Goal: Task Accomplishment & Management: Use online tool/utility

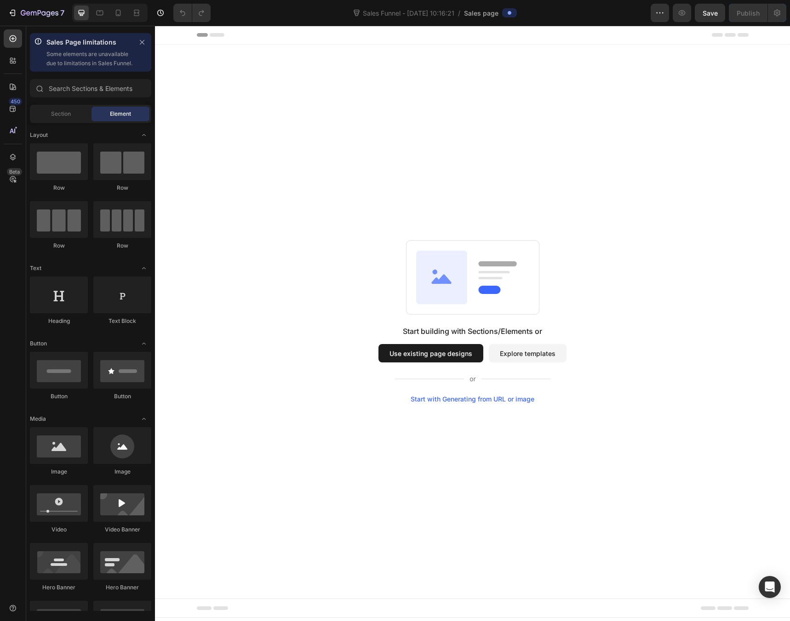
click at [437, 361] on button "Use existing page designs" at bounding box center [430, 353] width 105 height 18
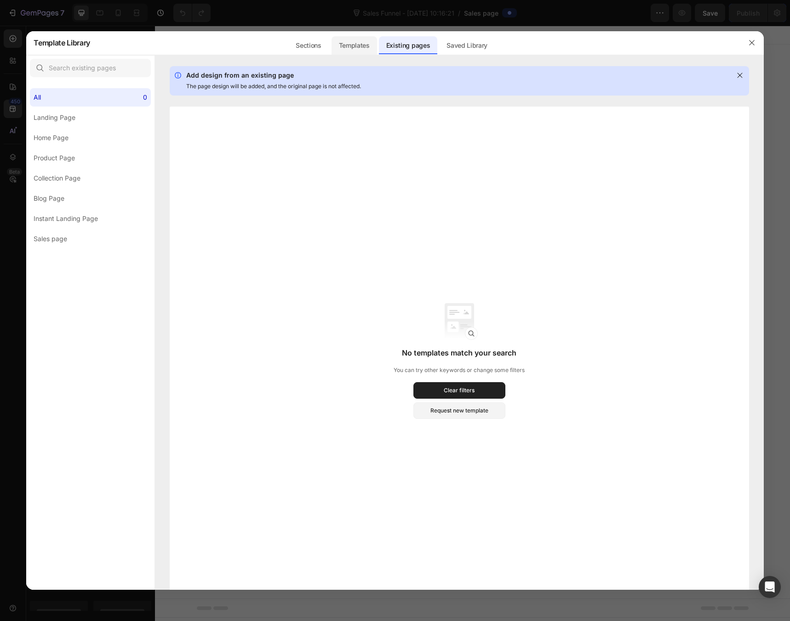
click at [353, 48] on div "Templates" at bounding box center [353, 45] width 45 height 18
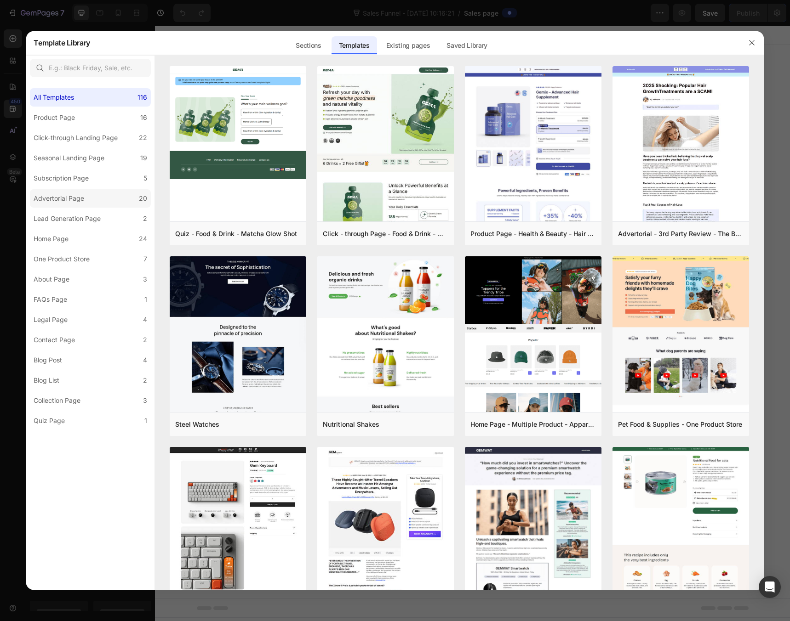
click at [108, 201] on label "Advertorial Page 20" at bounding box center [90, 198] width 121 height 18
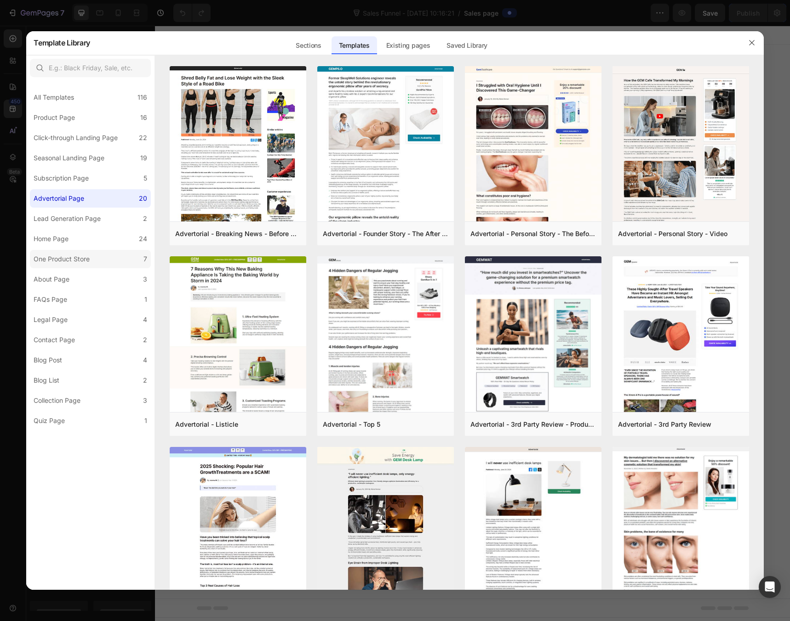
click at [85, 264] on div "One Product Store" at bounding box center [62, 259] width 56 height 11
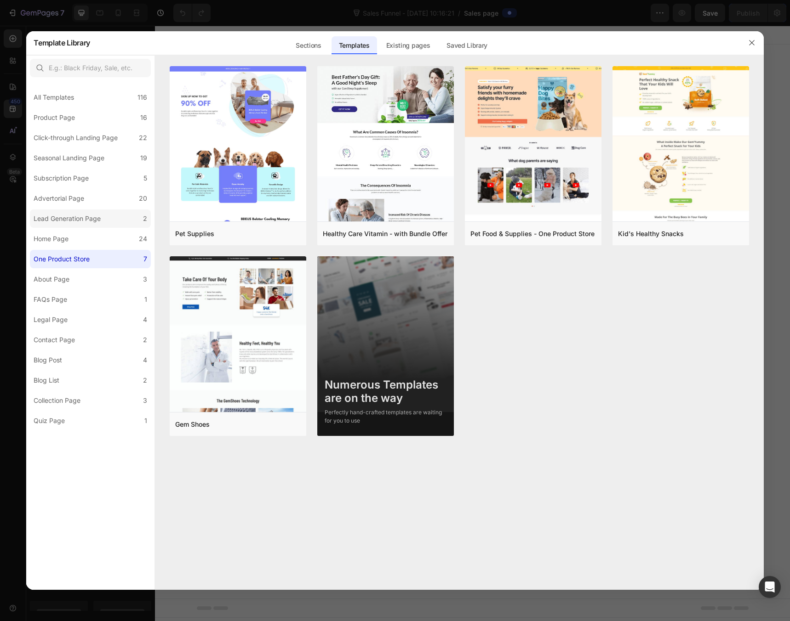
click at [92, 218] on div "Lead Generation Page" at bounding box center [67, 218] width 67 height 11
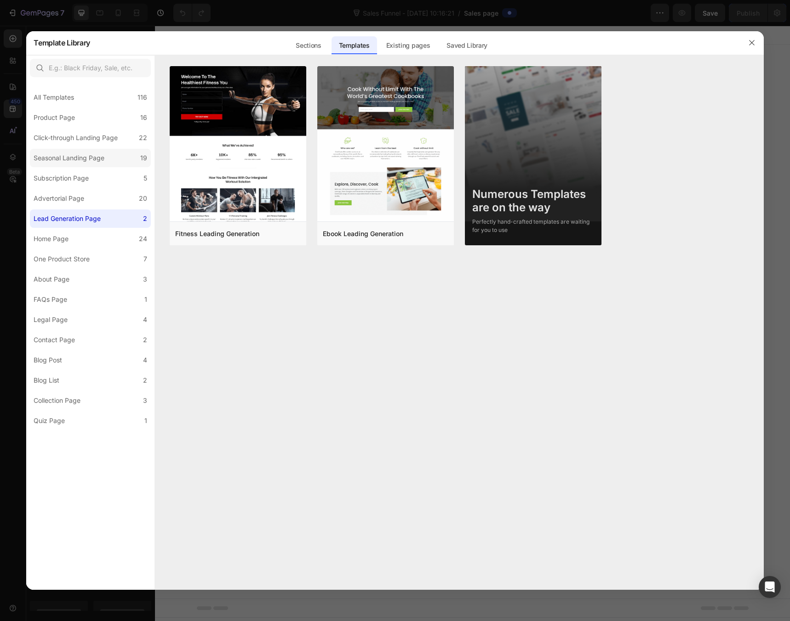
click at [83, 162] on div "Seasonal Landing Page" at bounding box center [69, 158] width 71 height 11
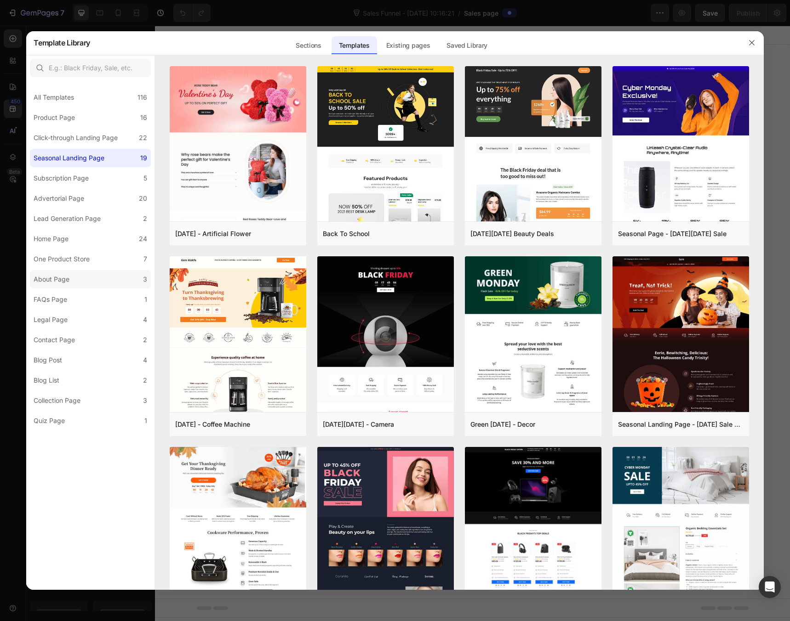
click at [69, 275] on div "About Page" at bounding box center [54, 279] width 40 height 11
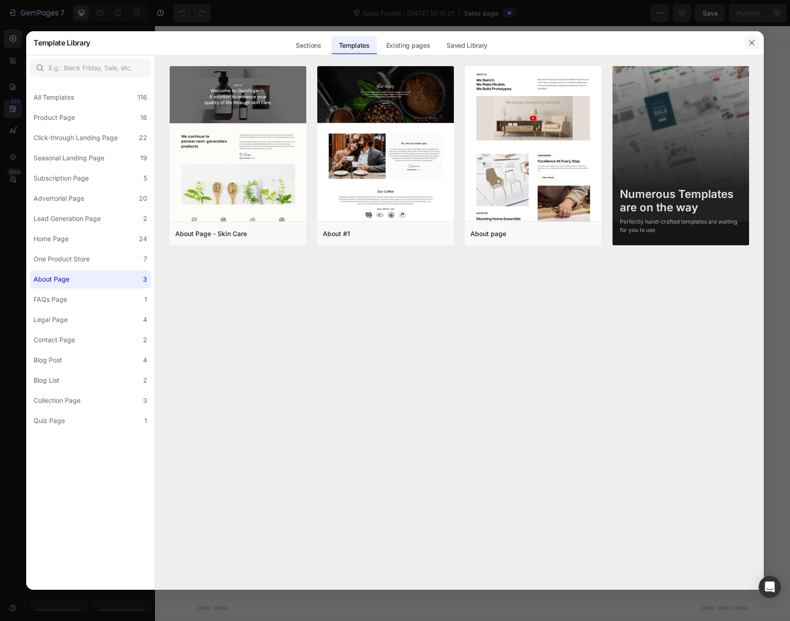
click at [750, 43] on icon "button" at bounding box center [751, 42] width 7 height 7
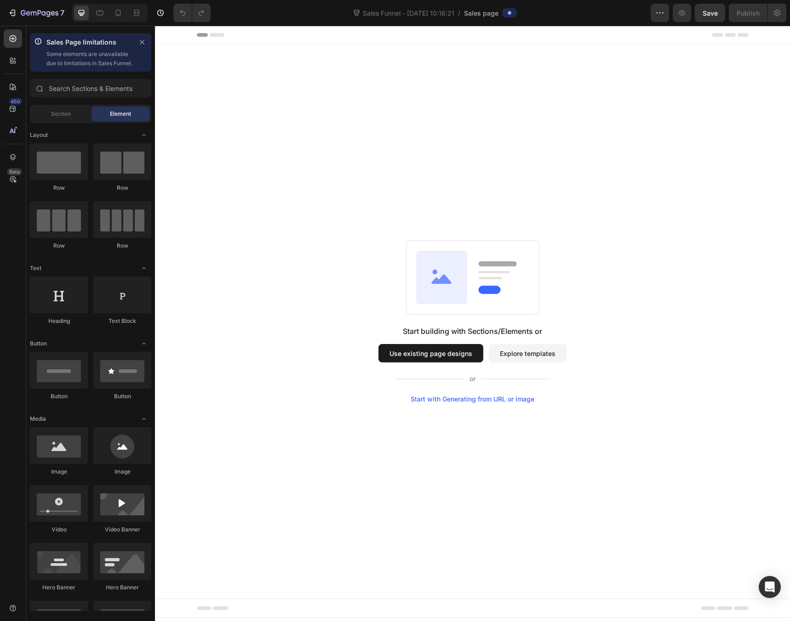
click at [529, 353] on button "Explore templates" at bounding box center [528, 353] width 78 height 18
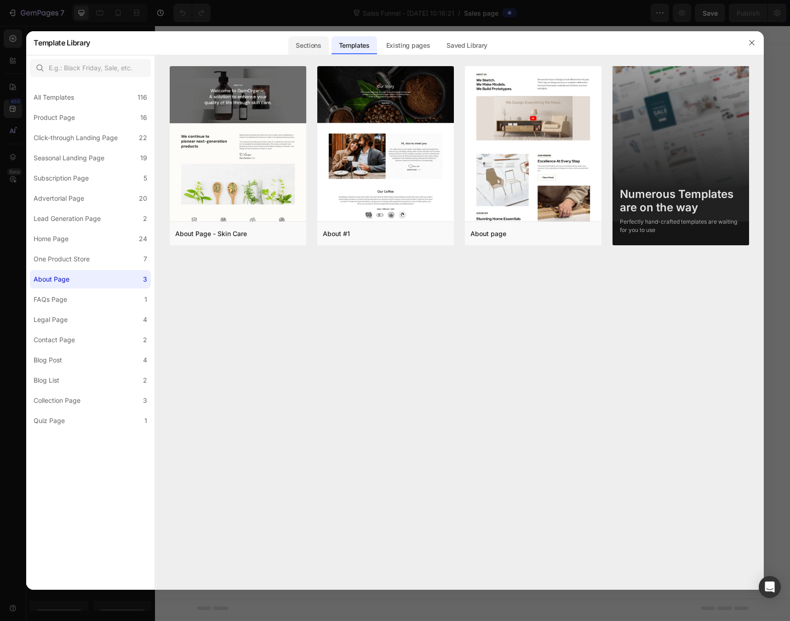
click at [315, 40] on div "Sections" at bounding box center [308, 45] width 40 height 18
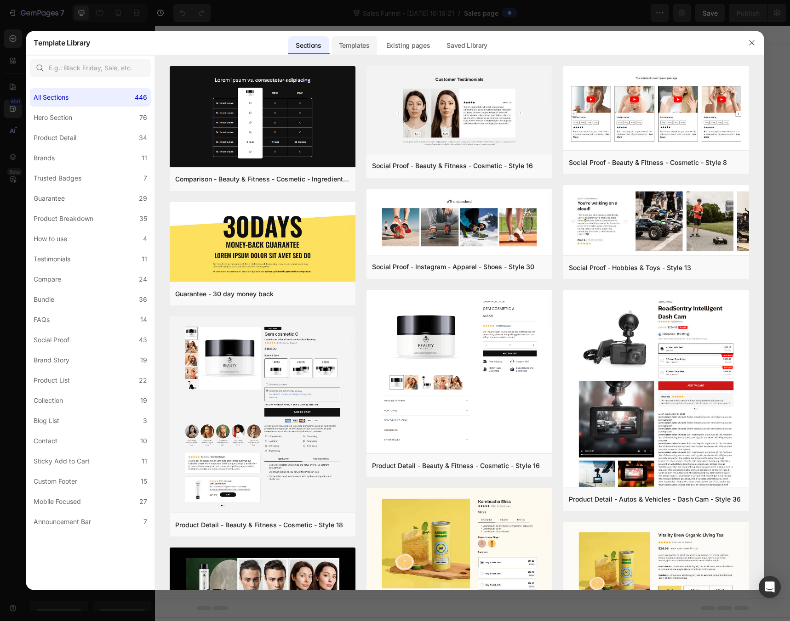
click at [347, 49] on div "Templates" at bounding box center [353, 45] width 45 height 18
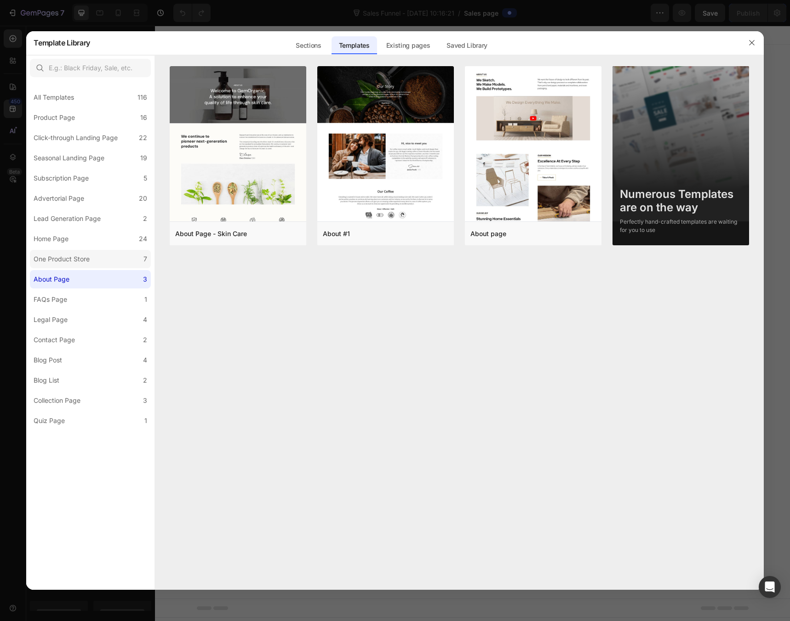
click at [68, 256] on div "One Product Store" at bounding box center [62, 259] width 56 height 11
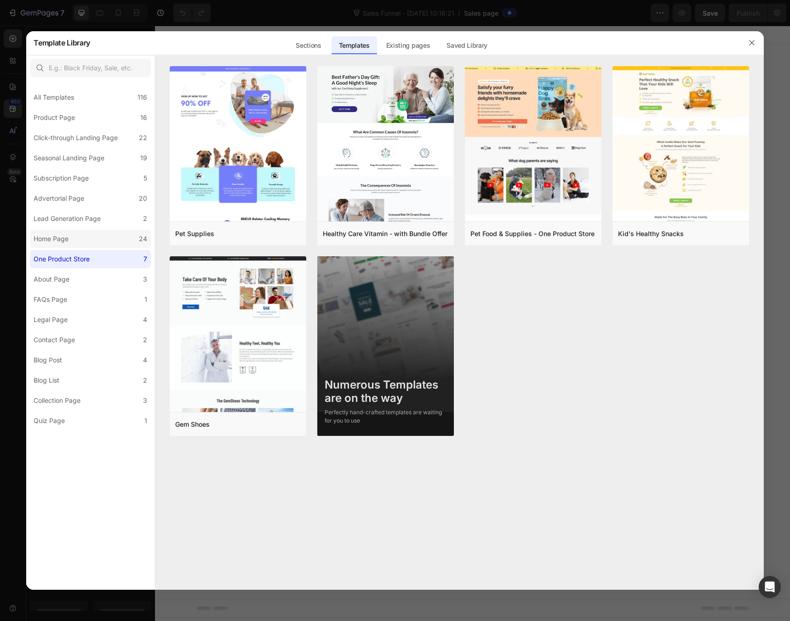
click at [91, 237] on label "Home Page 24" at bounding box center [90, 239] width 121 height 18
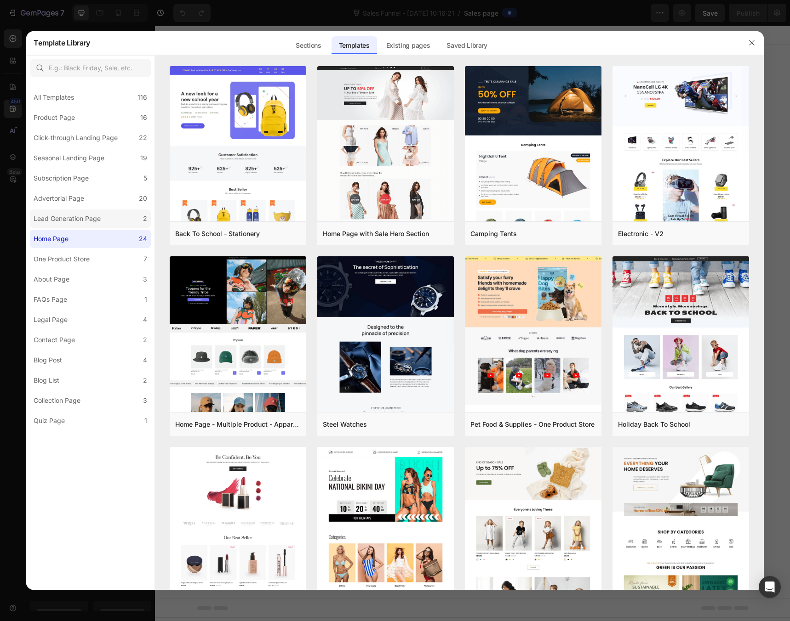
click at [91, 223] on div "Lead Generation Page" at bounding box center [67, 218] width 67 height 11
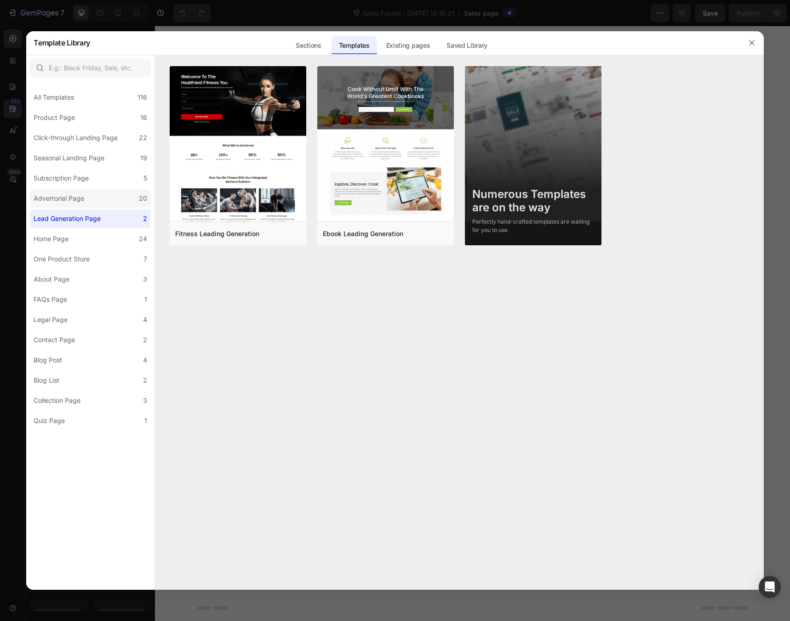
click at [90, 204] on label "Advertorial Page 20" at bounding box center [90, 198] width 121 height 18
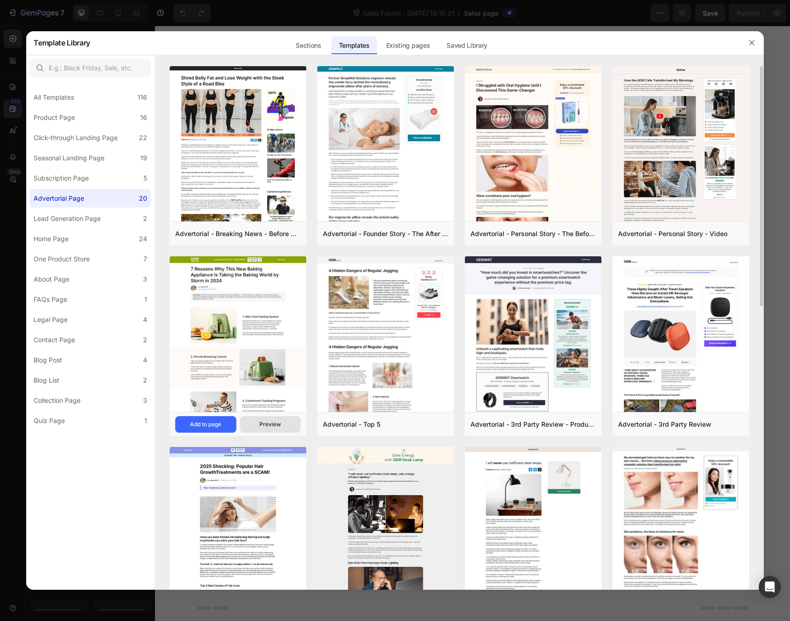
click at [264, 425] on div "Preview" at bounding box center [270, 425] width 22 height 8
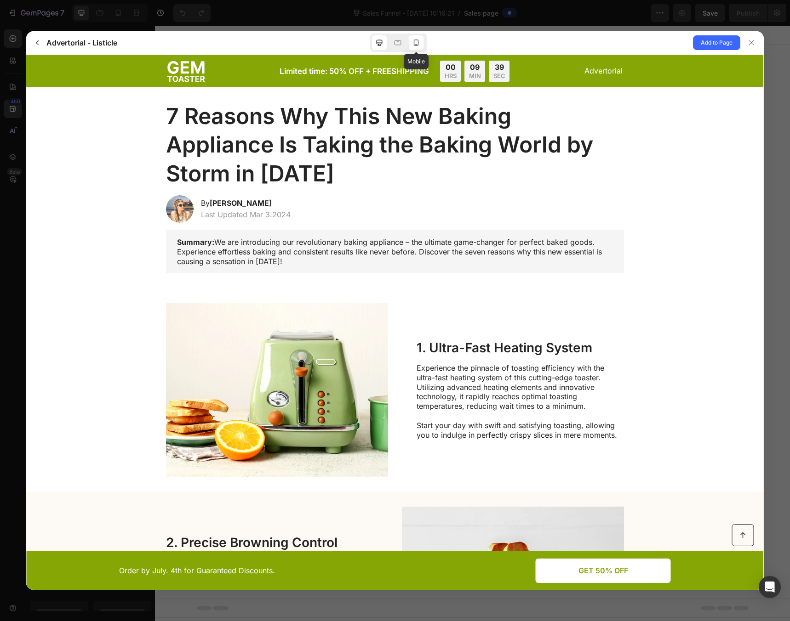
click at [412, 42] on icon at bounding box center [415, 42] width 9 height 9
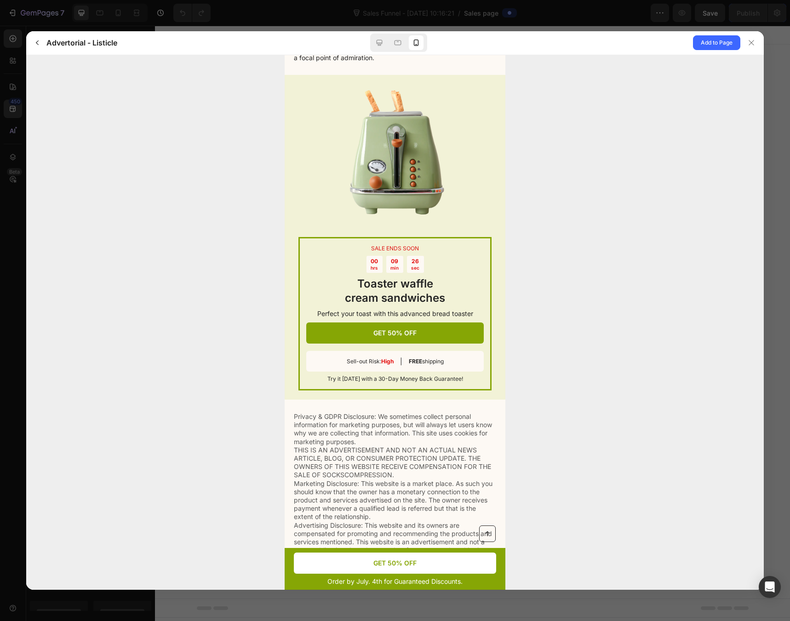
scroll to position [2375, 0]
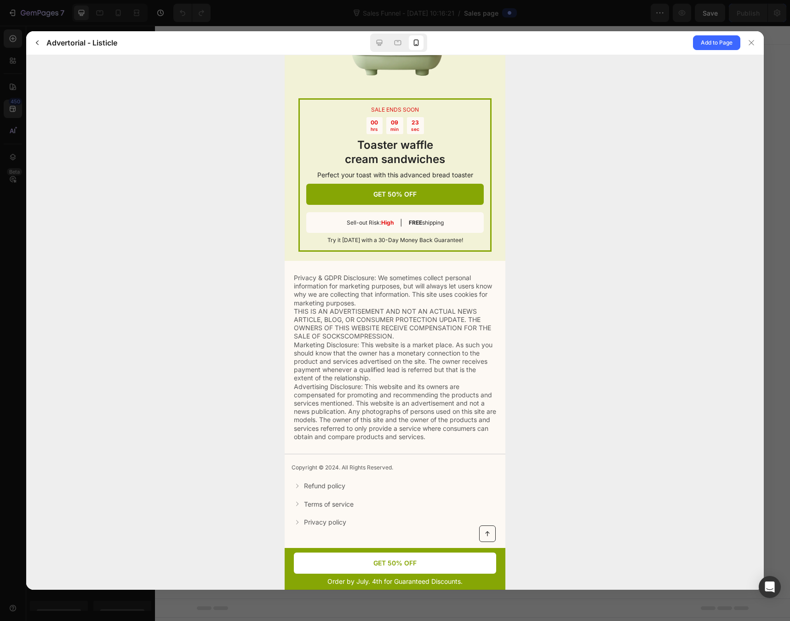
click at [389, 565] on p "GET 50% OFF" at bounding box center [394, 563] width 43 height 8
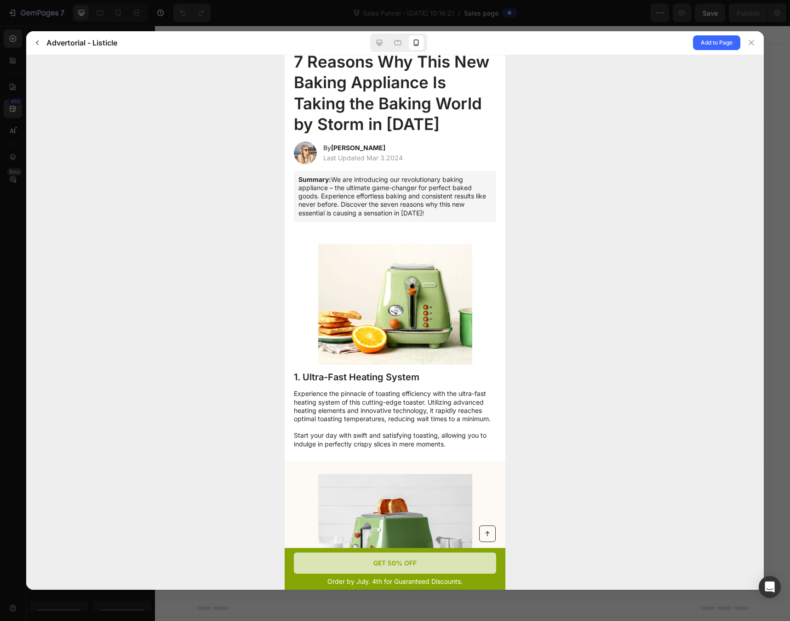
scroll to position [0, 0]
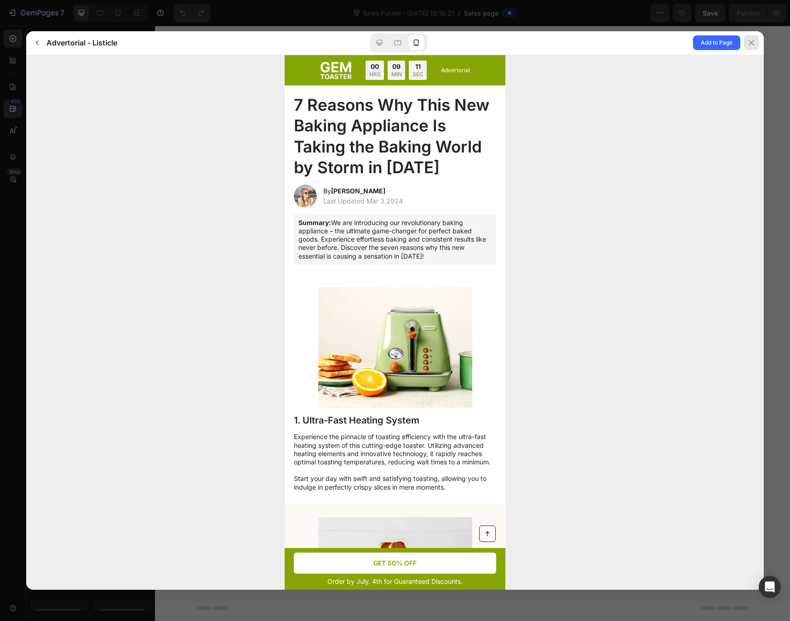
click at [756, 43] on div at bounding box center [751, 42] width 15 height 15
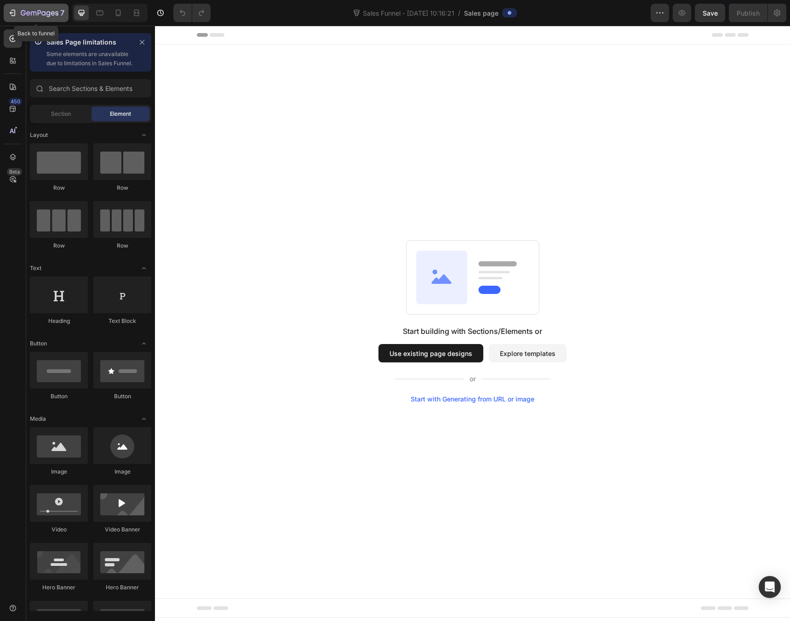
click at [16, 13] on icon "button" at bounding box center [12, 12] width 9 height 9
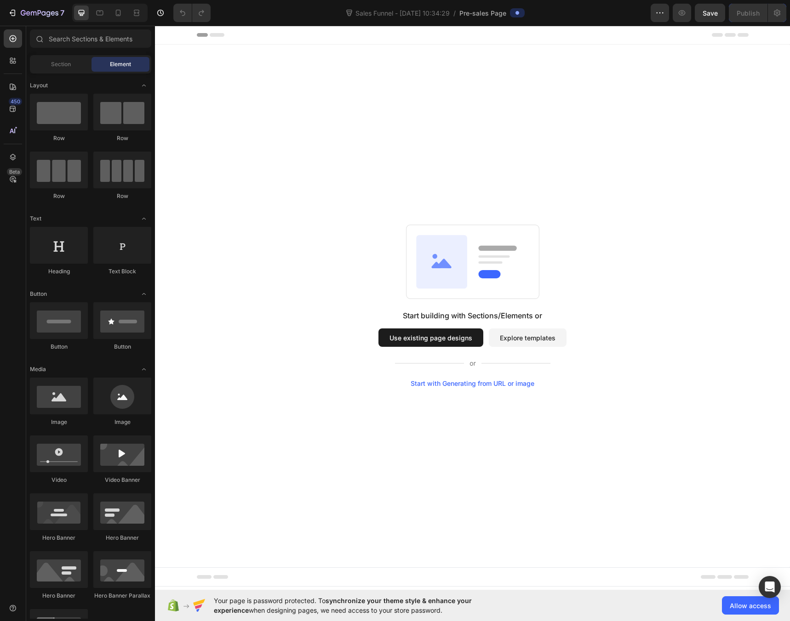
click at [433, 343] on button "Use existing page designs" at bounding box center [430, 338] width 105 height 18
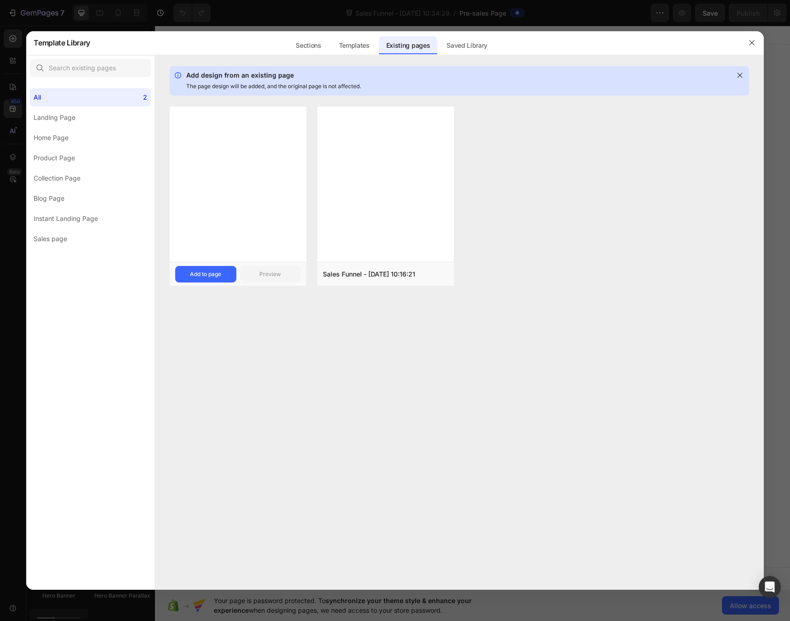
click at [272, 225] on div at bounding box center [238, 185] width 136 height 156
click at [221, 276] on div "Add to page" at bounding box center [205, 274] width 31 height 8
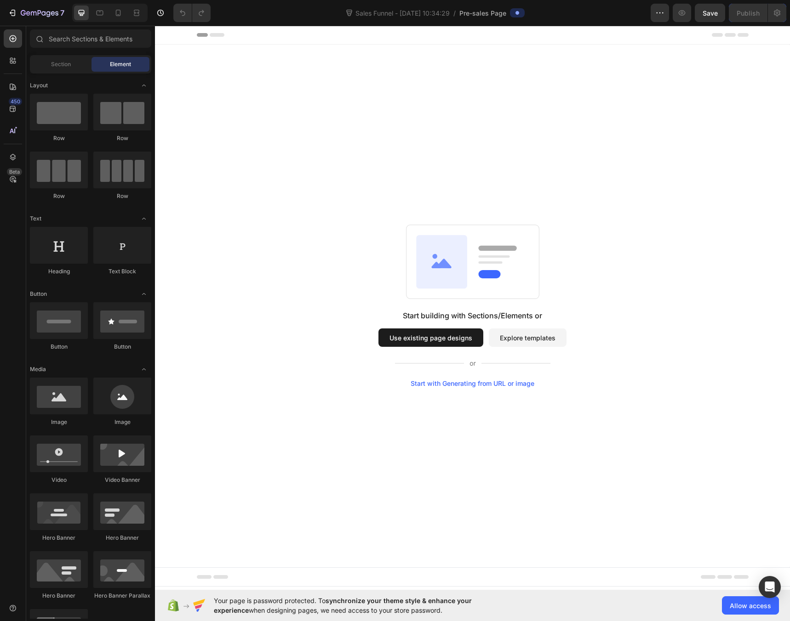
click at [401, 336] on button "Use existing page designs" at bounding box center [430, 338] width 105 height 18
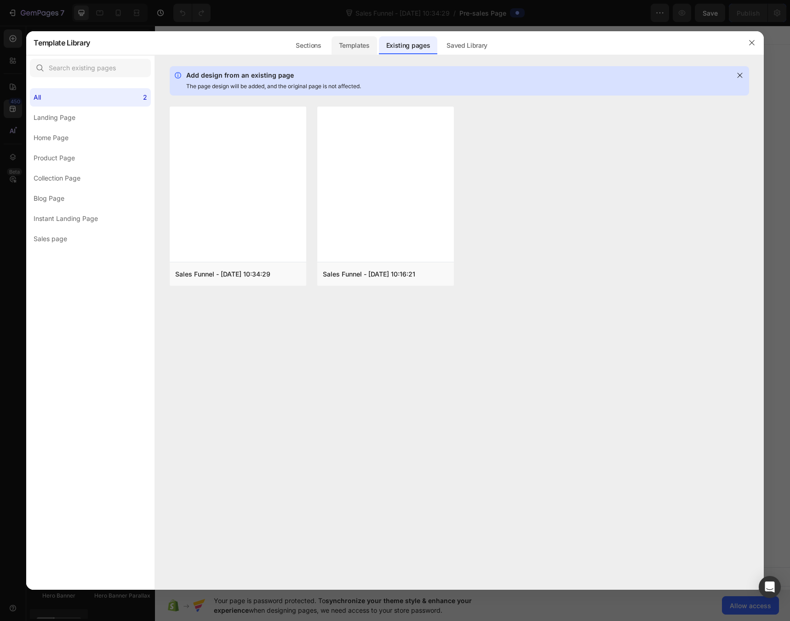
click at [379, 54] on div "Templates" at bounding box center [408, 43] width 59 height 24
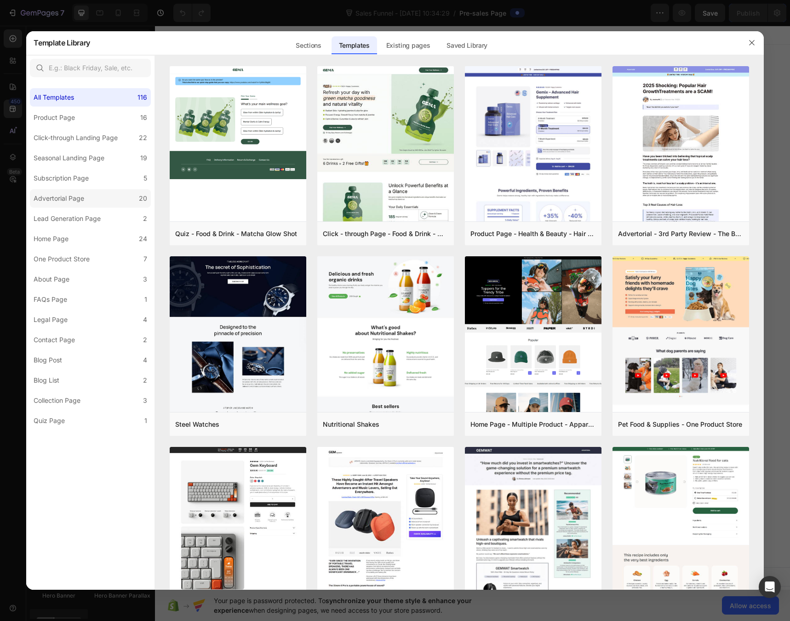
click at [78, 202] on div "Advertorial Page" at bounding box center [59, 198] width 51 height 11
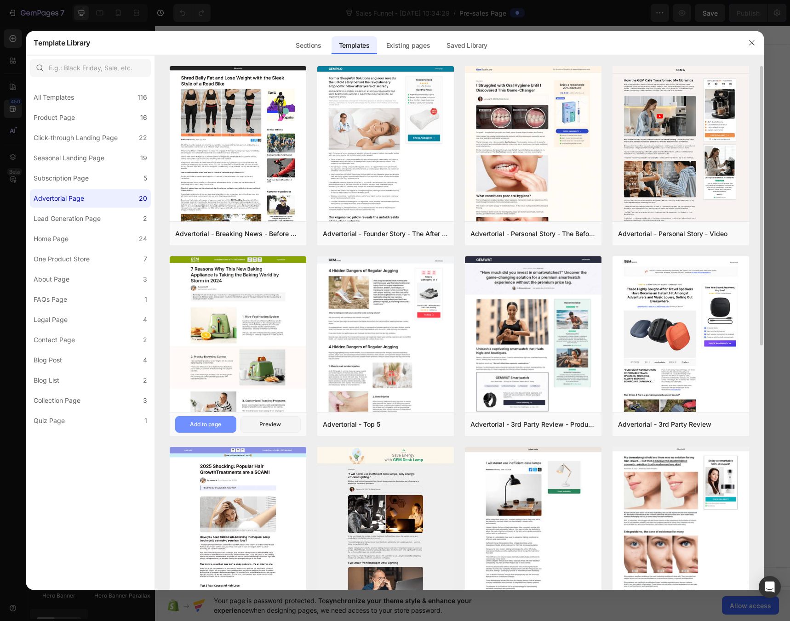
click at [215, 429] on button "Add to page" at bounding box center [205, 424] width 61 height 17
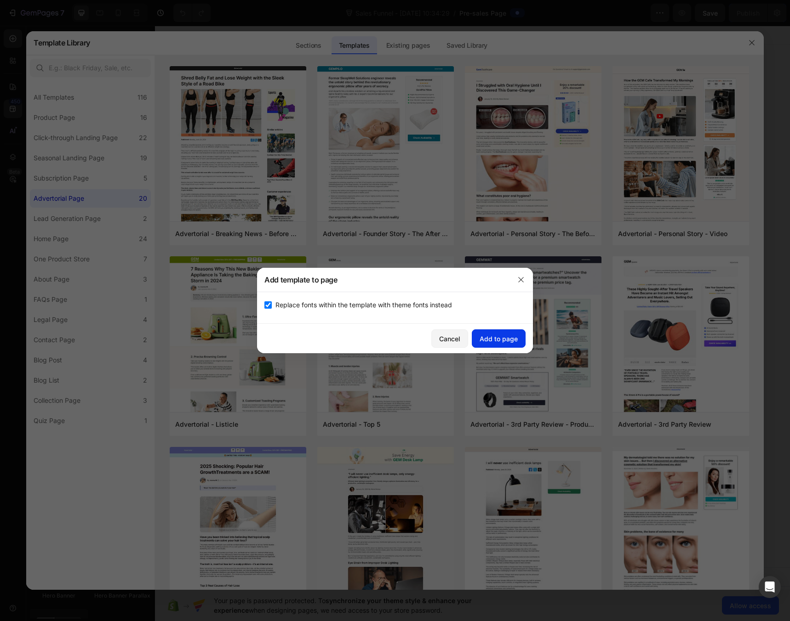
click at [499, 342] on div "Add to page" at bounding box center [498, 339] width 38 height 10
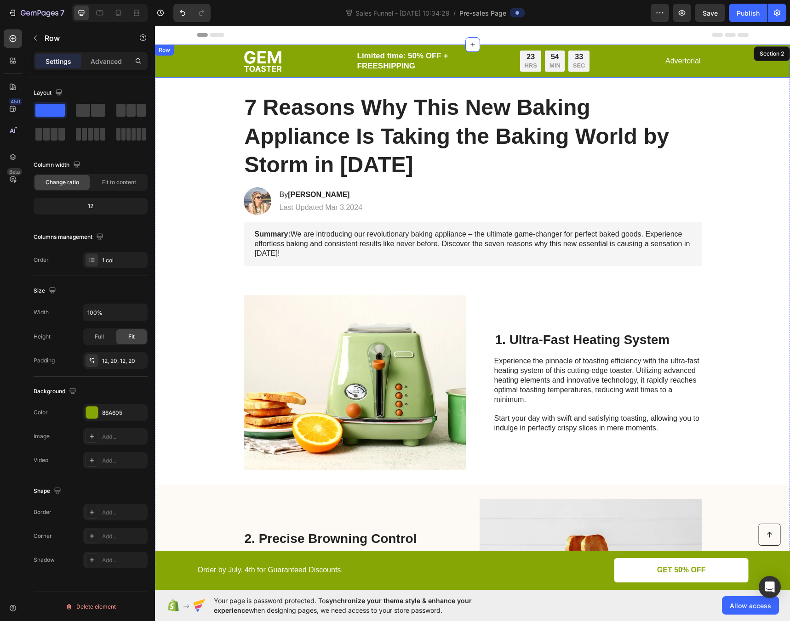
click at [756, 61] on div "Image Limited time: 50% OFF + FREESHIPPING Text Block 23 HRS 54 MIN 33 SEC Coun…" at bounding box center [472, 61] width 616 height 22
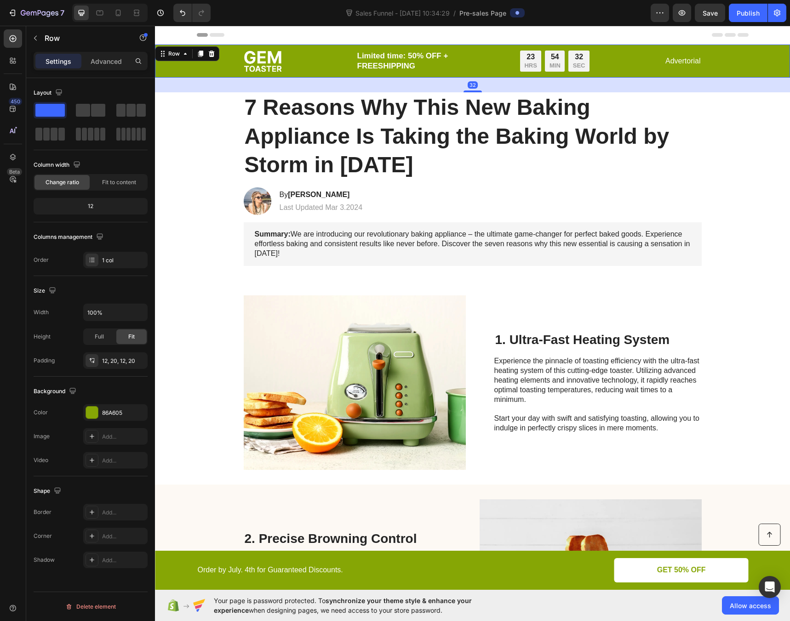
click at [758, 57] on div "Image Limited time: 50% OFF + FREESHIPPING Text Block 23 HRS 54 MIN 32 SEC Coun…" at bounding box center [472, 61] width 616 height 22
click at [490, 85] on div "32" at bounding box center [472, 85] width 635 height 15
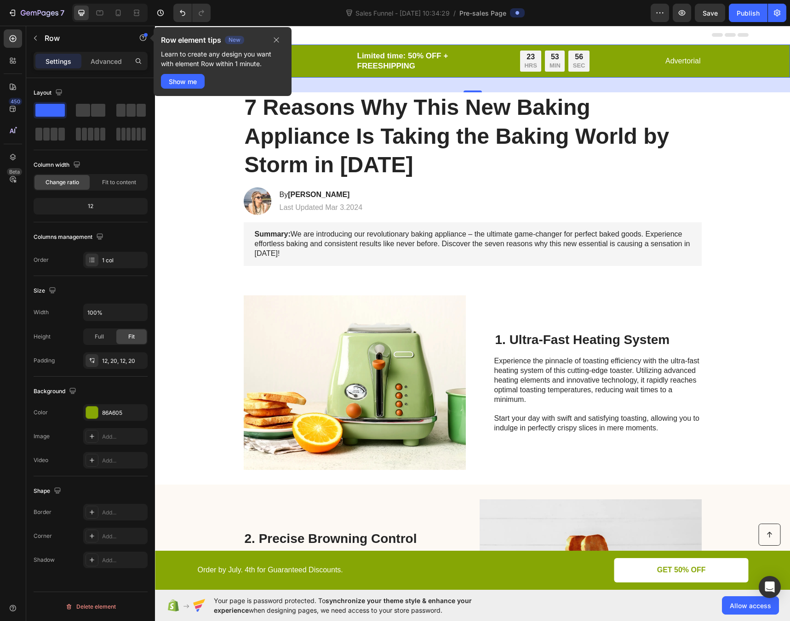
click at [467, 87] on div "32" at bounding box center [472, 84] width 10 height 7
click at [274, 40] on icon "button" at bounding box center [276, 39] width 7 height 7
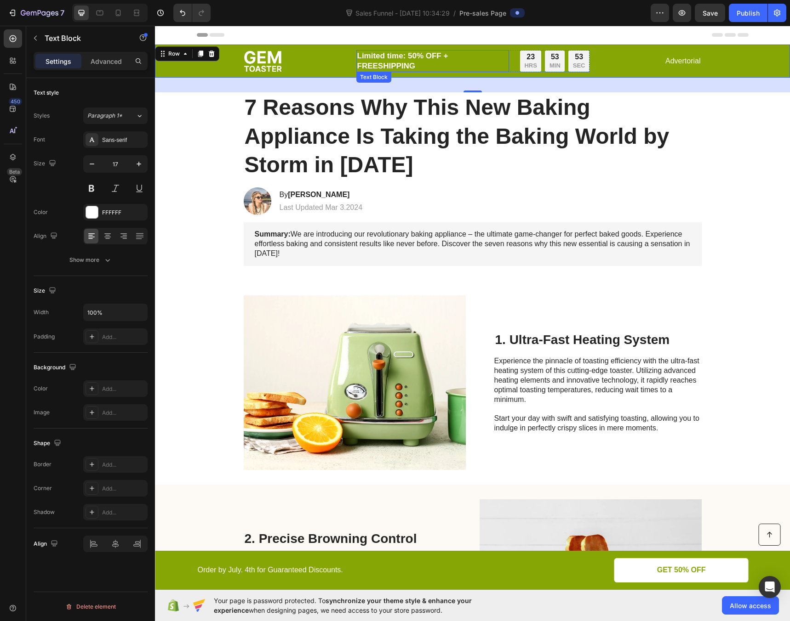
click at [397, 62] on p "Limited time: 50% OFF + FREESHIPPING" at bounding box center [432, 61] width 151 height 20
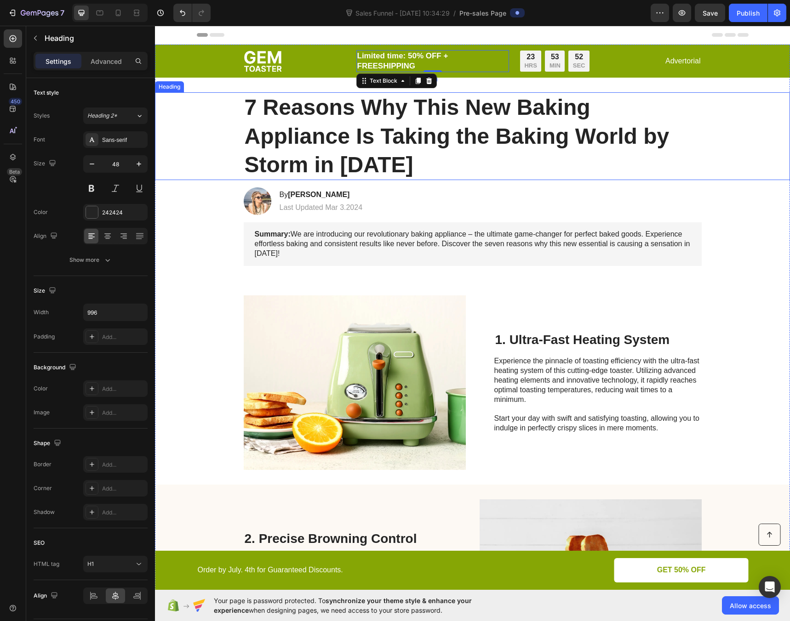
click at [319, 119] on h1 "7 Reasons Why This New Baking Appliance Is Taking the Baking World by Storm in …" at bounding box center [473, 136] width 458 height 88
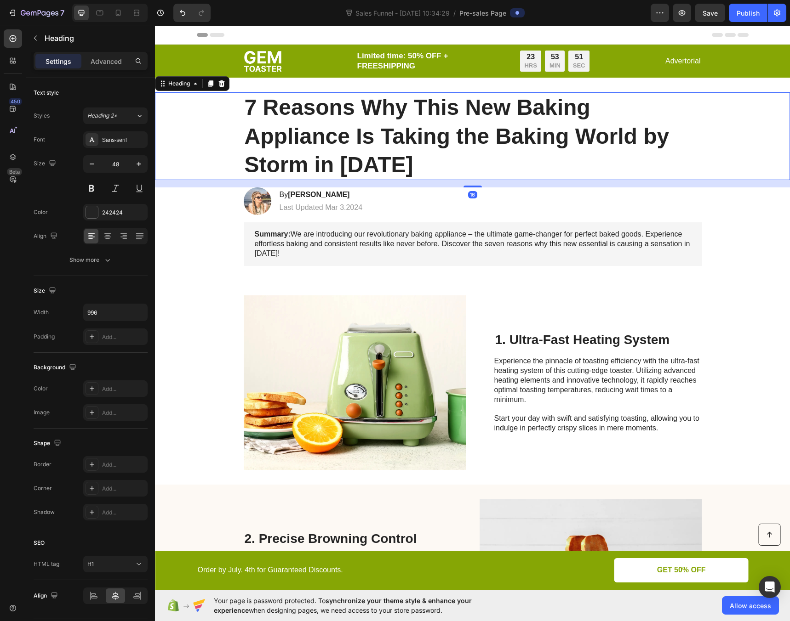
click at [329, 115] on h1 "7 Reasons Why This New Baking Appliance Is Taking the Baking World by Storm in …" at bounding box center [473, 136] width 458 height 88
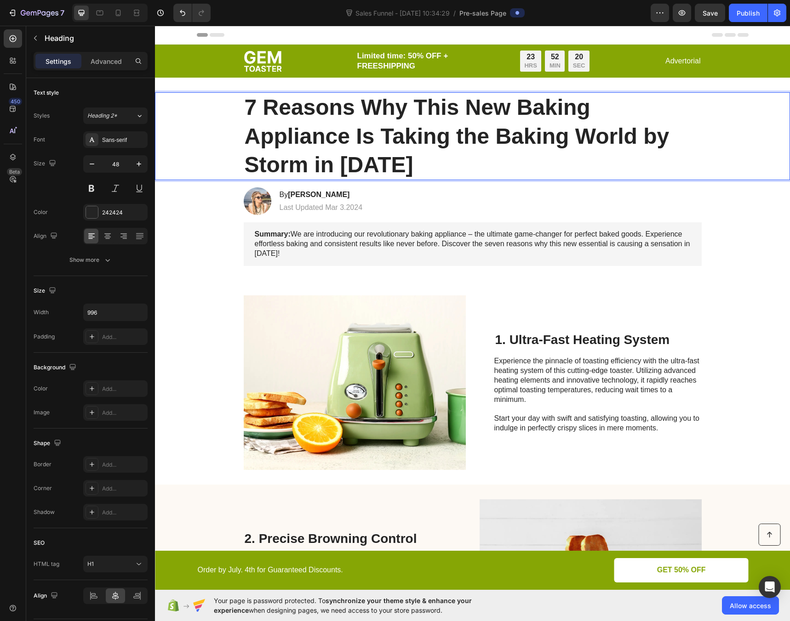
click at [390, 165] on p "7 Reasons Why This New Baking Appliance Is Taking the Baking World by Storm in …" at bounding box center [473, 136] width 456 height 86
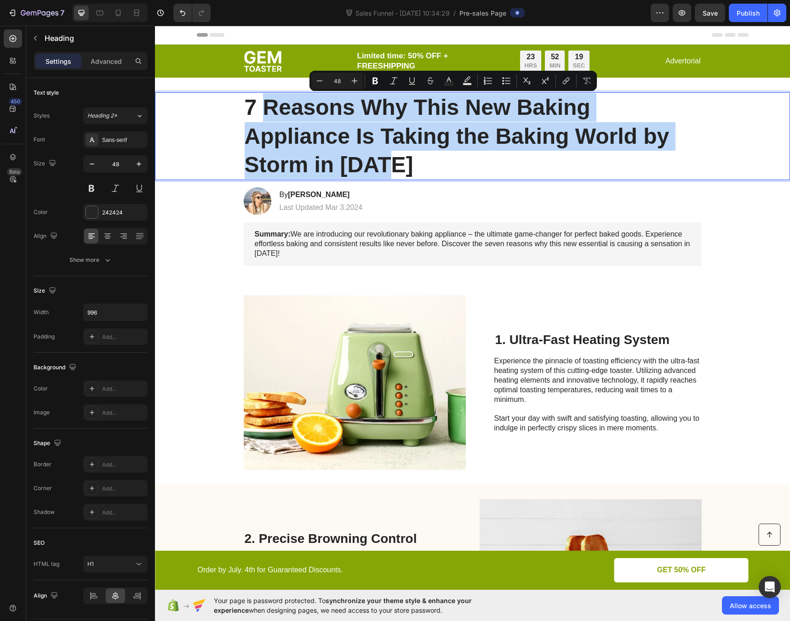
drag, startPoint x: 339, startPoint y: 150, endPoint x: 258, endPoint y: 108, distance: 91.3
click at [258, 108] on p "7 Reasons Why This New Baking Appliance Is Taking the Baking World by Storm in …" at bounding box center [473, 136] width 456 height 86
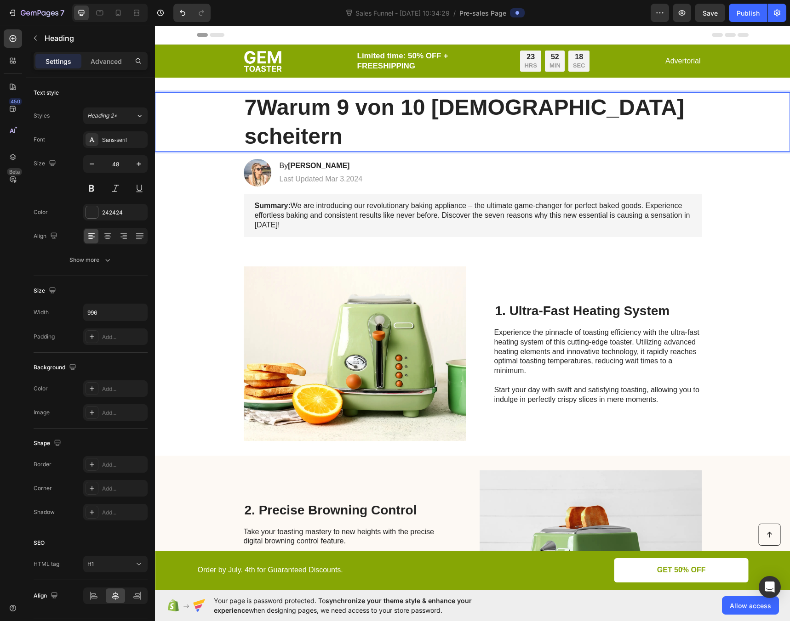
click at [261, 110] on strong "Warum 9 von 10 Muslime scheitern" at bounding box center [465, 121] width 440 height 53
click at [631, 113] on p "Warum 9 von 10 Muslime scheitern" at bounding box center [473, 121] width 456 height 57
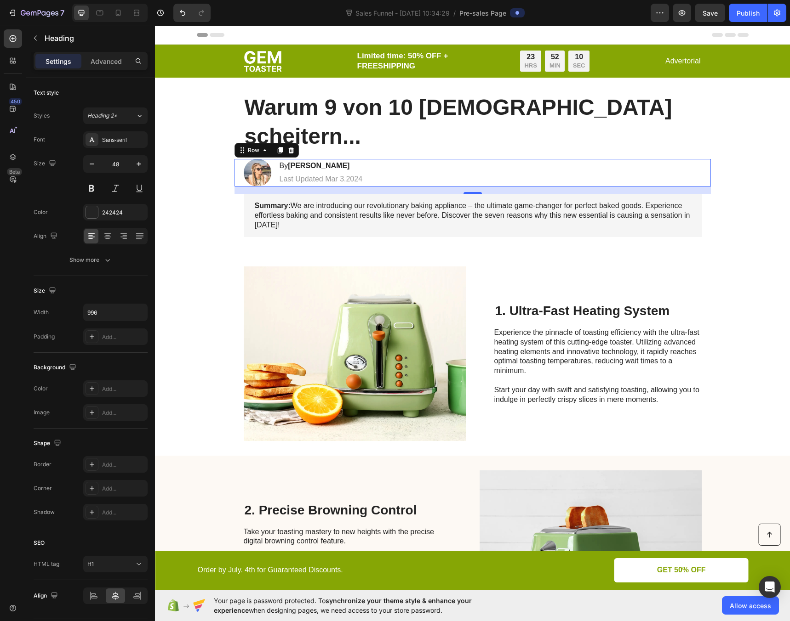
click at [234, 159] on div "Image By Jessica M. Heading Last Updated Mar 3.2024 Text Block Row 0" at bounding box center [472, 173] width 476 height 28
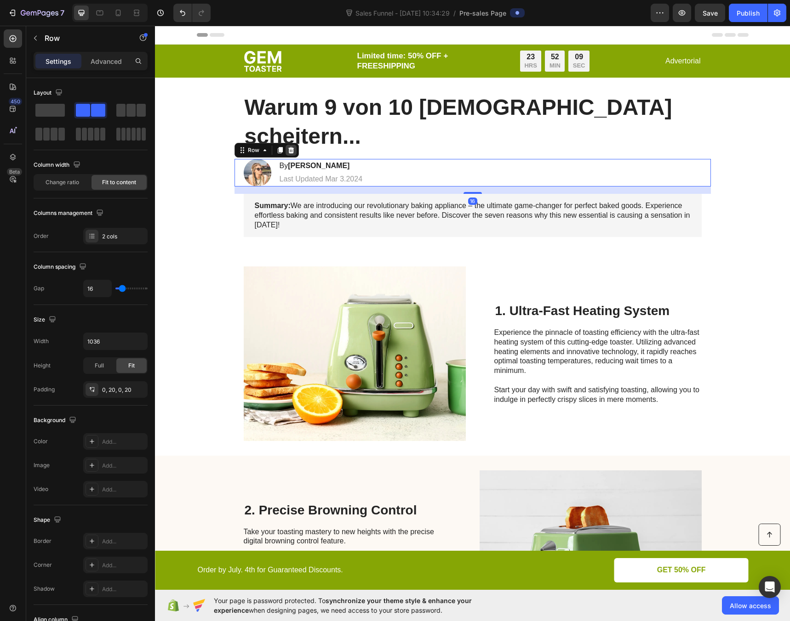
click at [288, 147] on icon at bounding box center [291, 150] width 6 height 6
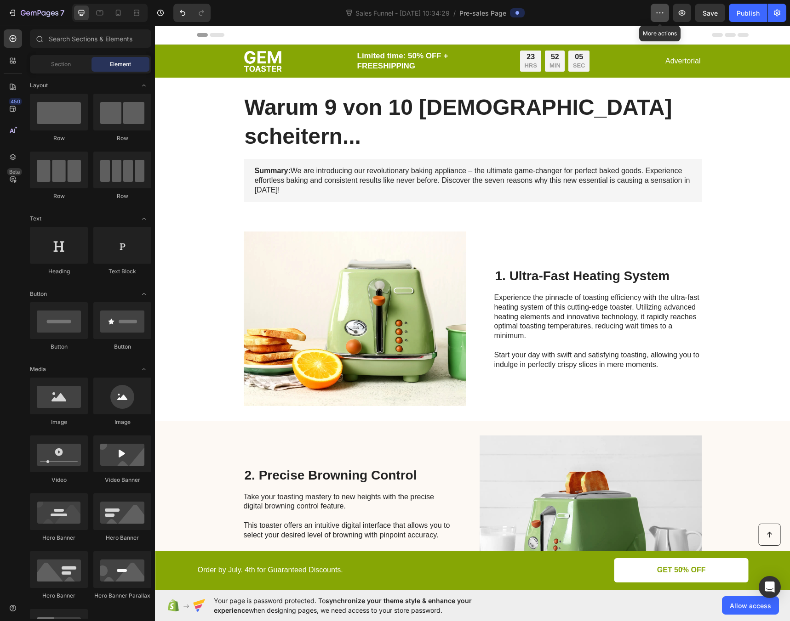
click at [668, 17] on button "button" at bounding box center [659, 13] width 18 height 18
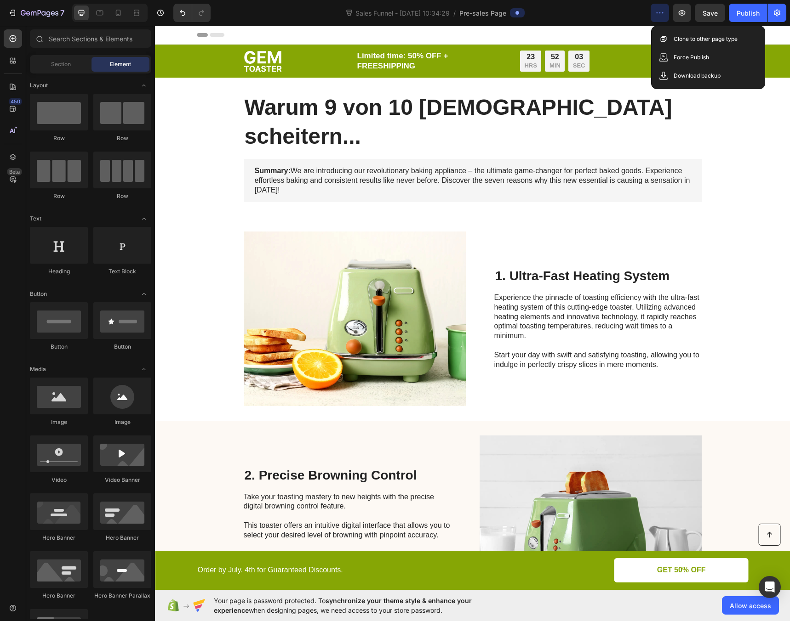
click at [660, 15] on icon "button" at bounding box center [659, 12] width 9 height 9
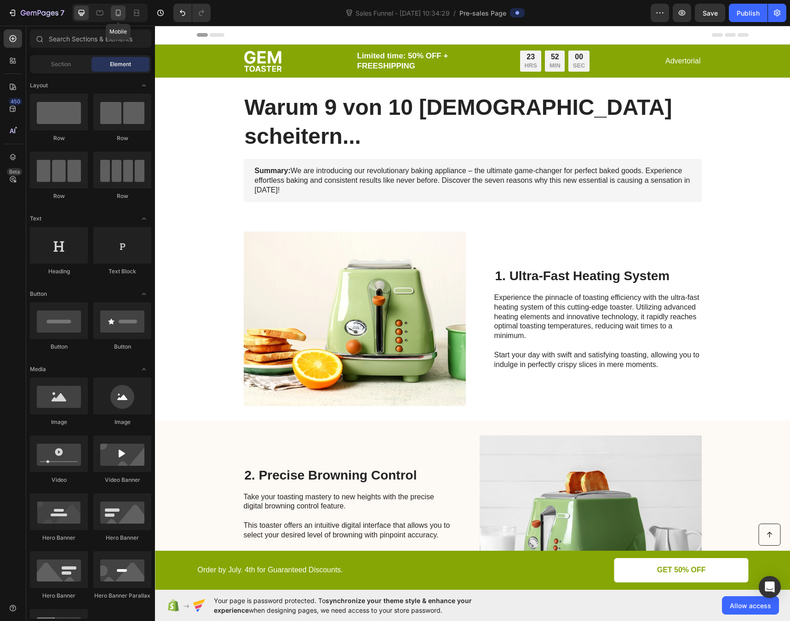
click at [117, 13] on icon at bounding box center [118, 12] width 9 height 9
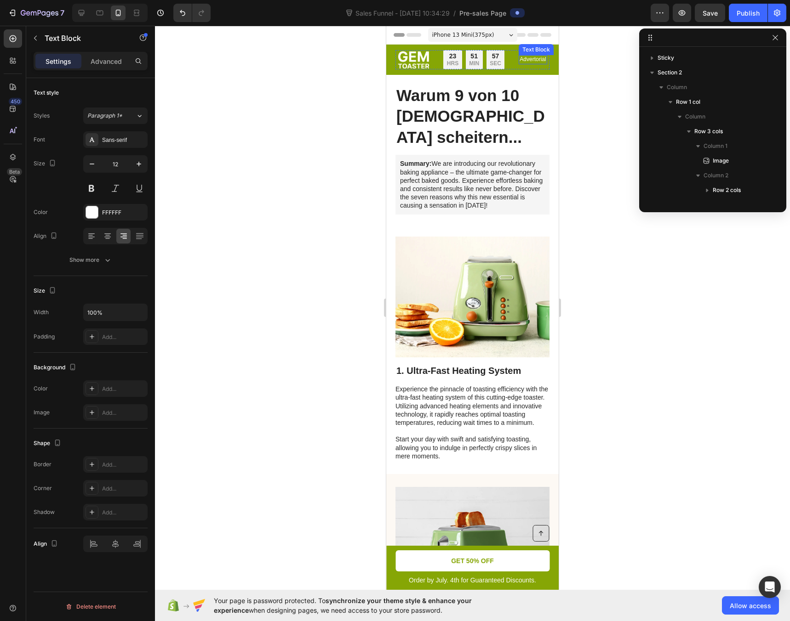
click at [530, 63] on p "Advertorial" at bounding box center [532, 59] width 26 height 7
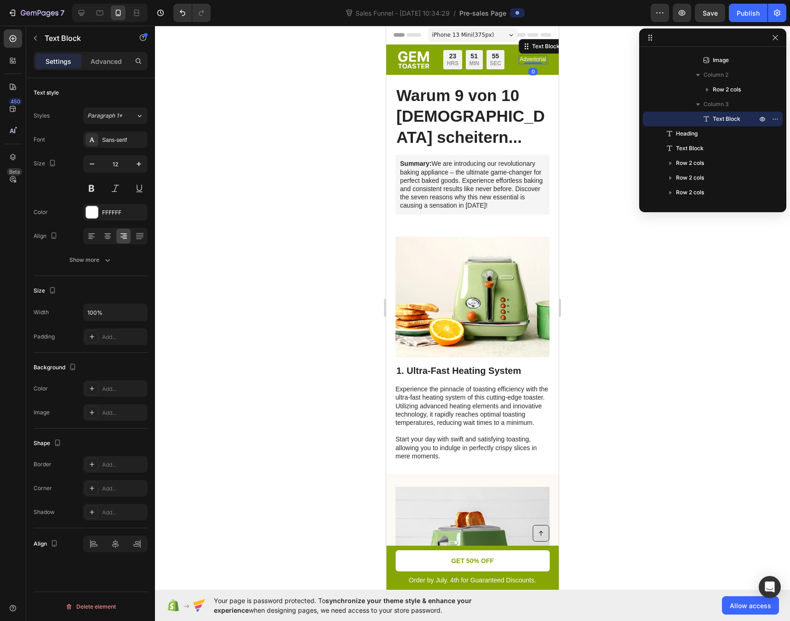
click at [590, 75] on div at bounding box center [472, 324] width 635 height 596
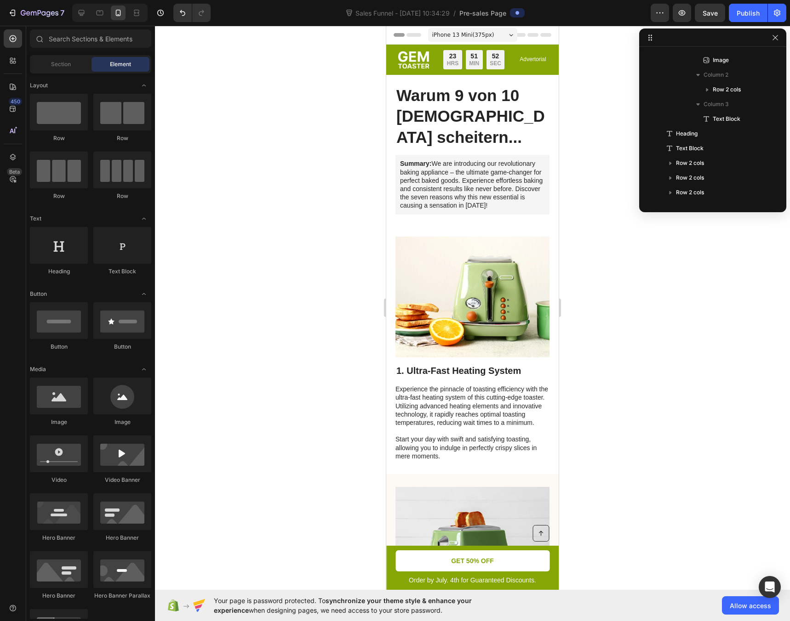
click at [455, 39] on span "iPhone 13 Mini ( 375 px)" at bounding box center [463, 34] width 62 height 9
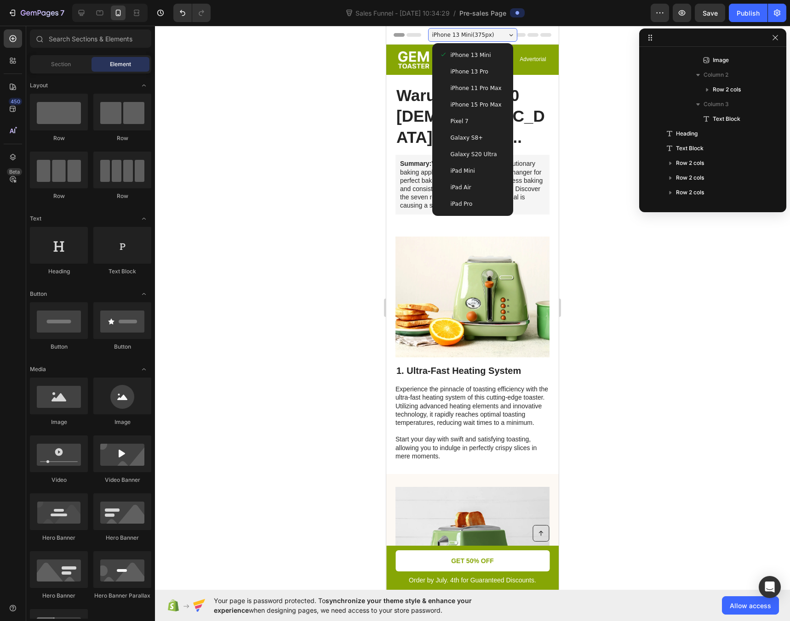
click at [468, 104] on span "iPhone 15 Pro Max" at bounding box center [475, 104] width 51 height 9
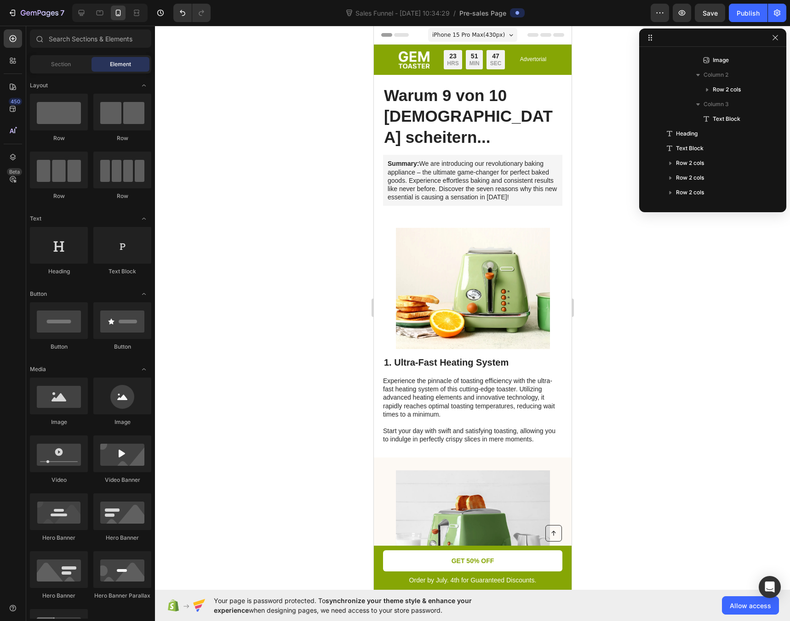
click at [247, 121] on div at bounding box center [472, 324] width 635 height 596
click at [529, 36] on icon at bounding box center [532, 35] width 11 height 4
click at [407, 63] on img at bounding box center [413, 59] width 31 height 17
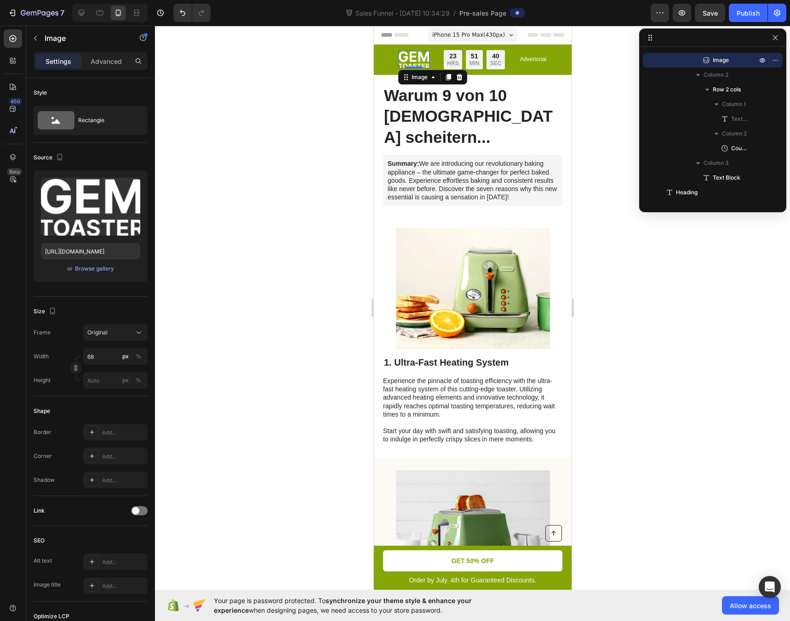
click at [413, 58] on img at bounding box center [413, 59] width 31 height 17
click at [291, 55] on div at bounding box center [472, 324] width 635 height 596
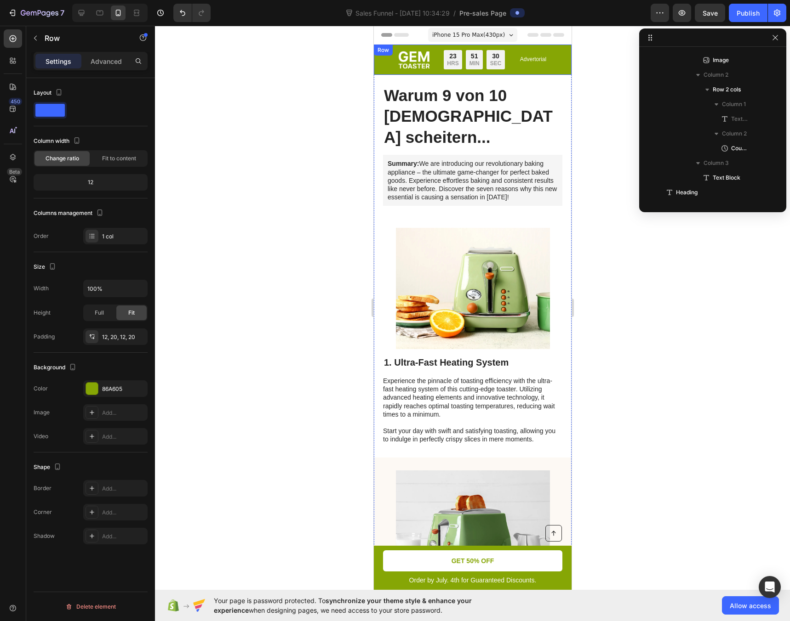
click at [375, 50] on div "Row" at bounding box center [382, 50] width 15 height 8
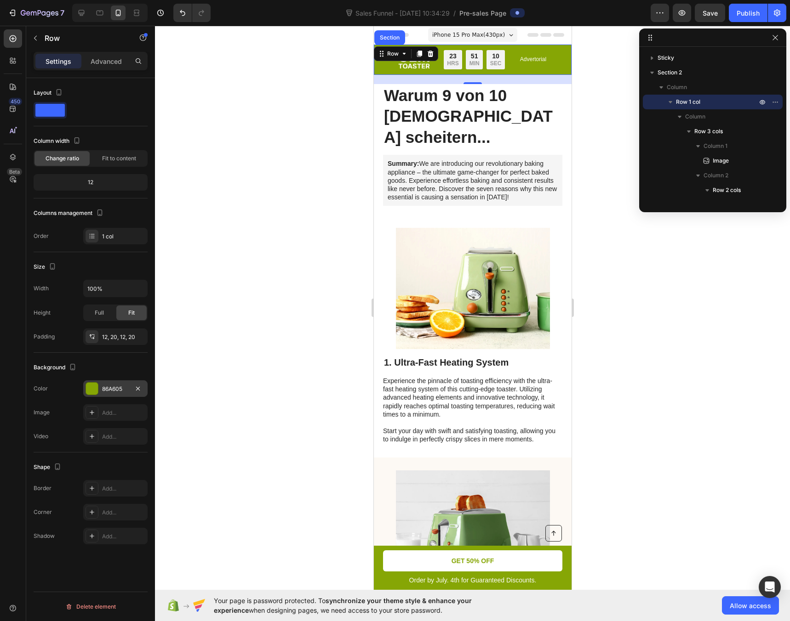
click at [108, 391] on div "86A605" at bounding box center [115, 389] width 27 height 8
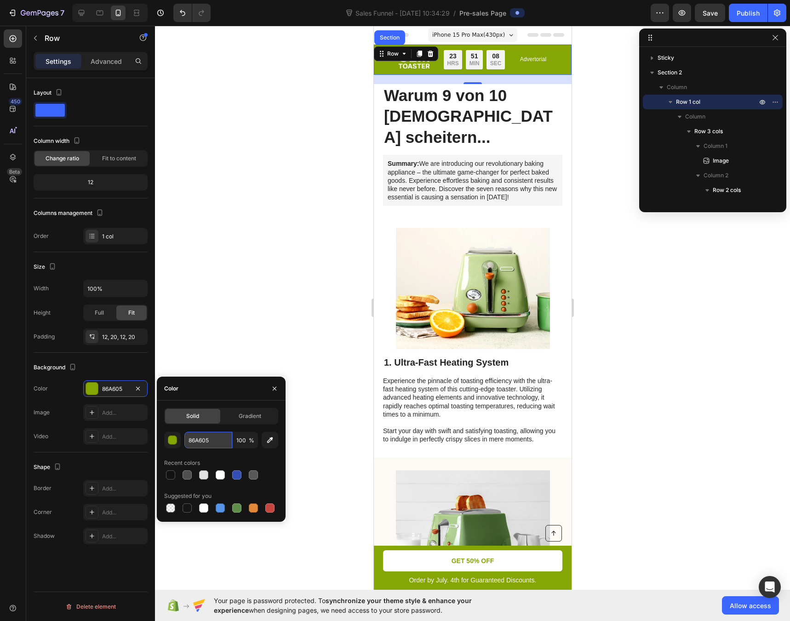
click at [202, 445] on input "86A605" at bounding box center [208, 440] width 48 height 17
paste input "72baae"
type input "72baae"
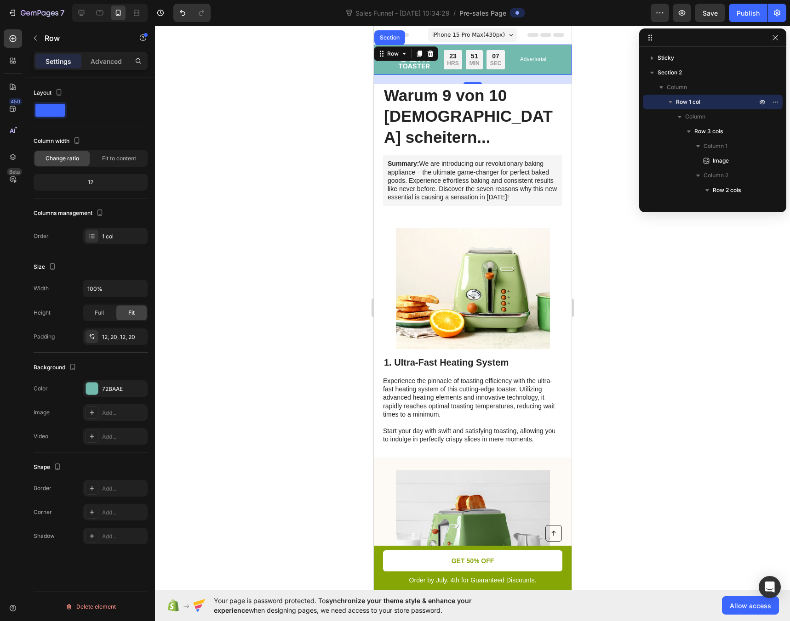
click at [218, 351] on div at bounding box center [472, 324] width 635 height 596
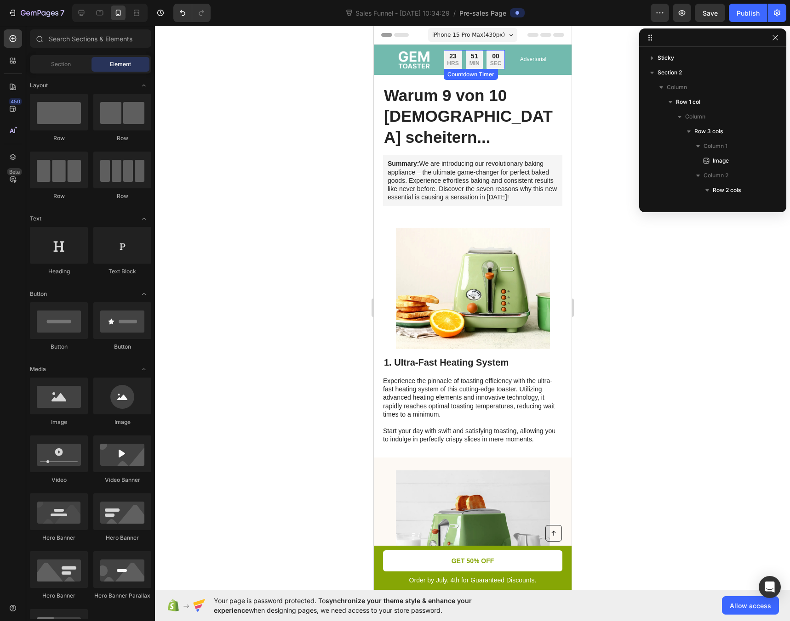
click at [447, 63] on p "HRS" at bounding box center [451, 63] width 11 height 7
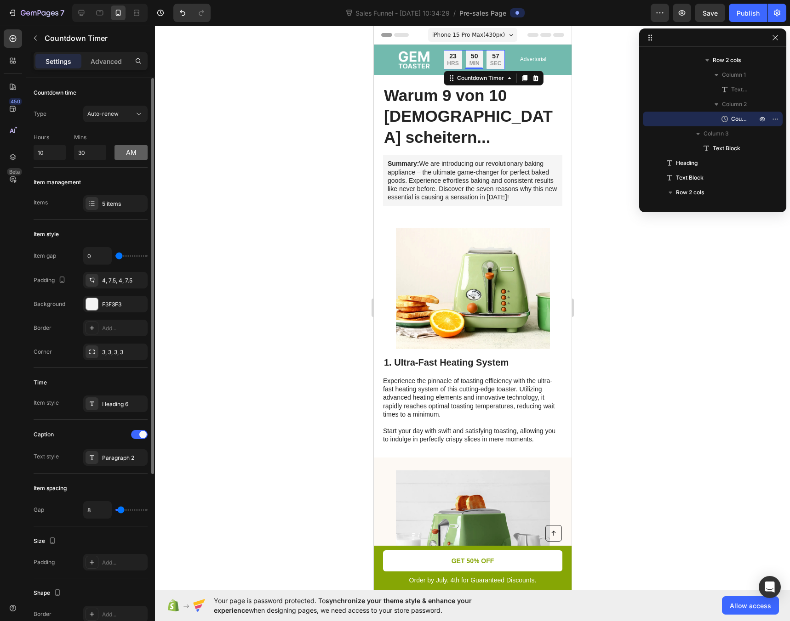
click at [122, 157] on button "am" at bounding box center [130, 152] width 33 height 15
click at [122, 157] on button "pm" at bounding box center [130, 152] width 33 height 15
click at [122, 157] on button "am" at bounding box center [130, 152] width 33 height 15
click at [122, 157] on button "pm" at bounding box center [130, 152] width 33 height 15
click at [122, 157] on button "am" at bounding box center [130, 152] width 33 height 15
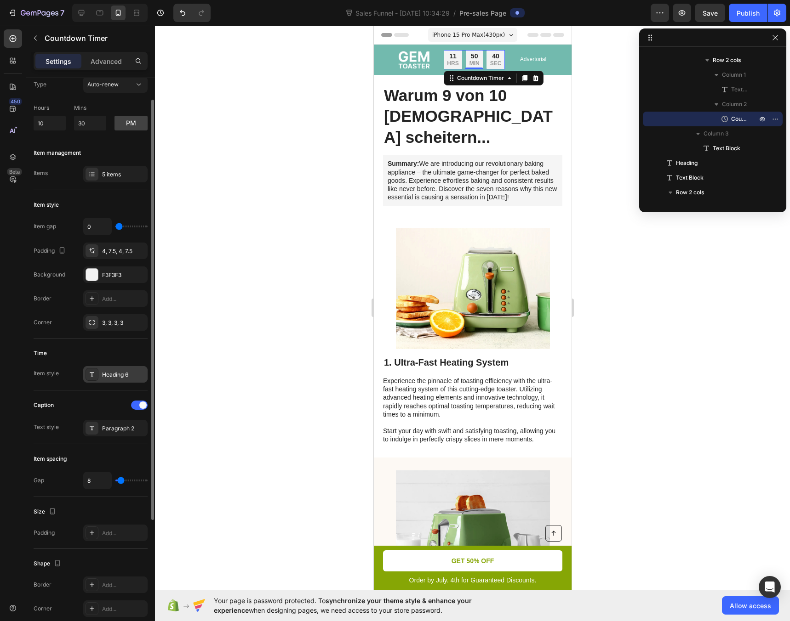
scroll to position [0, 0]
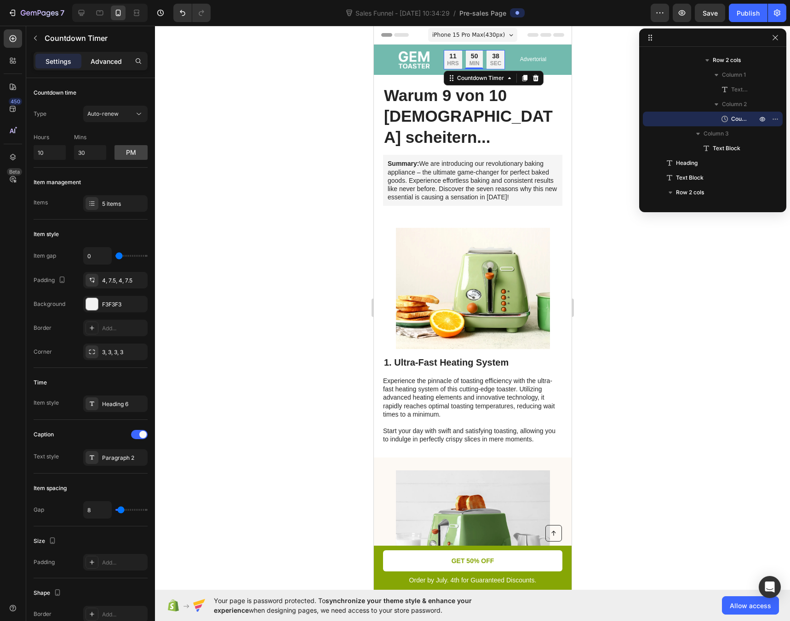
click at [103, 63] on p "Advanced" at bounding box center [106, 62] width 31 height 10
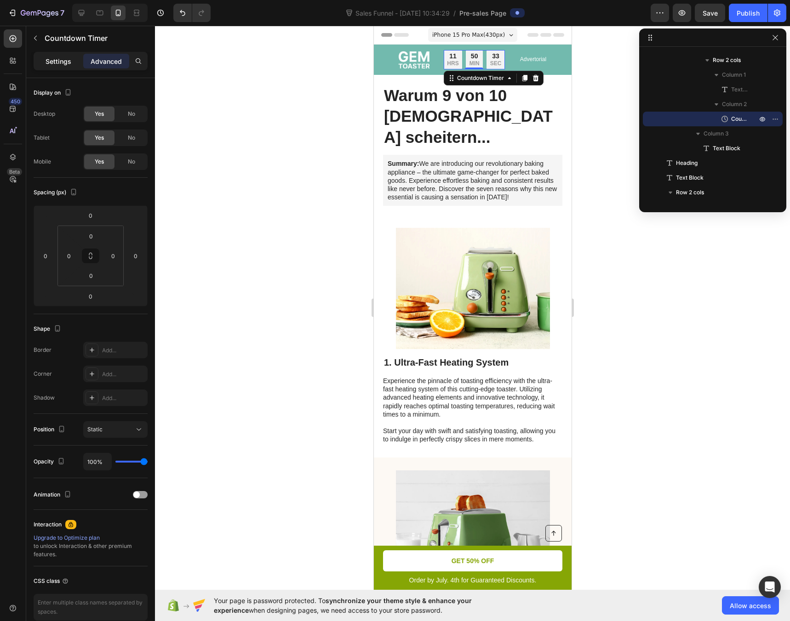
click at [65, 65] on p "Settings" at bounding box center [58, 62] width 26 height 10
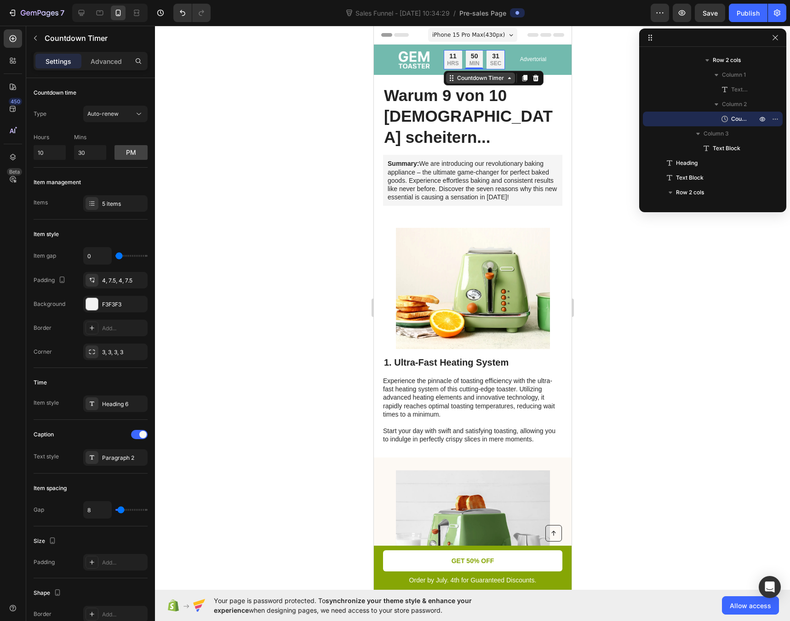
click at [485, 81] on div "Countdown Timer" at bounding box center [480, 78] width 51 height 8
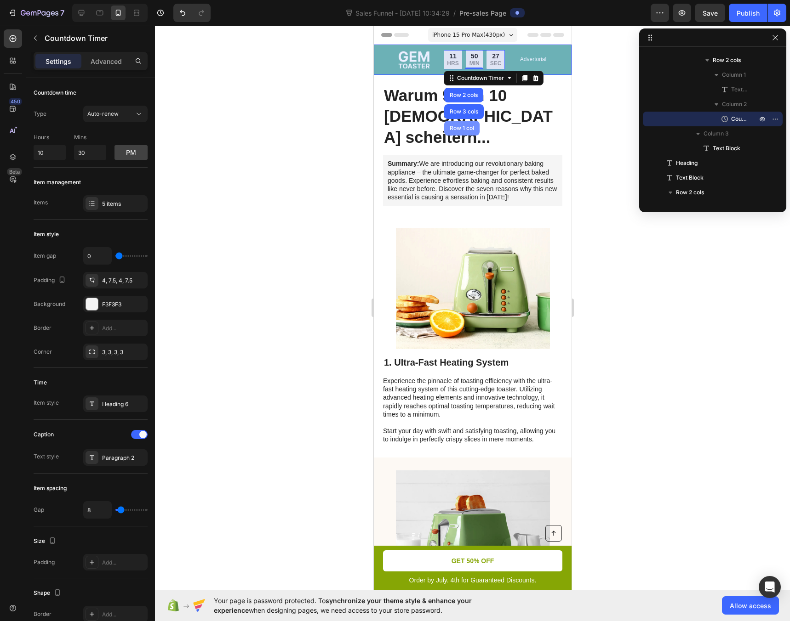
click at [462, 128] on div "Row 1 col" at bounding box center [461, 128] width 28 height 6
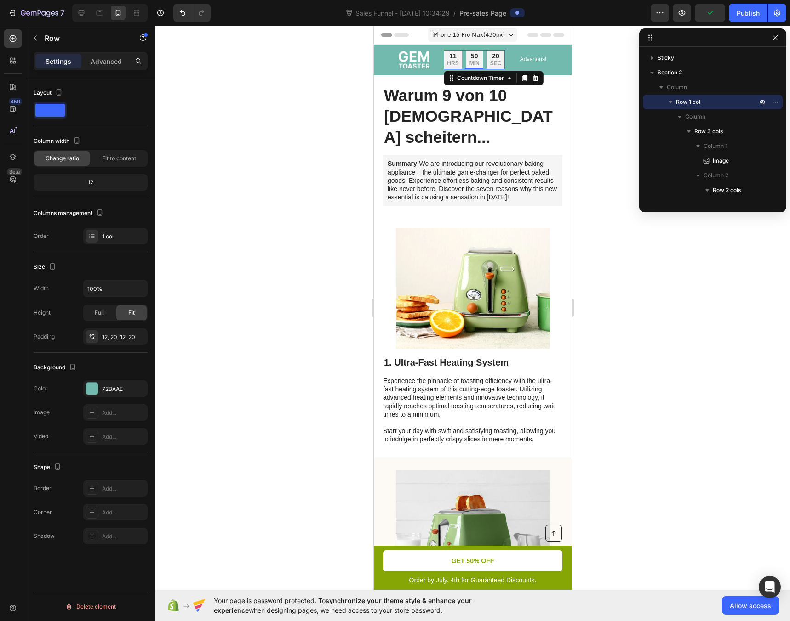
click at [449, 63] on p "HRS" at bounding box center [451, 63] width 11 height 7
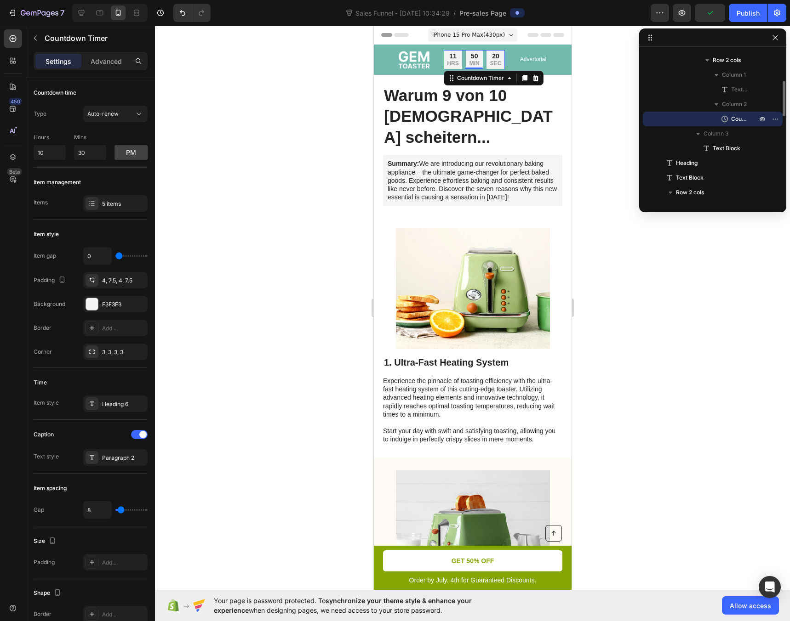
click at [449, 63] on p "HRS" at bounding box center [451, 63] width 11 height 7
click at [330, 92] on div at bounding box center [472, 324] width 635 height 596
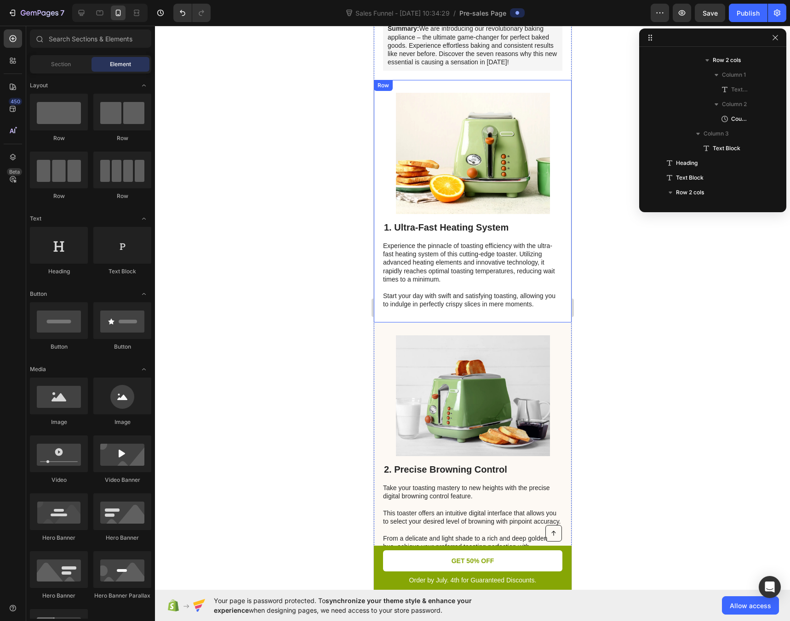
scroll to position [0, 0]
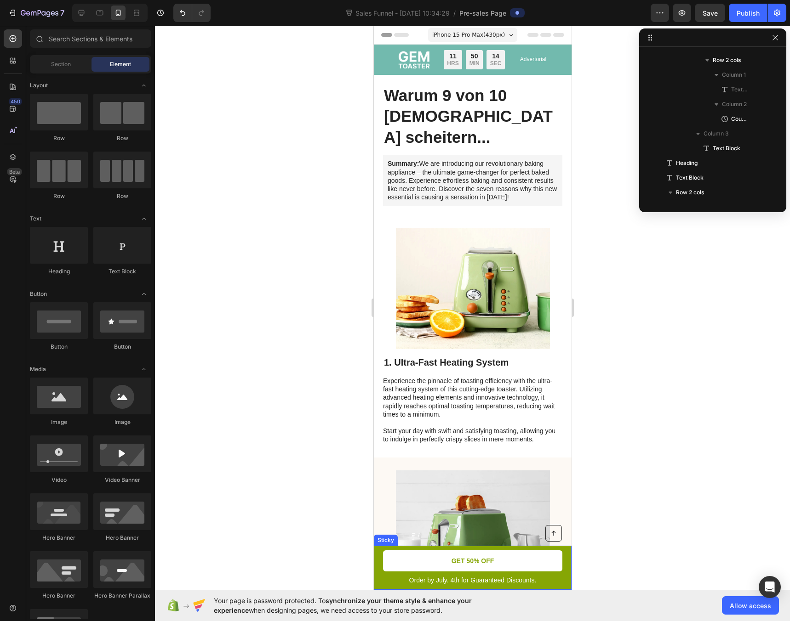
click at [380, 577] on div "Button Order by July. 4th for Guaranteed Discounts. Text Block GET 50% OFF Butt…" at bounding box center [472, 568] width 198 height 44
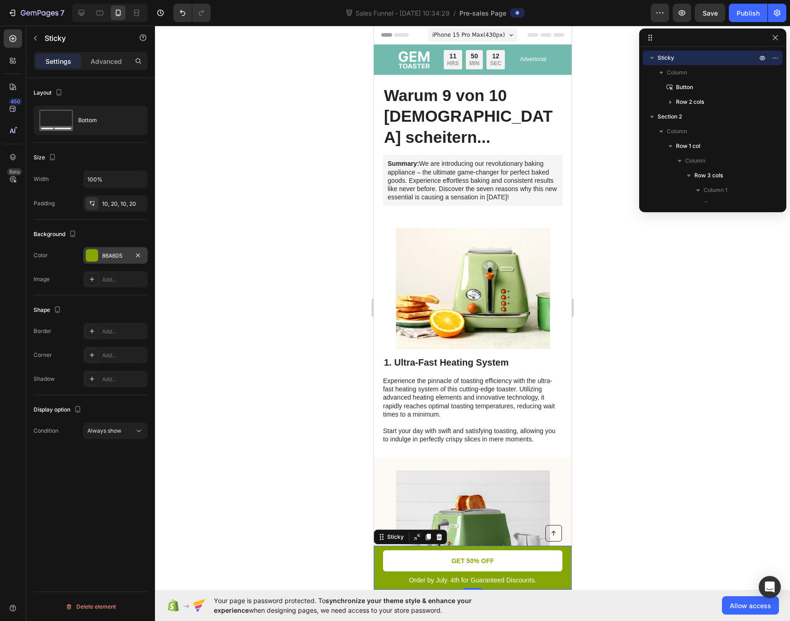
click at [106, 256] on div "86A605" at bounding box center [115, 256] width 27 height 8
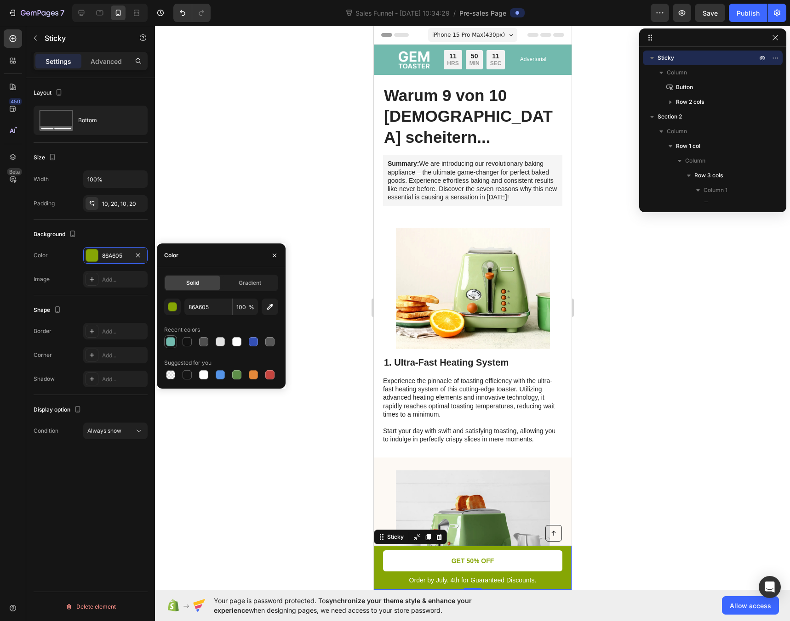
click at [170, 346] on div at bounding box center [170, 341] width 9 height 9
type input "72BAAE"
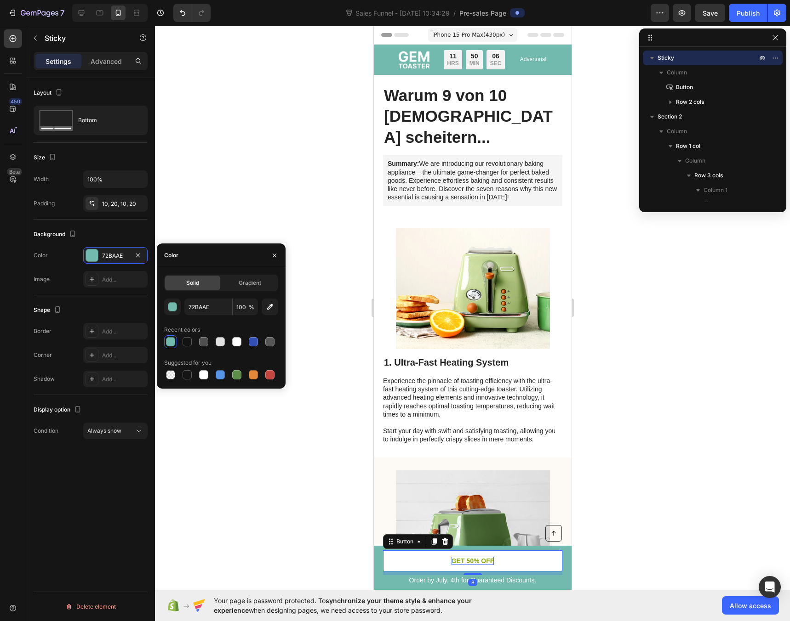
click at [455, 563] on p "GET 50% OFF" at bounding box center [472, 561] width 43 height 8
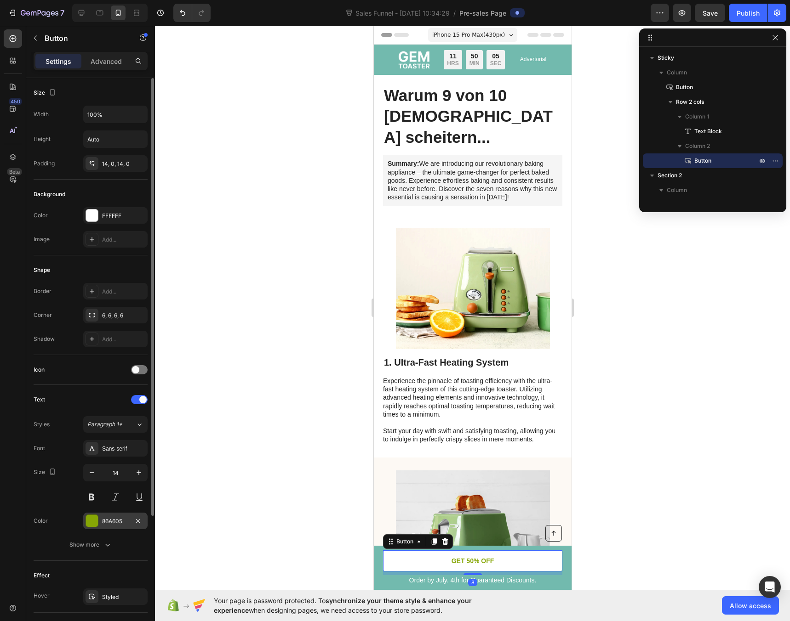
click at [99, 522] on div "86A605" at bounding box center [115, 521] width 64 height 17
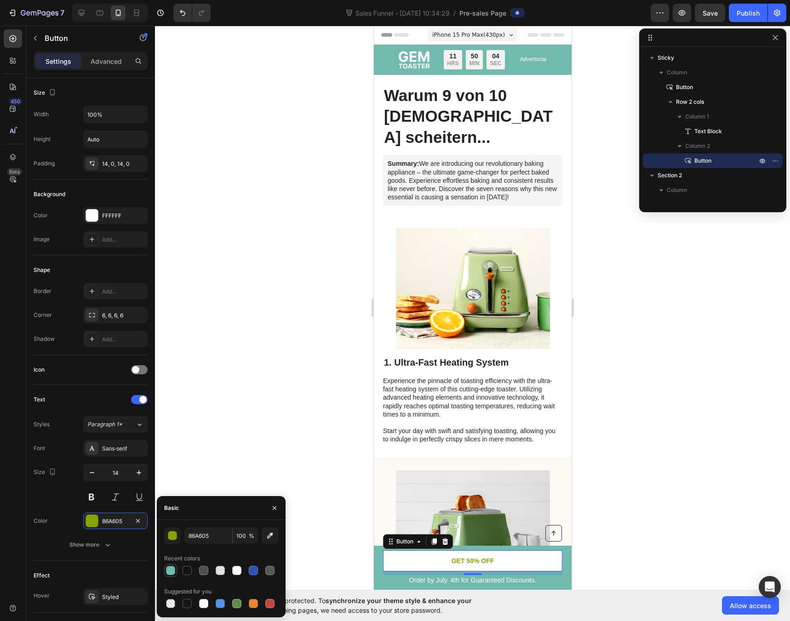
click at [166, 569] on div at bounding box center [170, 570] width 9 height 9
type input "72BAAE"
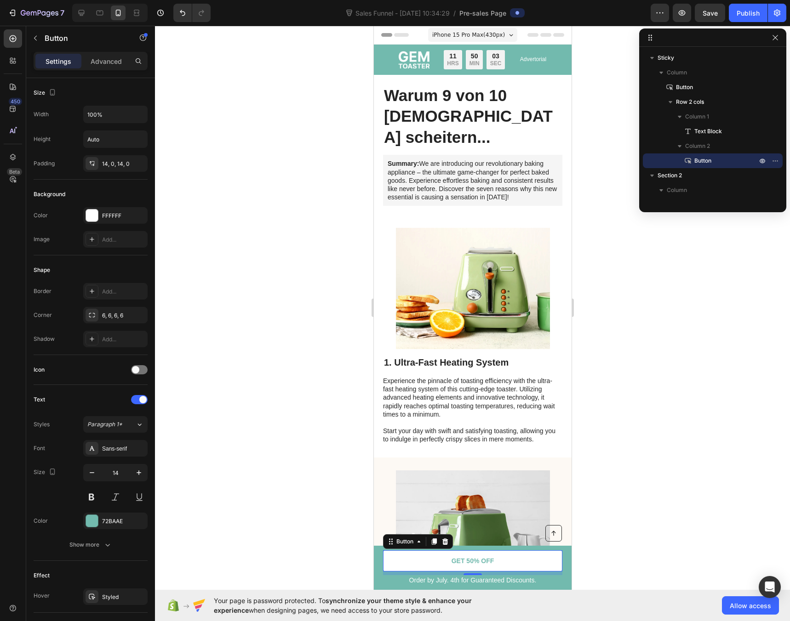
click at [196, 461] on div at bounding box center [472, 324] width 635 height 596
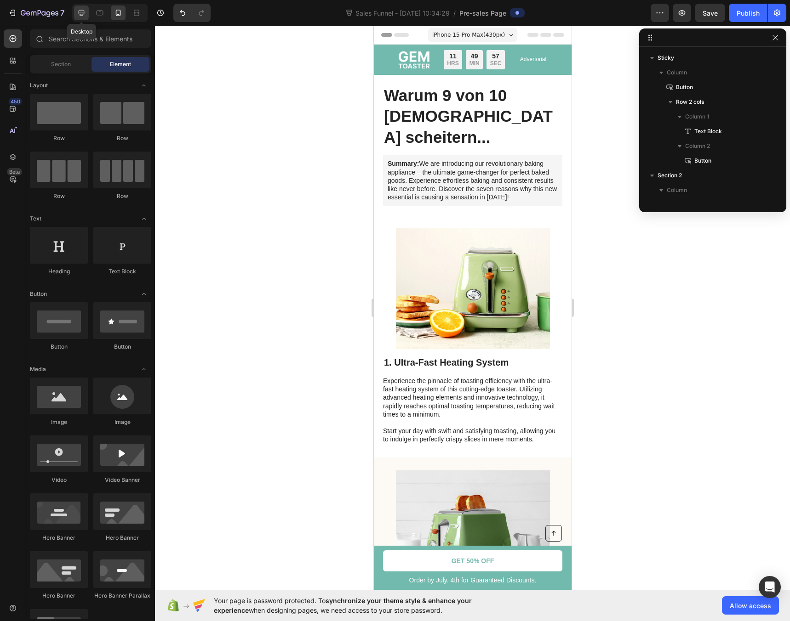
click at [82, 16] on icon at bounding box center [82, 13] width 6 height 6
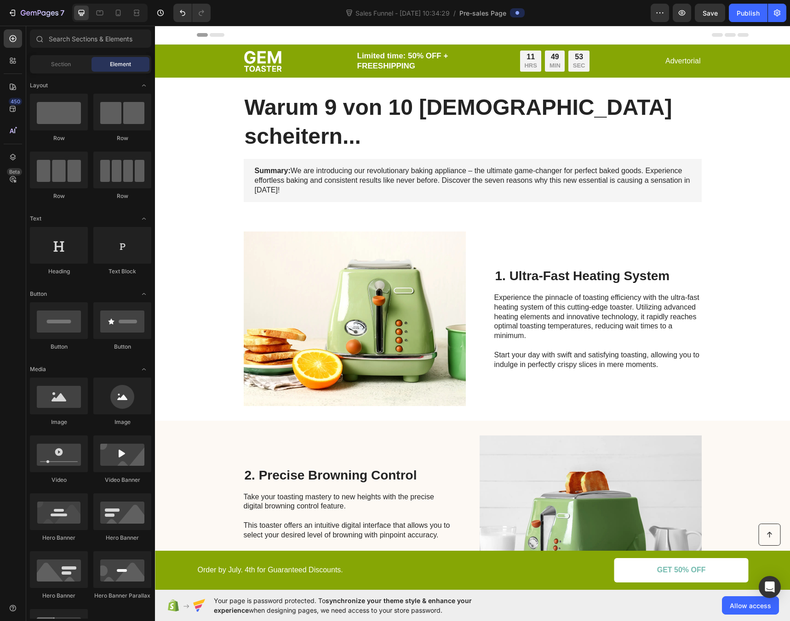
click at [91, 16] on div at bounding box center [109, 13] width 75 height 18
click at [118, 15] on icon at bounding box center [118, 12] width 9 height 9
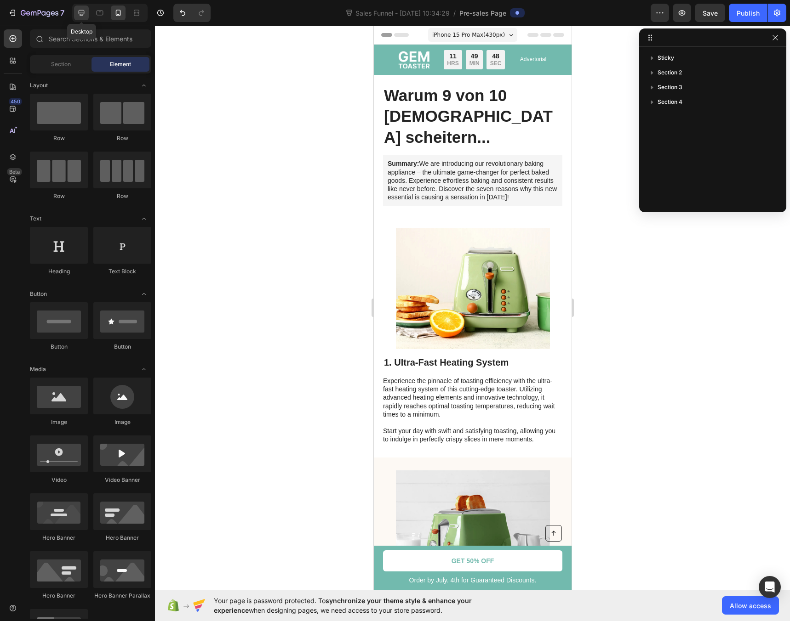
click at [83, 16] on icon at bounding box center [81, 12] width 9 height 9
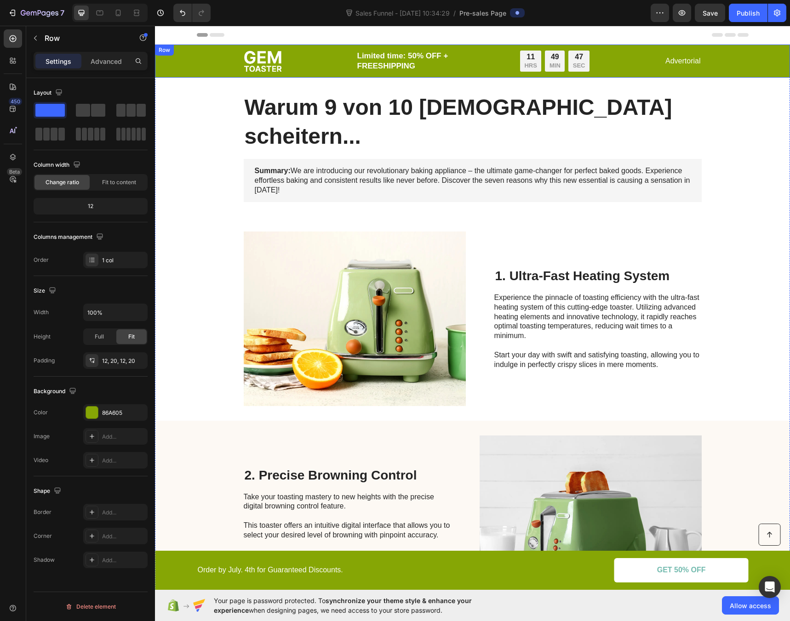
click at [199, 59] on div "Image Limited time: 50% OFF + FREESHIPPING Text Block 11 HRS 49 MIN 47 SEC Coun…" at bounding box center [472, 61] width 635 height 33
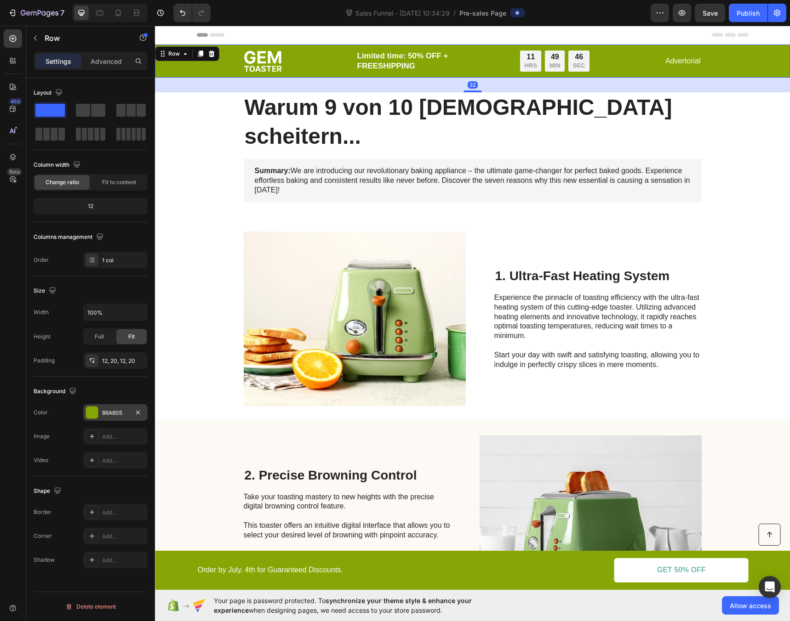
click at [95, 407] on div at bounding box center [92, 413] width 12 height 12
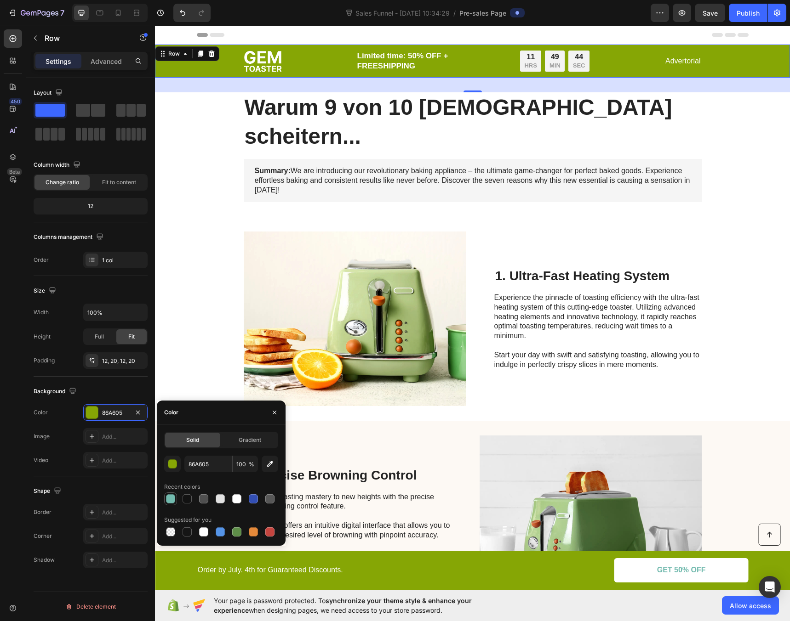
click at [170, 498] on div at bounding box center [170, 499] width 9 height 9
type input "72BAAE"
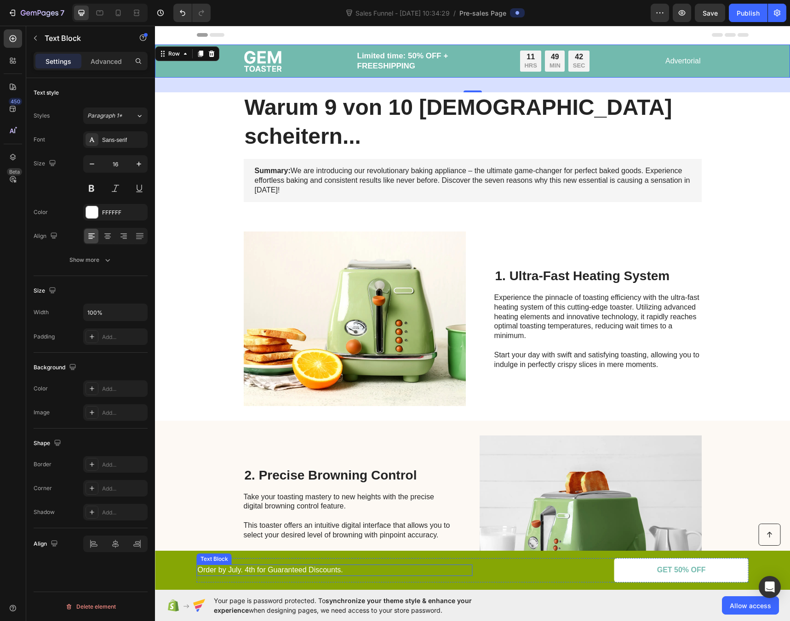
click at [361, 569] on p "Order by July. 4th for Guaranteed Discounts." at bounding box center [335, 571] width 274 height 10
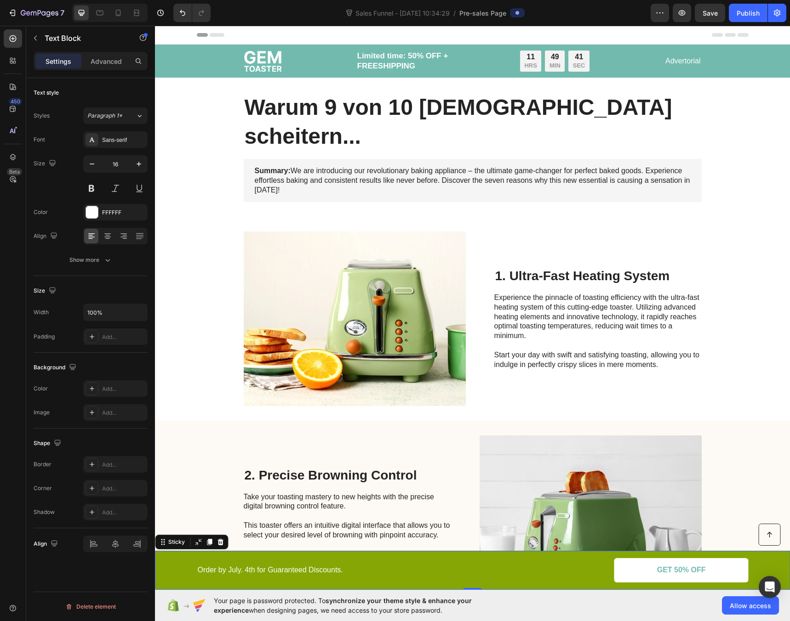
click at [444, 557] on div "Button Order by July. 4th for Guaranteed Discounts. Text Block GET 50% OFF Butt…" at bounding box center [472, 570] width 635 height 39
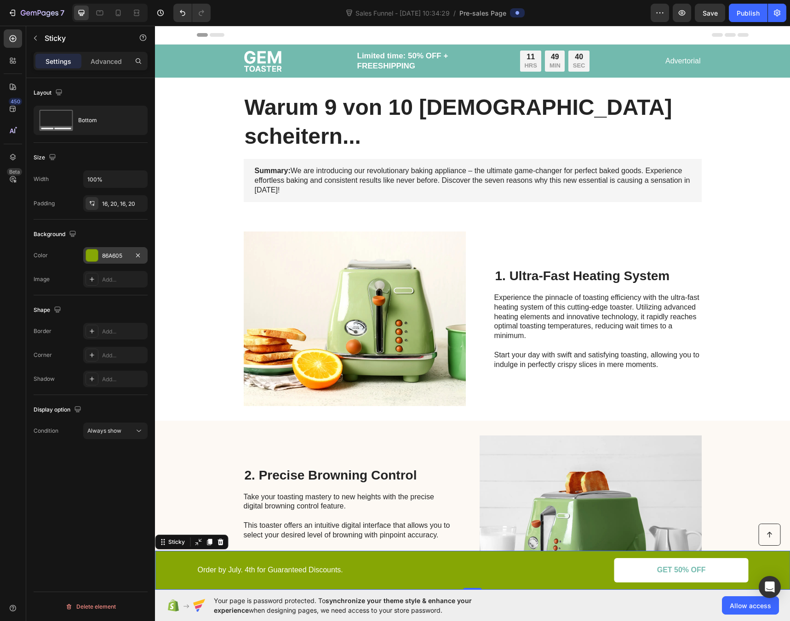
click at [92, 251] on div at bounding box center [92, 256] width 12 height 12
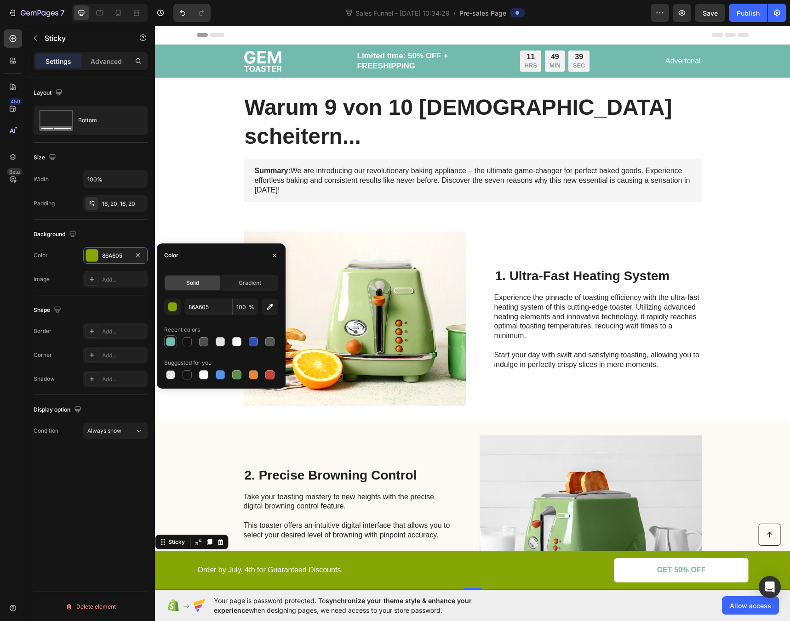
click at [171, 342] on div at bounding box center [170, 341] width 9 height 9
type input "72BAAE"
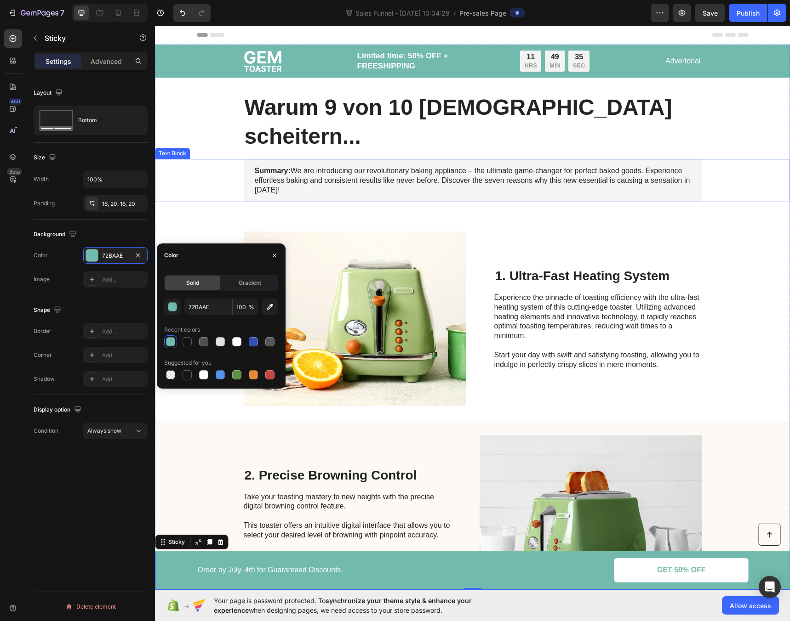
click at [206, 159] on div "Summary: We are introducing our revolutionary baking appliance – the ultimate g…" at bounding box center [472, 180] width 616 height 43
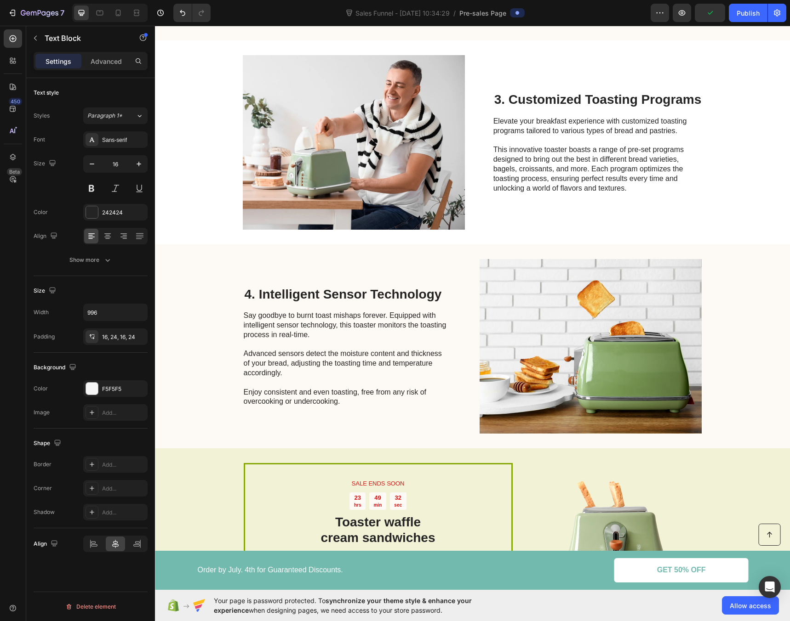
scroll to position [799, 0]
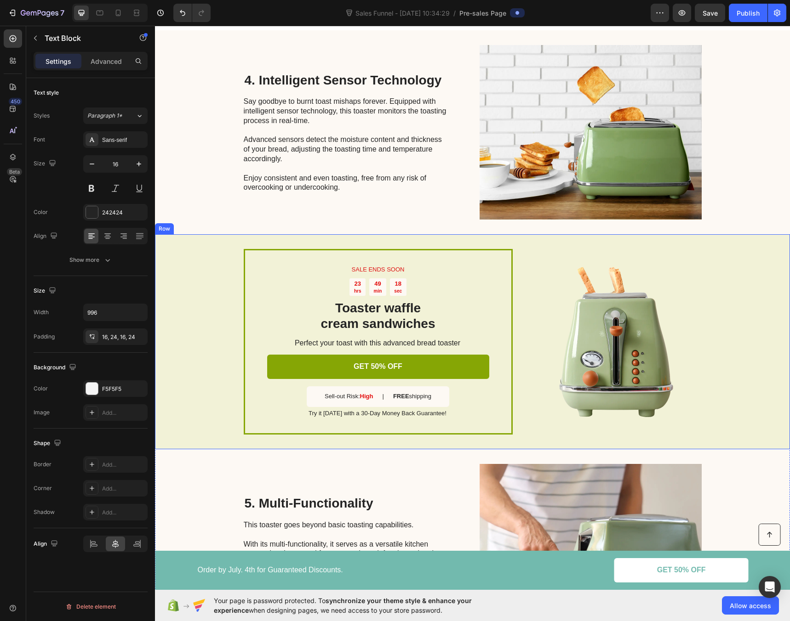
click at [209, 255] on div "SALE ENDS SOON Text Block 23 hrs 49 min 18 sec Countdown Timer Toaster waffle c…" at bounding box center [472, 341] width 635 height 215
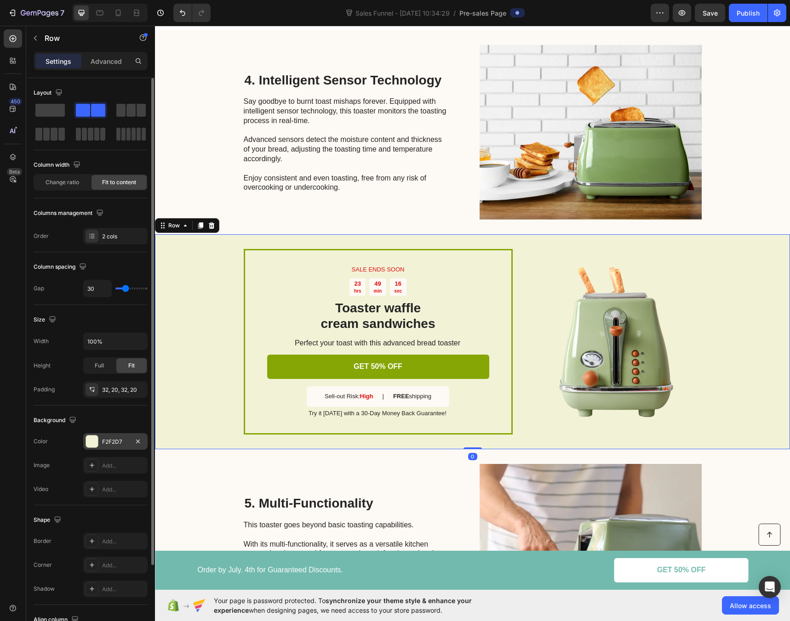
click at [114, 443] on div "F2F2D7" at bounding box center [115, 442] width 27 height 8
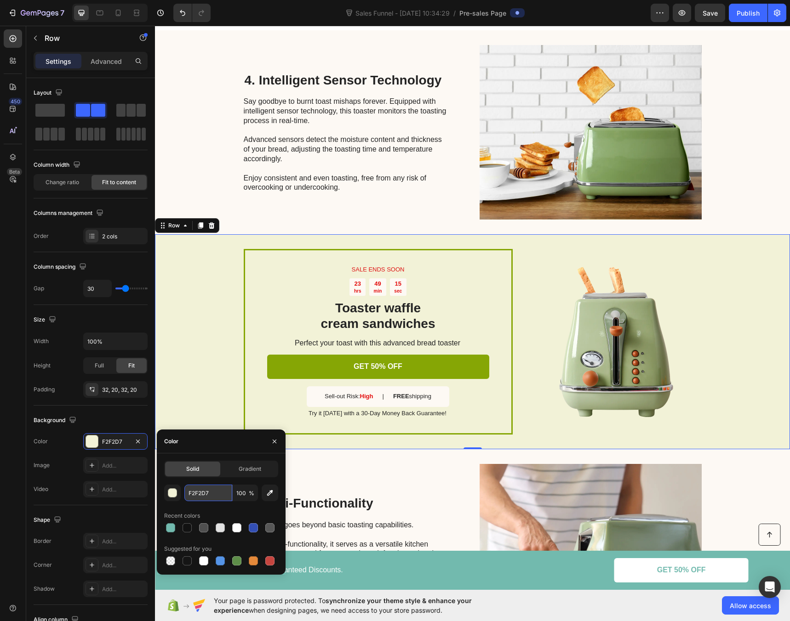
click at [201, 493] on input "F2F2D7" at bounding box center [208, 493] width 48 height 17
paste input "dcedeb"
type input "dcedeb"
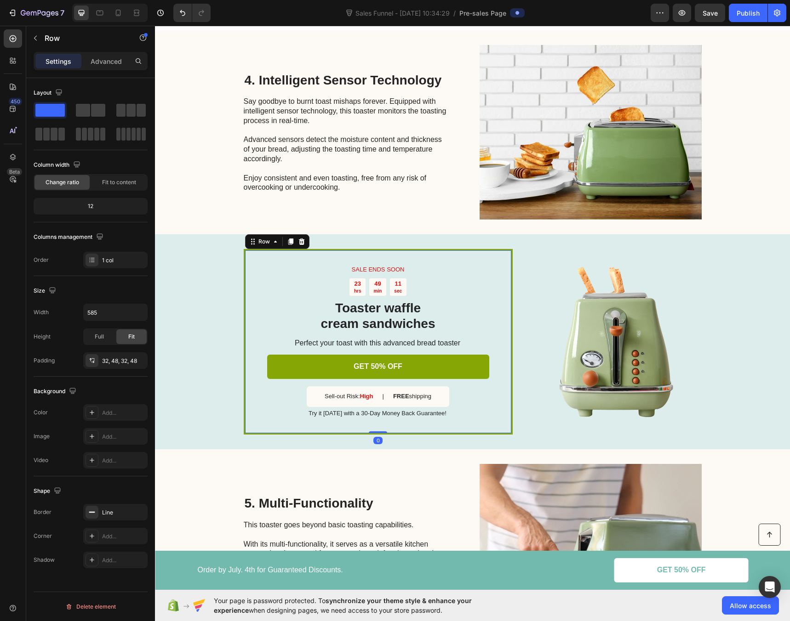
click at [254, 249] on div "SALE ENDS SOON Text Block 23 hrs 49 min 11 sec Countdown Timer Toaster waffle c…" at bounding box center [378, 341] width 269 height 185
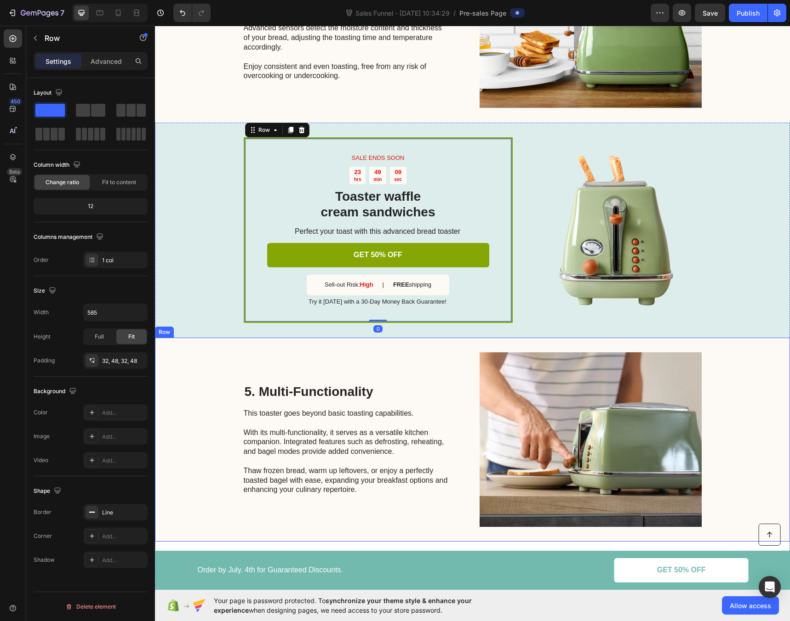
scroll to position [947, 0]
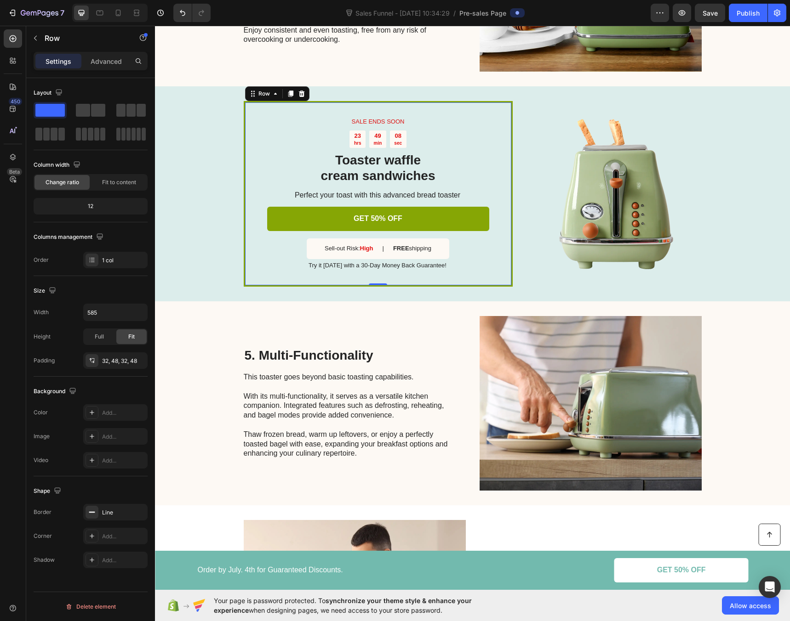
click at [244, 256] on div "SALE ENDS SOON Text Block 23 hrs 49 min 08 sec Countdown Timer Toaster waffle c…" at bounding box center [378, 193] width 269 height 185
click at [244, 256] on div "SALE ENDS SOON Text Block 23 hrs 49 min 07 sec Countdown Timer Toaster waffle c…" at bounding box center [378, 193] width 269 height 185
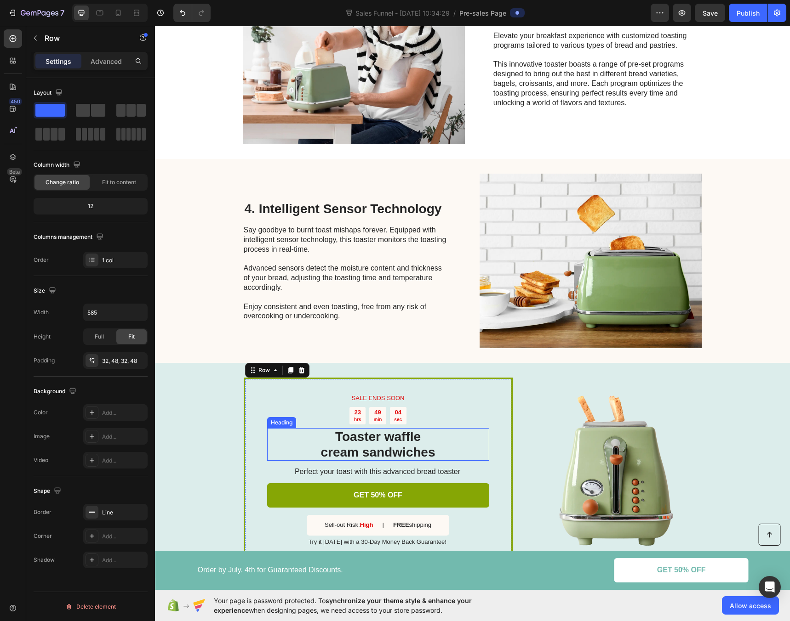
scroll to position [672, 0]
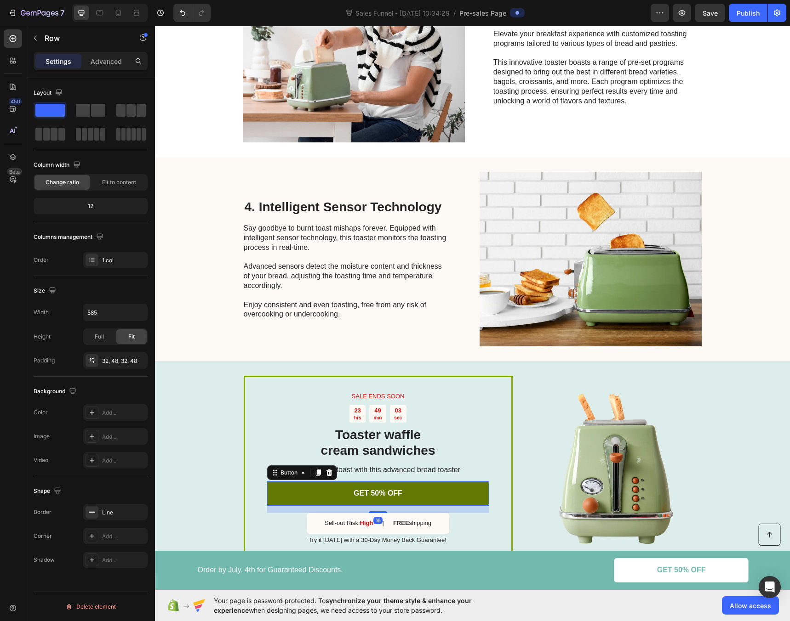
click at [274, 482] on link "GET 50% OFF" at bounding box center [378, 494] width 222 height 24
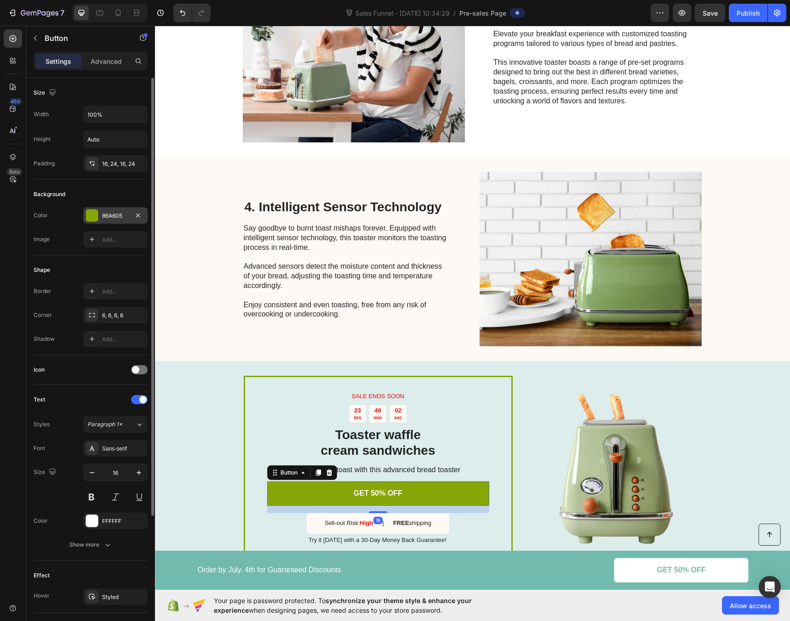
click at [85, 215] on div "86A605" at bounding box center [115, 215] width 64 height 17
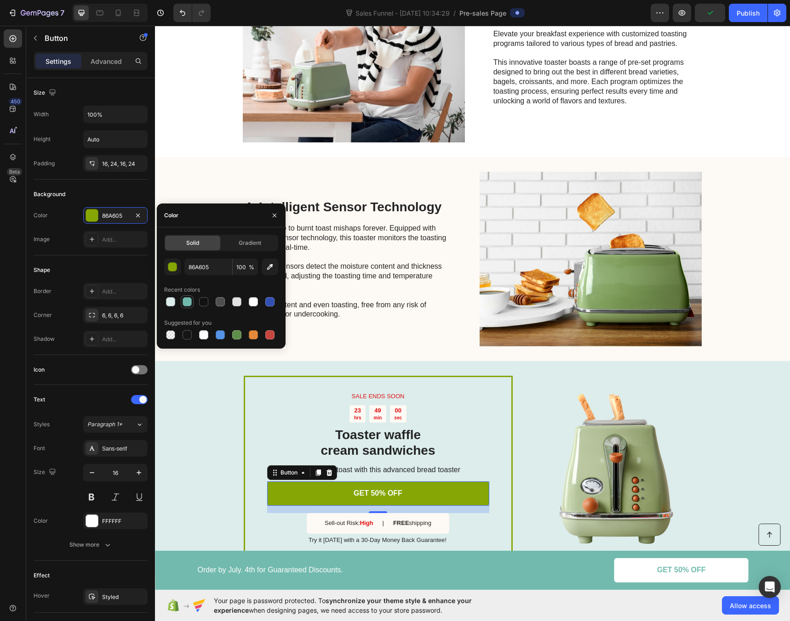
click at [188, 304] on div at bounding box center [186, 301] width 9 height 9
type input "72BAAE"
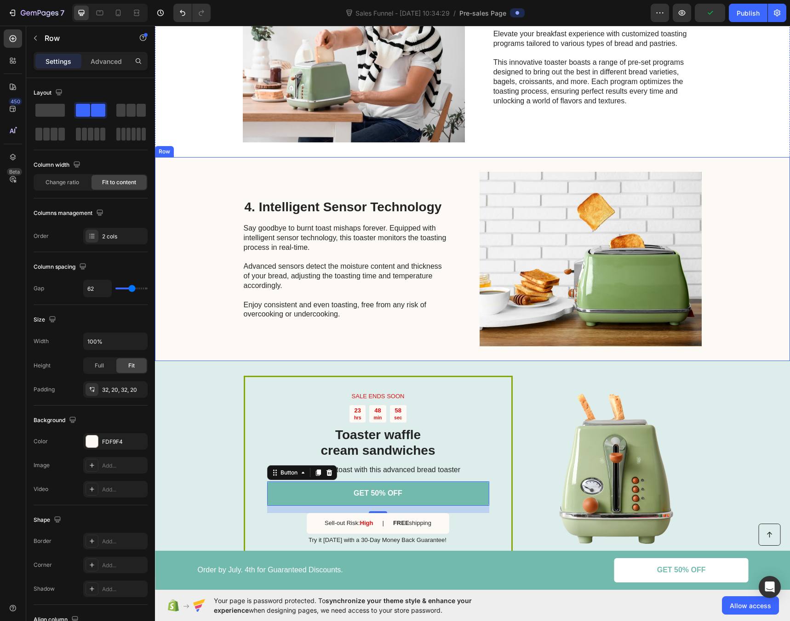
click at [728, 241] on div "4. Intelligent Sensor Technology Heading Say goodbye to burnt toast mishaps for…" at bounding box center [472, 259] width 635 height 204
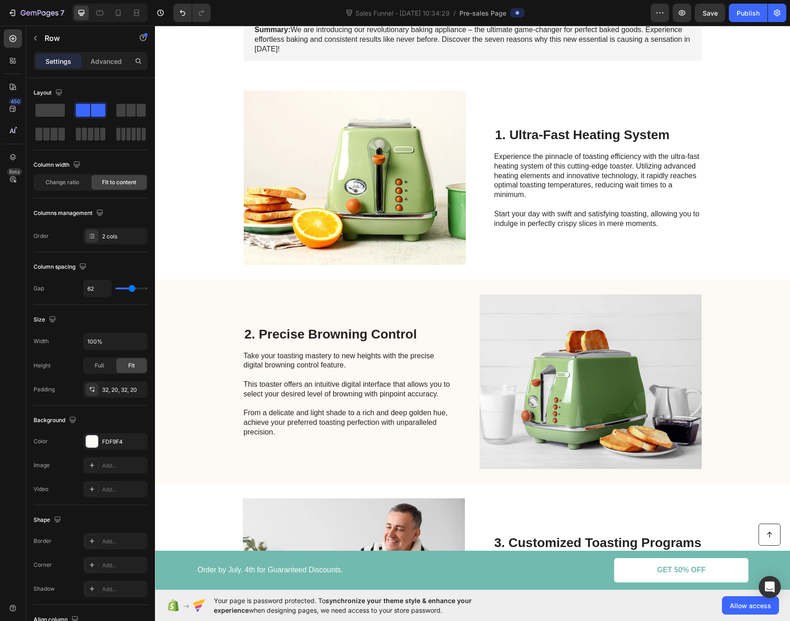
scroll to position [0, 0]
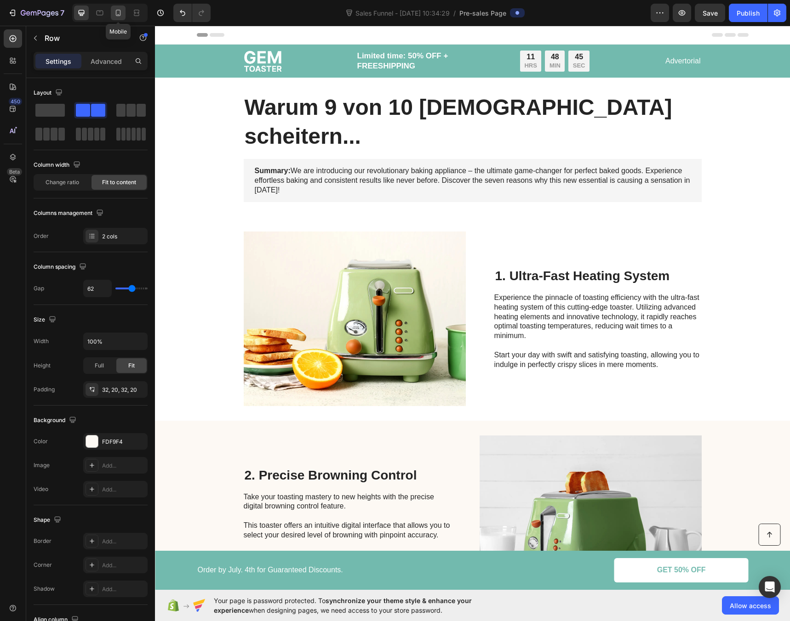
click at [120, 19] on div at bounding box center [118, 13] width 15 height 15
type input "0"
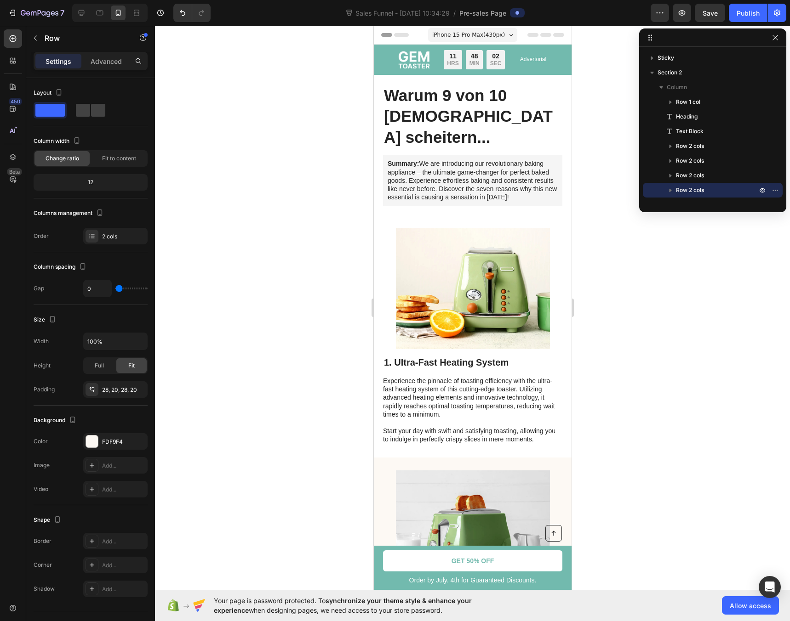
click at [772, 37] on icon "button" at bounding box center [774, 37] width 7 height 7
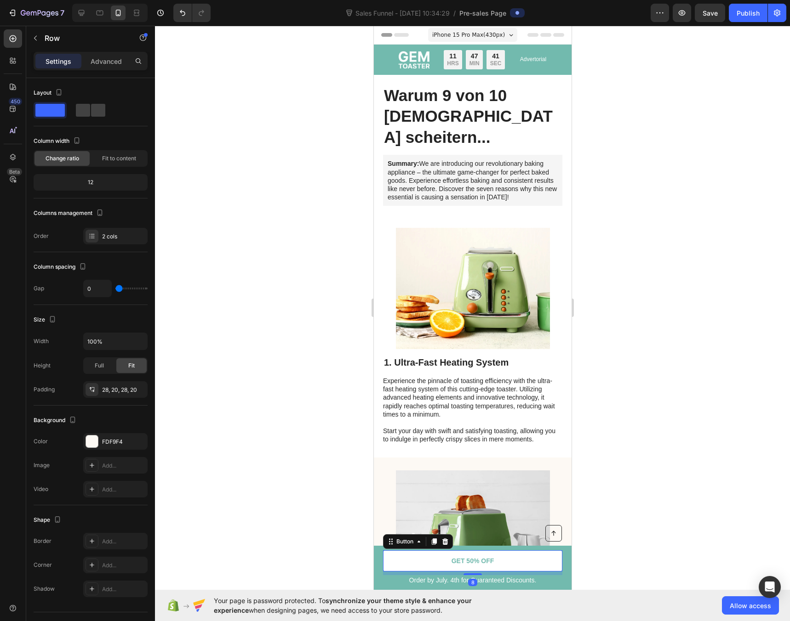
click at [431, 559] on link "GET 50% OFF" at bounding box center [471, 561] width 179 height 21
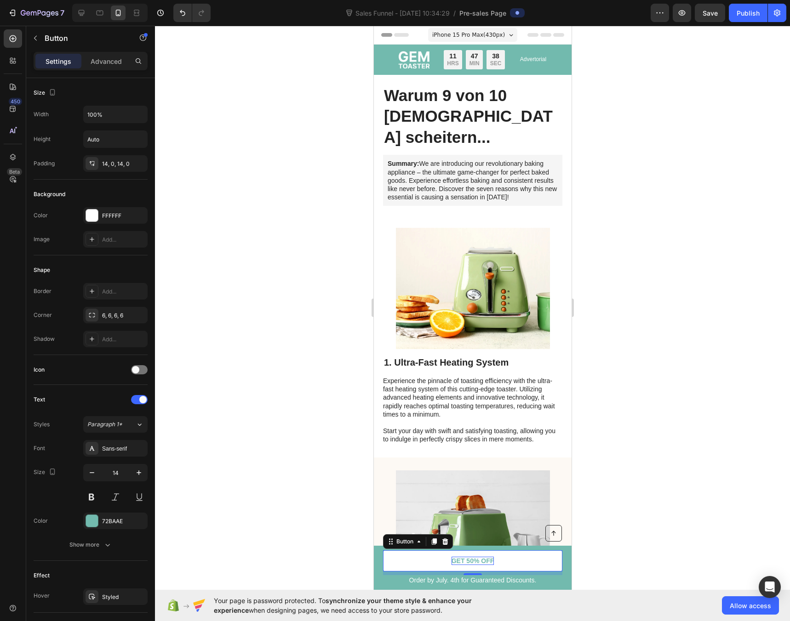
click at [470, 560] on p "GET 50% OFF" at bounding box center [472, 561] width 43 height 8
click at [444, 581] on p "Order by July. 4th for Guaranteed Discounts." at bounding box center [471, 580] width 177 height 8
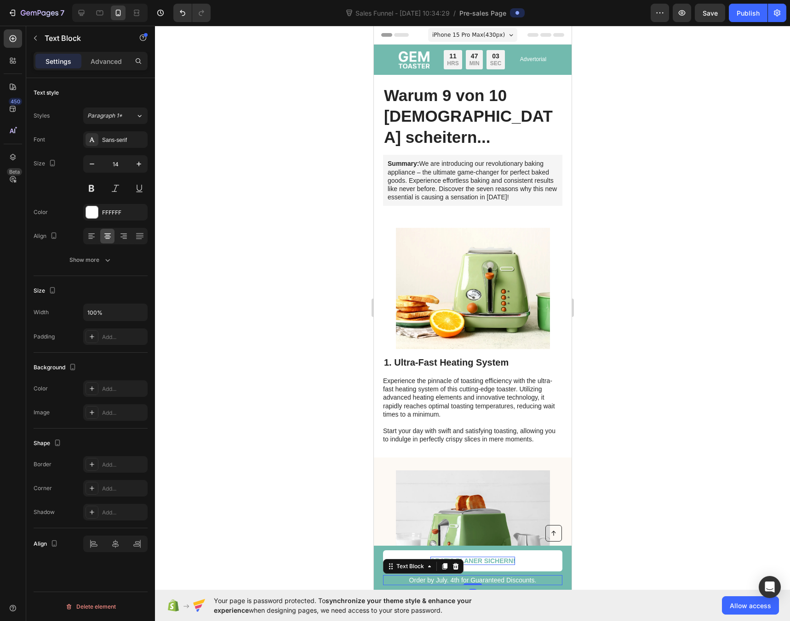
click at [432, 578] on p "Order by July. 4th for Guaranteed Discounts." at bounding box center [471, 580] width 177 height 8
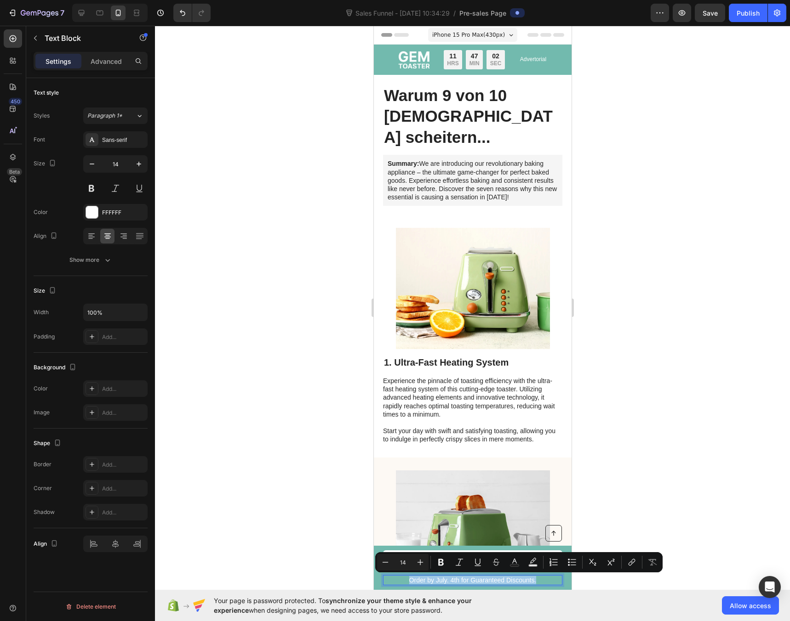
click at [432, 578] on p "Order by July. 4th for Guaranteed Discounts." at bounding box center [471, 580] width 177 height 8
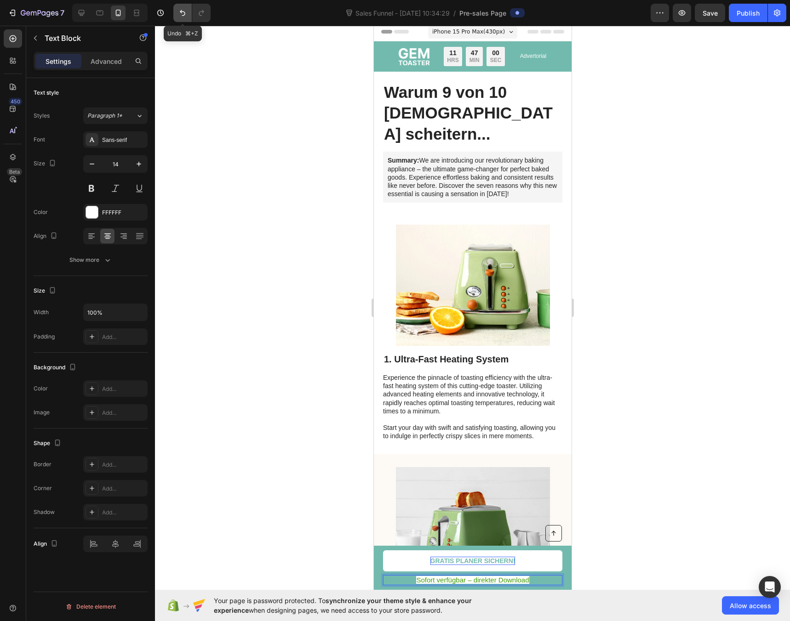
click at [178, 16] on icon "Undo/Redo" at bounding box center [182, 12] width 9 height 9
click at [182, 10] on icon "Undo/Redo" at bounding box center [182, 12] width 9 height 9
click at [180, 14] on icon "Undo/Redo" at bounding box center [182, 12] width 9 height 9
click at [620, 546] on div at bounding box center [472, 324] width 635 height 596
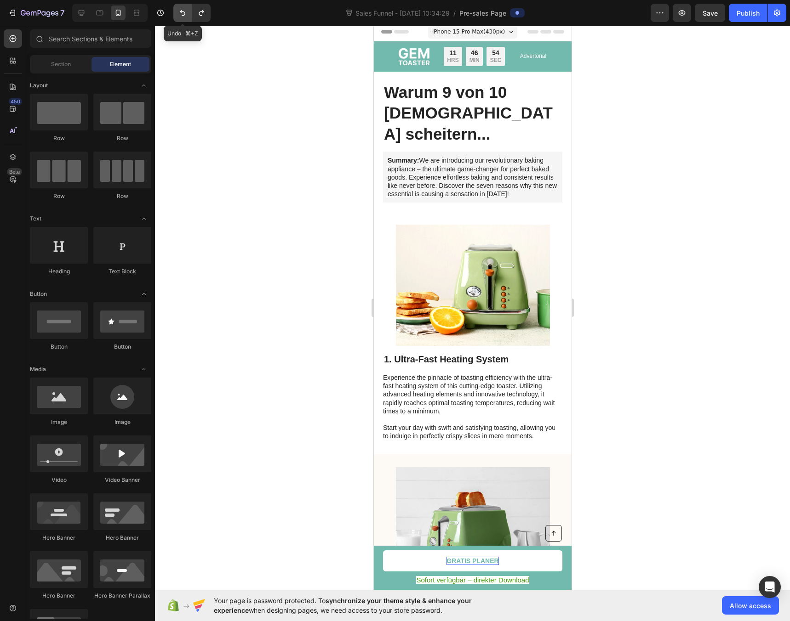
click at [176, 16] on button "Undo/Redo" at bounding box center [182, 13] width 18 height 18
click at [421, 582] on span "Sofort verfügbar – direkter Download" at bounding box center [471, 580] width 113 height 8
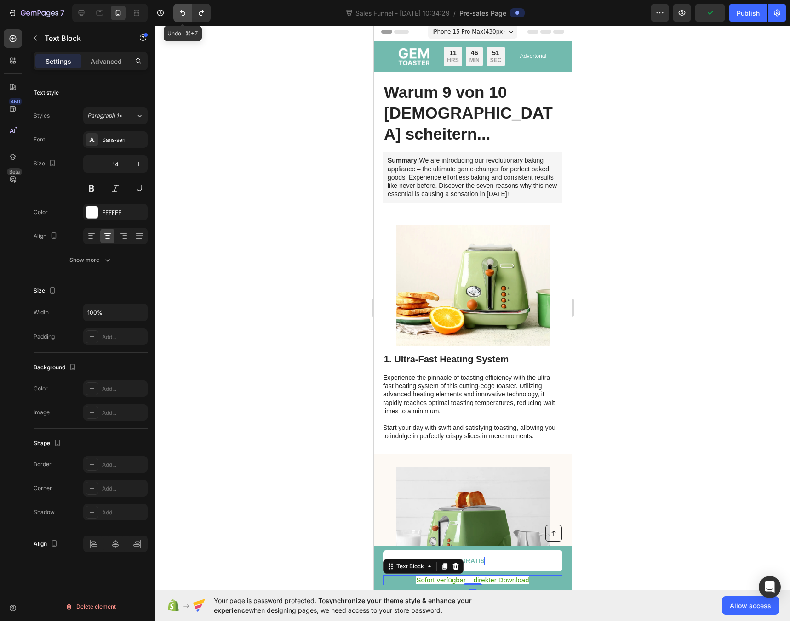
click at [176, 17] on button "Undo/Redo" at bounding box center [182, 13] width 18 height 18
click at [437, 579] on span "Sofort verfügbar – direkter Download" at bounding box center [471, 580] width 113 height 8
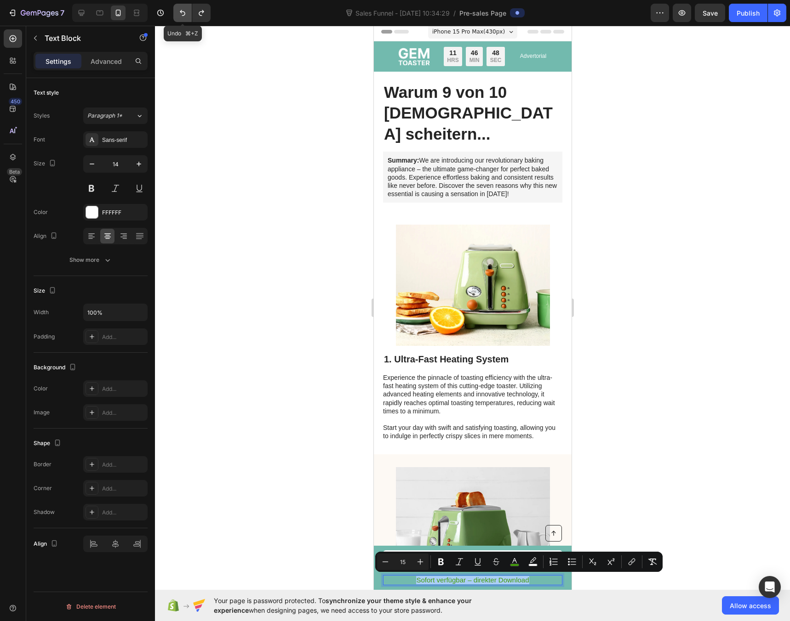
click at [177, 18] on button "Undo/Redo" at bounding box center [182, 13] width 18 height 18
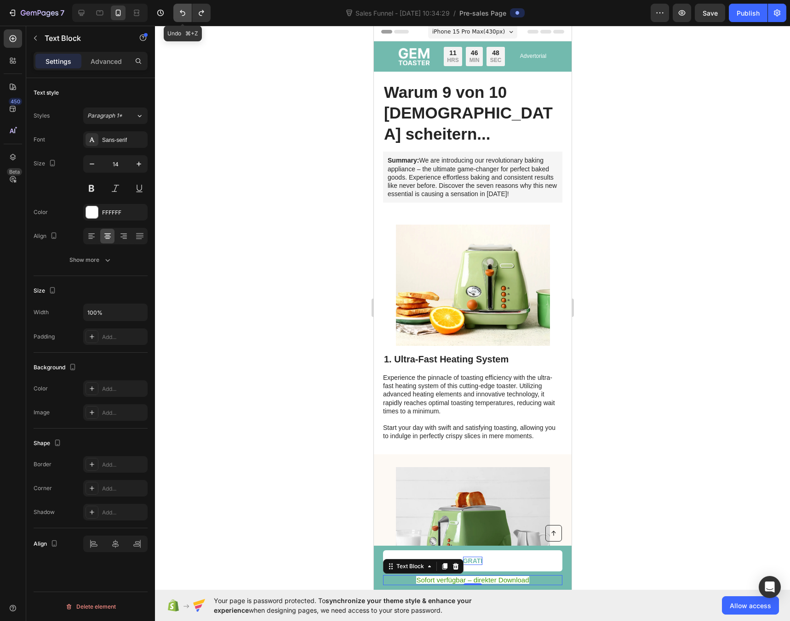
click at [179, 19] on button "Undo/Redo" at bounding box center [182, 13] width 18 height 18
click at [181, 20] on button "Undo/Redo" at bounding box center [182, 13] width 18 height 18
click at [441, 580] on span "Sofort verfügbar – direkter Download" at bounding box center [471, 580] width 113 height 8
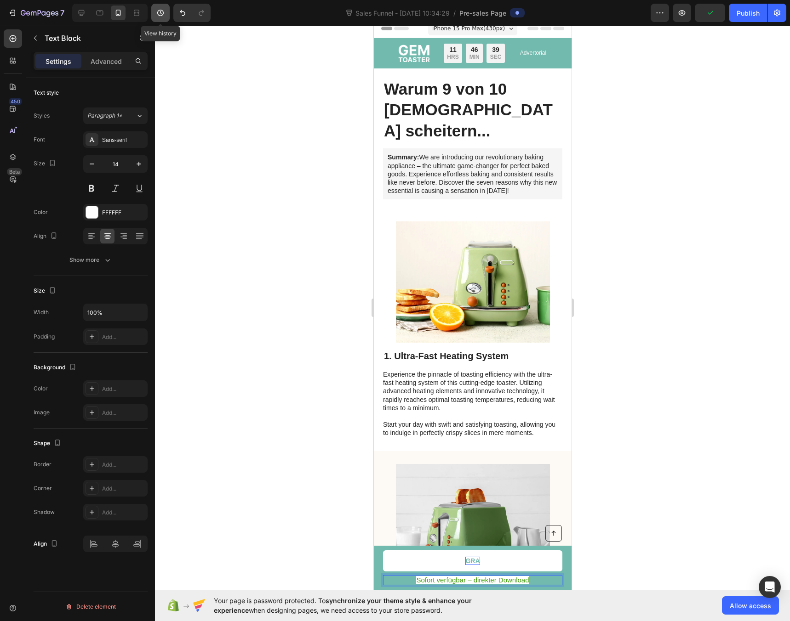
click at [164, 18] on button "button" at bounding box center [160, 13] width 18 height 18
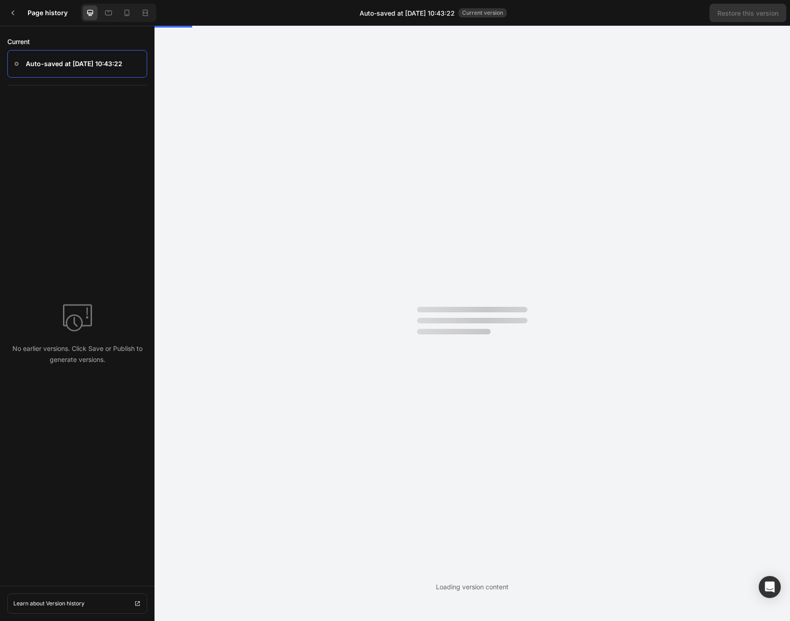
scroll to position [0, 0]
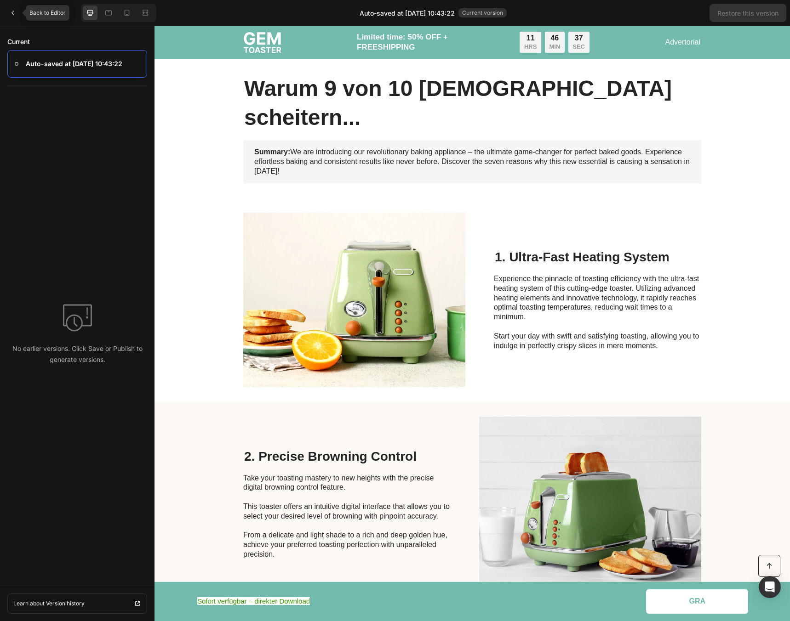
click at [10, 10] on icon at bounding box center [12, 12] width 7 height 7
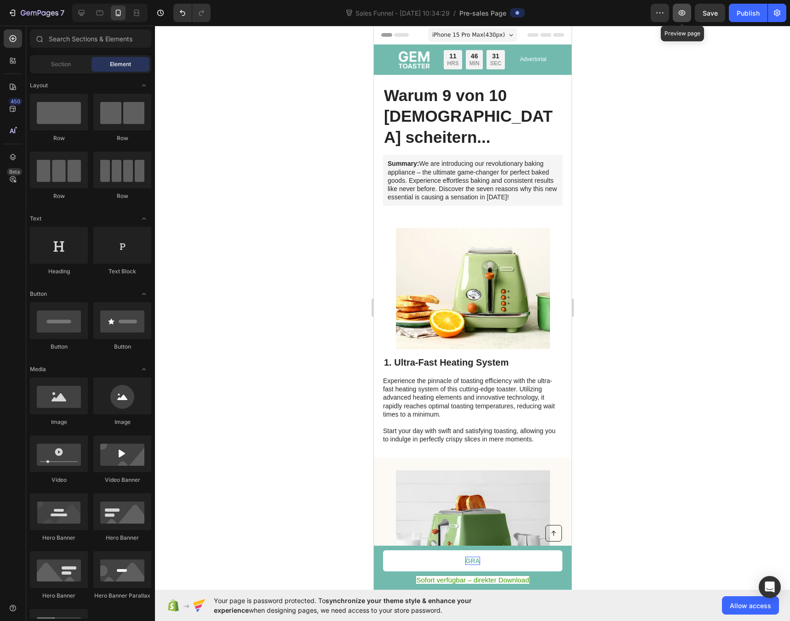
click at [680, 17] on button "button" at bounding box center [681, 13] width 18 height 18
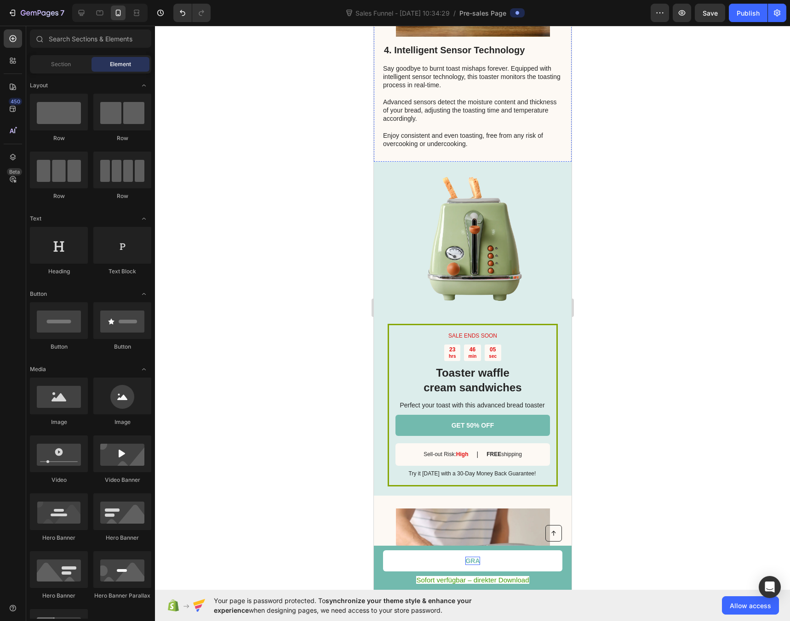
scroll to position [1048, 0]
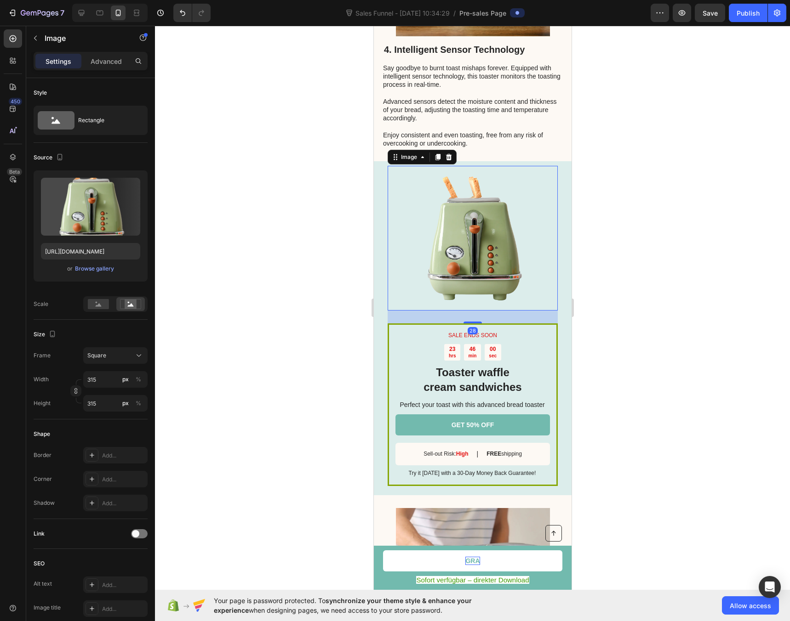
click at [476, 230] on img at bounding box center [472, 238] width 145 height 145
click at [100, 273] on button "Browse gallery" at bounding box center [94, 268] width 40 height 9
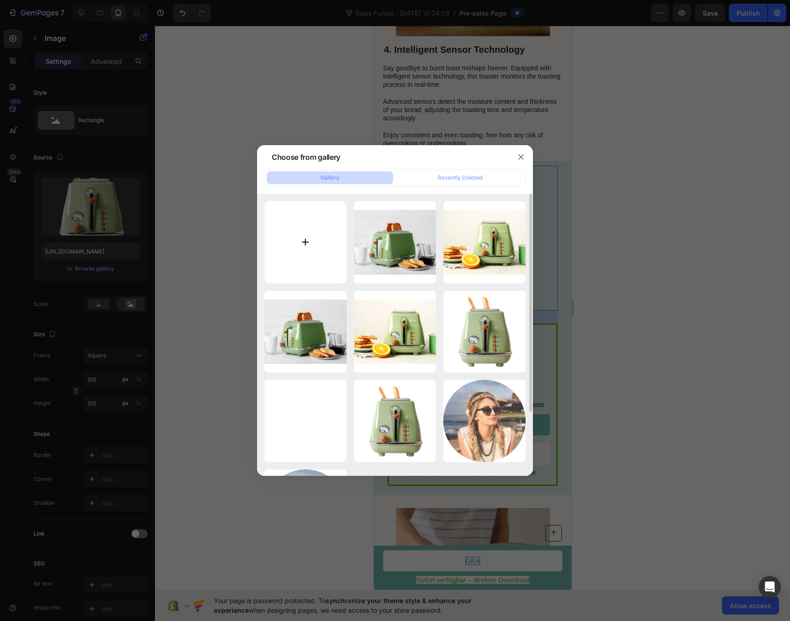
click at [291, 241] on input "file" at bounding box center [305, 242] width 82 height 82
click at [523, 159] on icon "button" at bounding box center [520, 157] width 7 height 7
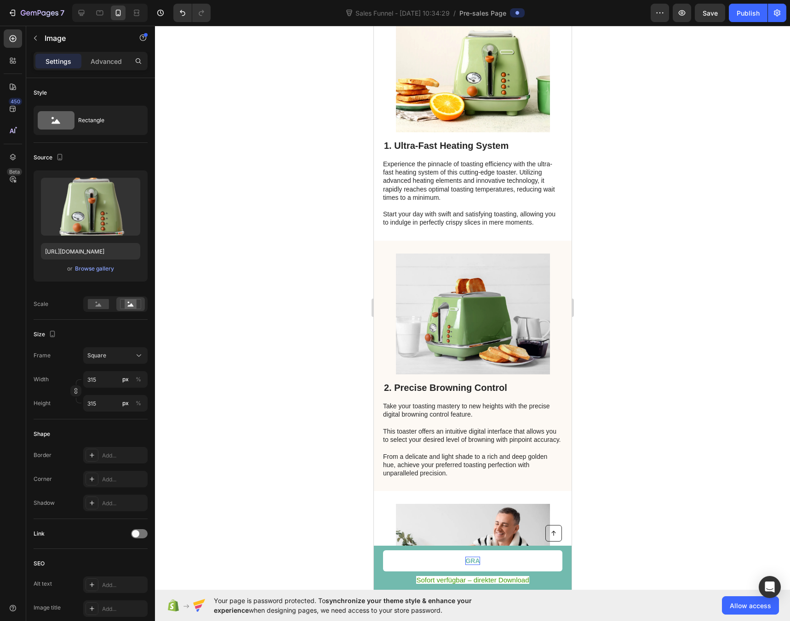
scroll to position [0, 0]
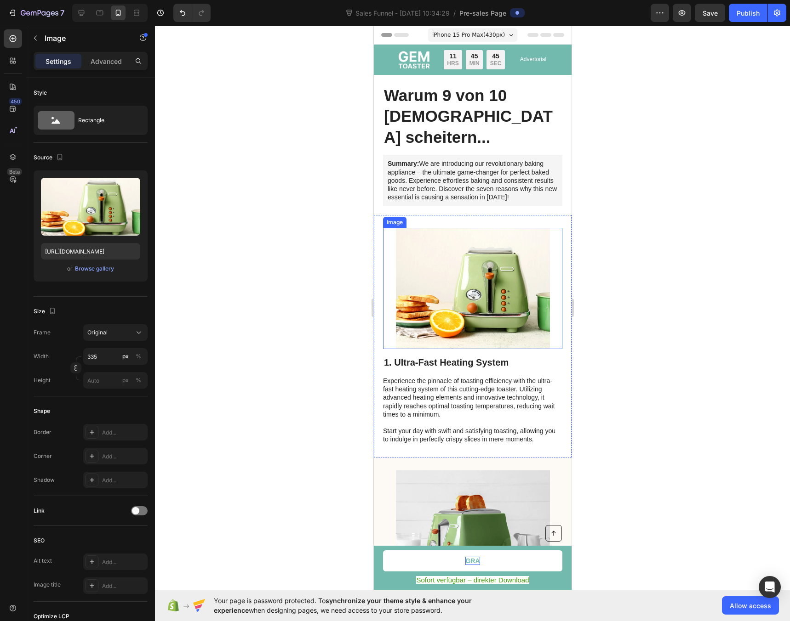
click at [449, 252] on img at bounding box center [472, 288] width 154 height 121
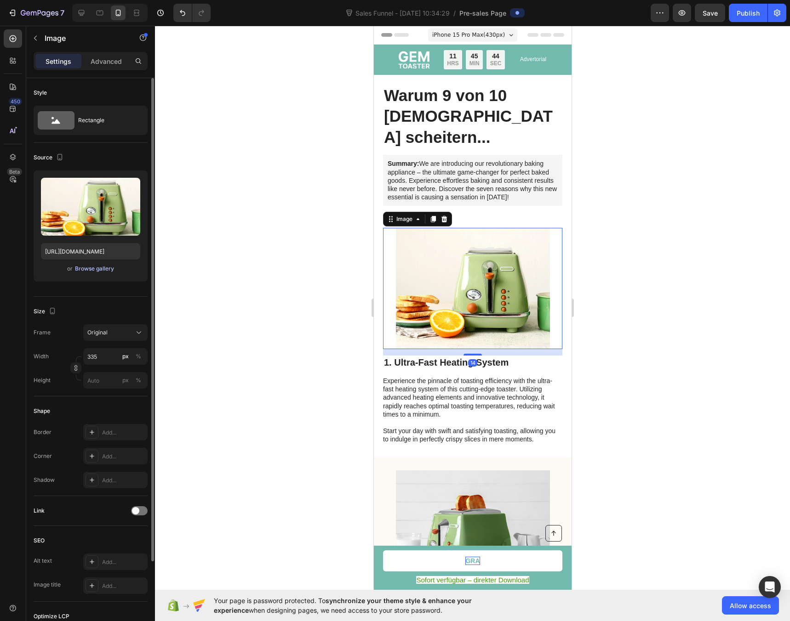
click at [104, 269] on div "Browse gallery" at bounding box center [94, 269] width 39 height 8
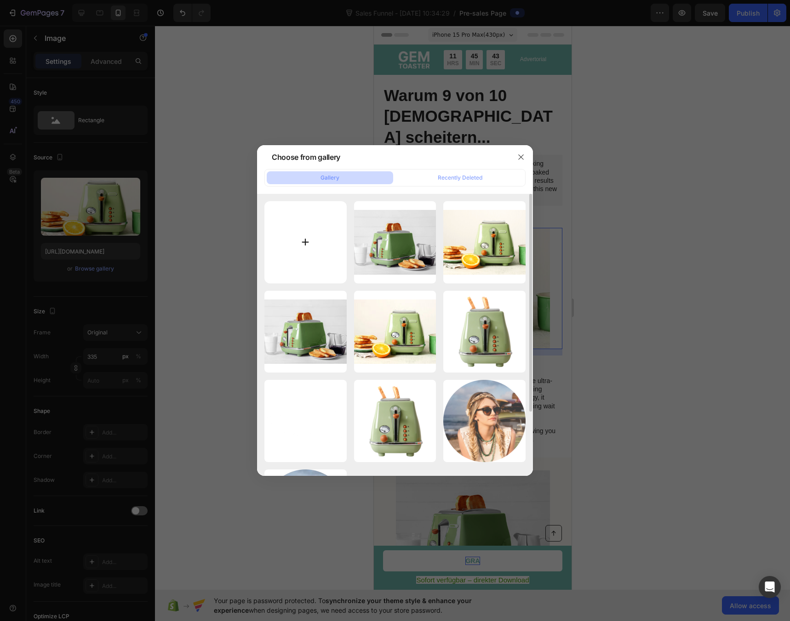
click at [300, 250] on input "file" at bounding box center [305, 242] width 82 height 82
type input "C:\fakepath\pexels-iosamah787-19021371.jpg"
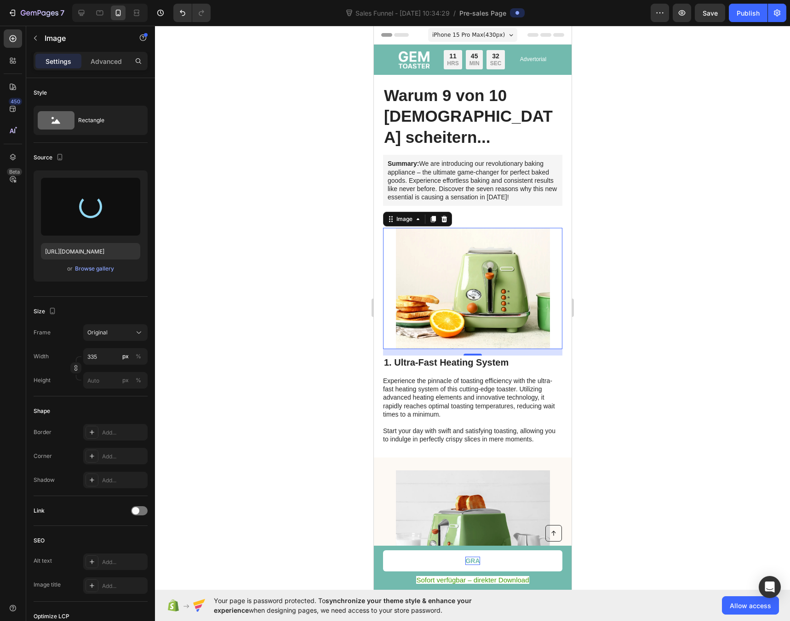
type input "[URL][DOMAIN_NAME]"
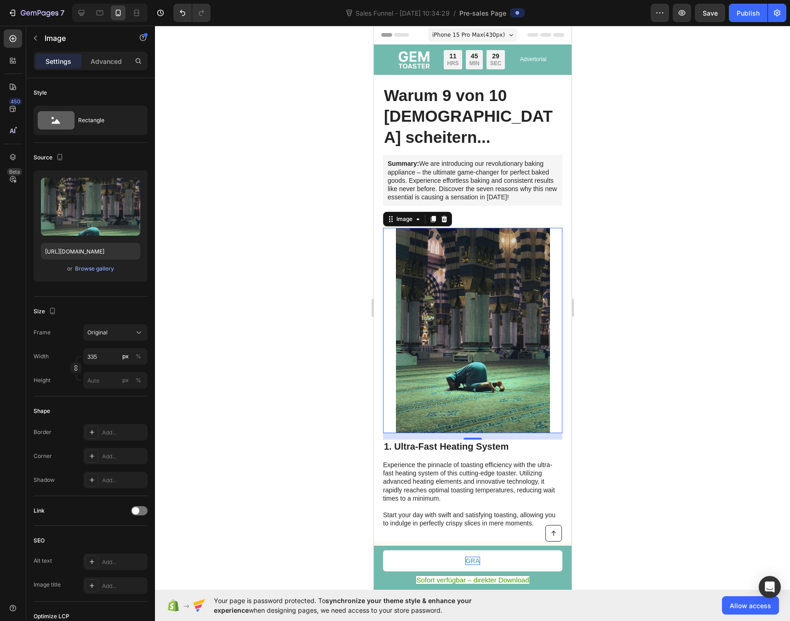
click at [228, 279] on div at bounding box center [472, 324] width 635 height 596
click at [420, 311] on img at bounding box center [472, 330] width 154 height 205
click at [56, 120] on icon at bounding box center [55, 121] width 9 height 5
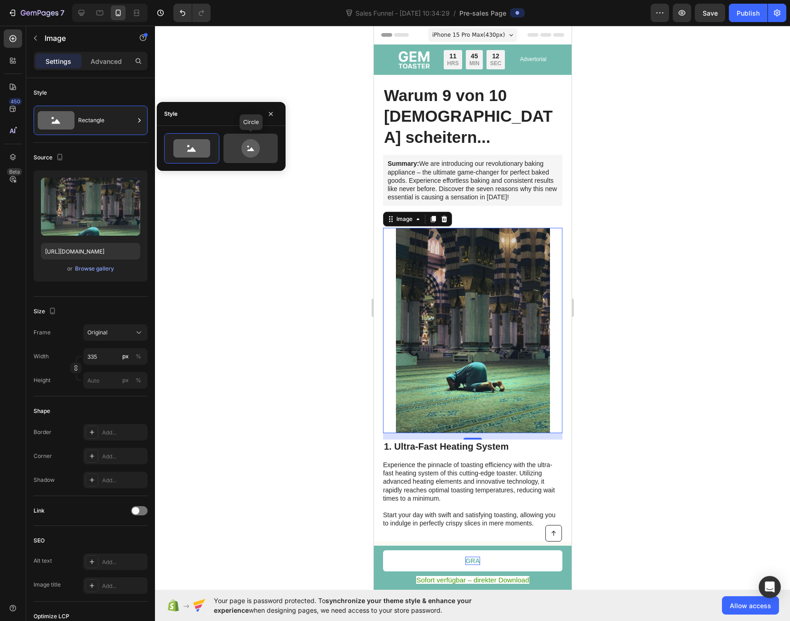
click at [240, 153] on icon at bounding box center [250, 148] width 43 height 18
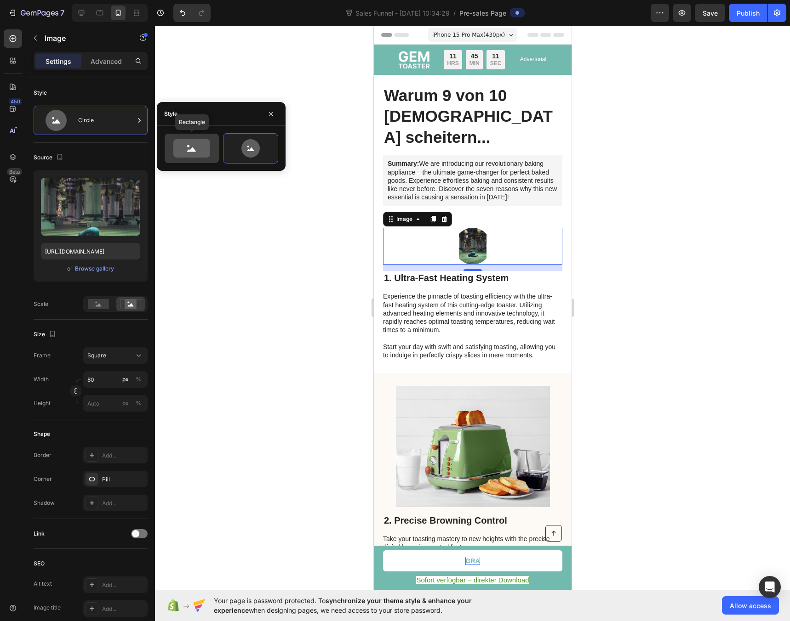
click at [195, 150] on icon at bounding box center [191, 148] width 37 height 18
type input "100"
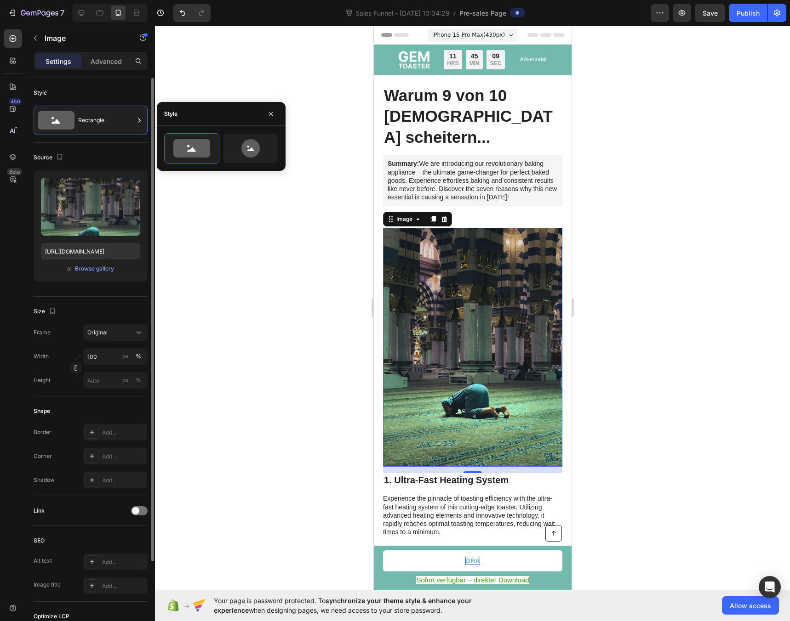
scroll to position [16, 0]
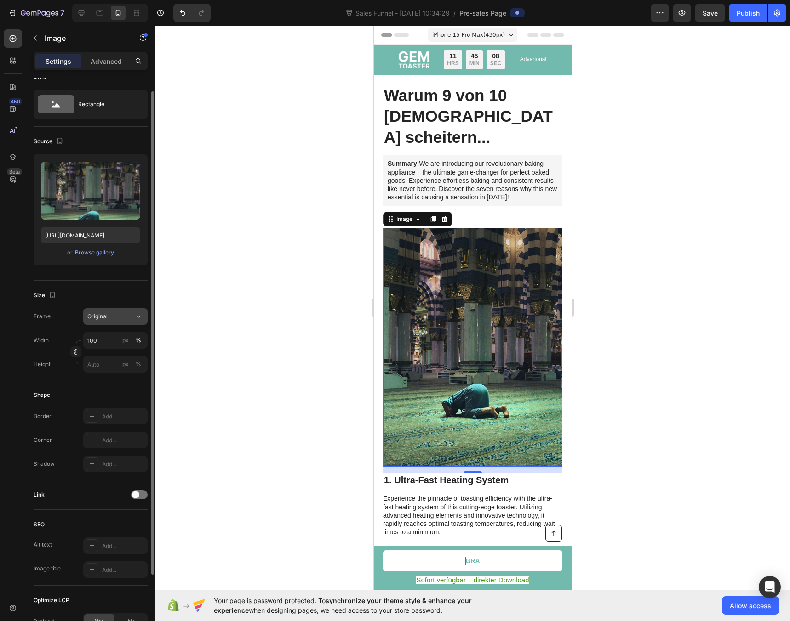
click at [103, 314] on span "Original" at bounding box center [97, 317] width 20 height 8
click at [128, 343] on div "Square" at bounding box center [113, 339] width 53 height 9
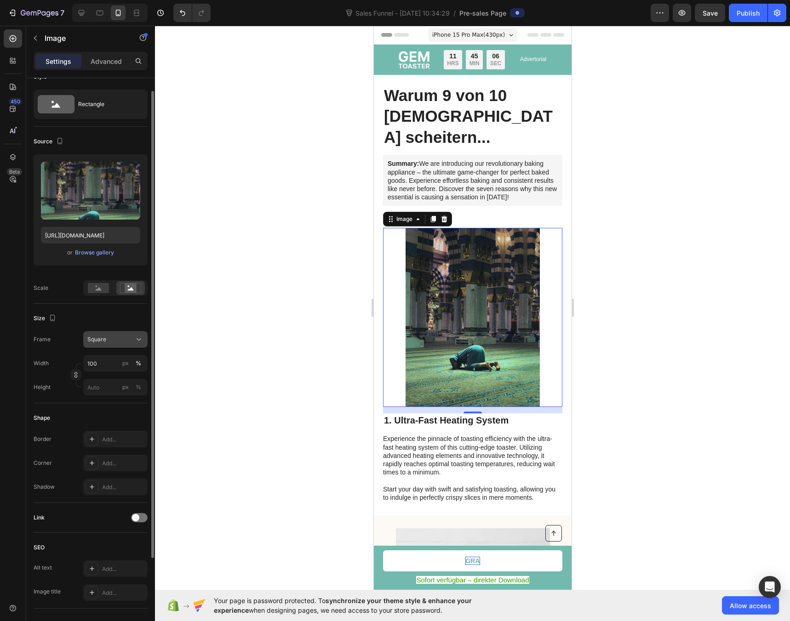
click at [124, 341] on div "Square" at bounding box center [109, 340] width 45 height 8
click at [113, 408] on div "Original" at bounding box center [107, 414] width 74 height 17
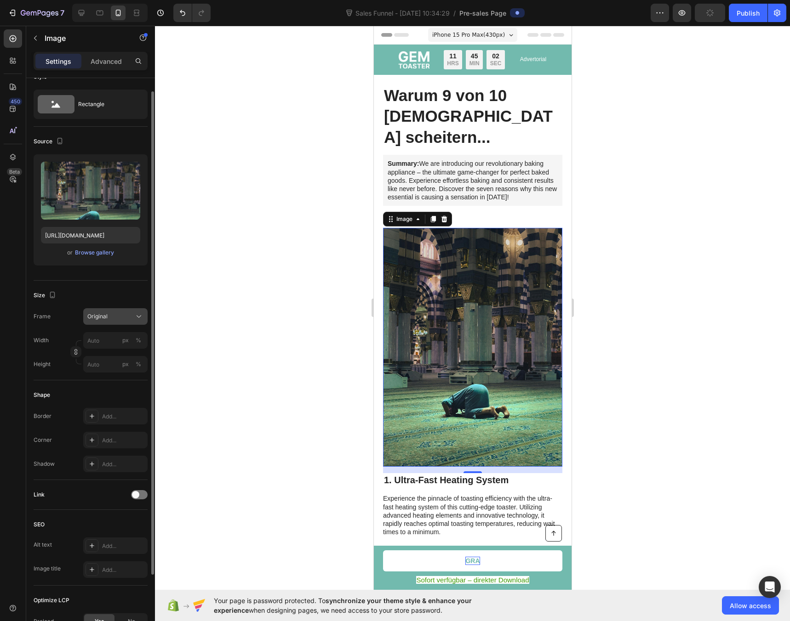
click at [97, 318] on span "Original" at bounding box center [97, 317] width 20 height 8
click at [104, 412] on div "Custom" at bounding box center [107, 407] width 74 height 17
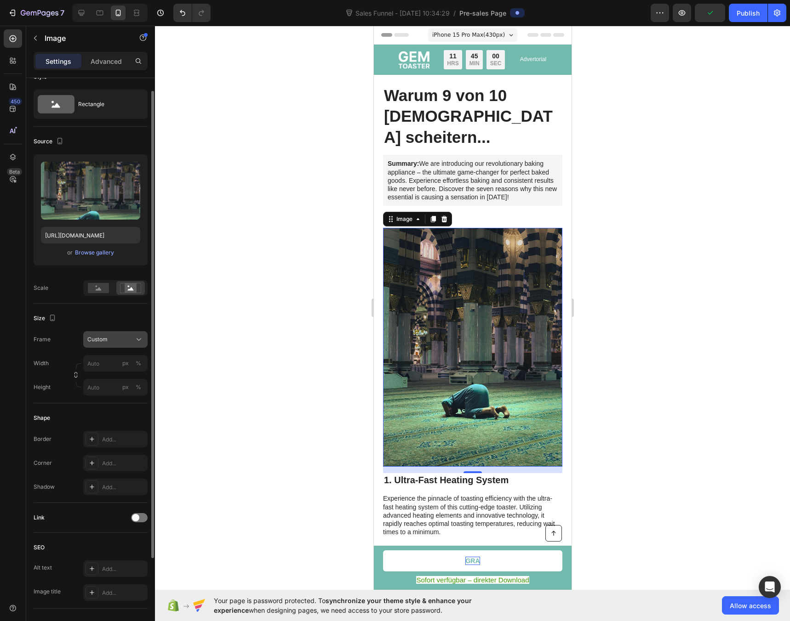
click at [100, 338] on div "Frame Custom Width px % Height px %" at bounding box center [91, 363] width 114 height 64
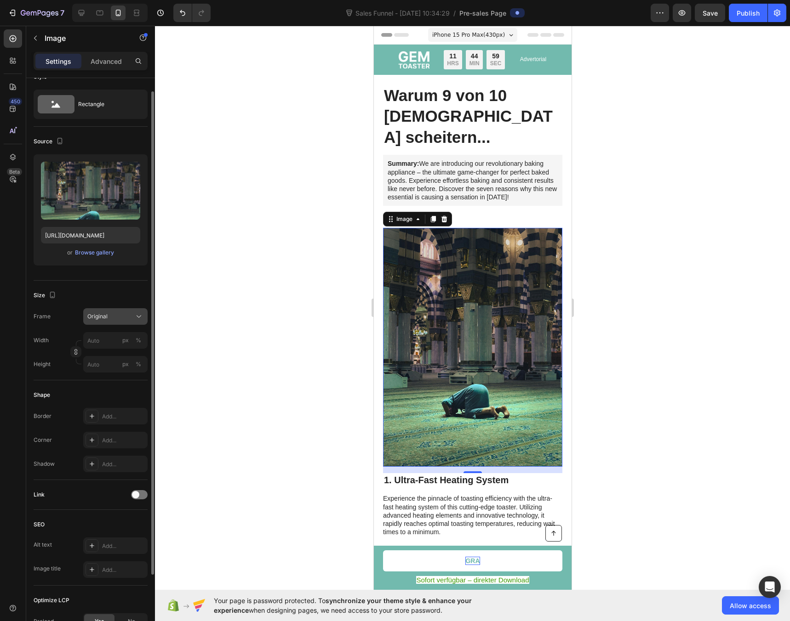
click at [98, 321] on div "Original" at bounding box center [115, 316] width 56 height 9
click at [105, 332] on div "Square" at bounding box center [107, 338] width 74 height 17
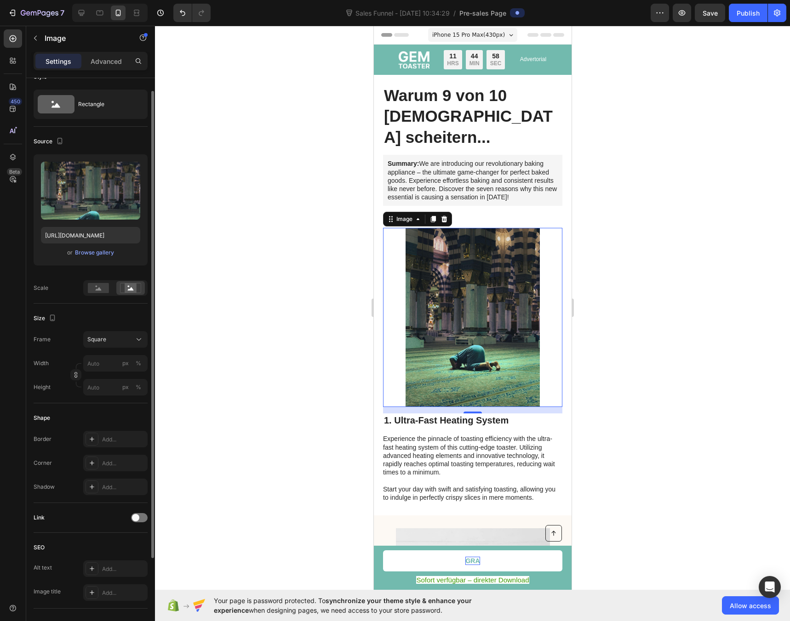
click at [246, 327] on div at bounding box center [472, 324] width 635 height 596
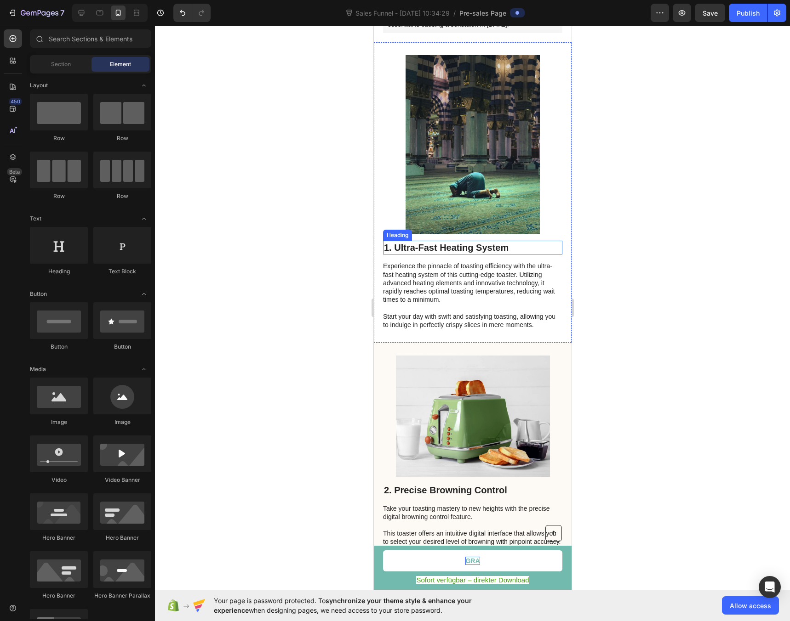
scroll to position [178, 0]
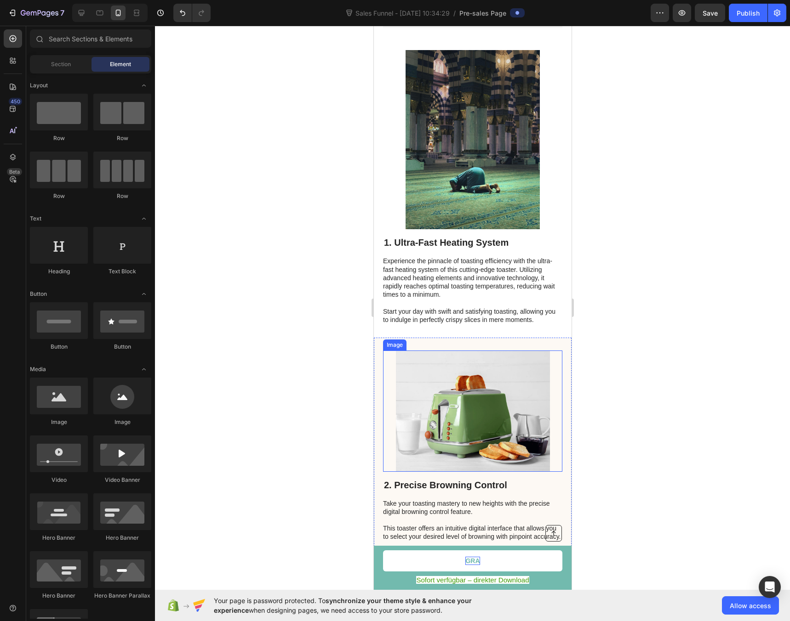
click at [457, 382] on img at bounding box center [472, 411] width 154 height 121
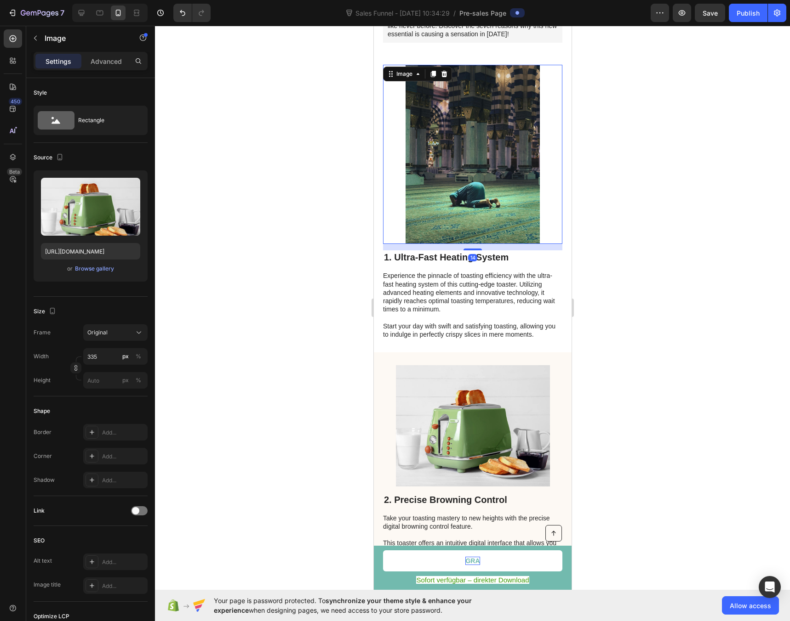
scroll to position [16, 0]
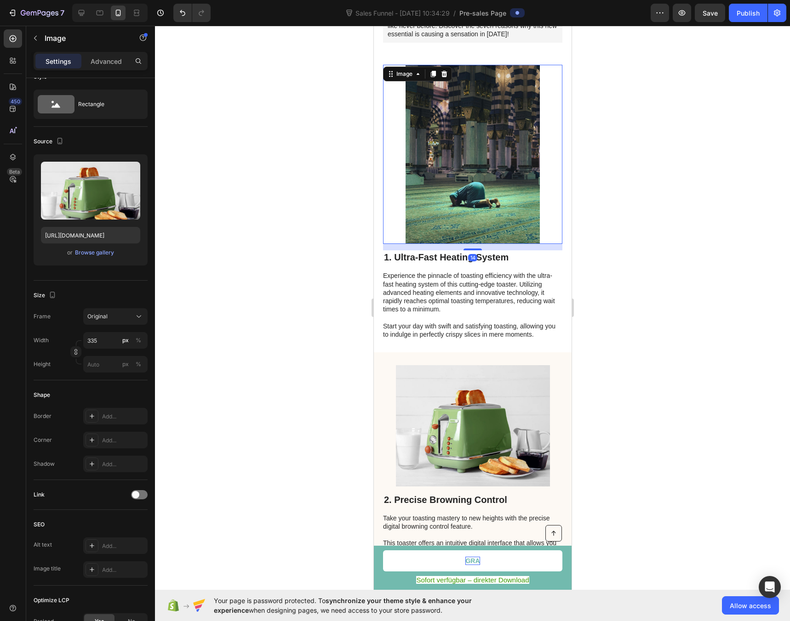
click at [432, 189] on img at bounding box center [471, 154] width 179 height 179
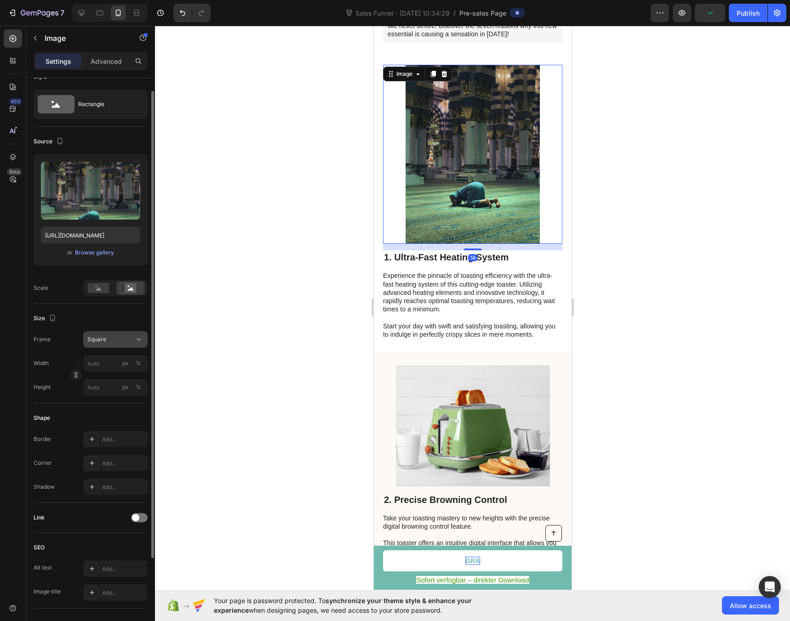
click at [109, 336] on div "Square" at bounding box center [109, 340] width 45 height 8
click at [107, 415] on div "Original" at bounding box center [113, 414] width 53 height 8
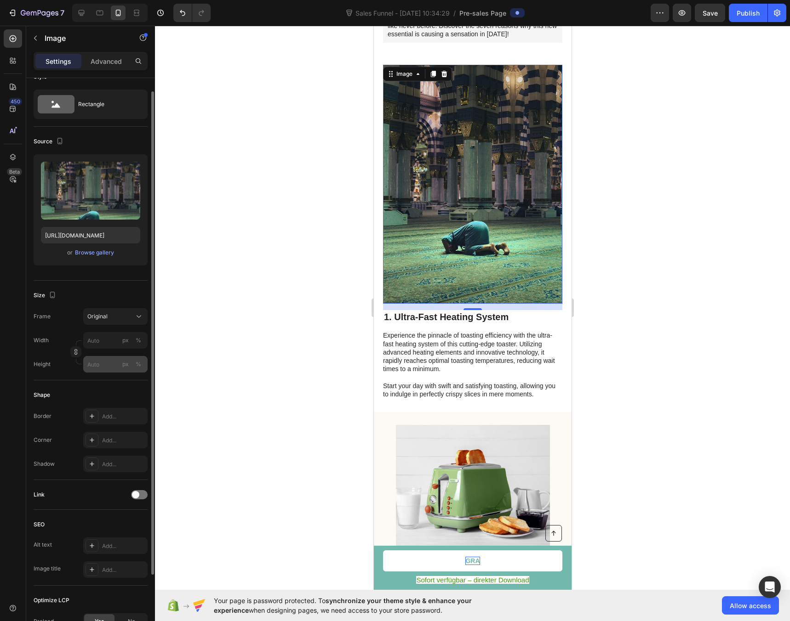
scroll to position [1, 0]
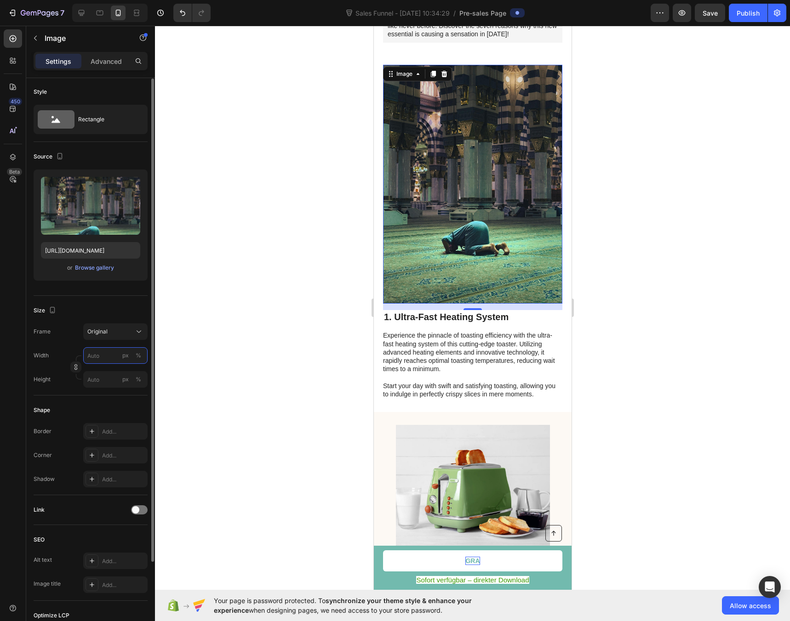
click at [98, 356] on input "px %" at bounding box center [115, 355] width 64 height 17
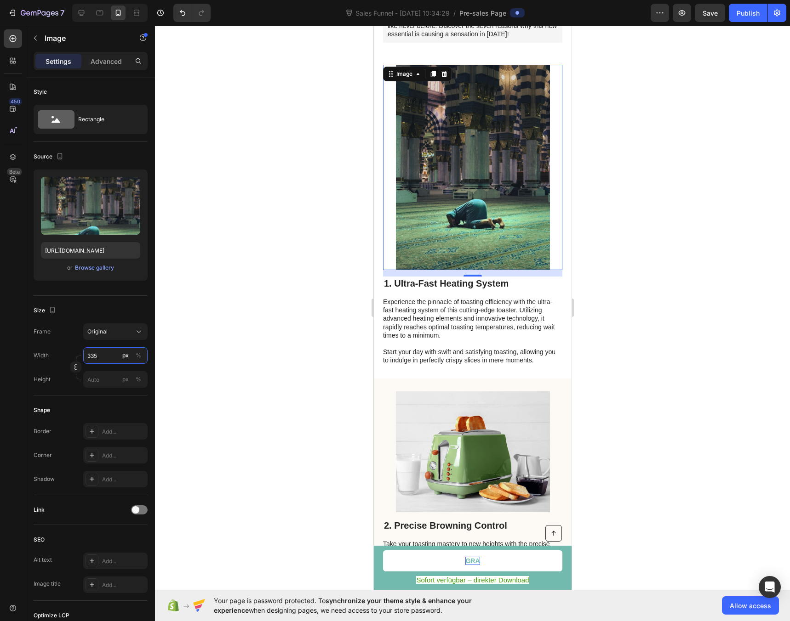
type input "335"
click at [258, 400] on div at bounding box center [472, 324] width 635 height 596
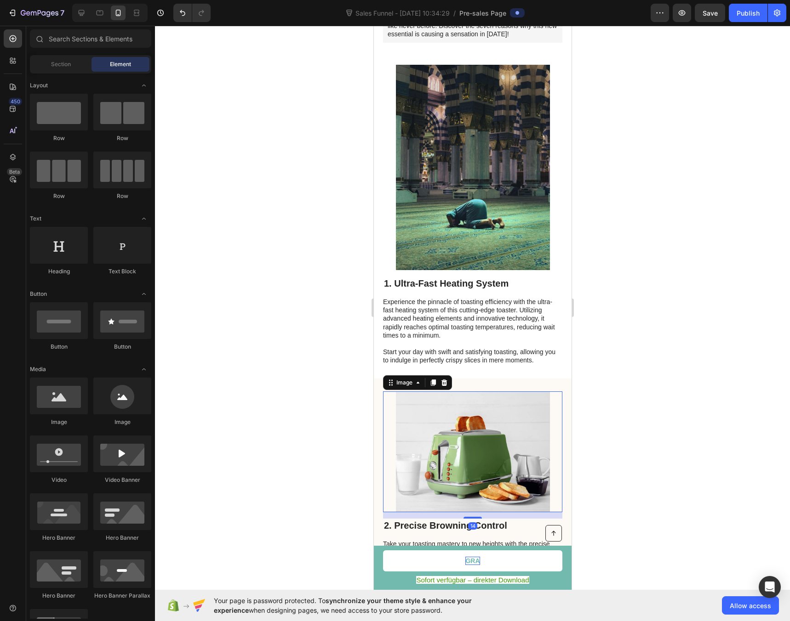
click at [479, 466] on img at bounding box center [472, 452] width 154 height 121
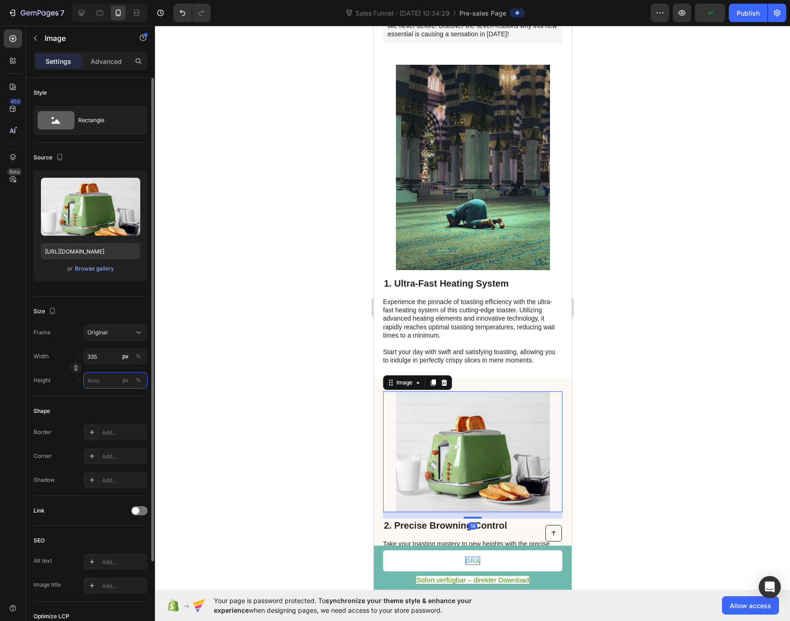
click at [100, 377] on input "px %" at bounding box center [115, 380] width 64 height 17
click at [239, 388] on div at bounding box center [472, 324] width 635 height 596
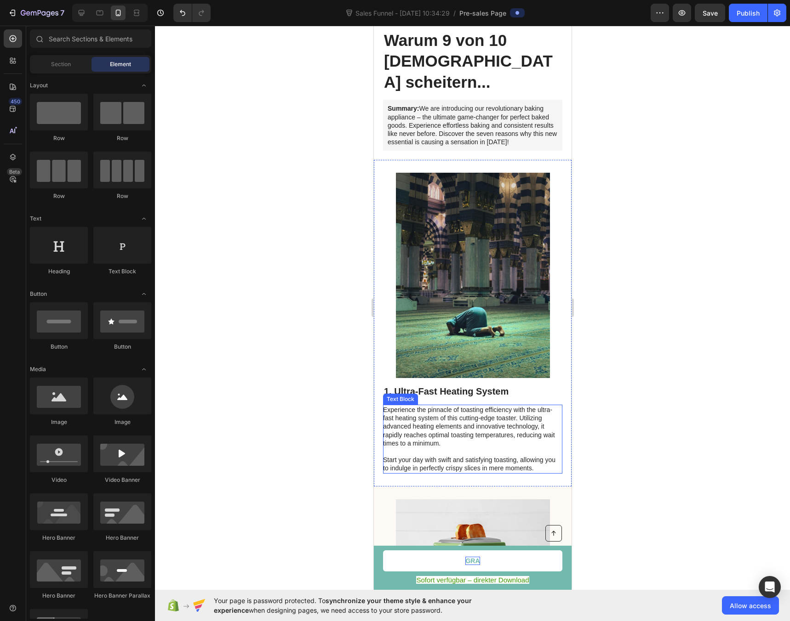
scroll to position [68, 0]
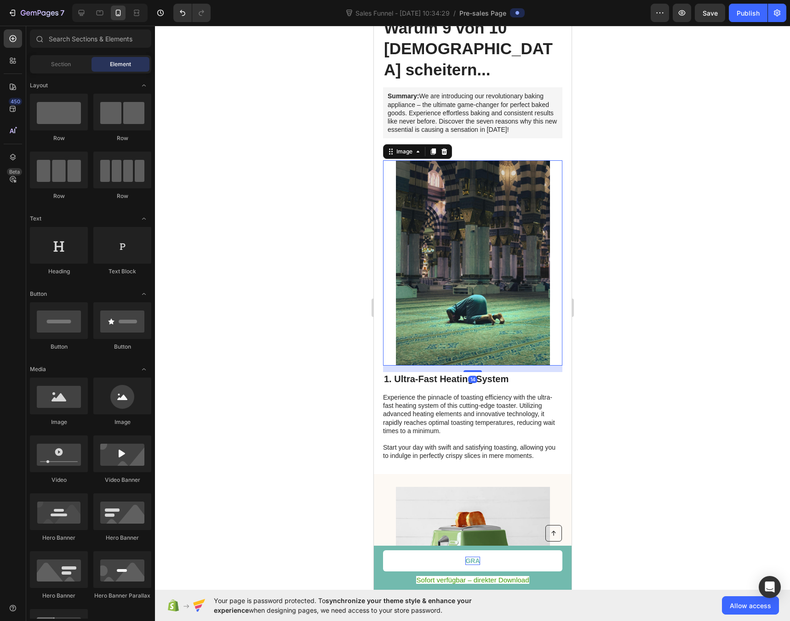
click at [425, 227] on img at bounding box center [472, 262] width 154 height 205
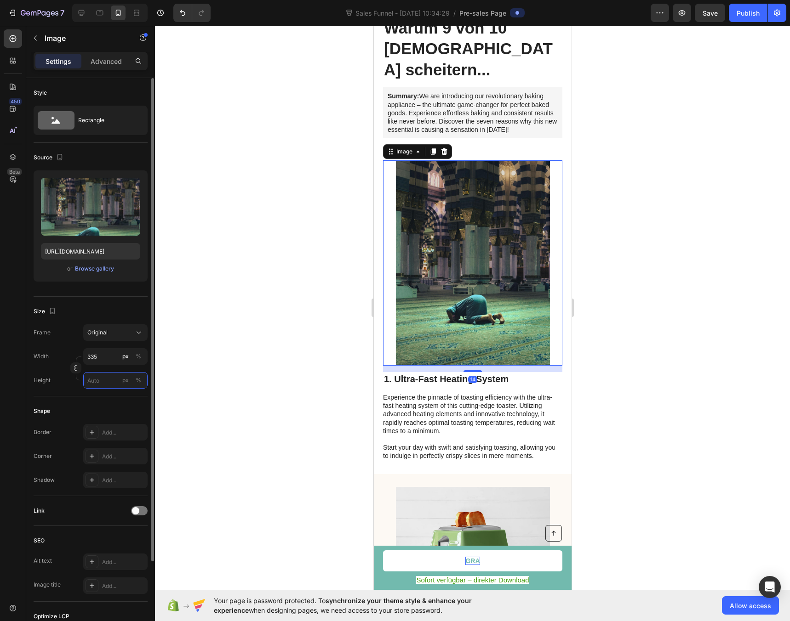
click at [105, 377] on input "px %" at bounding box center [115, 380] width 64 height 17
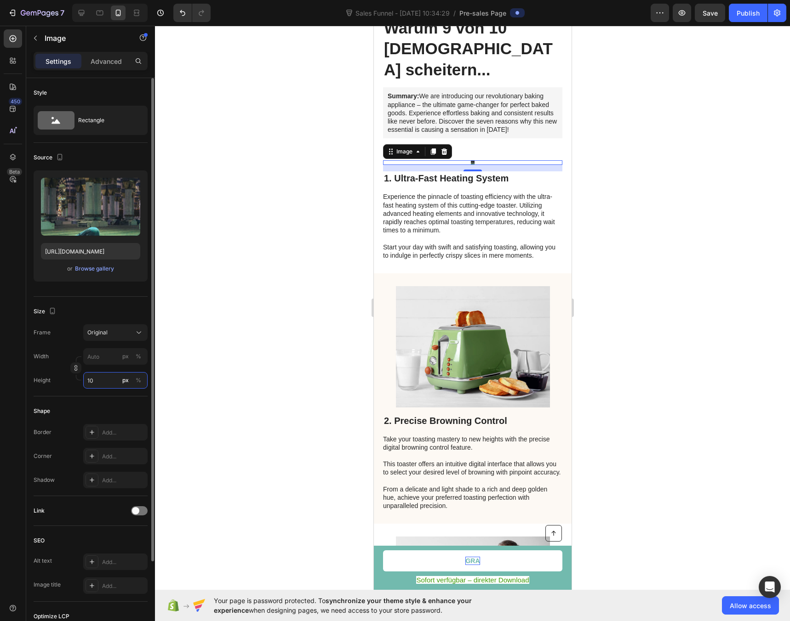
type input "1"
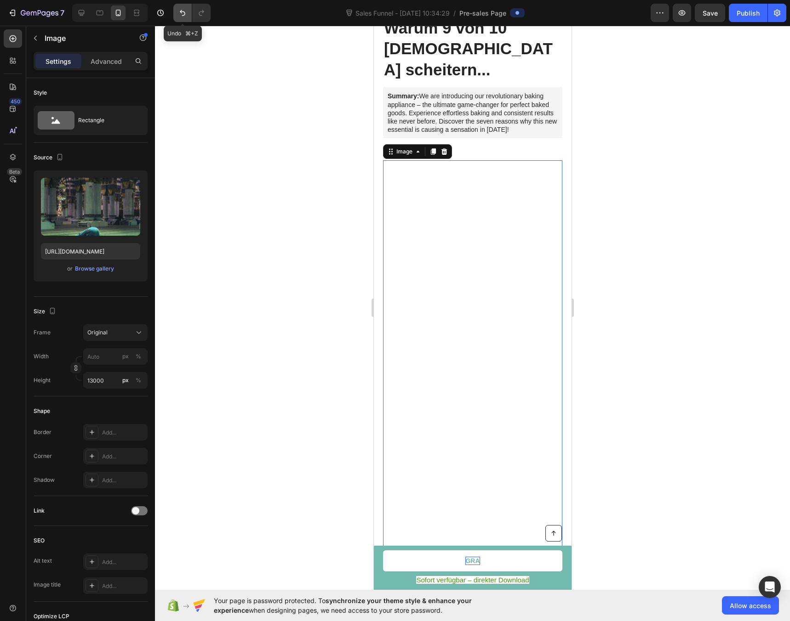
click at [179, 15] on icon "Undo/Redo" at bounding box center [182, 12] width 9 height 9
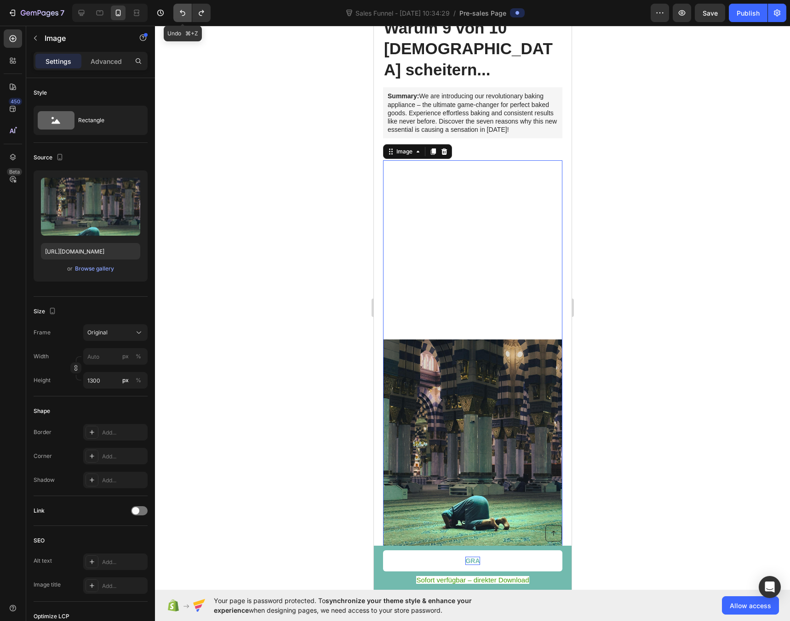
click at [179, 15] on icon "Undo/Redo" at bounding box center [182, 12] width 9 height 9
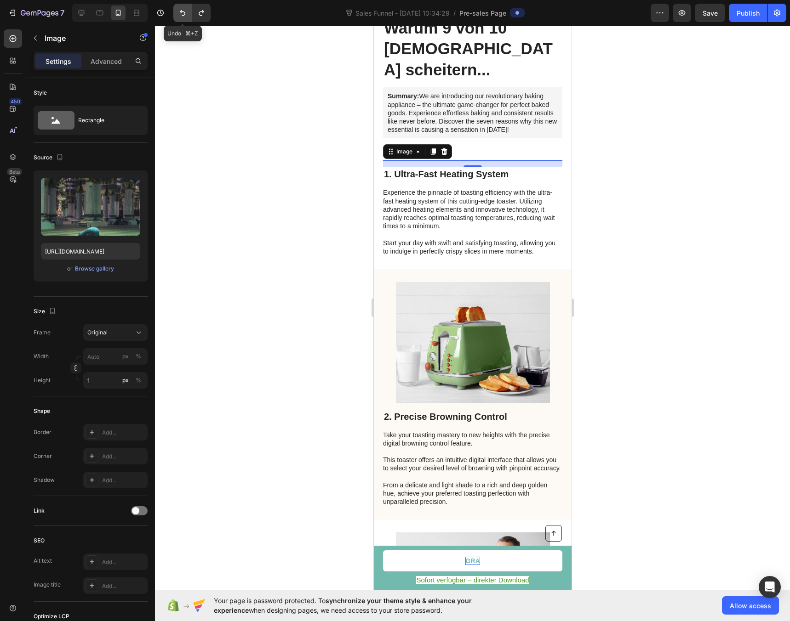
click at [179, 15] on icon "Undo/Redo" at bounding box center [182, 12] width 9 height 9
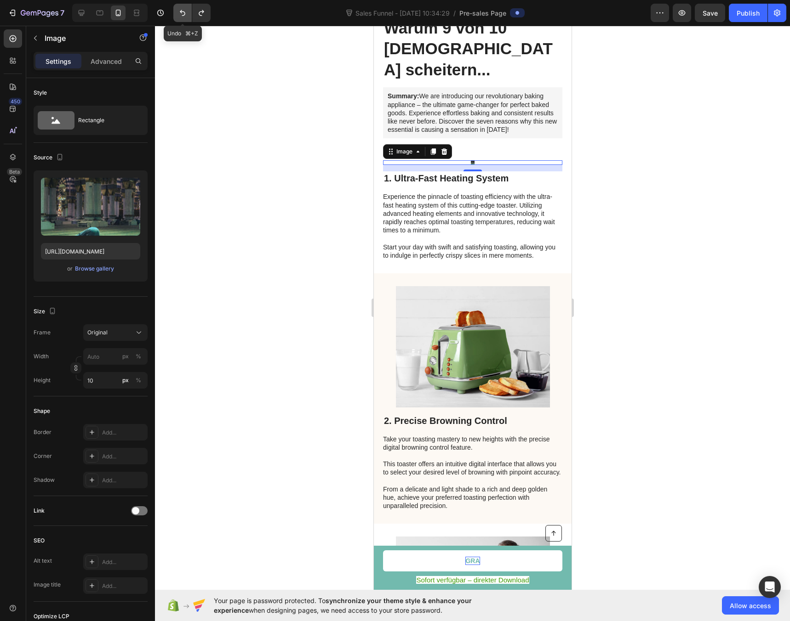
click at [179, 15] on icon "Undo/Redo" at bounding box center [182, 12] width 9 height 9
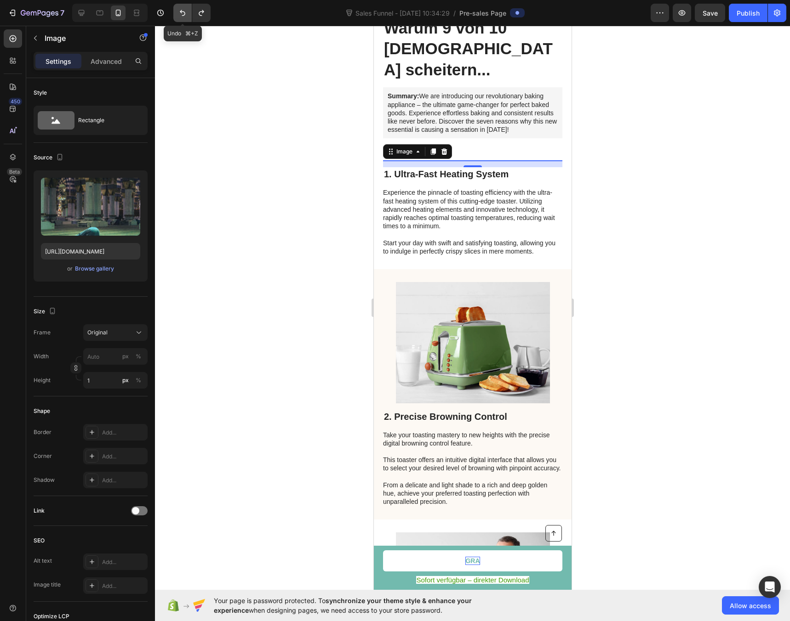
click at [179, 15] on icon "Undo/Redo" at bounding box center [182, 12] width 9 height 9
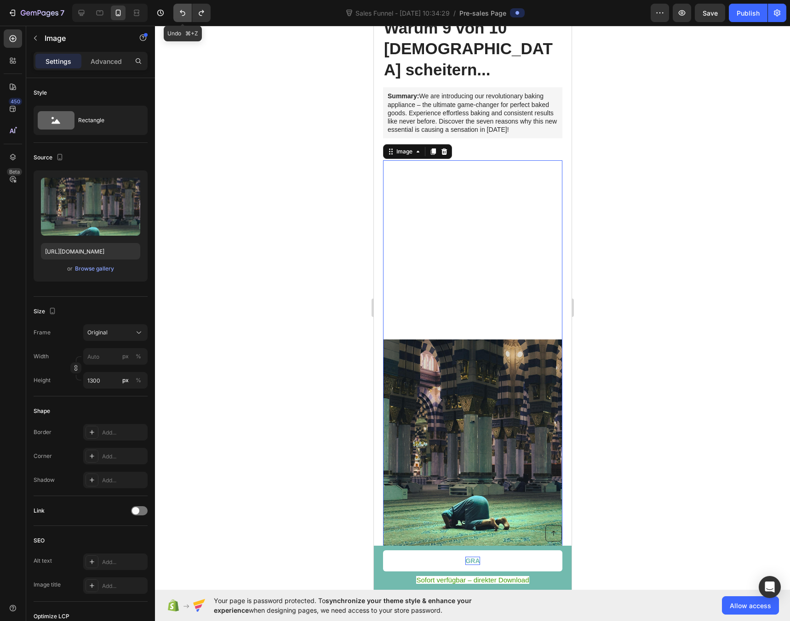
click at [179, 15] on icon "Undo/Redo" at bounding box center [182, 12] width 9 height 9
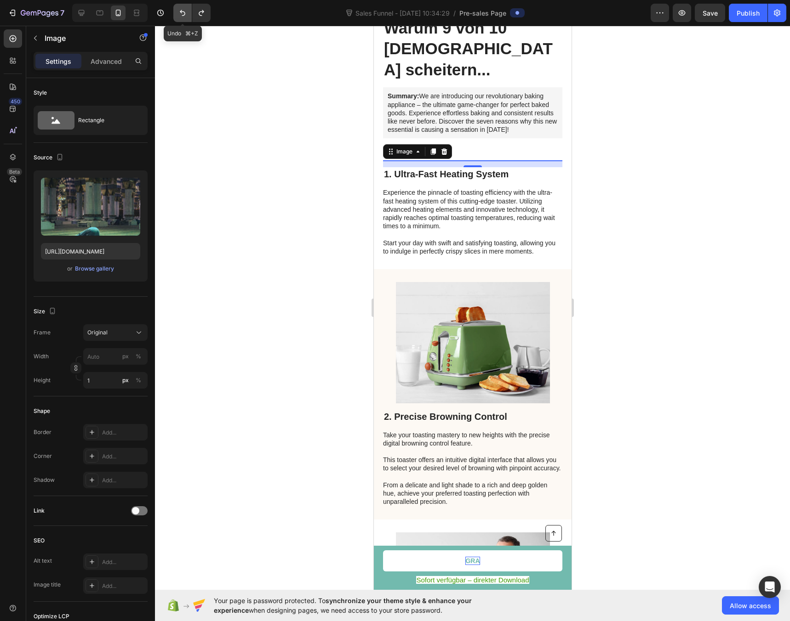
click at [179, 15] on icon "Undo/Redo" at bounding box center [182, 12] width 9 height 9
type input "100"
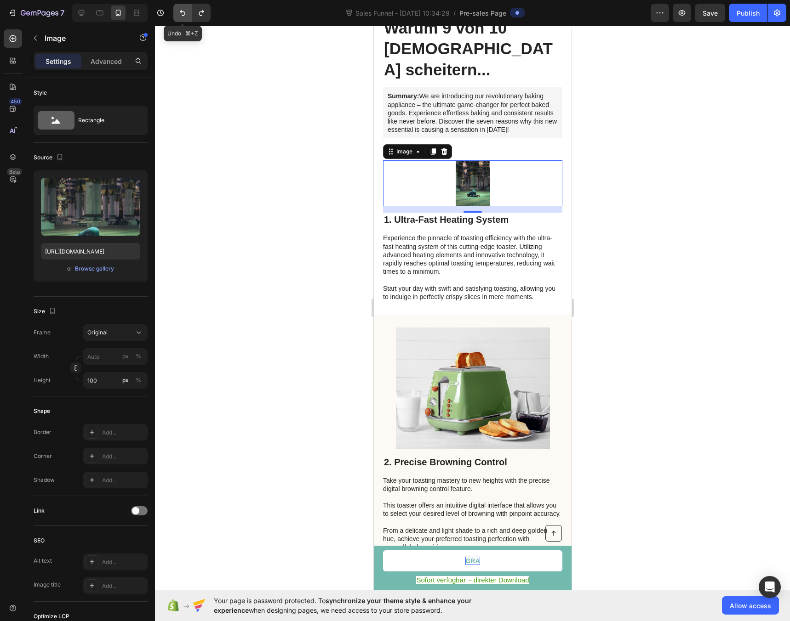
click at [179, 15] on icon "Undo/Redo" at bounding box center [182, 12] width 9 height 9
type input "335"
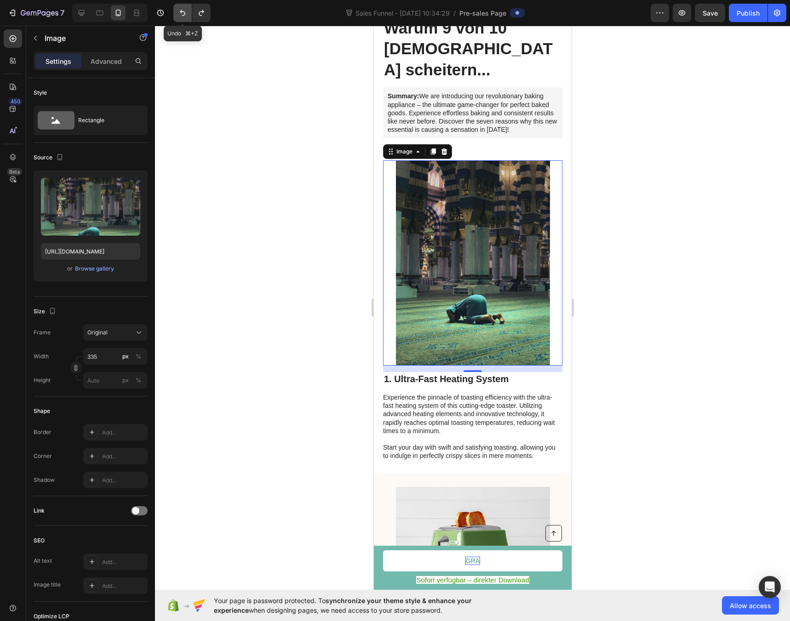
click at [179, 15] on icon "Undo/Redo" at bounding box center [182, 12] width 9 height 9
type input "33"
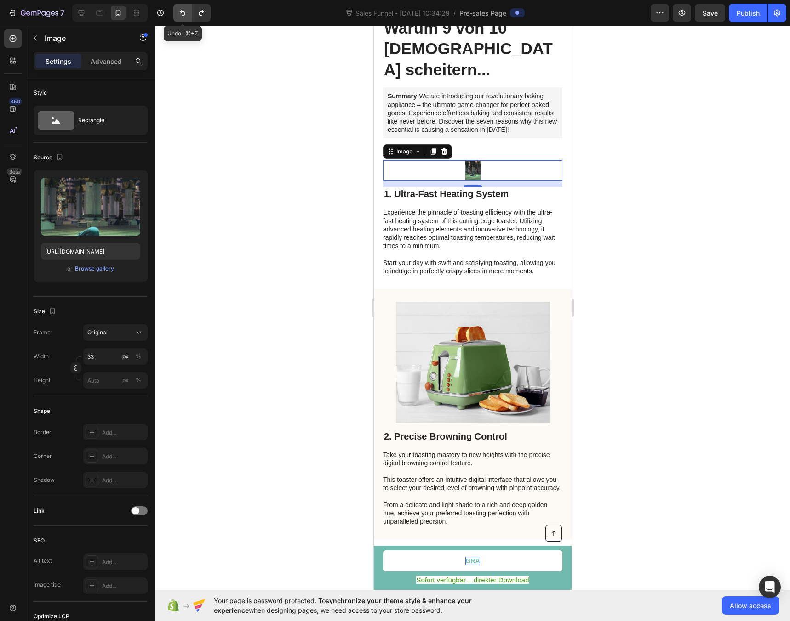
click at [179, 15] on icon "Undo/Redo" at bounding box center [182, 12] width 9 height 9
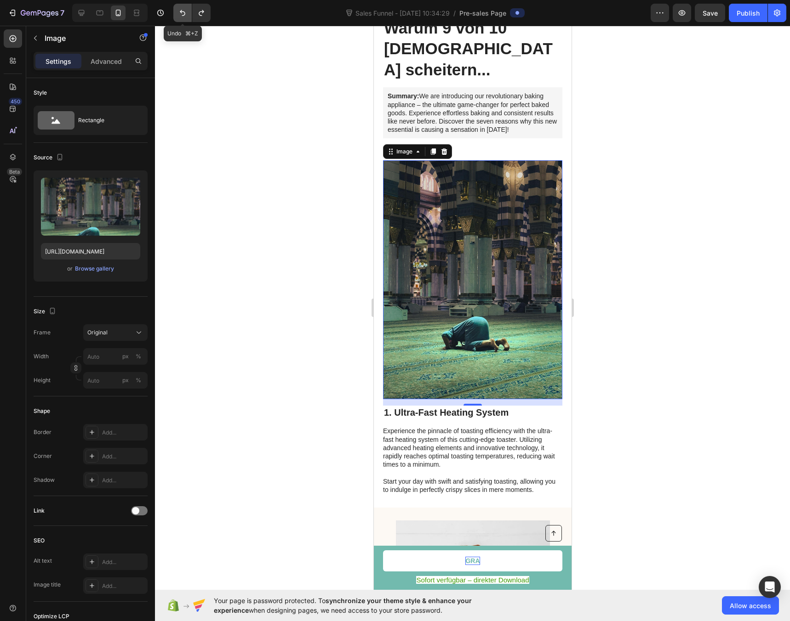
click at [179, 15] on icon "Undo/Redo" at bounding box center [182, 12] width 9 height 9
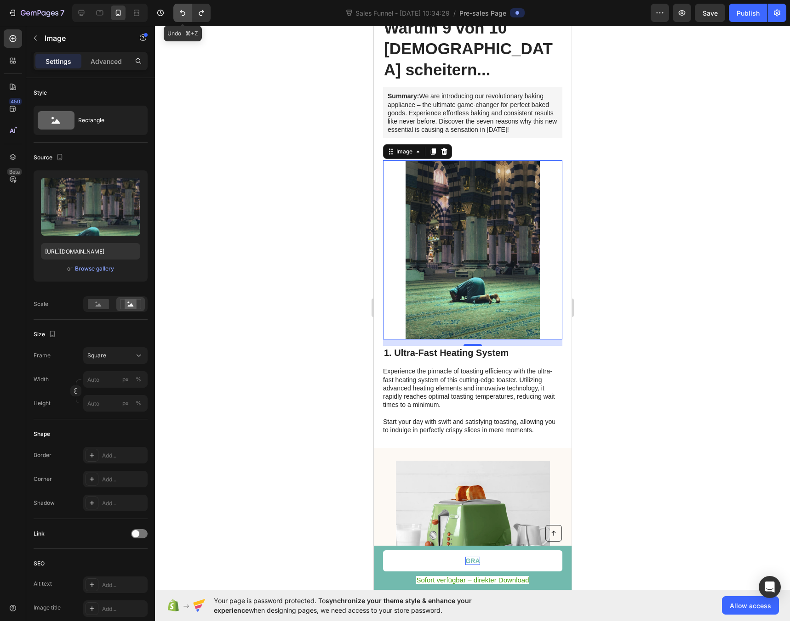
click at [179, 15] on icon "Undo/Redo" at bounding box center [182, 12] width 9 height 9
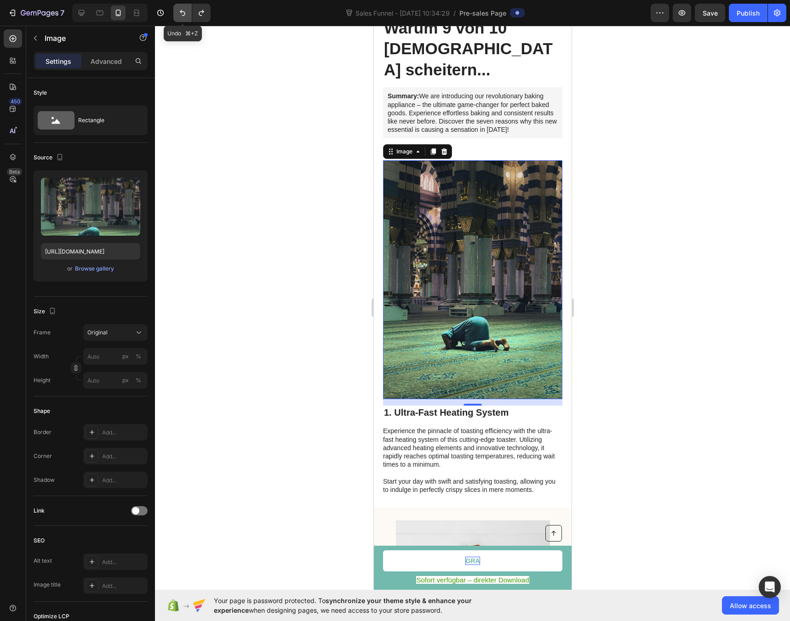
click at [179, 15] on icon "Undo/Redo" at bounding box center [182, 12] width 9 height 9
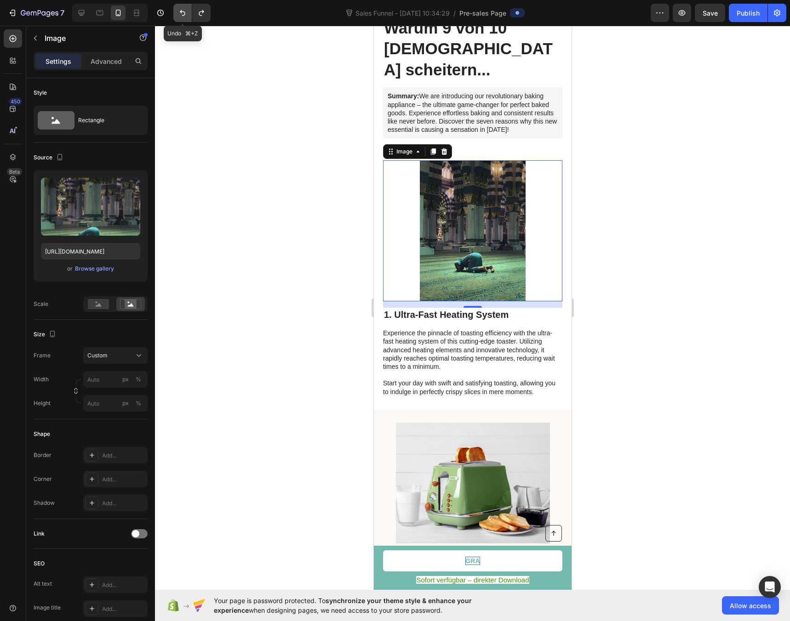
click at [179, 15] on icon "Undo/Redo" at bounding box center [182, 12] width 9 height 9
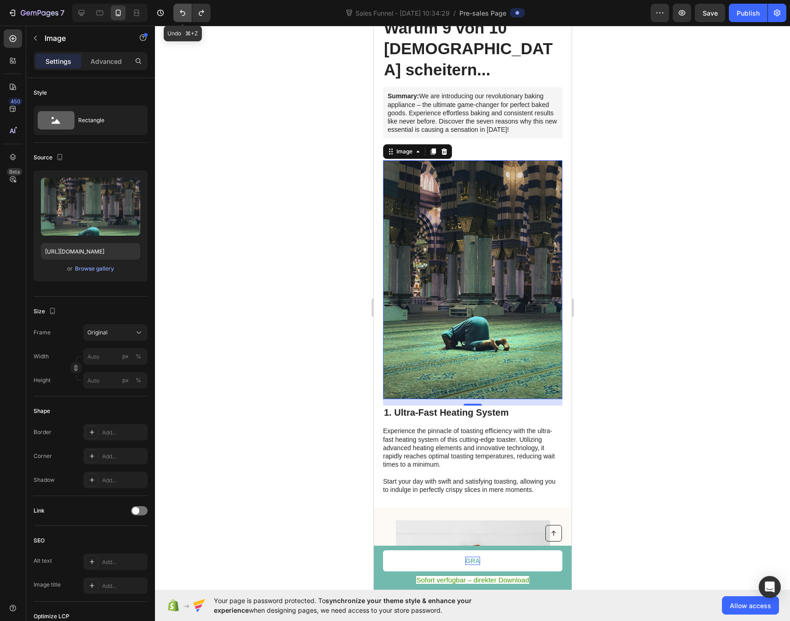
click at [179, 15] on icon "Undo/Redo" at bounding box center [182, 12] width 9 height 9
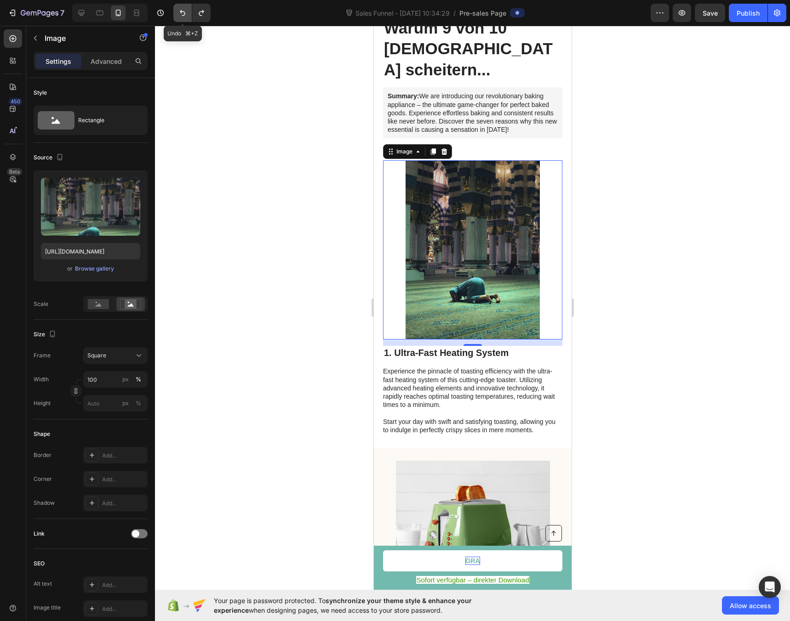
click at [179, 15] on icon "Undo/Redo" at bounding box center [182, 12] width 9 height 9
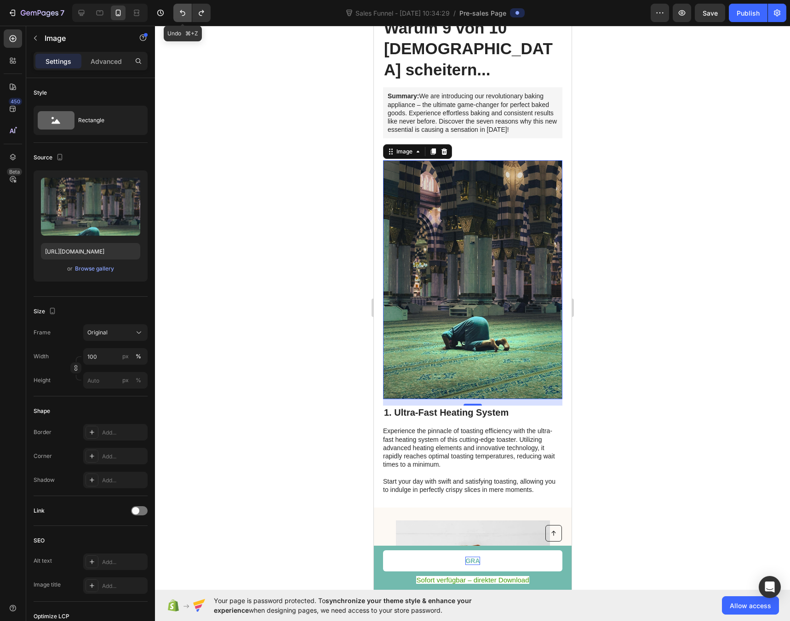
click at [179, 15] on icon "Undo/Redo" at bounding box center [182, 12] width 9 height 9
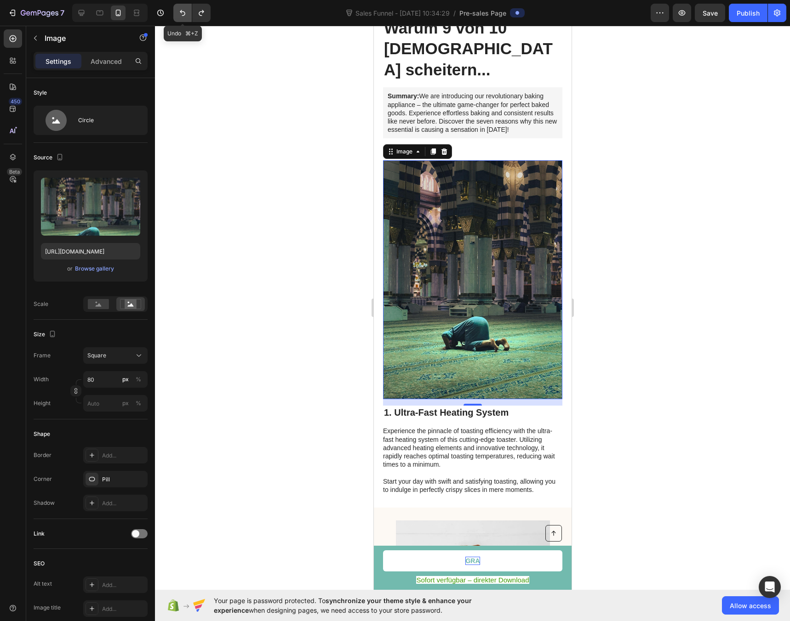
click at [179, 15] on icon "Undo/Redo" at bounding box center [182, 12] width 9 height 9
type input "335"
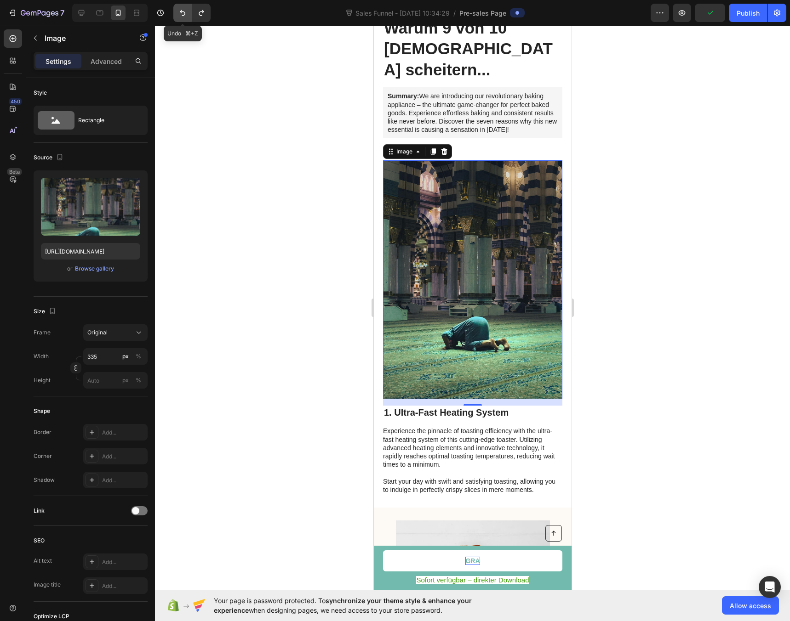
click at [179, 15] on icon "Undo/Redo" at bounding box center [182, 12] width 9 height 9
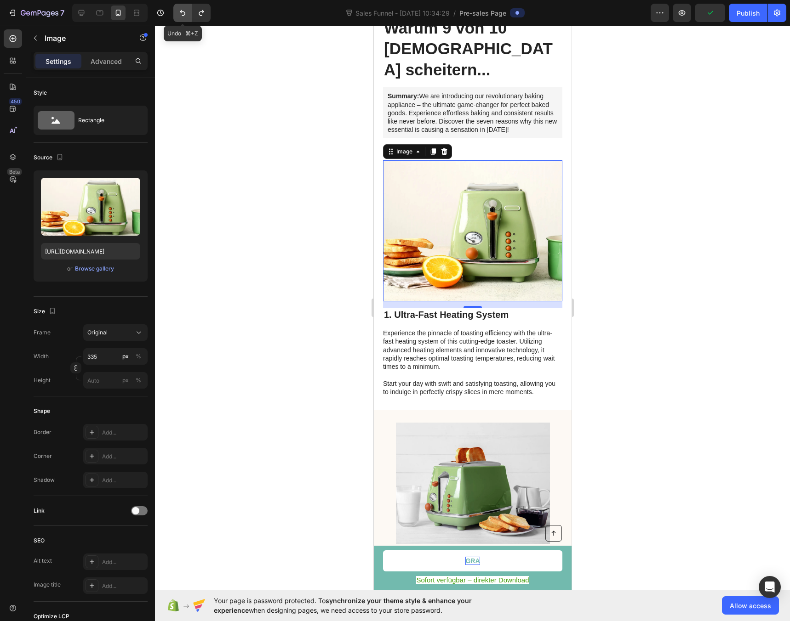
click at [179, 15] on icon "Undo/Redo" at bounding box center [182, 12] width 9 height 9
click at [202, 17] on icon "Undo/Redo" at bounding box center [201, 12] width 9 height 9
click at [200, 16] on icon "Undo/Redo" at bounding box center [201, 12] width 9 height 9
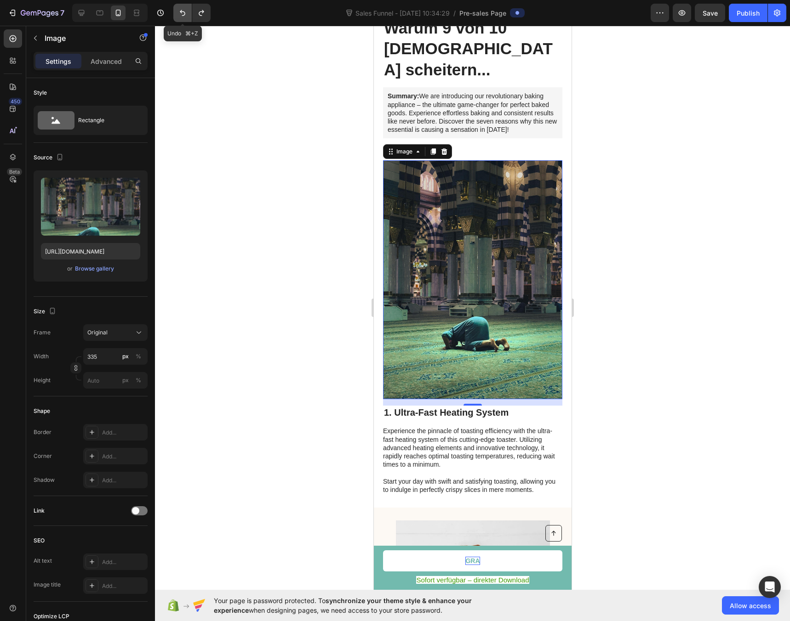
click at [182, 16] on icon "Undo/Redo" at bounding box center [183, 13] width 6 height 6
type input "[URL][DOMAIN_NAME]"
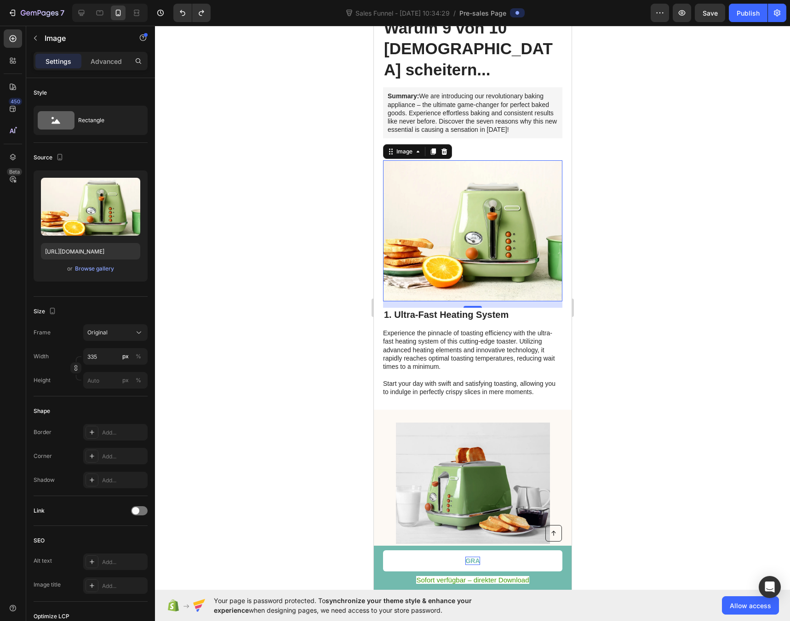
click at [250, 169] on div at bounding box center [472, 324] width 635 height 596
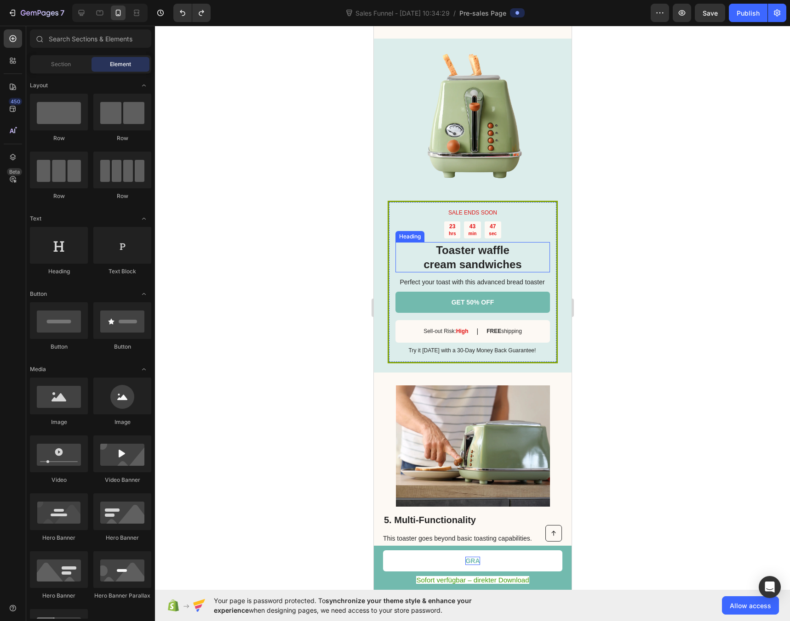
scroll to position [1178, 0]
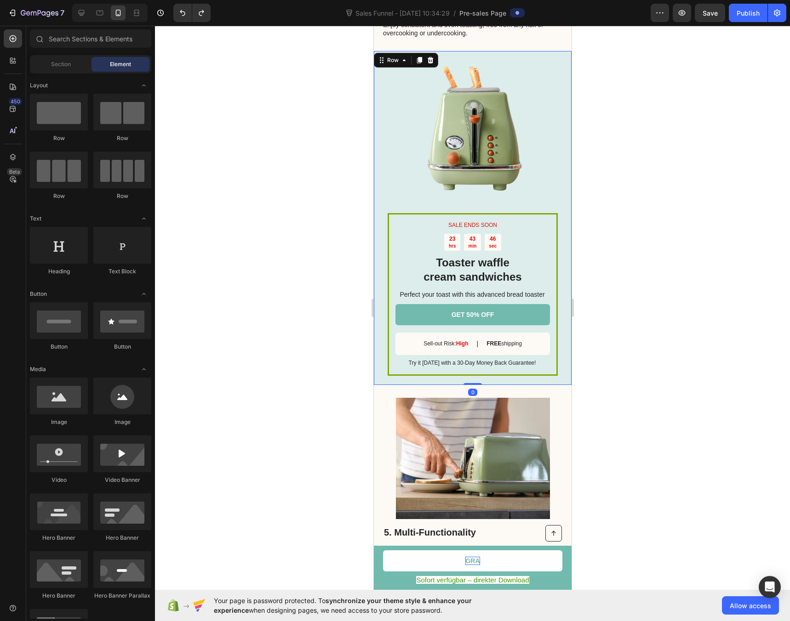
click at [383, 222] on div "SALE ENDS SOON Text Block 23 hrs 43 min 46 sec Countdown Timer Toaster waffle c…" at bounding box center [472, 218] width 198 height 334
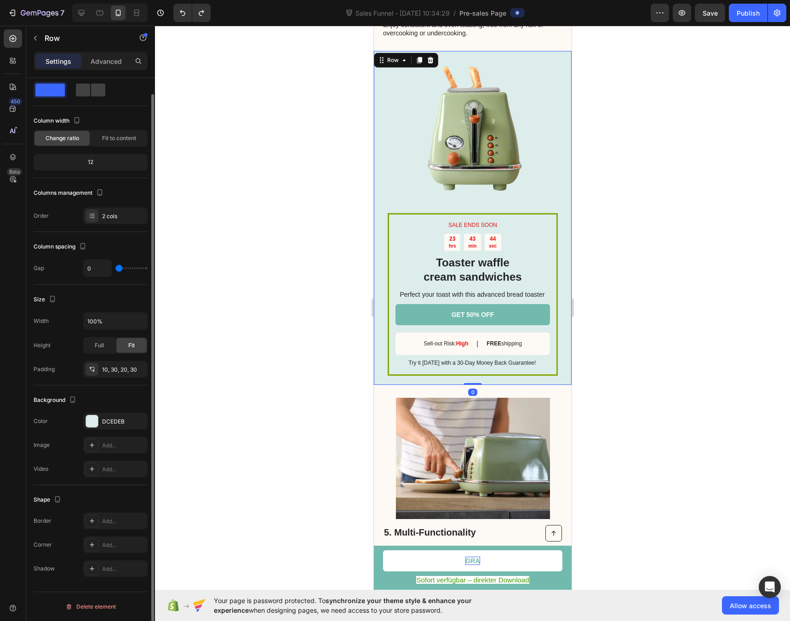
scroll to position [0, 0]
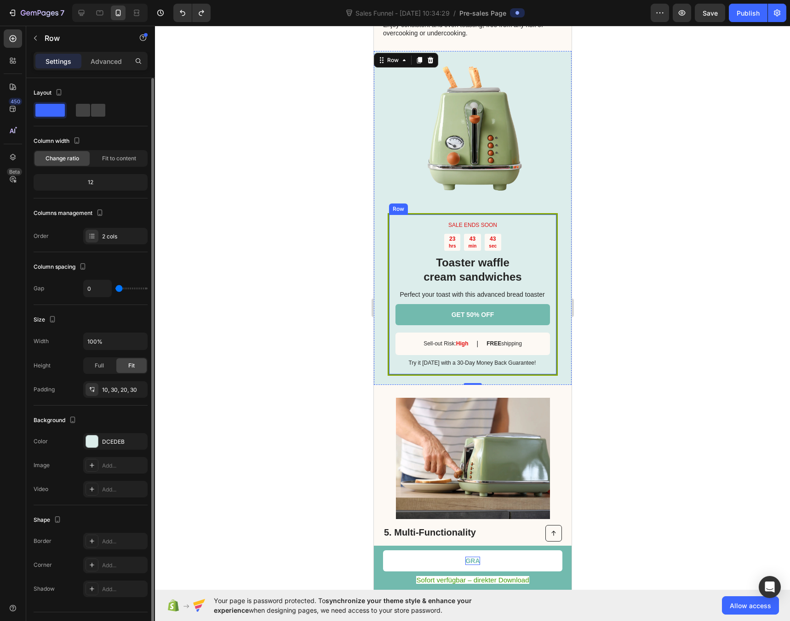
click at [389, 213] on div "SALE ENDS SOON Text Block 23 hrs 43 min 43 sec Countdown Timer Toaster waffle c…" at bounding box center [472, 294] width 170 height 163
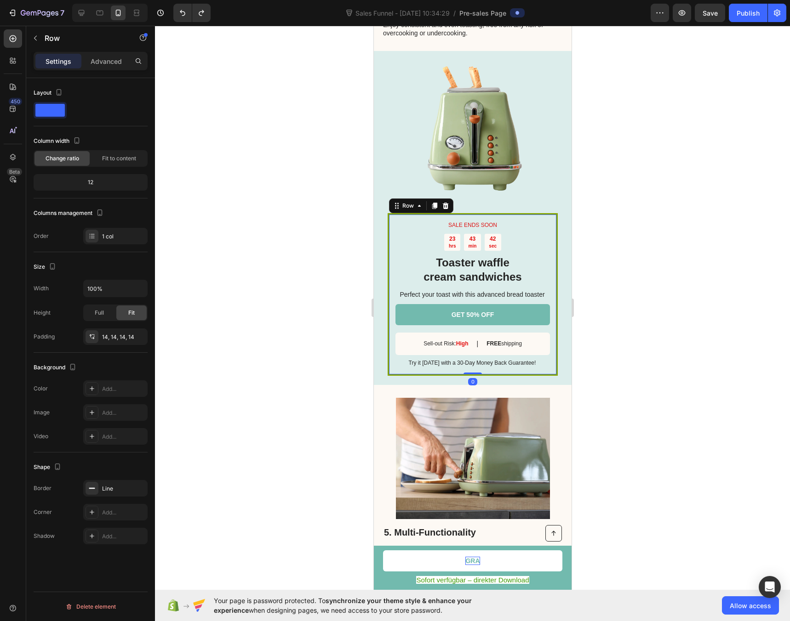
click at [388, 213] on div "SALE ENDS SOON Text Block 23 hrs 43 min 42 sec Countdown Timer Toaster waffle c…" at bounding box center [472, 294] width 170 height 163
click at [388, 213] on div "SALE ENDS SOON Text Block 23 hrs 43 min 41 sec Countdown Timer Toaster waffle c…" at bounding box center [472, 294] width 170 height 163
click at [93, 63] on p "Advanced" at bounding box center [106, 62] width 31 height 10
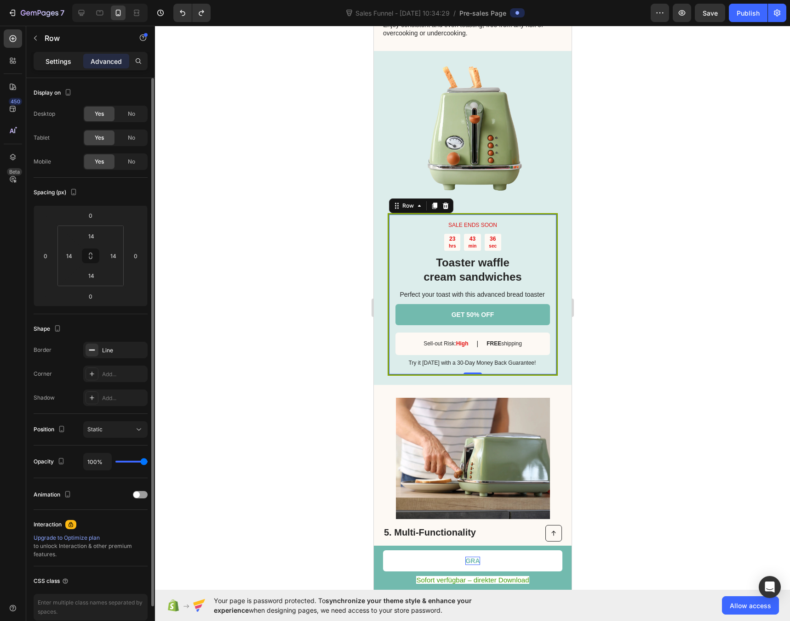
click at [51, 60] on p "Settings" at bounding box center [58, 62] width 26 height 10
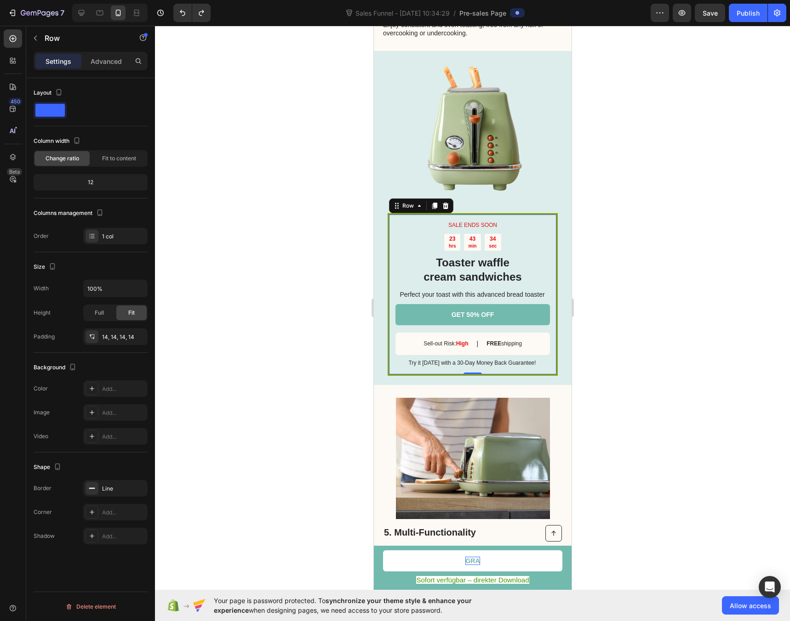
click at [113, 169] on div "Column width Change ratio Fit to content 12" at bounding box center [91, 166] width 114 height 65
click at [111, 164] on div "Fit to content" at bounding box center [118, 158] width 55 height 15
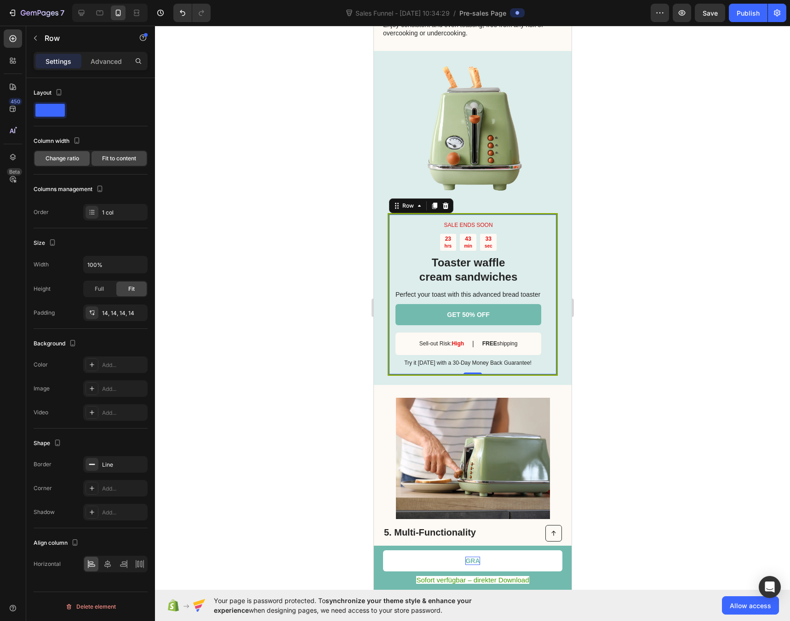
click at [82, 159] on div "Change ratio" at bounding box center [61, 158] width 55 height 15
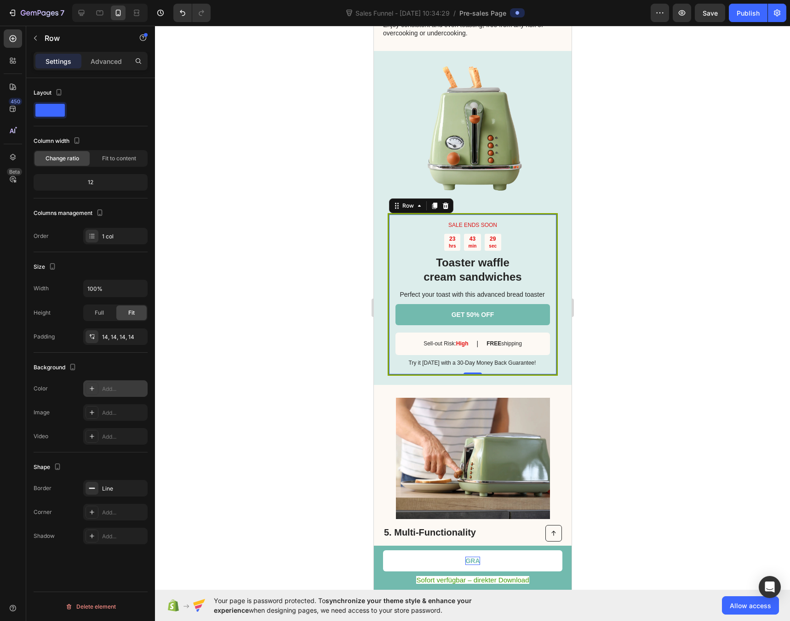
click at [109, 394] on div "Add..." at bounding box center [115, 389] width 64 height 17
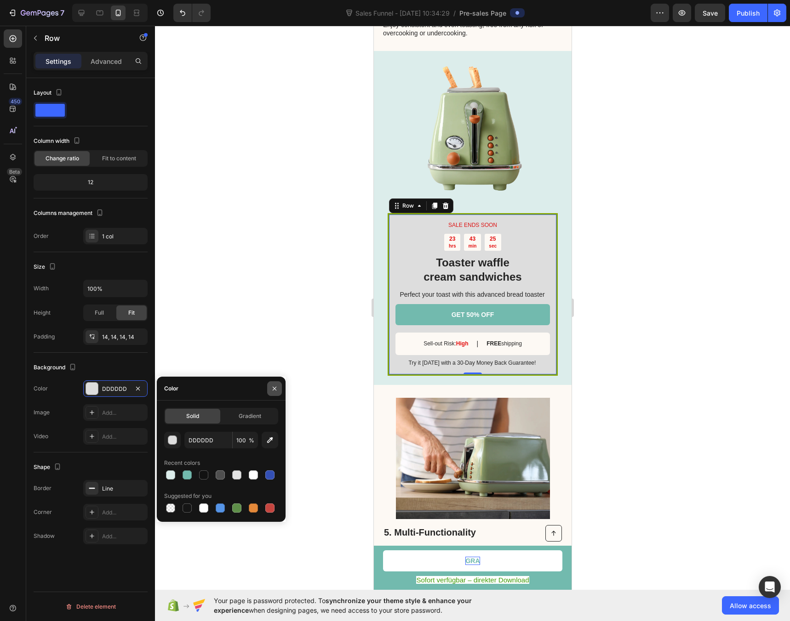
click at [277, 388] on icon "button" at bounding box center [274, 388] width 7 height 7
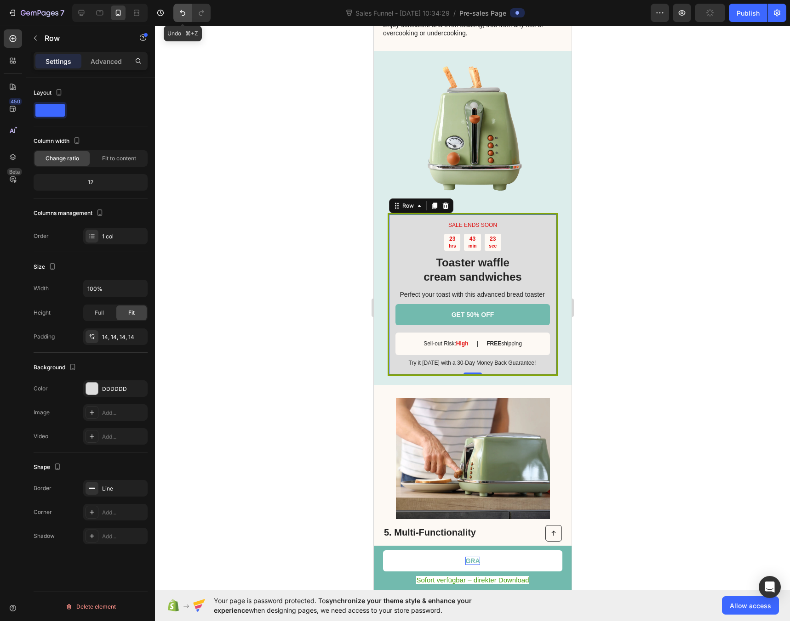
click at [180, 12] on icon "Undo/Redo" at bounding box center [182, 12] width 9 height 9
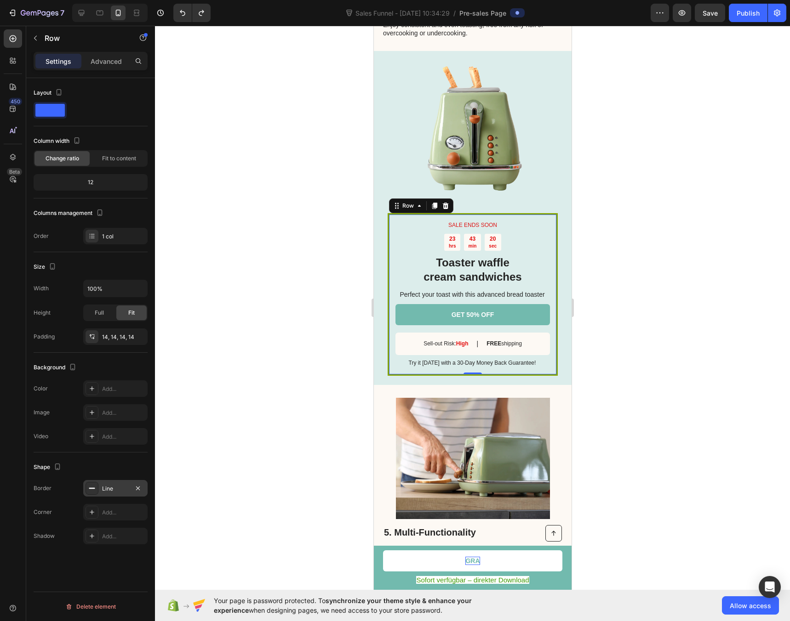
click at [116, 494] on div "Line" at bounding box center [115, 488] width 64 height 17
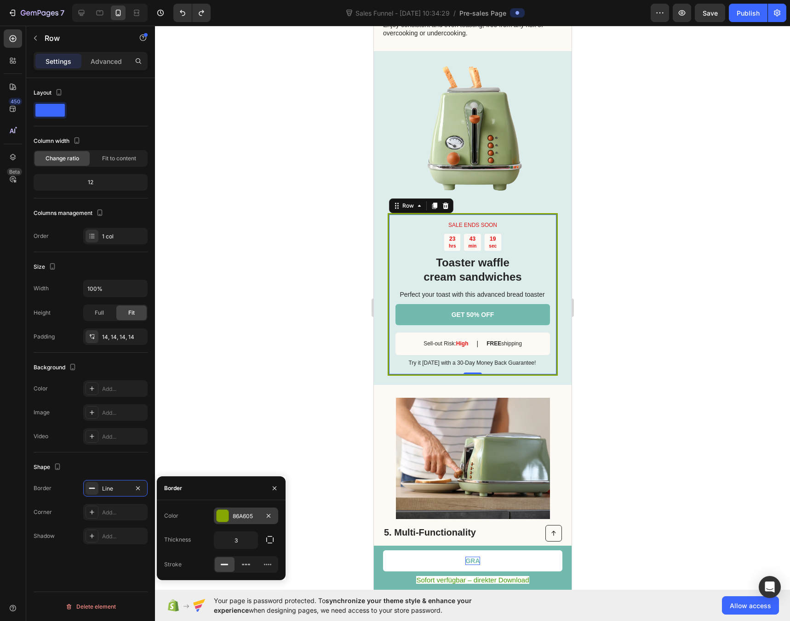
click at [243, 519] on div "86A605" at bounding box center [246, 516] width 27 height 8
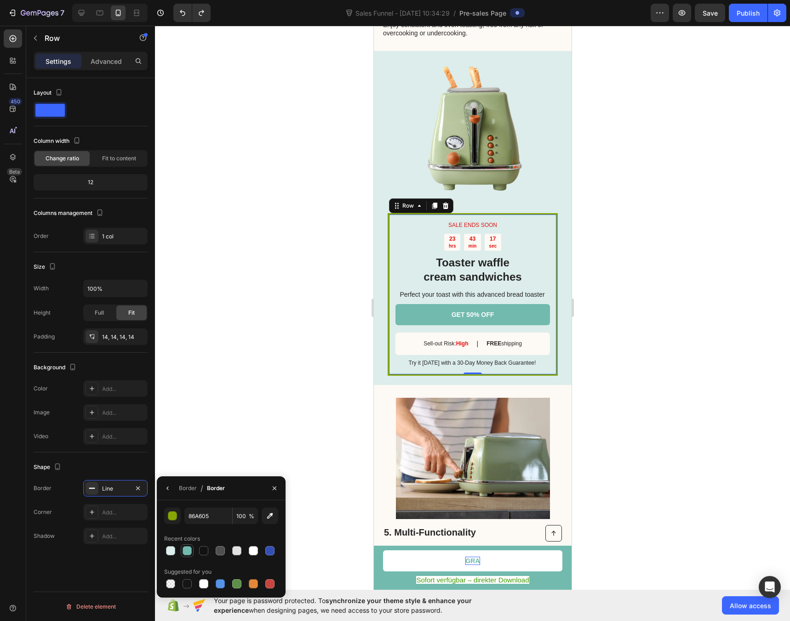
click at [188, 553] on div at bounding box center [186, 550] width 9 height 9
type input "72BAAE"
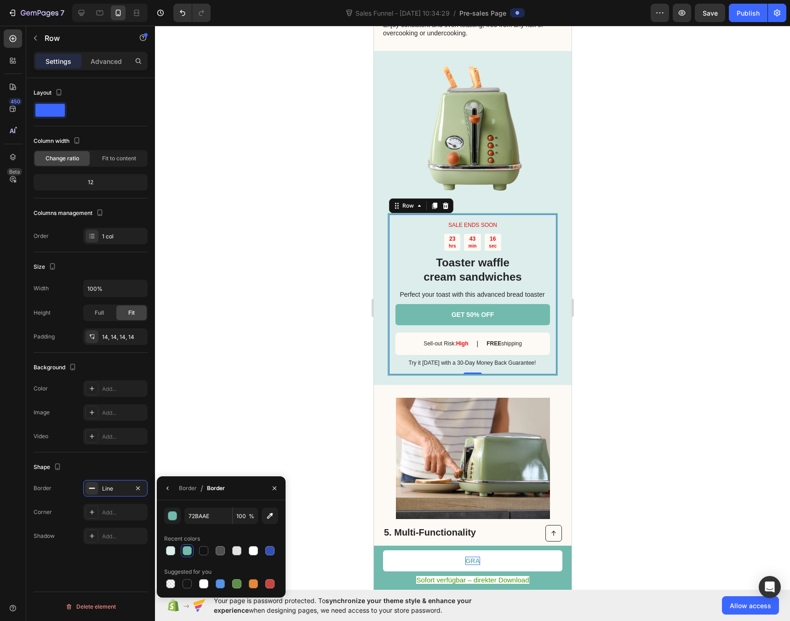
click at [204, 449] on div at bounding box center [472, 324] width 635 height 596
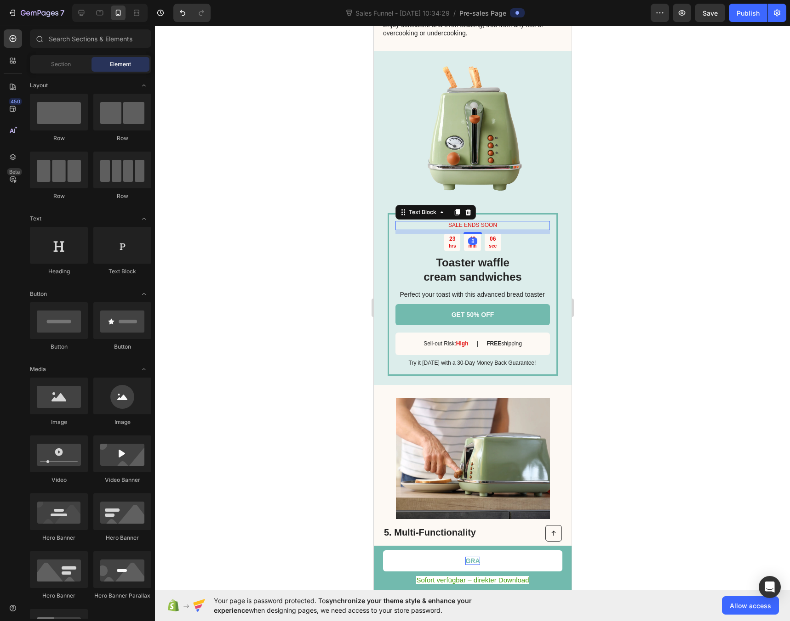
click at [459, 222] on p "SALE ENDS SOON" at bounding box center [472, 225] width 153 height 7
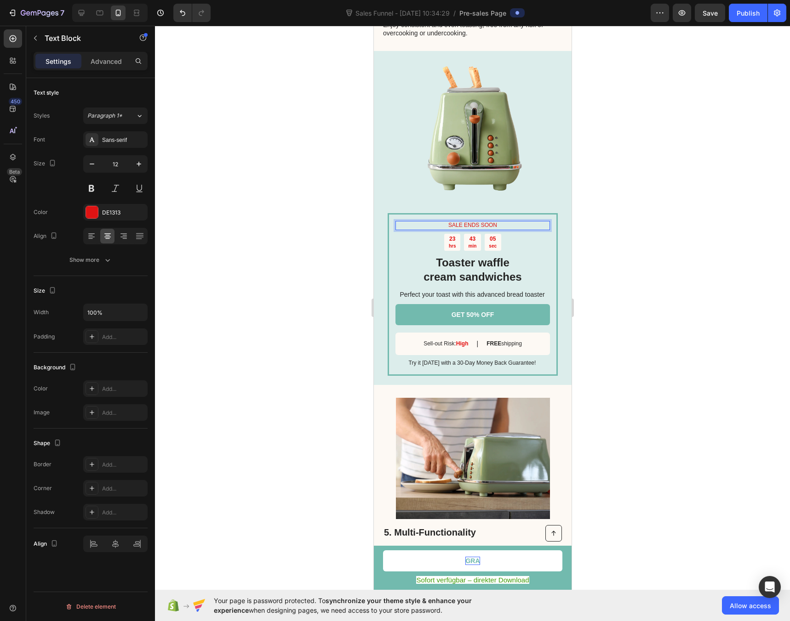
click at [478, 222] on p "SALE ENDS SOON" at bounding box center [472, 225] width 153 height 7
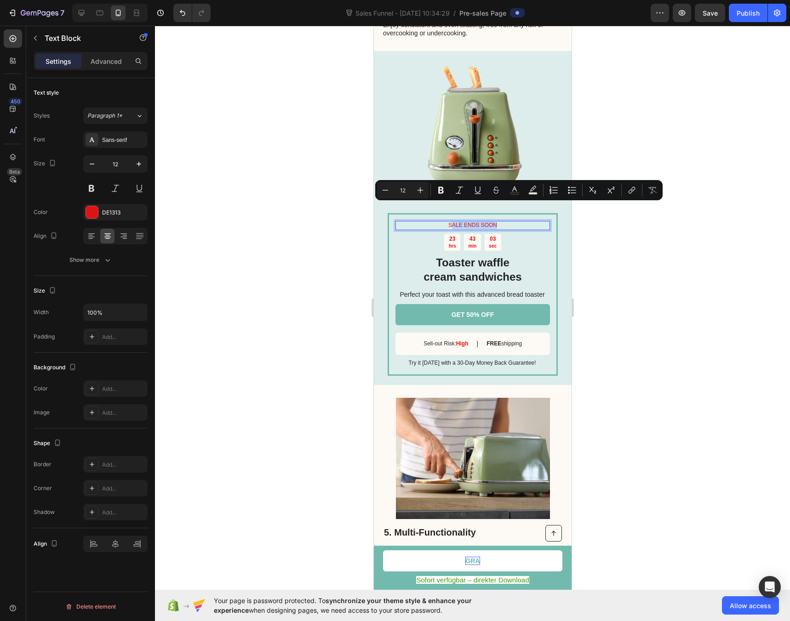
drag, startPoint x: 504, startPoint y: 207, endPoint x: 449, endPoint y: 209, distance: 54.7
click at [449, 222] on p "SALE ENDS SOON" at bounding box center [472, 225] width 153 height 7
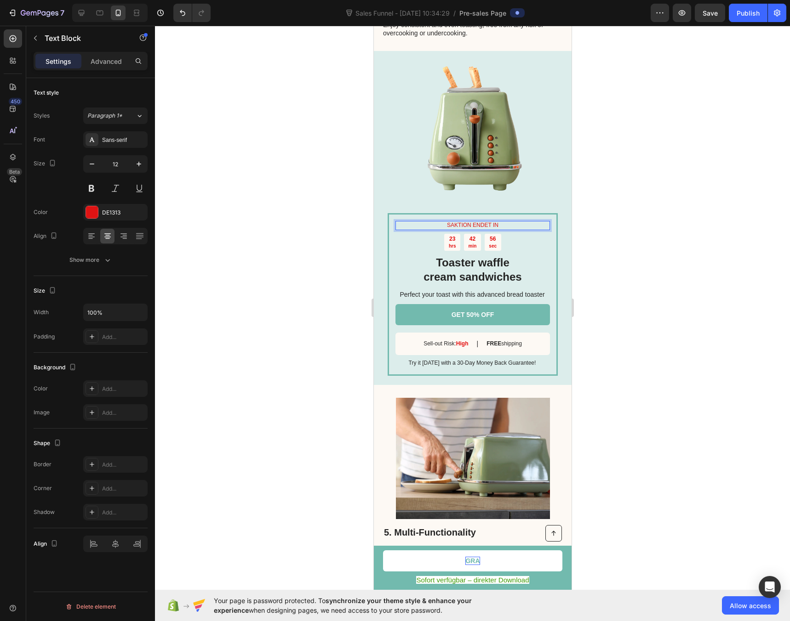
click at [447, 222] on p "SAKTION ENDET IN" at bounding box center [472, 225] width 153 height 7
click at [320, 202] on div at bounding box center [472, 324] width 635 height 596
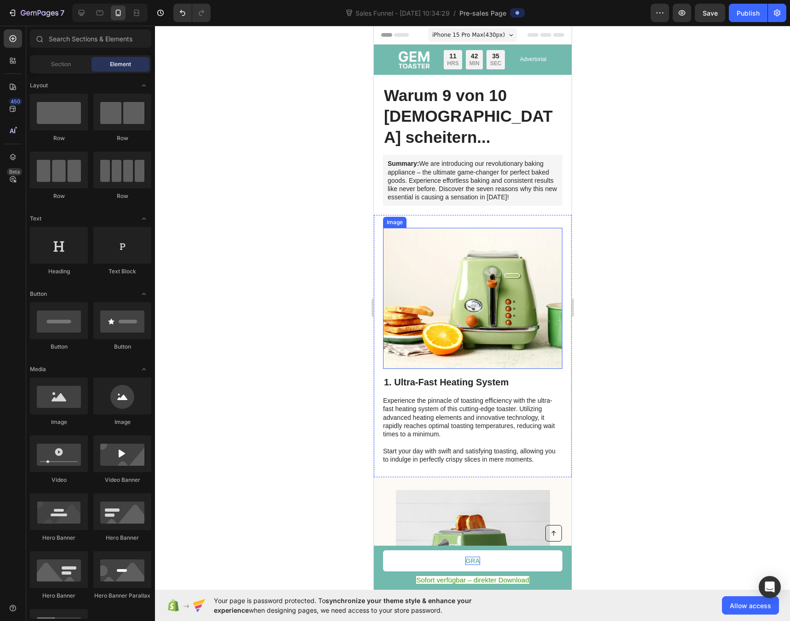
click at [717, 181] on div at bounding box center [472, 324] width 635 height 596
click at [82, 12] on icon at bounding box center [81, 12] width 9 height 9
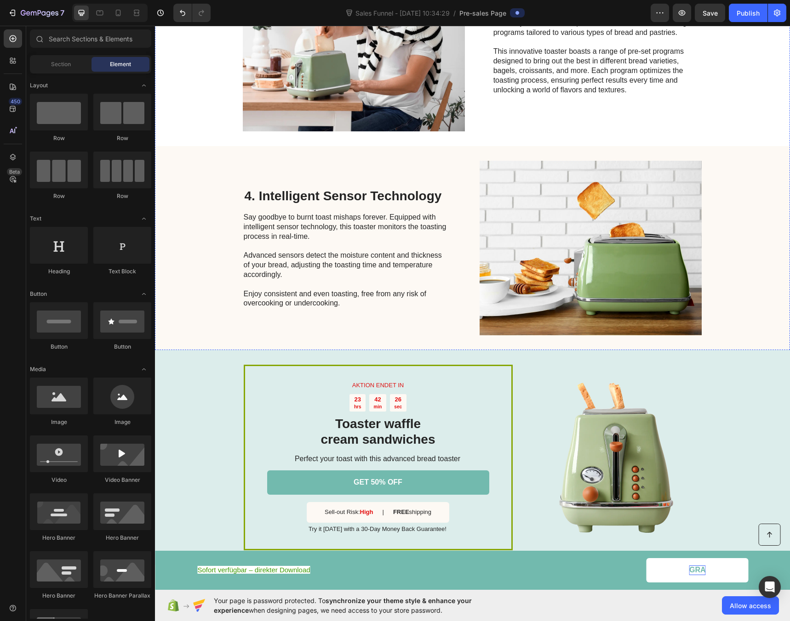
scroll to position [908, 0]
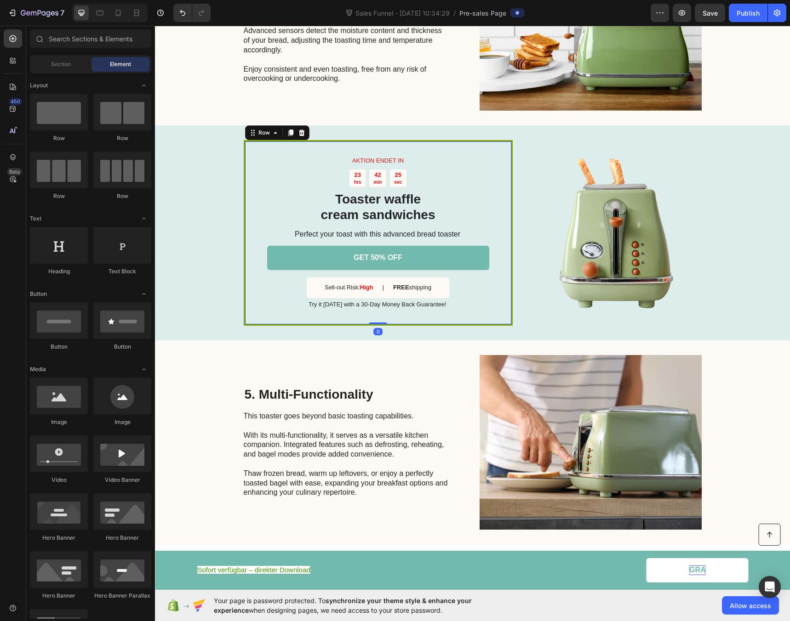
click at [244, 140] on div "AKTION ENDET IN Text Block 23 hrs 42 min 25 sec Countdown Timer Toaster waffle …" at bounding box center [378, 232] width 269 height 185
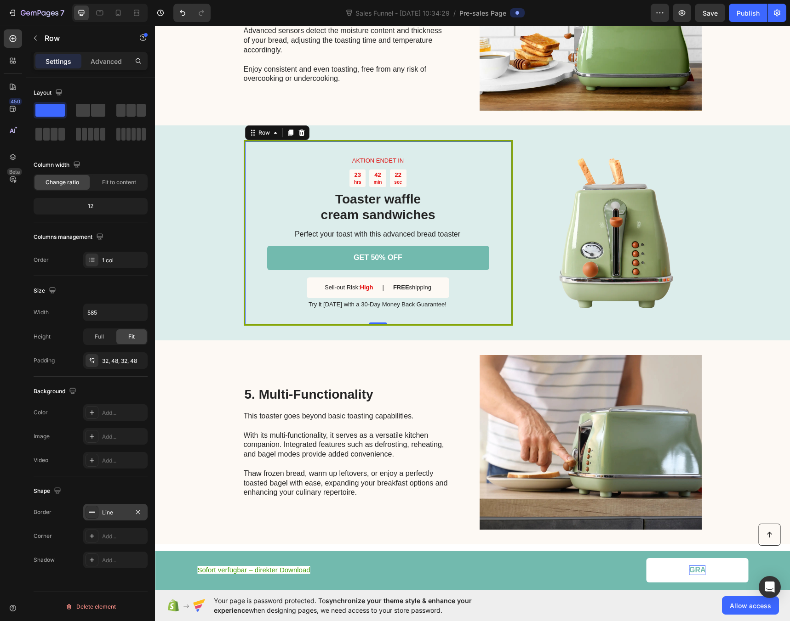
click at [108, 511] on div "Line" at bounding box center [115, 513] width 27 height 8
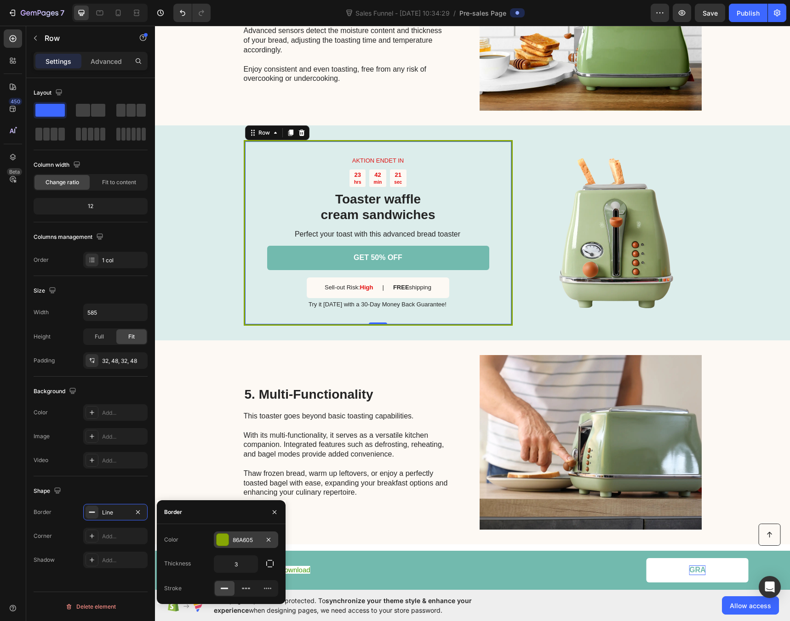
click at [222, 546] on div "86A605" at bounding box center [246, 540] width 64 height 17
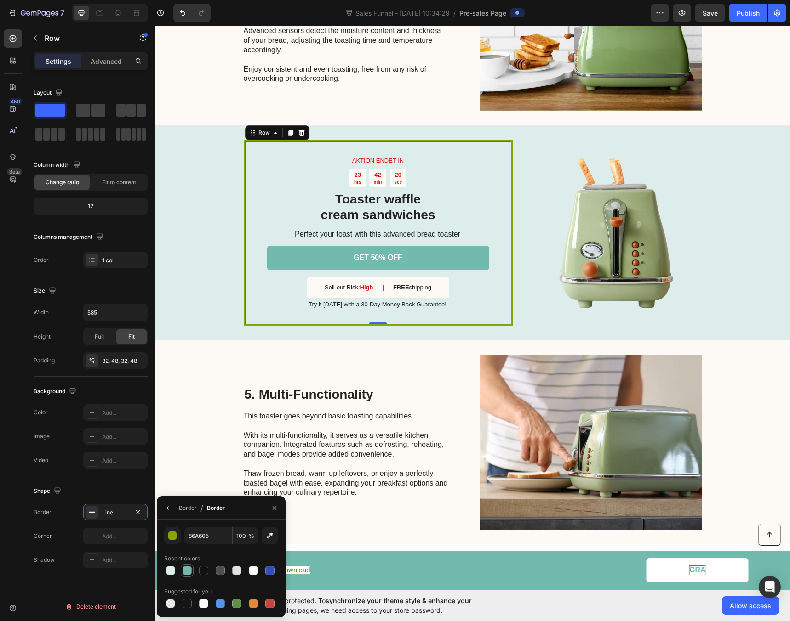
click at [188, 570] on div at bounding box center [186, 570] width 9 height 9
type input "72BAAE"
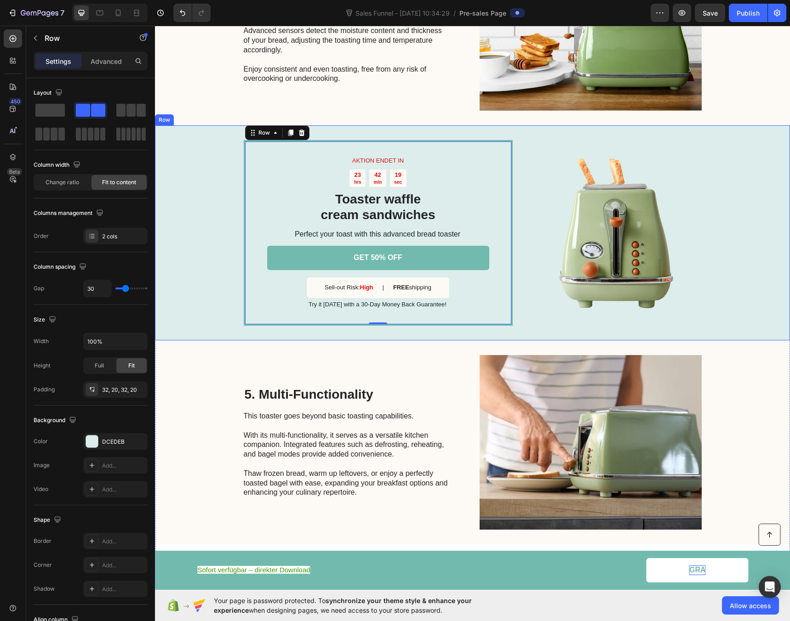
click at [179, 301] on div "AKTION ENDET IN Text Block 23 hrs 42 min 19 sec Countdown Timer Toaster waffle …" at bounding box center [472, 232] width 635 height 215
click at [354, 191] on h2 "Toaster waffle cream sandwiches" at bounding box center [378, 207] width 222 height 33
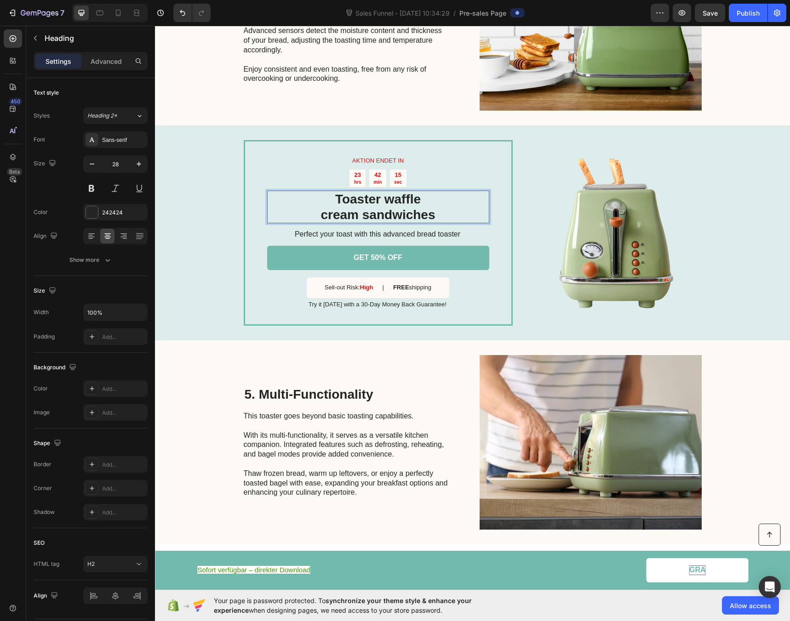
click at [421, 191] on h2 "Toaster waffle cream sandwiches" at bounding box center [378, 207] width 222 height 33
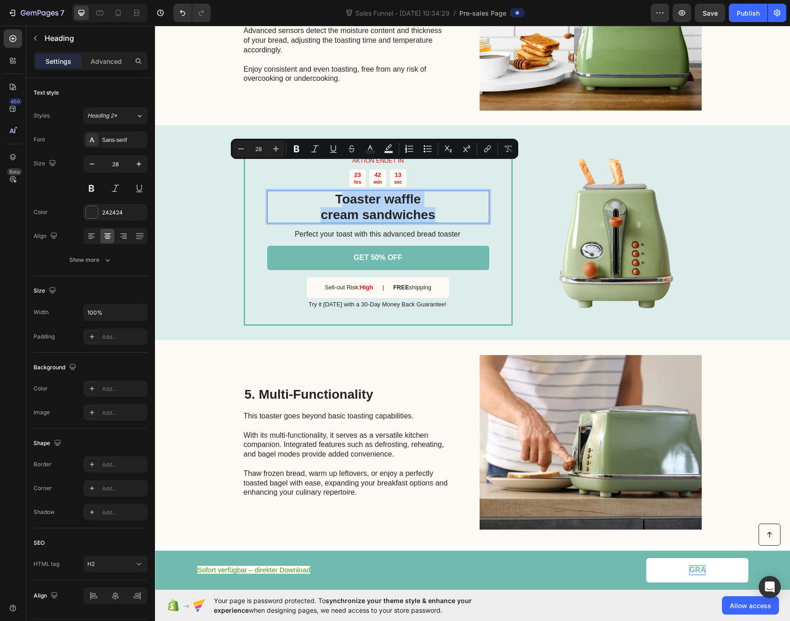
drag, startPoint x: 444, startPoint y: 183, endPoint x: 339, endPoint y: 173, distance: 105.7
click at [339, 192] on p "Toaster waffle cream sandwiches" at bounding box center [378, 207] width 220 height 31
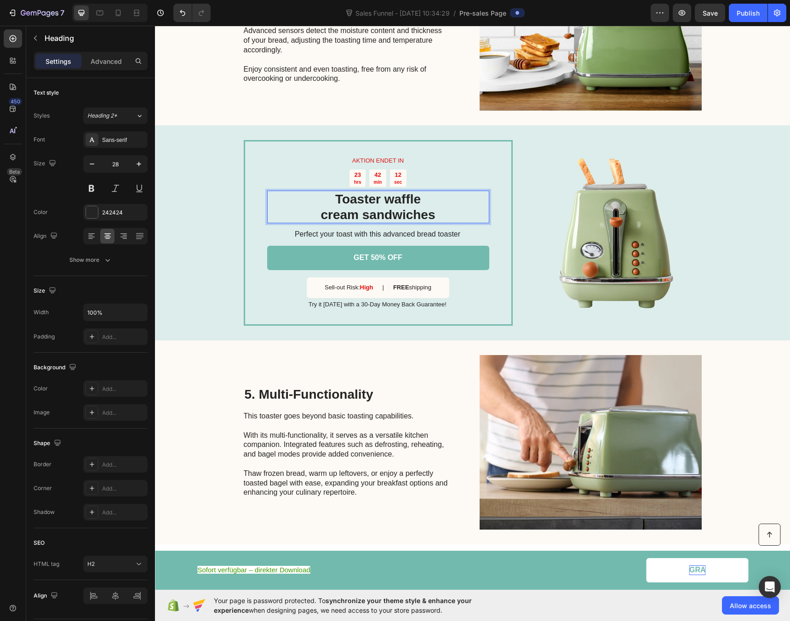
scroll to position [910, 0]
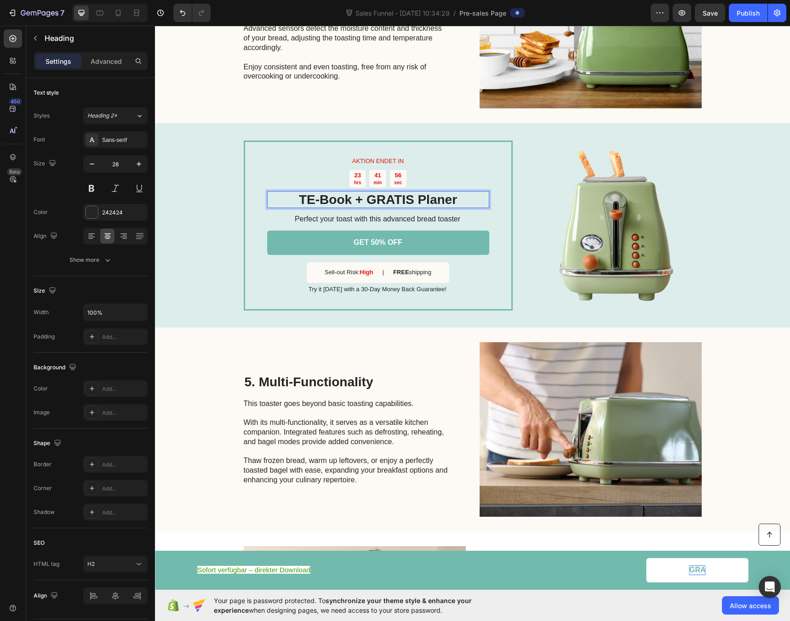
click at [306, 192] on p "TE-Book + GRATIS Planer" at bounding box center [378, 200] width 220 height 16
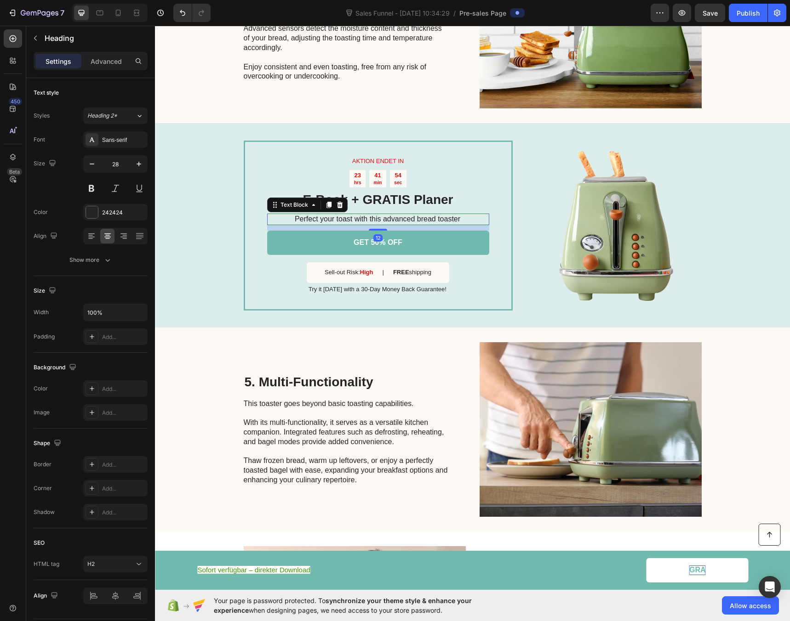
click at [323, 215] on p "Perfect your toast with this advanced bread toaster" at bounding box center [377, 220] width 221 height 10
click at [463, 215] on p "Perfect your toast with this advanced bread toaster" at bounding box center [377, 220] width 221 height 10
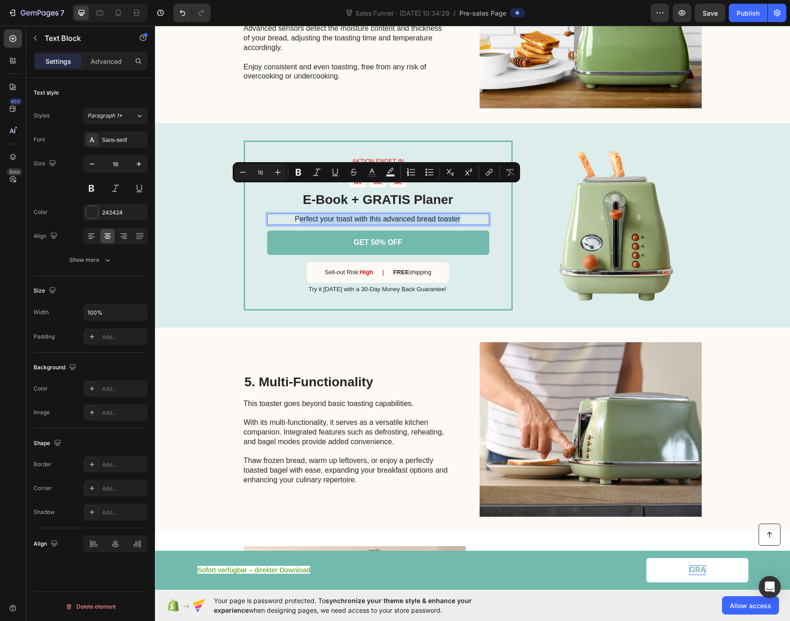
drag, startPoint x: 462, startPoint y: 191, endPoint x: 296, endPoint y: 194, distance: 166.4
click at [296, 215] on p "Perfect your toast with this advanced bread toaster" at bounding box center [377, 220] width 221 height 10
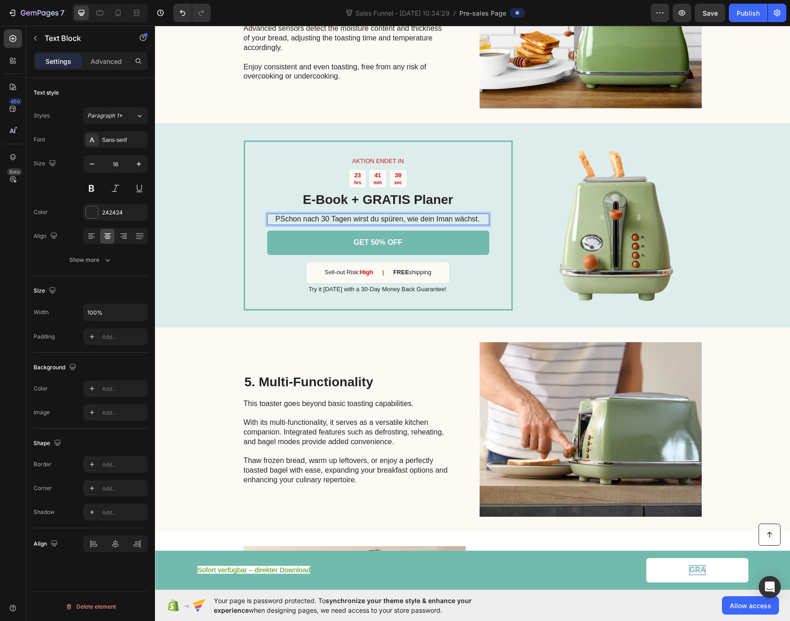
click at [276, 215] on p "PSchon nach 30 Tagen wirst du spüren, wie dein Iman wächst." at bounding box center [377, 220] width 221 height 10
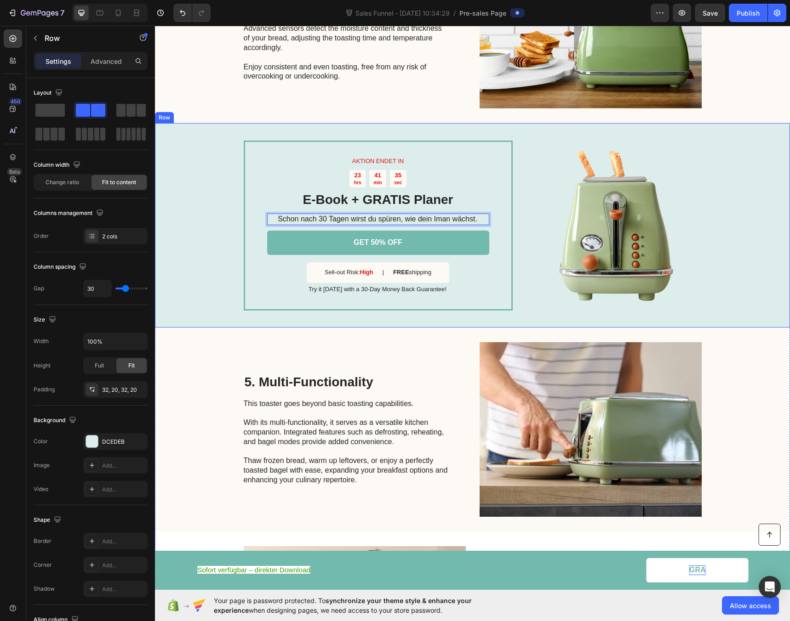
click at [727, 123] on div "AKTION ENDET IN Text Block 23 hrs 41 min 35 sec Countdown Timer E-Book + GRATIS…" at bounding box center [472, 225] width 635 height 205
click at [413, 269] on p "FREE shipping" at bounding box center [412, 273] width 38 height 8
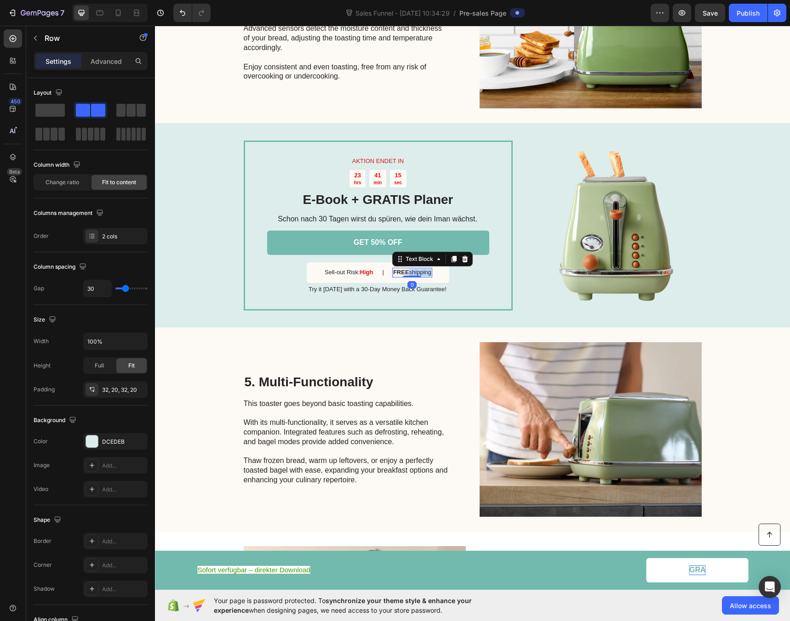
click at [413, 269] on p "FREE shipping" at bounding box center [412, 273] width 38 height 8
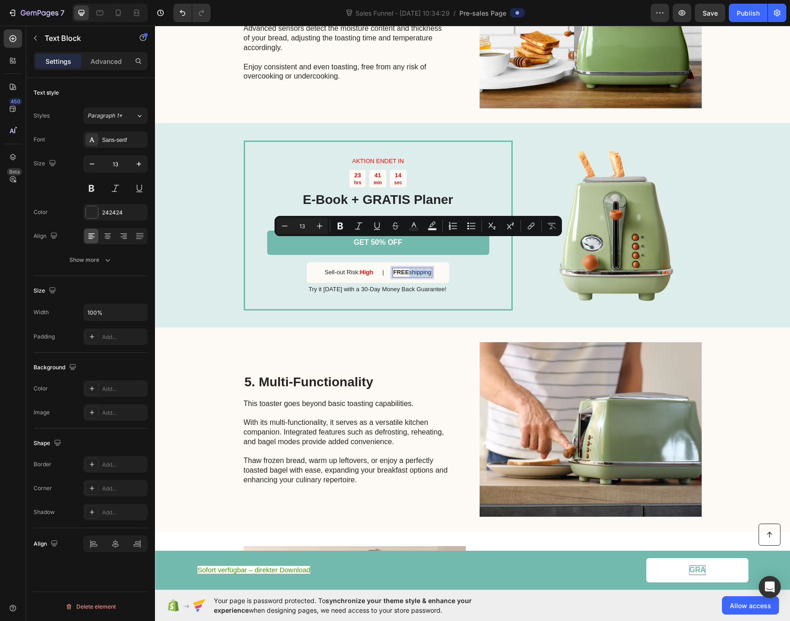
click at [418, 269] on p "FREE shipping" at bounding box center [412, 273] width 38 height 8
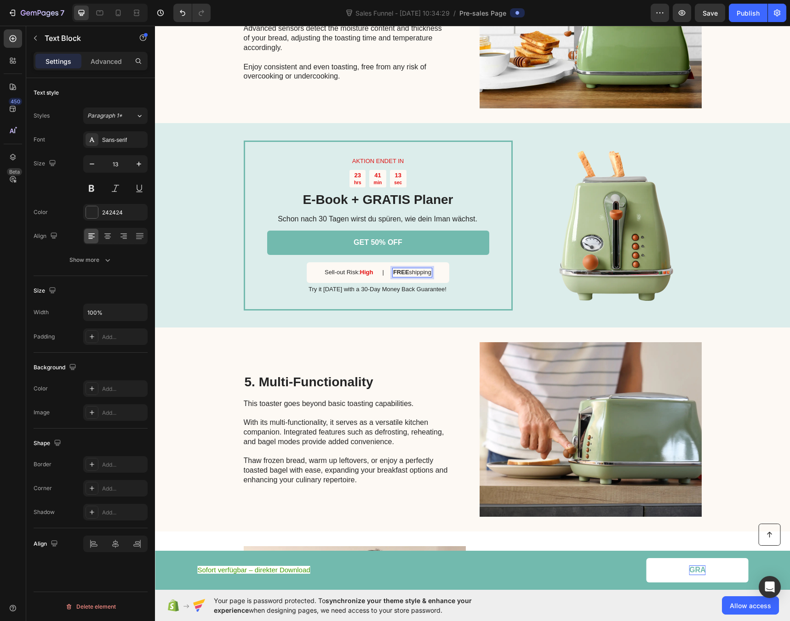
click at [418, 269] on p "FREE shipping" at bounding box center [412, 273] width 38 height 8
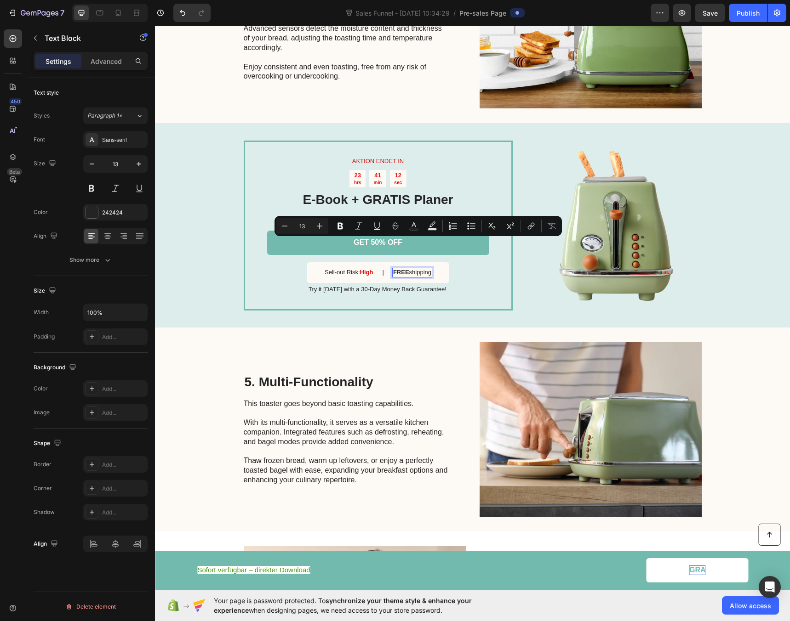
click at [398, 269] on strong "FREE" at bounding box center [401, 272] width 16 height 7
drag, startPoint x: 406, startPoint y: 245, endPoint x: 392, endPoint y: 246, distance: 13.4
click at [393, 269] on strong "FREE" at bounding box center [401, 272] width 16 height 7
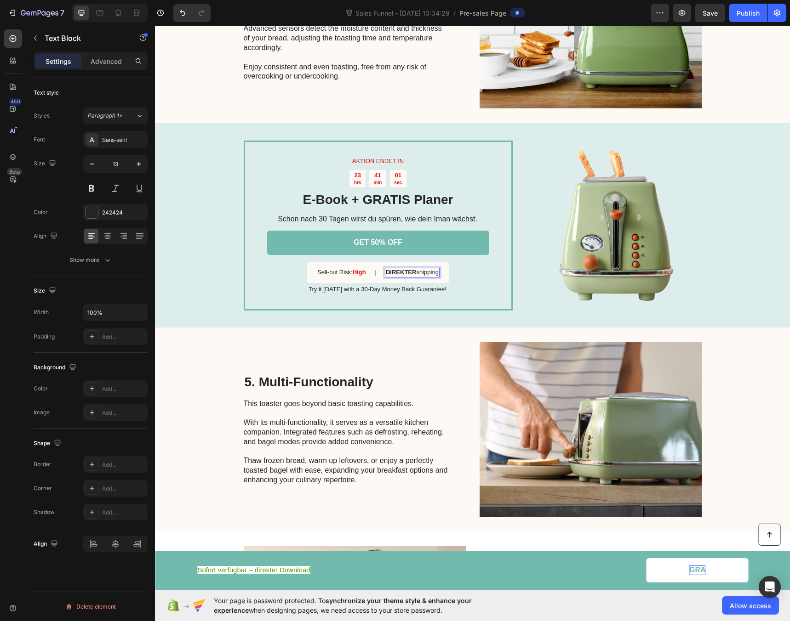
click at [426, 269] on p "DIREKTER shipping" at bounding box center [412, 273] width 53 height 8
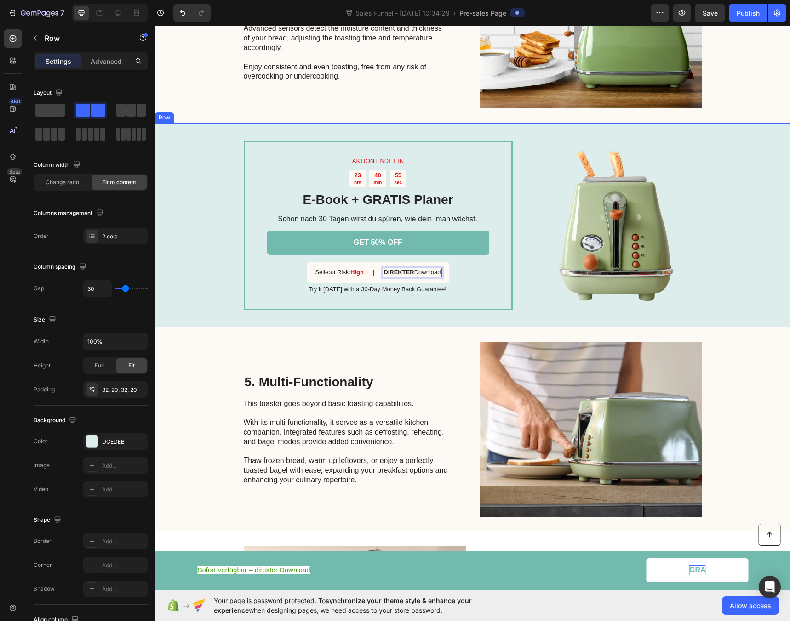
click at [417, 284] on div "AKTION ENDET IN Text Block 23 hrs 40 min 55 sec Countdown Timer E-Book + GRATIS…" at bounding box center [472, 225] width 635 height 205
click at [409, 342] on div "5. Multi-Functionality Heading This toaster goes beyond basic toasting capabili…" at bounding box center [347, 429] width 207 height 175
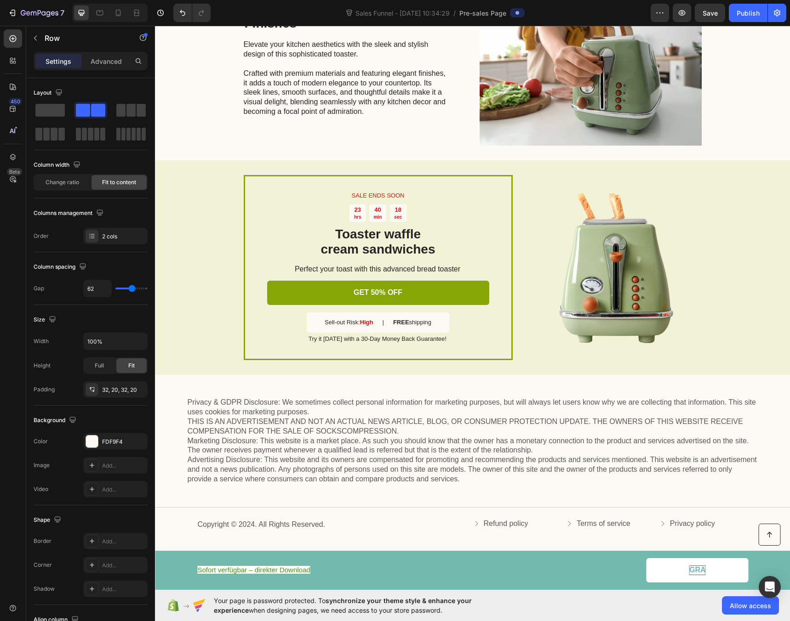
scroll to position [1657, 0]
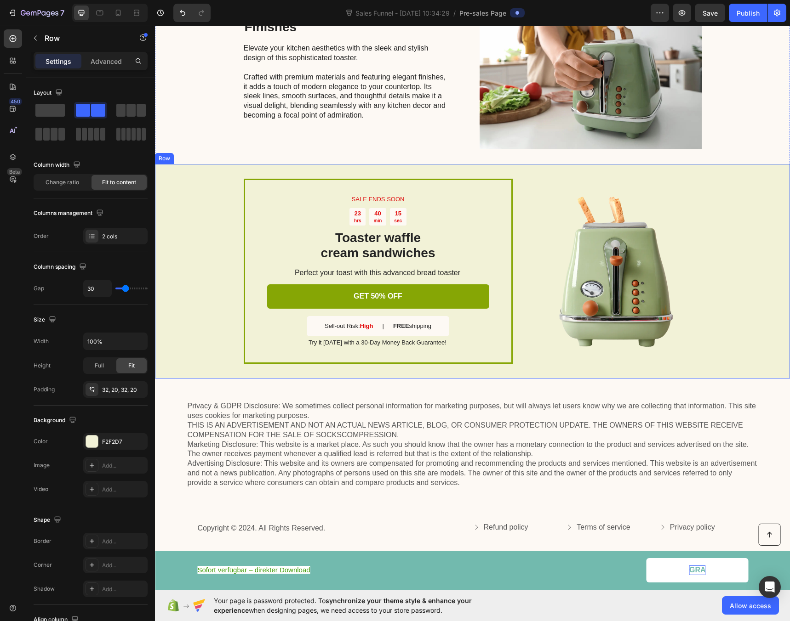
click at [164, 183] on div "SALE ENDS SOON Text Block 23 hrs 40 min 15 sec Countdown Timer Toaster waffle c…" at bounding box center [472, 271] width 635 height 215
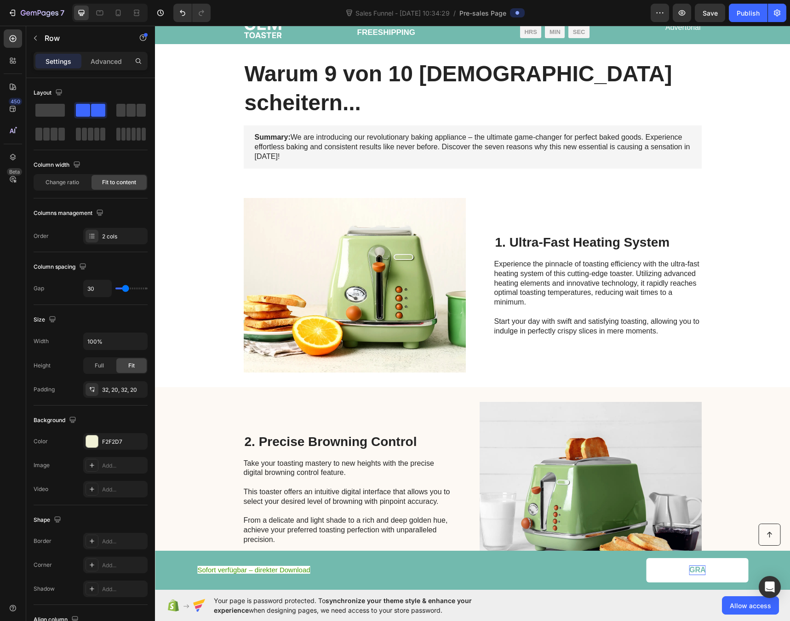
scroll to position [0, 0]
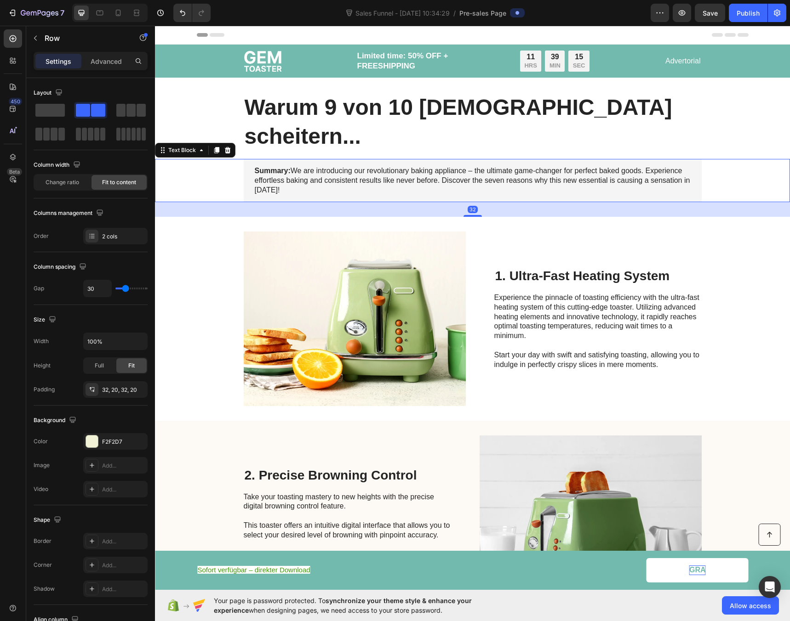
click at [316, 166] on p "Summary: We are introducing our revolutionary baking appliance – the ultimate g…" at bounding box center [473, 180] width 436 height 28
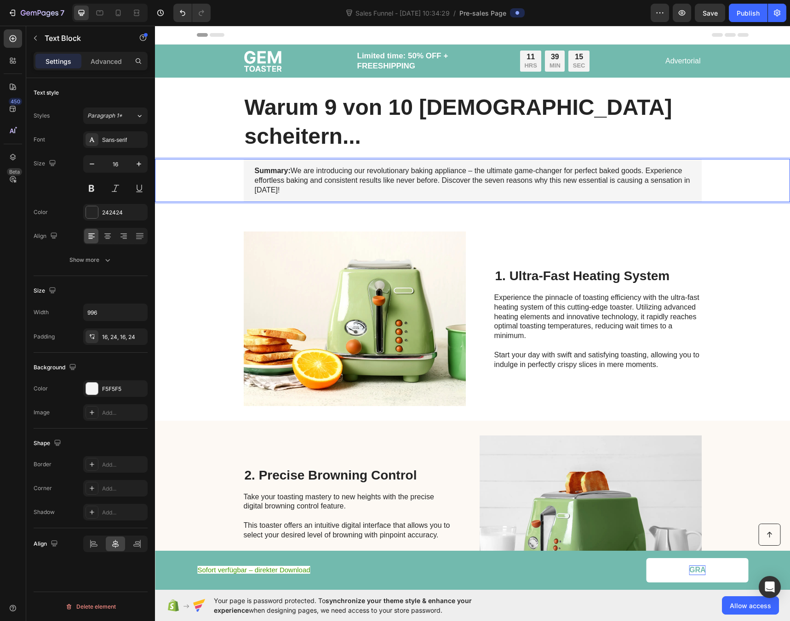
click at [293, 166] on p "Summary: We are introducing our revolutionary baking appliance – the ultimate g…" at bounding box center [473, 180] width 436 height 28
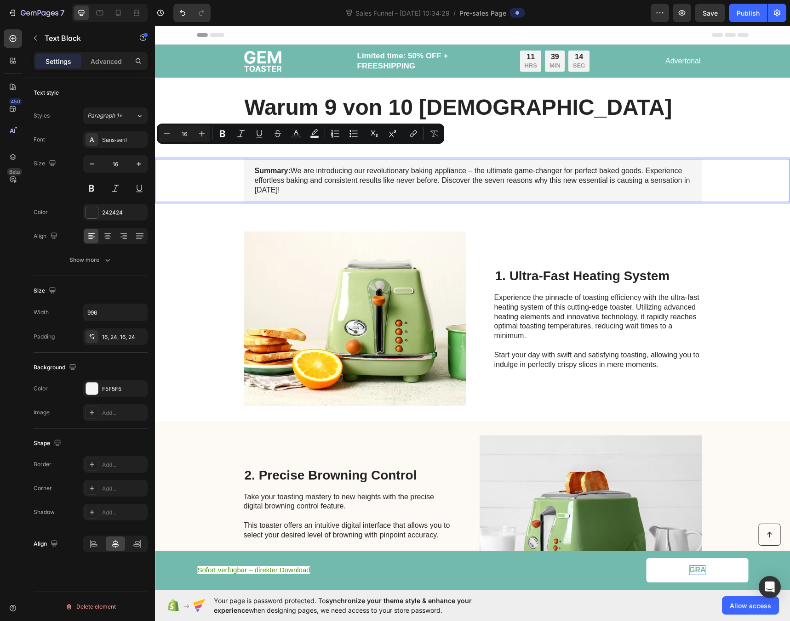
click at [273, 166] on p "Summary: We are introducing our revolutionary baking appliance – the ultimate g…" at bounding box center [473, 180] width 436 height 28
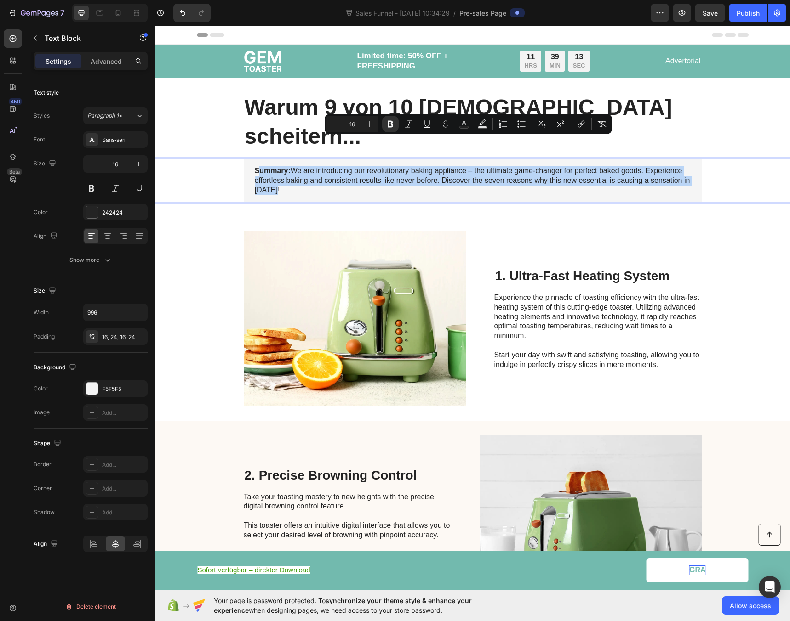
drag, startPoint x: 274, startPoint y: 161, endPoint x: 255, endPoint y: 145, distance: 24.8
click at [255, 166] on p "Summary: We are introducing our revolutionary baking appliance – the ultimate g…" at bounding box center [473, 180] width 436 height 28
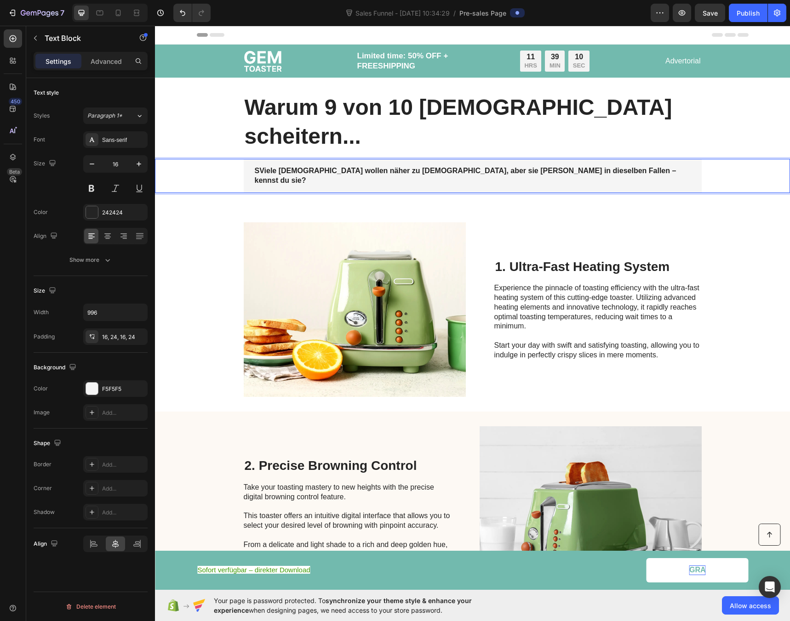
click at [255, 167] on strong "SViele Muslime wollen näher zu Allah, aber sie tappen in dieselben Fallen – ken…" at bounding box center [465, 175] width 421 height 17
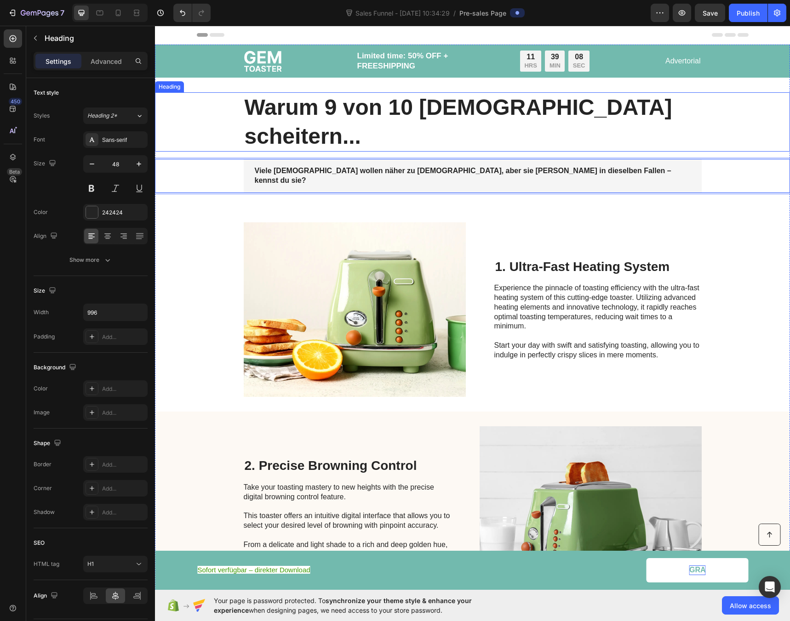
click at [185, 113] on div "Warum 9 von 10 [DEMOGRAPHIC_DATA] scheitern..." at bounding box center [472, 121] width 616 height 59
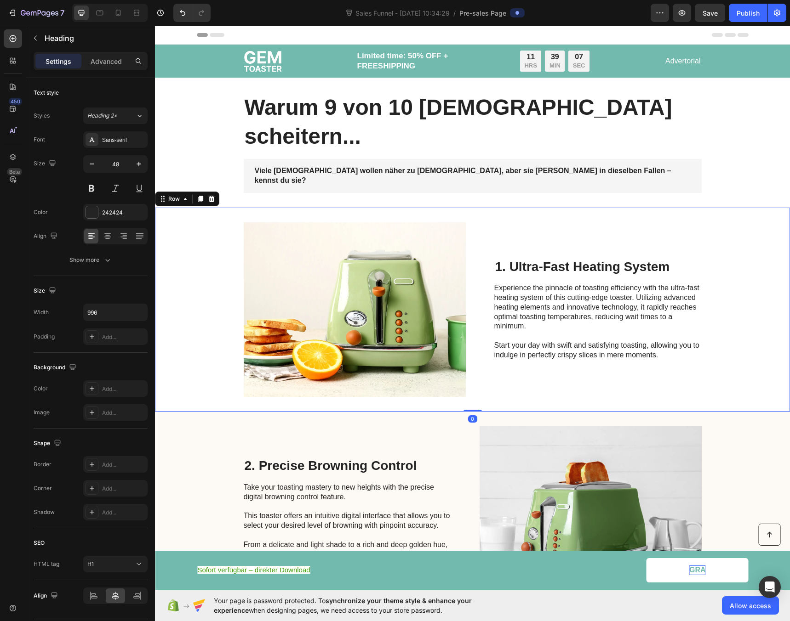
click at [188, 208] on div "Image 1. Ultra-Fast Heating System Heading Experience the pinnacle of toasting …" at bounding box center [472, 310] width 635 height 204
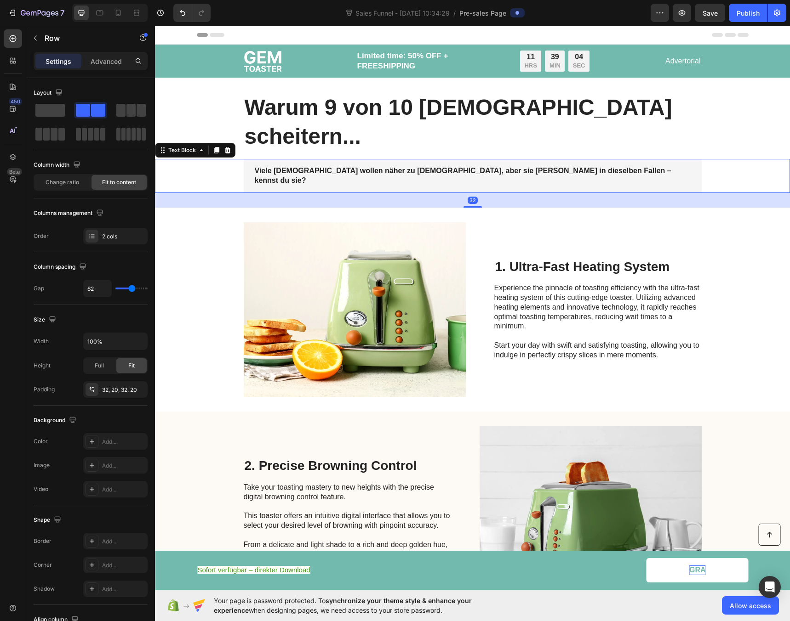
click at [270, 167] on strong "Viele [DEMOGRAPHIC_DATA] wollen näher zu [DEMOGRAPHIC_DATA], aber sie tappen in…" at bounding box center [463, 175] width 416 height 17
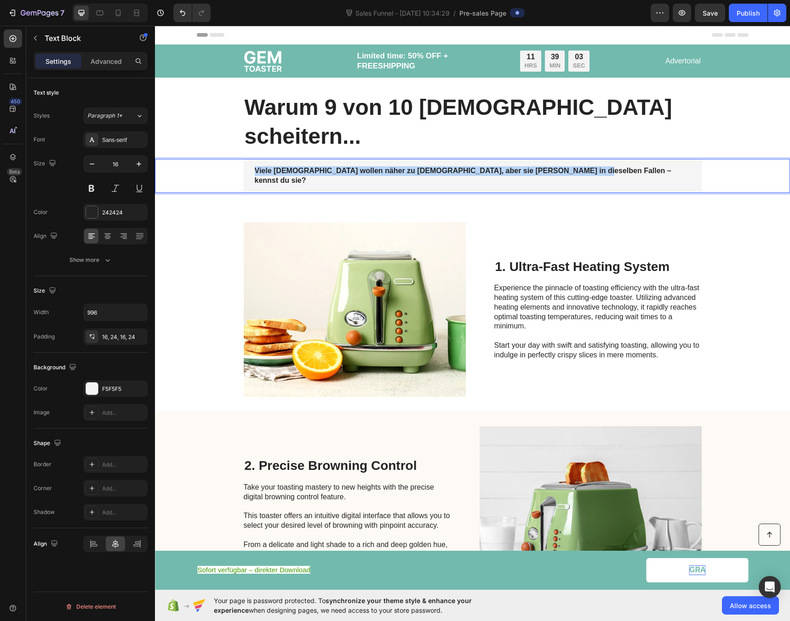
click at [270, 167] on strong "Viele [DEMOGRAPHIC_DATA] wollen näher zu [DEMOGRAPHIC_DATA], aber sie tappen in…" at bounding box center [463, 175] width 416 height 17
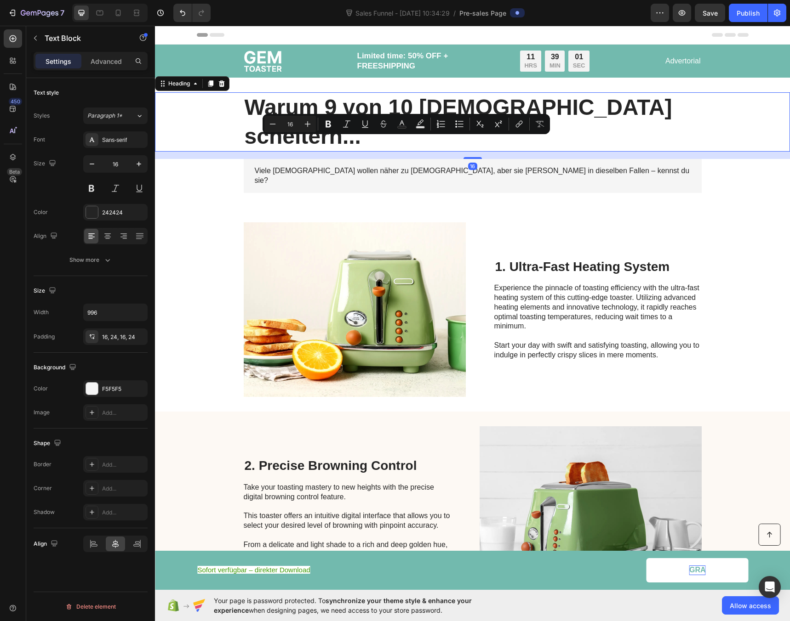
click at [208, 113] on div "Warum 9 von 10 [DEMOGRAPHIC_DATA] scheitern..." at bounding box center [472, 121] width 616 height 59
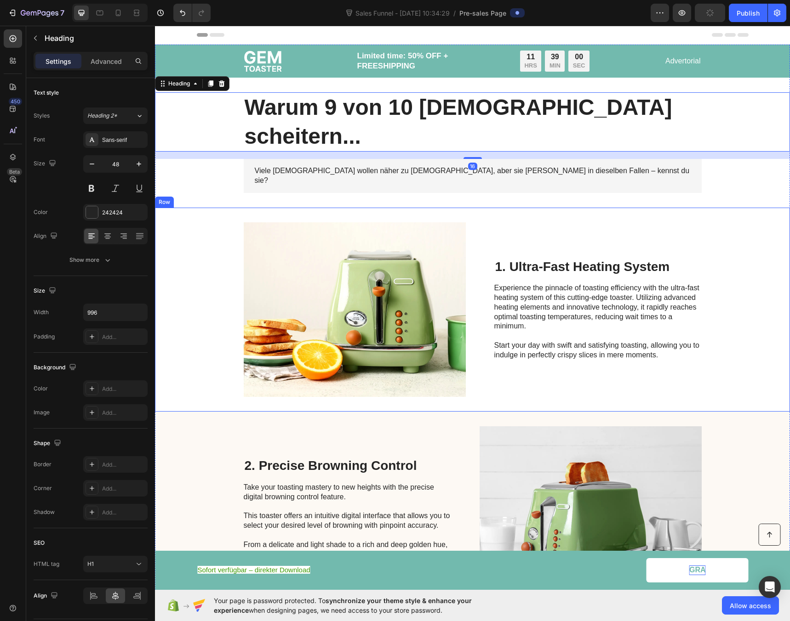
click at [211, 208] on div "Image 1. Ultra-Fast Heating System Heading Experience the pinnacle of toasting …" at bounding box center [472, 310] width 635 height 204
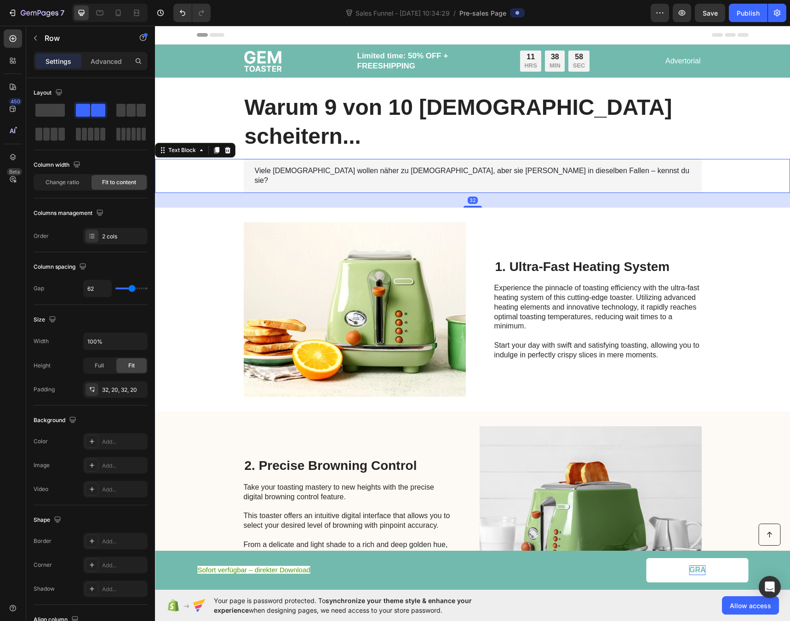
click at [274, 166] on p "Viele [DEMOGRAPHIC_DATA] wollen näher zu [DEMOGRAPHIC_DATA], aber sie tappen in…" at bounding box center [473, 175] width 436 height 19
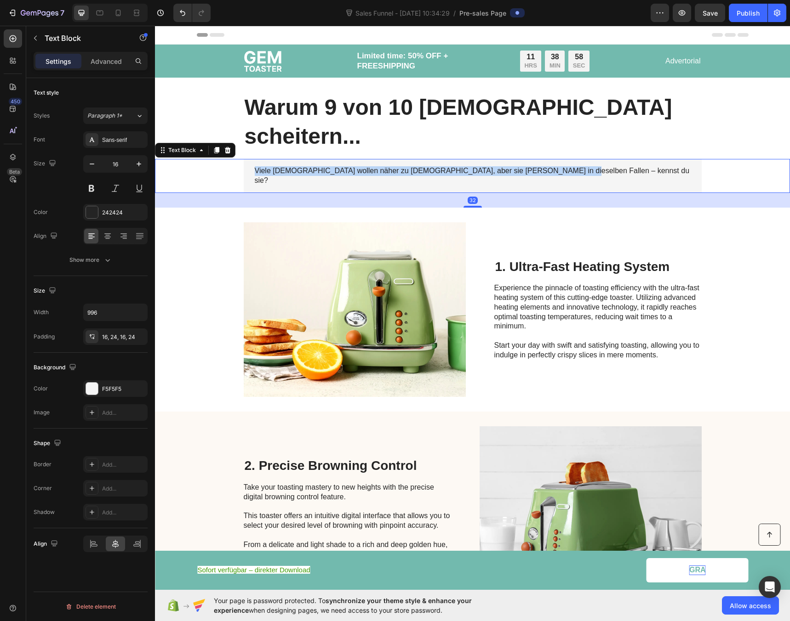
click at [274, 166] on p "Viele [DEMOGRAPHIC_DATA] wollen näher zu [DEMOGRAPHIC_DATA], aber sie tappen in…" at bounding box center [473, 175] width 436 height 19
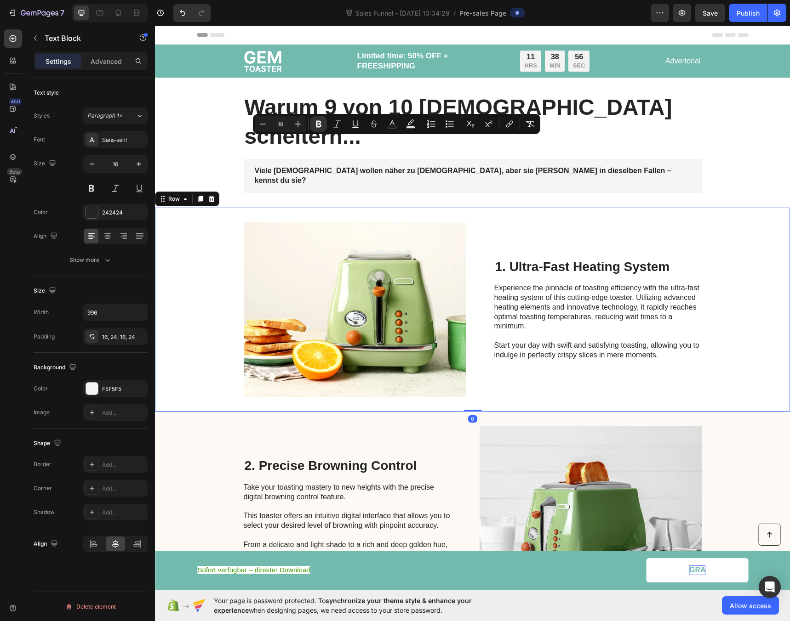
click at [213, 208] on div "Image 1. Ultra-Fast Heating System Heading Experience the pinnacle of toasting …" at bounding box center [472, 310] width 635 height 204
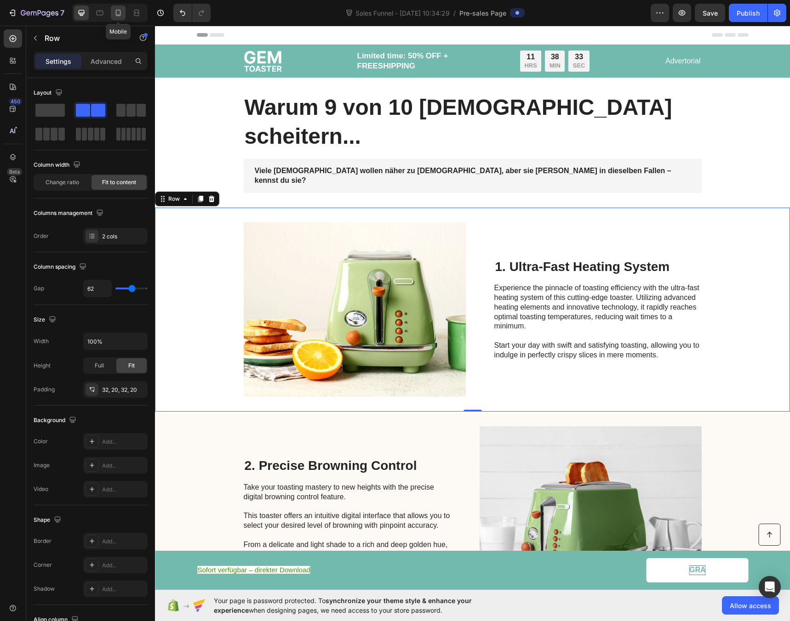
click at [118, 14] on icon at bounding box center [118, 13] width 5 height 6
type input "0"
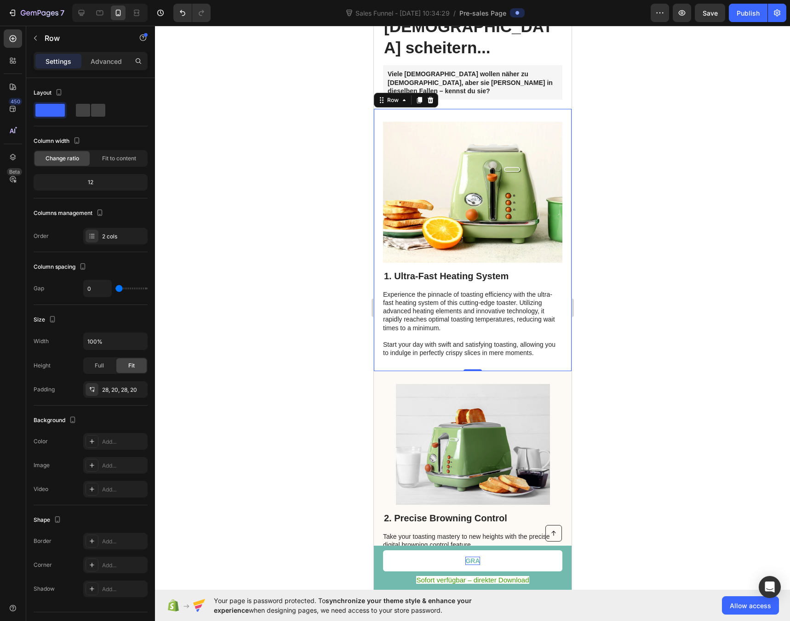
scroll to position [111, 0]
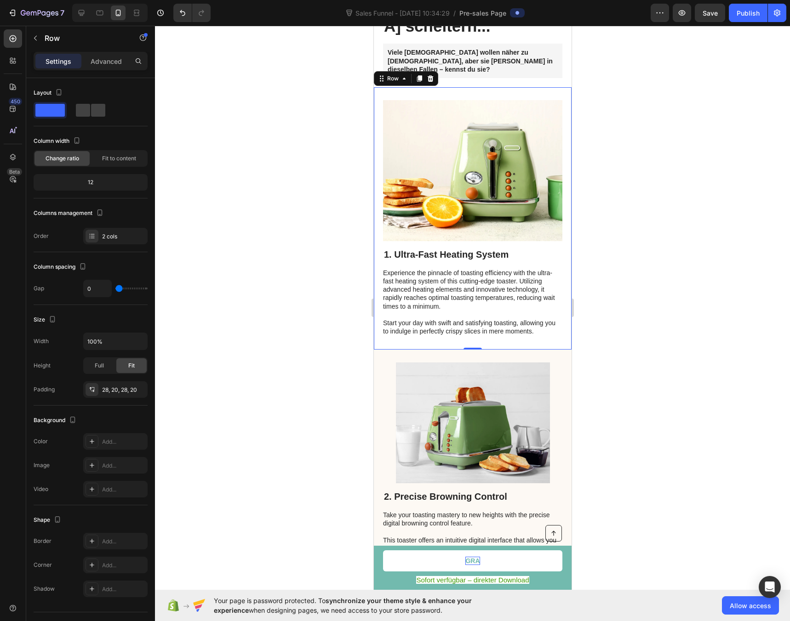
click at [270, 139] on div at bounding box center [472, 324] width 635 height 596
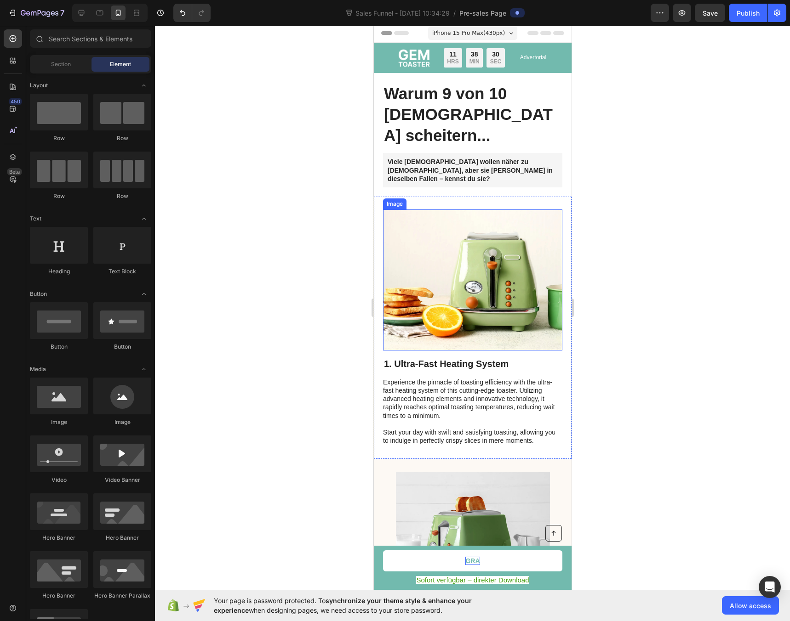
scroll to position [0, 0]
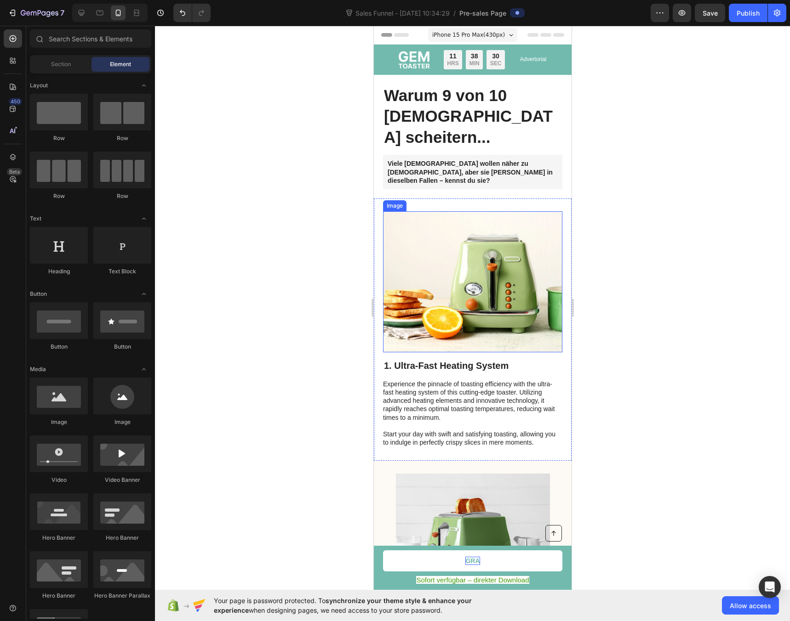
click at [271, 199] on div at bounding box center [472, 324] width 635 height 596
click at [320, 182] on div at bounding box center [472, 324] width 635 height 596
click at [339, 156] on div at bounding box center [472, 324] width 635 height 596
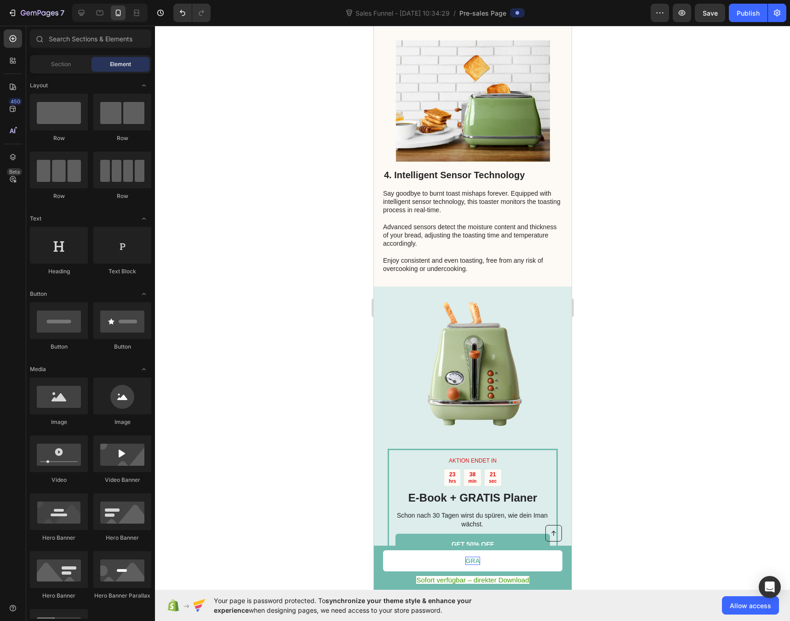
scroll to position [1062, 0]
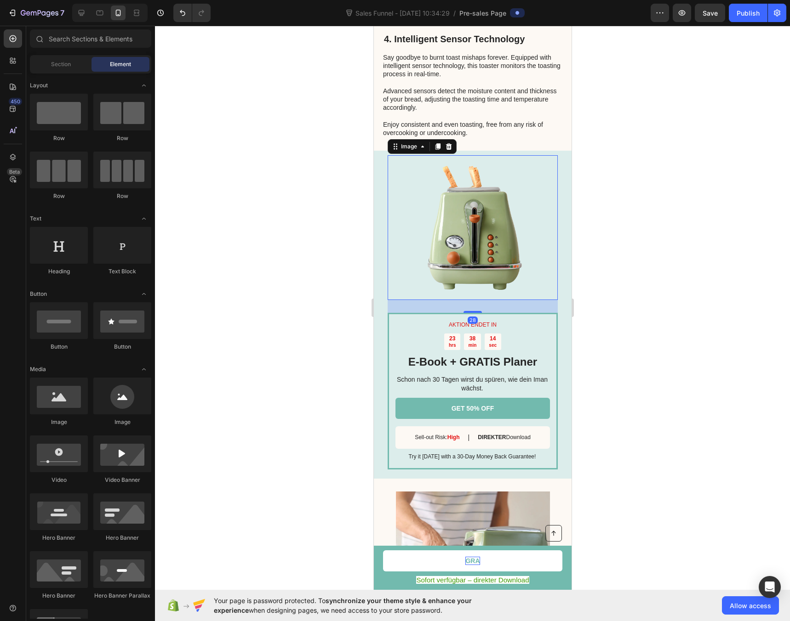
click at [456, 186] on img at bounding box center [472, 227] width 145 height 145
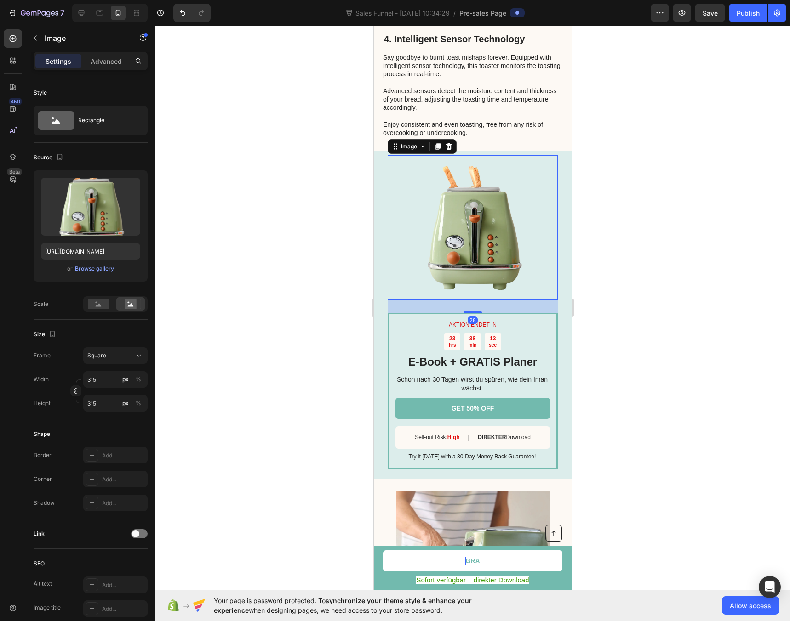
click at [464, 188] on img at bounding box center [472, 227] width 145 height 145
click at [311, 189] on div at bounding box center [472, 324] width 635 height 596
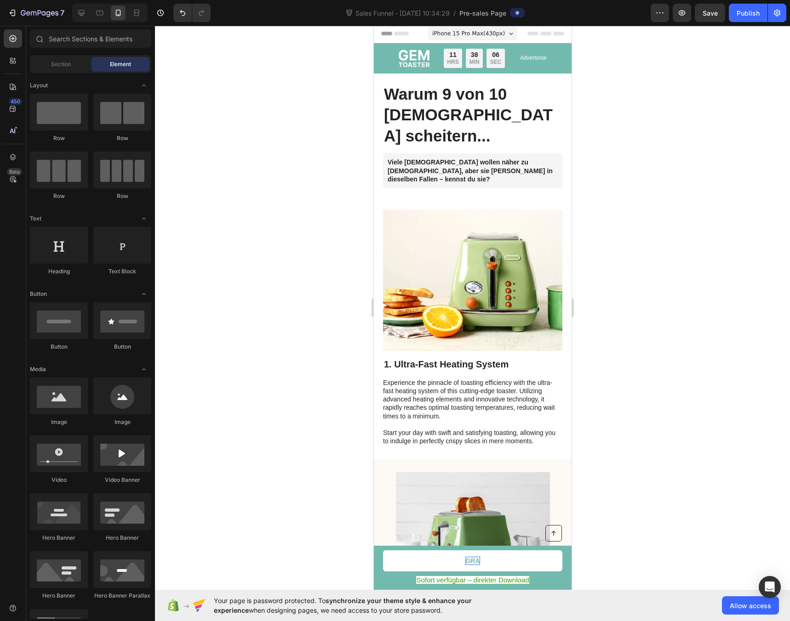
scroll to position [0, 0]
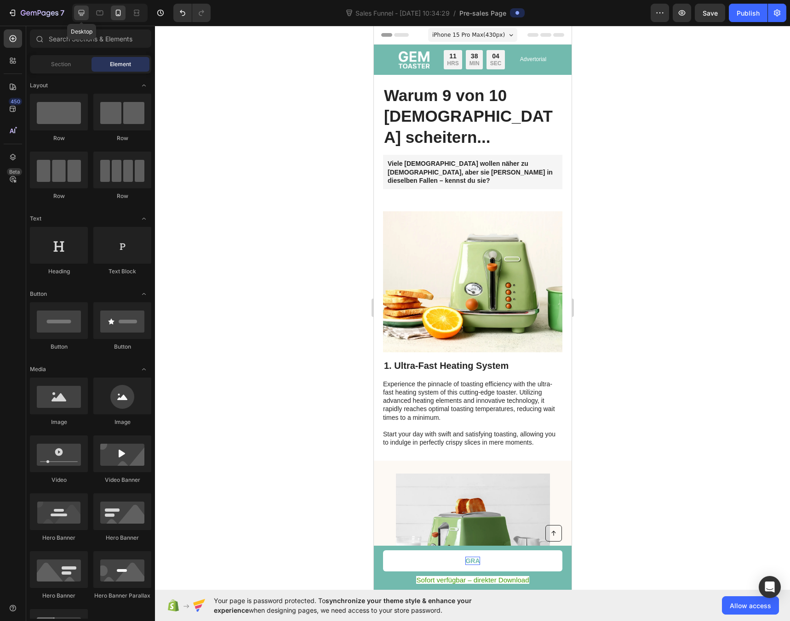
click at [82, 17] on icon at bounding box center [81, 12] width 9 height 9
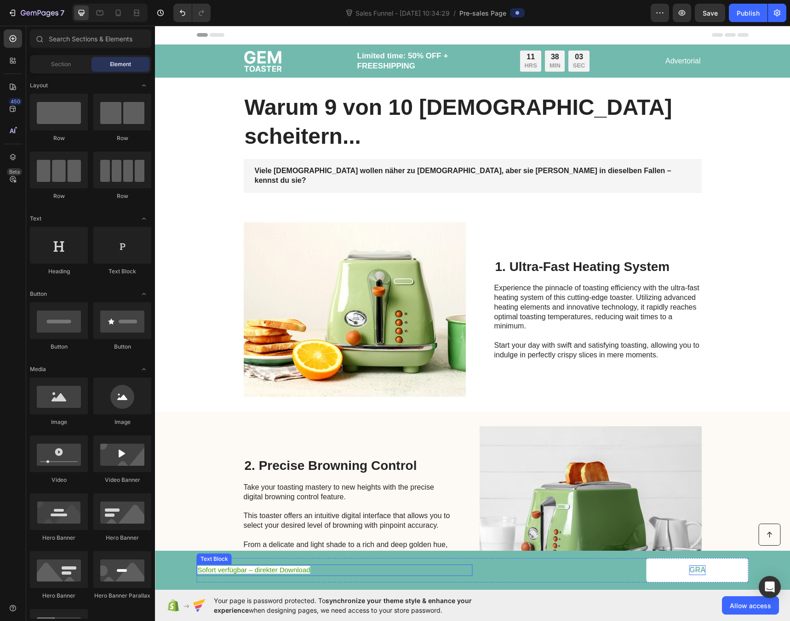
click at [257, 569] on span "Sofort verfügbar – direkter Download" at bounding box center [254, 570] width 113 height 8
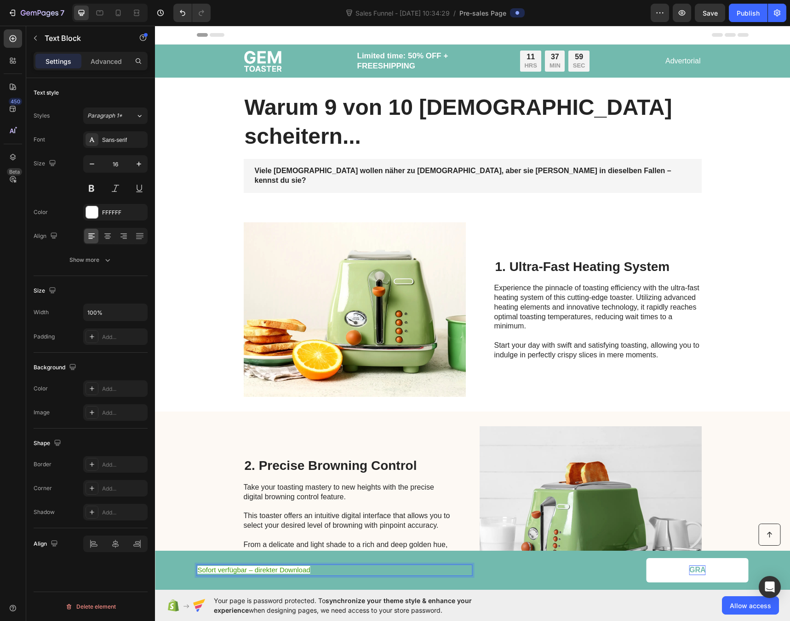
click at [273, 568] on span "Sofort verfügbar – direkter Download" at bounding box center [254, 570] width 113 height 8
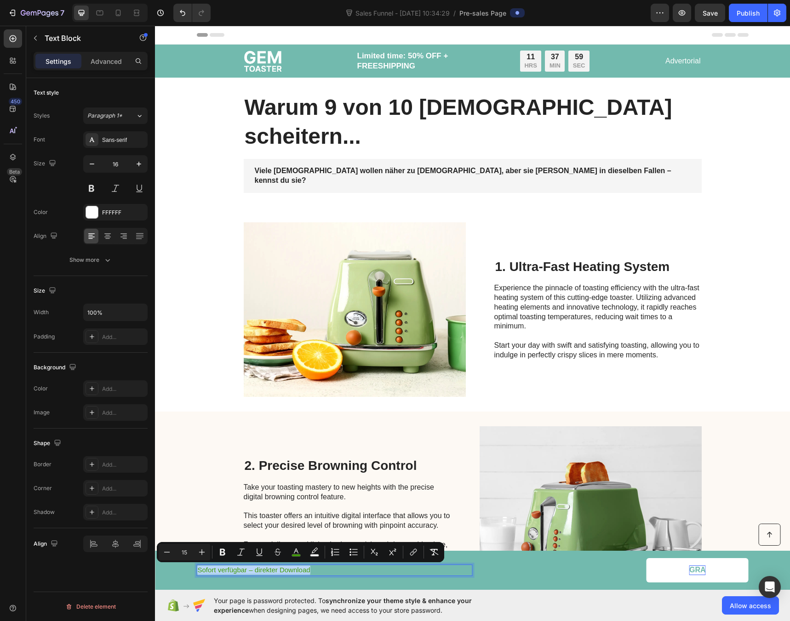
click at [273, 568] on span "Sofort verfügbar – direkter Download" at bounding box center [254, 570] width 113 height 8
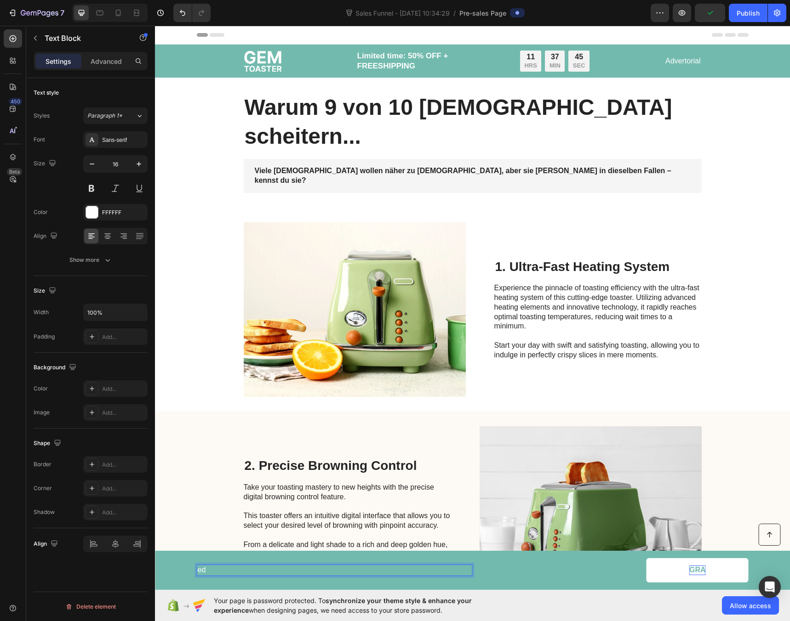
click at [231, 569] on p "ed" at bounding box center [335, 571] width 274 height 10
click at [234, 567] on p "Sofort verfügbar – direkter Download" at bounding box center [335, 571] width 274 height 10
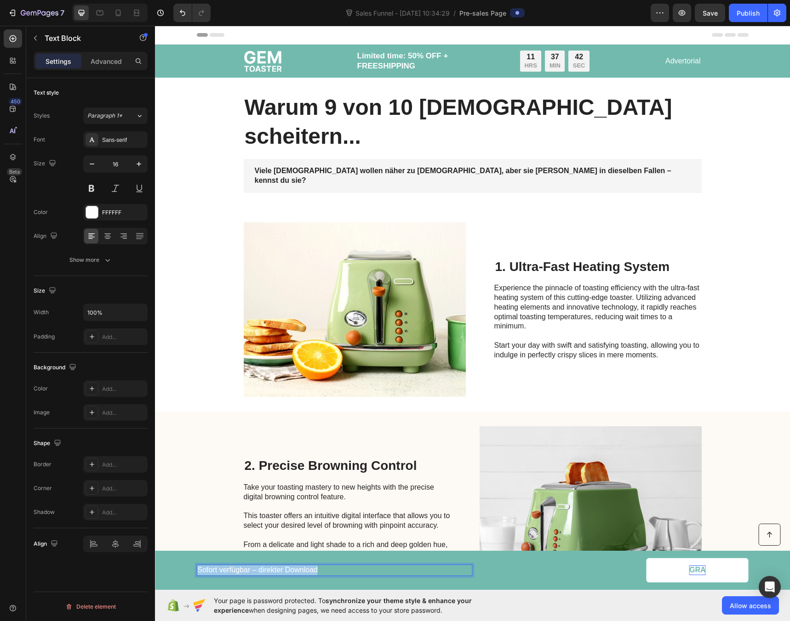
click at [234, 567] on p "Sofort verfügbar – direkter Download" at bounding box center [335, 571] width 274 height 10
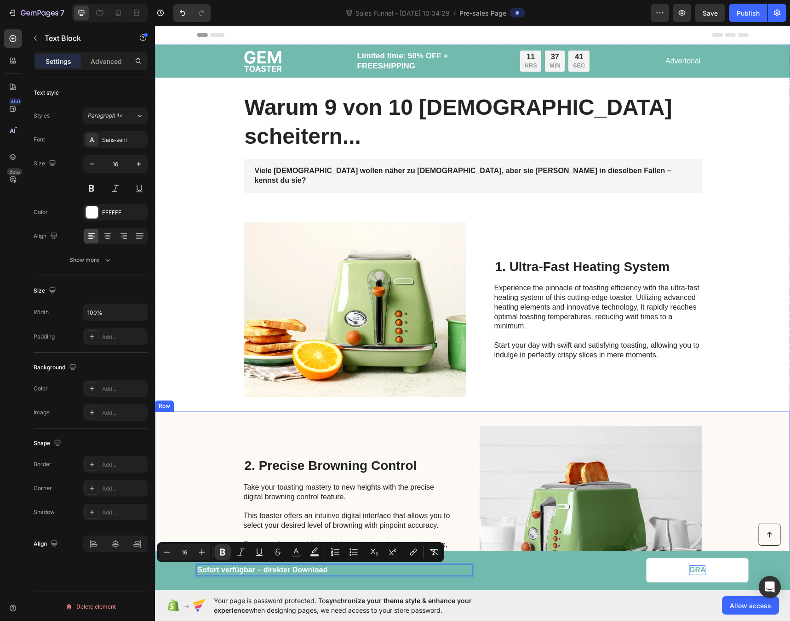
click at [175, 478] on div "2. Precise Browning Control Heading Take your toasting mastery to new heights w…" at bounding box center [472, 514] width 635 height 204
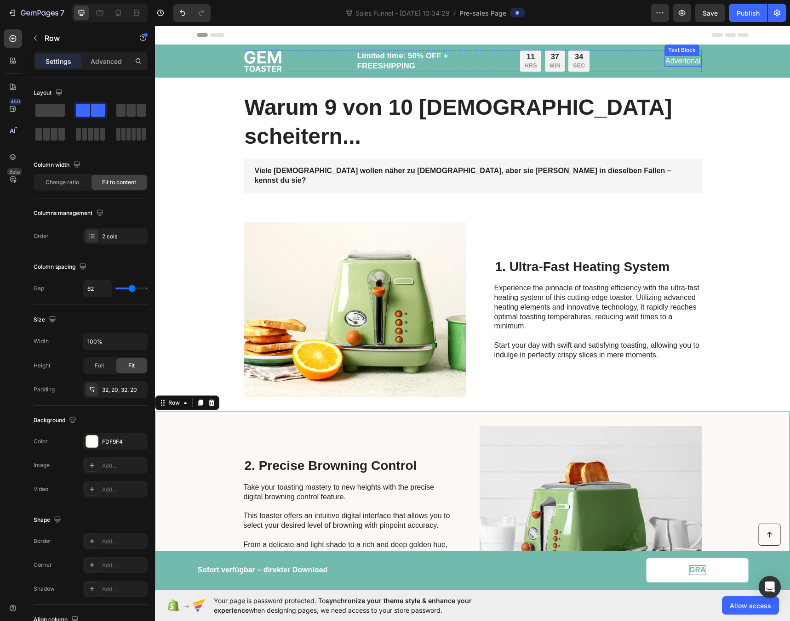
click at [671, 59] on p "Advertorial" at bounding box center [682, 62] width 35 height 10
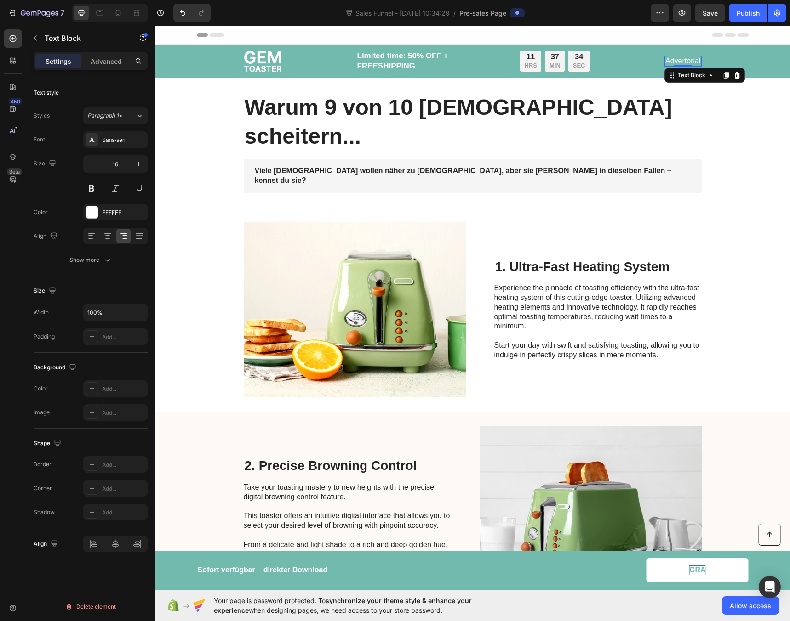
click at [679, 61] on p "Advertorial" at bounding box center [682, 62] width 35 height 10
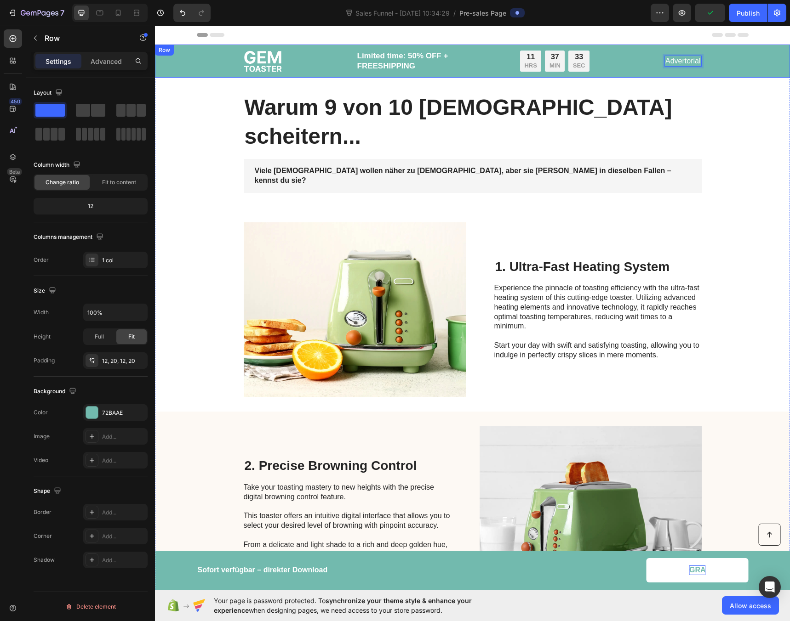
click at [705, 62] on div "Image Limited time: 50% OFF + FREESHIPPING Text Block 11 HRS 37 MIN 33 SEC Coun…" at bounding box center [472, 61] width 616 height 22
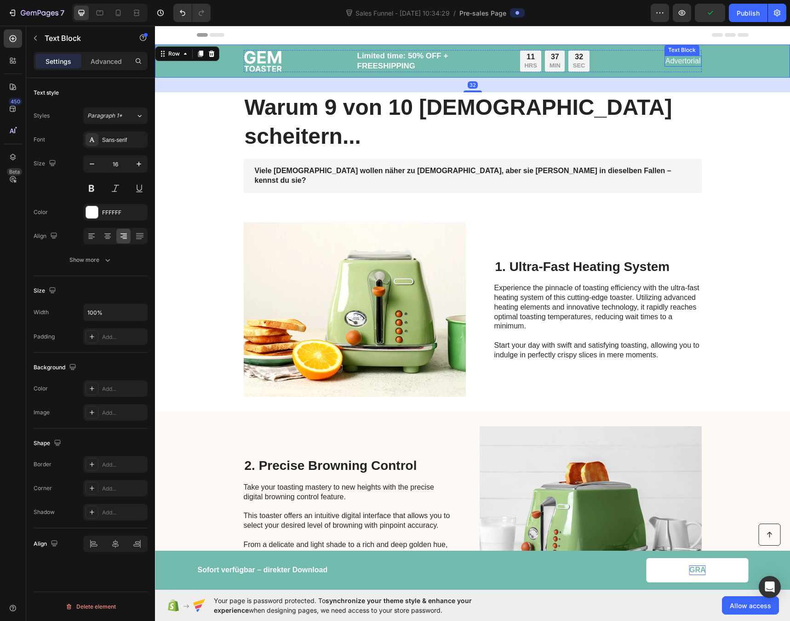
click at [690, 61] on p "Advertorial" at bounding box center [682, 62] width 35 height 10
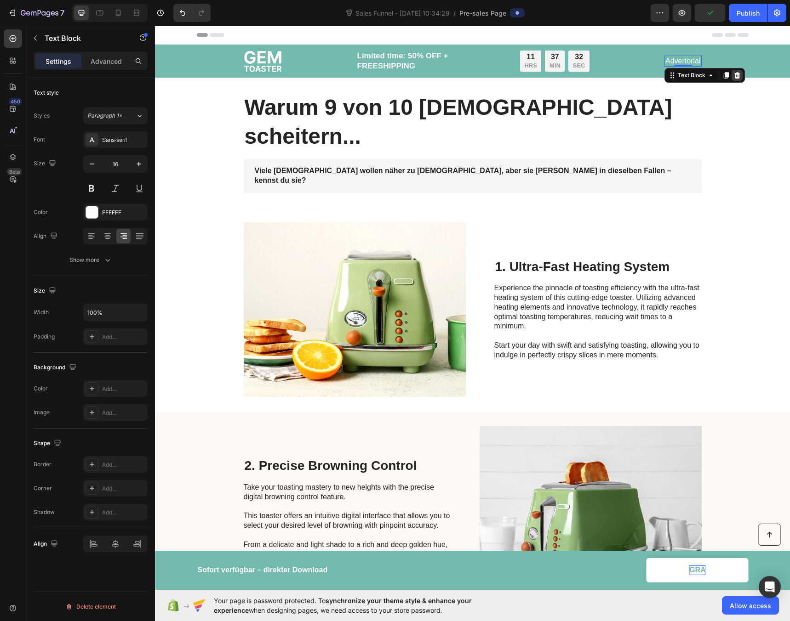
click at [733, 77] on icon at bounding box center [736, 75] width 7 height 7
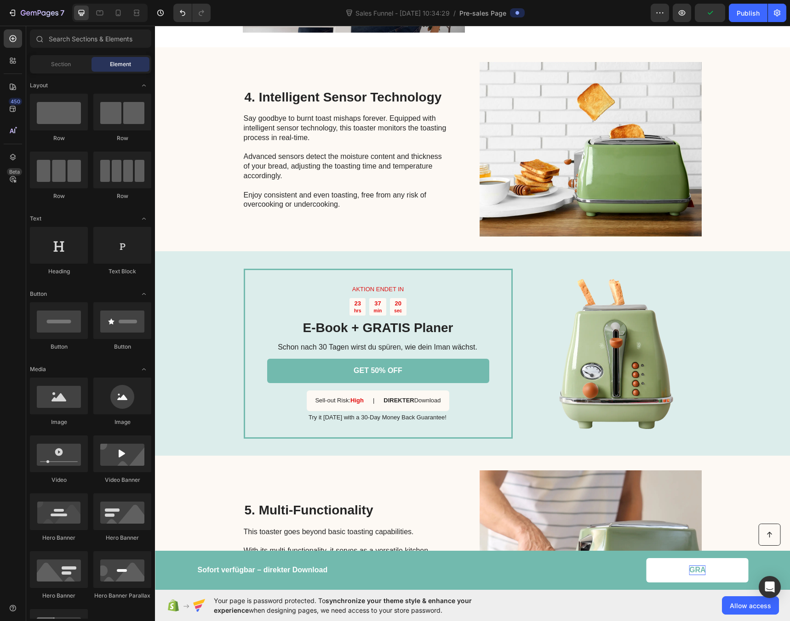
scroll to position [785, 0]
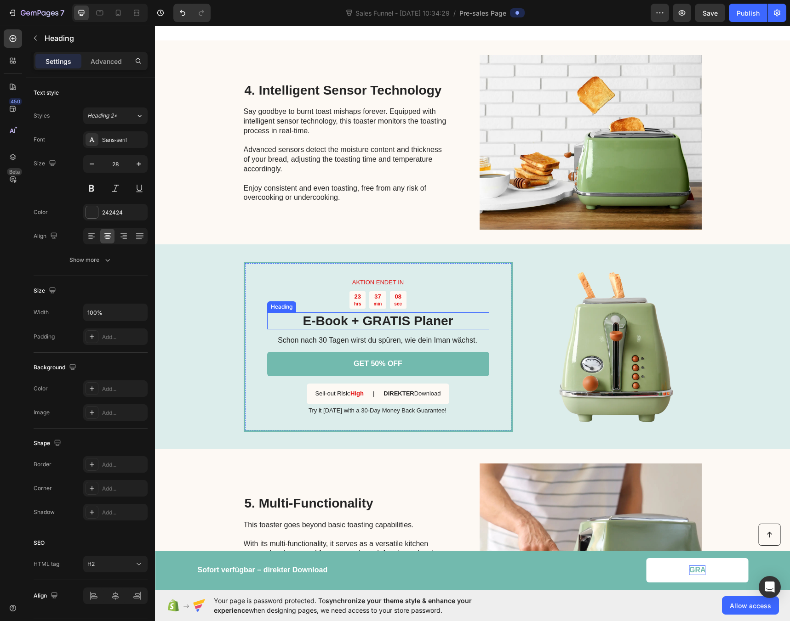
click at [380, 313] on h2 "E-Book + GRATIS Planer" at bounding box center [378, 321] width 222 height 17
click at [449, 313] on h2 "E-Book + GRATIS Planer" at bounding box center [378, 321] width 222 height 17
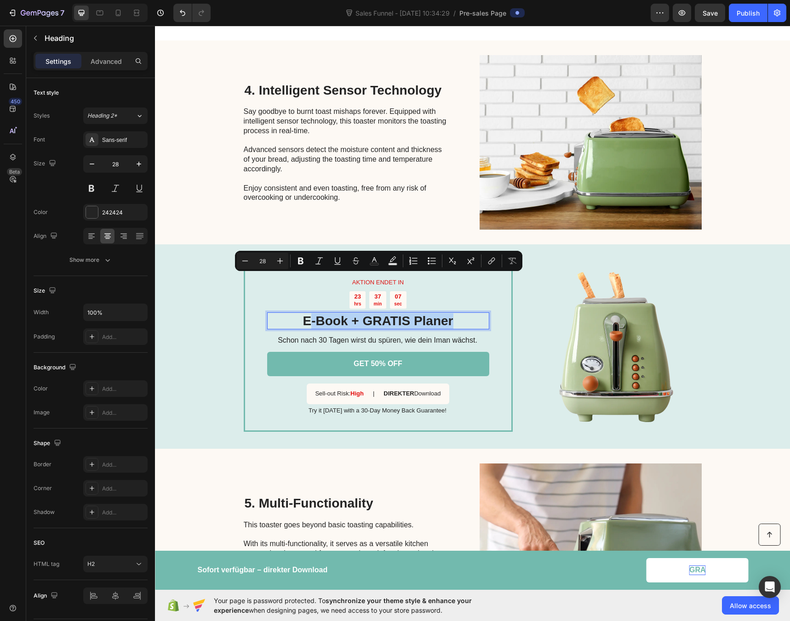
drag, startPoint x: 456, startPoint y: 283, endPoint x: 307, endPoint y: 282, distance: 148.9
click at [307, 313] on p "E-Book + GRATIS Planer" at bounding box center [378, 321] width 220 height 16
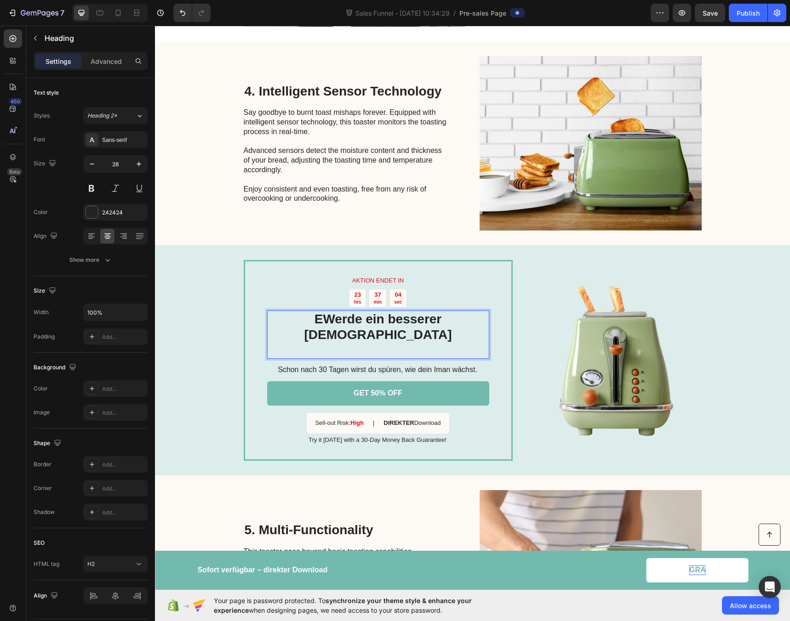
scroll to position [786, 0]
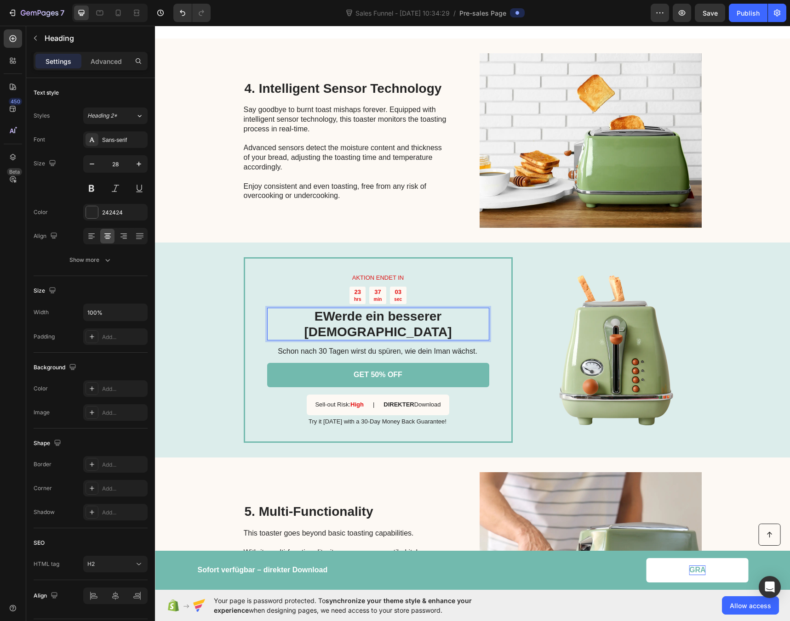
click at [296, 309] on p "EWerde ein besserer Muslim" at bounding box center [378, 324] width 220 height 31
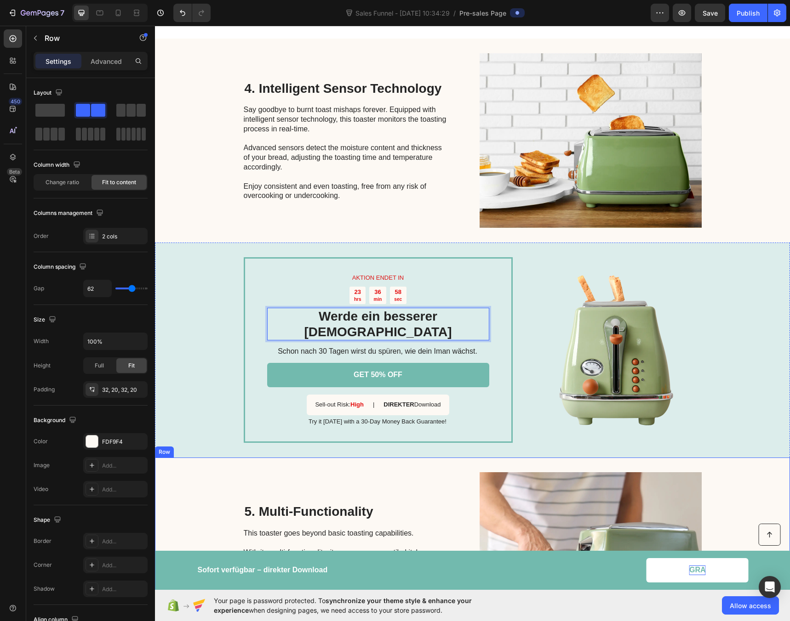
click at [363, 472] on div "5. Multi-Functionality Heading This toaster goes beyond basic toasting capabili…" at bounding box center [347, 559] width 207 height 175
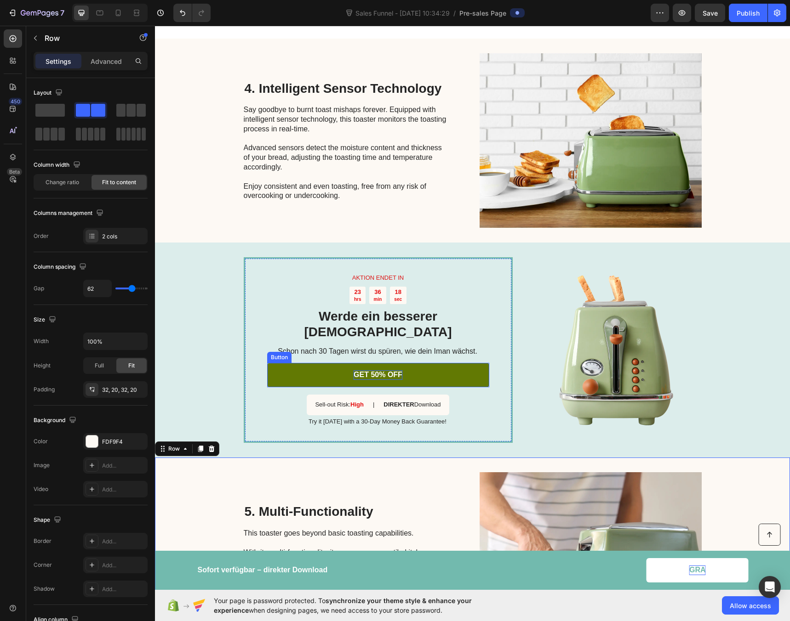
click at [385, 370] on p "GET 50% OFF" at bounding box center [377, 375] width 49 height 10
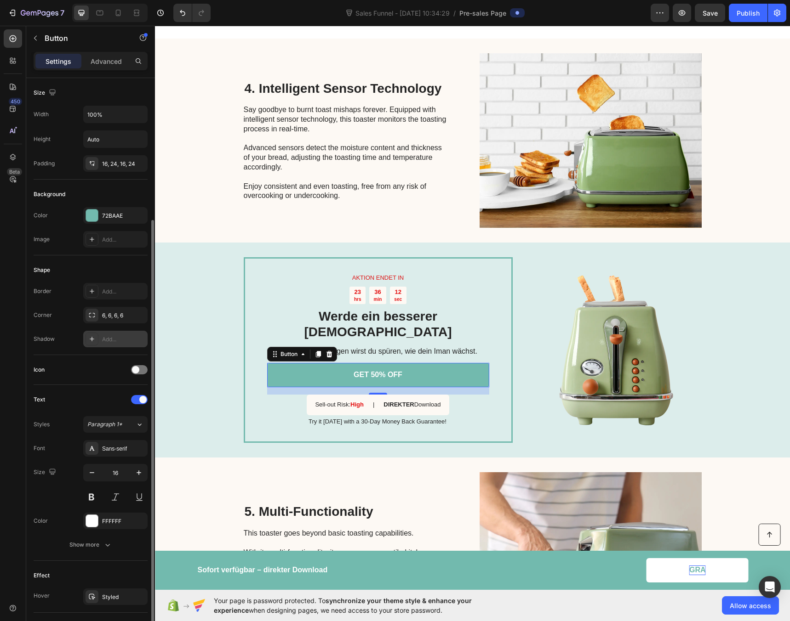
scroll to position [170, 0]
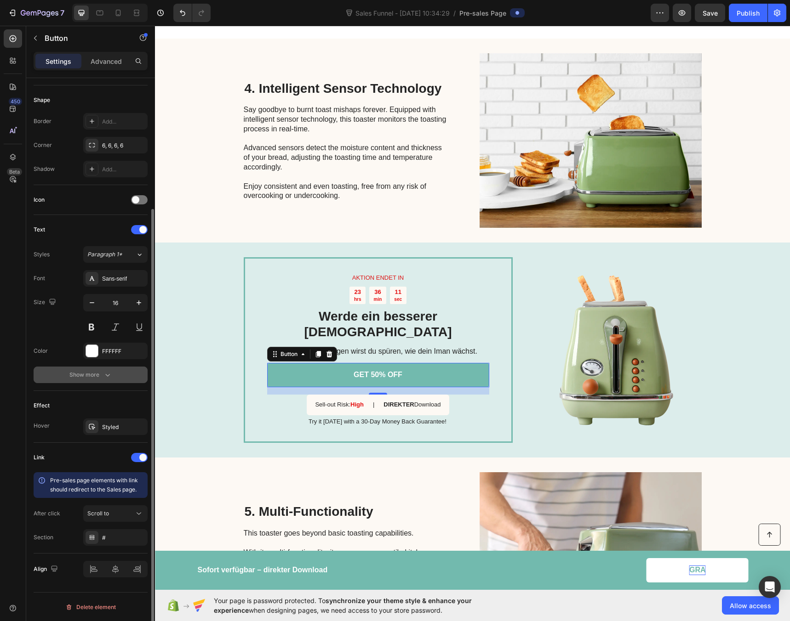
click at [106, 375] on icon "button" at bounding box center [107, 374] width 9 height 9
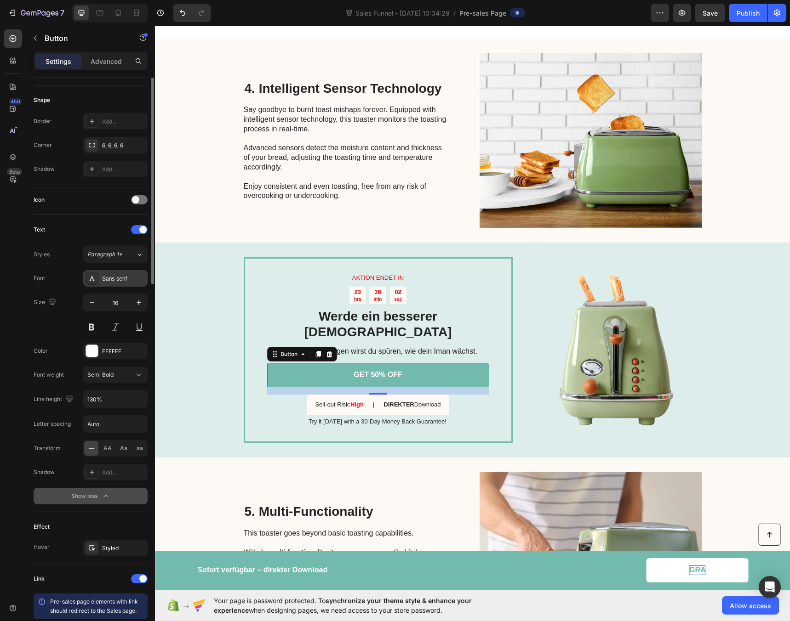
scroll to position [0, 0]
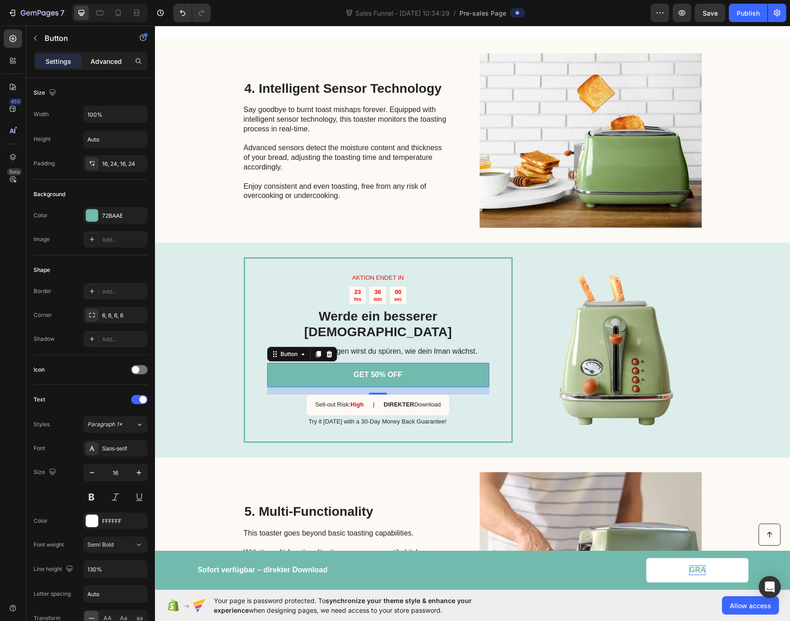
click at [87, 63] on div "Advanced" at bounding box center [106, 61] width 46 height 15
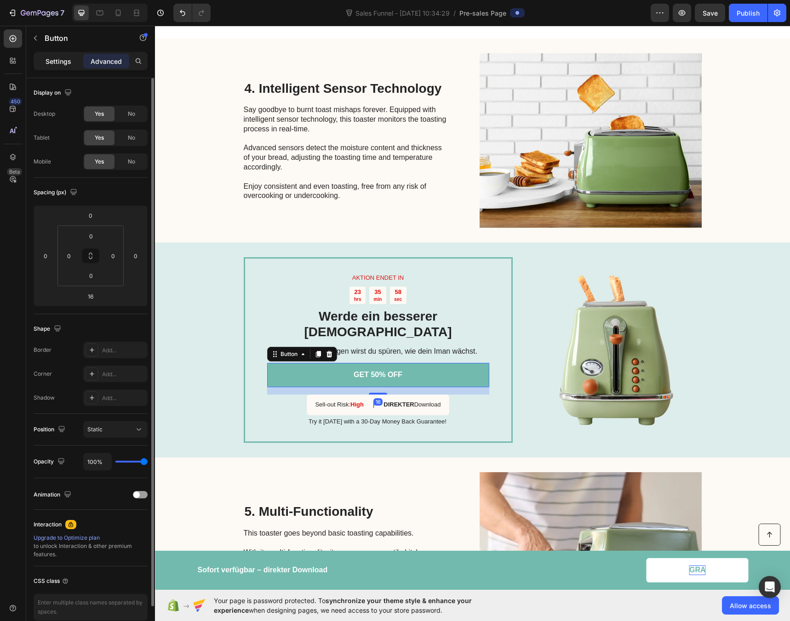
click at [65, 64] on p "Settings" at bounding box center [58, 62] width 26 height 10
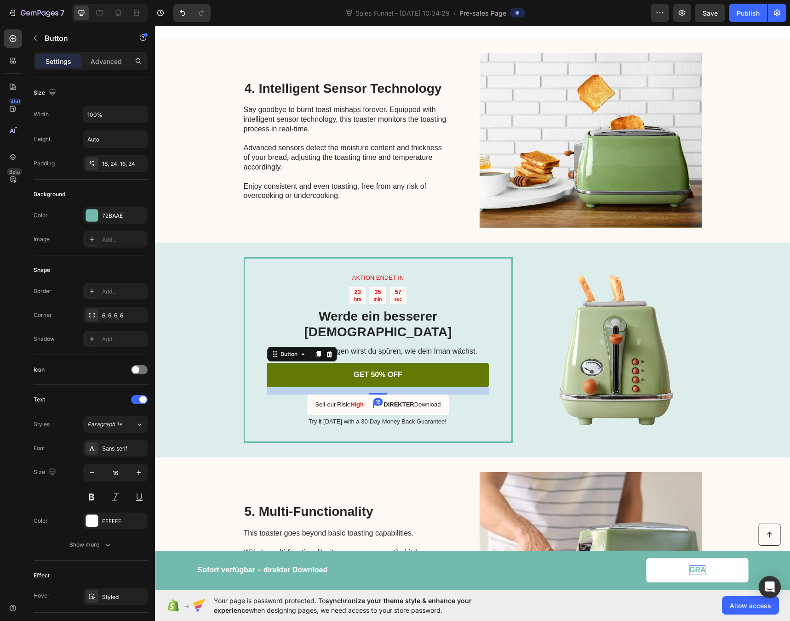
click at [286, 363] on link "GET 50% OFF" at bounding box center [378, 375] width 222 height 24
click at [372, 363] on link "GET 50% OFF" at bounding box center [378, 375] width 222 height 24
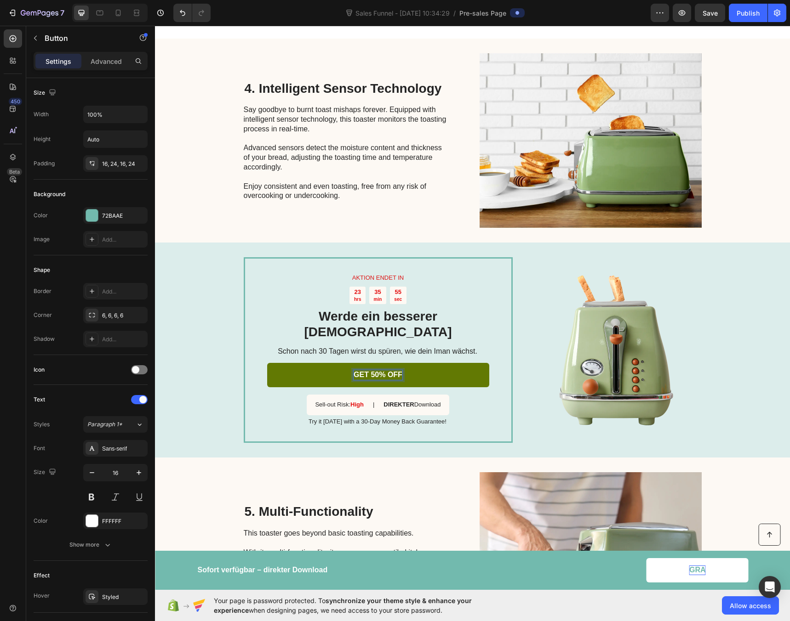
scroll to position [784, 0]
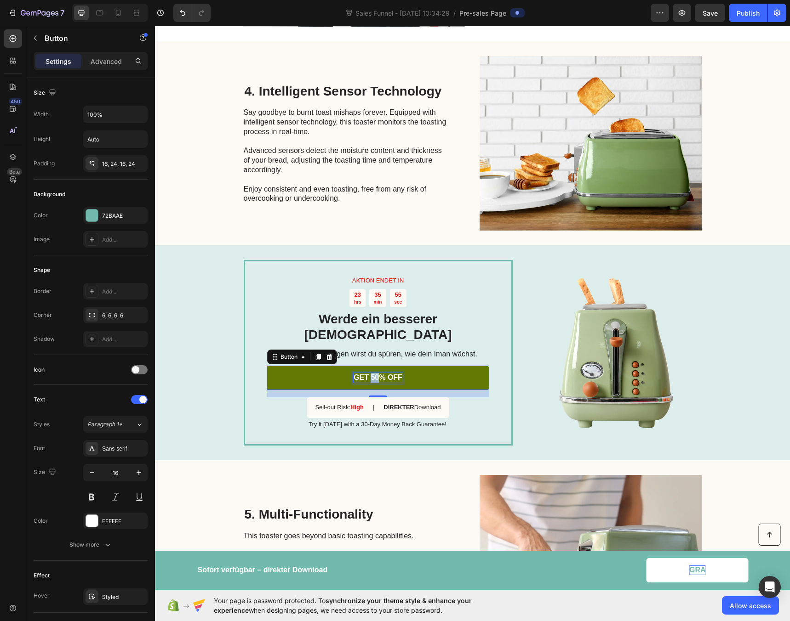
click at [369, 373] on p "GET 50% OFF" at bounding box center [377, 378] width 49 height 10
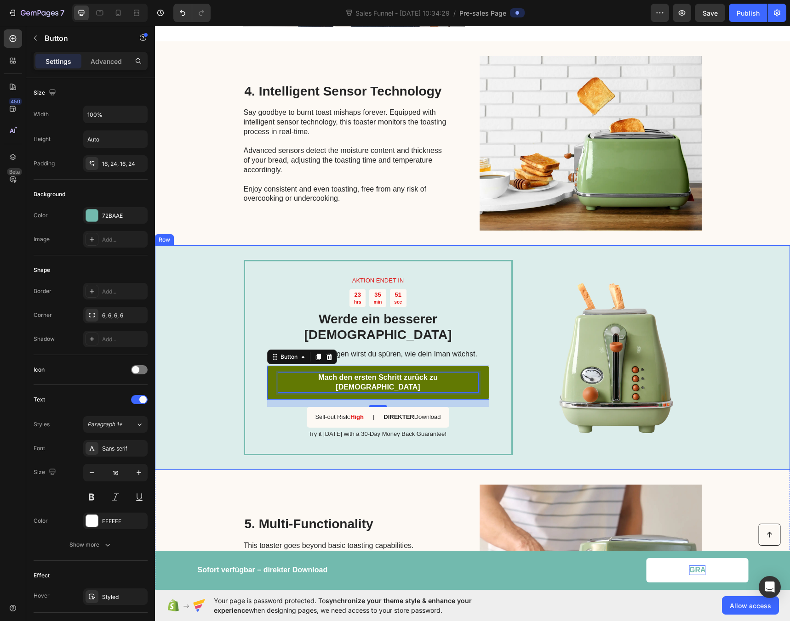
click at [195, 322] on div "AKTION ENDET IN Text Block 23 hrs 35 min 51 sec Countdown Timer Werde ein besse…" at bounding box center [472, 357] width 635 height 224
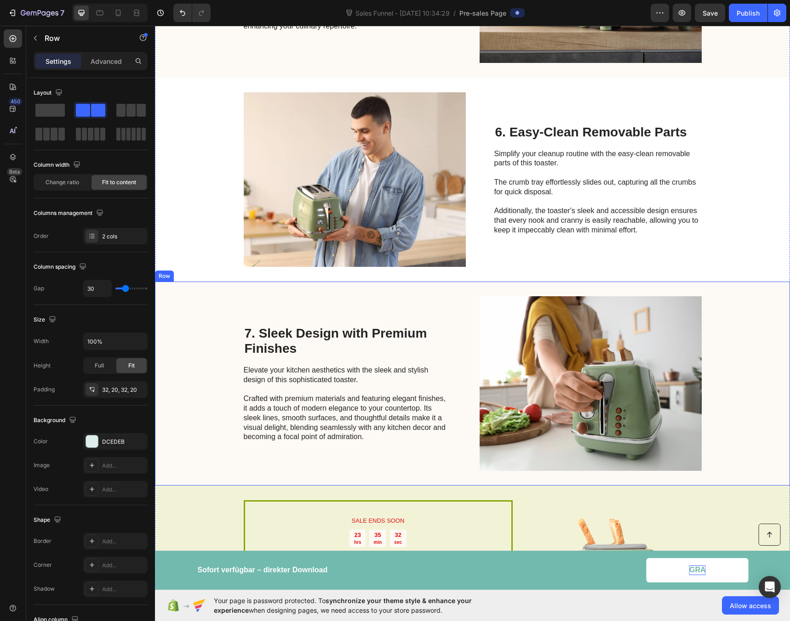
scroll to position [1476, 0]
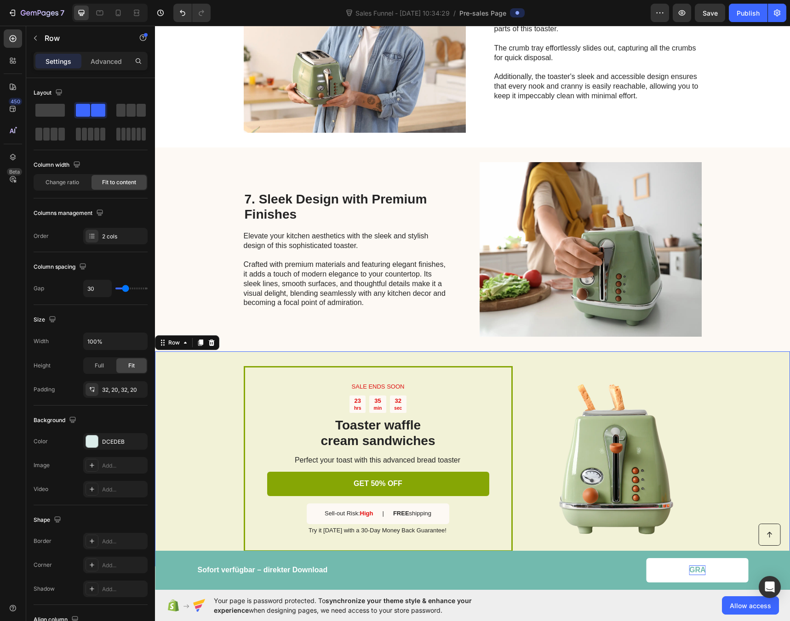
click at [188, 368] on div "SALE ENDS SOON Text Block 23 hrs 35 min 32 sec Countdown Timer Toaster waffle c…" at bounding box center [472, 459] width 635 height 215
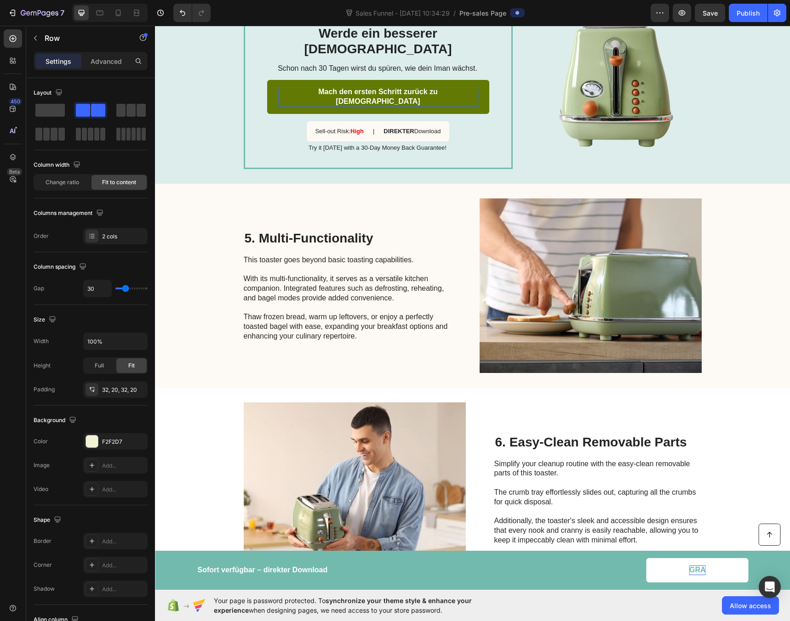
scroll to position [720, 0]
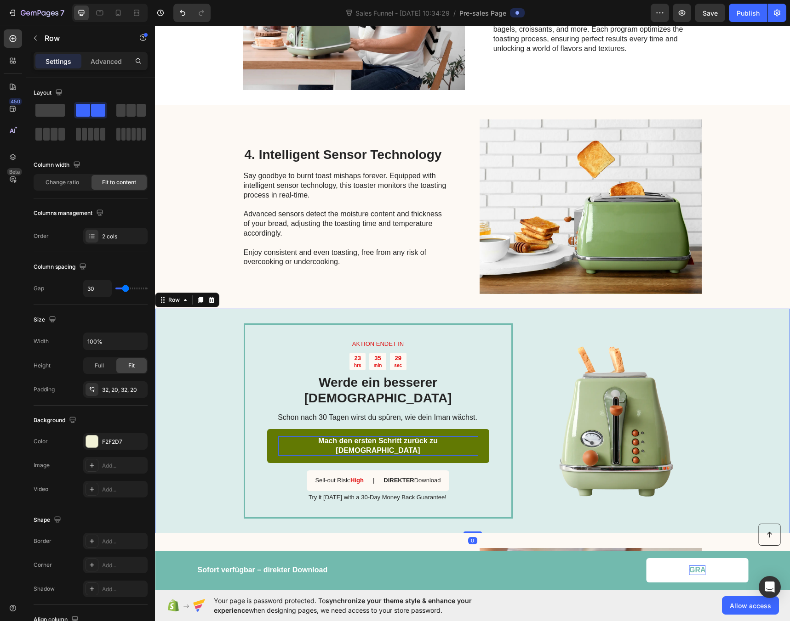
click at [181, 309] on div "AKTION ENDET IN Text Block 23 hrs 35 min 29 sec Countdown Timer Werde ein besse…" at bounding box center [472, 421] width 635 height 224
click at [199, 296] on icon at bounding box center [200, 299] width 7 height 7
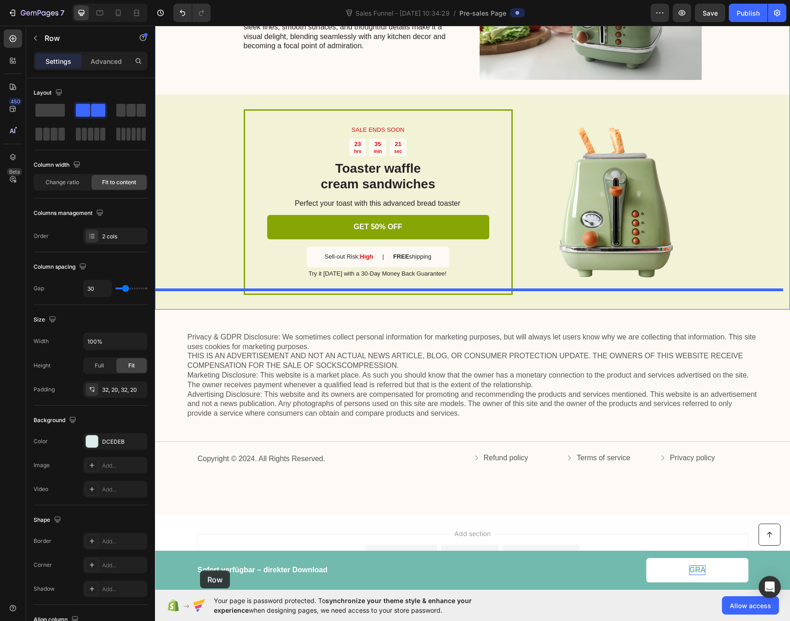
scroll to position [1975, 0]
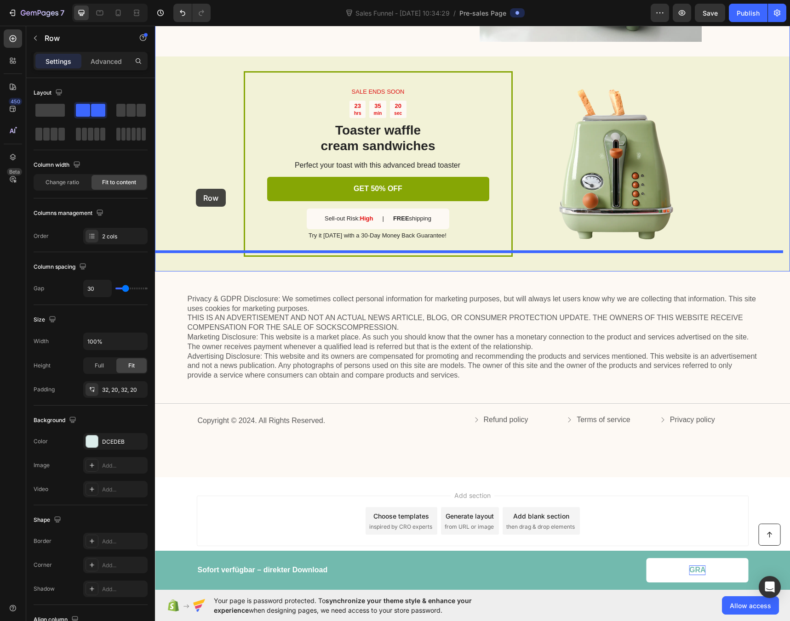
drag, startPoint x: 161, startPoint y: 50, endPoint x: 196, endPoint y: 189, distance: 143.0
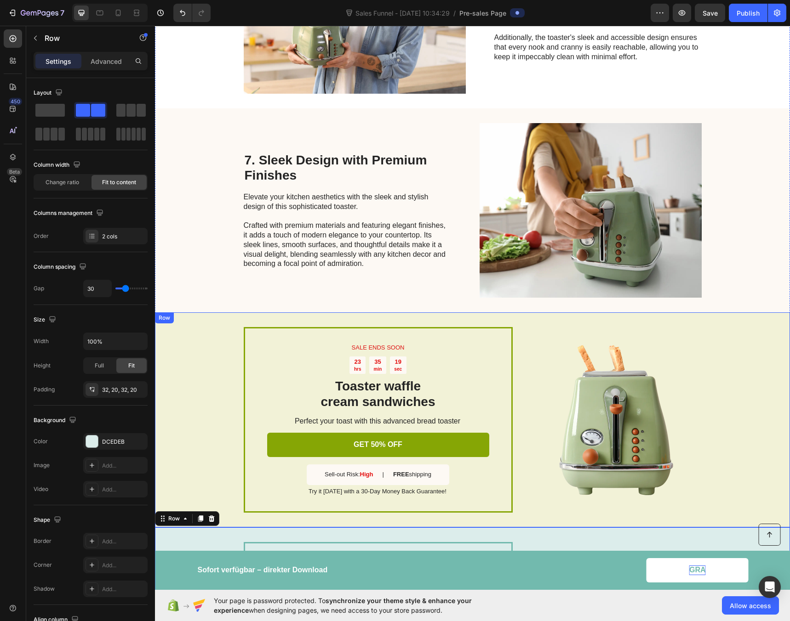
scroll to position [1496, 0]
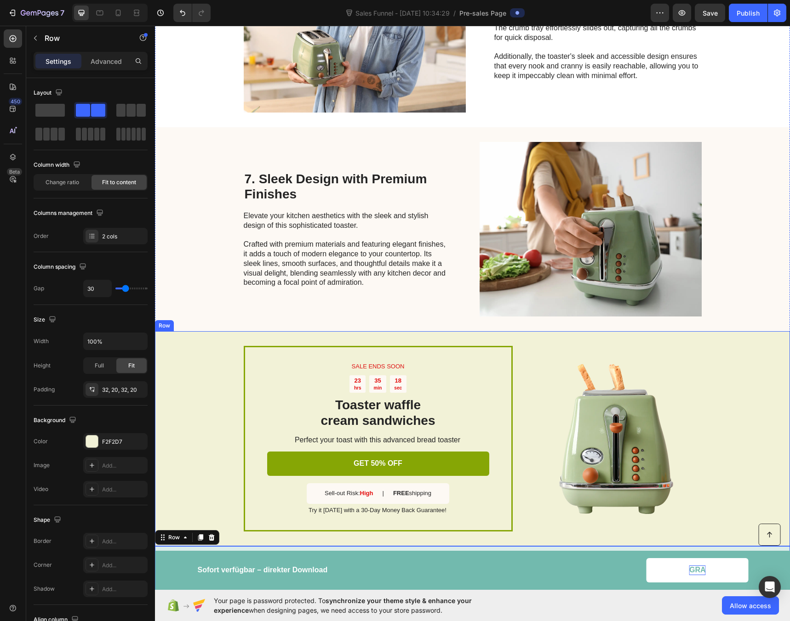
click at [173, 331] on div "SALE ENDS SOON Text Block 23 hrs 35 min 18 sec Countdown Timer Toaster waffle c…" at bounding box center [472, 438] width 635 height 215
click at [210, 319] on icon at bounding box center [212, 322] width 6 height 6
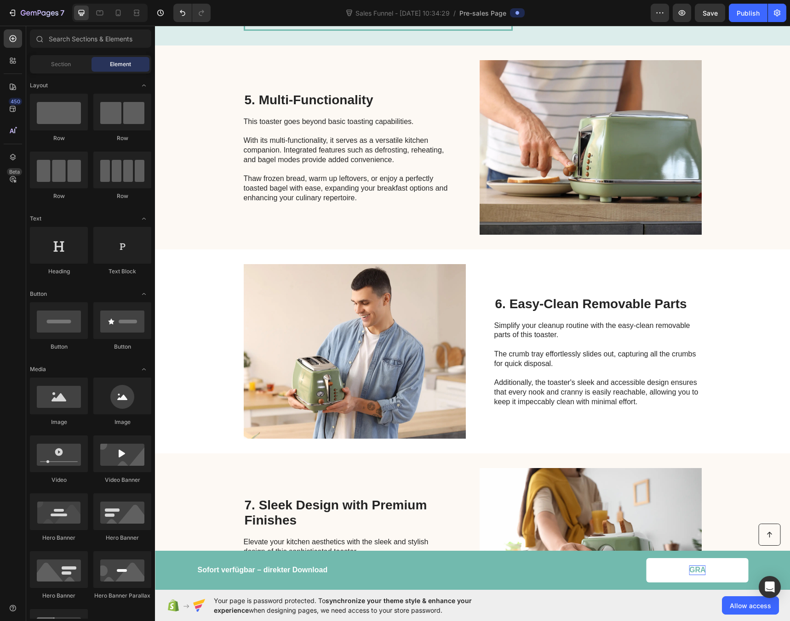
scroll to position [861, 0]
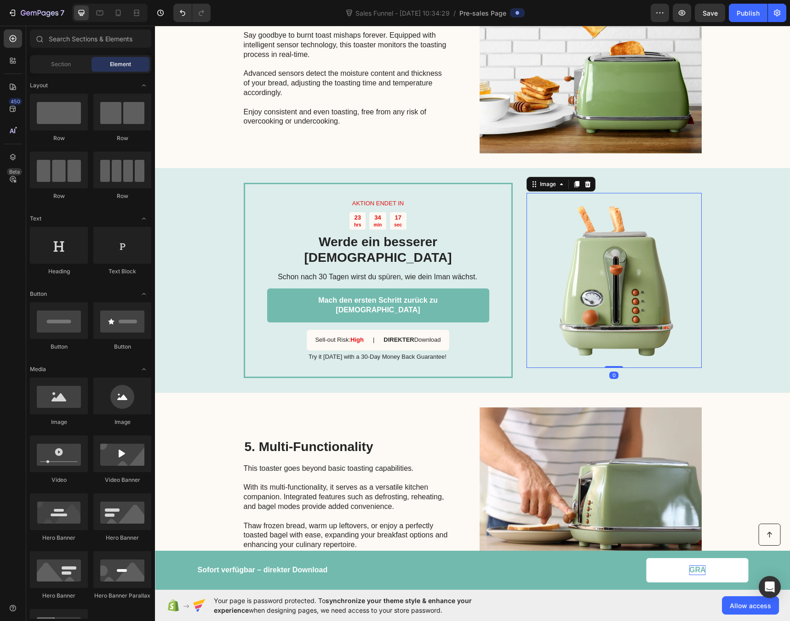
click at [609, 243] on img at bounding box center [613, 280] width 175 height 175
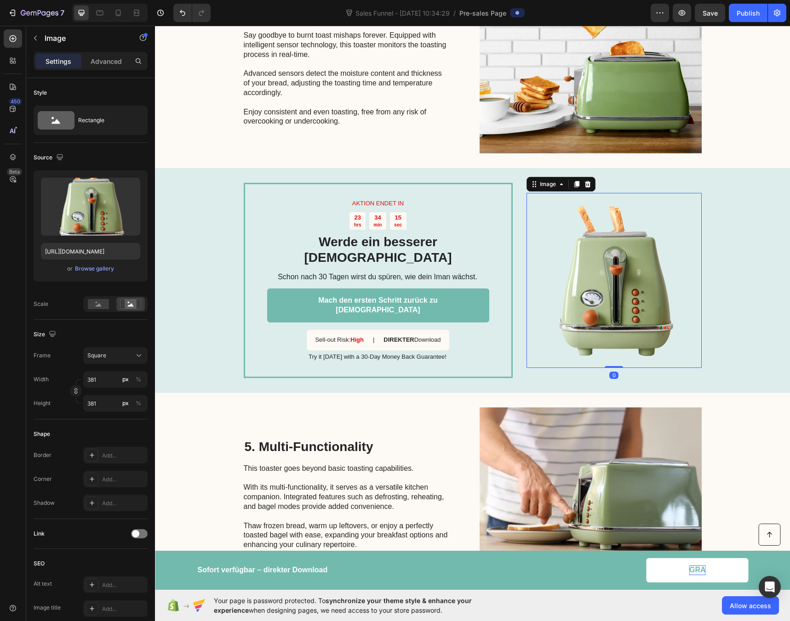
click at [609, 242] on img at bounding box center [613, 280] width 175 height 175
click at [92, 274] on div "or Browse gallery" at bounding box center [90, 268] width 99 height 11
click at [92, 271] on div "Browse gallery" at bounding box center [94, 269] width 39 height 8
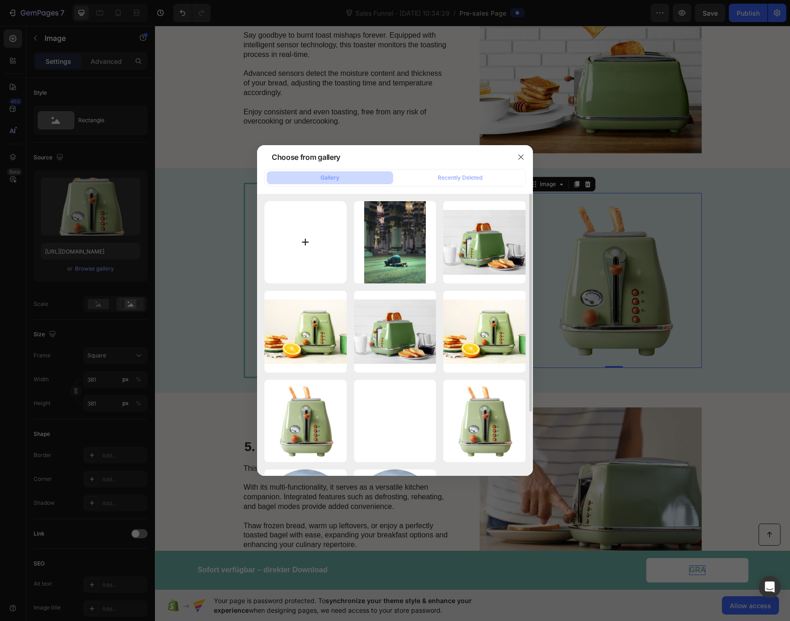
click at [292, 242] on input "file" at bounding box center [305, 242] width 82 height 82
type input "C:\fakepath\ChatGPT Image 28. Aug. 2025, 10_55_42.png"
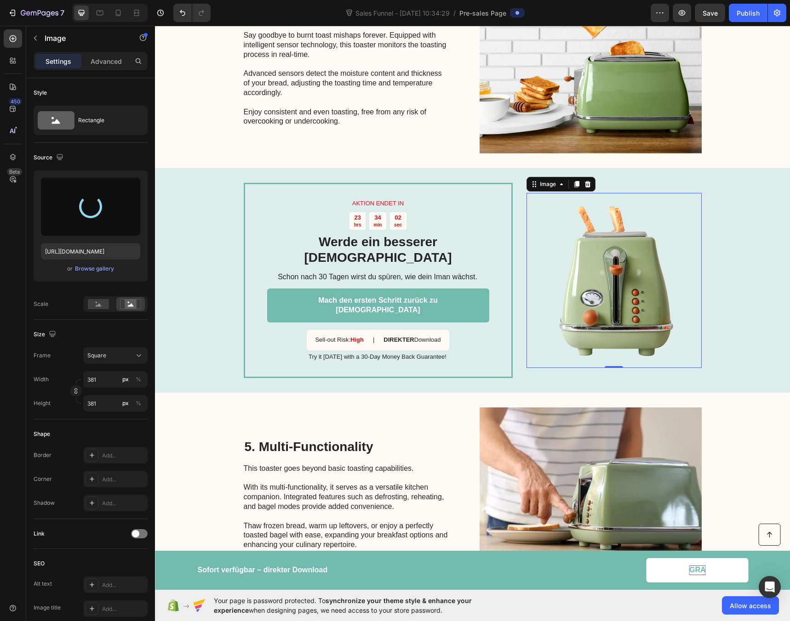
type input "[URL][DOMAIN_NAME]"
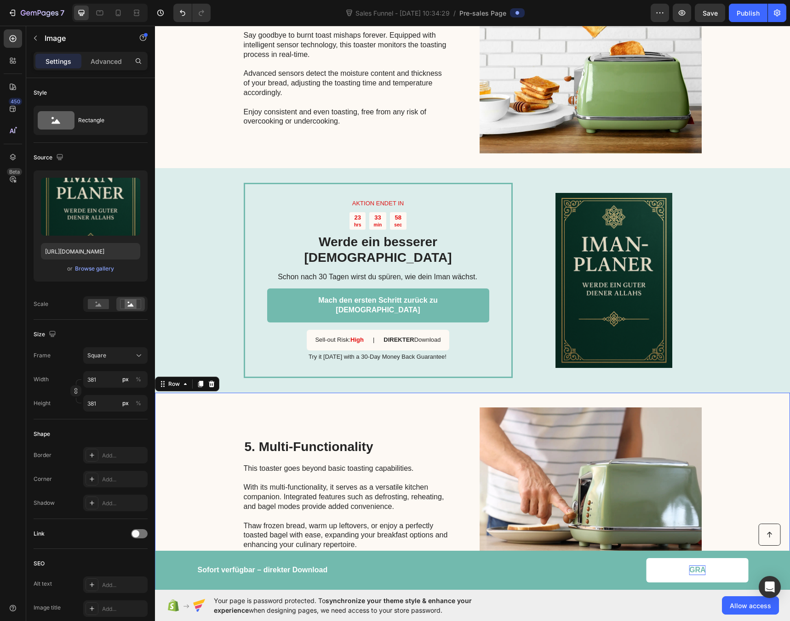
click at [731, 428] on div "5. Multi-Functionality Heading This toaster goes beyond basic toasting capabili…" at bounding box center [472, 495] width 635 height 204
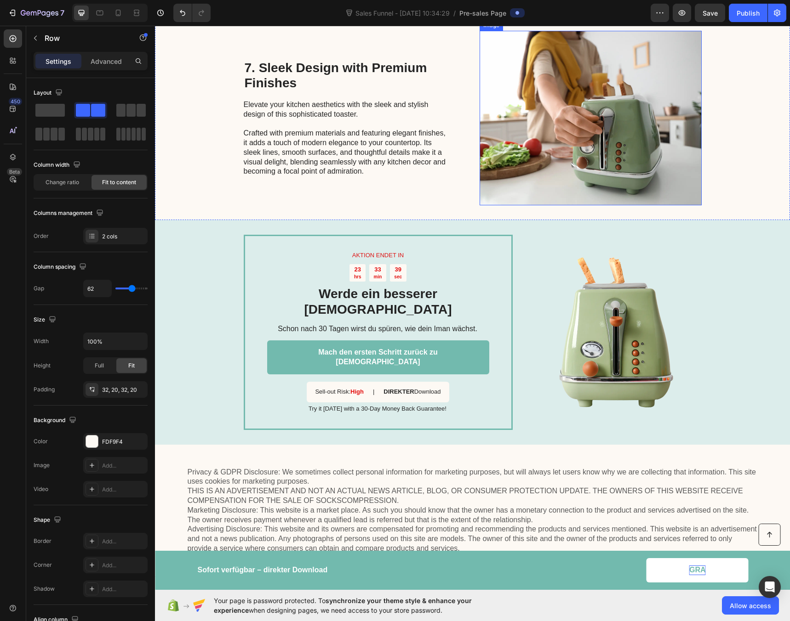
scroll to position [1761, 0]
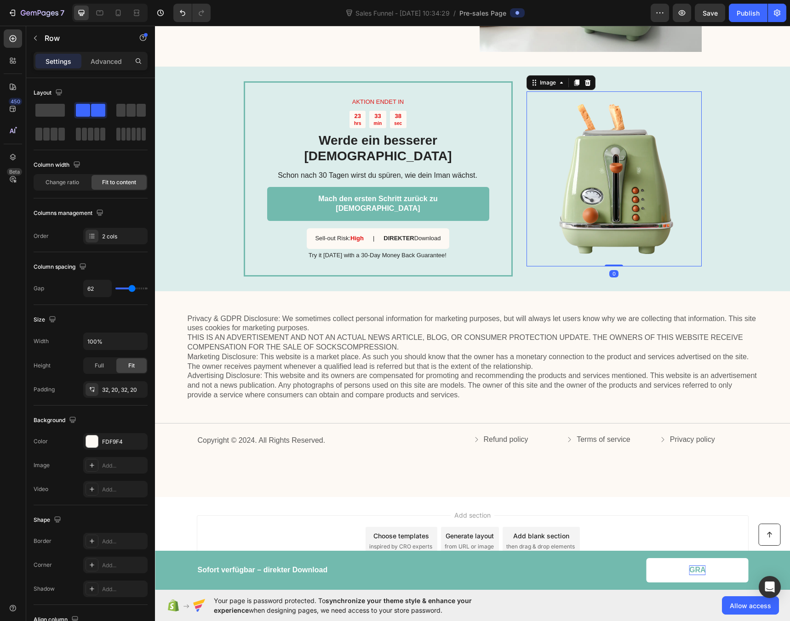
click at [600, 185] on img at bounding box center [613, 178] width 175 height 175
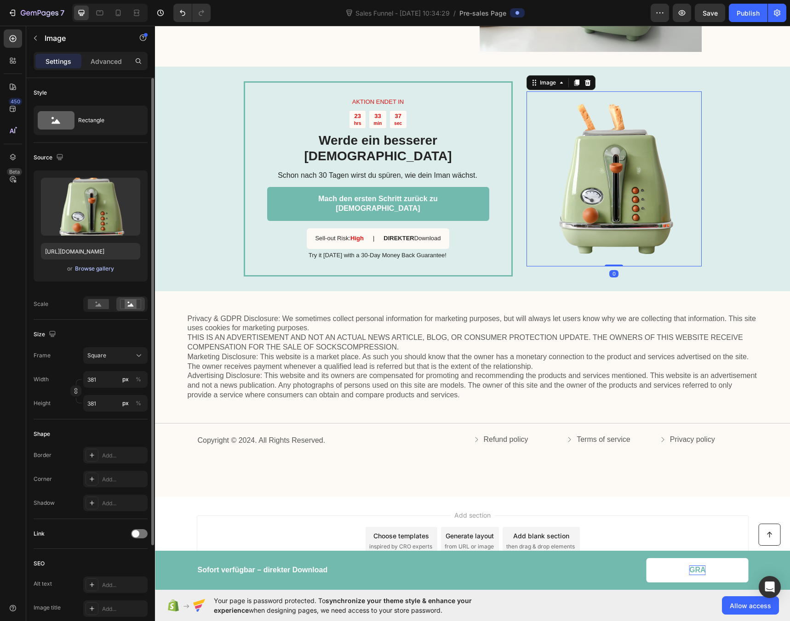
click at [101, 269] on div "Browse gallery" at bounding box center [94, 269] width 39 height 8
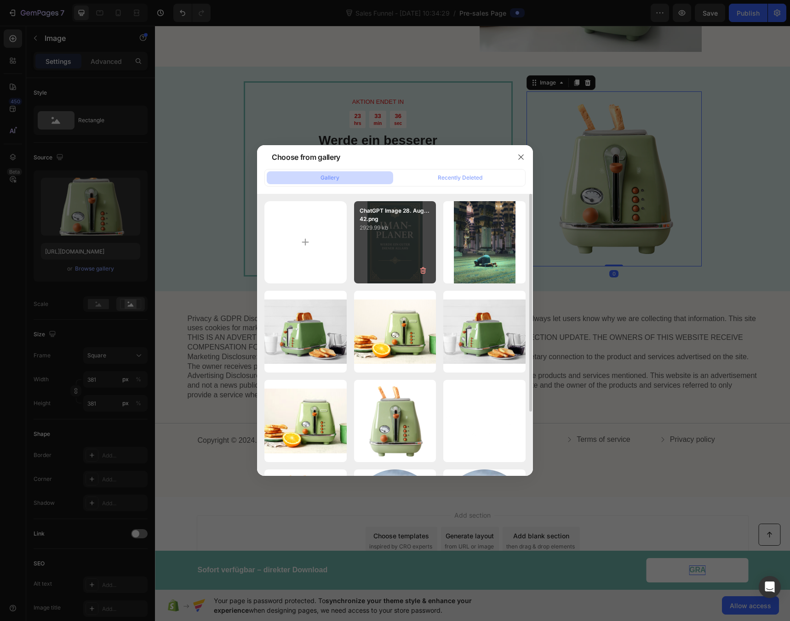
click at [390, 257] on div "ChatGPT Image 28. Aug...42.png 2929.99 kb" at bounding box center [395, 242] width 82 height 82
type input "[URL][DOMAIN_NAME]"
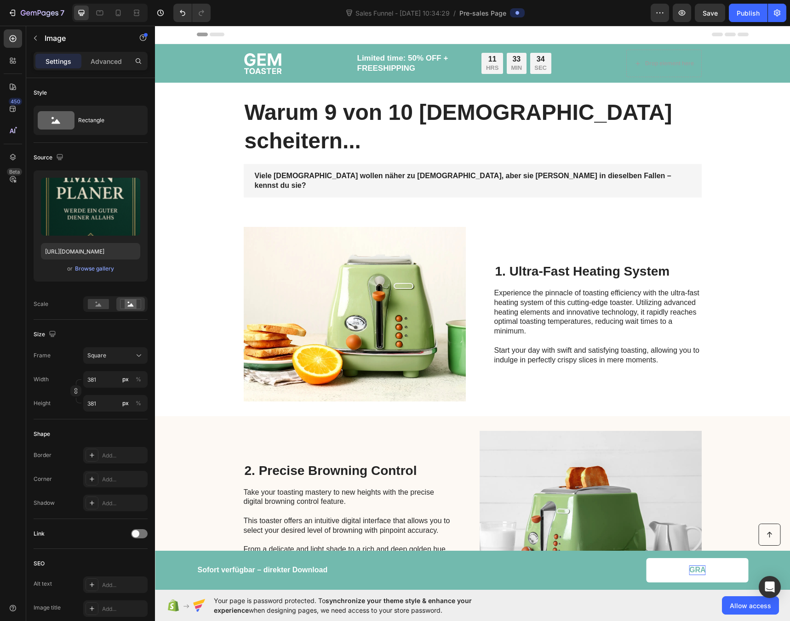
scroll to position [0, 0]
click at [122, 15] on icon at bounding box center [118, 12] width 9 height 9
type input "315"
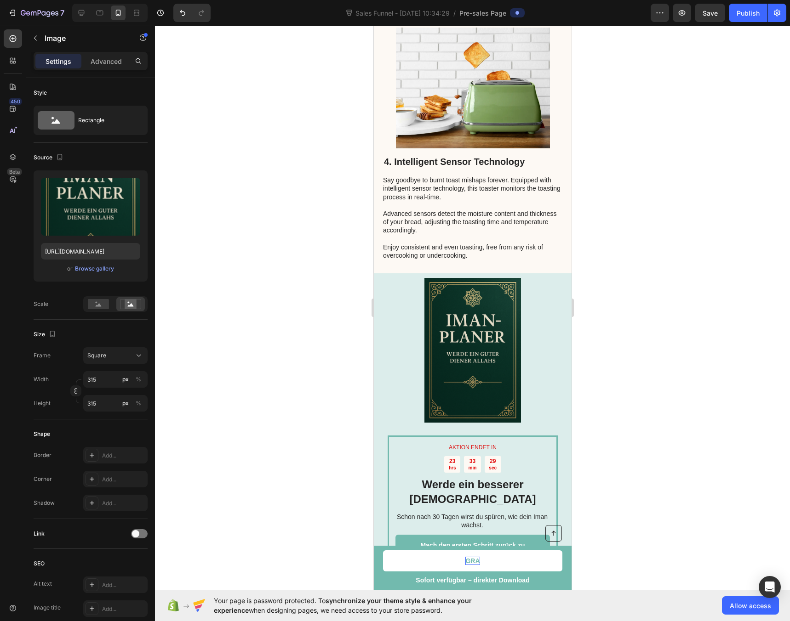
scroll to position [1058, 0]
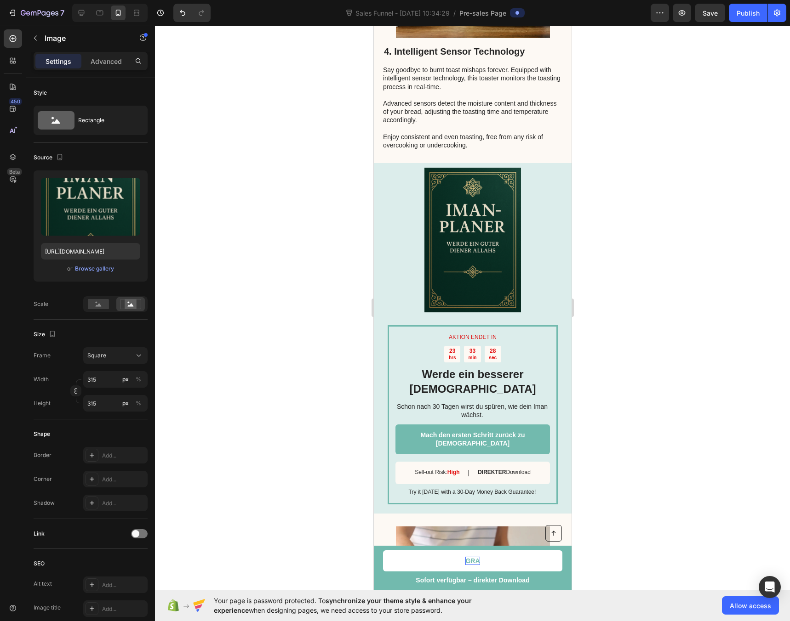
click at [298, 239] on div at bounding box center [472, 324] width 635 height 596
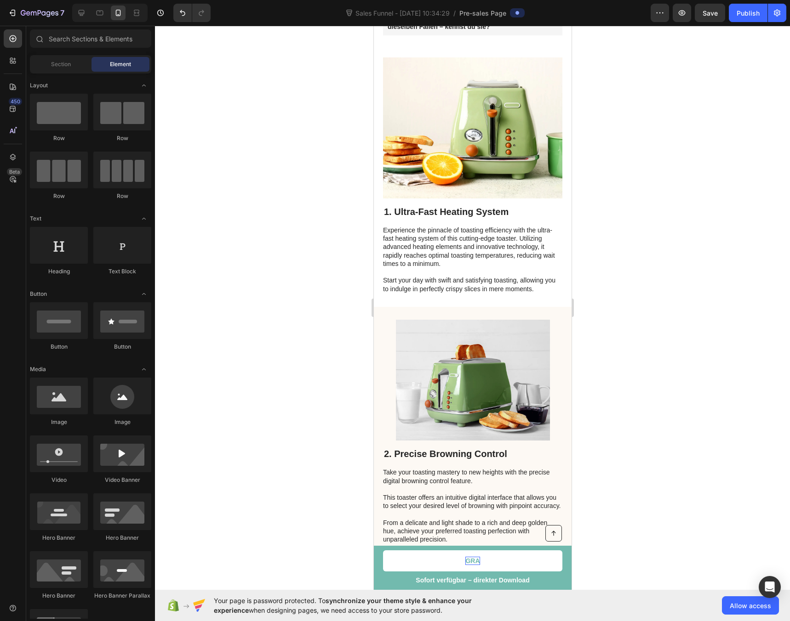
scroll to position [0, 0]
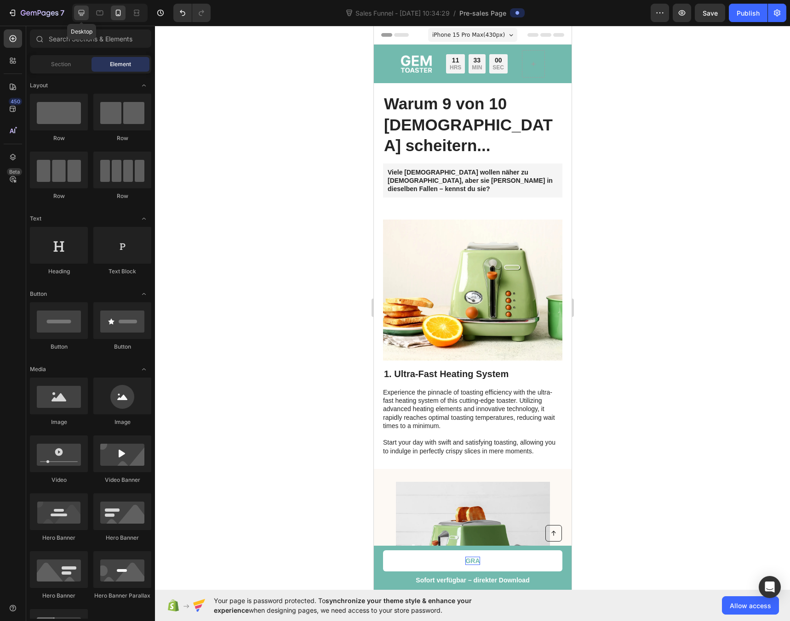
click at [84, 14] on icon at bounding box center [81, 12] width 9 height 9
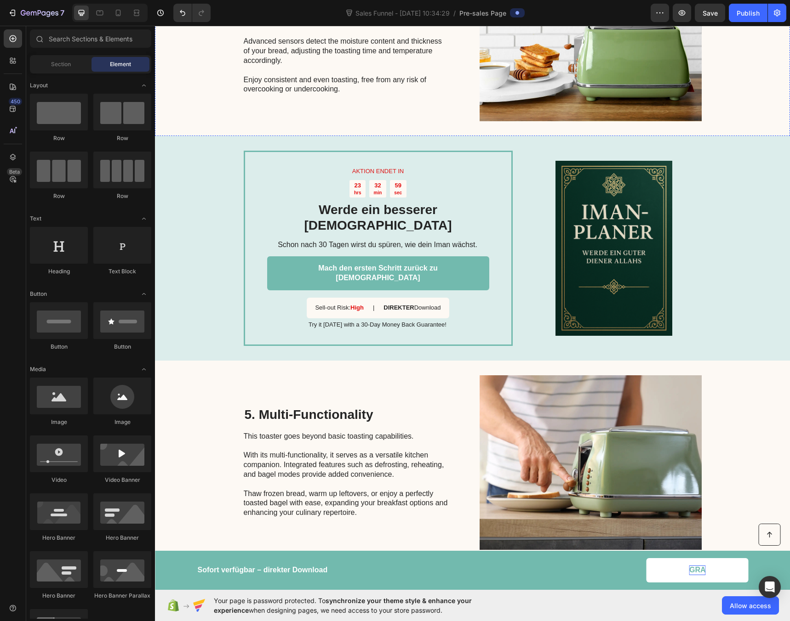
scroll to position [905, 0]
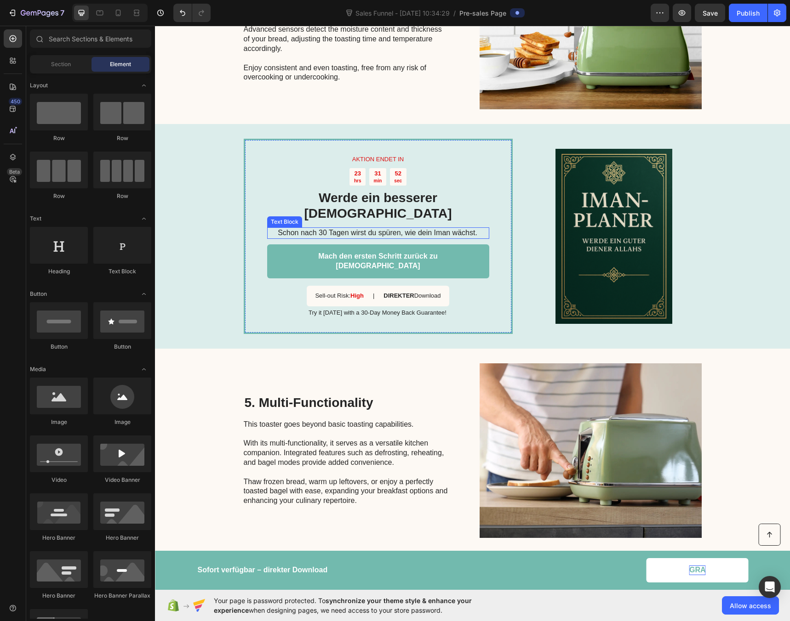
click at [326, 228] on p "Schon nach 30 Tagen wirst du spüren, wie dein Iman wächst." at bounding box center [377, 233] width 221 height 10
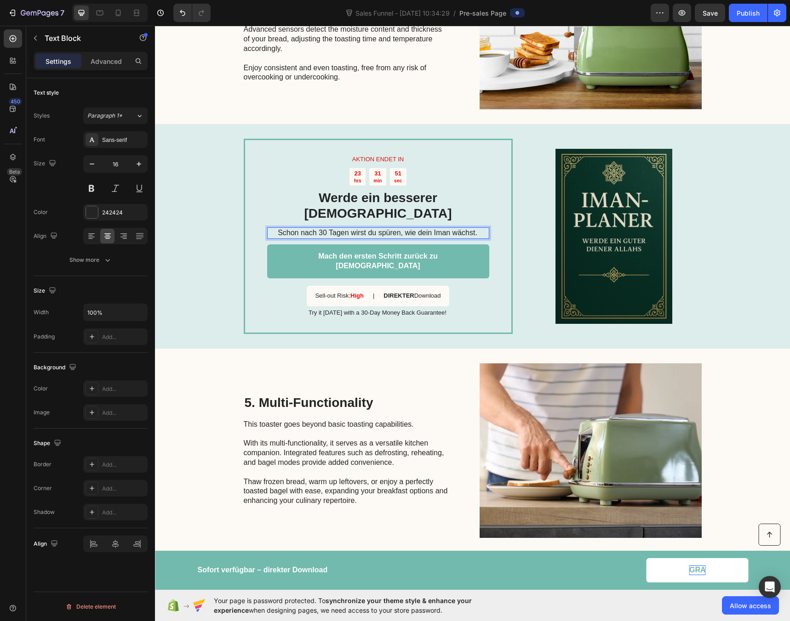
click at [324, 228] on p "Schon nach 30 Tagen wirst du spüren, wie dein Iman wächst." at bounding box center [377, 233] width 221 height 10
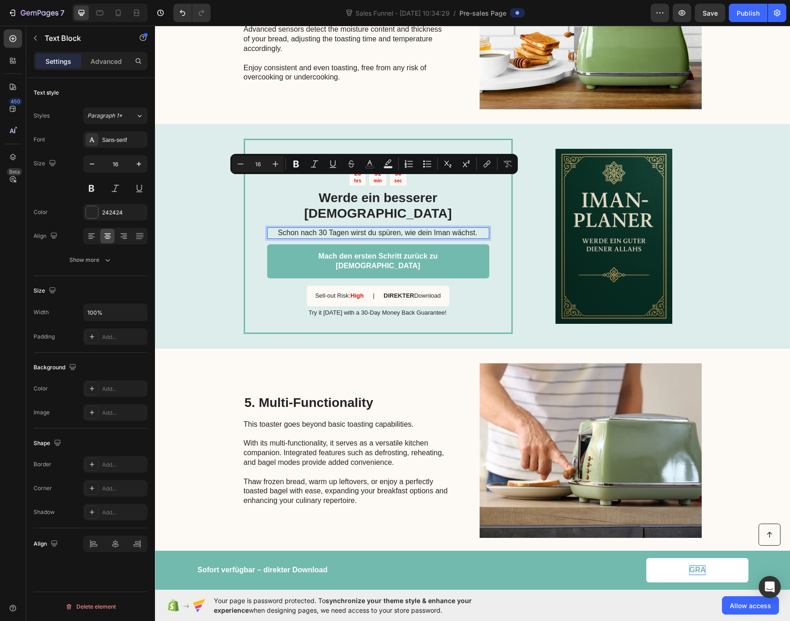
scroll to position [903, 0]
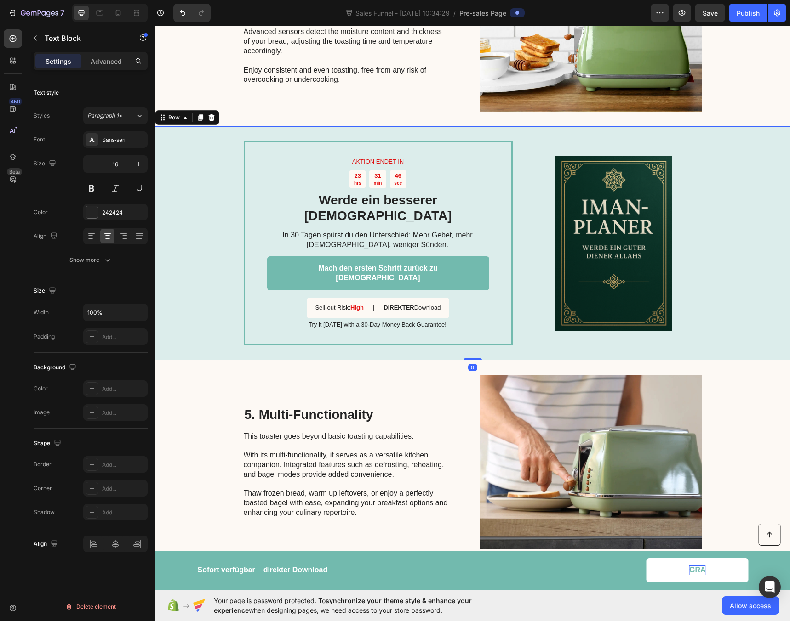
click at [215, 178] on div "AKTION ENDET IN Text Block 23 hrs 31 min 46 sec Countdown Timer Werde ein besse…" at bounding box center [472, 243] width 635 height 234
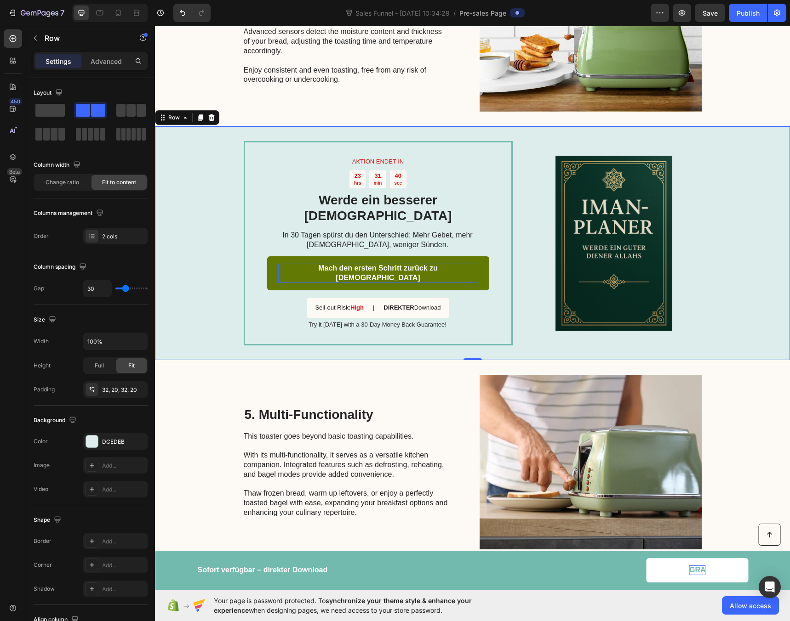
click at [363, 264] on p "Mach den ersten Schritt zurück zu [DEMOGRAPHIC_DATA]" at bounding box center [378, 273] width 200 height 19
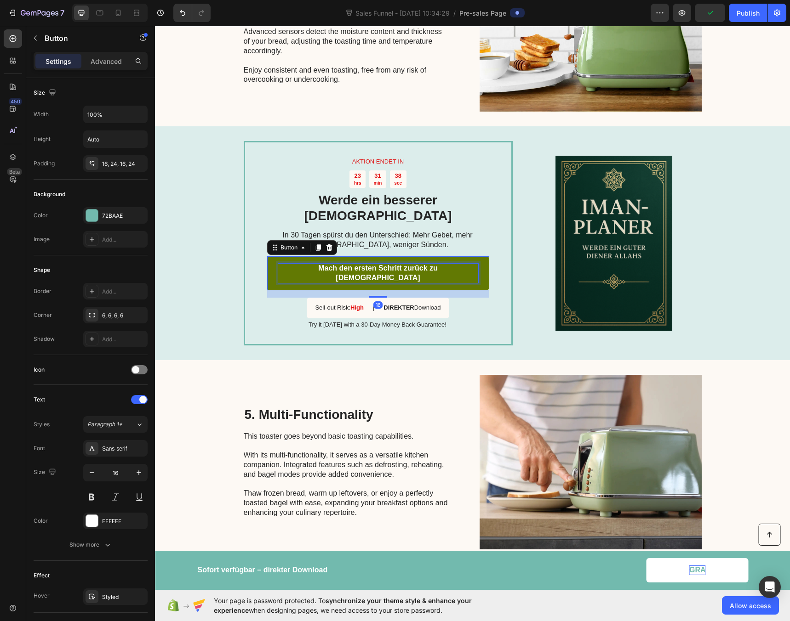
click at [362, 264] on p "Mach den ersten Schritt zurück zu [DEMOGRAPHIC_DATA]" at bounding box center [378, 273] width 200 height 19
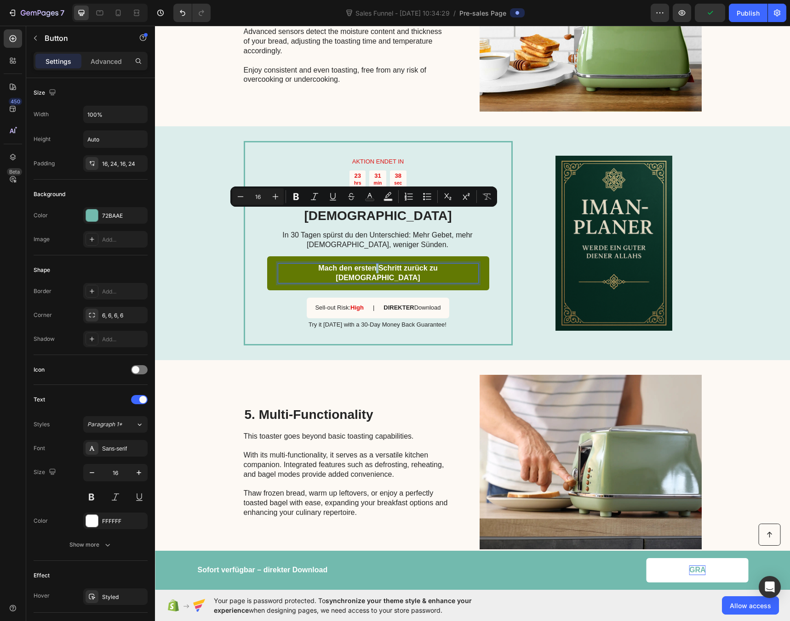
click at [362, 264] on p "Mach den ersten Schritt zurück zu [DEMOGRAPHIC_DATA]" at bounding box center [378, 273] width 200 height 19
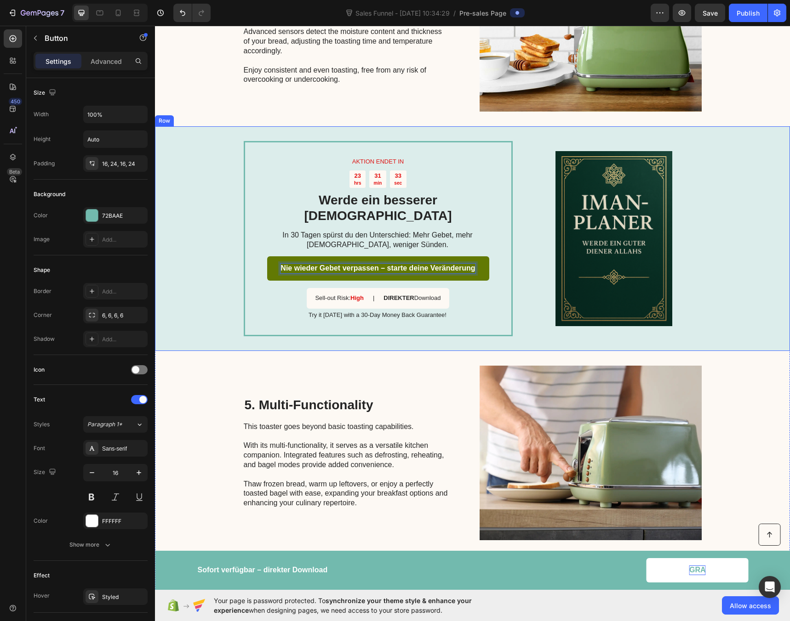
click at [207, 194] on div "AKTION ENDET IN Text Block 23 hrs 31 min 33 sec Countdown Timer Werde ein besse…" at bounding box center [472, 238] width 635 height 224
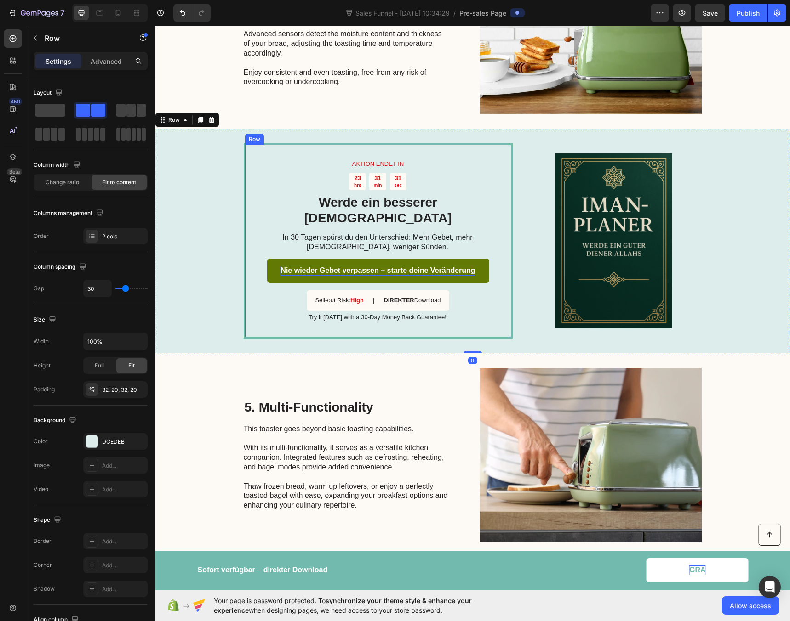
scroll to position [891, 0]
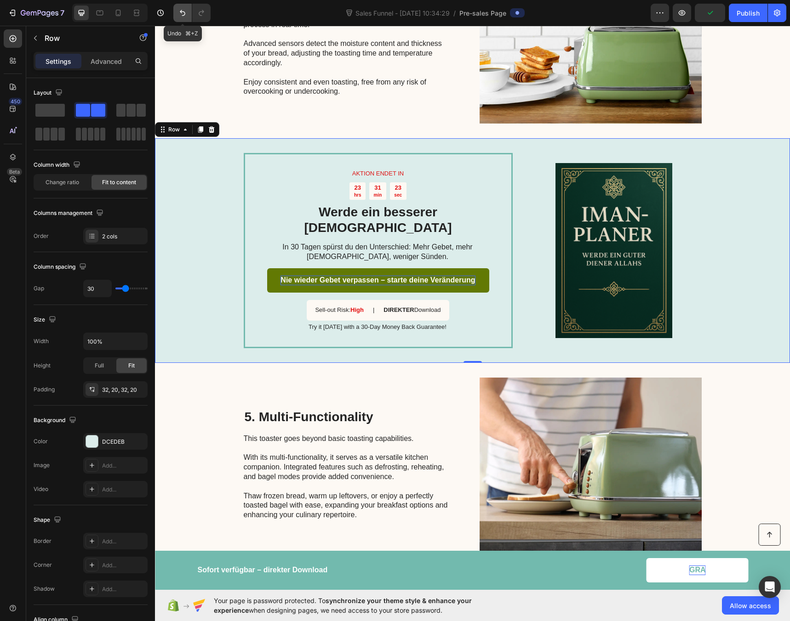
click at [182, 13] on icon "Undo/Redo" at bounding box center [182, 12] width 9 height 9
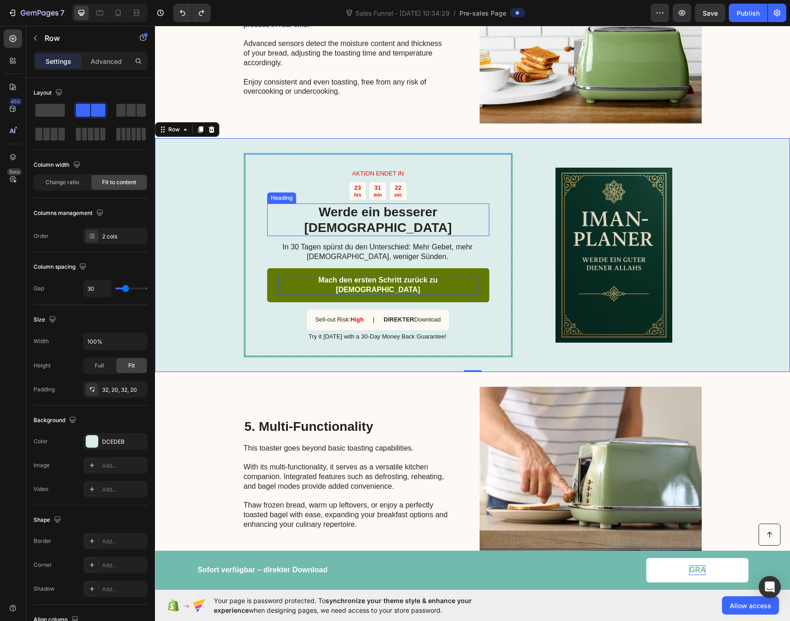
click at [366, 204] on h2 "Werde ein besserer [DEMOGRAPHIC_DATA]" at bounding box center [378, 220] width 222 height 33
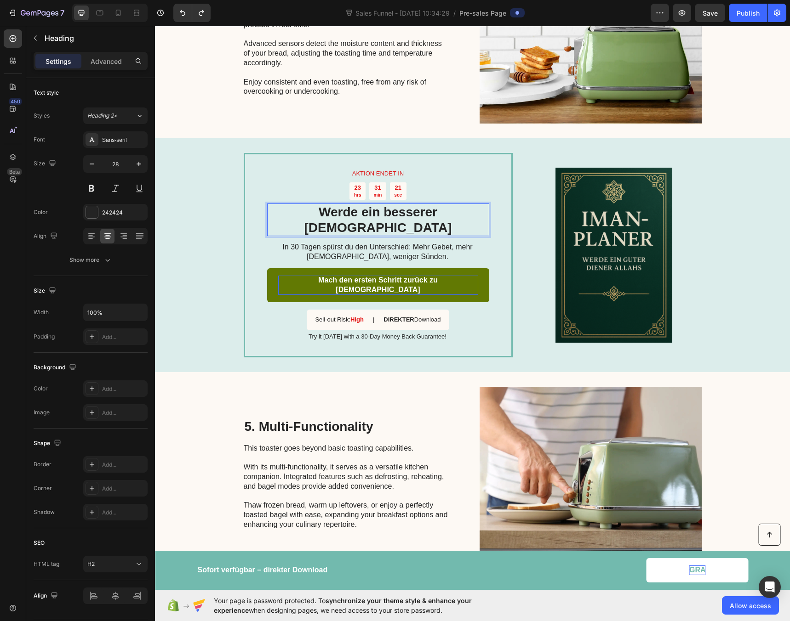
click at [356, 204] on h2 "Werde ein besserer [DEMOGRAPHIC_DATA]" at bounding box center [378, 220] width 222 height 33
click at [356, 205] on p "Werde ein besserer [DEMOGRAPHIC_DATA]" at bounding box center [378, 220] width 220 height 31
click at [229, 173] on div "AKTION ENDET IN Text Block 23 hrs 31 min 18 sec Countdown Timer Nie wieder Gebe…" at bounding box center [472, 255] width 635 height 234
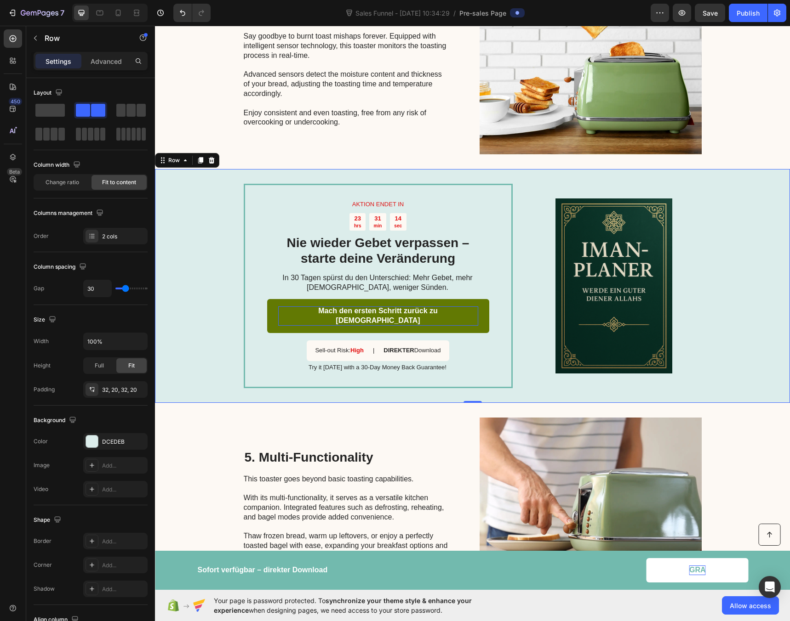
scroll to position [862, 0]
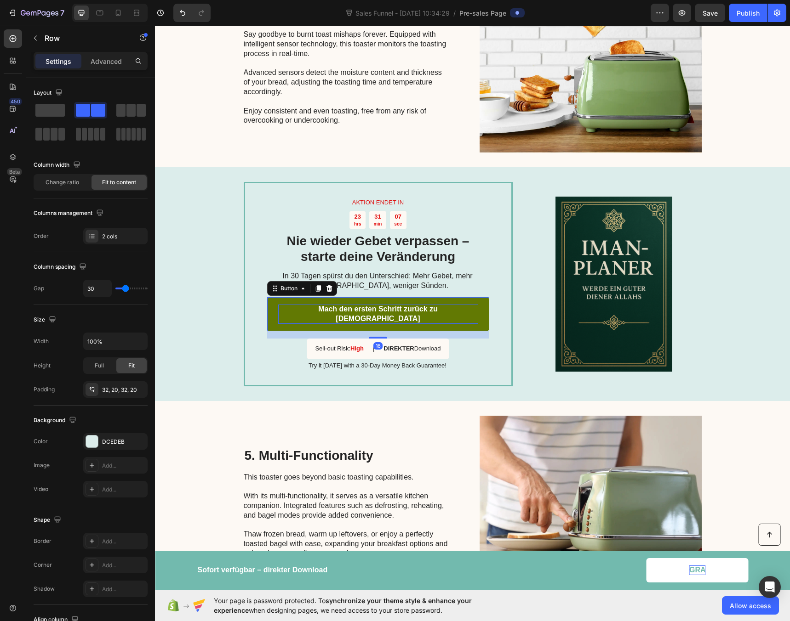
click at [360, 305] on p "Mach den ersten Schritt zurück zu [DEMOGRAPHIC_DATA]" at bounding box center [378, 314] width 200 height 19
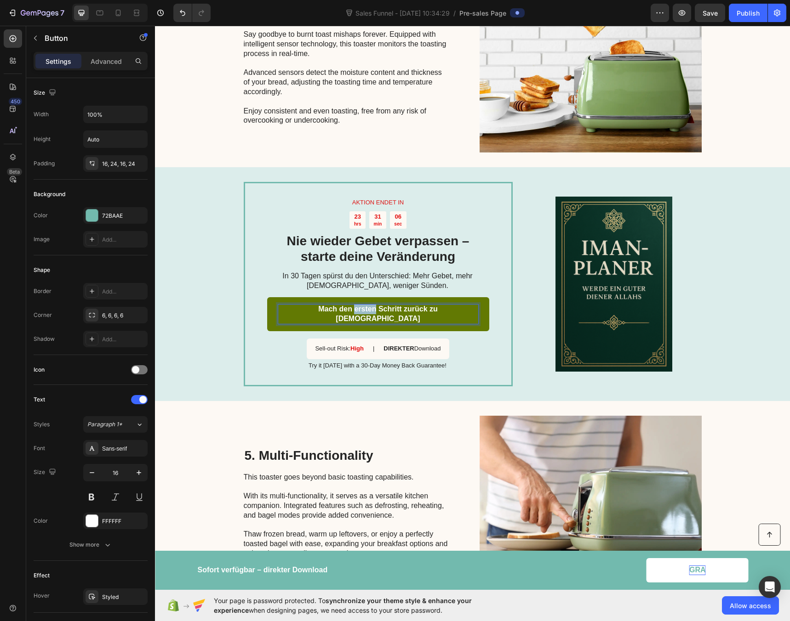
click at [360, 305] on p "Mach den ersten Schritt zurück zu [DEMOGRAPHIC_DATA]" at bounding box center [378, 314] width 200 height 19
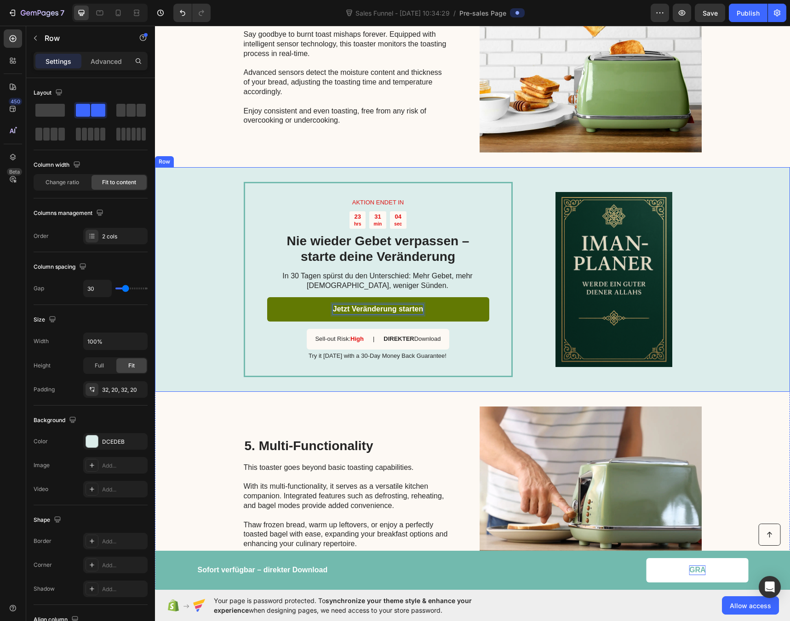
click at [198, 250] on div "AKTION ENDET IN Text Block 23 hrs 31 min 04 sec Countdown Timer Nie wieder Gebe…" at bounding box center [472, 279] width 635 height 224
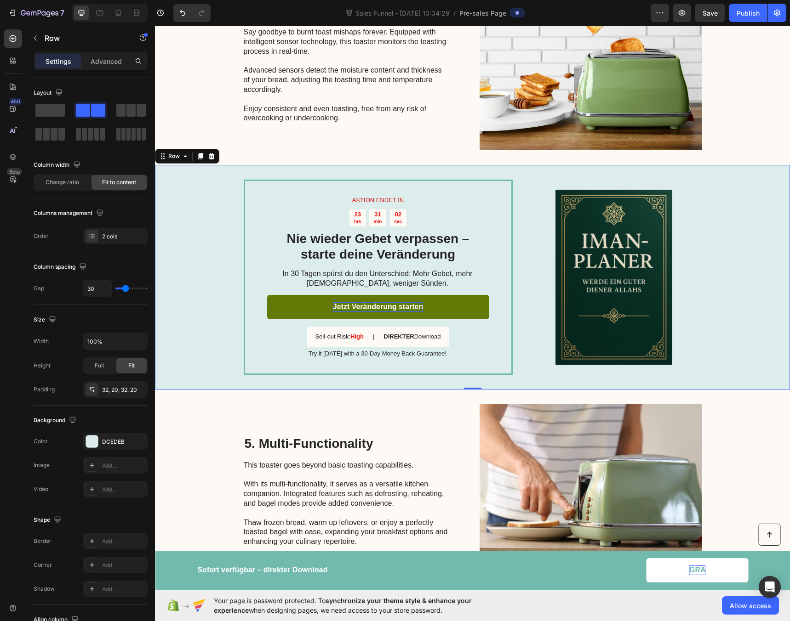
scroll to position [878, 0]
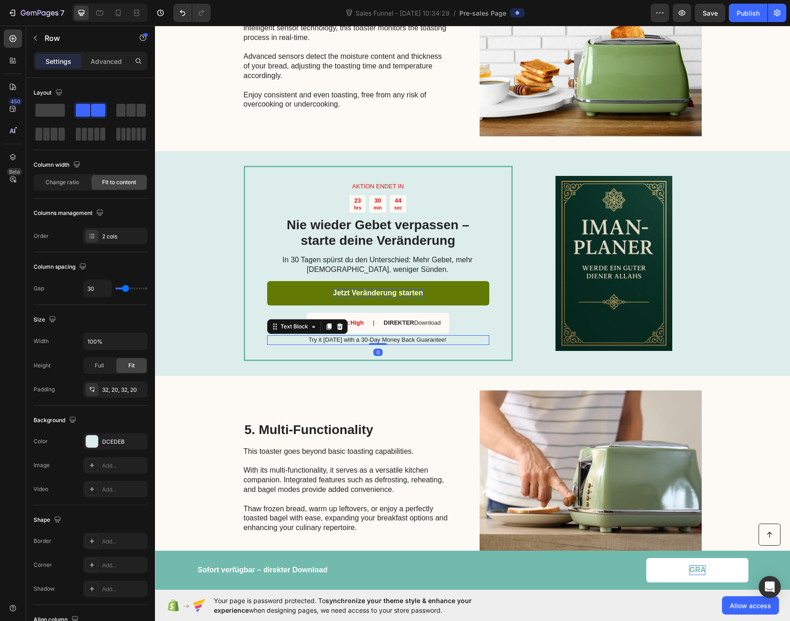
click at [375, 336] on p "Try it [DATE] with a 30-Day Money Back Guarantee!" at bounding box center [377, 340] width 221 height 8
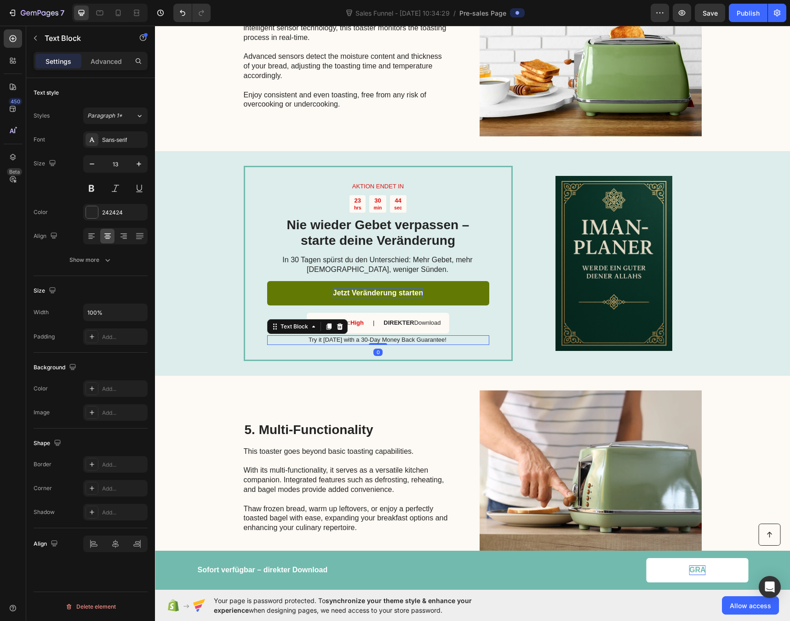
click at [375, 336] on p "Try it [DATE] with a 30-Day Money Back Guarantee!" at bounding box center [377, 340] width 221 height 8
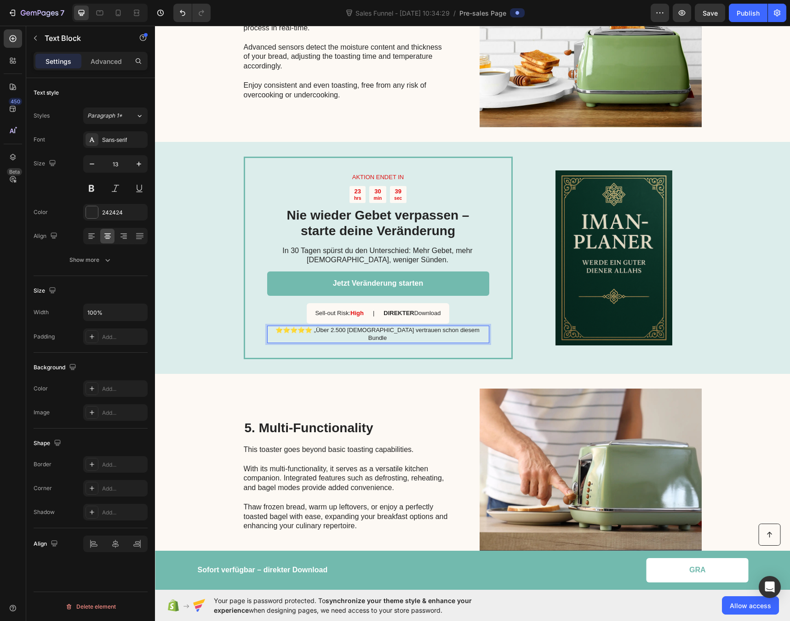
click at [325, 327] on p "⭐⭐⭐⭐⭐ „Über 2.500 [DEMOGRAPHIC_DATA] vertrauen schon diesem Bundle" at bounding box center [377, 335] width 221 height 16
click at [203, 277] on div "AKTION ENDET IN Text Block 23 hrs 30 min 35 sec Countdown Timer Nie wieder Gebe…" at bounding box center [472, 258] width 635 height 232
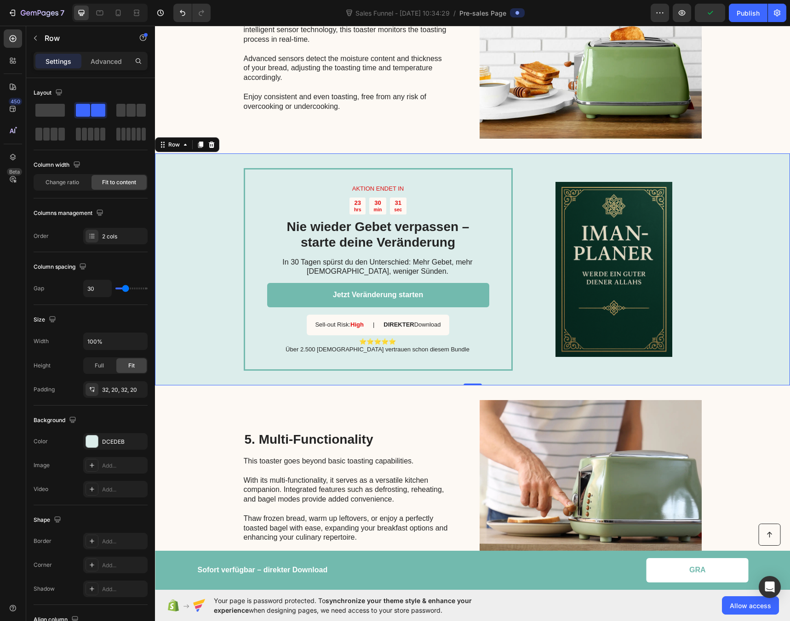
scroll to position [864, 0]
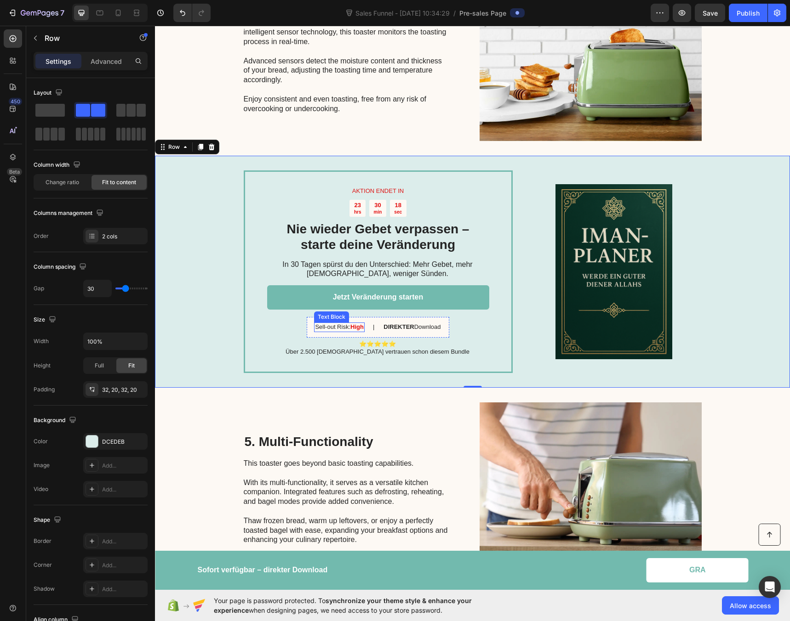
click at [343, 324] on p "Sell-out Risk: High" at bounding box center [339, 328] width 48 height 8
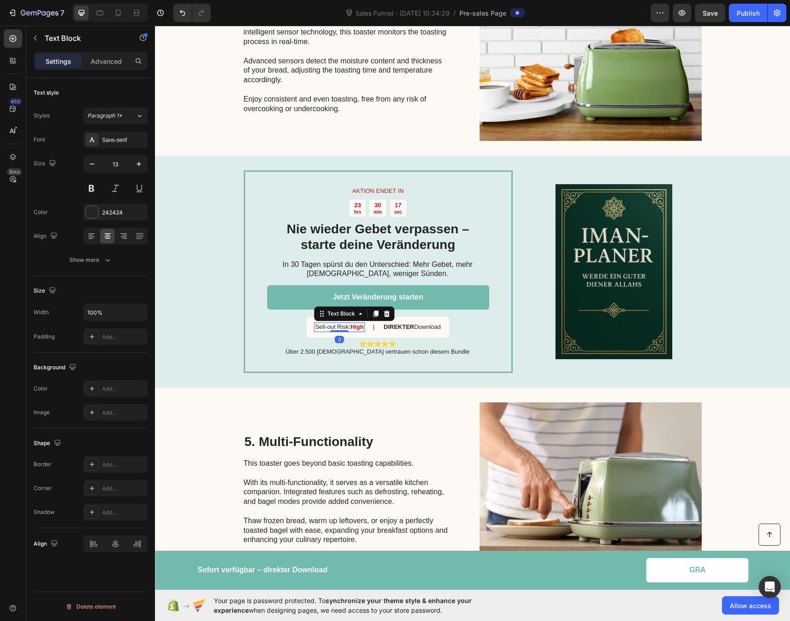
click at [334, 324] on p "Sell-out Risk: High" at bounding box center [339, 328] width 48 height 8
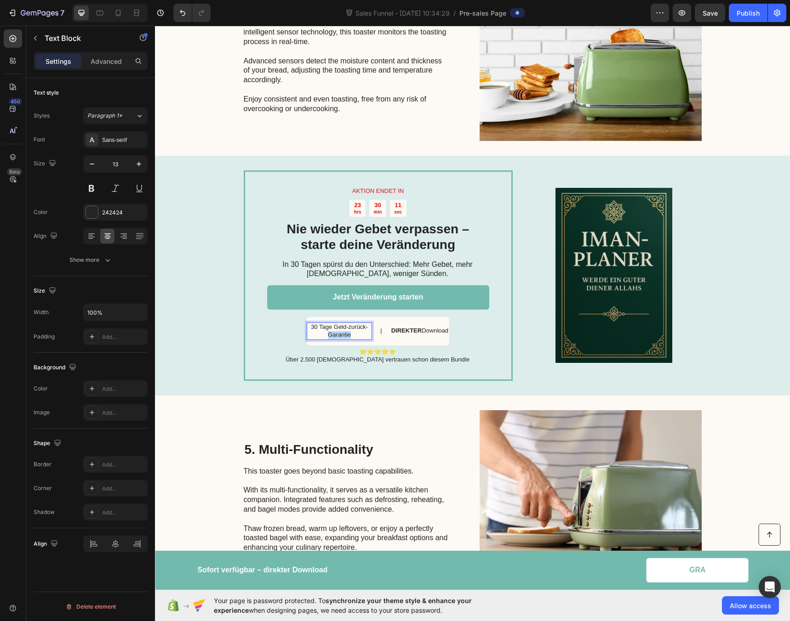
drag, startPoint x: 353, startPoint y: 307, endPoint x: 320, endPoint y: 306, distance: 33.1
click at [320, 324] on p "30 Tage Geld-zurück-Garantie" at bounding box center [338, 332] width 63 height 16
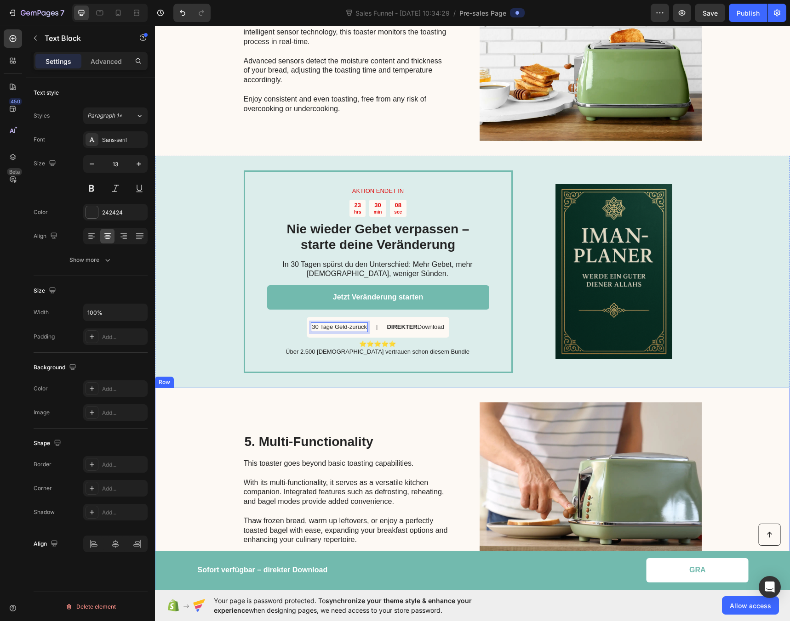
click at [232, 388] on div "5. Multi-Functionality Heading This toaster goes beyond basic toasting capabili…" at bounding box center [472, 490] width 635 height 204
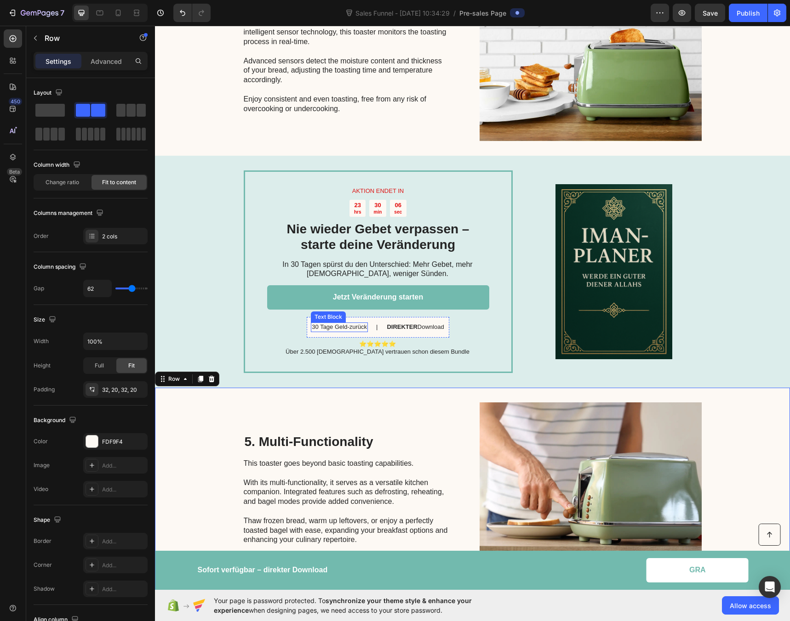
click at [314, 324] on p "30 Tage Geld-zurück" at bounding box center [339, 328] width 55 height 8
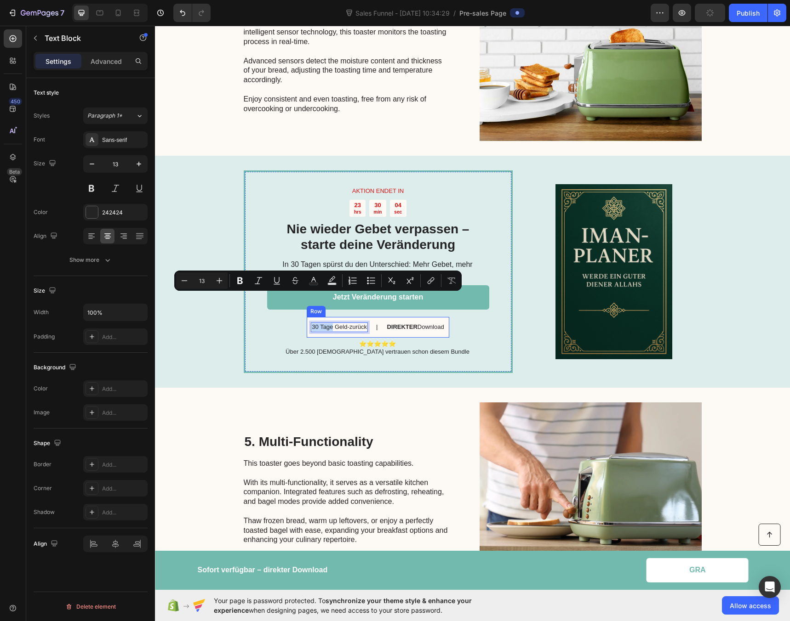
drag, startPoint x: 329, startPoint y: 299, endPoint x: 303, endPoint y: 300, distance: 25.7
click at [307, 317] on div "30 Tage Geld-zurück Text Block 0 | Text Block DIREKTER Download Text Block Row" at bounding box center [378, 327] width 142 height 21
click at [220, 308] on div "AKTION ENDET IN Text Block 23 hrs 30 min 02 sec Countdown Timer Nie wieder Gebe…" at bounding box center [472, 272] width 635 height 232
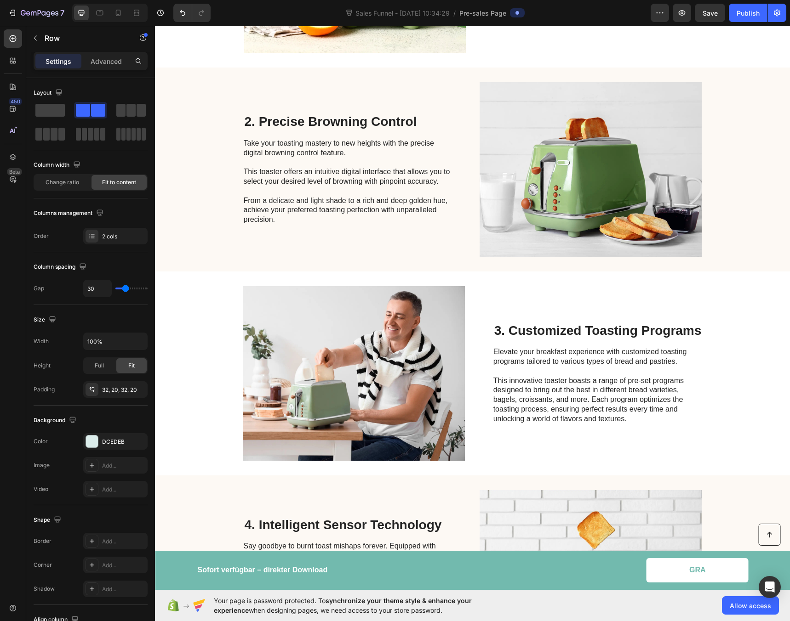
scroll to position [0, 0]
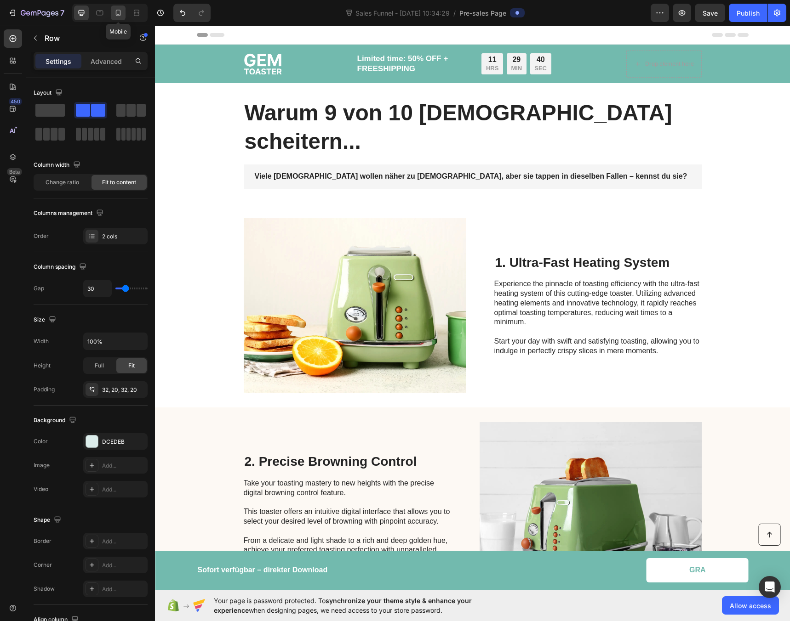
click at [118, 15] on icon at bounding box center [118, 12] width 9 height 9
type input "0"
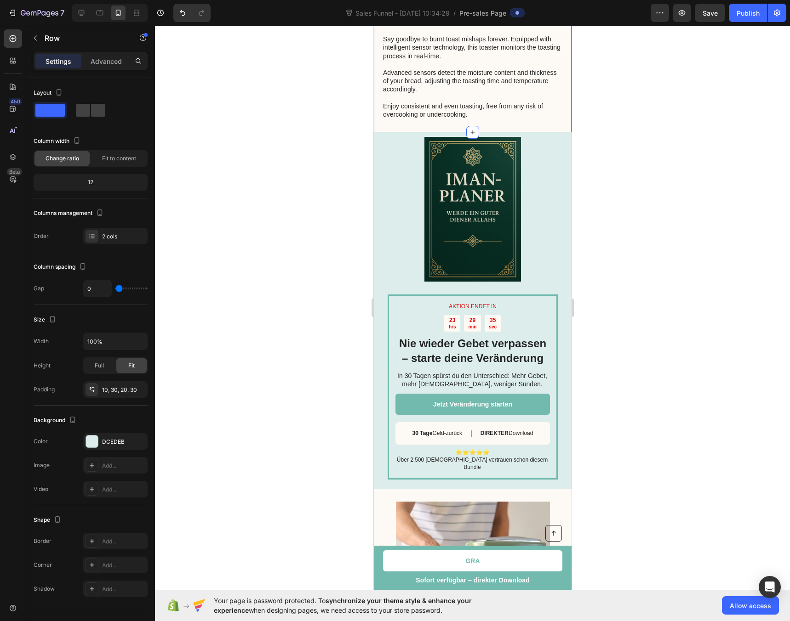
scroll to position [1089, 0]
click at [517, 371] on p "In 30 Tagen spürst du den Unterschied: Mehr Gebet, mehr [DEMOGRAPHIC_DATA], wen…" at bounding box center [472, 379] width 154 height 17
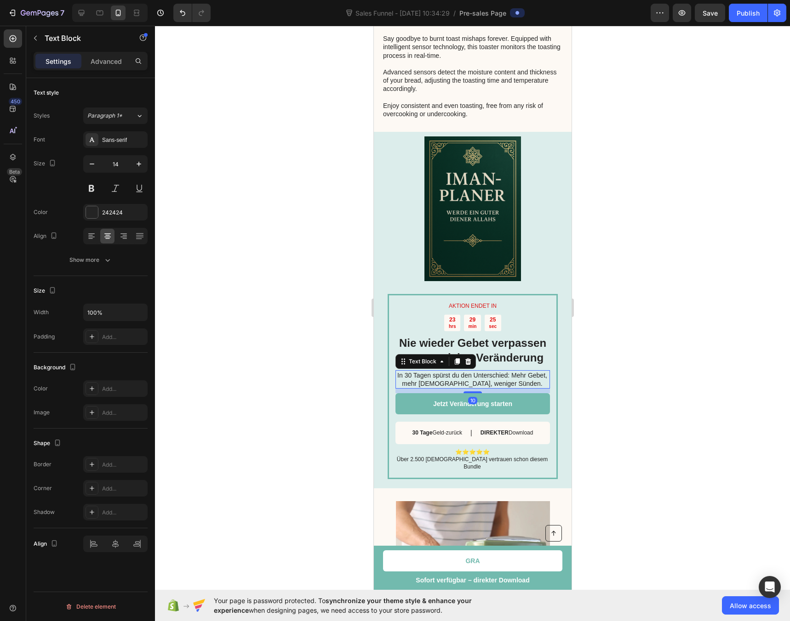
click at [518, 371] on p "In 30 Tagen spürst du den Unterschied: Mehr Gebet, mehr [DEMOGRAPHIC_DATA], wen…" at bounding box center [472, 379] width 154 height 17
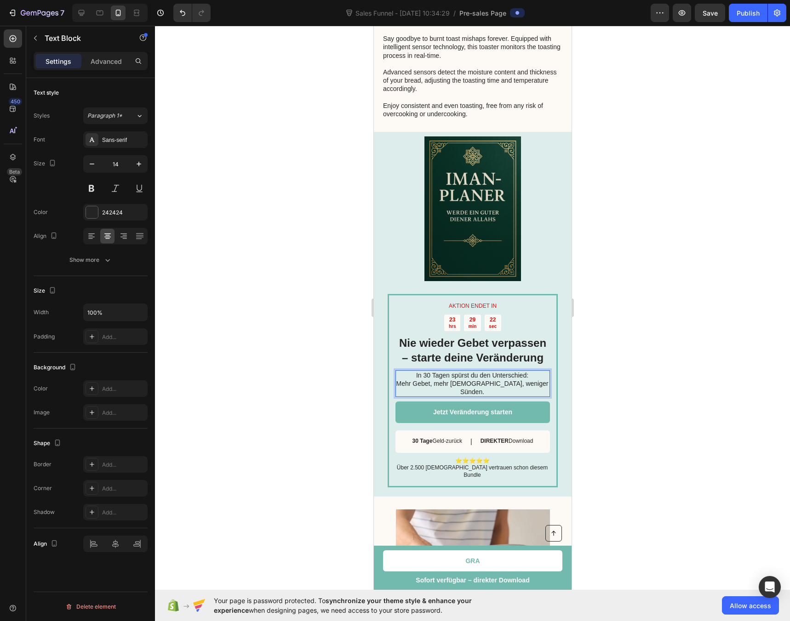
click at [304, 350] on div at bounding box center [472, 324] width 635 height 596
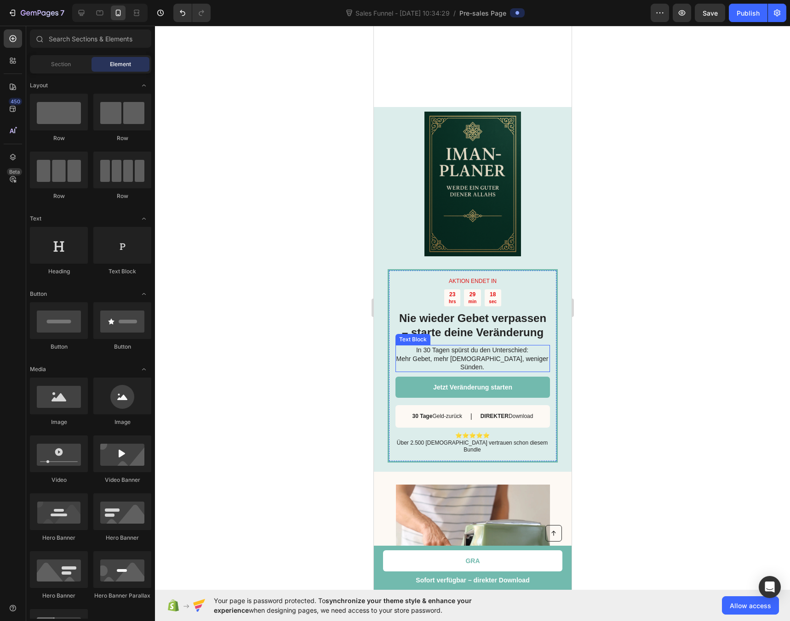
scroll to position [1209, 0]
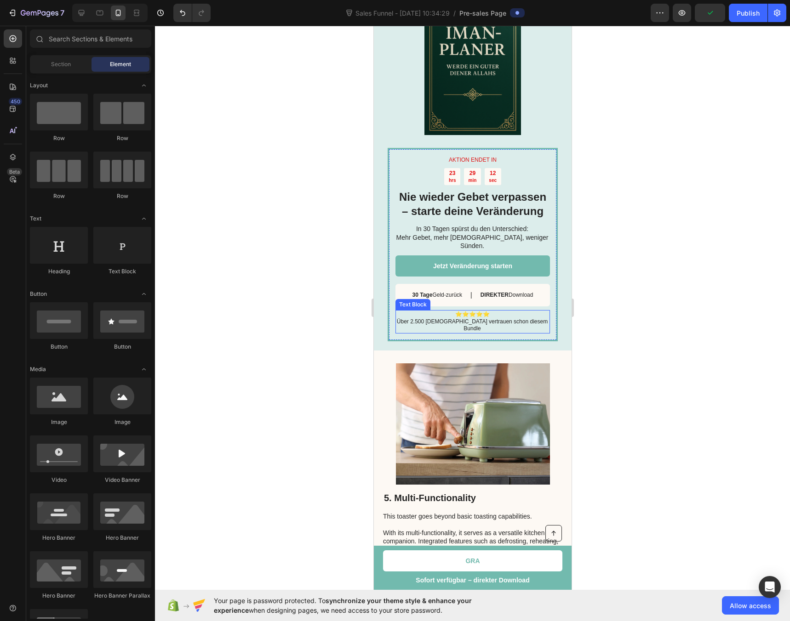
click at [498, 320] on p "⭐⭐⭐⭐⭐ Über 2.500 [DEMOGRAPHIC_DATA] vertrauen schon diesem Bundle" at bounding box center [472, 322] width 154 height 22
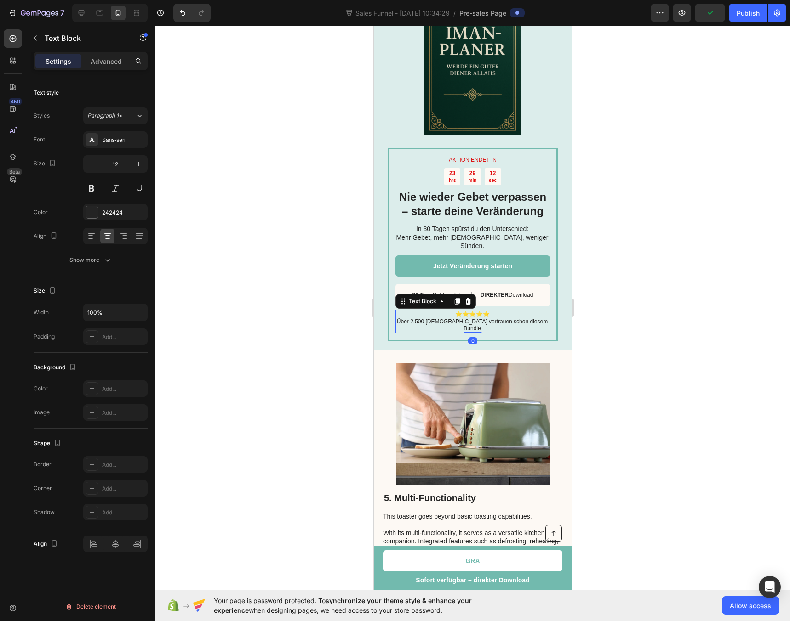
click at [489, 321] on p "⭐⭐⭐⭐⭐ Über 2.500 [DEMOGRAPHIC_DATA] vertrauen schon diesem Bundle" at bounding box center [472, 322] width 154 height 22
drag, startPoint x: 489, startPoint y: 321, endPoint x: 437, endPoint y: 321, distance: 51.9
click at [437, 321] on p "⭐⭐⭐⭐⭐ Über 2.500 [DEMOGRAPHIC_DATA] vertrauen schon diesem Bundle" at bounding box center [472, 322] width 154 height 22
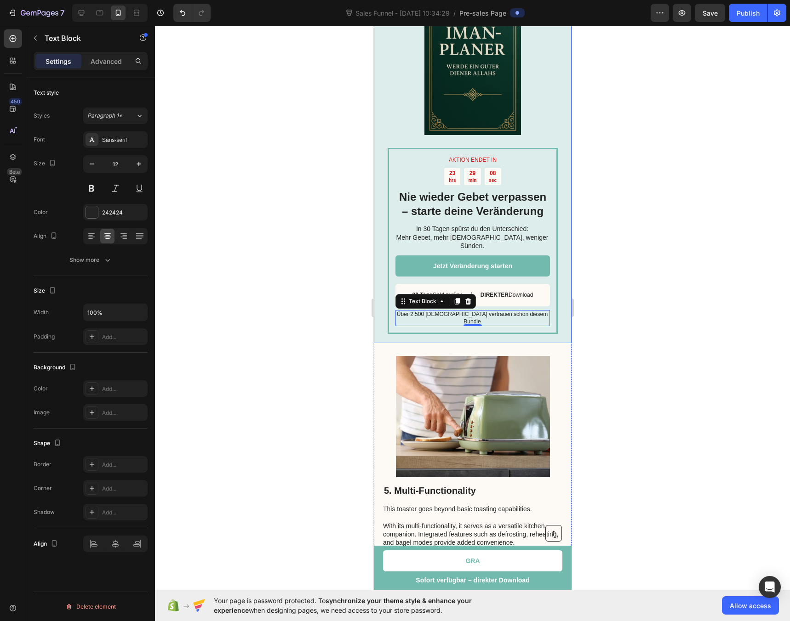
click at [247, 303] on div at bounding box center [472, 324] width 635 height 596
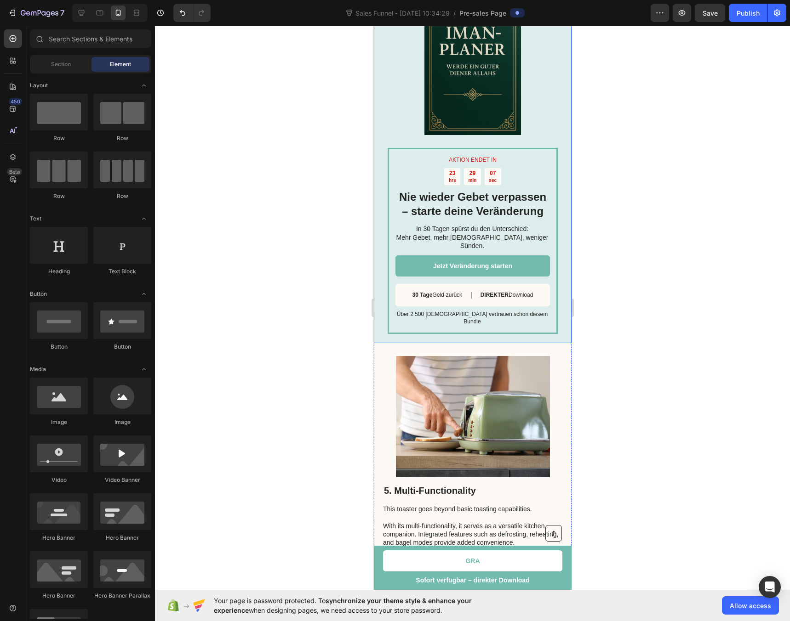
click at [250, 305] on div at bounding box center [472, 324] width 635 height 596
click at [228, 306] on div at bounding box center [472, 324] width 635 height 596
click at [81, 14] on icon at bounding box center [82, 13] width 6 height 6
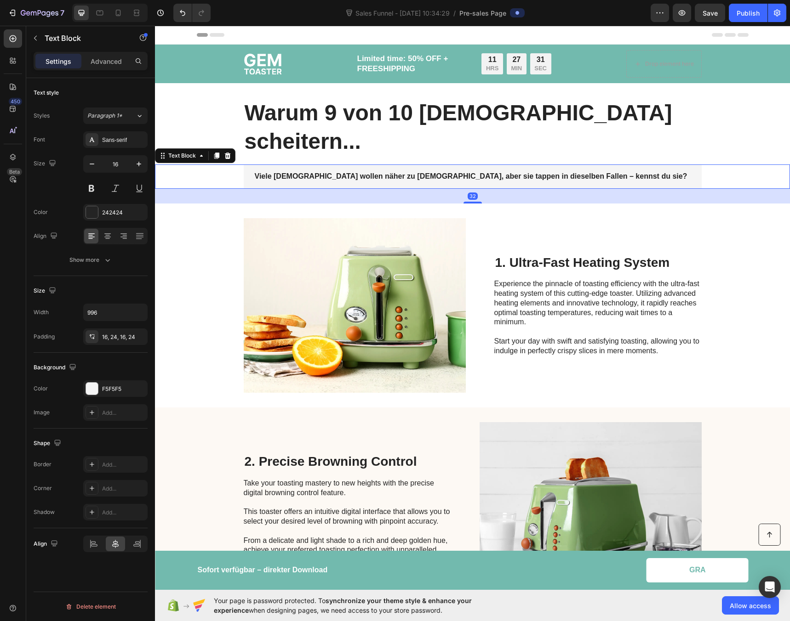
click at [310, 172] on strong "Viele [DEMOGRAPHIC_DATA] wollen näher zu [DEMOGRAPHIC_DATA], aber sie tappen in…" at bounding box center [471, 176] width 432 height 8
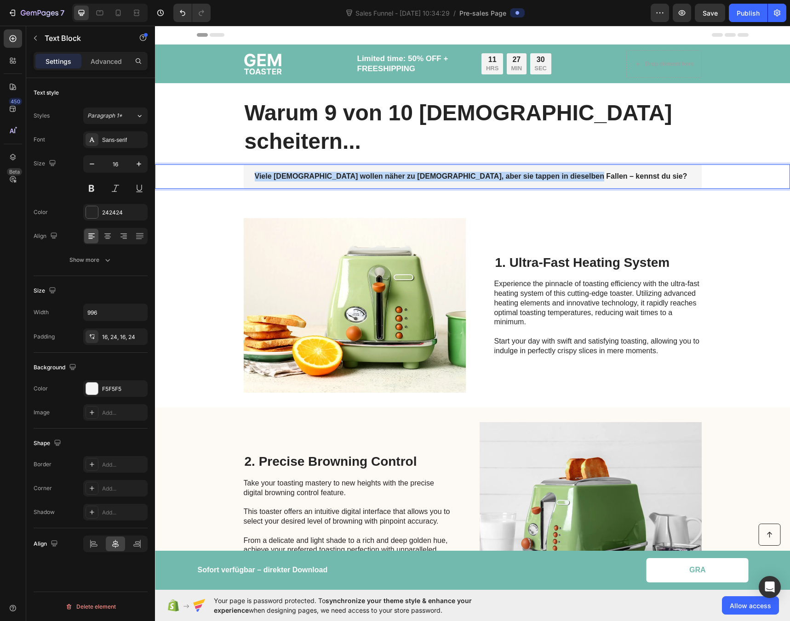
click at [310, 172] on strong "Viele [DEMOGRAPHIC_DATA] wollen näher zu [DEMOGRAPHIC_DATA], aber sie tappen in…" at bounding box center [471, 176] width 432 height 8
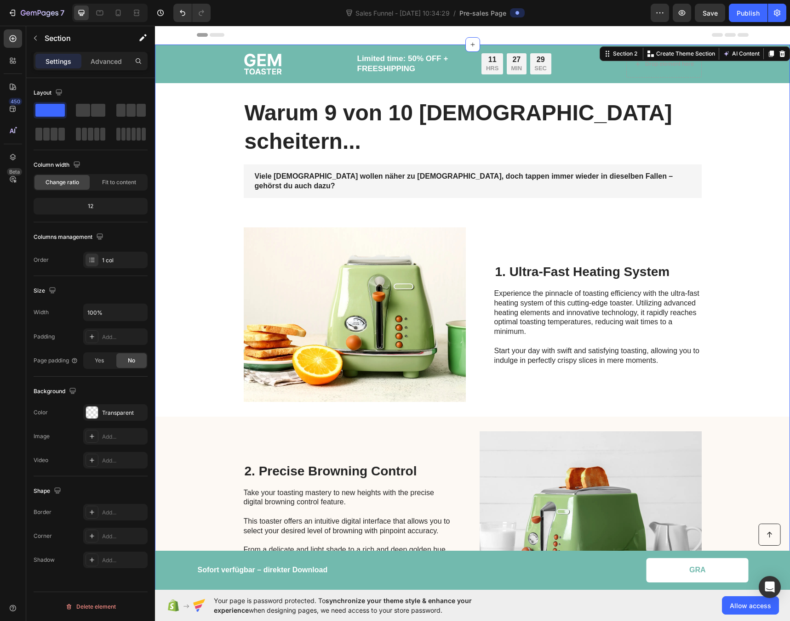
click at [298, 167] on div "Image Limited time: 50% OFF + FREESHIPPING Text Block 11 HRS 27 MIN 29 SEC Coun…" at bounding box center [472, 537] width 635 height 984
click at [324, 118] on strong "Warum 9 von 10 [DEMOGRAPHIC_DATA] scheitern..." at bounding box center [458, 127] width 427 height 53
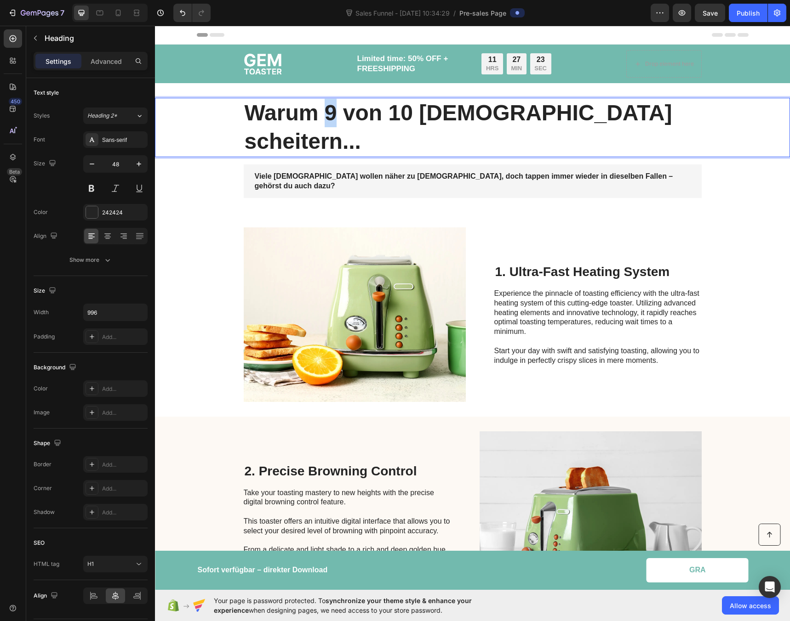
click at [325, 113] on strong "Warum 9 von 10 [DEMOGRAPHIC_DATA] scheitern..." at bounding box center [458, 127] width 427 height 53
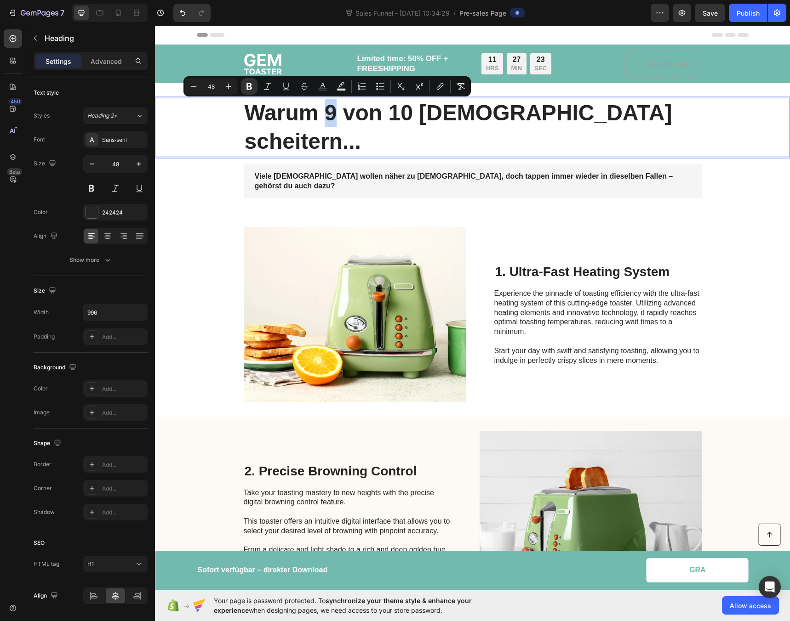
click at [324, 114] on strong "Warum 9 von 10 [DEMOGRAPHIC_DATA] scheitern..." at bounding box center [458, 127] width 427 height 53
drag, startPoint x: 324, startPoint y: 114, endPoint x: 401, endPoint y: 117, distance: 77.3
click at [401, 117] on strong "Warum 9 von 10 [DEMOGRAPHIC_DATA] scheitern..." at bounding box center [458, 127] width 427 height 53
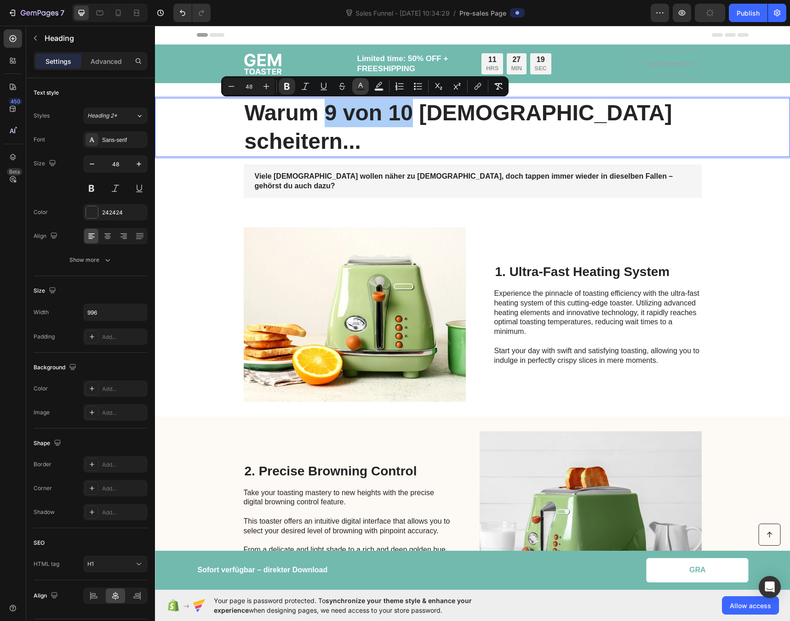
click at [359, 89] on rect "Editor contextual toolbar" at bounding box center [360, 90] width 9 height 2
type input "242424"
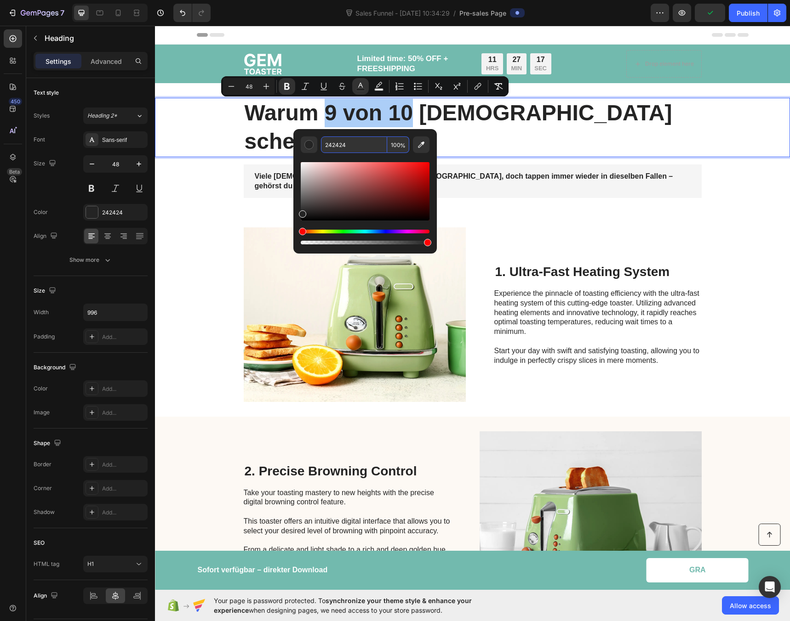
click at [335, 147] on input "242424" at bounding box center [354, 144] width 66 height 17
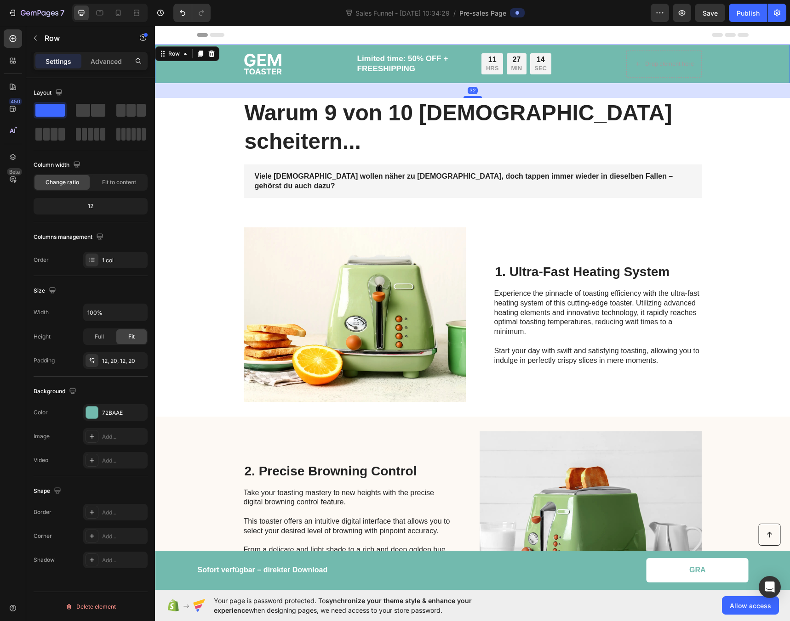
click at [193, 63] on div "Image Limited time: 50% OFF + FREESHIPPING Text Block 11 HRS 27 MIN 14 SEC Coun…" at bounding box center [472, 64] width 616 height 28
click at [114, 411] on div "72BAAE" at bounding box center [115, 413] width 27 height 8
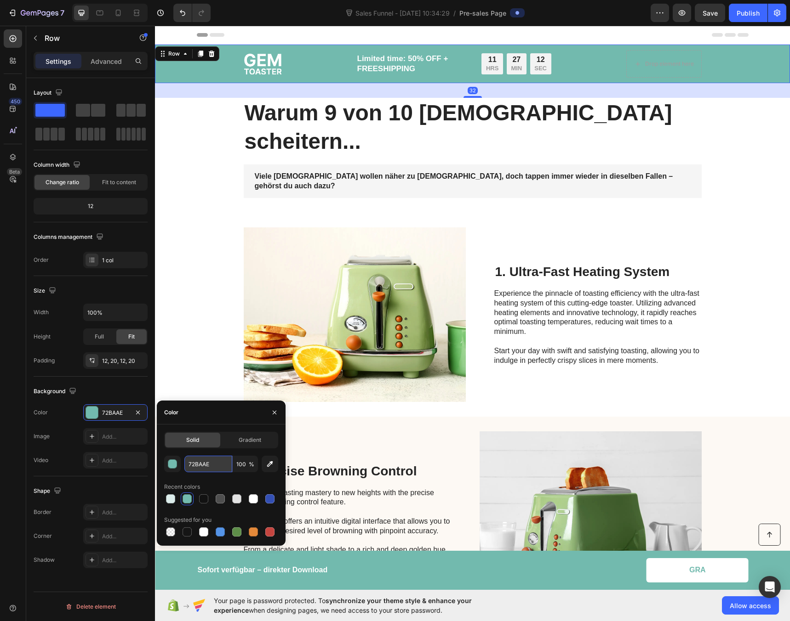
click at [203, 465] on input "72BAAE" at bounding box center [208, 464] width 48 height 17
click at [370, 111] on strong "Warum 9 von 10 [DEMOGRAPHIC_DATA] scheitern..." at bounding box center [458, 127] width 427 height 53
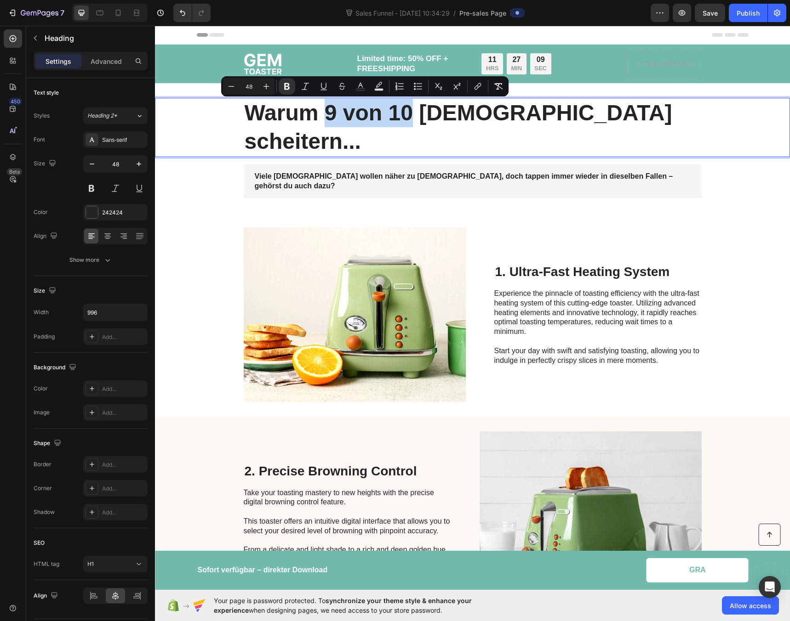
drag, startPoint x: 324, startPoint y: 114, endPoint x: 404, endPoint y: 119, distance: 80.1
click at [404, 119] on strong "Warum 9 von 10 [DEMOGRAPHIC_DATA] scheitern..." at bounding box center [458, 127] width 427 height 53
click at [356, 87] on icon "Editor contextual toolbar" at bounding box center [360, 86] width 9 height 9
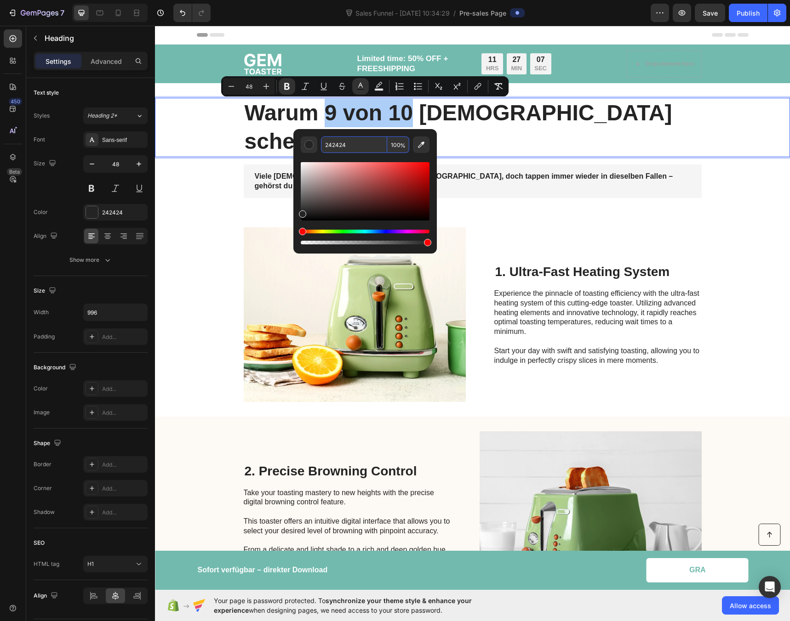
click at [338, 147] on input "242424" at bounding box center [354, 144] width 66 height 17
paste input "72BAAE"
type input "72BAAE"
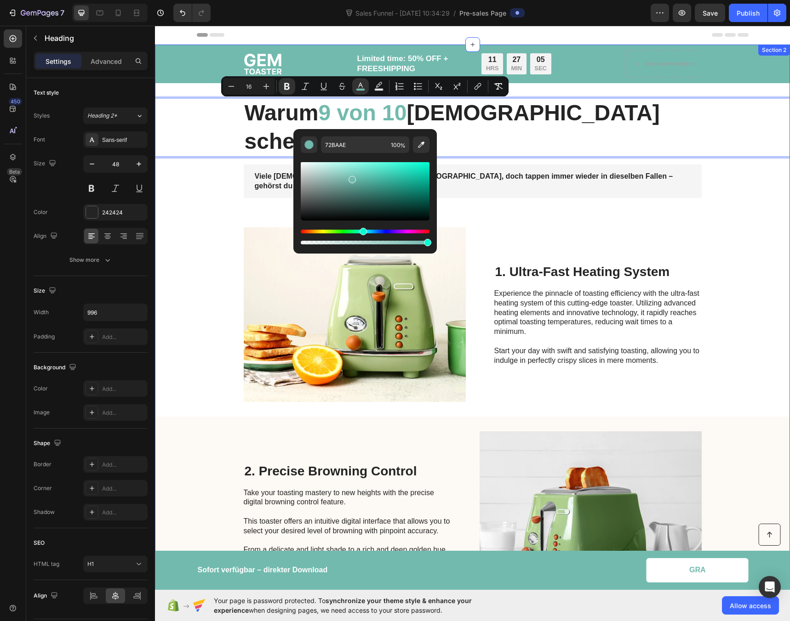
click at [221, 170] on div "Image Limited time: 50% OFF + FREESHIPPING Text Block 11 HRS 27 MIN 05 SEC Coun…" at bounding box center [472, 537] width 635 height 984
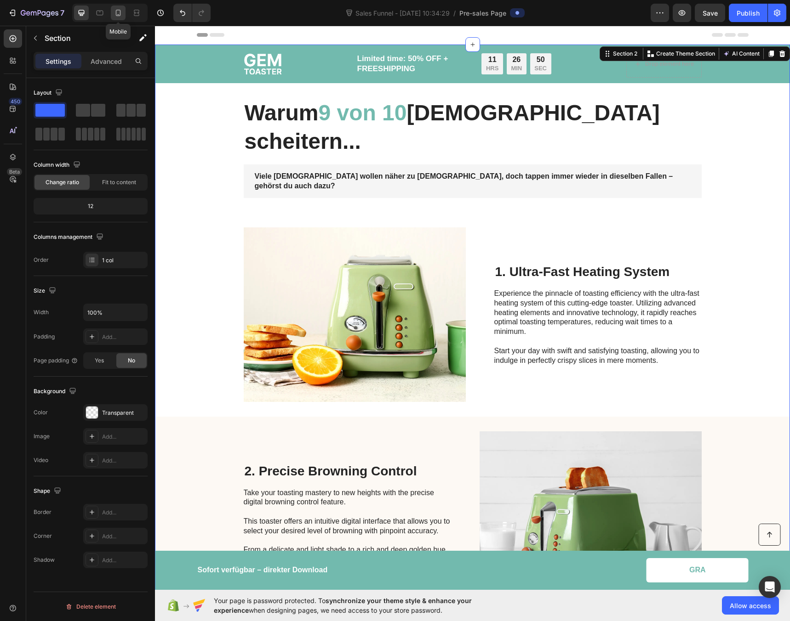
click at [121, 14] on icon at bounding box center [118, 12] width 9 height 9
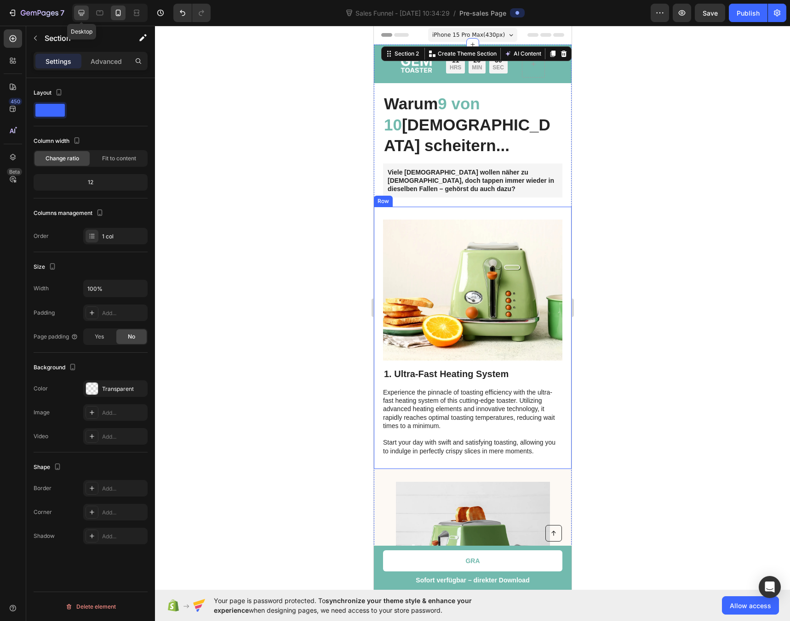
click at [84, 13] on icon at bounding box center [82, 13] width 6 height 6
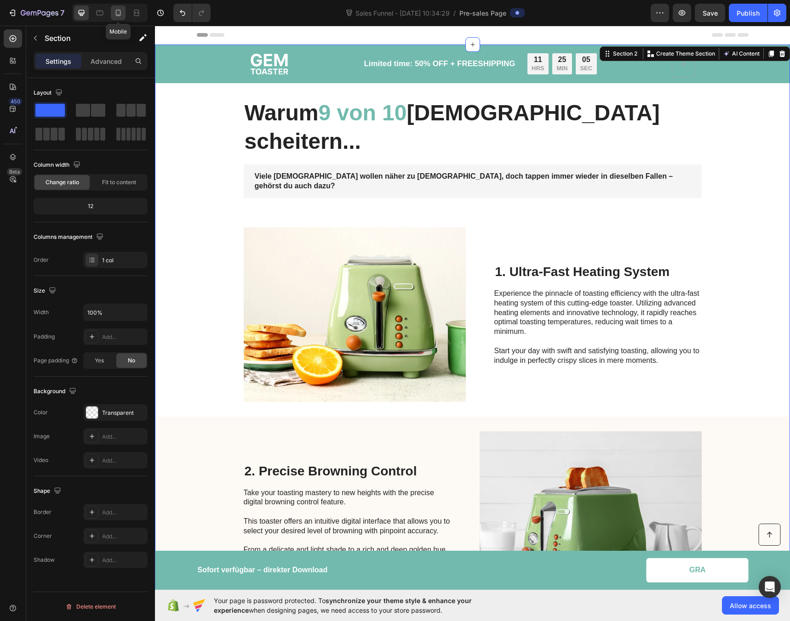
click at [121, 17] on icon at bounding box center [118, 12] width 9 height 9
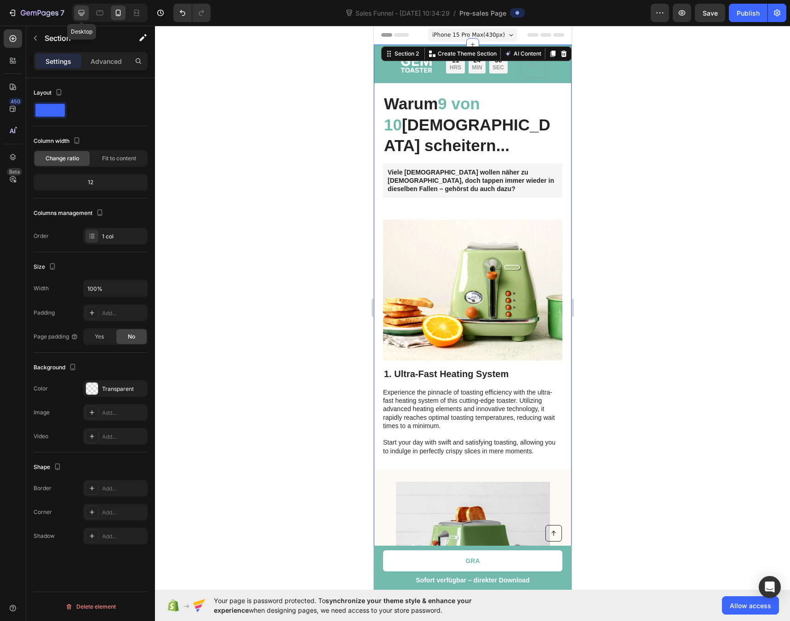
click at [79, 16] on icon at bounding box center [81, 12] width 9 height 9
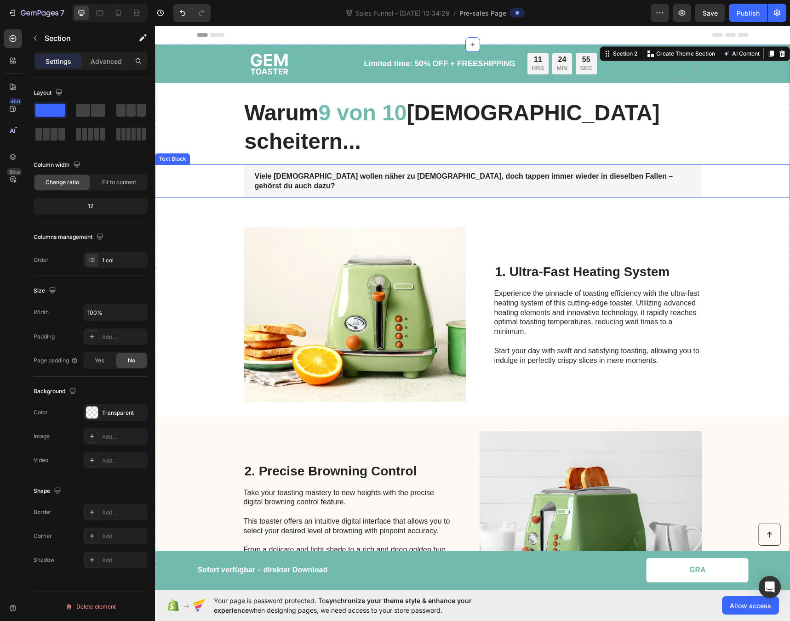
click at [271, 172] on strong "Viele [DEMOGRAPHIC_DATA] wollen näher zu [DEMOGRAPHIC_DATA], doch tappen immer …" at bounding box center [464, 180] width 418 height 17
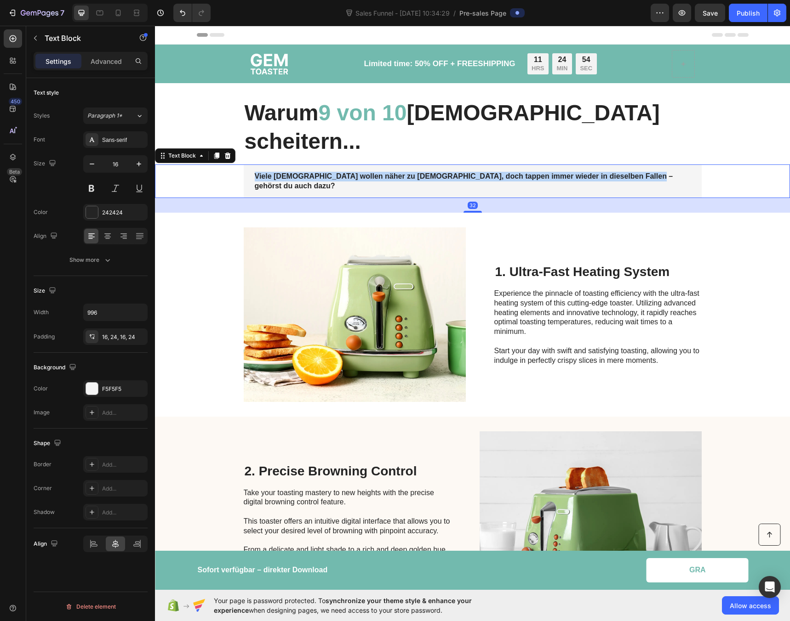
click at [271, 172] on strong "Viele [DEMOGRAPHIC_DATA] wollen näher zu [DEMOGRAPHIC_DATA], doch tappen immer …" at bounding box center [464, 180] width 418 height 17
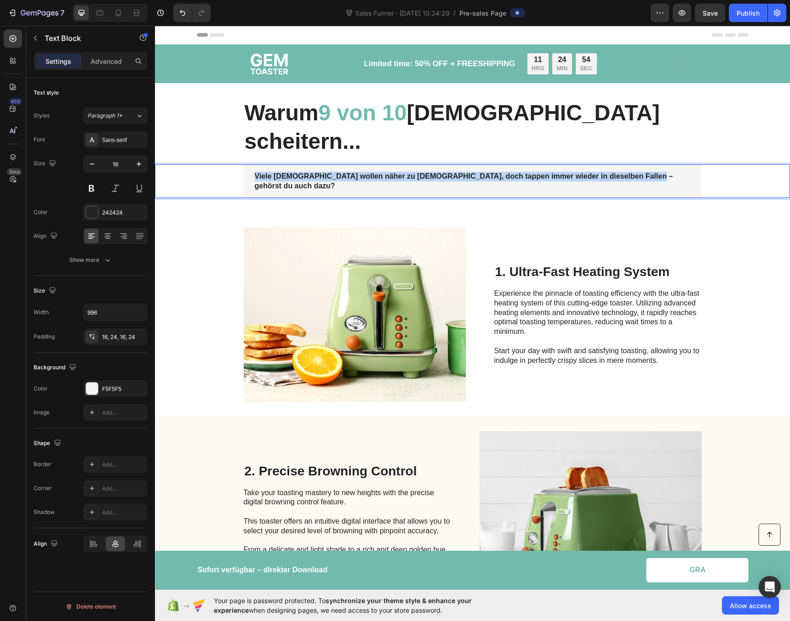
click at [271, 172] on strong "Viele [DEMOGRAPHIC_DATA] wollen näher zu [DEMOGRAPHIC_DATA], doch tappen immer …" at bounding box center [464, 180] width 418 height 17
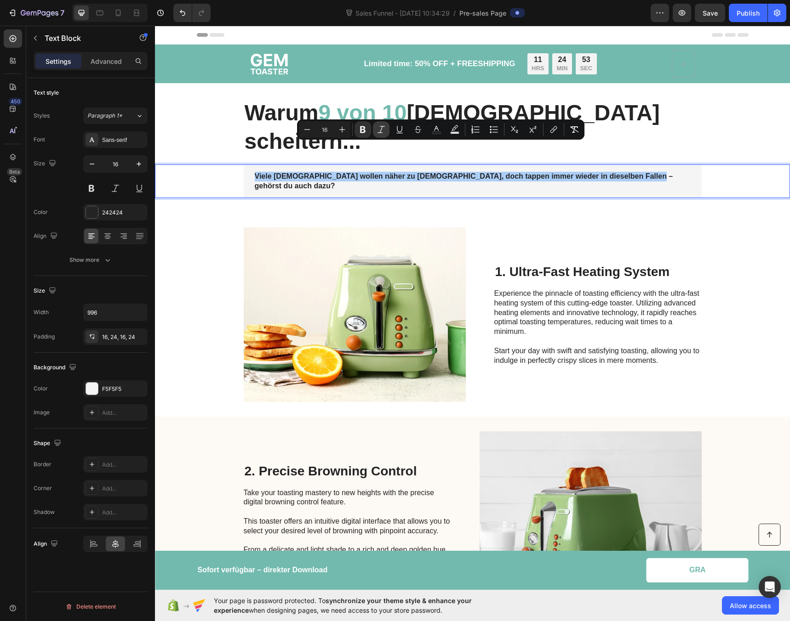
click at [384, 131] on icon "Editor contextual toolbar" at bounding box center [380, 129] width 9 height 9
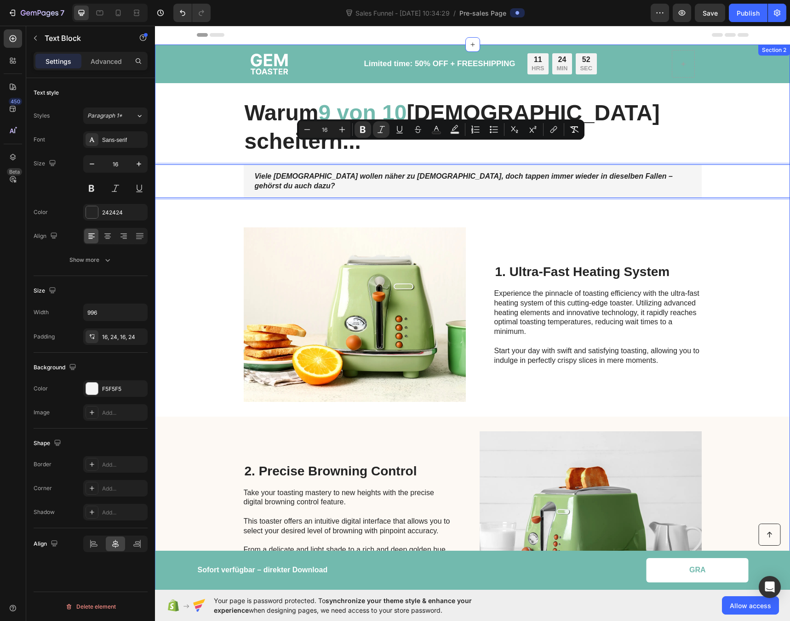
click at [193, 167] on div "Image Limited time: 50% OFF + FREESHIPPING Text Block 11 HRS 24 MIN 52 SEC Coun…" at bounding box center [472, 537] width 635 height 984
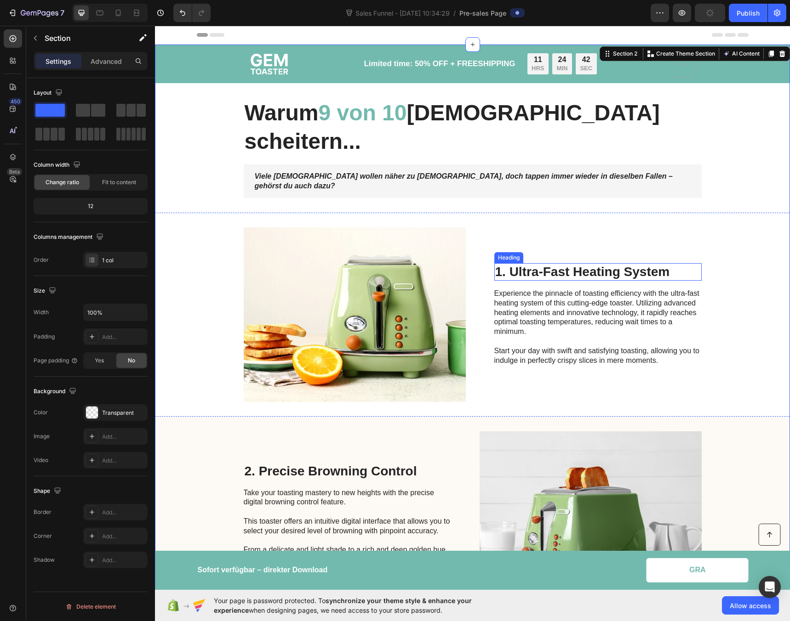
click at [536, 263] on h2 "1. Ultra-Fast Heating System" at bounding box center [597, 271] width 207 height 17
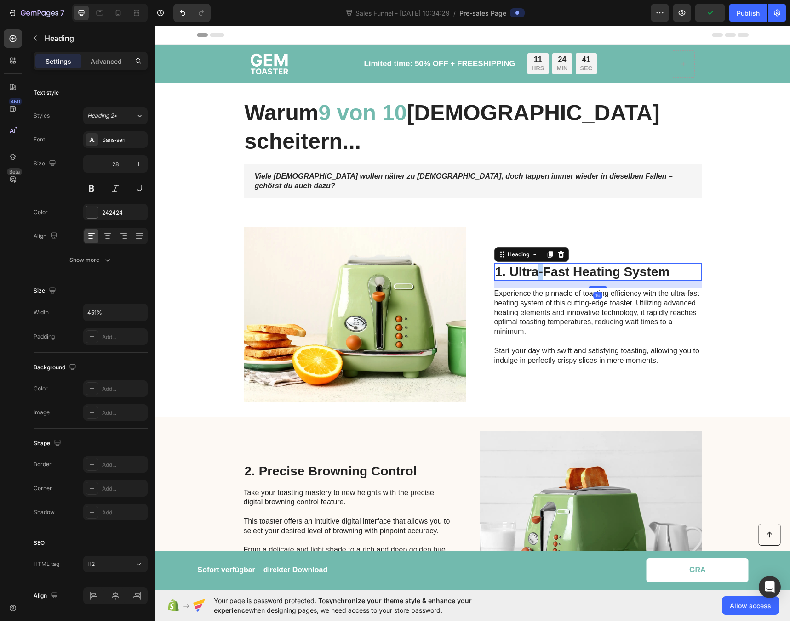
click at [536, 263] on h2 "1. Ultra-Fast Heating System" at bounding box center [597, 271] width 207 height 17
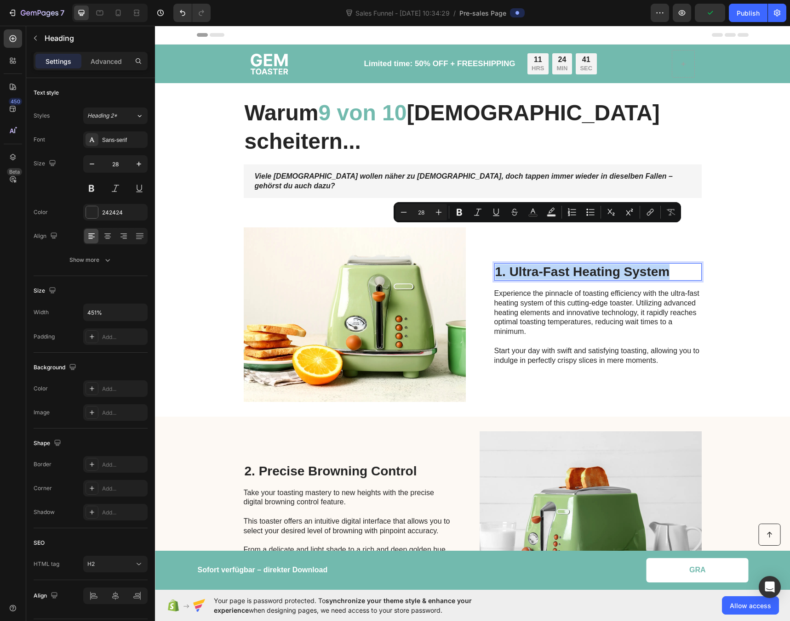
click at [536, 264] on p "1. Ultra-Fast Heating System" at bounding box center [597, 272] width 205 height 16
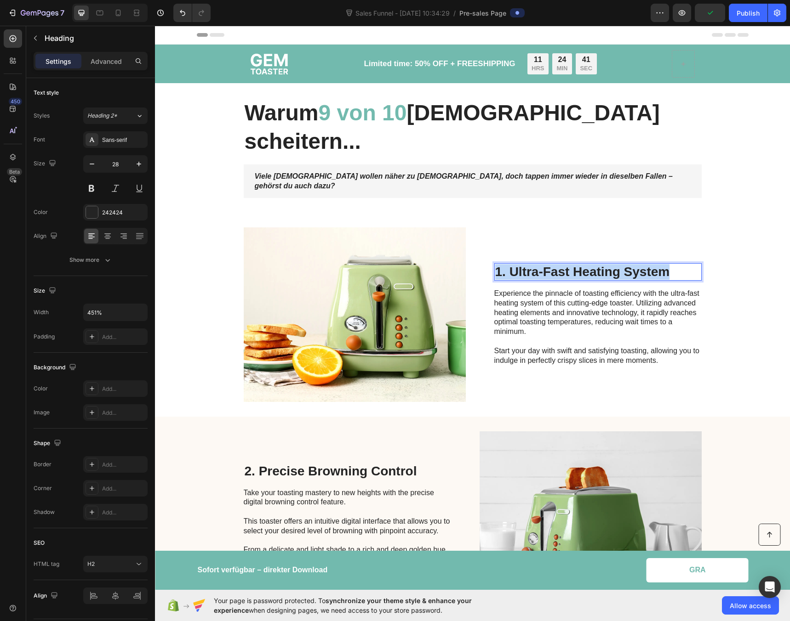
click at [536, 264] on p "1. Ultra-Fast Heating System" at bounding box center [597, 272] width 205 height 16
click at [502, 227] on div "Kennst du das? Heading 16 Experience the pinnacle of toasting efficiency with t…" at bounding box center [597, 314] width 207 height 175
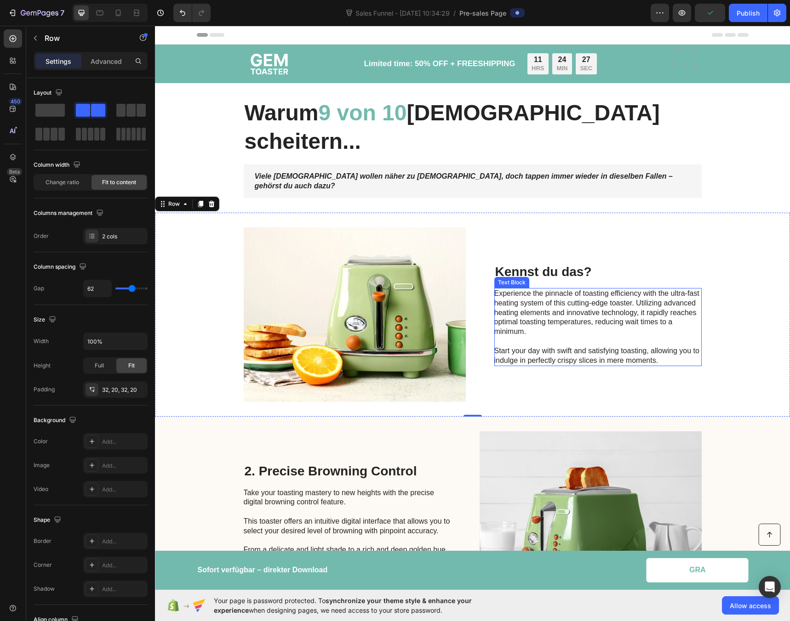
click at [534, 289] on p "Experience the pinnacle of toasting efficiency with the ultra-fast heating syst…" at bounding box center [597, 327] width 206 height 76
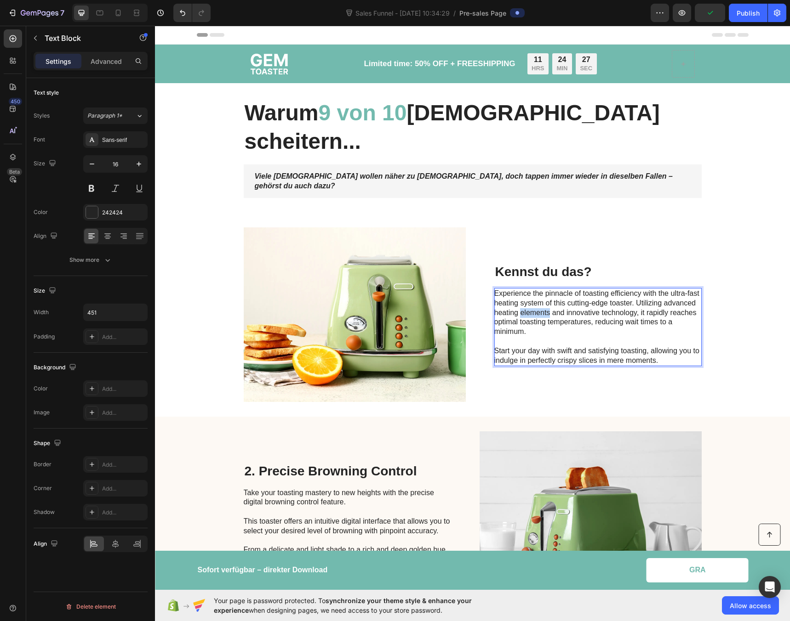
click at [534, 289] on p "Experience the pinnacle of toasting efficiency with the ultra-fast heating syst…" at bounding box center [597, 327] width 206 height 76
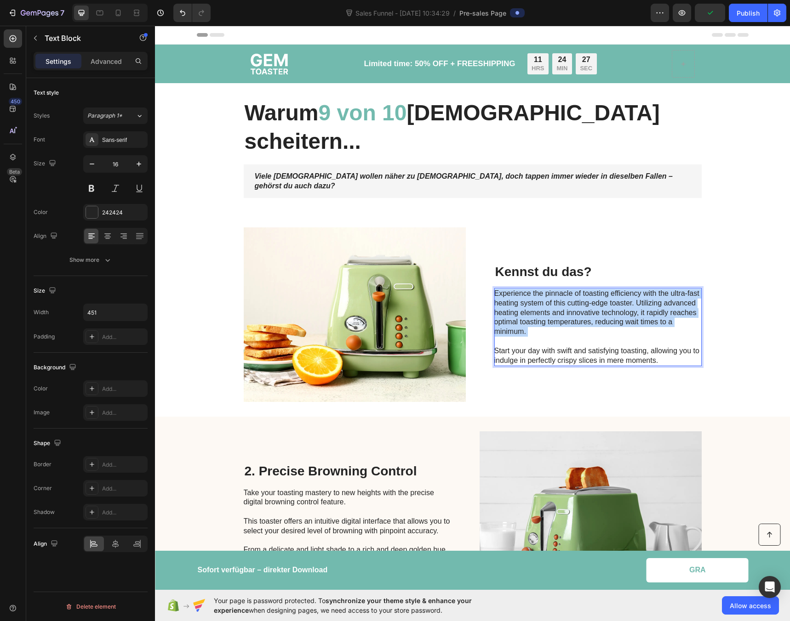
click at [534, 289] on p "Experience the pinnacle of toasting efficiency with the ultra-fast heating syst…" at bounding box center [597, 327] width 206 height 76
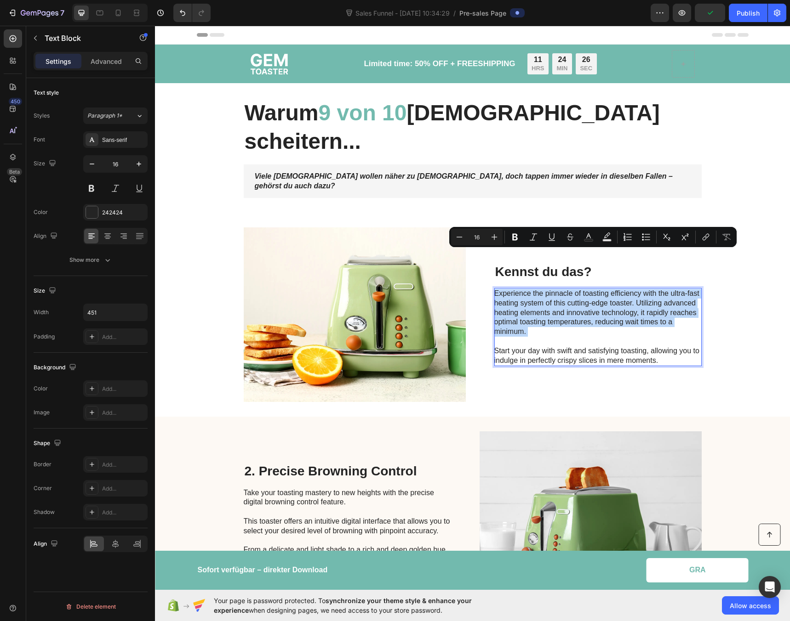
click at [534, 289] on p "Experience the pinnacle of toasting efficiency with the ultra-fast heating syst…" at bounding box center [597, 327] width 206 height 76
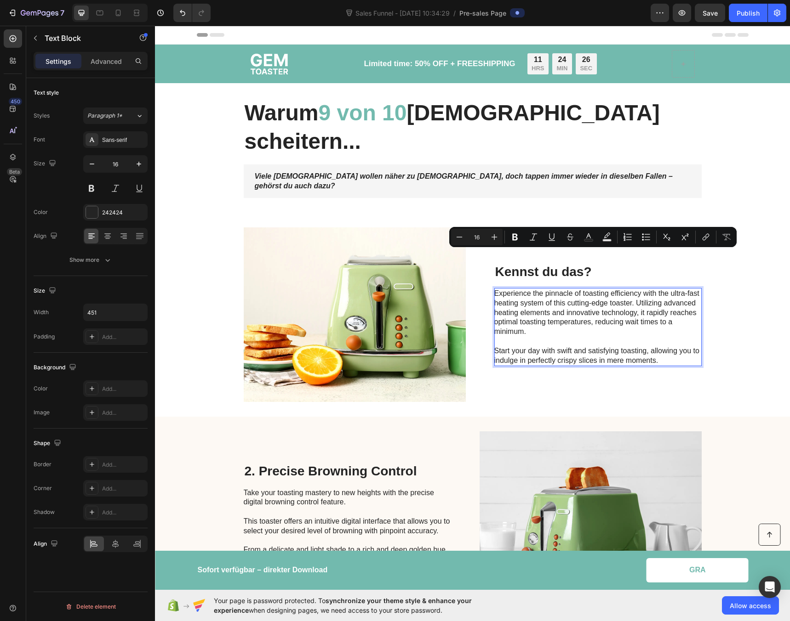
click at [662, 324] on p "Experience the pinnacle of toasting efficiency with the ultra-fast heating syst…" at bounding box center [597, 327] width 206 height 76
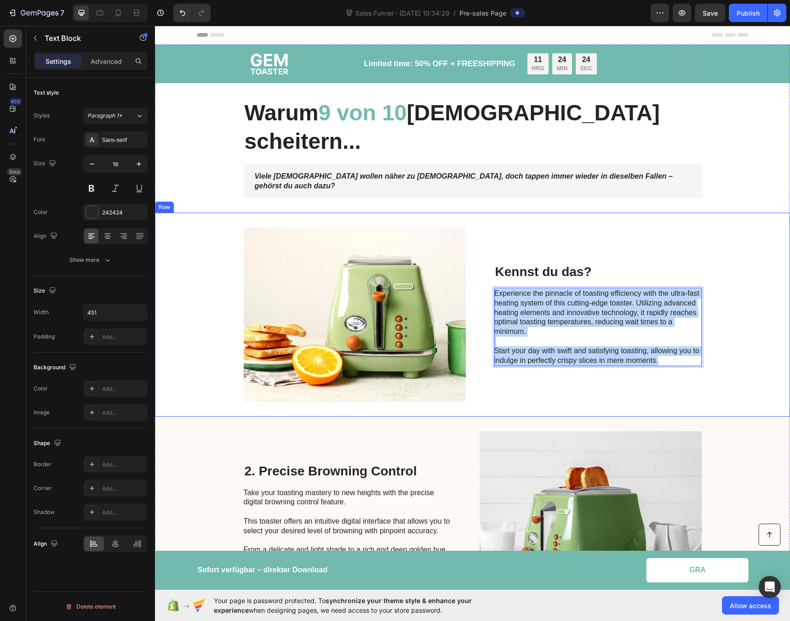
drag, startPoint x: 665, startPoint y: 324, endPoint x: 487, endPoint y: 252, distance: 192.2
click at [487, 252] on div "Image Kennst du das? Heading Experience the pinnacle of toasting efficiency wit…" at bounding box center [472, 315] width 635 height 204
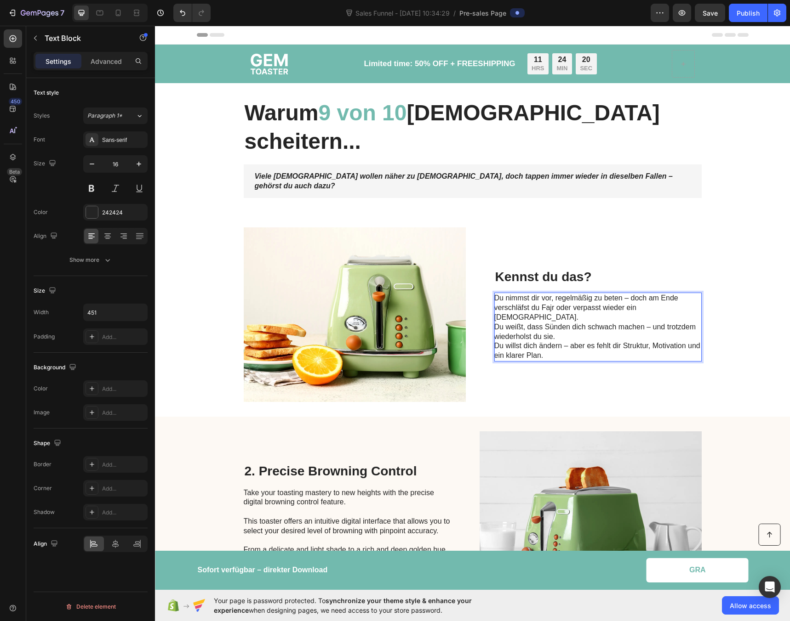
click at [494, 294] on p "Du nimmst dir vor, regelmäßig zu beten – doch am Ende verschläfst du Fajr oder …" at bounding box center [597, 308] width 206 height 28
click at [678, 294] on p "Du nimmst dir vor, regelmäßig zu beten – doch am Ende verschläfst du Fajr oder …" at bounding box center [597, 308] width 206 height 28
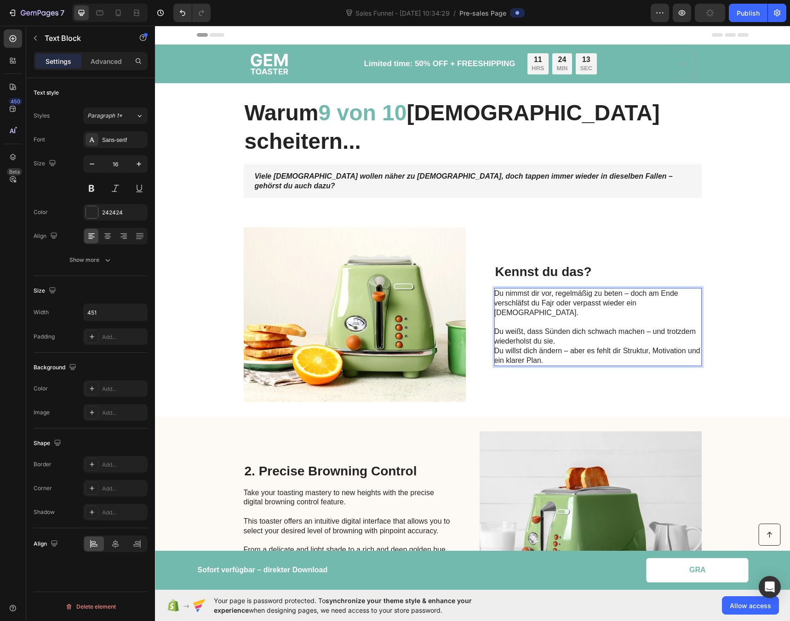
click at [586, 327] on p "Du weißt, dass Sünden dich schwach machen – und trotzdem wiederholst du sie." at bounding box center [597, 336] width 206 height 19
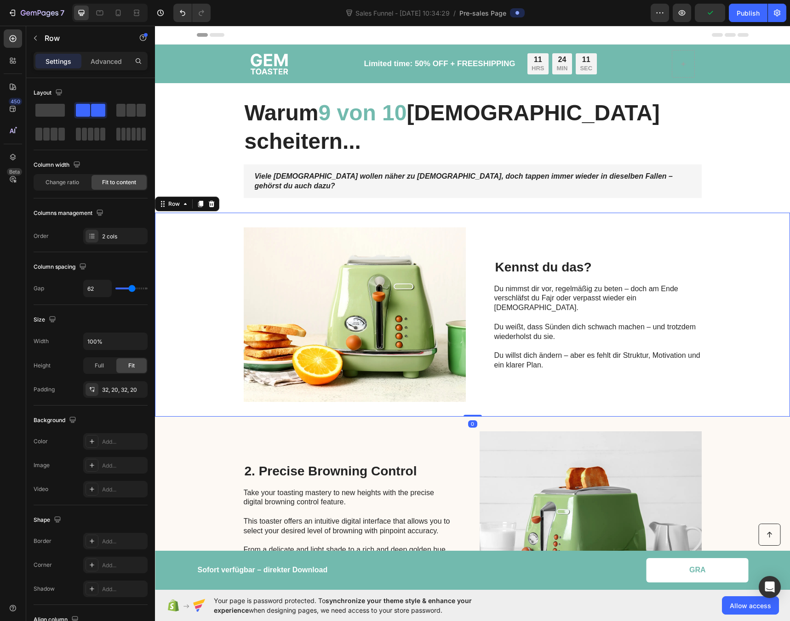
click at [708, 213] on div "Image Kennst du das? Heading Du nimmst dir vor, regelmäßig zu beten – doch am E…" at bounding box center [472, 315] width 635 height 204
click at [414, 262] on img at bounding box center [355, 314] width 222 height 175
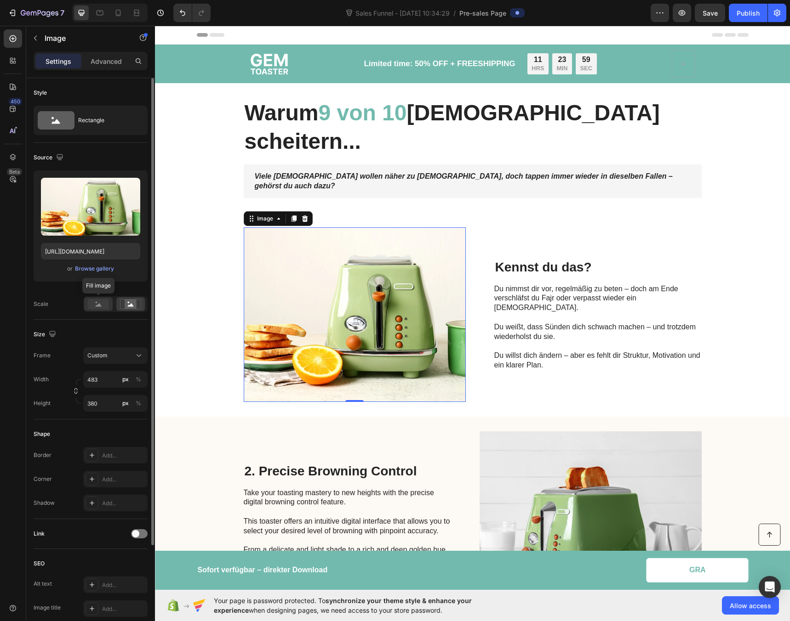
click at [106, 306] on rect at bounding box center [98, 304] width 21 height 10
click at [124, 306] on icon at bounding box center [130, 304] width 21 height 10
click at [554, 351] on p "Du willst dich ändern – aber es fehlt dir Struktur, Motivation und ein klarer P…" at bounding box center [597, 360] width 206 height 19
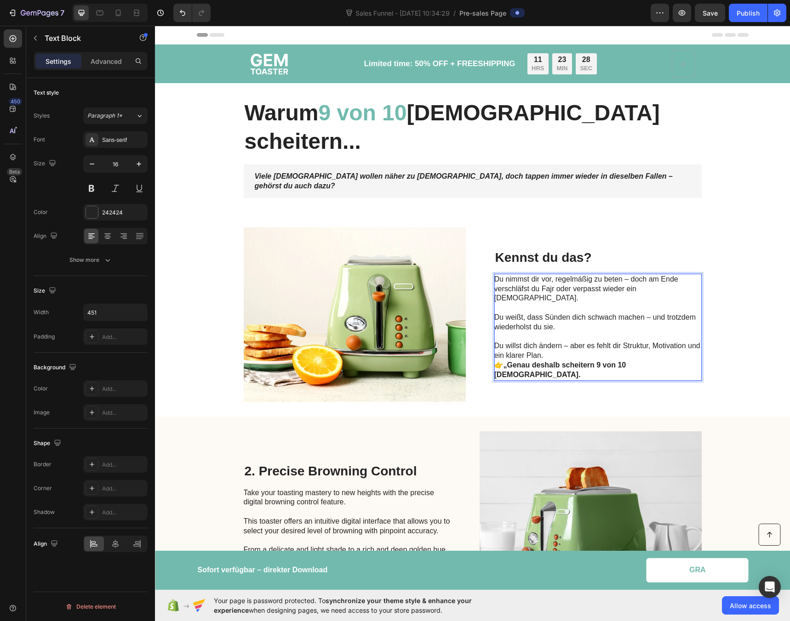
click at [549, 341] on p "Du willst dich ändern – aber es fehlt dir Struktur, Motivation und ein klarer P…" at bounding box center [597, 350] width 206 height 19
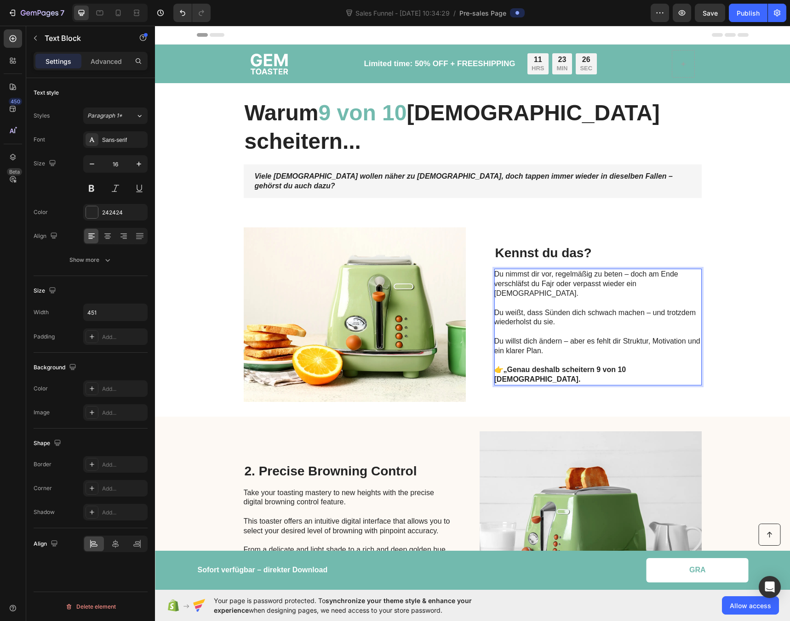
click at [499, 365] on p "👉 „Genau deshalb scheitern 9 von 10 [DEMOGRAPHIC_DATA]." at bounding box center [597, 374] width 206 height 19
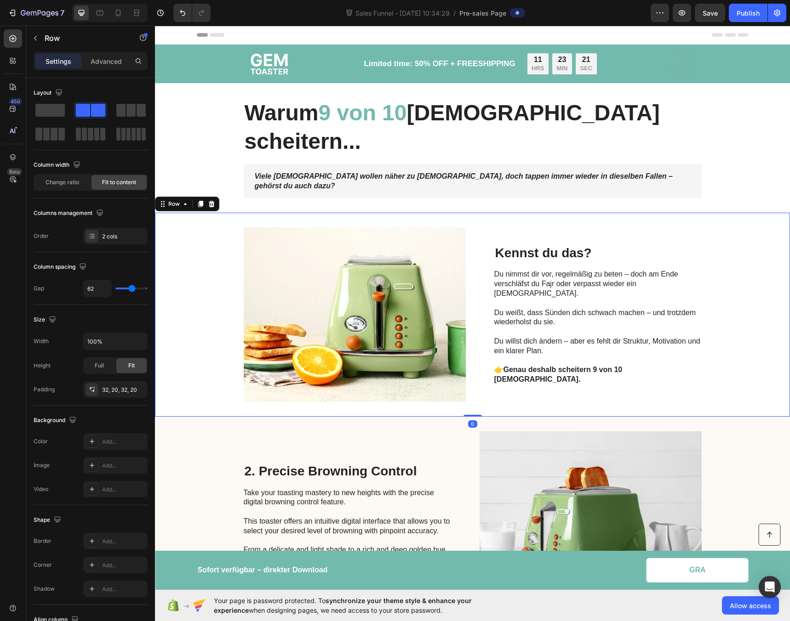
click at [757, 345] on div "Image Kennst du das? Heading Du nimmst dir vor, regelmäßig zu beten – doch am E…" at bounding box center [472, 315] width 635 height 204
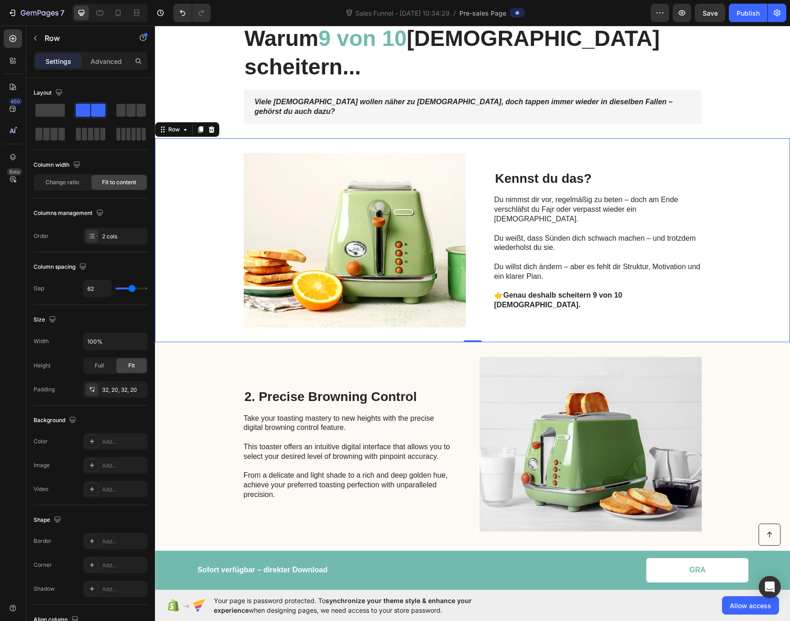
scroll to position [80, 0]
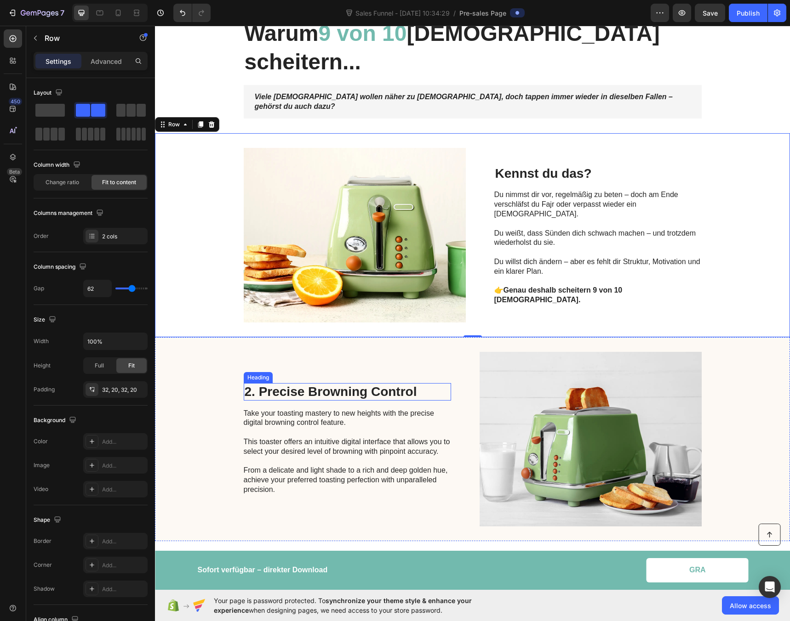
click at [277, 383] on h2 "2. Precise Browning Control" at bounding box center [347, 391] width 207 height 17
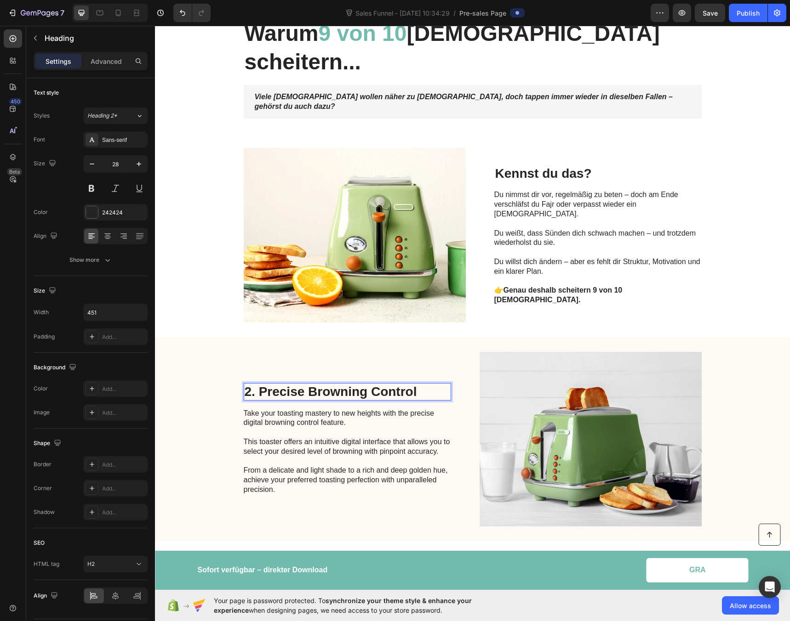
click at [277, 383] on h2 "2. Precise Browning Control" at bounding box center [347, 391] width 207 height 17
click at [277, 384] on p "2. Precise Browning Control" at bounding box center [347, 392] width 205 height 16
click at [280, 409] on p "Take your toasting mastery to new heights with the precise digital browning con…" at bounding box center [347, 452] width 206 height 86
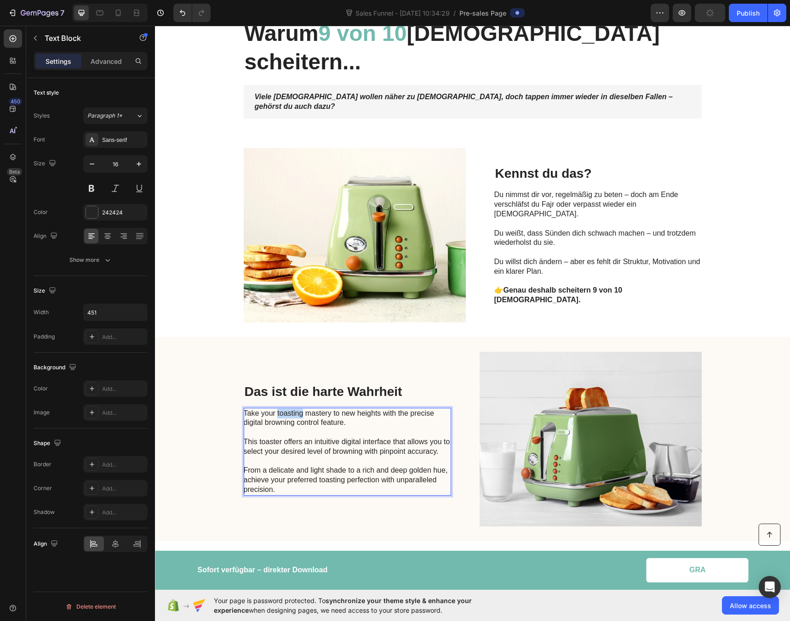
click at [280, 409] on p "Take your toasting mastery to new heights with the precise digital browning con…" at bounding box center [347, 452] width 206 height 86
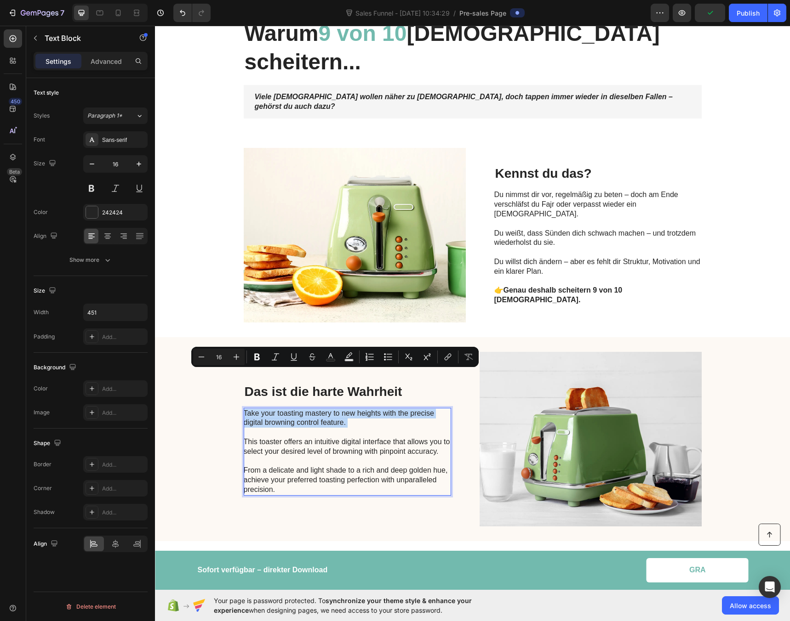
click at [280, 409] on p "Take your toasting mastery to new heights with the precise digital browning con…" at bounding box center [347, 452] width 206 height 86
click at [277, 450] on p "Take your toasting mastery to new heights with the precise digital browning con…" at bounding box center [347, 452] width 206 height 86
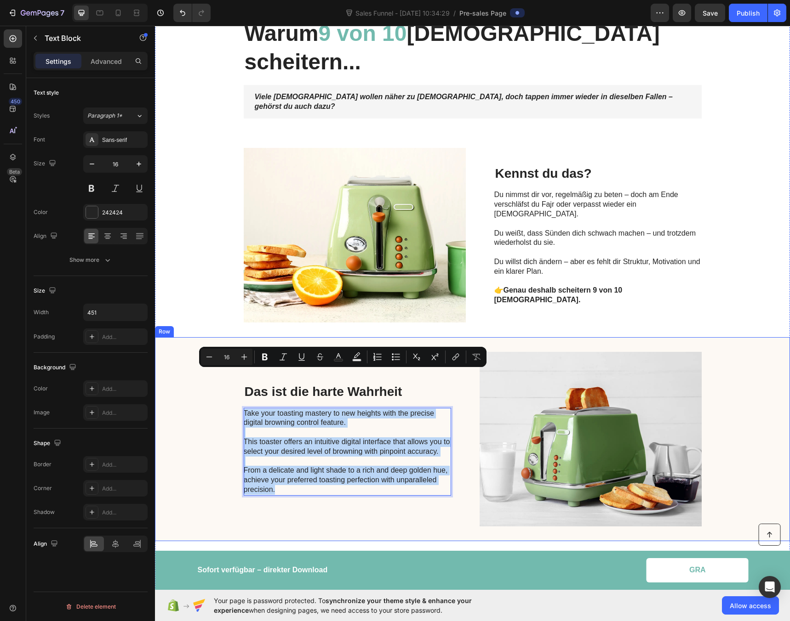
drag, startPoint x: 292, startPoint y: 453, endPoint x: 234, endPoint y: 373, distance: 98.5
click at [234, 373] on div "Das ist die harte Wahrheit Heading Take your toasting mastery to new heights wi…" at bounding box center [472, 439] width 635 height 204
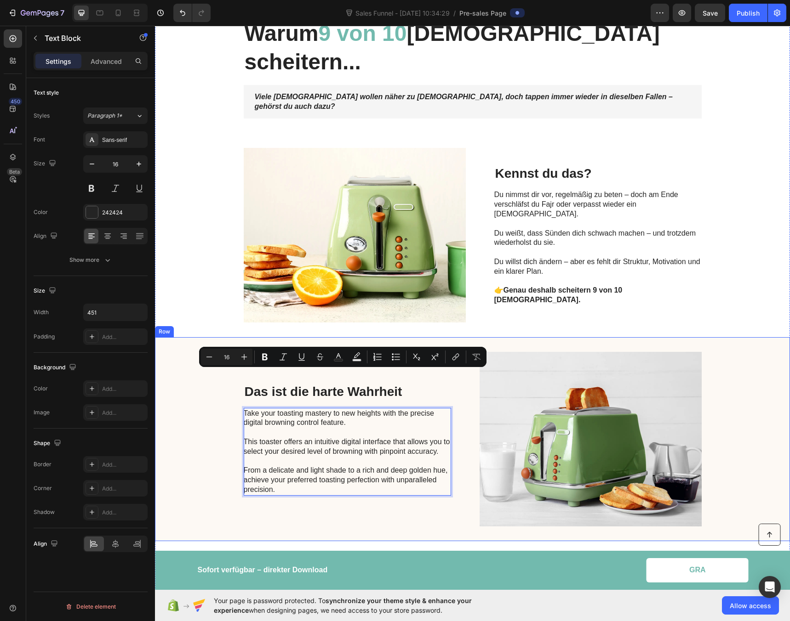
scroll to position [103, 0]
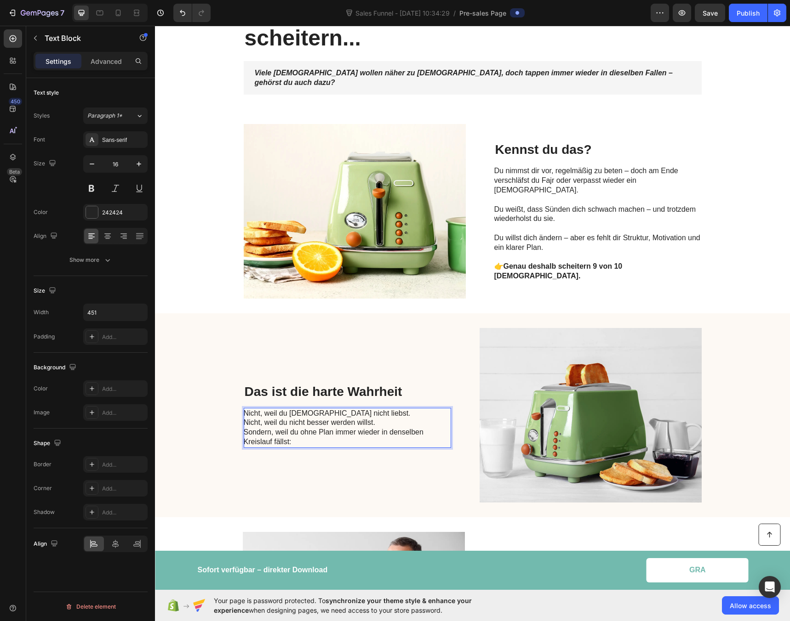
click at [349, 409] on p "Nicht, weil du [DEMOGRAPHIC_DATA] nicht liebst. Nicht, weil du nicht besser wer…" at bounding box center [347, 428] width 206 height 38
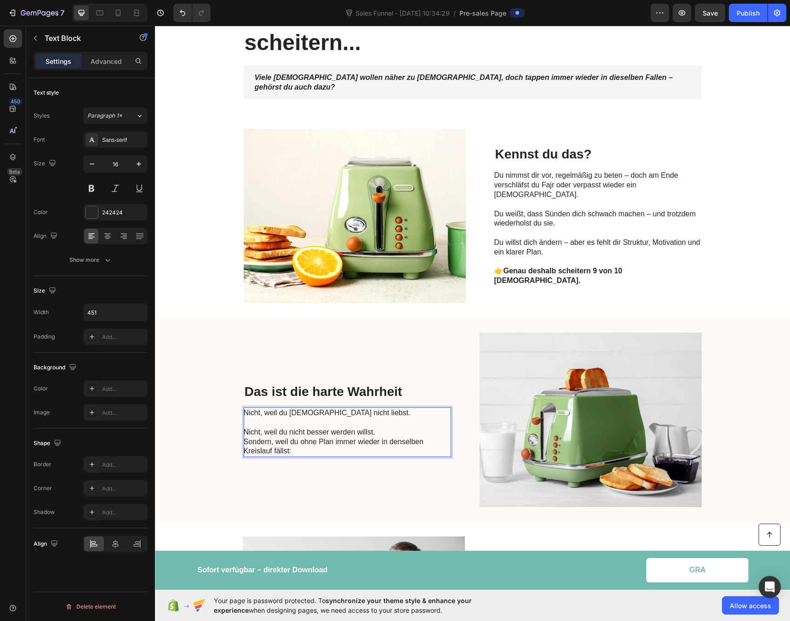
click at [378, 418] on p "⁠⁠⁠⁠⁠⁠⁠ Nicht, weil du nicht besser werden willst. Sondern, weil du ohne Plan i…" at bounding box center [347, 437] width 206 height 38
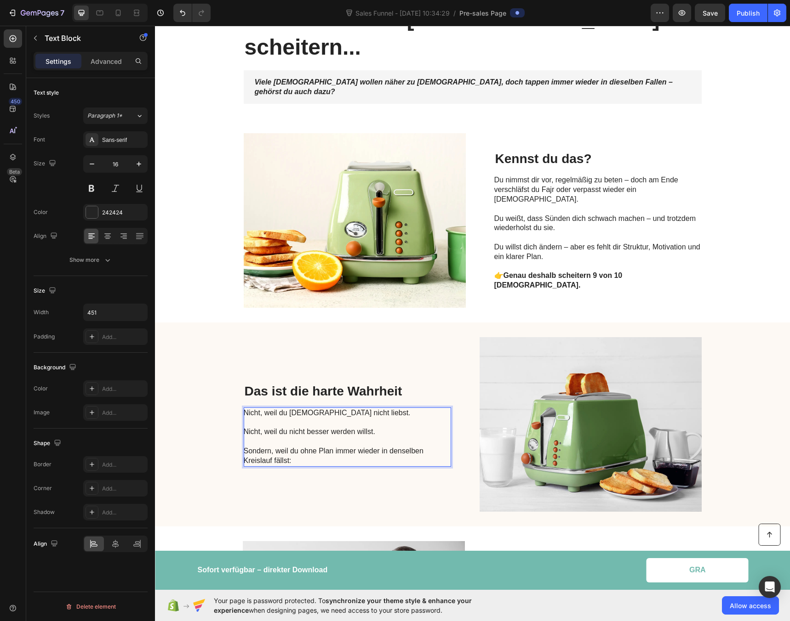
click at [309, 437] on p "⁠⁠⁠⁠⁠⁠⁠ Sondern, weil du ohne Plan immer wieder in denselben Kreislauf fällst:" at bounding box center [347, 451] width 206 height 28
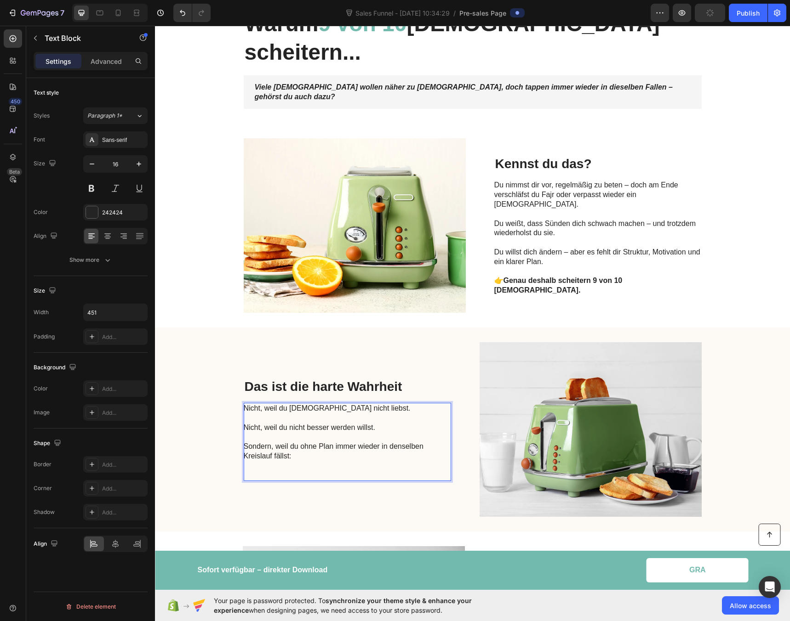
scroll to position [85, 0]
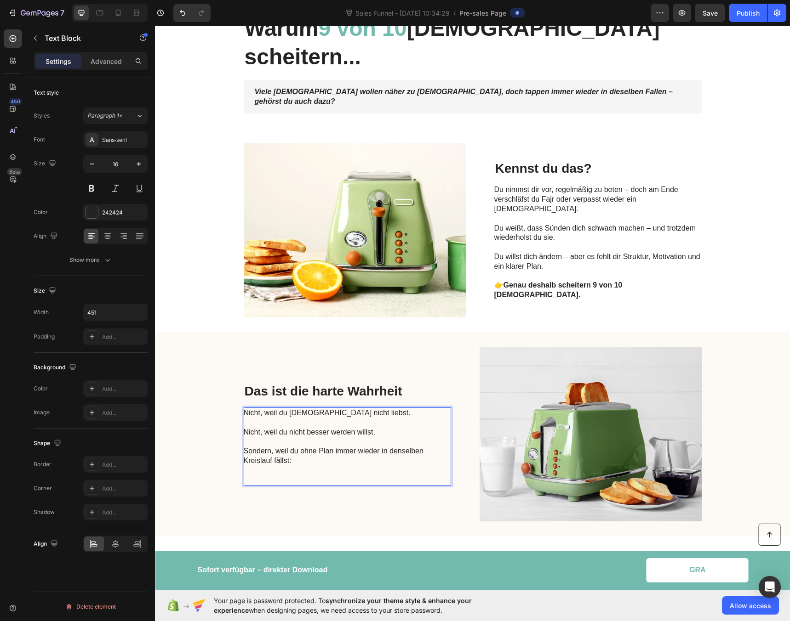
click at [259, 476] on p "Rich Text Editor. Editing area: main" at bounding box center [347, 481] width 206 height 10
click at [250, 476] on p "Rich Text Editor. Editing area: main" at bounding box center [347, 481] width 206 height 10
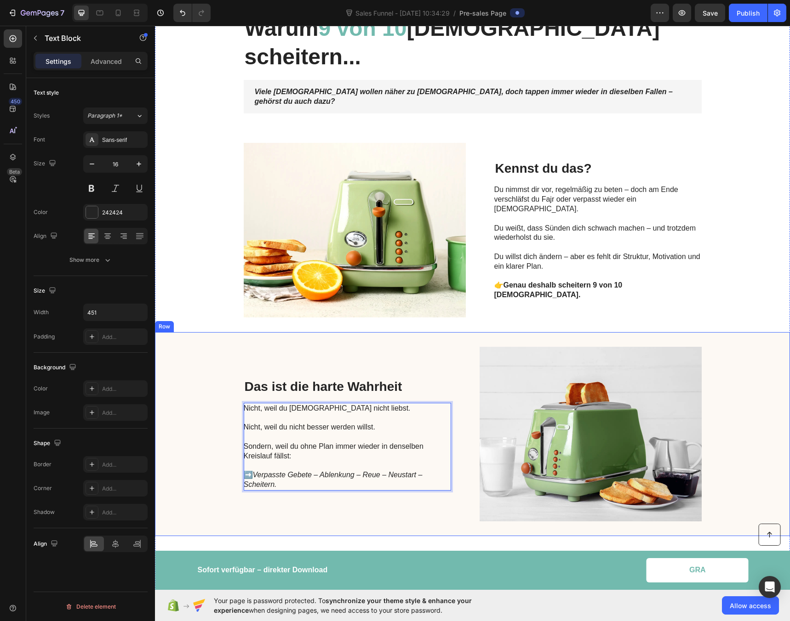
click at [215, 429] on div "Das ist die harte Wahrheit Heading Nicht, weil du [DEMOGRAPHIC_DATA] nicht lieb…" at bounding box center [472, 434] width 635 height 204
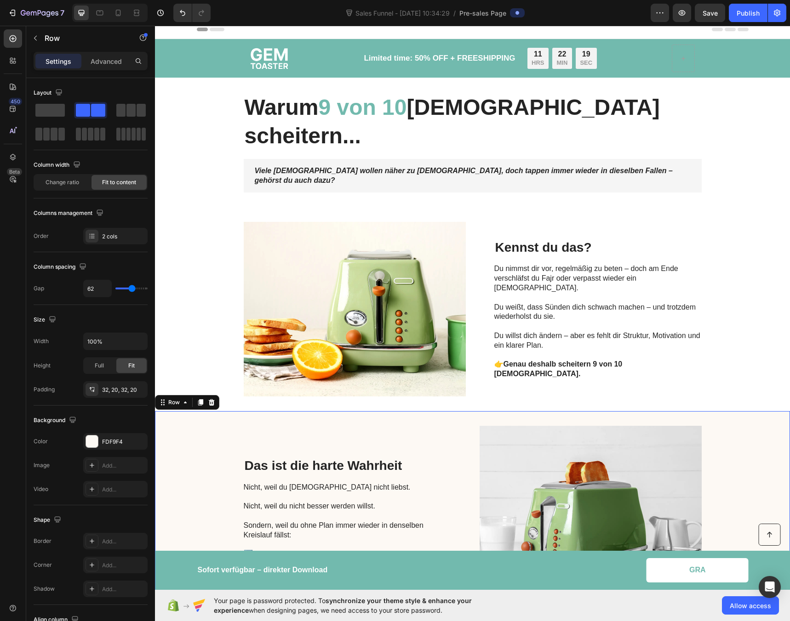
scroll to position [0, 0]
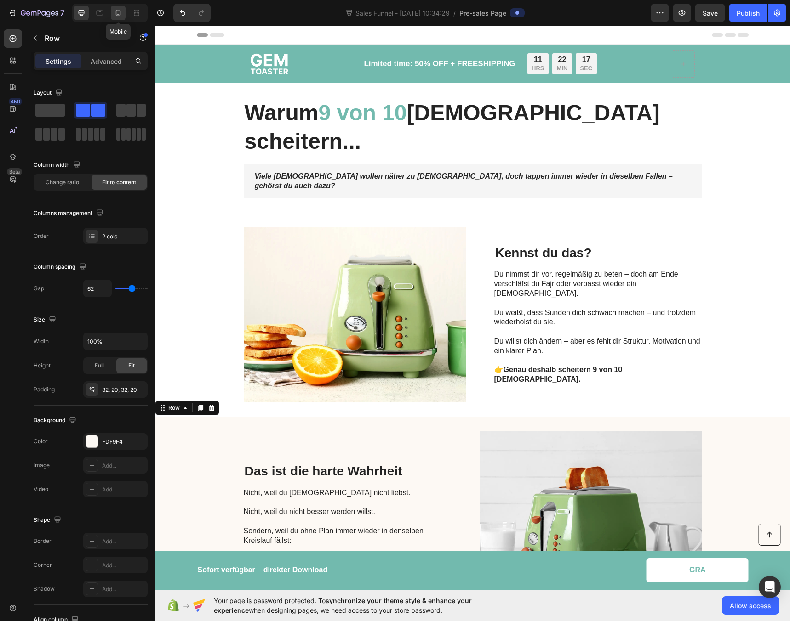
click at [117, 16] on icon at bounding box center [118, 13] width 5 height 6
type input "0"
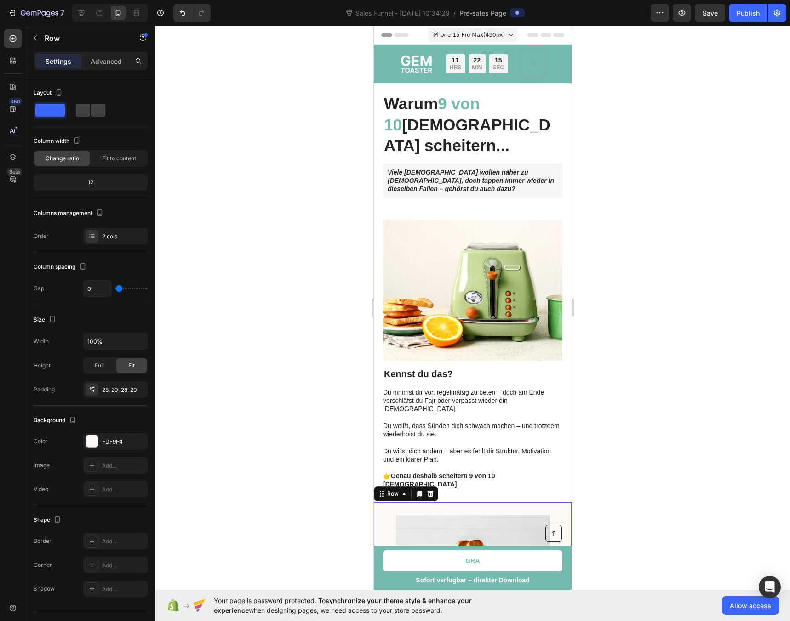
click at [346, 249] on div at bounding box center [472, 324] width 635 height 596
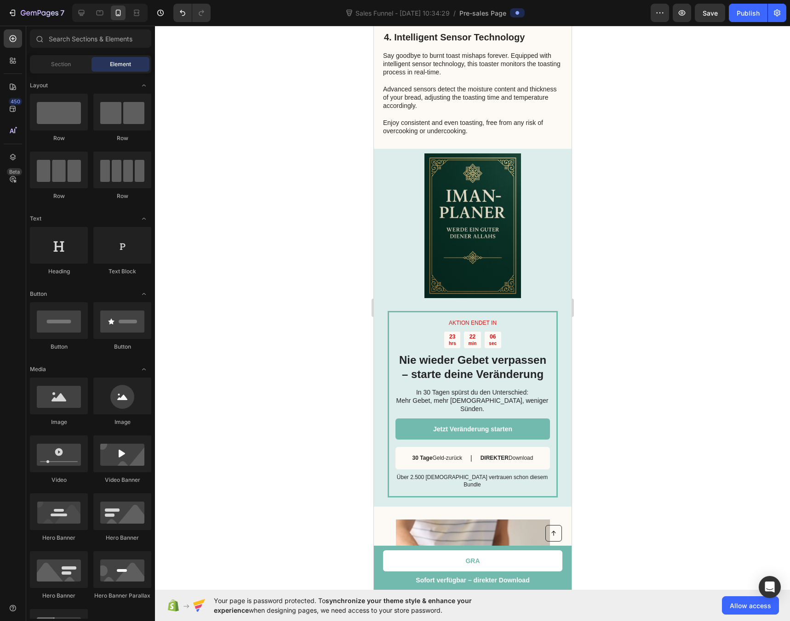
scroll to position [1118, 0]
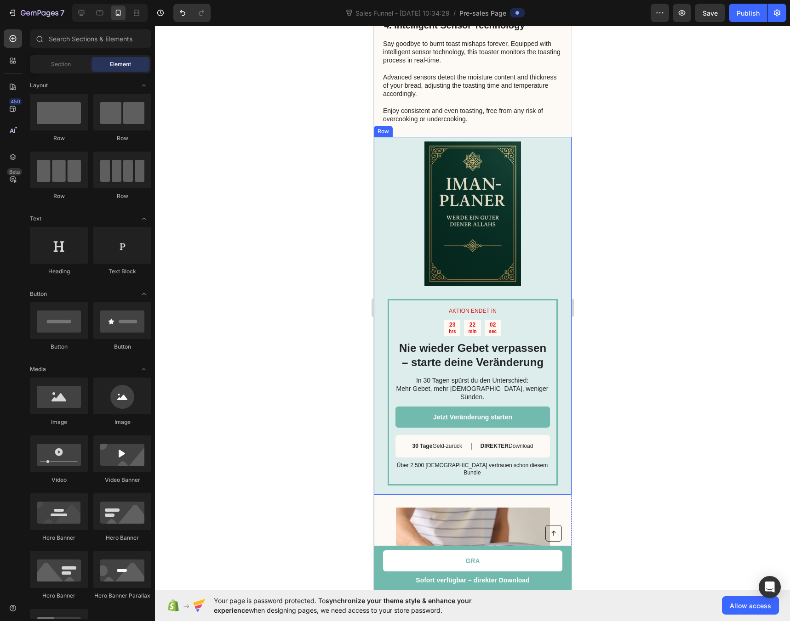
click at [316, 279] on div at bounding box center [472, 324] width 635 height 596
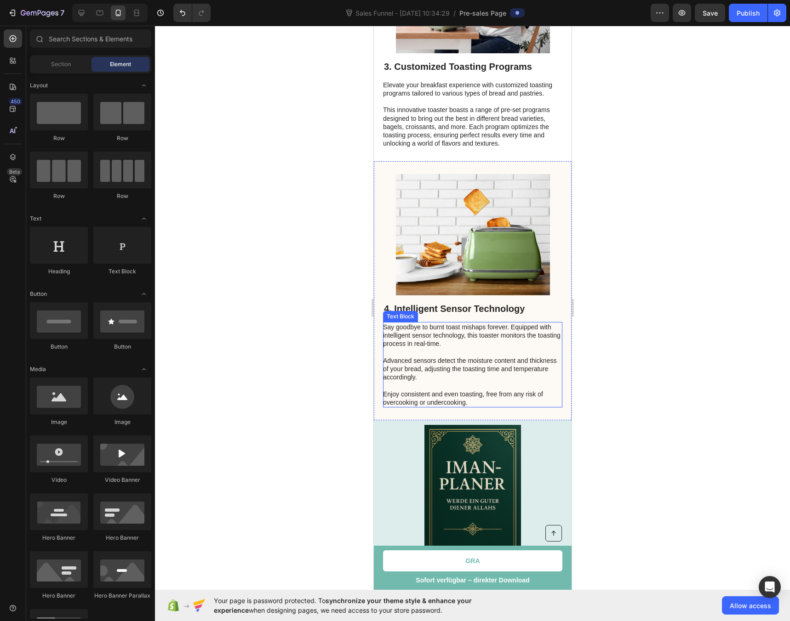
scroll to position [820, 0]
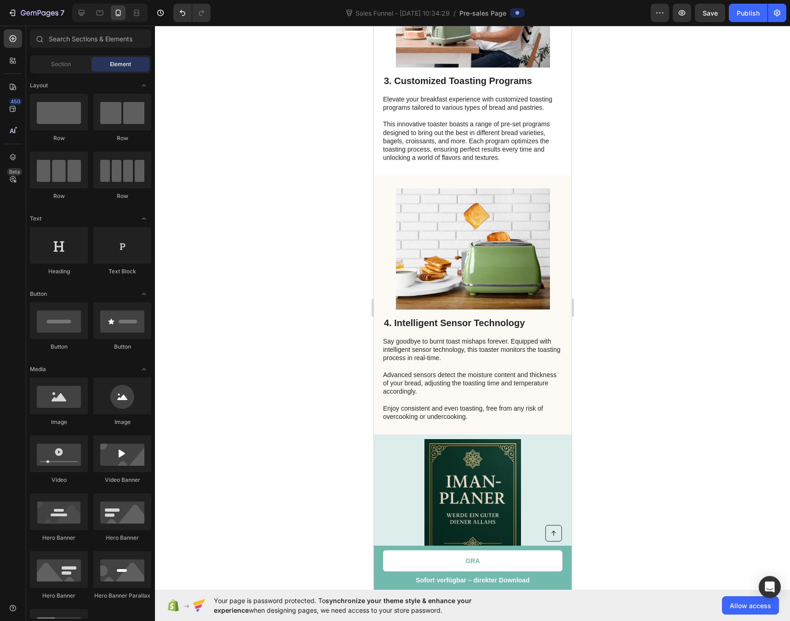
click at [676, 287] on div at bounding box center [472, 324] width 635 height 596
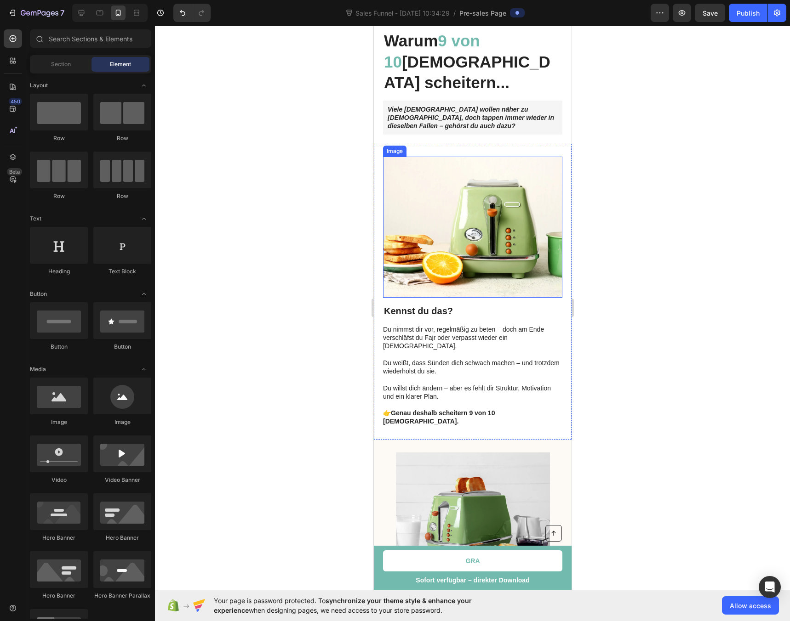
scroll to position [0, 0]
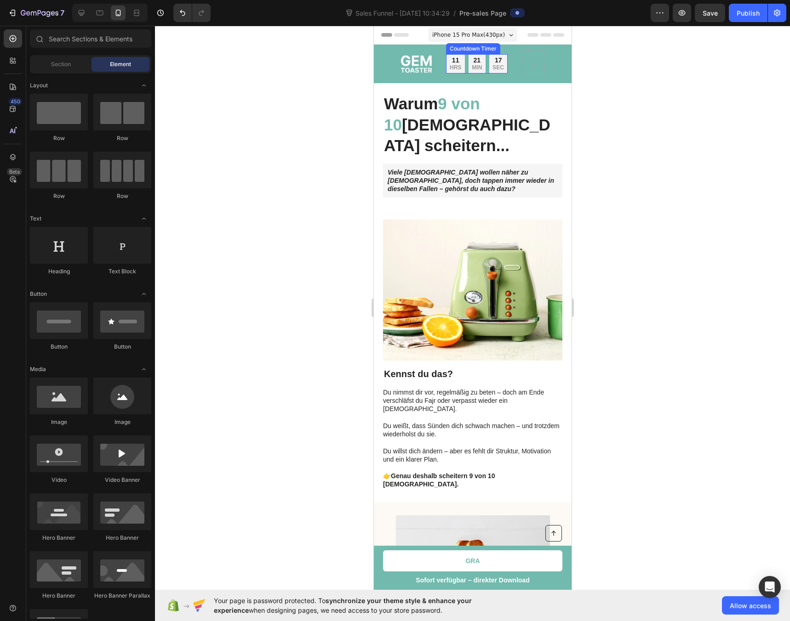
click at [452, 66] on p "HRS" at bounding box center [454, 67] width 11 height 7
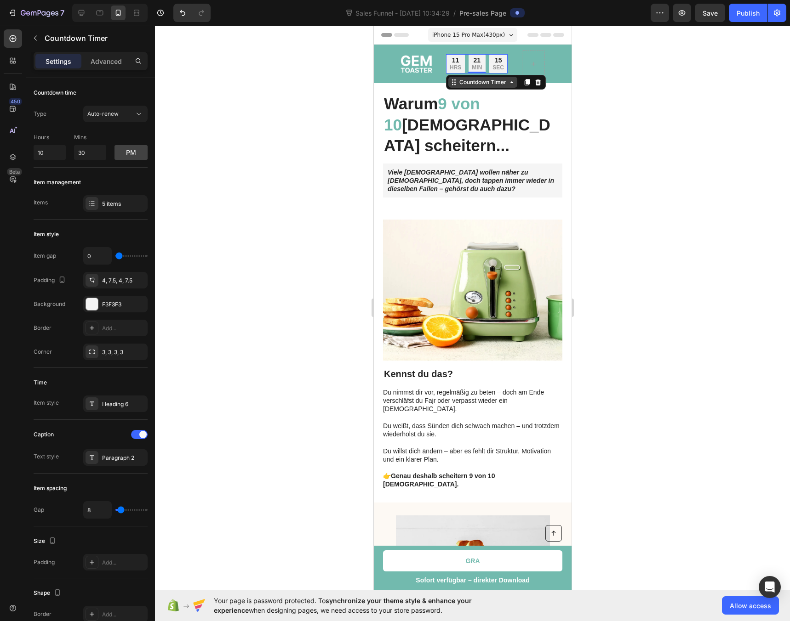
click at [508, 86] on div "Countdown Timer" at bounding box center [482, 82] width 69 height 11
click at [451, 65] on p "HRS" at bounding box center [454, 67] width 11 height 7
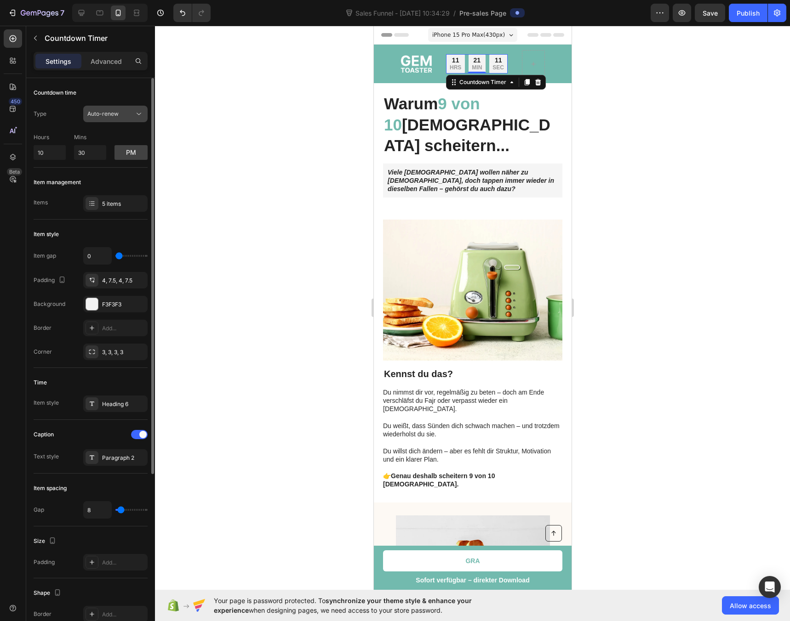
click at [102, 115] on span "Auto-renew" at bounding box center [102, 113] width 31 height 7
click at [240, 111] on div at bounding box center [472, 324] width 635 height 596
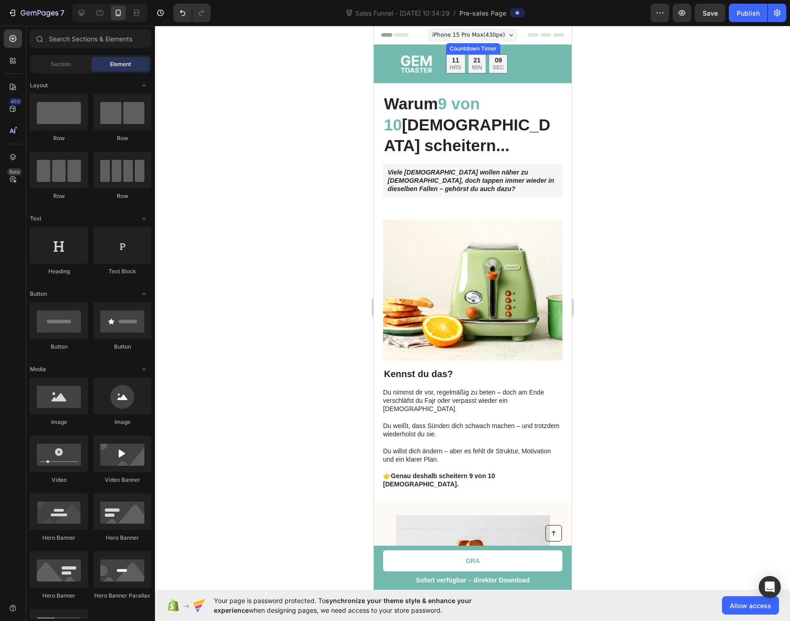
click at [453, 66] on p "HRS" at bounding box center [454, 67] width 11 height 7
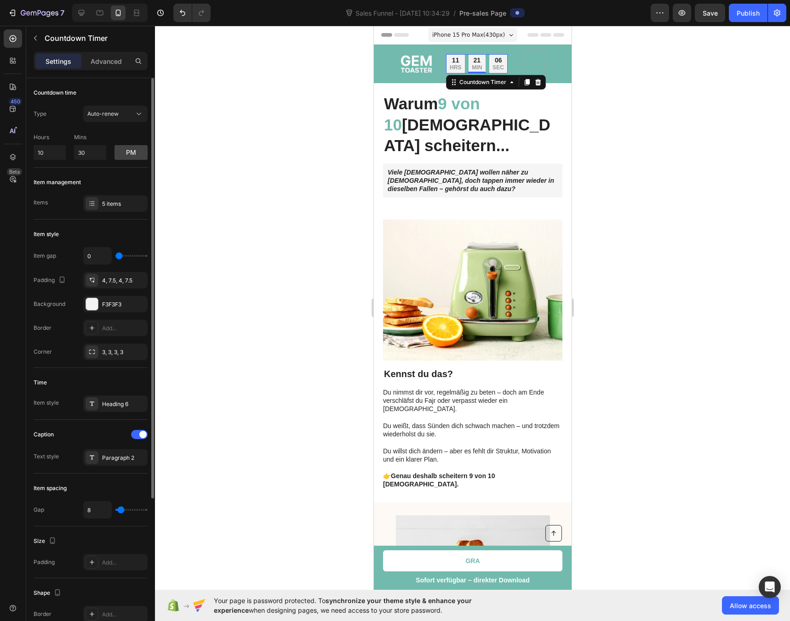
click at [44, 137] on p "Hours" at bounding box center [50, 137] width 32 height 8
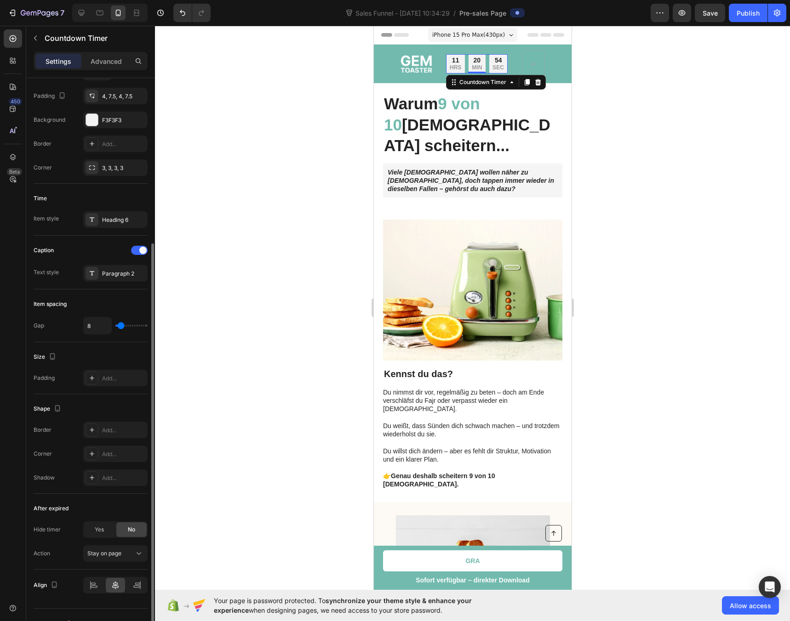
scroll to position [201, 0]
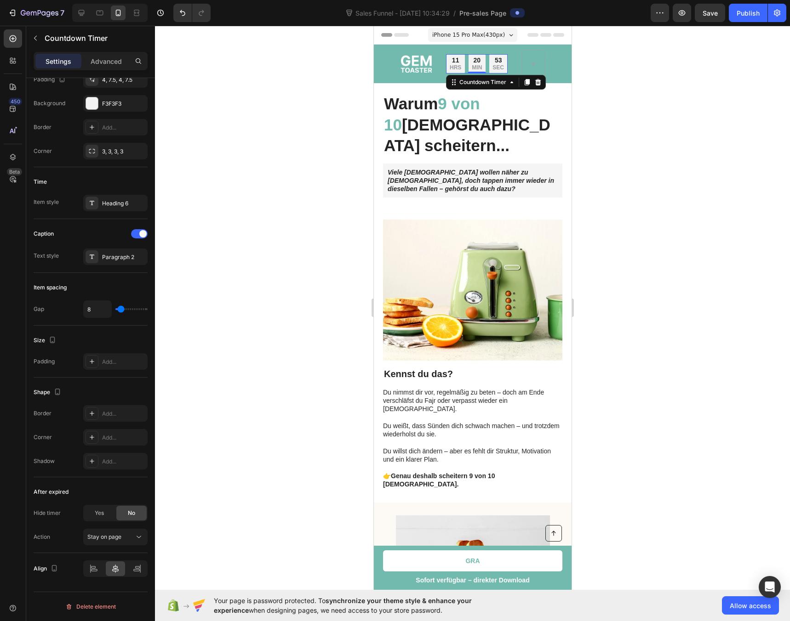
click at [279, 196] on div at bounding box center [472, 324] width 635 height 596
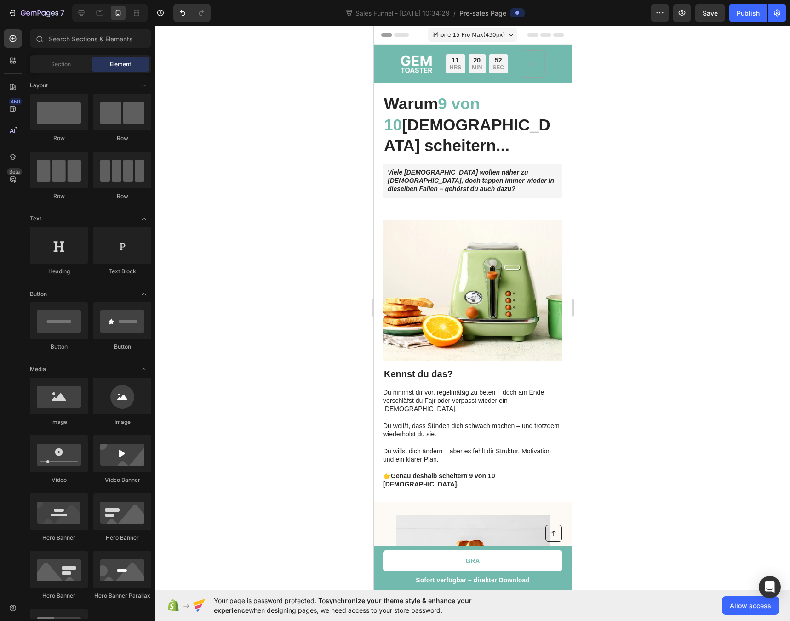
click at [266, 195] on div at bounding box center [472, 324] width 635 height 596
click at [478, 244] on img at bounding box center [471, 290] width 179 height 141
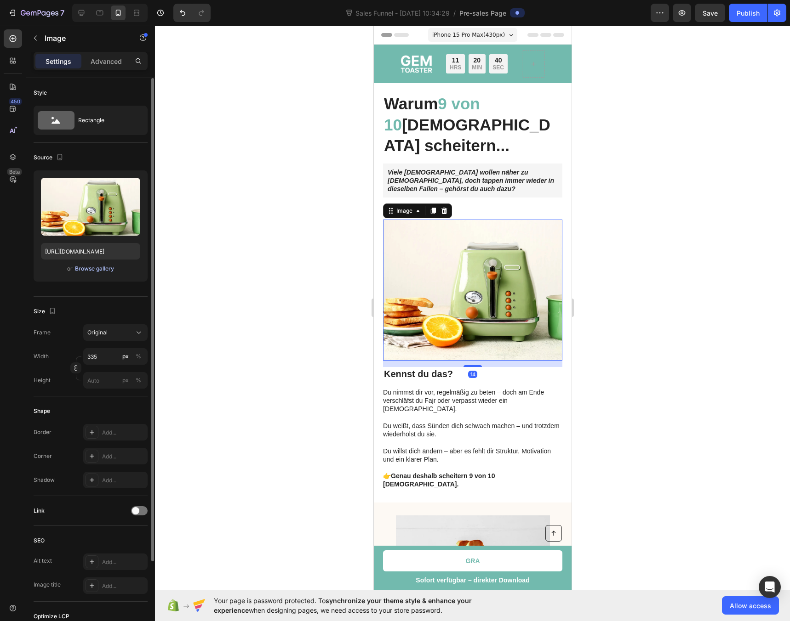
click at [90, 268] on div "Browse gallery" at bounding box center [94, 269] width 39 height 8
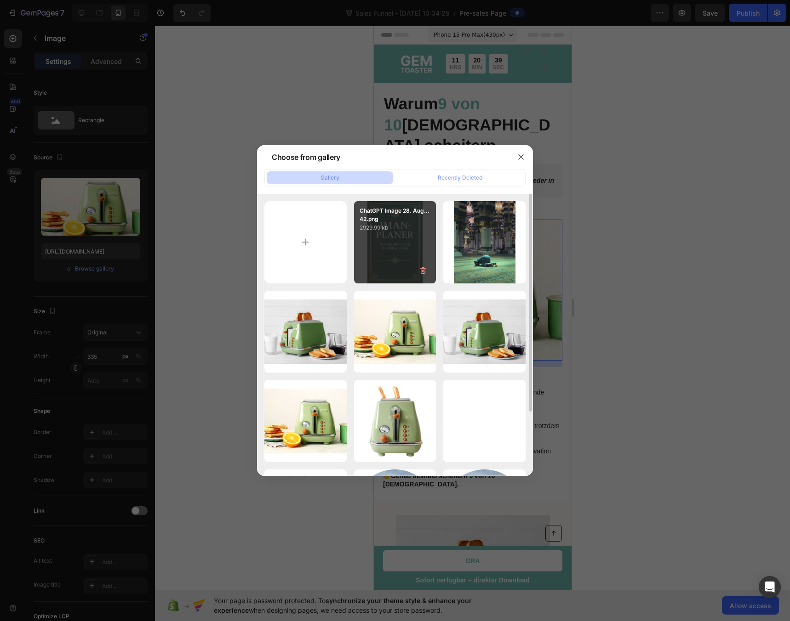
click at [396, 254] on div "ChatGPT Image 28. Aug...42.png 2929.99 kb" at bounding box center [395, 242] width 82 height 82
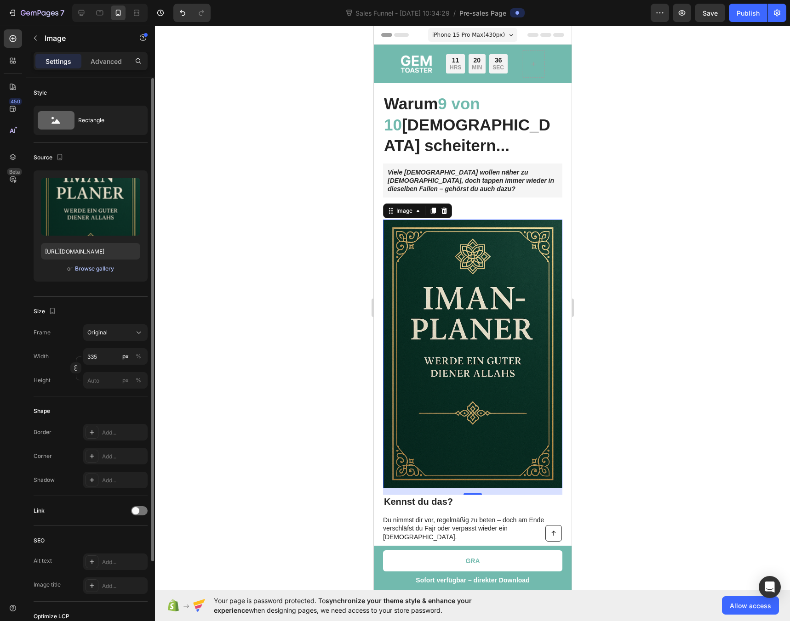
click at [92, 270] on div "Browse gallery" at bounding box center [94, 269] width 39 height 8
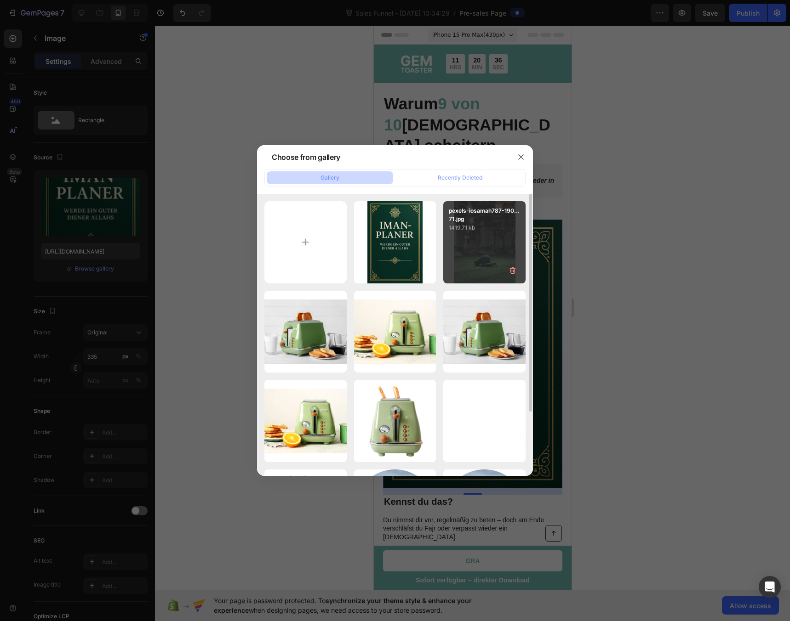
click at [461, 255] on div "pexels-iosamah787-190...71.jpg 1419.71 kb" at bounding box center [484, 242] width 82 height 82
type input "[URL][DOMAIN_NAME]"
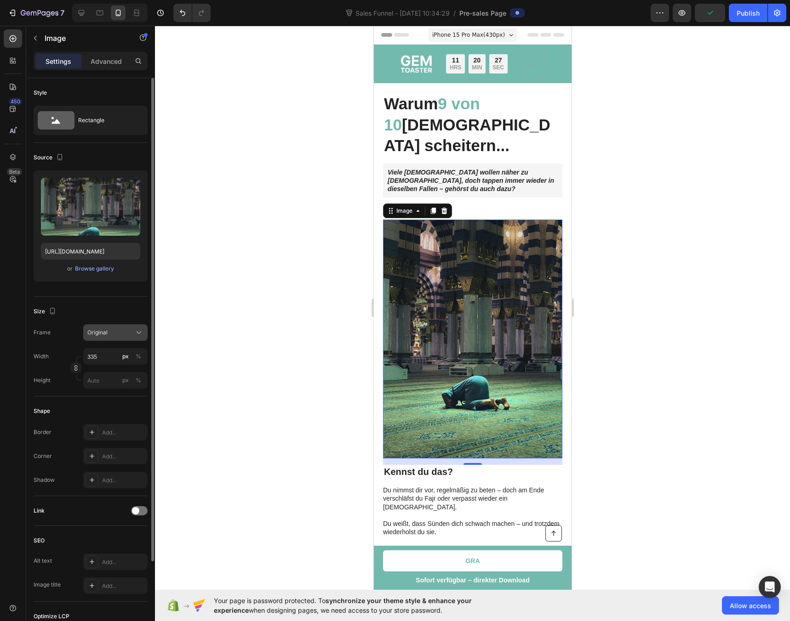
click at [126, 328] on div "Original" at bounding box center [115, 332] width 56 height 9
click at [140, 352] on icon at bounding box center [135, 355] width 9 height 9
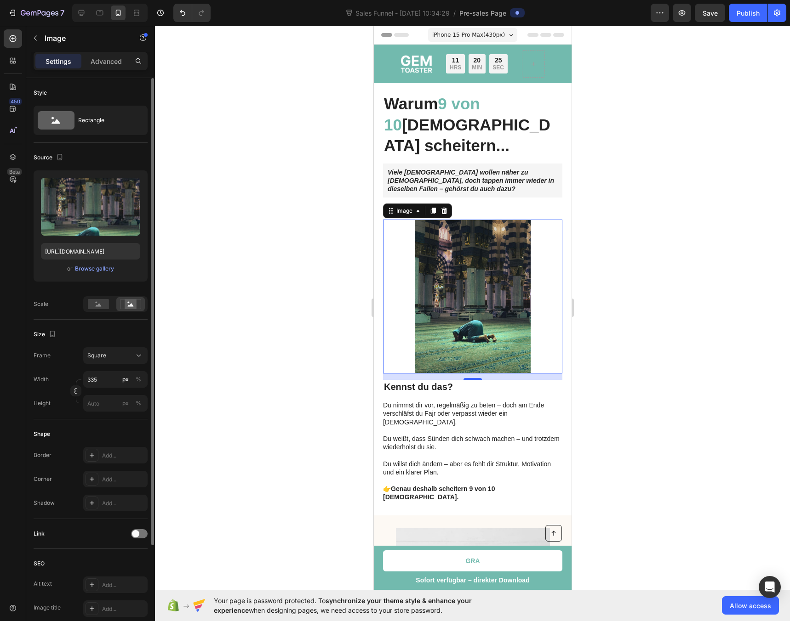
click at [295, 267] on div at bounding box center [472, 324] width 635 height 596
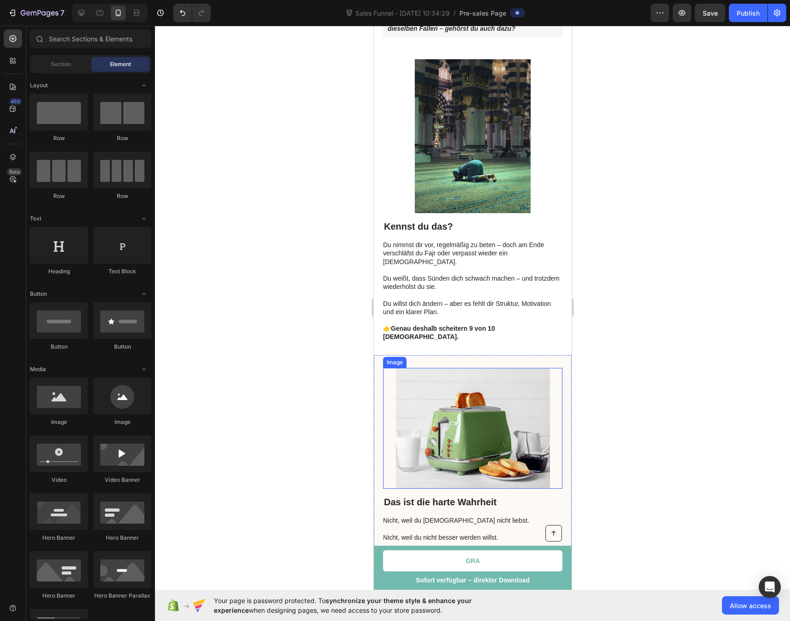
scroll to position [0, 0]
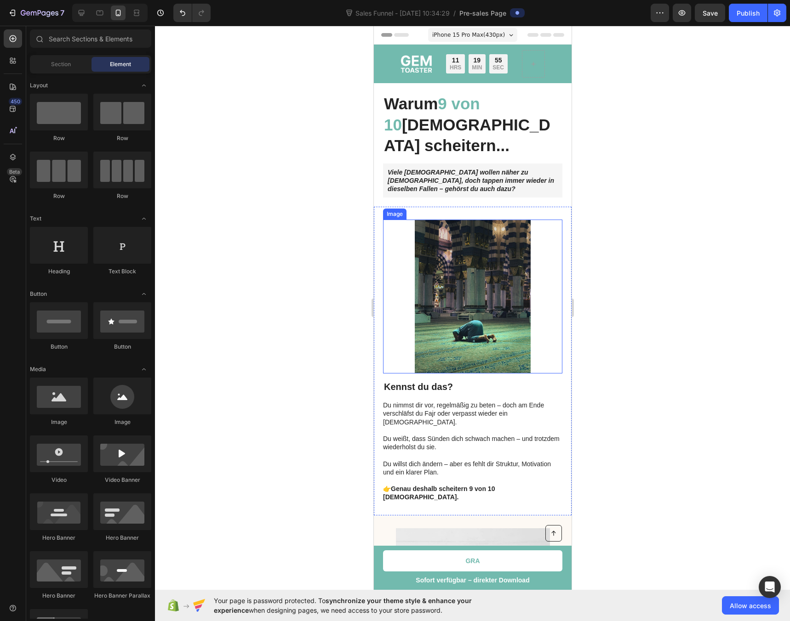
click at [475, 242] on img at bounding box center [472, 297] width 154 height 154
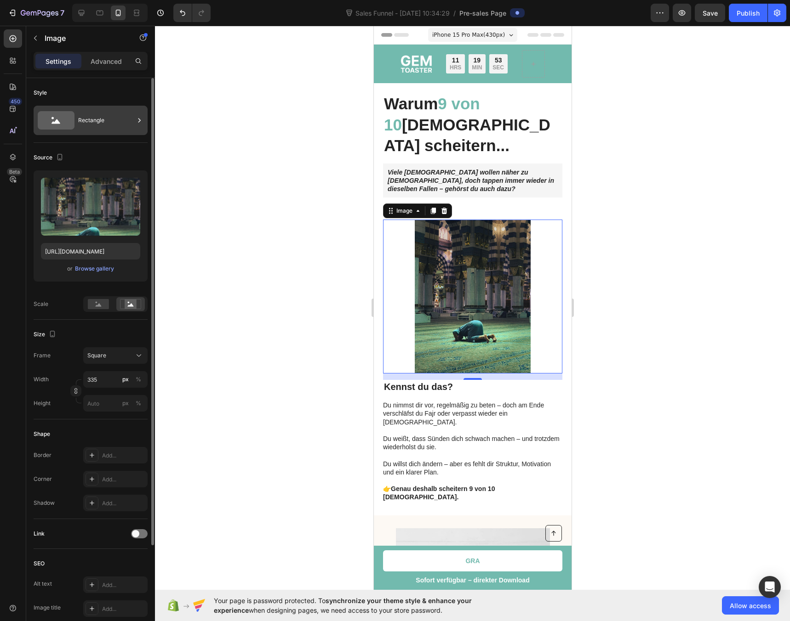
click at [76, 115] on div "Rectangle" at bounding box center [91, 120] width 114 height 29
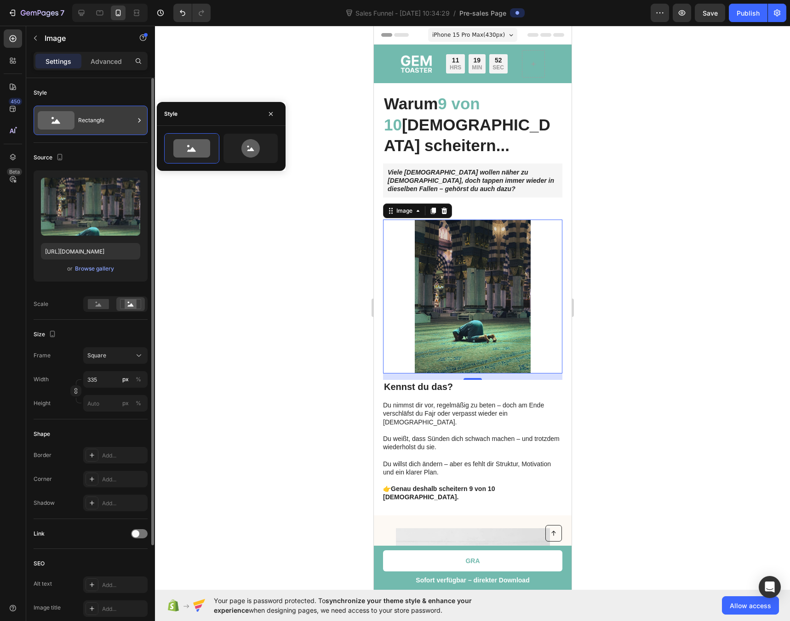
click at [84, 117] on div "Rectangle" at bounding box center [106, 120] width 56 height 21
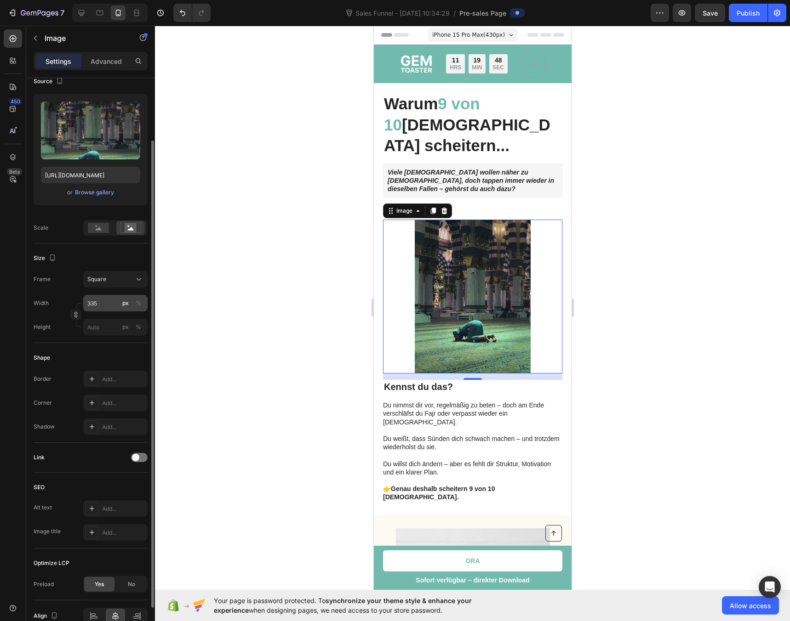
scroll to position [93, 0]
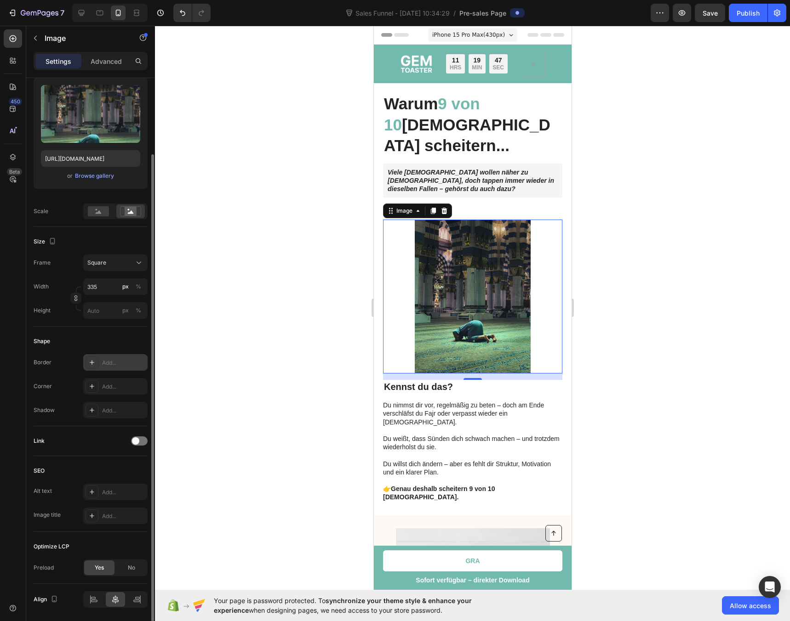
click at [107, 364] on div "Add..." at bounding box center [123, 363] width 43 height 8
click at [174, 343] on div at bounding box center [472, 324] width 635 height 596
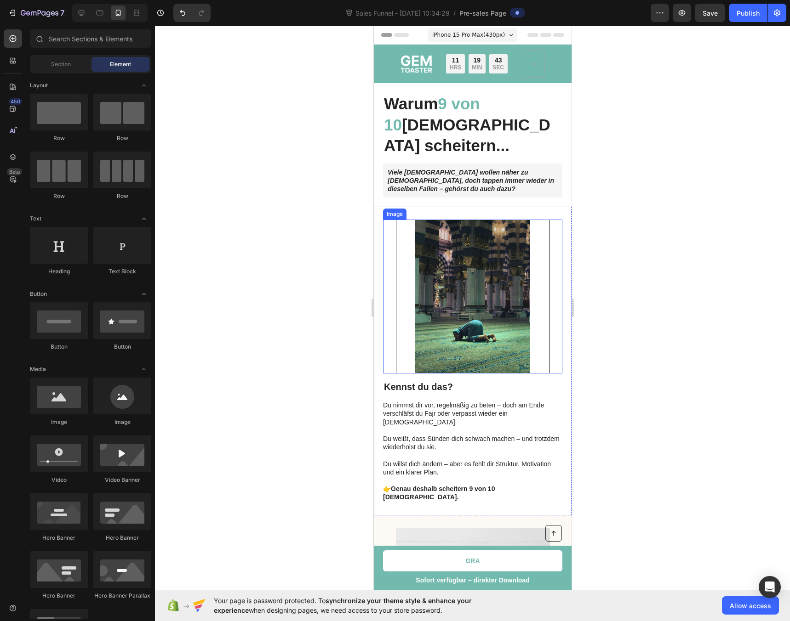
click at [449, 266] on img at bounding box center [472, 297] width 154 height 154
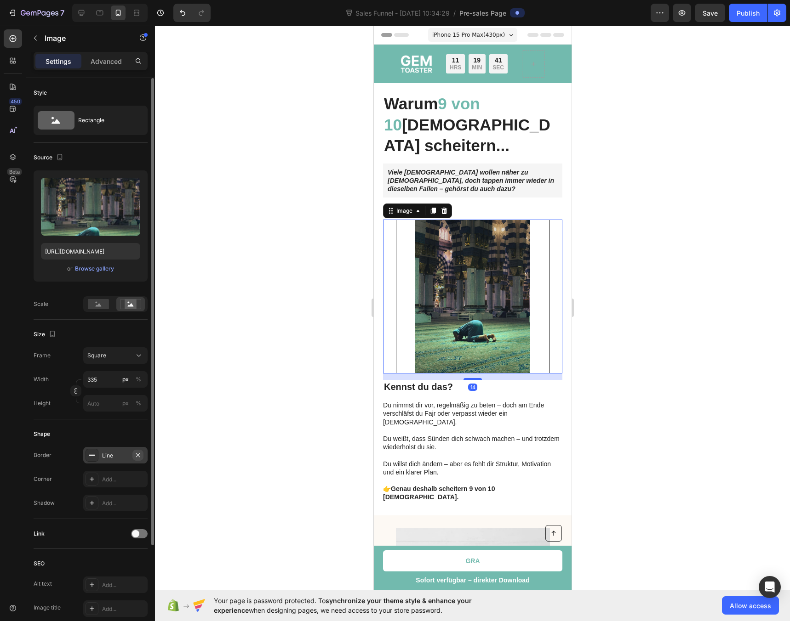
click at [137, 457] on icon "button" at bounding box center [137, 455] width 7 height 7
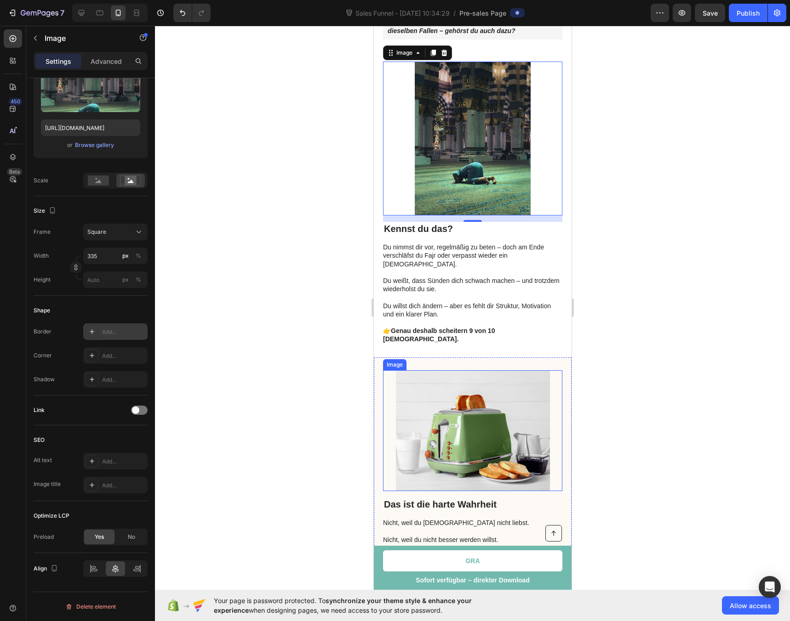
scroll to position [101, 0]
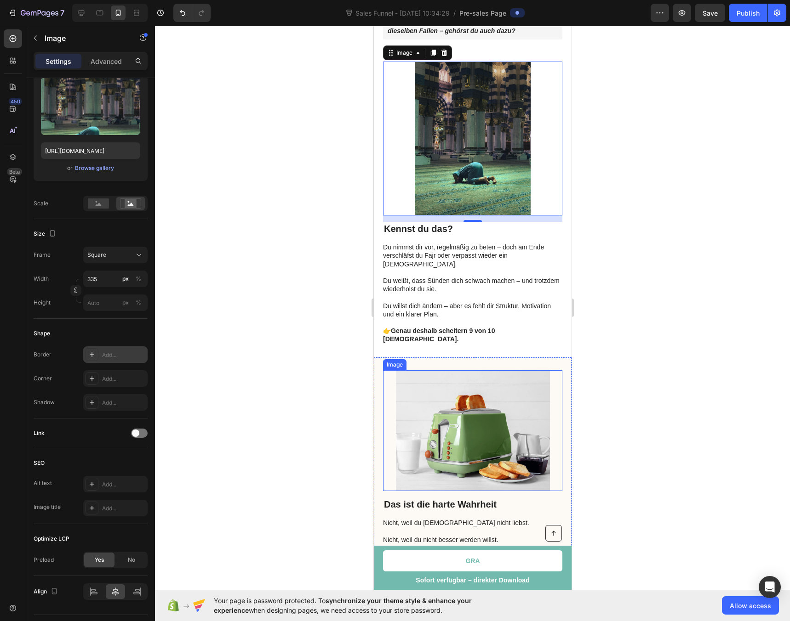
click at [427, 398] on img at bounding box center [472, 430] width 154 height 121
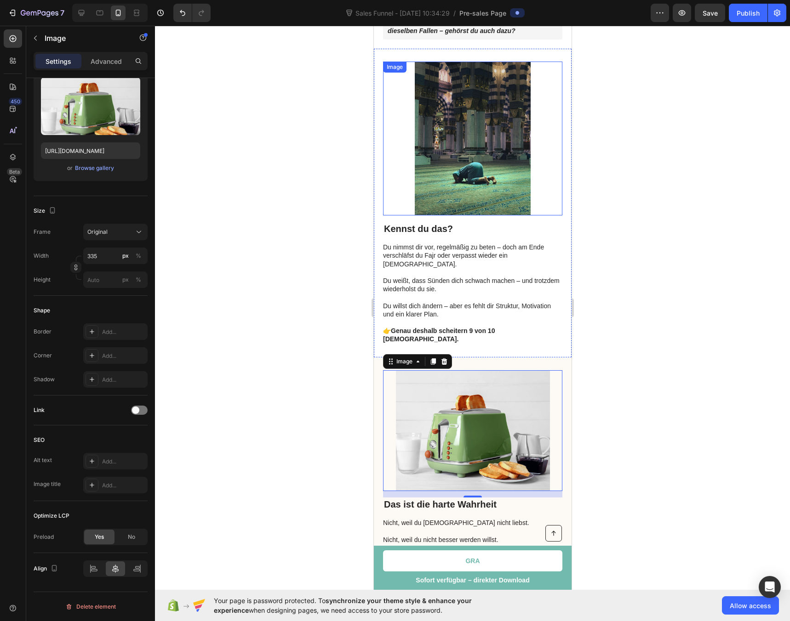
click at [461, 159] on img at bounding box center [472, 139] width 154 height 154
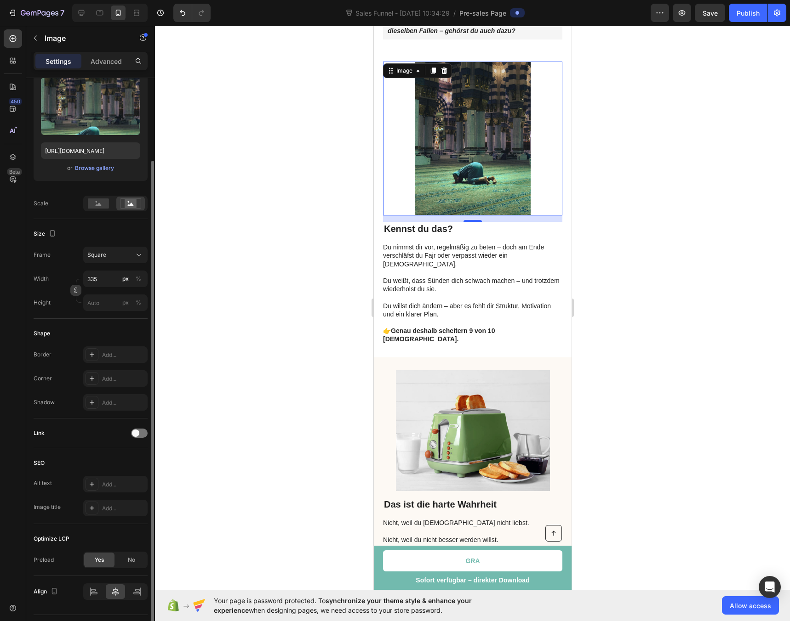
click at [76, 290] on icon "button" at bounding box center [76, 290] width 6 height 6
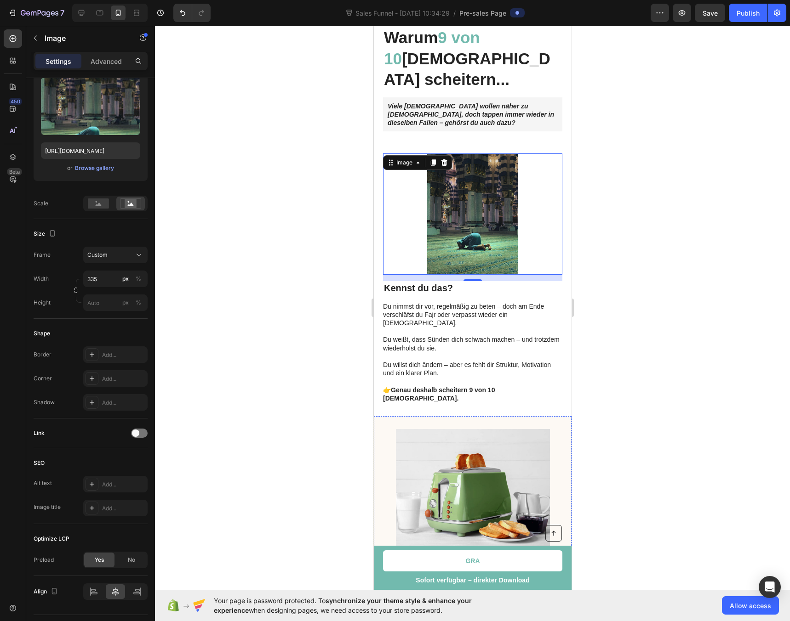
scroll to position [14, 0]
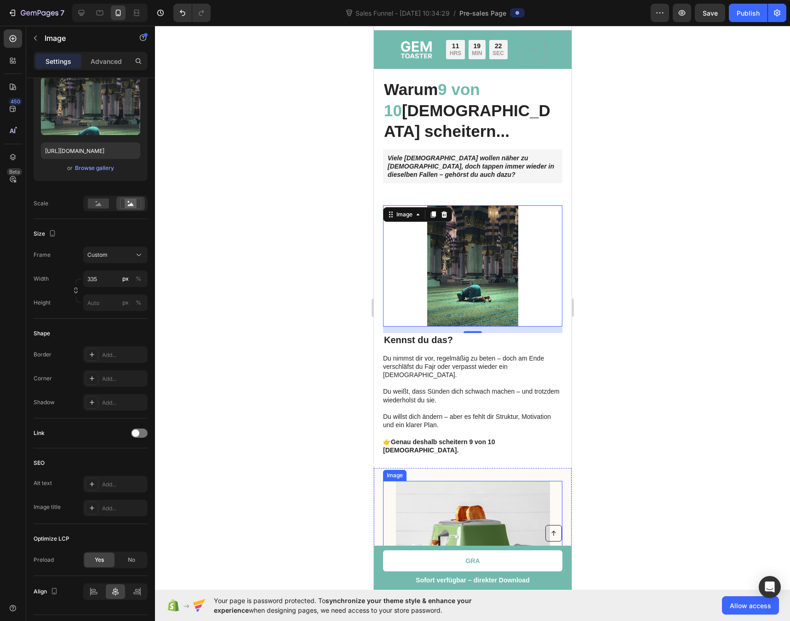
click at [459, 481] on img at bounding box center [472, 541] width 154 height 121
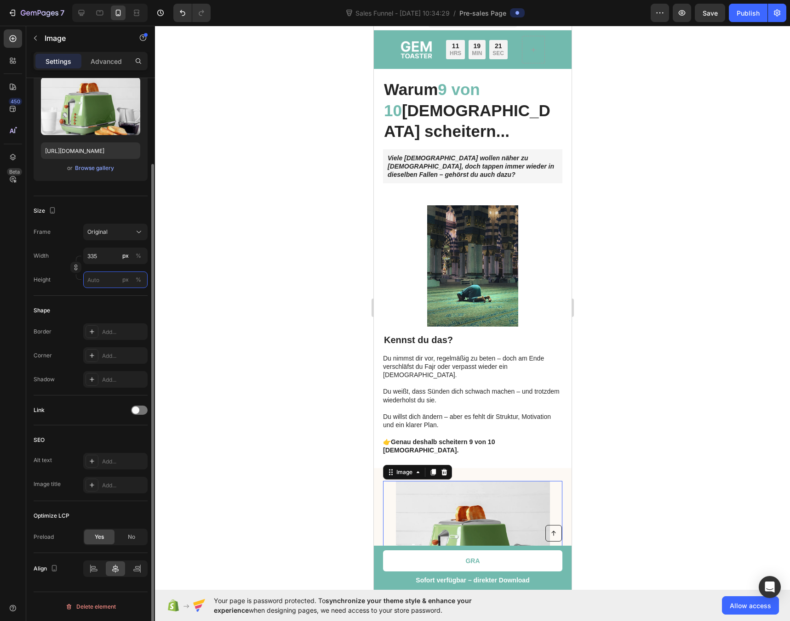
click at [91, 284] on input "px %" at bounding box center [115, 280] width 64 height 17
click at [56, 289] on div "Size Frame Original Width 335 px % Height px %" at bounding box center [91, 246] width 114 height 100
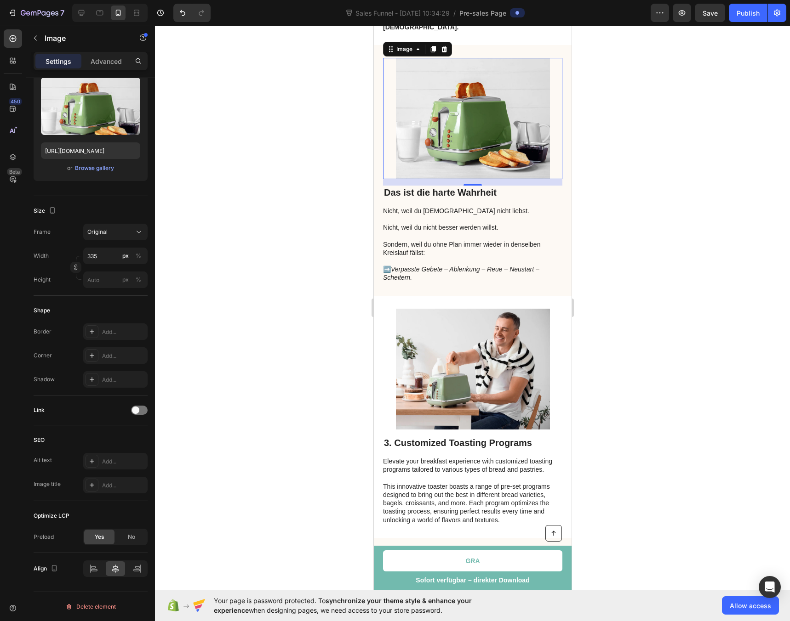
scroll to position [451, 0]
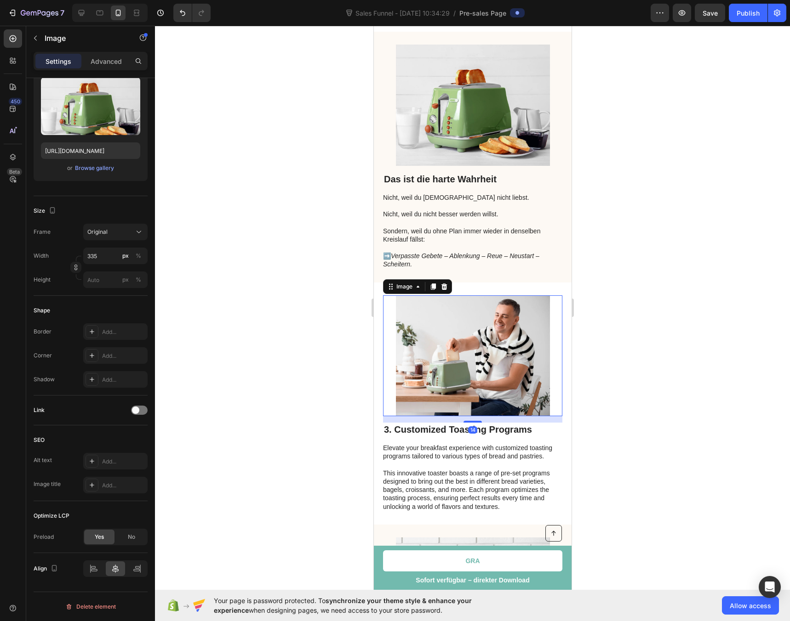
click at [441, 308] on img at bounding box center [472, 356] width 154 height 121
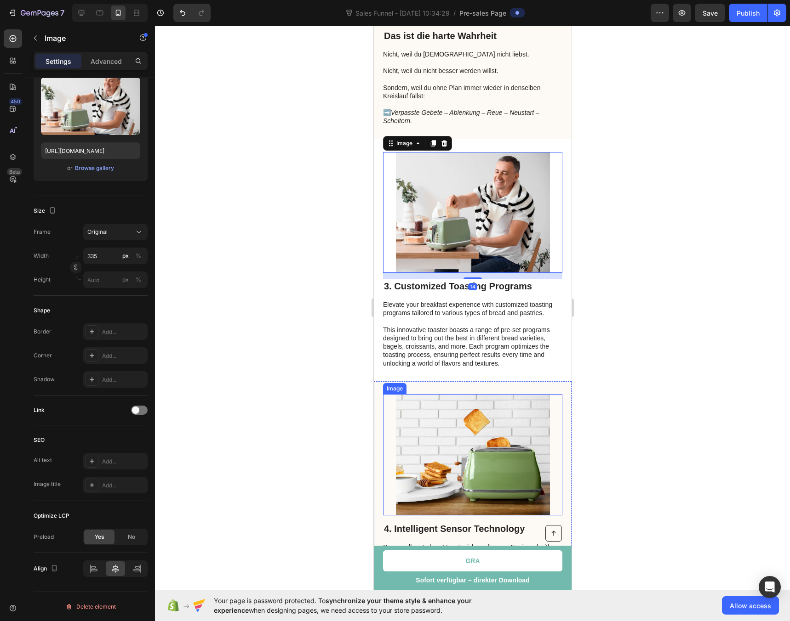
scroll to position [750, 0]
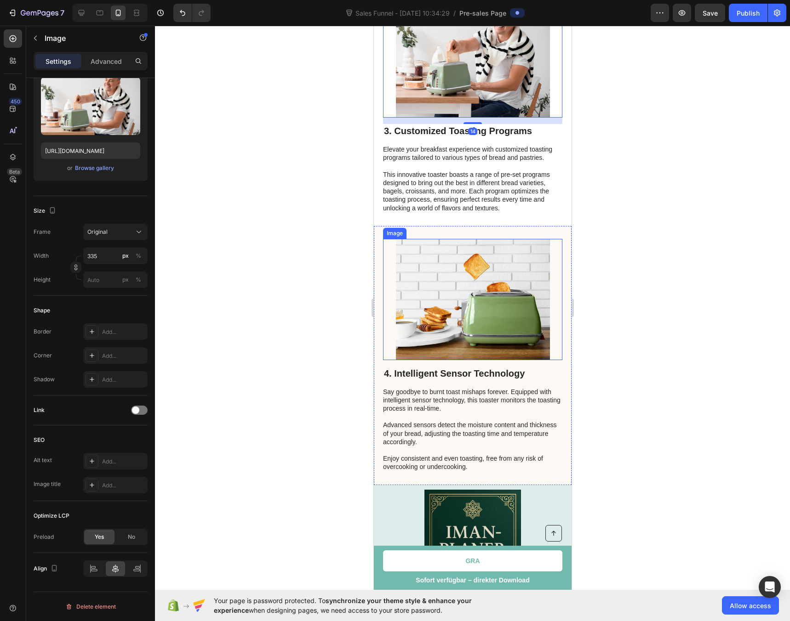
click at [447, 286] on img at bounding box center [472, 299] width 154 height 121
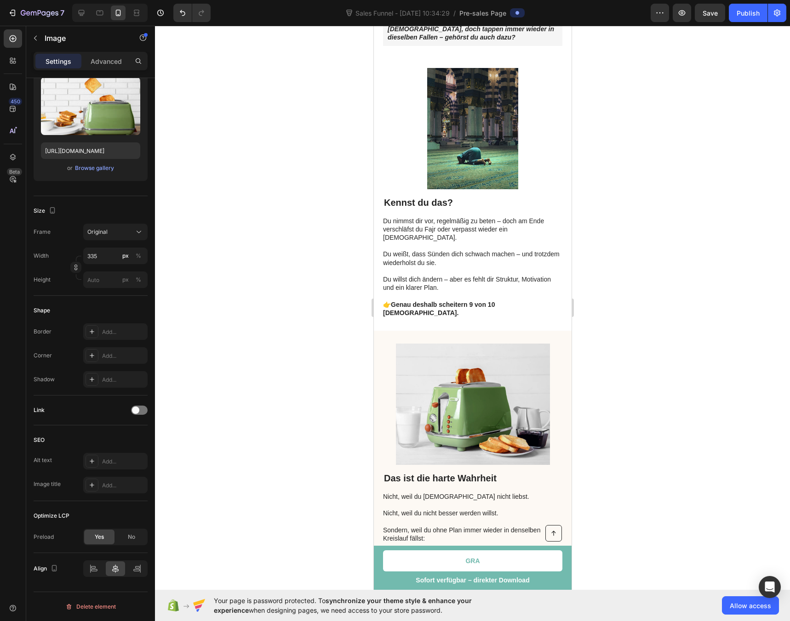
scroll to position [0, 0]
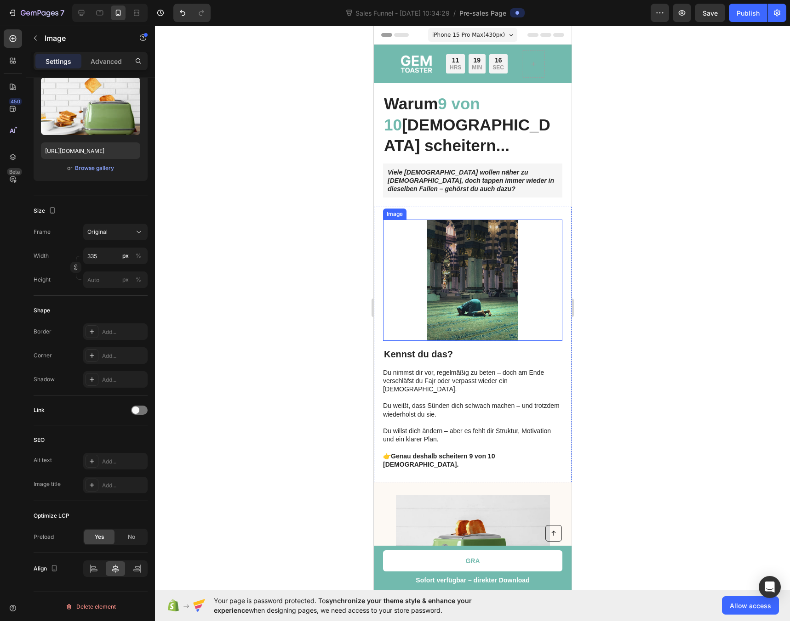
click at [455, 266] on img at bounding box center [472, 280] width 154 height 121
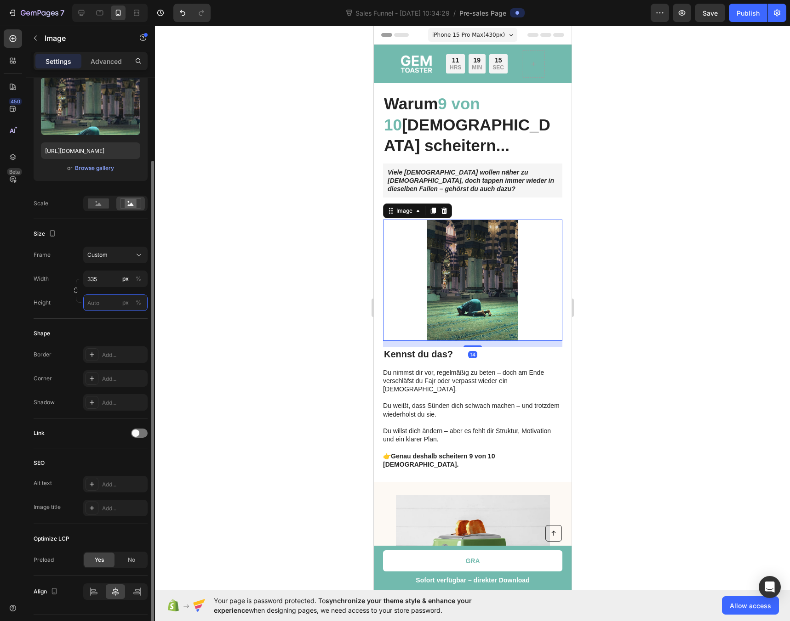
click at [95, 302] on input "px %" at bounding box center [115, 303] width 64 height 17
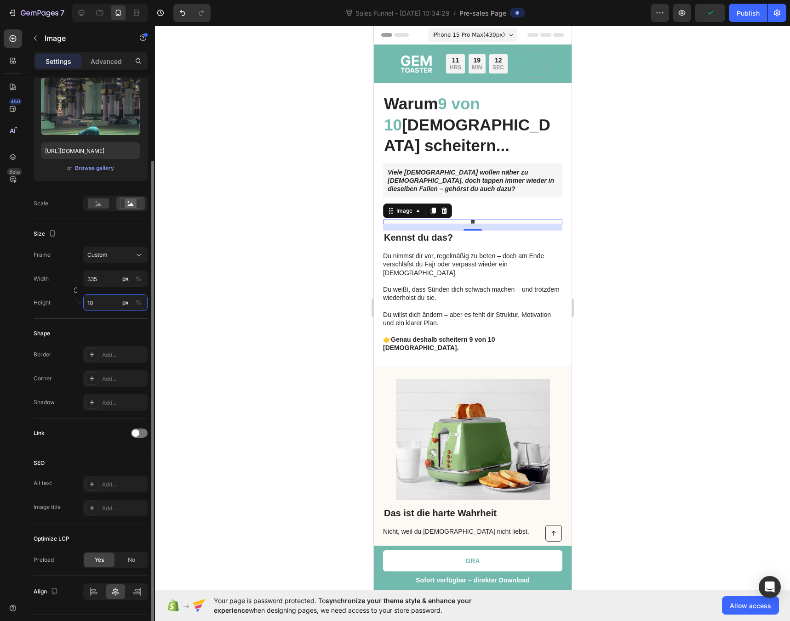
type input "1"
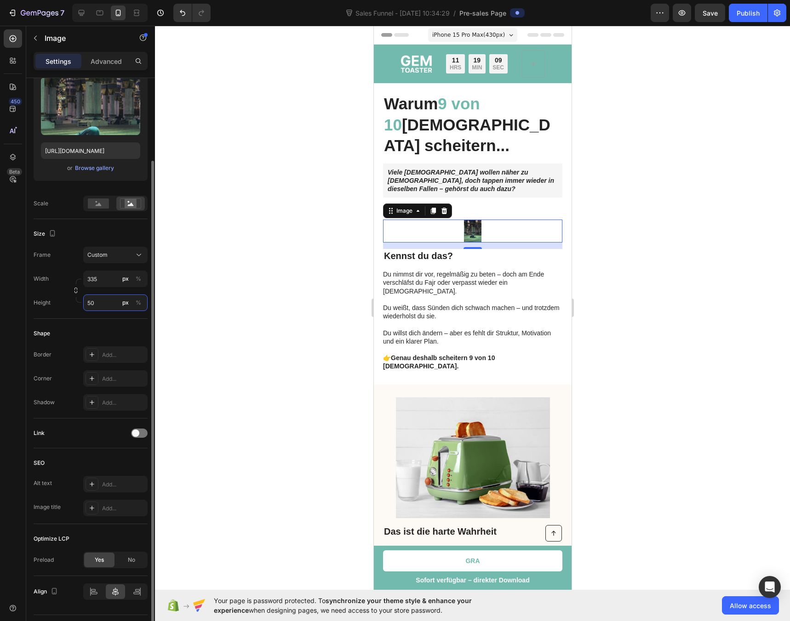
type input "5"
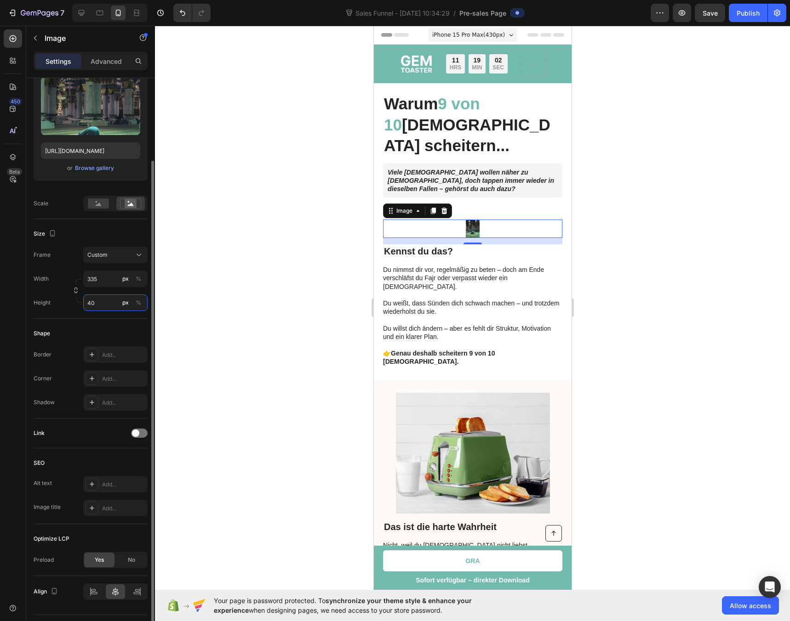
type input "4"
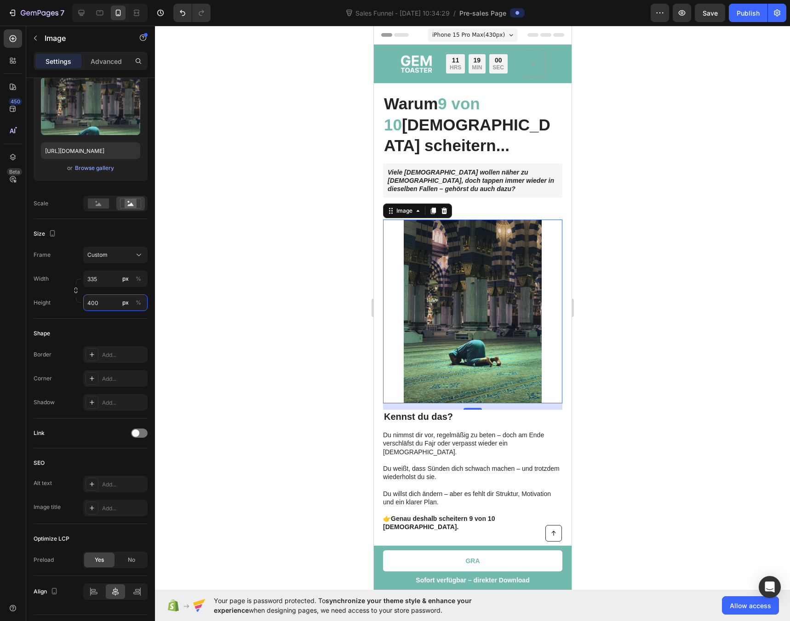
type input "400"
click at [195, 290] on div at bounding box center [472, 324] width 635 height 596
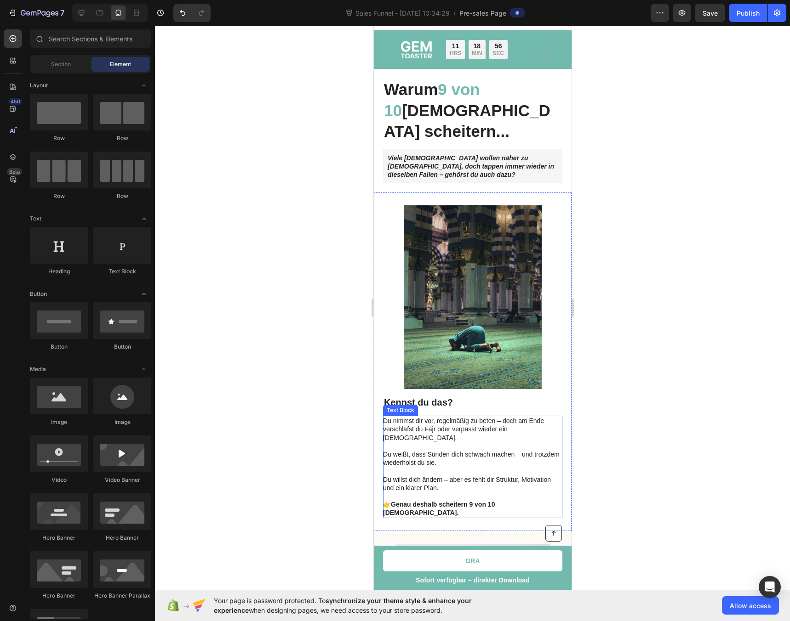
scroll to position [5, 0]
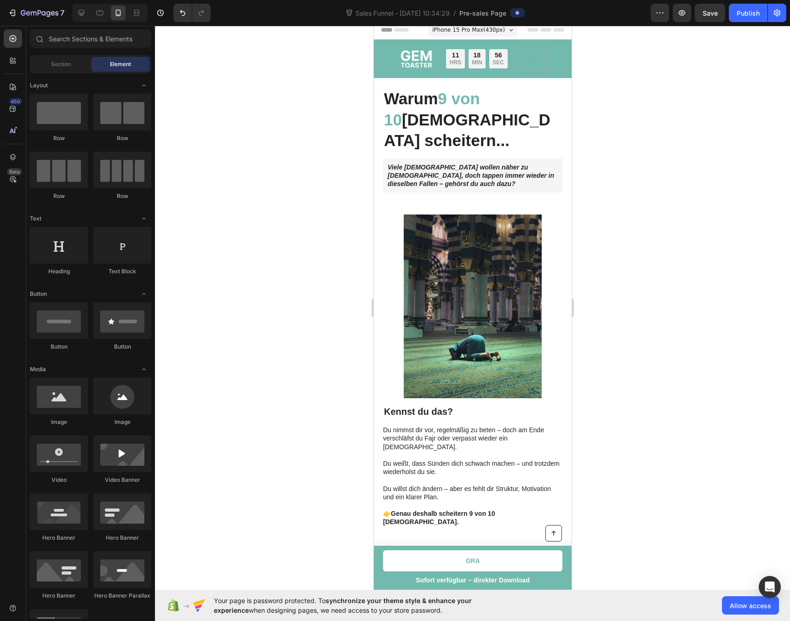
click at [265, 333] on div at bounding box center [472, 324] width 635 height 596
click at [81, 14] on icon at bounding box center [82, 13] width 6 height 6
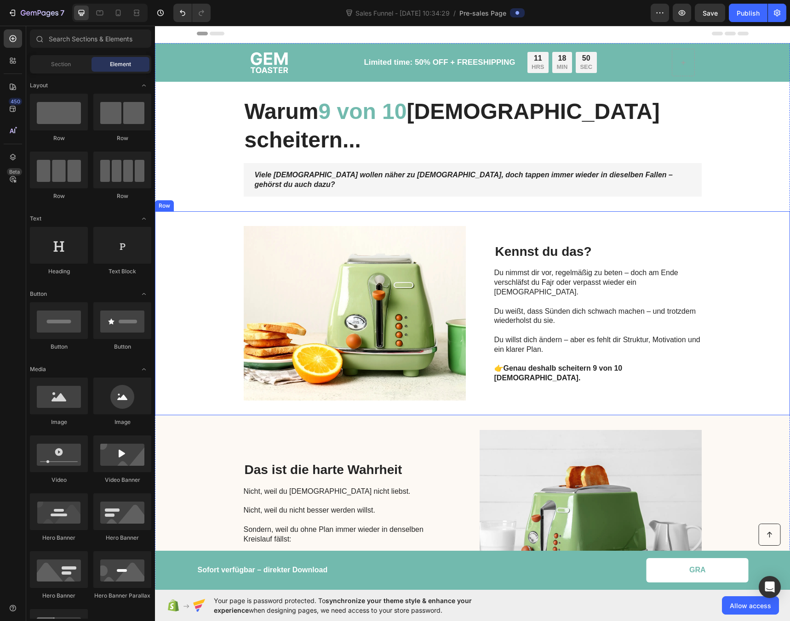
scroll to position [2, 0]
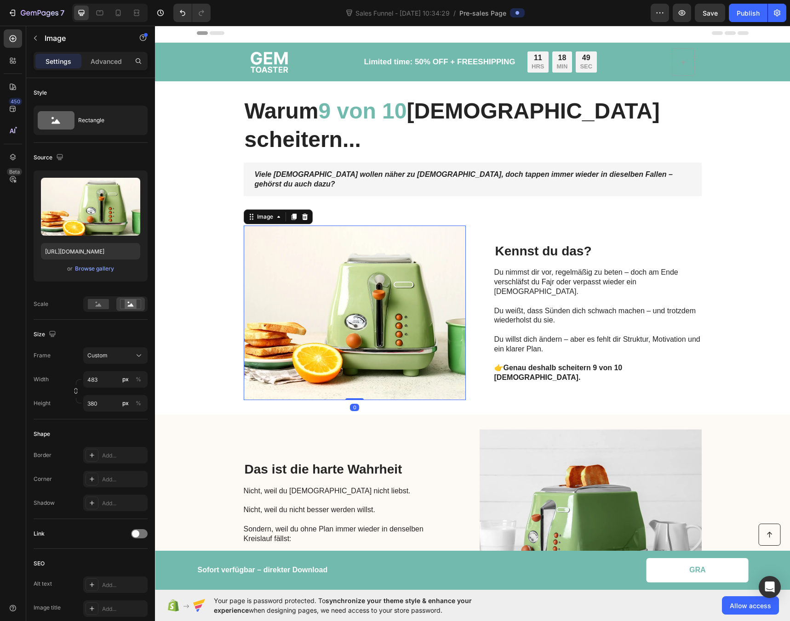
click at [348, 260] on img at bounding box center [355, 313] width 222 height 175
click at [100, 269] on div "Browse gallery" at bounding box center [94, 269] width 39 height 8
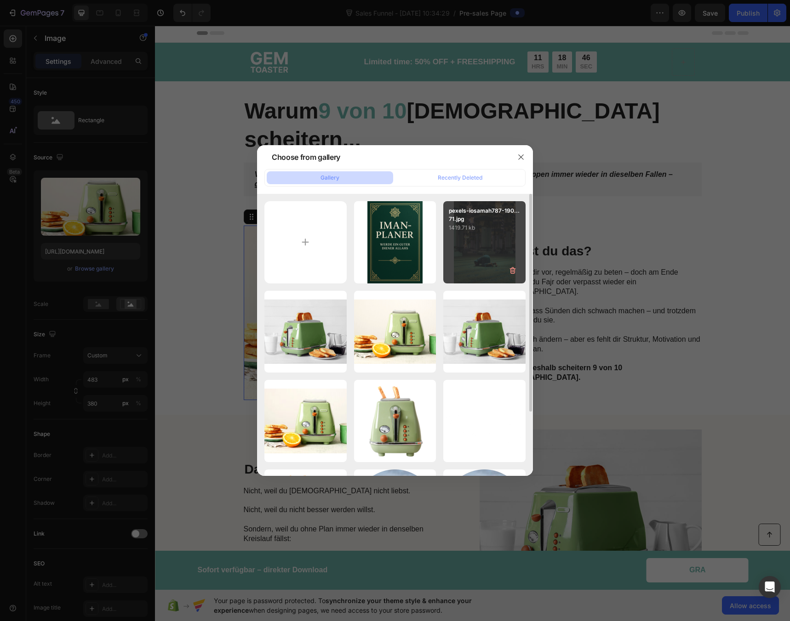
click at [499, 264] on div "pexels-iosamah787-190...71.jpg 1419.71 kb" at bounding box center [484, 242] width 82 height 82
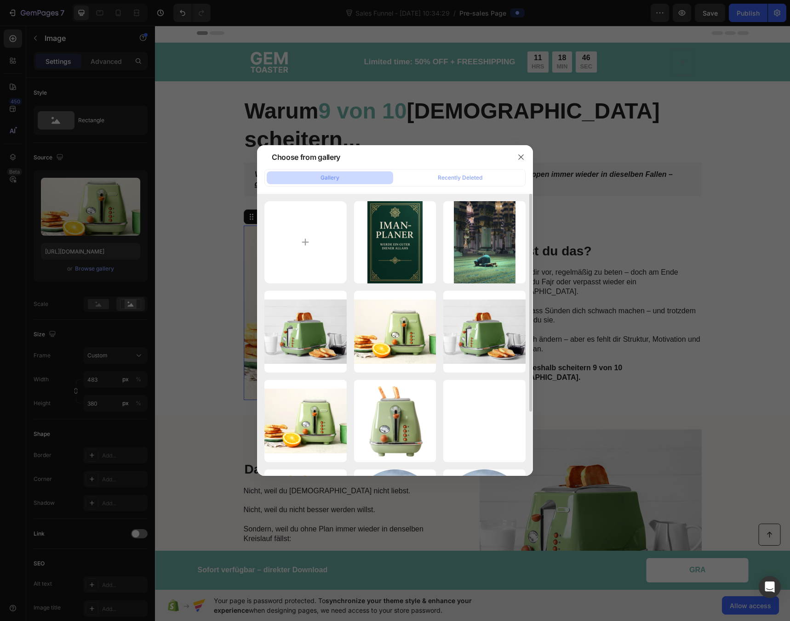
type input "[URL][DOMAIN_NAME]"
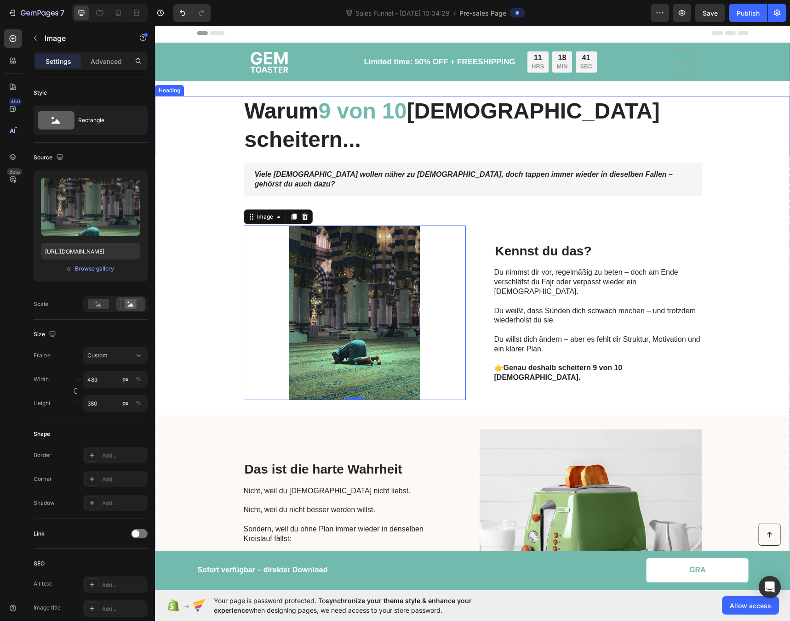
click at [666, 109] on p "⁠⁠⁠⁠⁠⁠⁠ Warum 9 von 10 [DEMOGRAPHIC_DATA] scheitern..." at bounding box center [473, 125] width 456 height 57
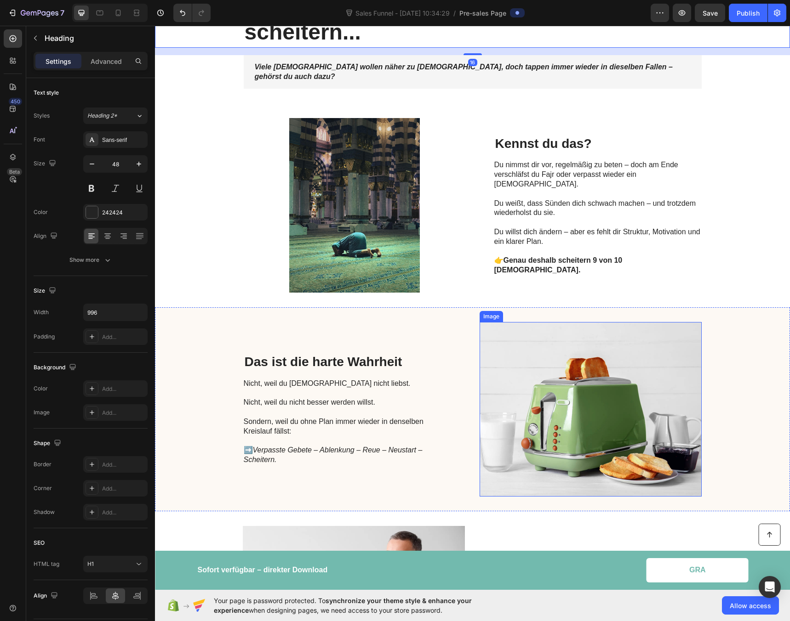
scroll to position [0, 0]
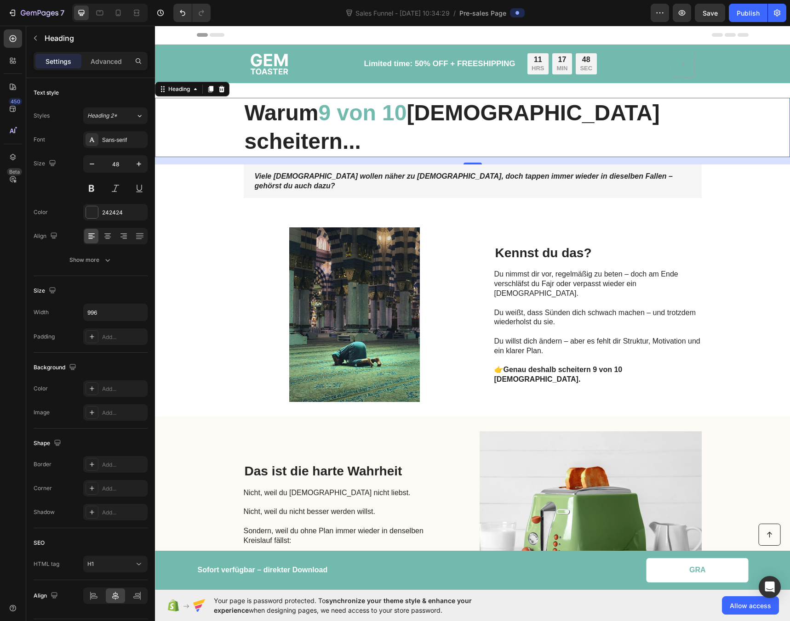
click at [558, 16] on div "Sales Funnel - [DATE] 10:34:29 / Pre-sales Page" at bounding box center [434, 13] width 432 height 18
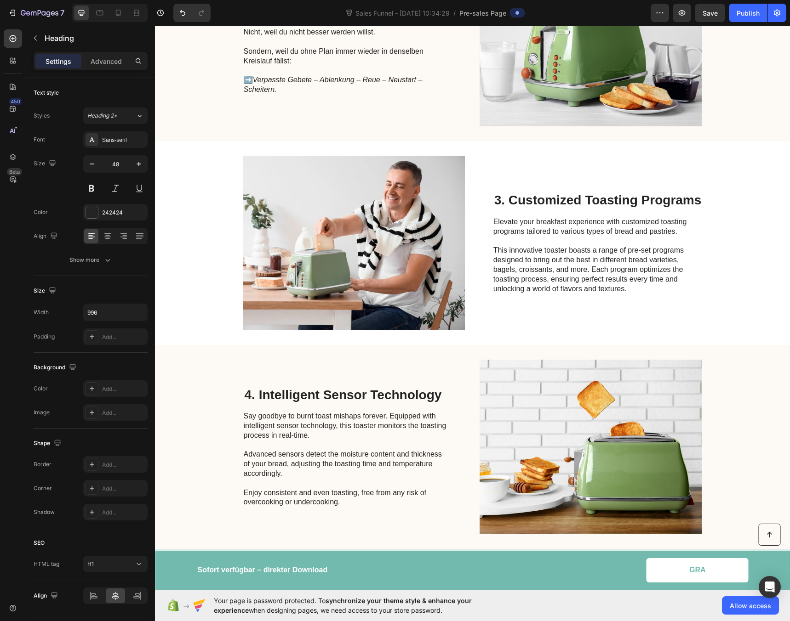
scroll to position [466, 0]
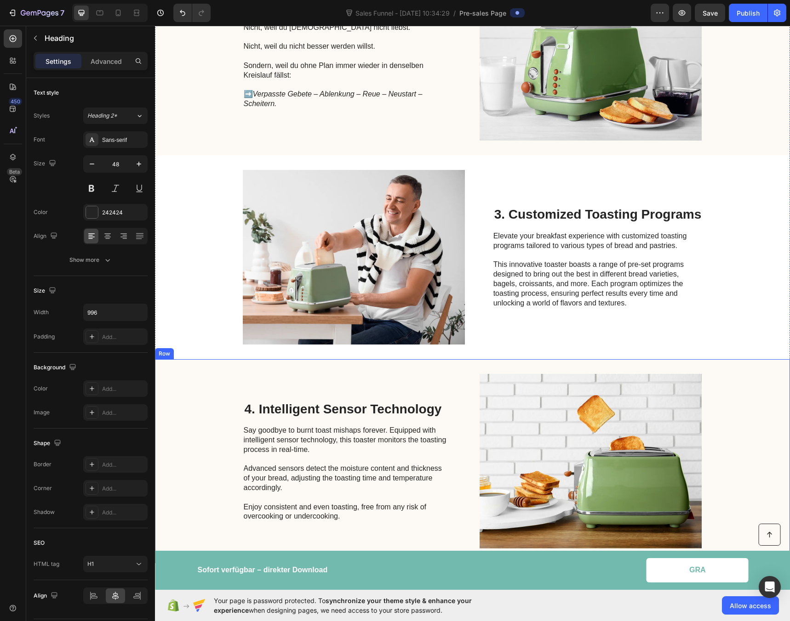
click at [185, 359] on div "4. Intelligent Sensor Technology Heading Say goodbye to burnt toast mishaps for…" at bounding box center [472, 461] width 635 height 204
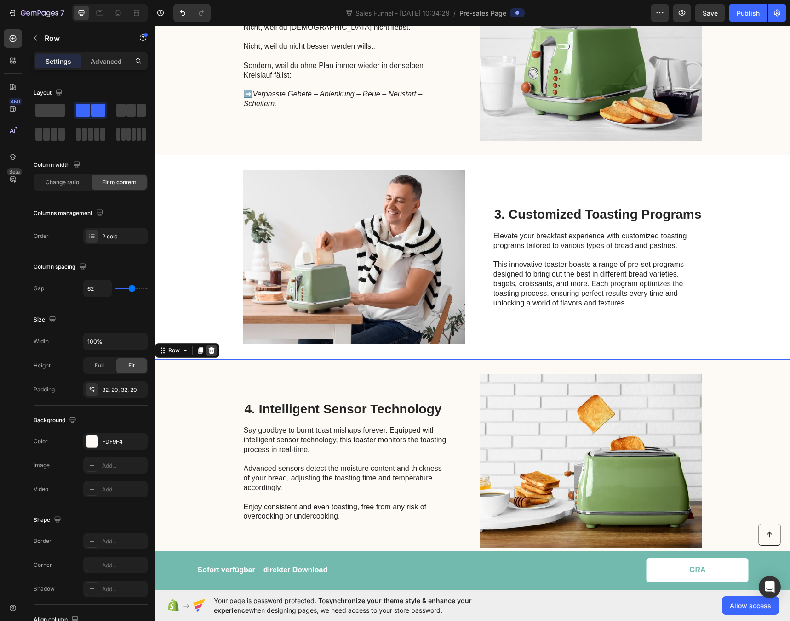
click at [210, 347] on icon at bounding box center [211, 350] width 7 height 7
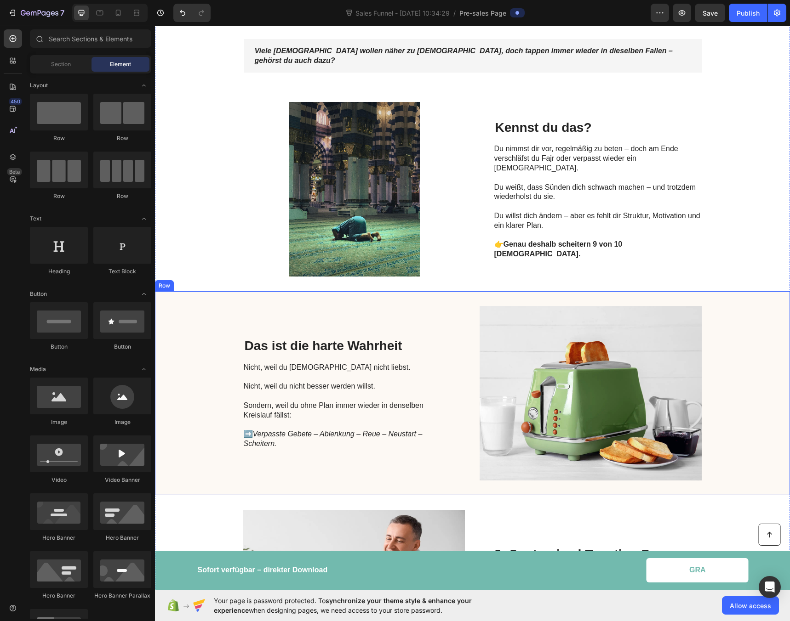
scroll to position [362, 0]
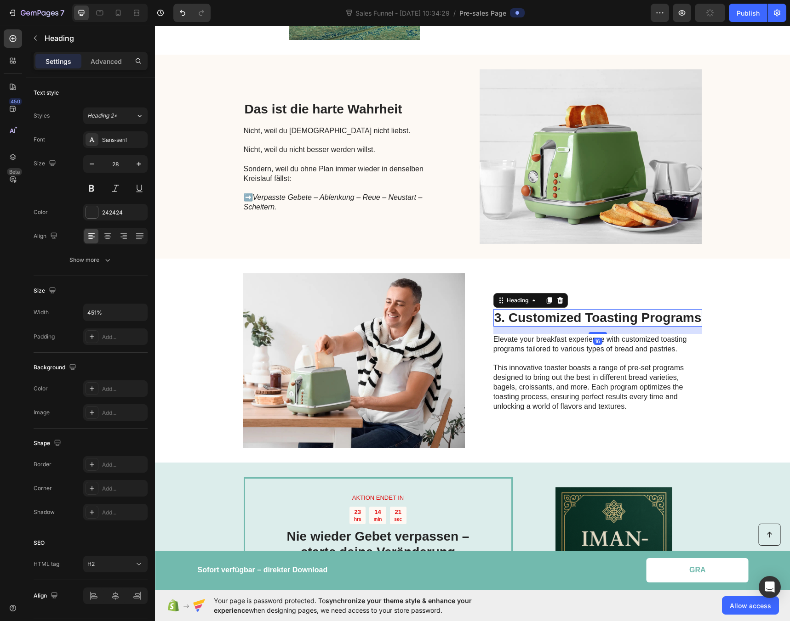
click at [528, 309] on h2 "3. Customized Toasting Programs" at bounding box center [597, 317] width 209 height 17
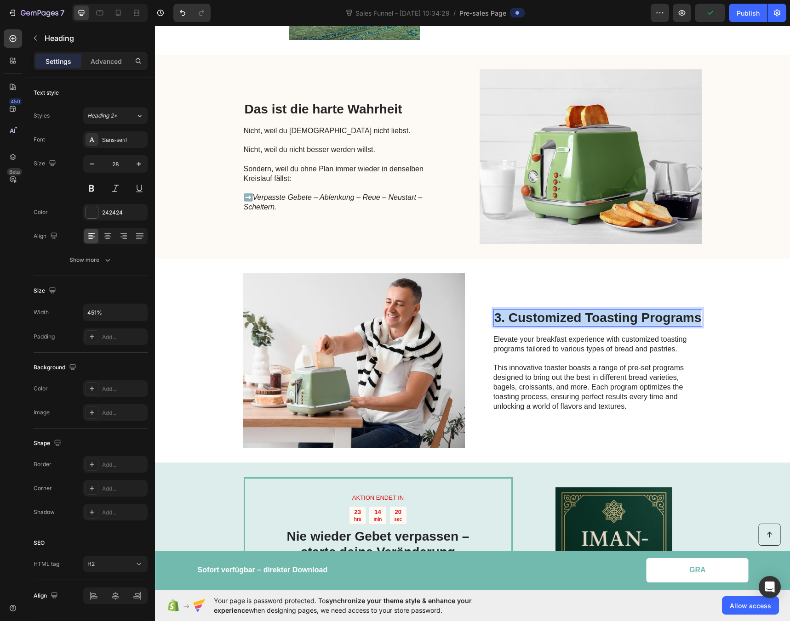
click at [528, 310] on p "3. Customized Toasting Programs" at bounding box center [597, 318] width 207 height 16
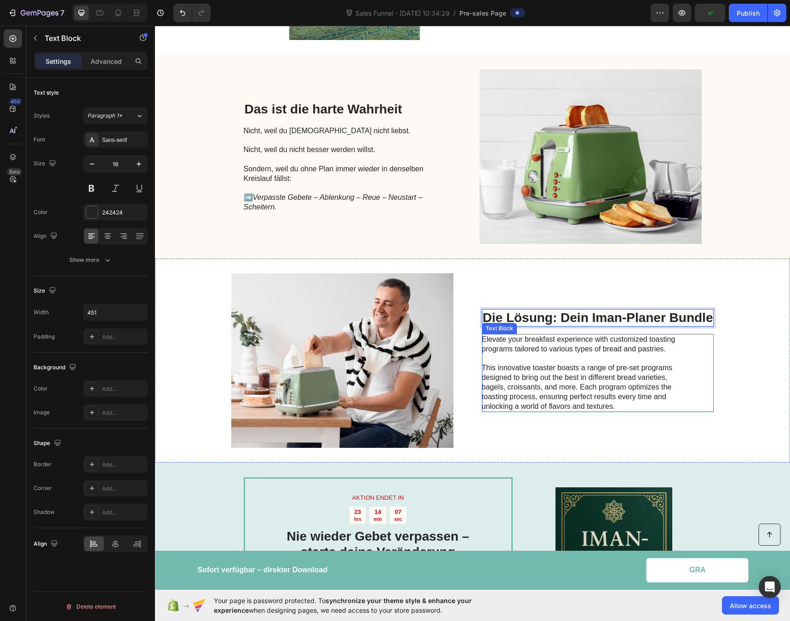
click at [515, 335] on p "Elevate your breakfast experience with customized toasting programs tailored to…" at bounding box center [585, 344] width 206 height 19
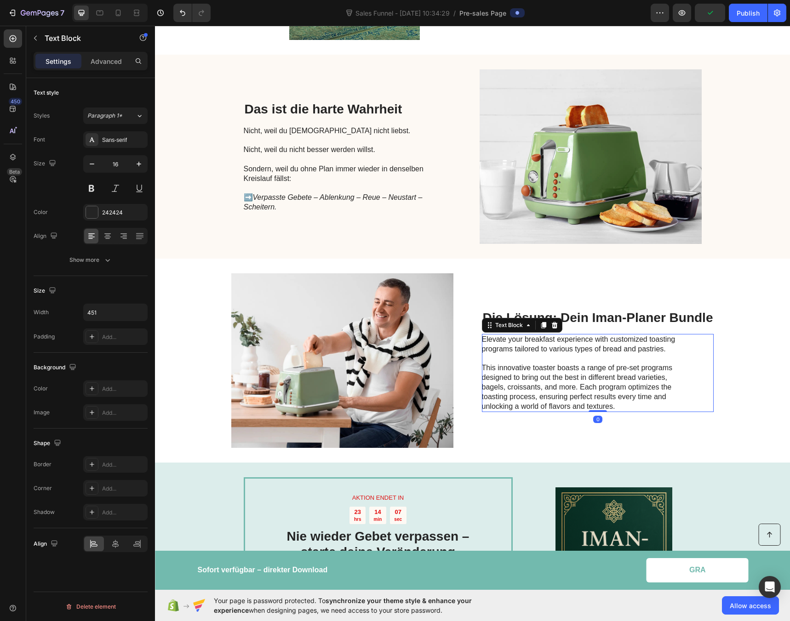
click at [515, 335] on p "Elevate your breakfast experience with customized toasting programs tailored to…" at bounding box center [585, 344] width 206 height 19
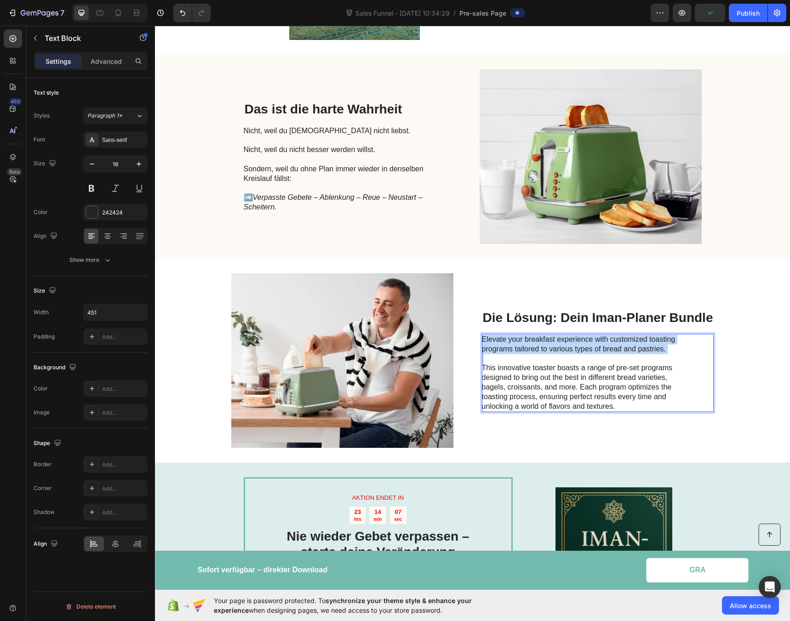
click at [515, 335] on p "Elevate your breakfast experience with customized toasting programs tailored to…" at bounding box center [585, 344] width 206 height 19
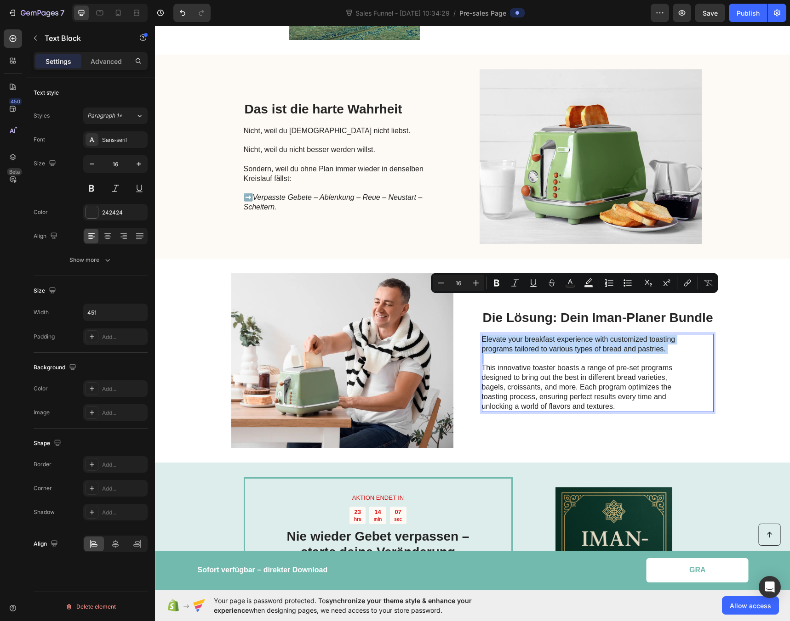
click at [515, 335] on p "Elevate your breakfast experience with customized toasting programs tailored to…" at bounding box center [585, 344] width 206 height 19
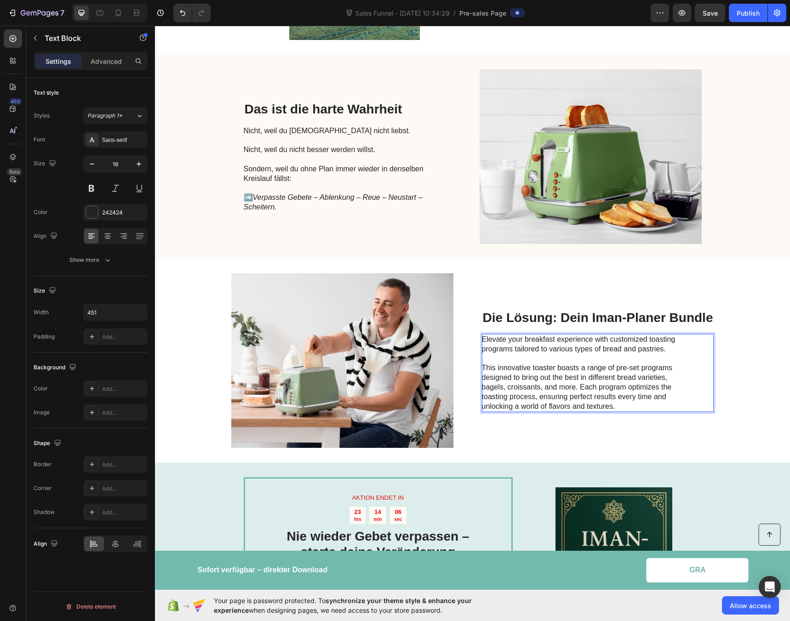
click at [617, 364] on p "This innovative toaster boasts a range of pre-set programs designed to bring ou…" at bounding box center [585, 388] width 206 height 48
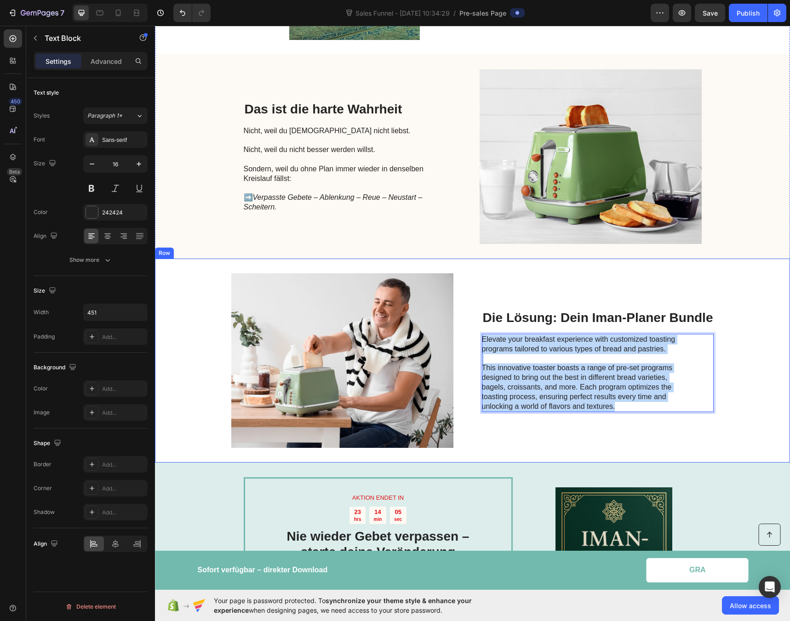
drag, startPoint x: 602, startPoint y: 364, endPoint x: 472, endPoint y: 305, distance: 142.5
click at [472, 305] on div "Image Die Lösung: Dein Iman-Planer Bundle Heading Elevate your breakfast experi…" at bounding box center [472, 361] width 635 height 204
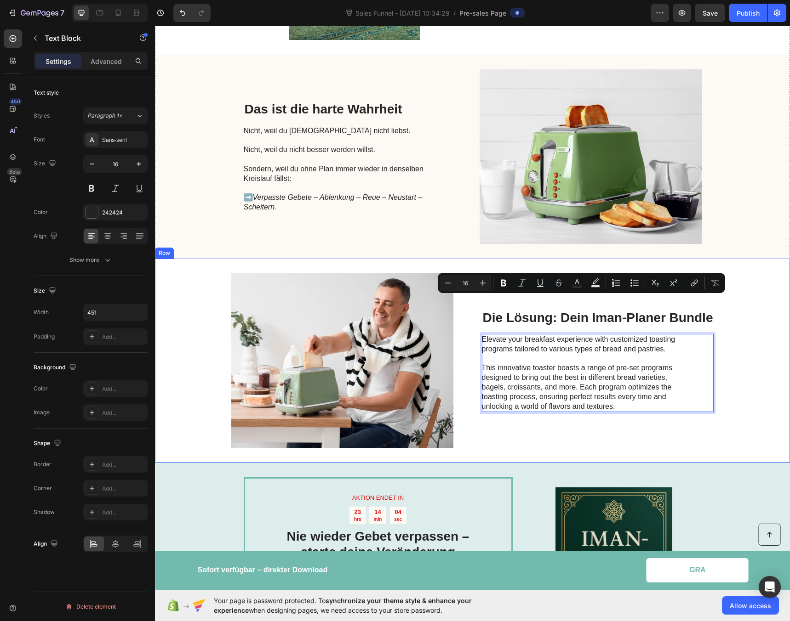
scroll to position [372, 0]
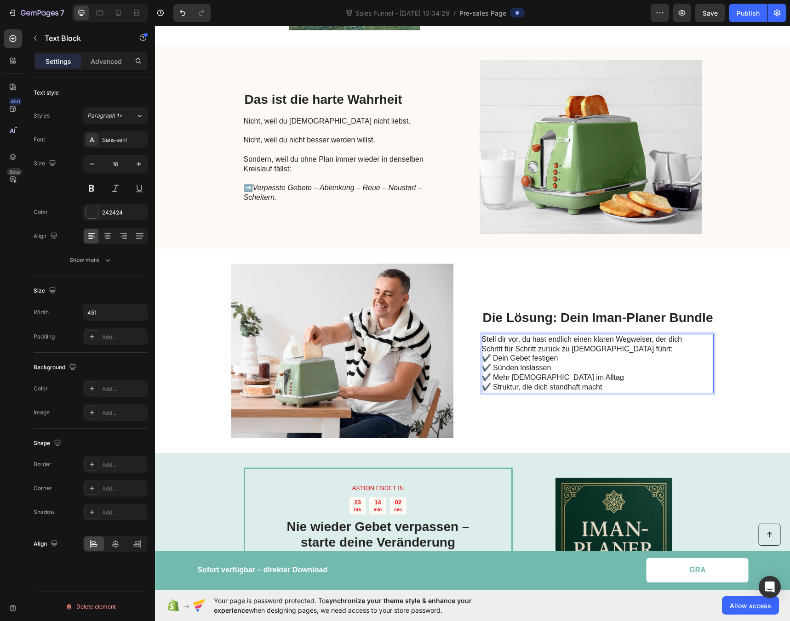
click at [609, 335] on p "Stell dir vor, du hast endlich einen klaren Wegweiser, der dich Schritt für Sch…" at bounding box center [585, 363] width 206 height 57
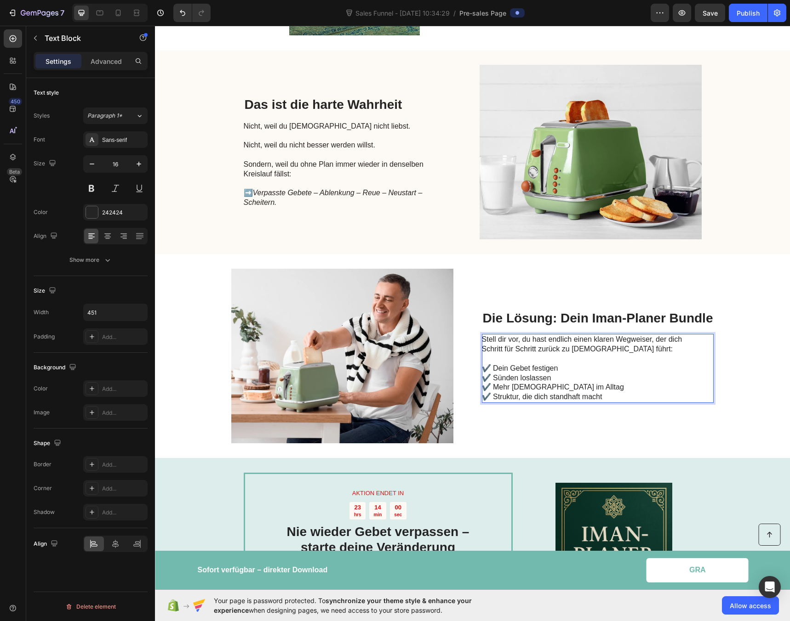
click at [562, 335] on p "Stell dir vor, du hast endlich einen klaren Wegweiser, der dich Schritt für Sch…" at bounding box center [585, 368] width 206 height 67
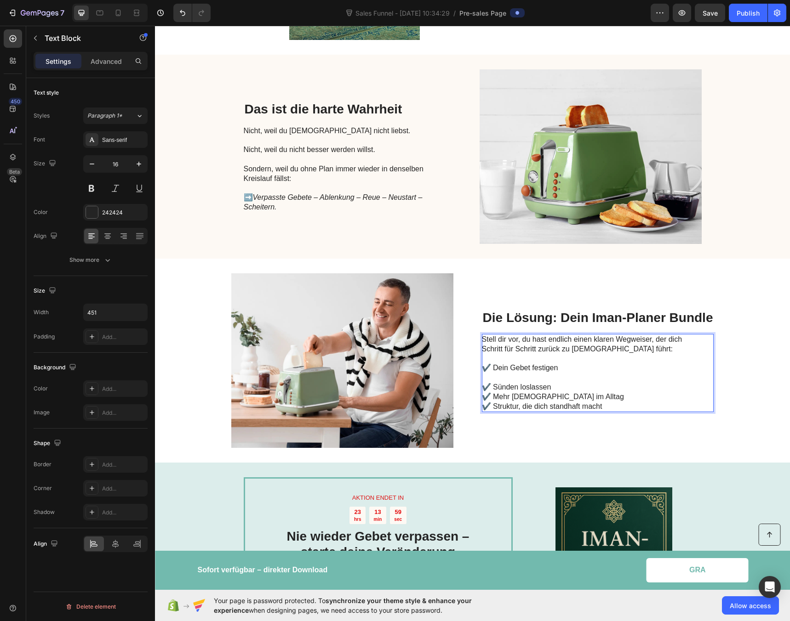
click at [561, 373] on p "⁠⁠⁠⁠⁠⁠⁠ ✔️ Sünden loslassen ✔️ Mehr Iman im Alltag ✔️ Struktur, die dich standh…" at bounding box center [585, 392] width 206 height 38
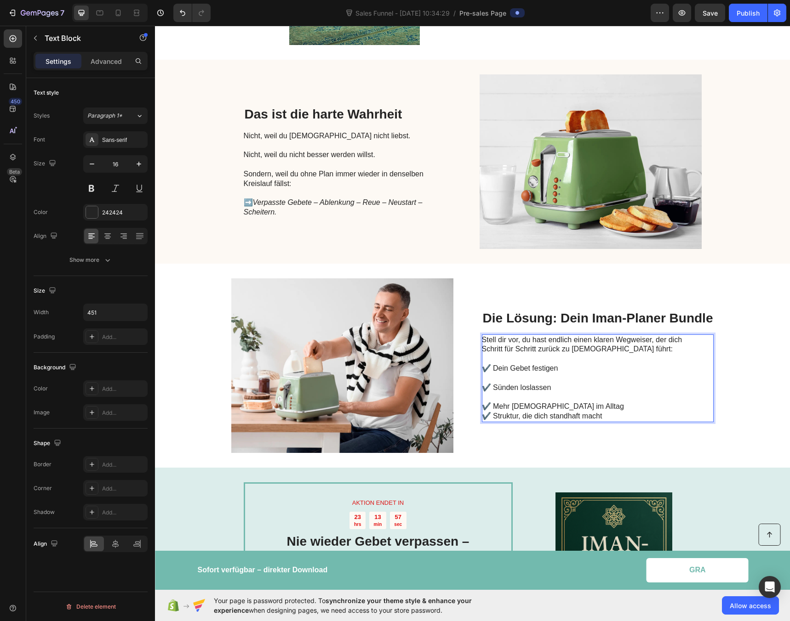
click at [564, 392] on p "⁠⁠⁠⁠⁠⁠⁠ ✔️ Mehr Iman im Alltag ✔️ Struktur, die dich standhaft macht" at bounding box center [585, 406] width 206 height 28
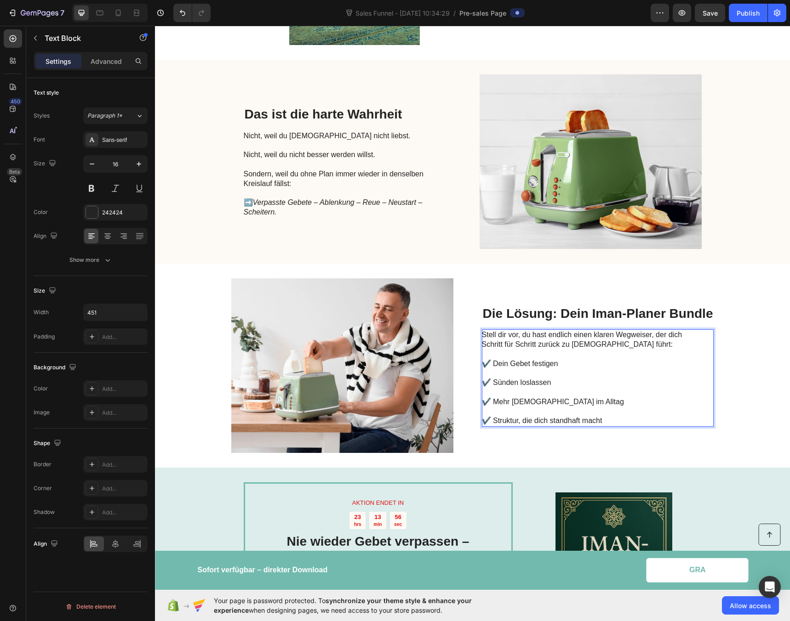
scroll to position [353, 0]
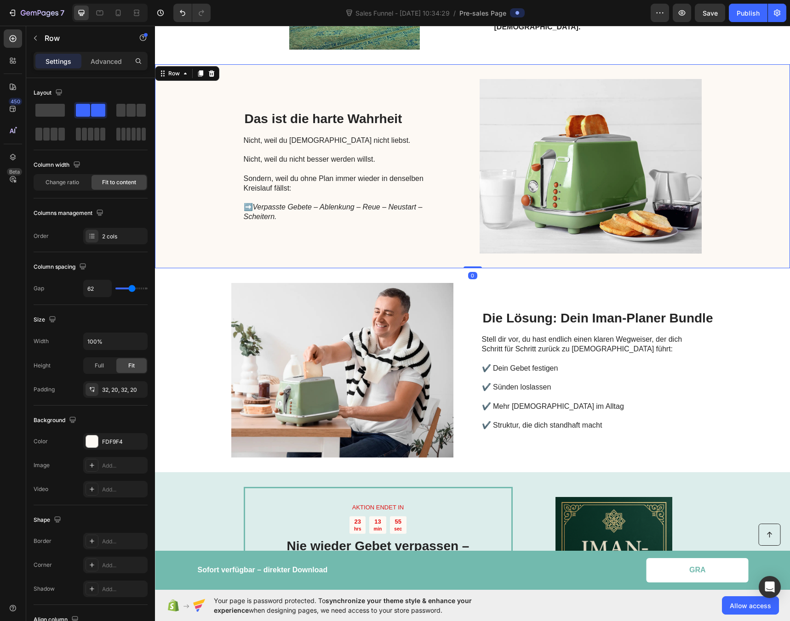
click at [417, 206] on div "Das ist die harte Wahrheit Heading Nicht, weil du [DEMOGRAPHIC_DATA] nicht lieb…" at bounding box center [347, 166] width 207 height 175
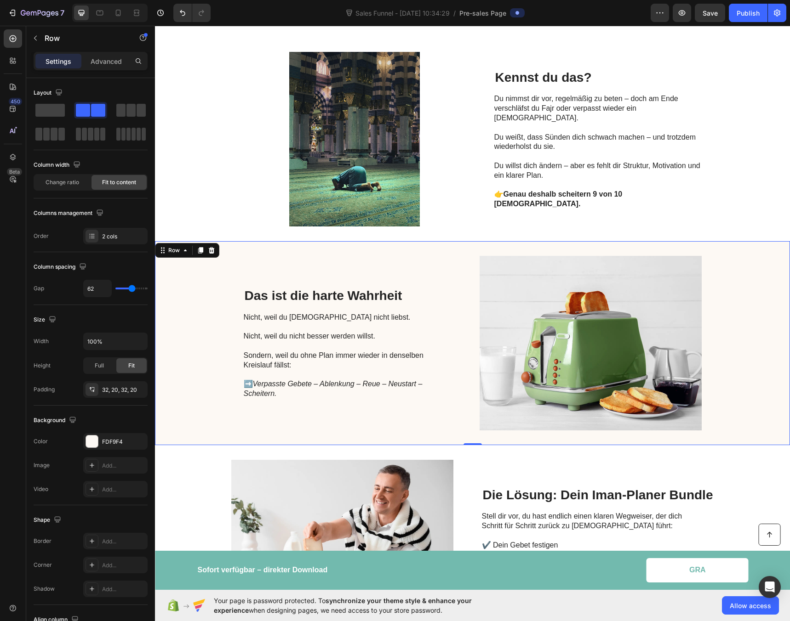
scroll to position [176, 0]
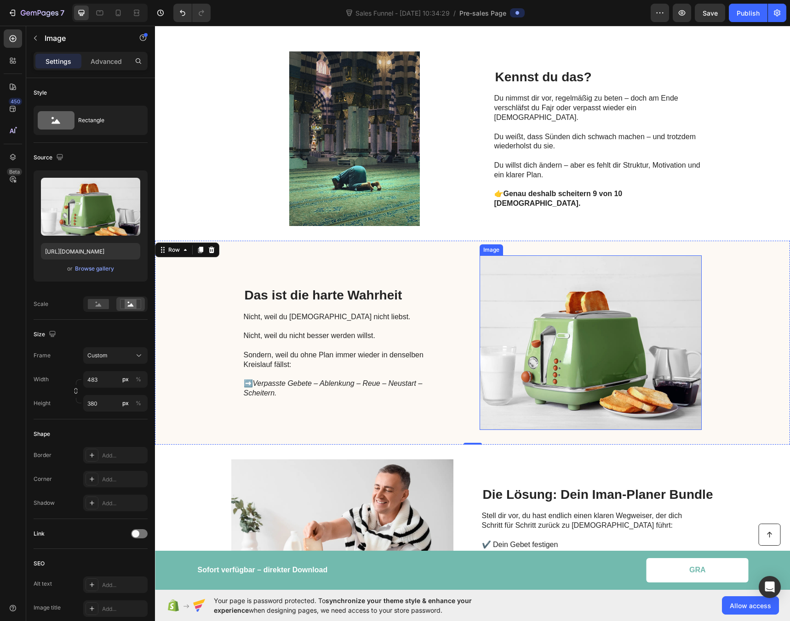
click at [549, 330] on img at bounding box center [590, 343] width 222 height 175
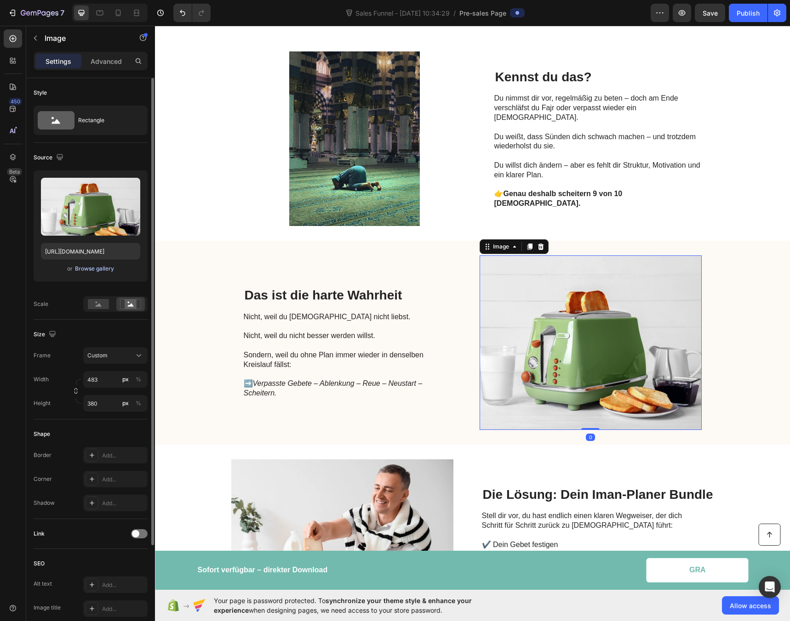
click at [88, 271] on div "Browse gallery" at bounding box center [94, 269] width 39 height 8
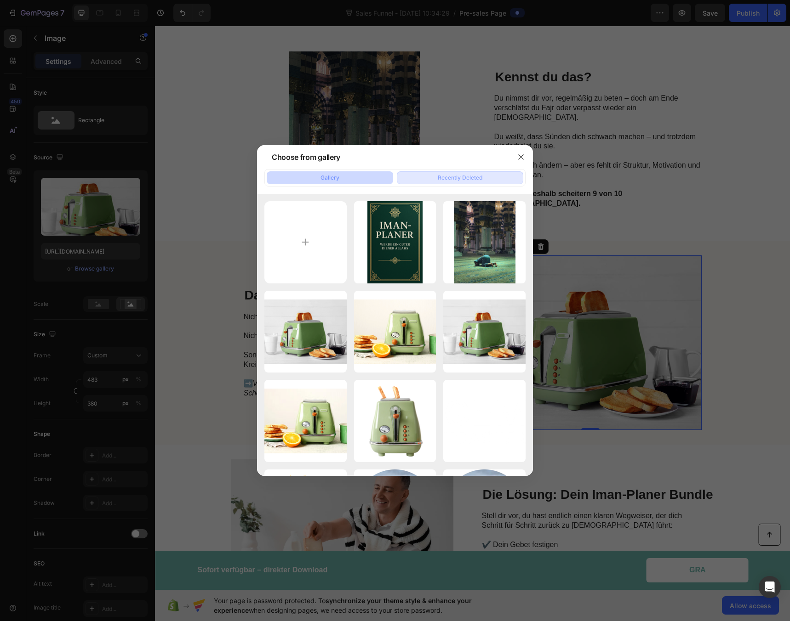
click at [458, 172] on button "Recently Deleted" at bounding box center [460, 177] width 126 height 13
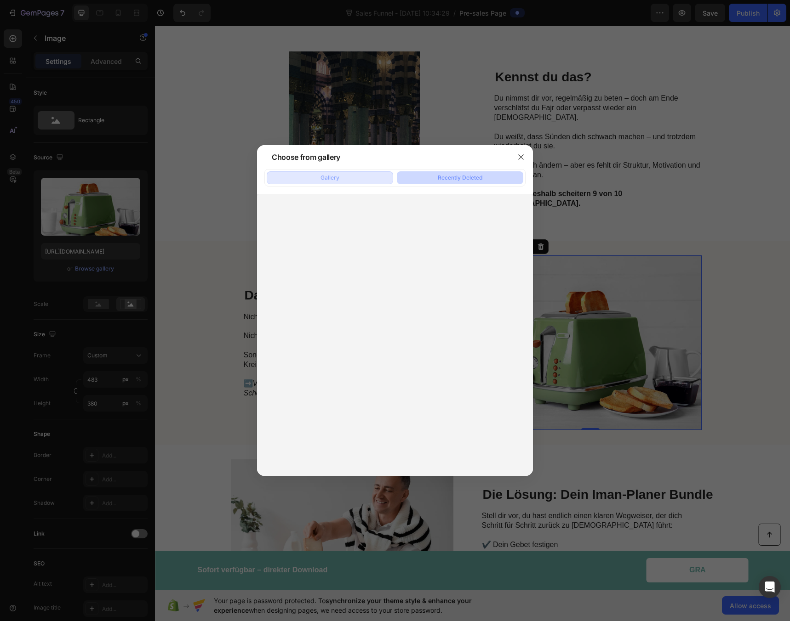
click at [328, 183] on button "Gallery" at bounding box center [330, 177] width 126 height 13
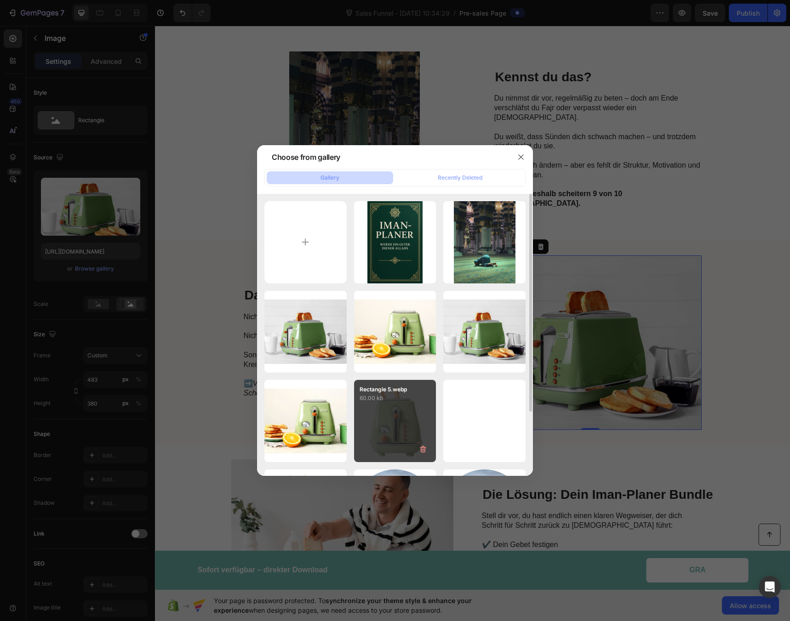
scroll to position [83, 0]
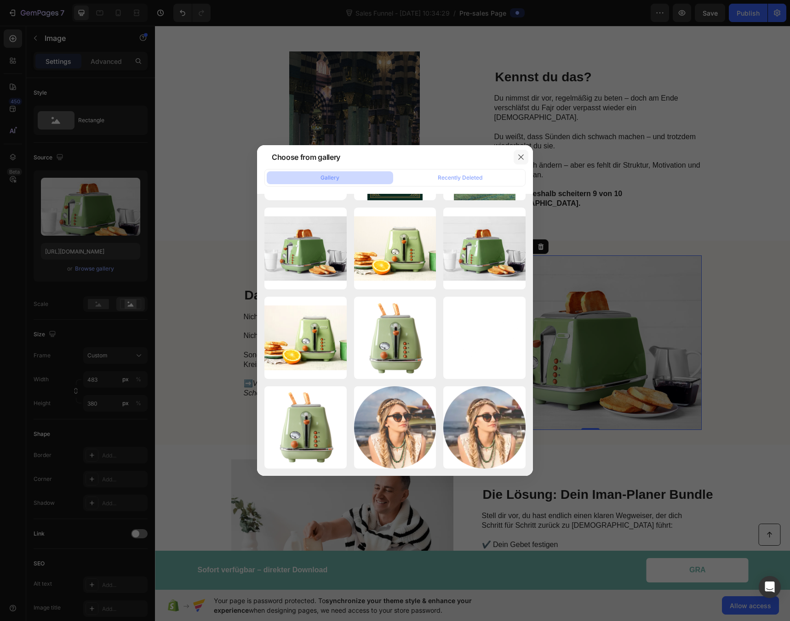
click at [517, 157] on icon "button" at bounding box center [520, 157] width 7 height 7
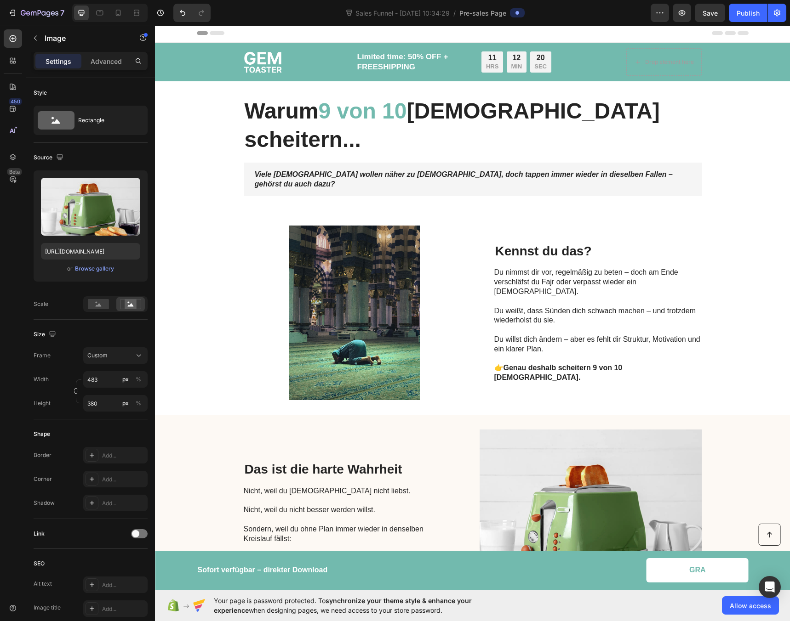
scroll to position [0, 0]
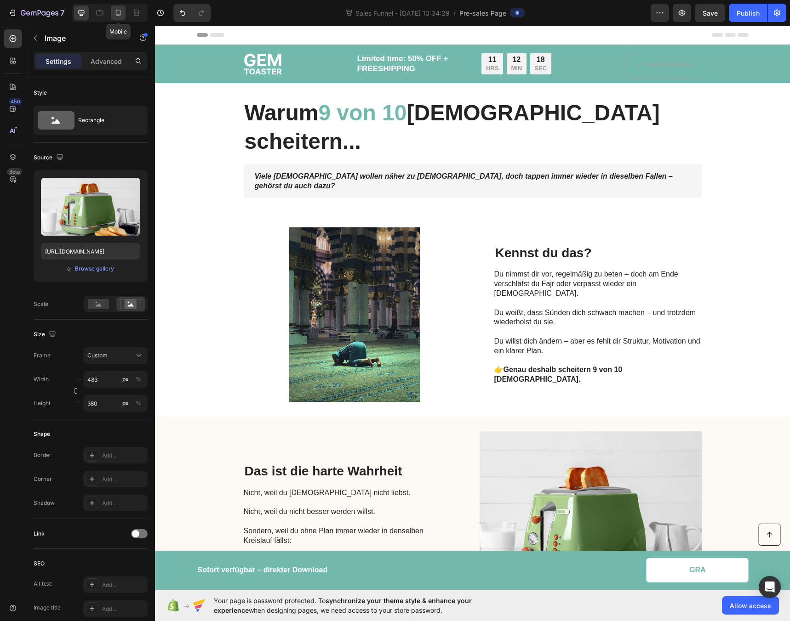
click at [119, 16] on icon at bounding box center [118, 12] width 9 height 9
type input "335"
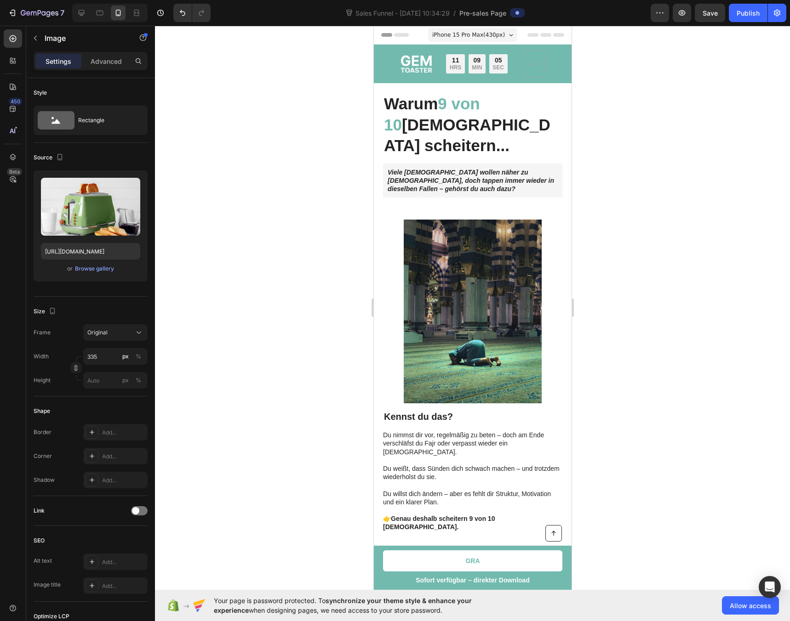
click at [321, 195] on div at bounding box center [472, 324] width 635 height 596
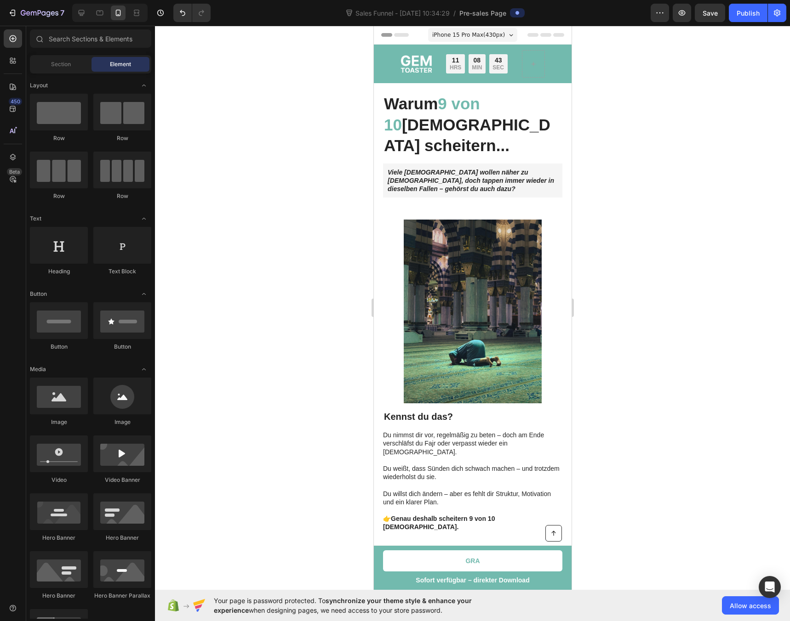
click at [665, 94] on div at bounding box center [472, 324] width 635 height 596
click at [83, 16] on icon at bounding box center [81, 12] width 9 height 9
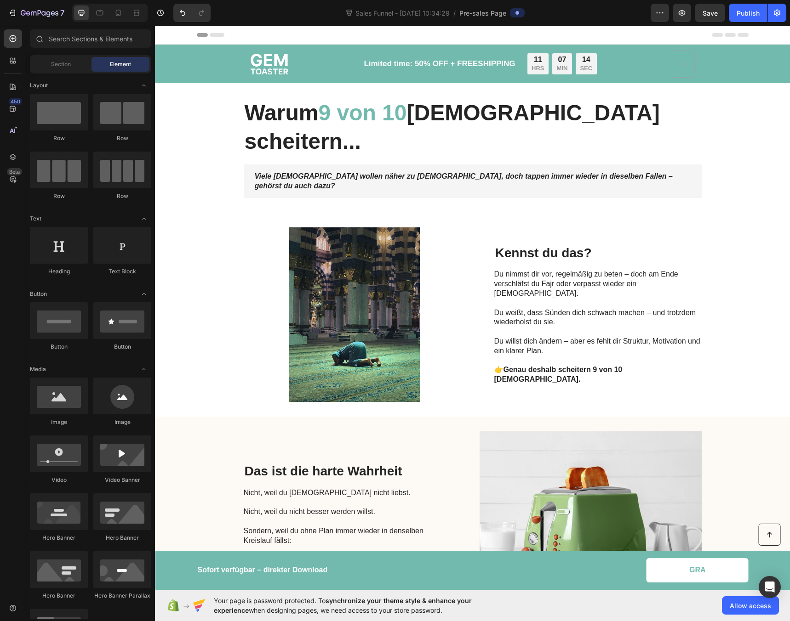
click at [314, 172] on strong "Viele [DEMOGRAPHIC_DATA] wollen näher zu [DEMOGRAPHIC_DATA], doch tappen immer …" at bounding box center [464, 180] width 418 height 17
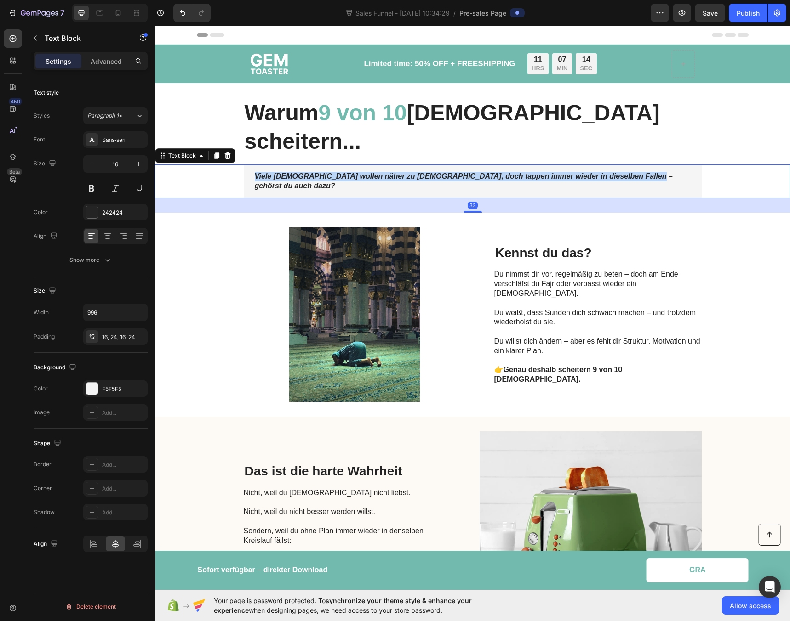
click at [314, 172] on strong "Viele [DEMOGRAPHIC_DATA] wollen näher zu [DEMOGRAPHIC_DATA], doch tappen immer …" at bounding box center [464, 180] width 418 height 17
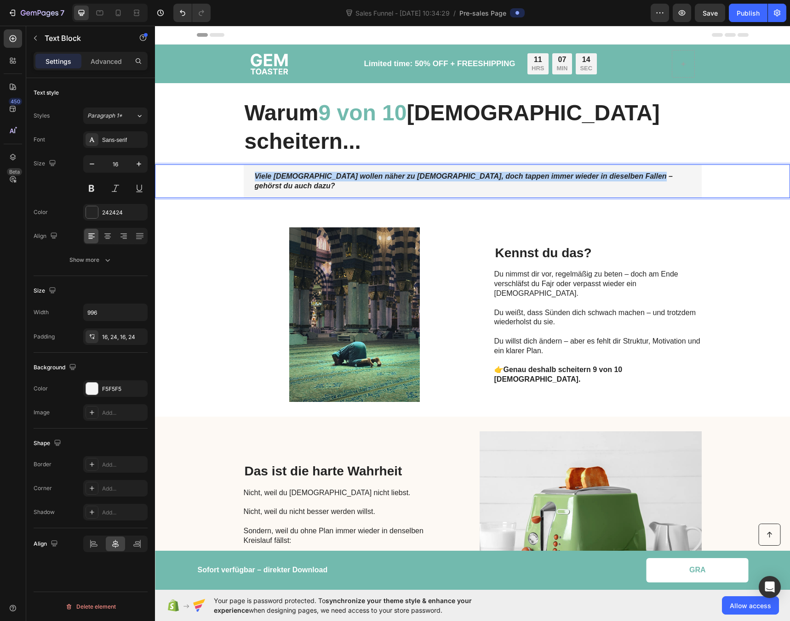
click at [314, 172] on strong "Viele [DEMOGRAPHIC_DATA] wollen näher zu [DEMOGRAPHIC_DATA], doch tappen immer …" at bounding box center [464, 180] width 418 height 17
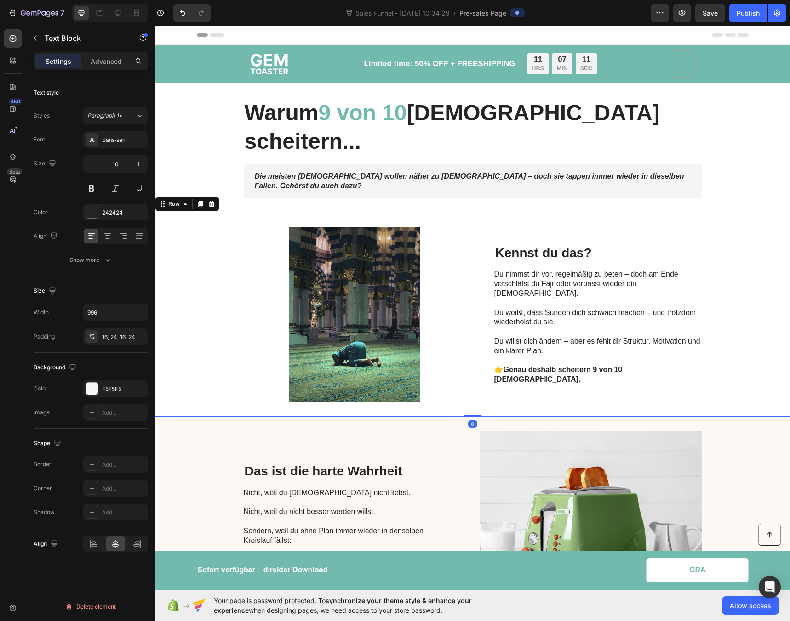
click at [713, 213] on div "Image Kennst du das? Heading Du nimmst dir vor, regelmäßig zu beten – doch am E…" at bounding box center [472, 315] width 635 height 204
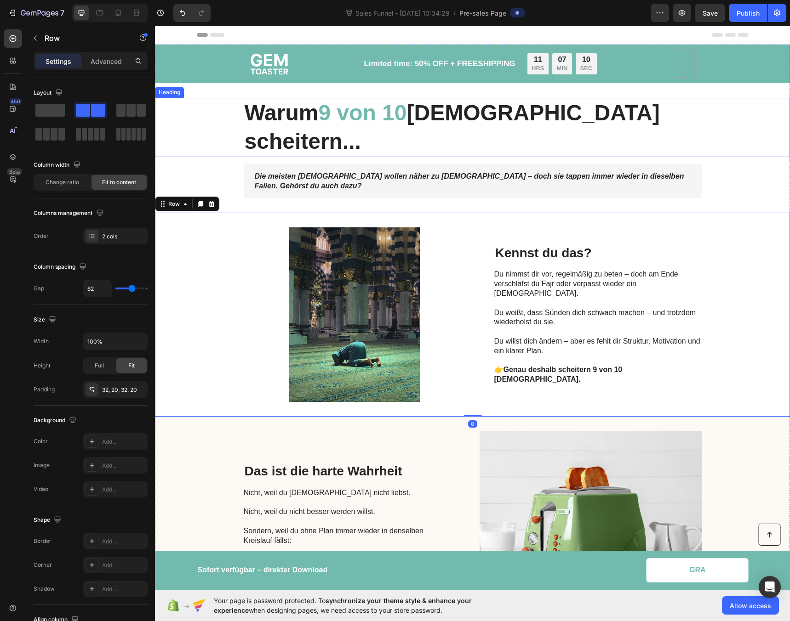
click at [553, 110] on strong "[DEMOGRAPHIC_DATA] scheitern..." at bounding box center [452, 127] width 415 height 53
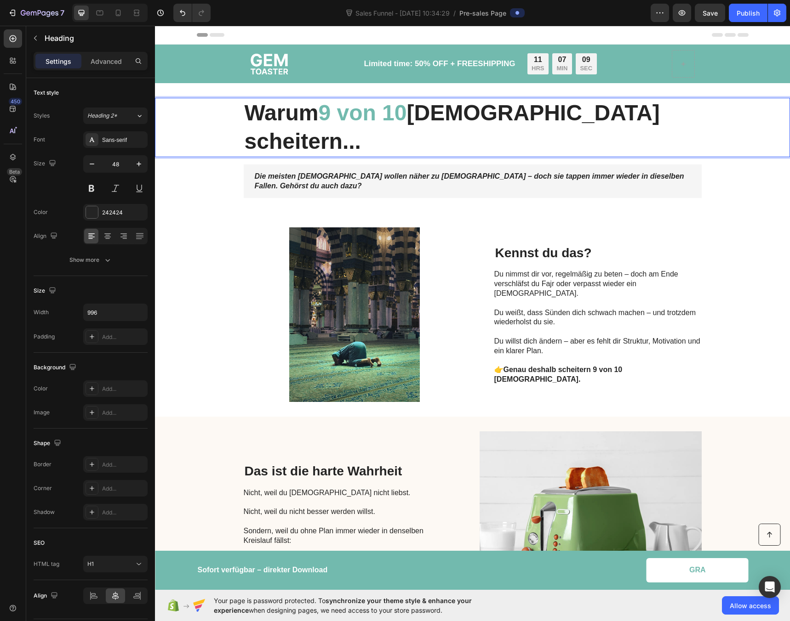
click at [523, 114] on strong "[DEMOGRAPHIC_DATA] scheitern..." at bounding box center [452, 127] width 415 height 53
drag, startPoint x: 513, startPoint y: 114, endPoint x: 603, endPoint y: 117, distance: 90.1
click at [603, 117] on strong "[DEMOGRAPHIC_DATA] scheitern..." at bounding box center [452, 127] width 415 height 53
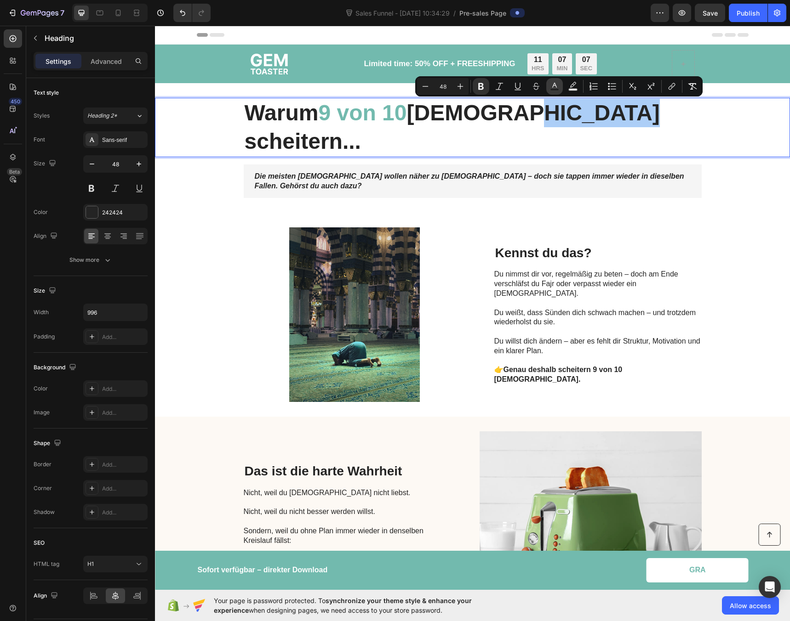
click at [552, 88] on icon "Editor contextual toolbar" at bounding box center [554, 86] width 9 height 9
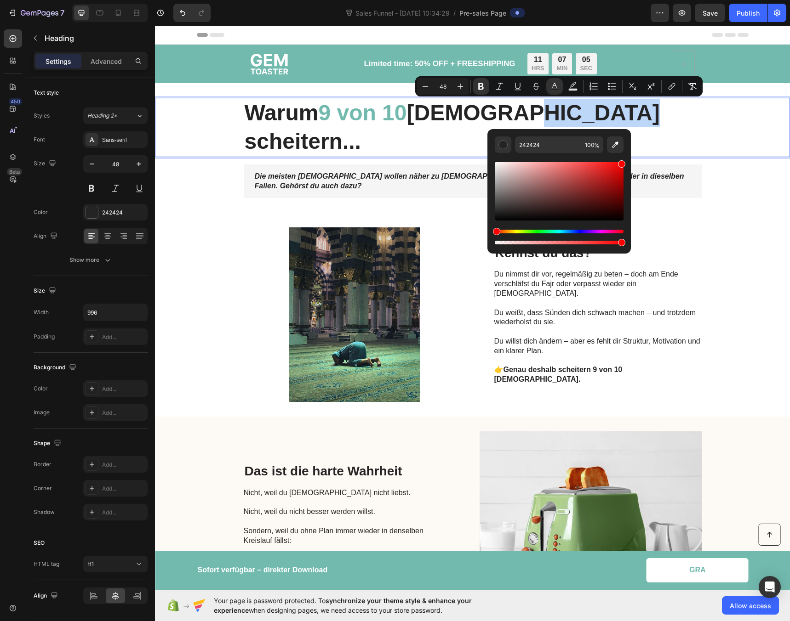
drag, startPoint x: 711, startPoint y: 214, endPoint x: 637, endPoint y: 154, distance: 95.0
type input "FF0000"
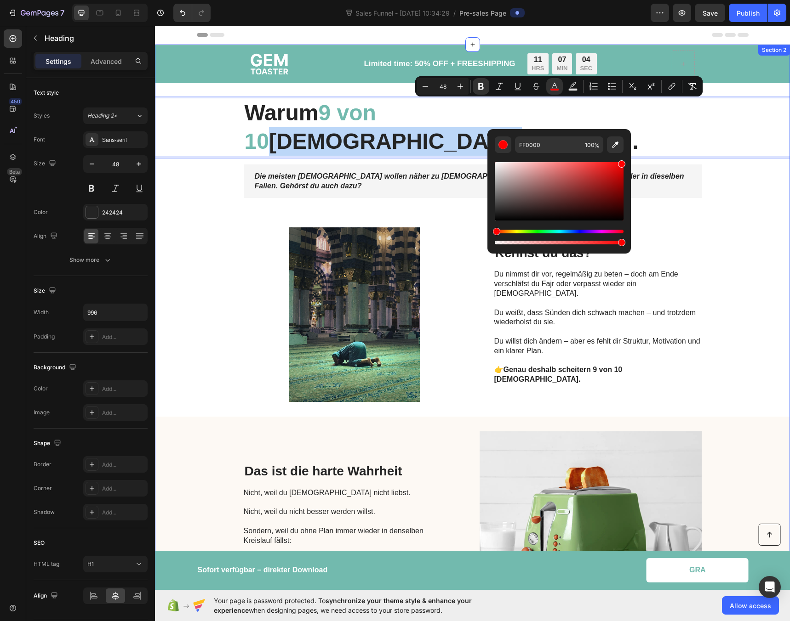
click at [717, 213] on div "Image Kennst du das? Heading Du nimmst dir vor, regelmäßig zu beten – doch am E…" at bounding box center [472, 315] width 635 height 204
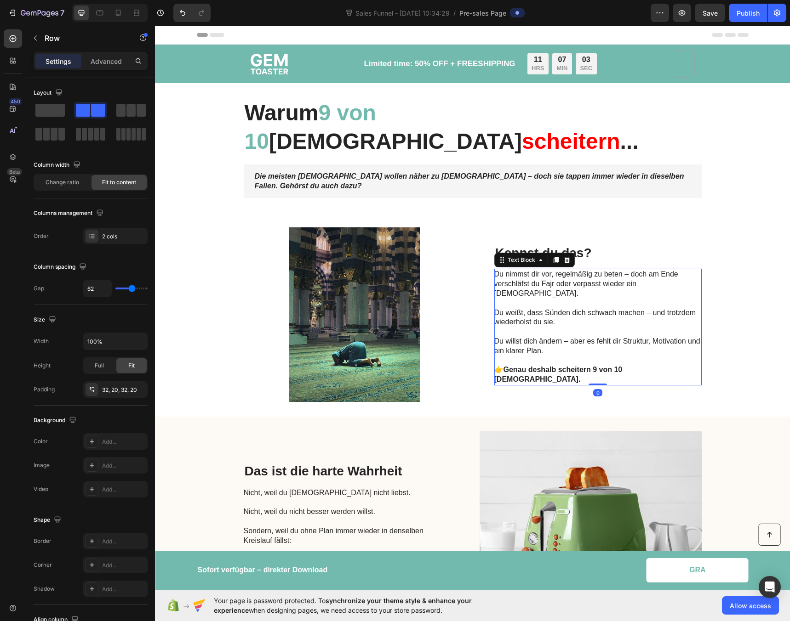
click at [667, 308] on p "Du weißt, dass Sünden dich schwach machen – und trotzdem wiederholst du sie." at bounding box center [597, 317] width 206 height 19
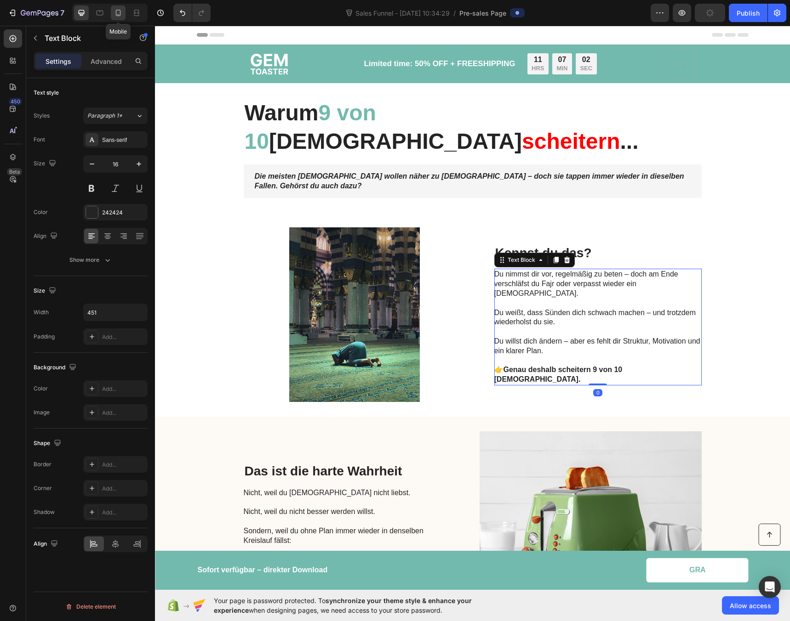
click at [120, 13] on icon at bounding box center [118, 12] width 9 height 9
type input "14"
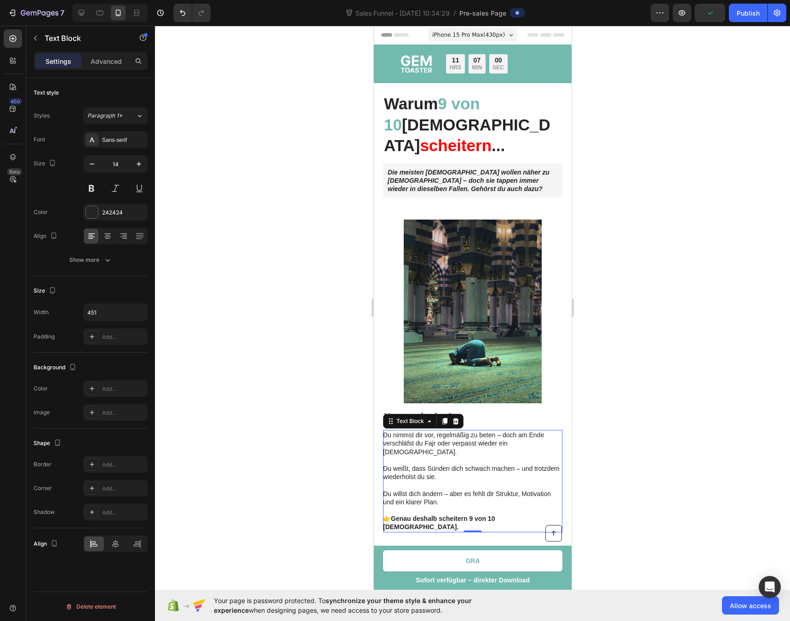
click at [331, 182] on div at bounding box center [472, 324] width 635 height 596
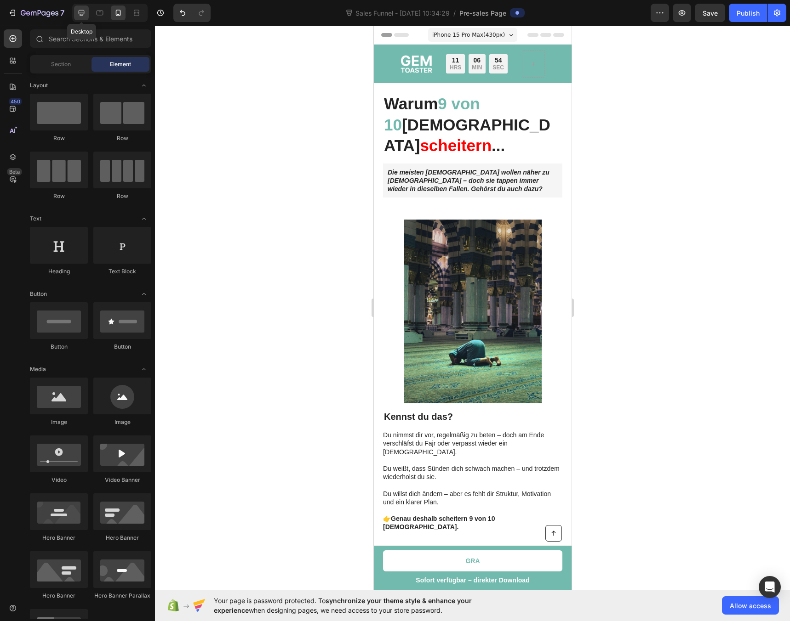
click at [86, 15] on div at bounding box center [81, 13] width 15 height 15
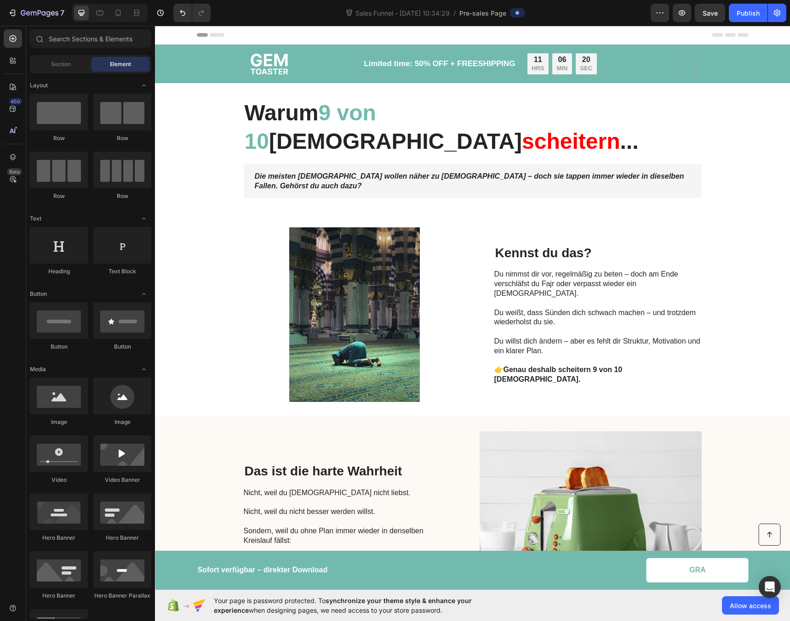
click at [511, 245] on h2 "Kennst du das?" at bounding box center [597, 253] width 207 height 17
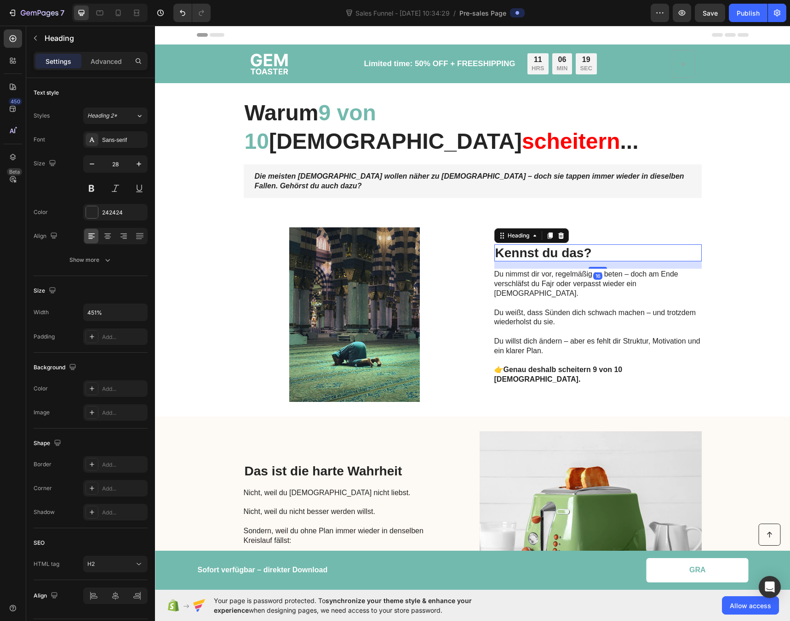
click at [513, 245] on h2 "Kennst du das?" at bounding box center [597, 253] width 207 height 17
click at [513, 245] on p "Kennst du das?" at bounding box center [597, 253] width 205 height 16
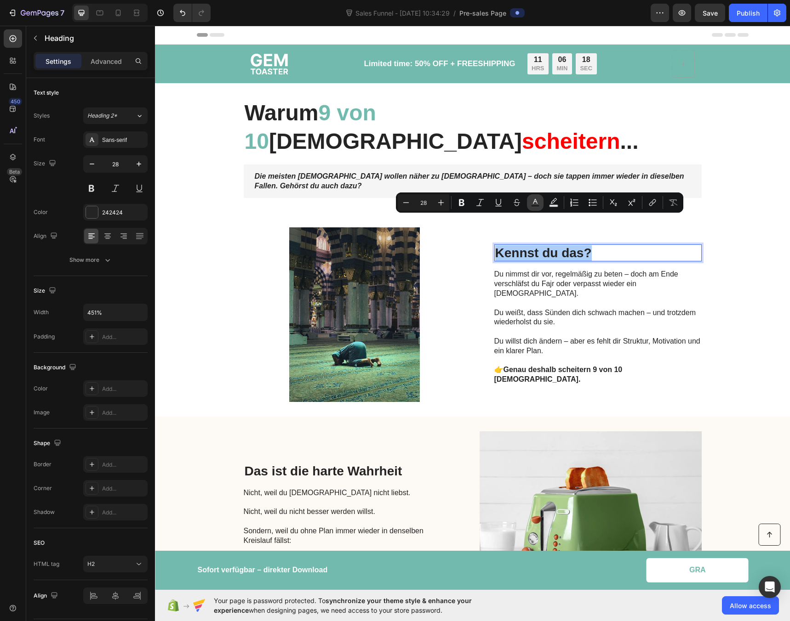
click at [529, 204] on button "Text Color" at bounding box center [535, 202] width 17 height 17
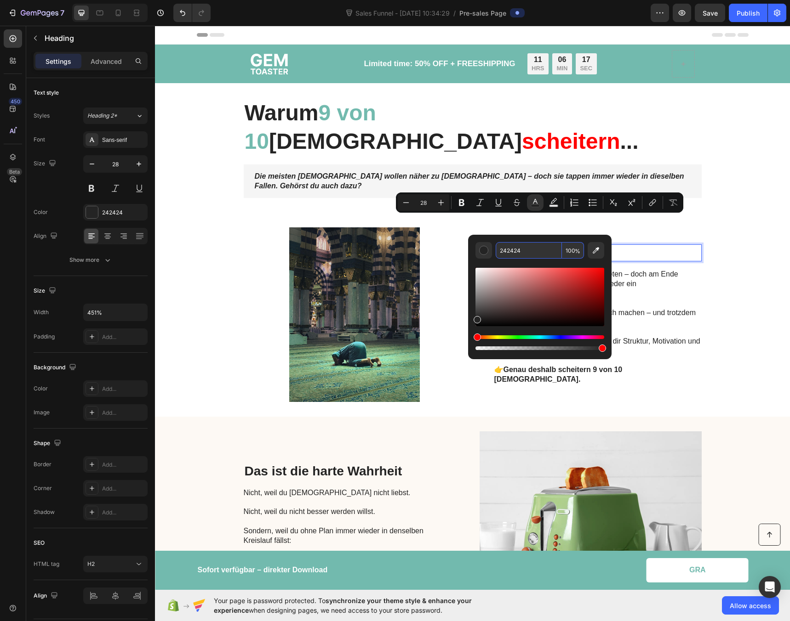
click at [513, 250] on input "242424" at bounding box center [528, 250] width 66 height 17
paste input "123c30"
type input "123C30"
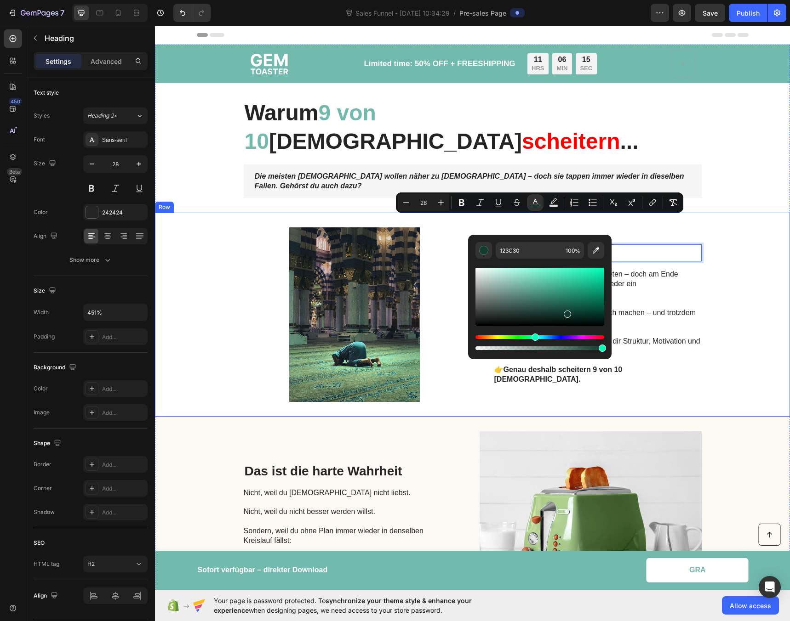
click at [745, 259] on div "Image Kennst du das? Heading 16 Du nimmst dir vor, regelmäßig zu beten – doch a…" at bounding box center [472, 315] width 635 height 204
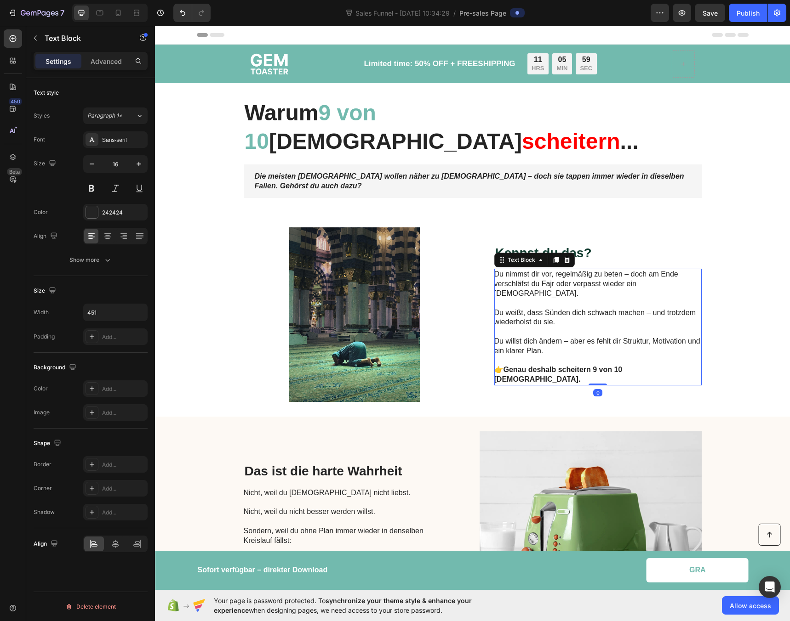
click at [494, 270] on p "Du nimmst dir vor, regelmäßig zu beten – doch am Ende verschläfst du Fajr oder …" at bounding box center [597, 284] width 206 height 28
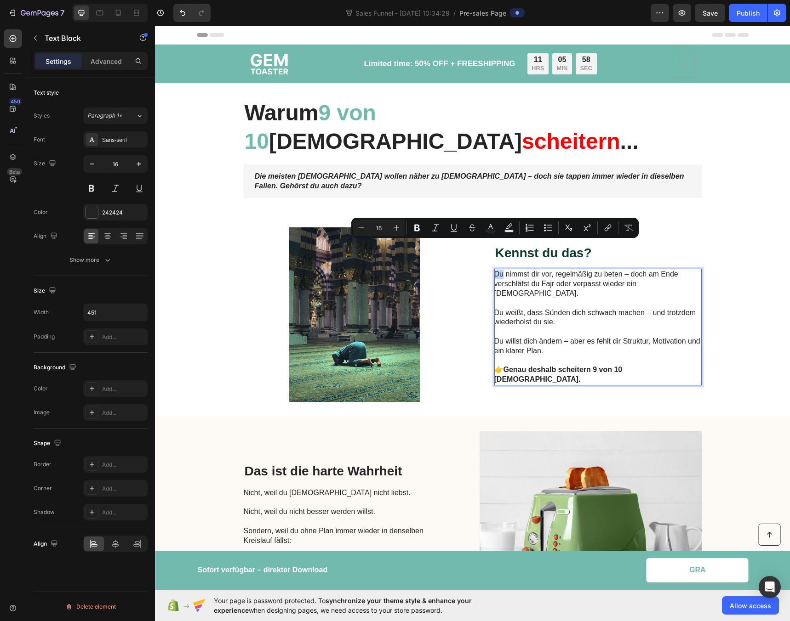
click at [494, 270] on p "Du nimmst dir vor, regelmäßig zu beten – doch am Ende verschläfst du Fajr oder …" at bounding box center [597, 284] width 206 height 28
click at [494, 270] on p "• Du nimmst dir vor, regelmäßig zu beten – doch am Ende verschläfst du Fajr ode…" at bounding box center [597, 284] width 206 height 28
copy p "•"
click at [494, 308] on p "Du weißt, dass Sünden dich schwach machen – und trotzdem wiederholst du sie." at bounding box center [597, 317] width 206 height 19
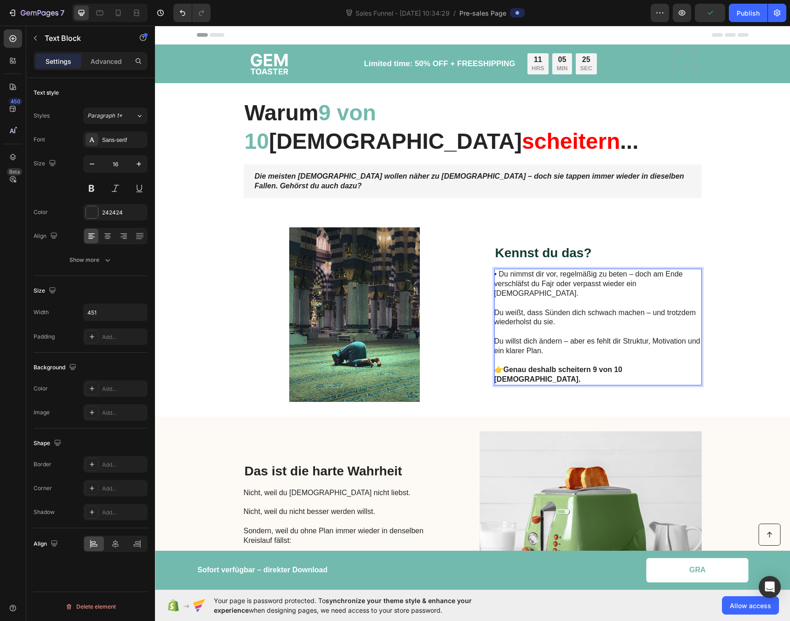
click at [494, 308] on p "Du weißt, dass Sünden dich schwach machen – und trotzdem wiederholst du sie." at bounding box center [597, 317] width 206 height 19
click at [494, 337] on p "Du willst dich ändern – aber es fehlt dir Struktur, Motivation und ein klarer P…" at bounding box center [597, 346] width 206 height 19
click at [428, 463] on h2 "Das ist die harte Wahrheit" at bounding box center [347, 471] width 207 height 17
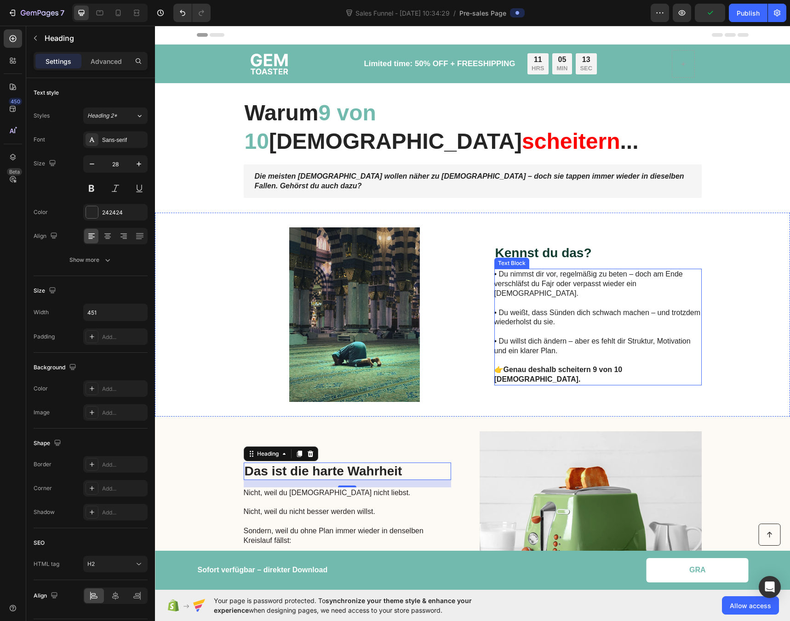
click at [559, 356] on p "Rich Text Editor. Editing area: main" at bounding box center [597, 361] width 206 height 10
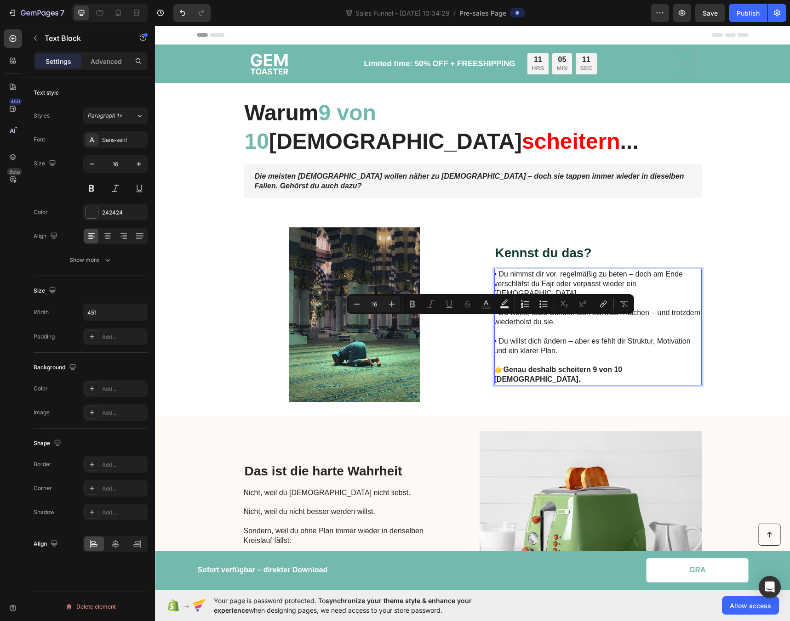
click at [560, 356] on p "Rich Text Editor. Editing area: main" at bounding box center [597, 361] width 206 height 10
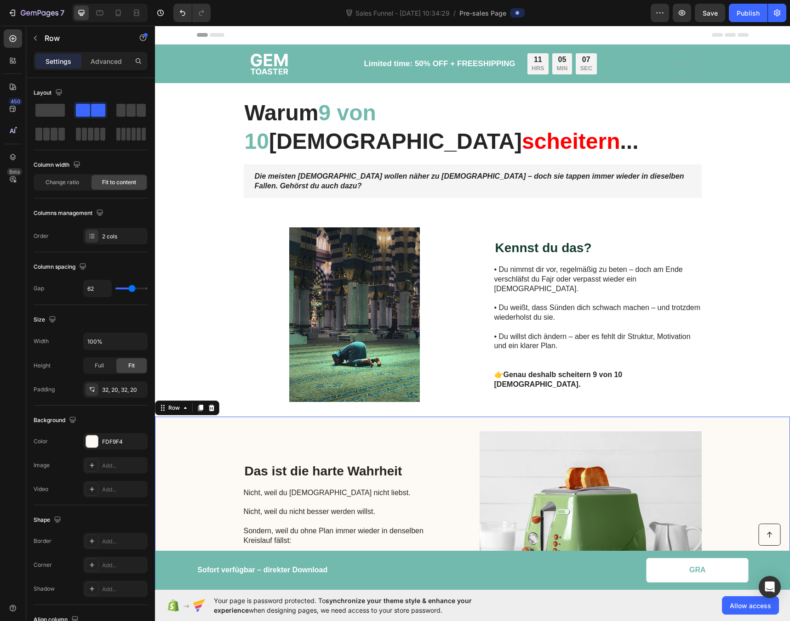
click at [420, 417] on div "Das ist die harte Wahrheit Heading Nicht, weil du [DEMOGRAPHIC_DATA] nicht lieb…" at bounding box center [472, 519] width 635 height 204
click at [361, 96] on div "Image Limited time: 50% OFF + FREESHIPPING Text Block 11 HRS 04 MIN 59 SEC Coun…" at bounding box center [472, 435] width 635 height 780
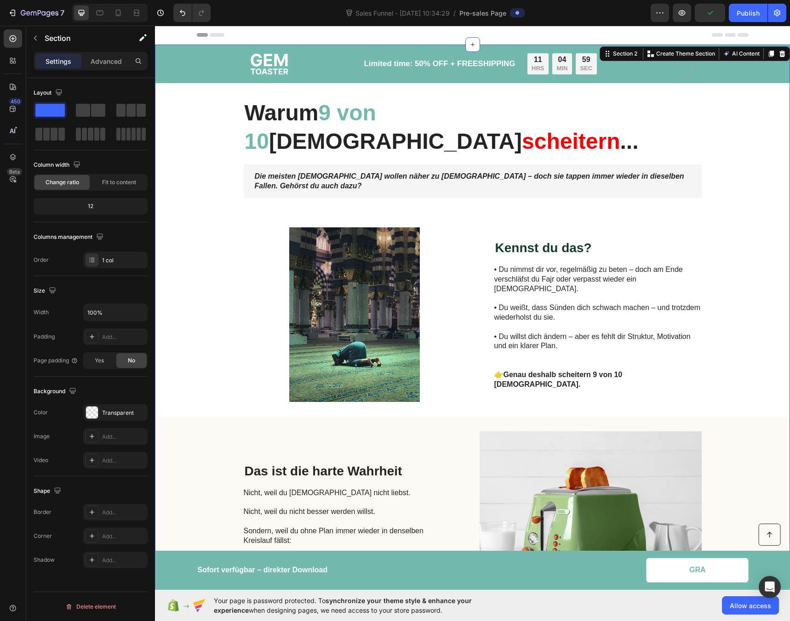
click at [351, 114] on strong "9 von 10" at bounding box center [310, 127] width 131 height 53
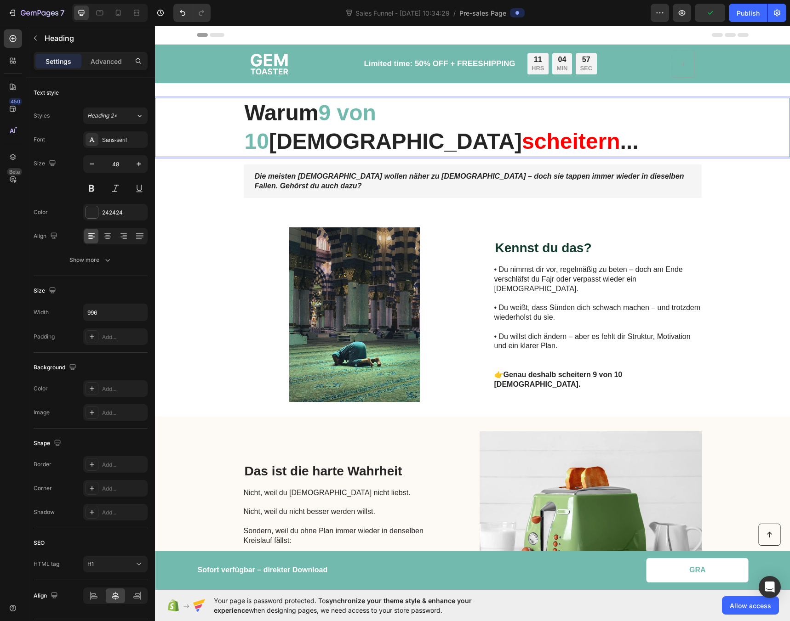
click at [328, 112] on strong "9 von 10" at bounding box center [310, 127] width 131 height 53
drag, startPoint x: 323, startPoint y: 113, endPoint x: 406, endPoint y: 118, distance: 82.9
click at [376, 118] on strong "9 von 10" at bounding box center [310, 127] width 131 height 53
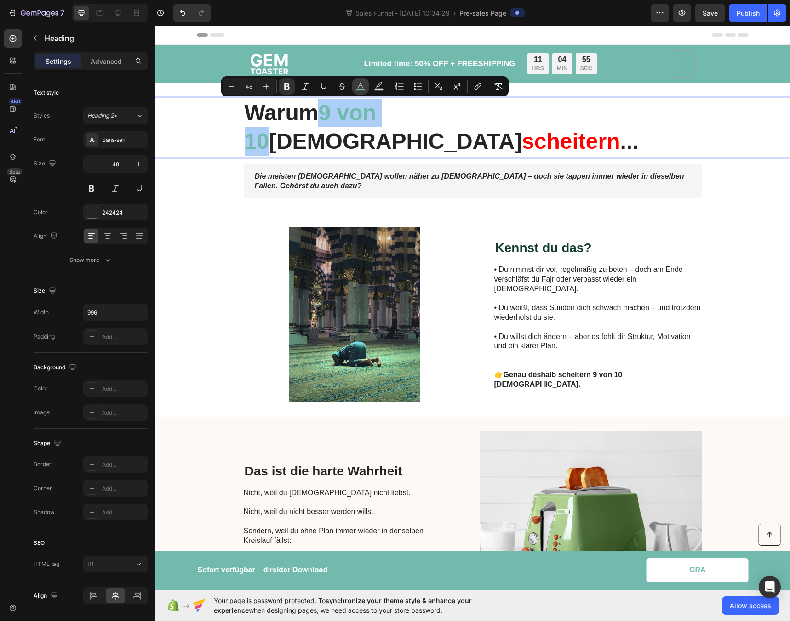
click at [360, 89] on rect "Editor contextual toolbar" at bounding box center [360, 90] width 9 height 2
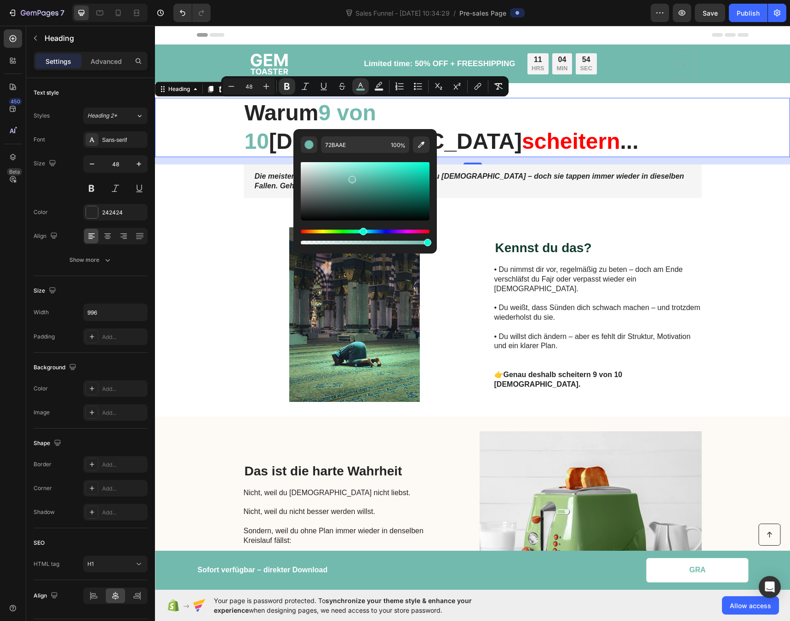
click at [288, 110] on strong "Warum" at bounding box center [282, 113] width 74 height 24
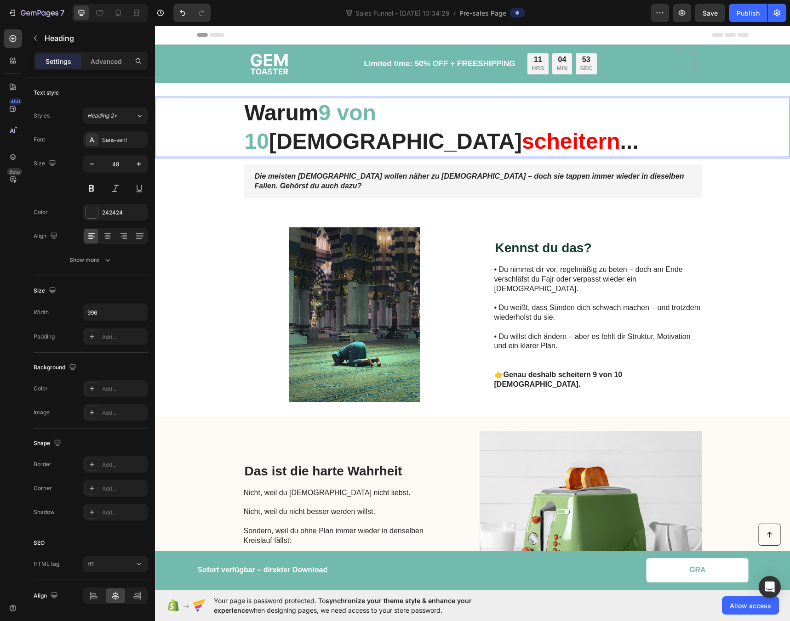
click at [285, 113] on strong "Warum" at bounding box center [282, 113] width 74 height 24
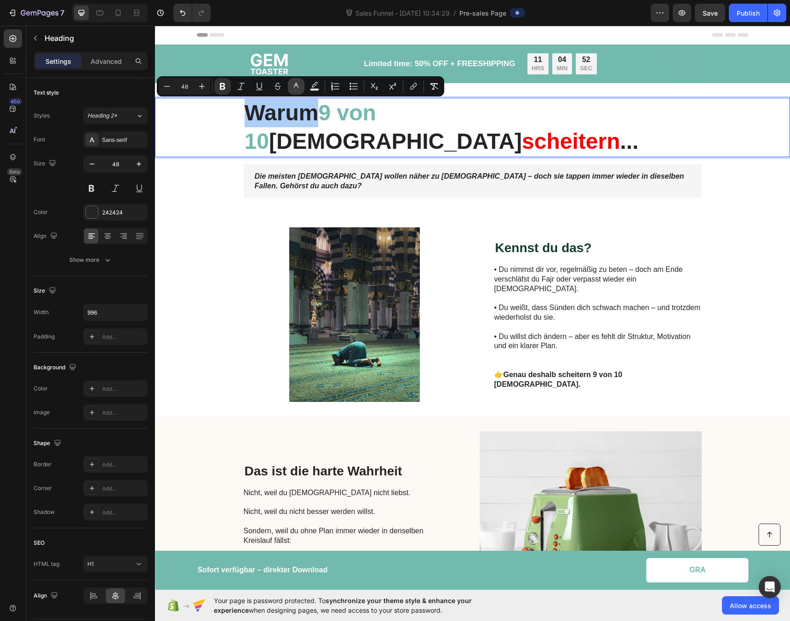
click at [295, 89] on icon "Editor contextual toolbar" at bounding box center [295, 86] width 9 height 9
type input "242424"
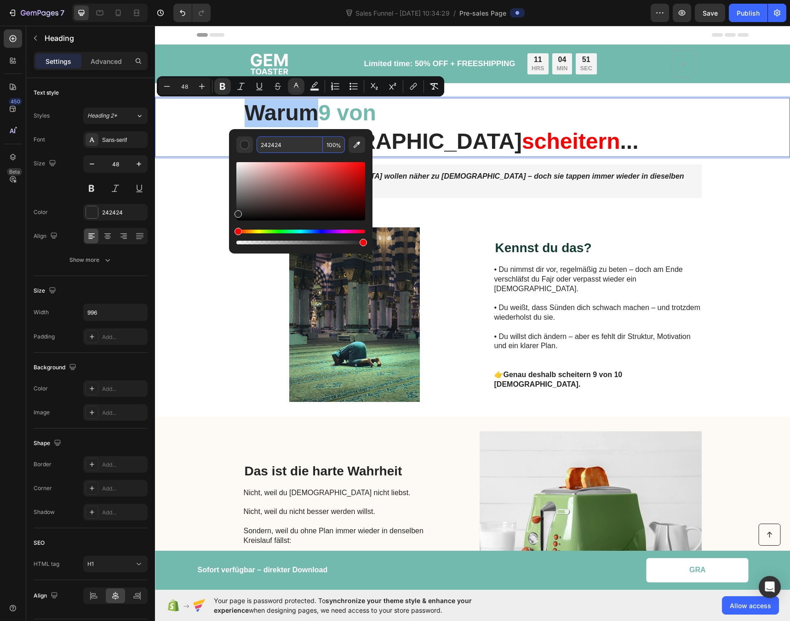
click at [271, 145] on input "242424" at bounding box center [289, 144] width 66 height 17
click at [352, 114] on strong "9 von 10" at bounding box center [310, 127] width 131 height 53
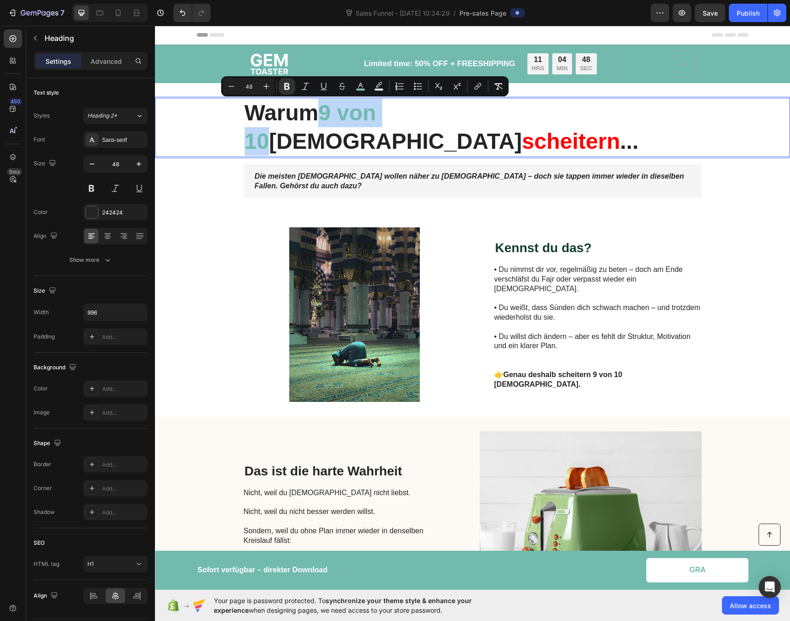
drag, startPoint x: 325, startPoint y: 114, endPoint x: 405, endPoint y: 119, distance: 80.1
click at [376, 119] on strong "9 von 10" at bounding box center [310, 127] width 131 height 53
click at [365, 92] on button "color" at bounding box center [360, 86] width 17 height 17
type input "72BAAE"
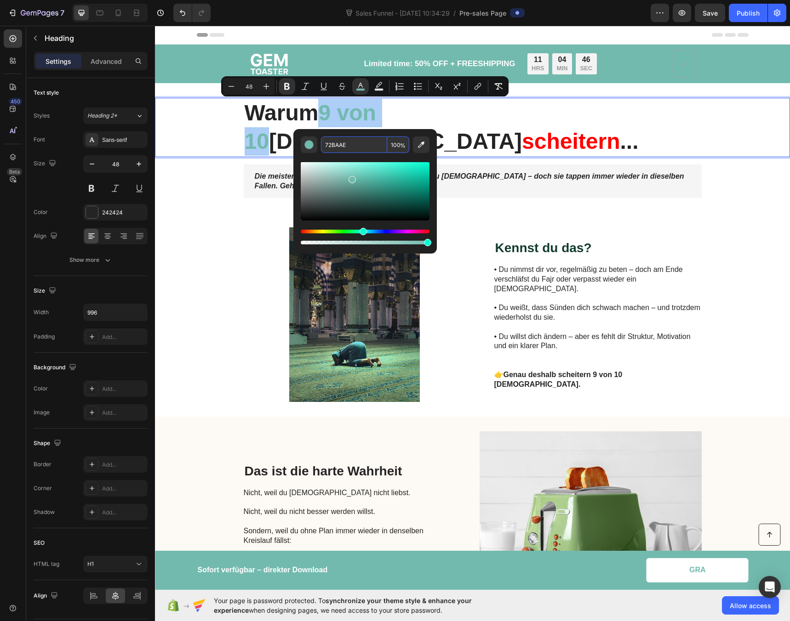
click at [338, 149] on input "72BAAE" at bounding box center [354, 144] width 66 height 17
paste input "242424"
type input "242424"
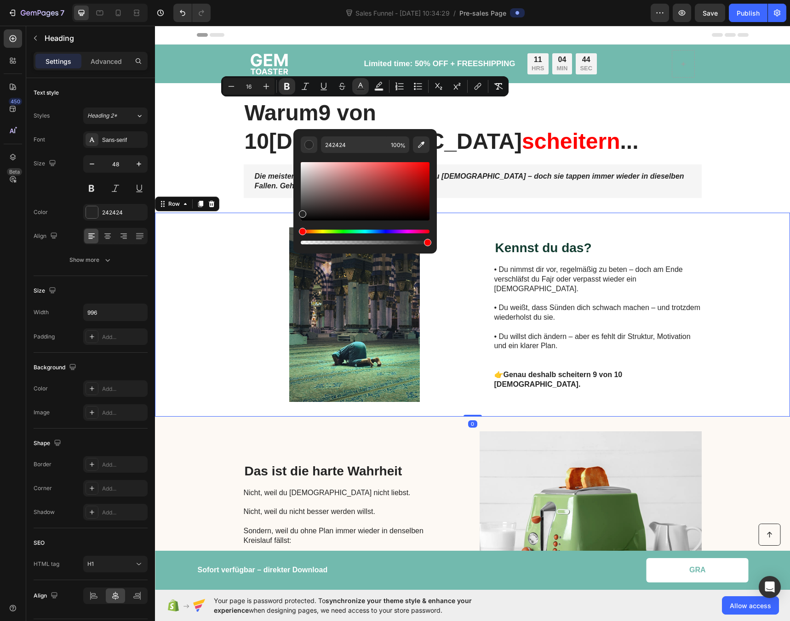
click at [222, 213] on div "Image ⁠⁠⁠⁠⁠⁠⁠ Kennst du das? Heading • Du nimmst dir vor, regelmäßig zu beten –…" at bounding box center [472, 315] width 635 height 204
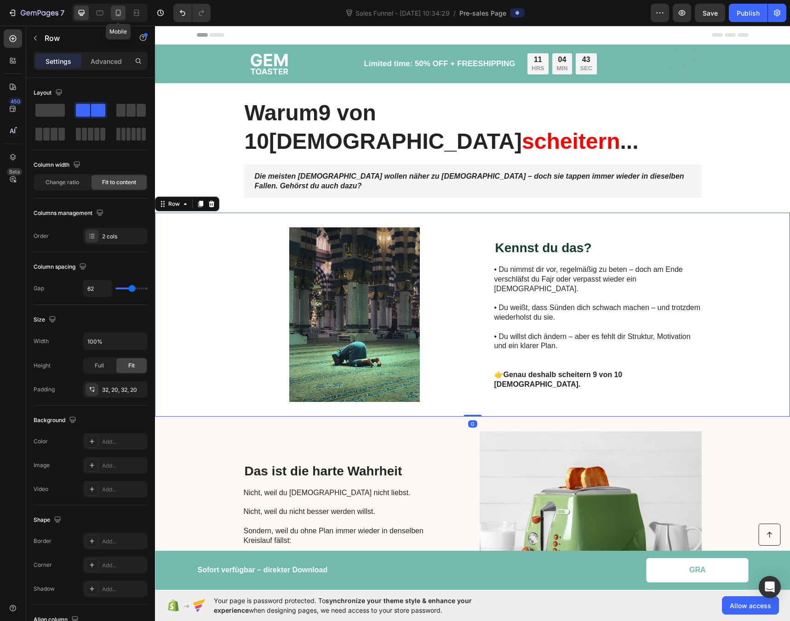
click at [116, 17] on div at bounding box center [118, 13] width 15 height 15
type input "0"
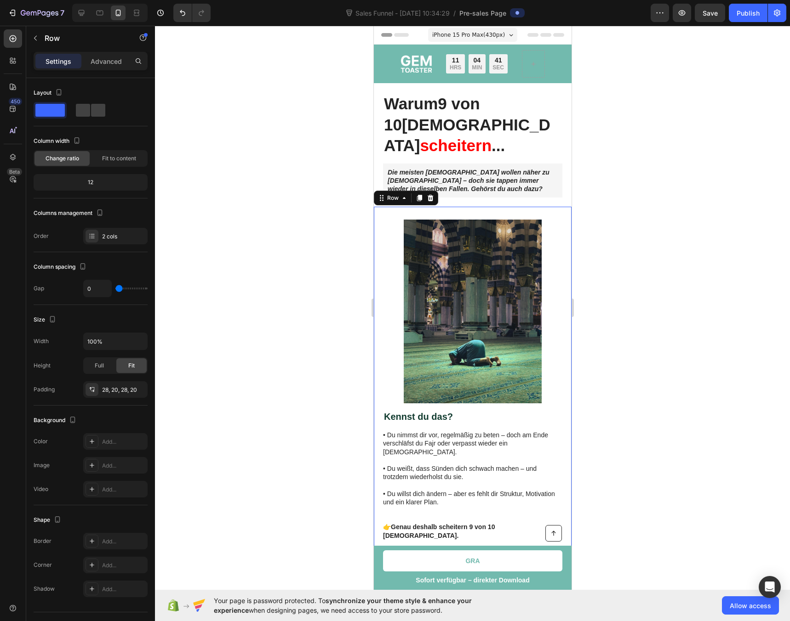
click at [284, 198] on div at bounding box center [472, 324] width 635 height 596
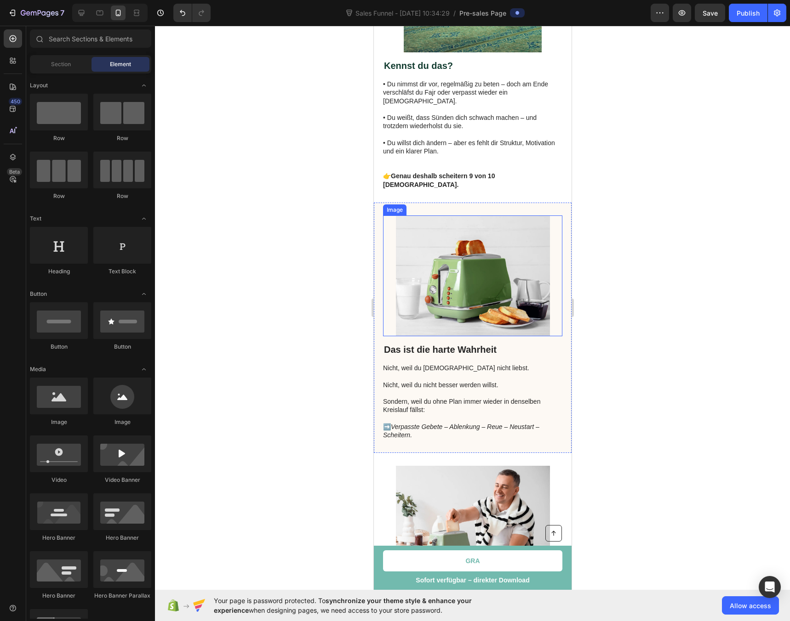
scroll to position [354, 0]
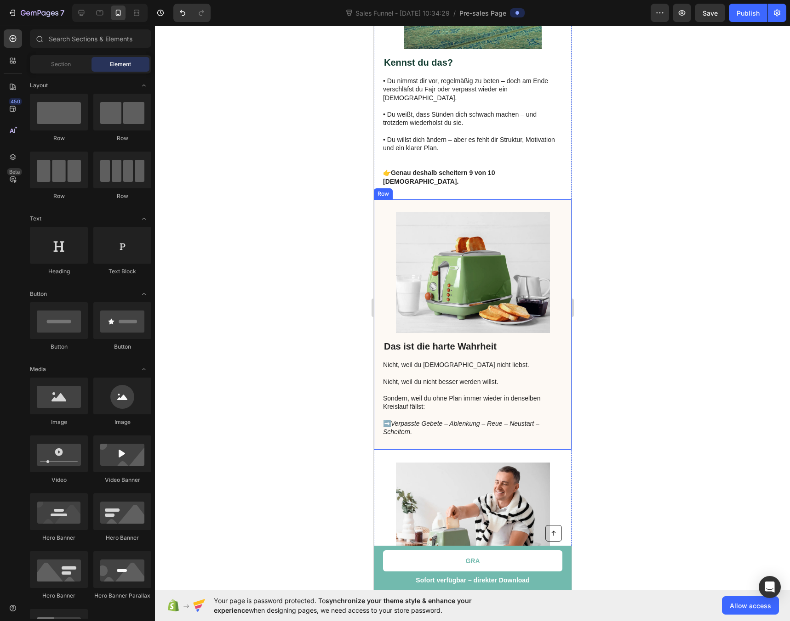
click at [644, 277] on div at bounding box center [472, 324] width 635 height 596
click at [635, 271] on div at bounding box center [472, 324] width 635 height 596
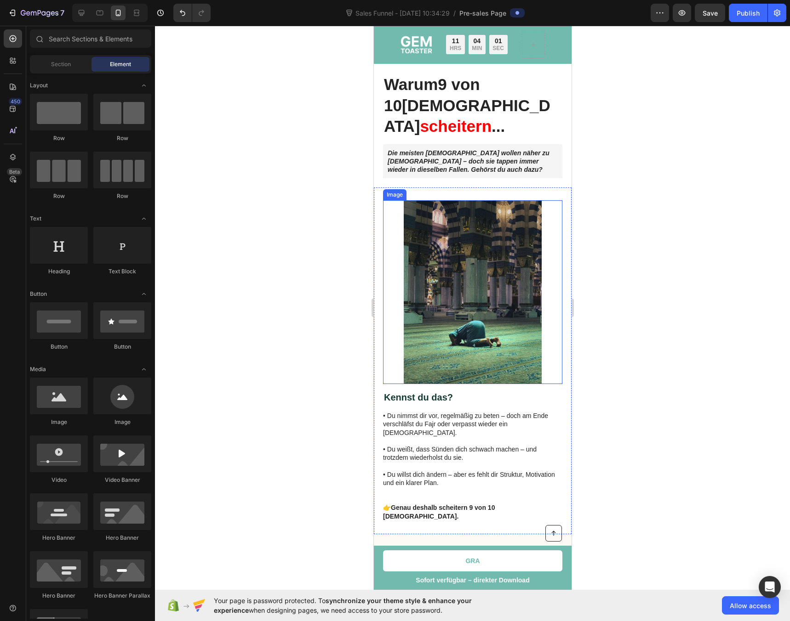
scroll to position [0, 0]
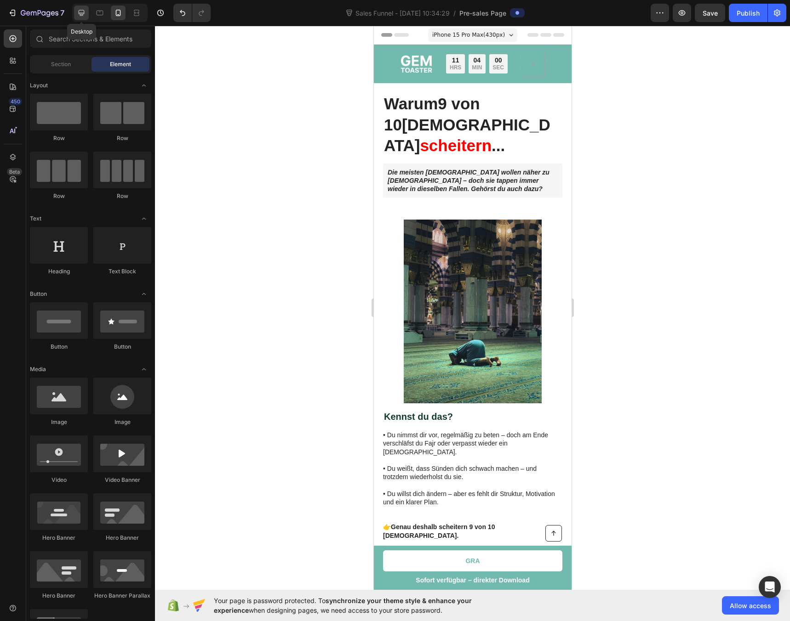
click at [82, 13] on icon at bounding box center [82, 13] width 6 height 6
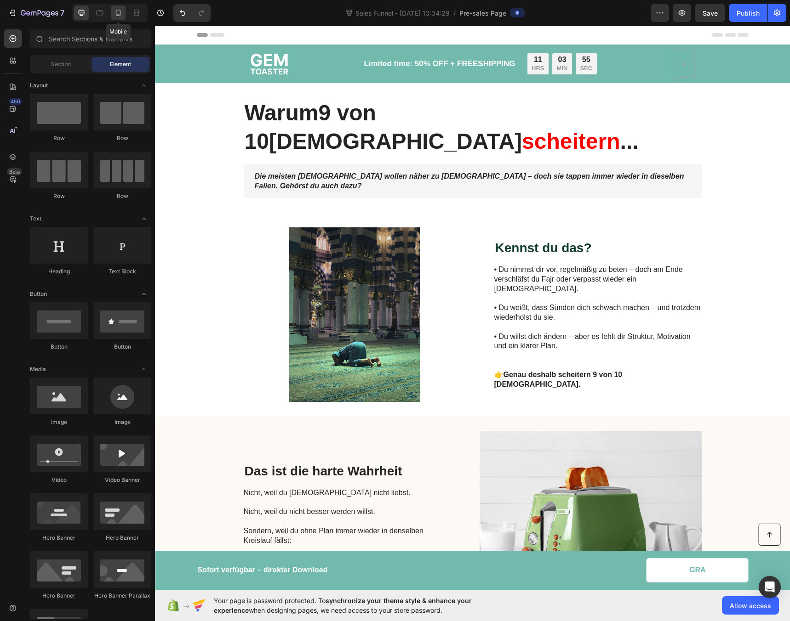
click at [114, 13] on icon at bounding box center [118, 12] width 9 height 9
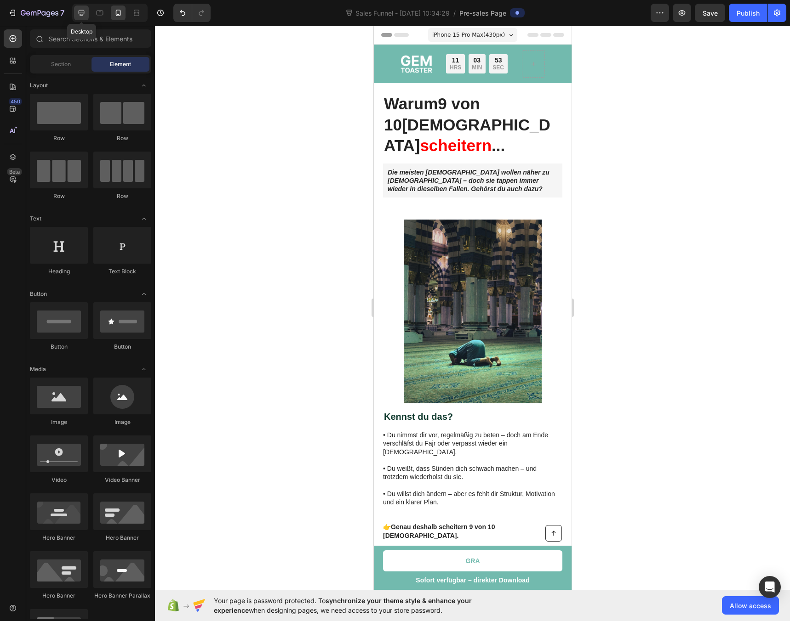
click at [82, 13] on icon at bounding box center [81, 12] width 9 height 9
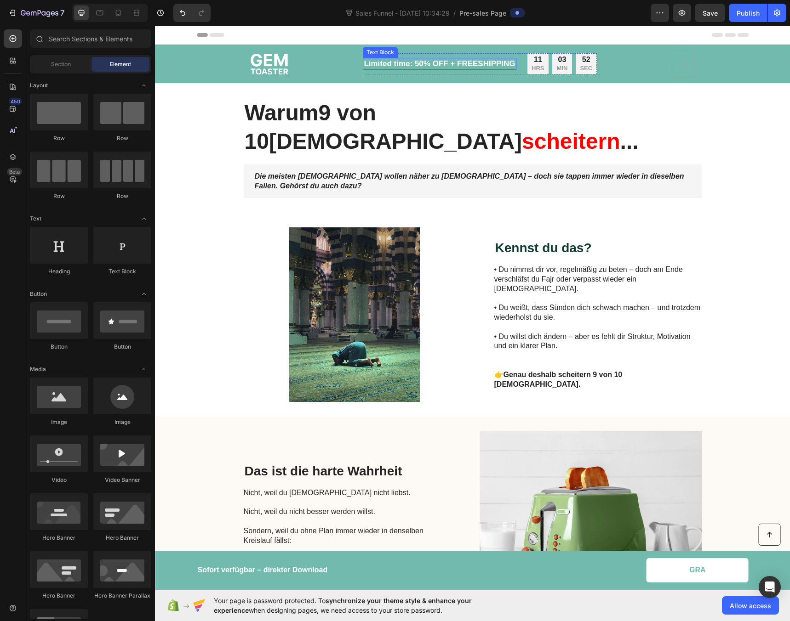
click at [396, 63] on p "Limited time: 50% OFF + FREESHIPPING" at bounding box center [439, 64] width 151 height 10
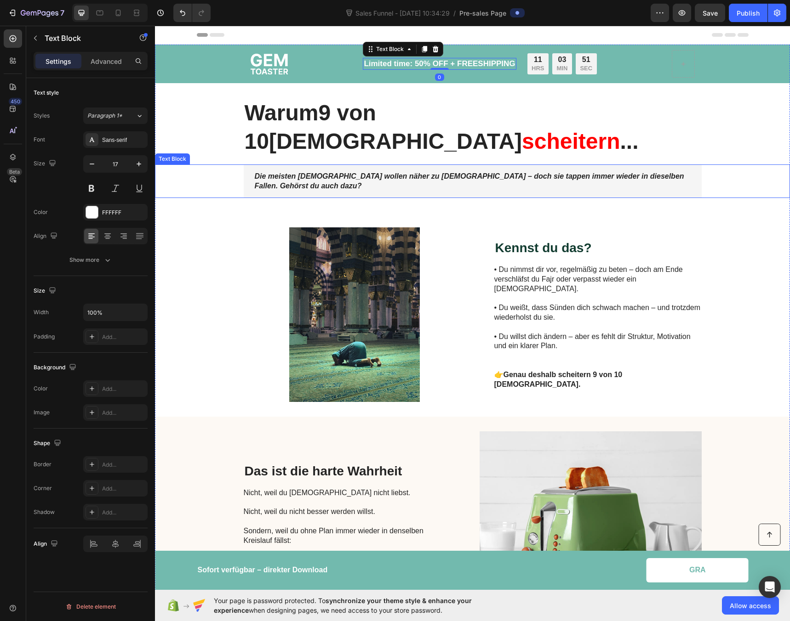
click at [221, 165] on div "Die meisten [DEMOGRAPHIC_DATA] wollen näher zu [DEMOGRAPHIC_DATA] – doch sie ta…" at bounding box center [472, 182] width 616 height 34
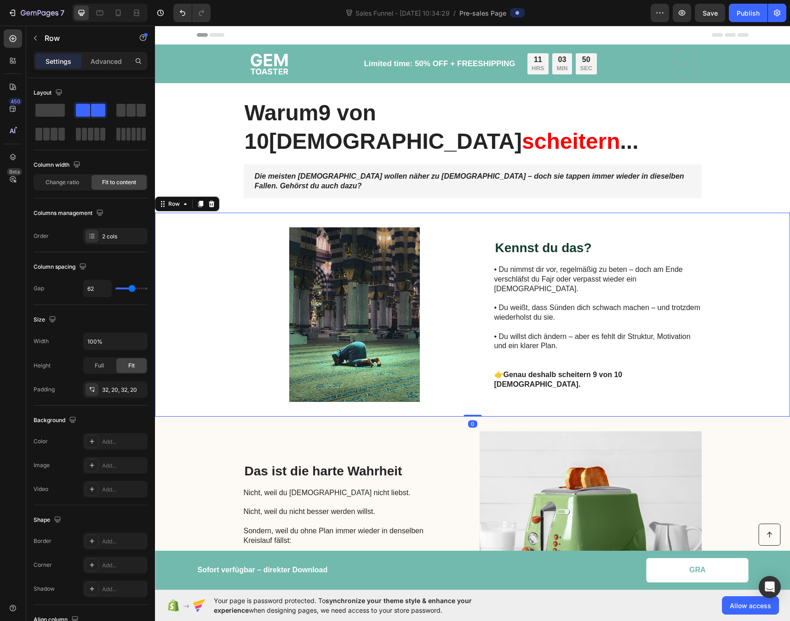
click at [212, 237] on div "Image ⁠⁠⁠⁠⁠⁠⁠ Kennst du das? Heading • Du nimmst dir vor, regelmäßig zu beten –…" at bounding box center [472, 315] width 635 height 204
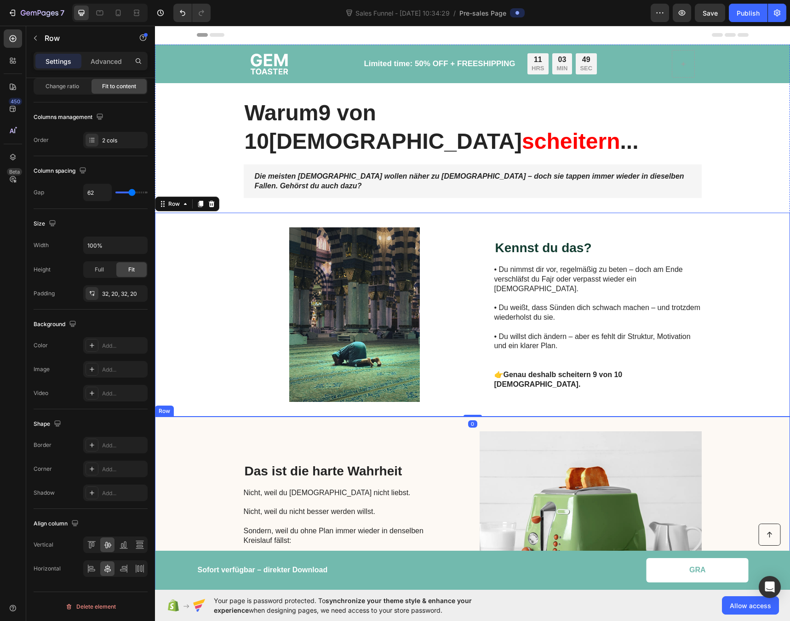
click at [230, 417] on div "Das ist die harte Wahrheit Heading Nicht, weil du [DEMOGRAPHIC_DATA] nicht lieb…" at bounding box center [472, 519] width 635 height 204
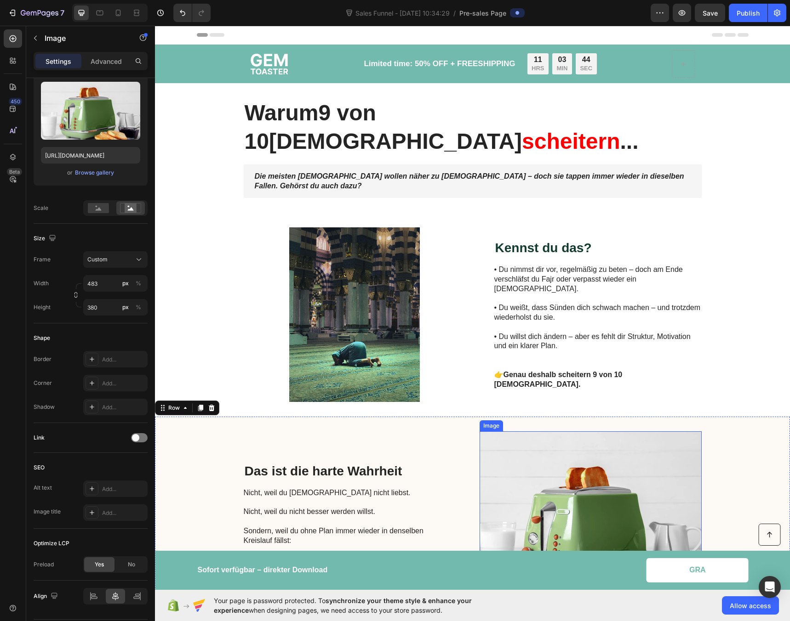
click at [584, 444] on img at bounding box center [590, 519] width 222 height 175
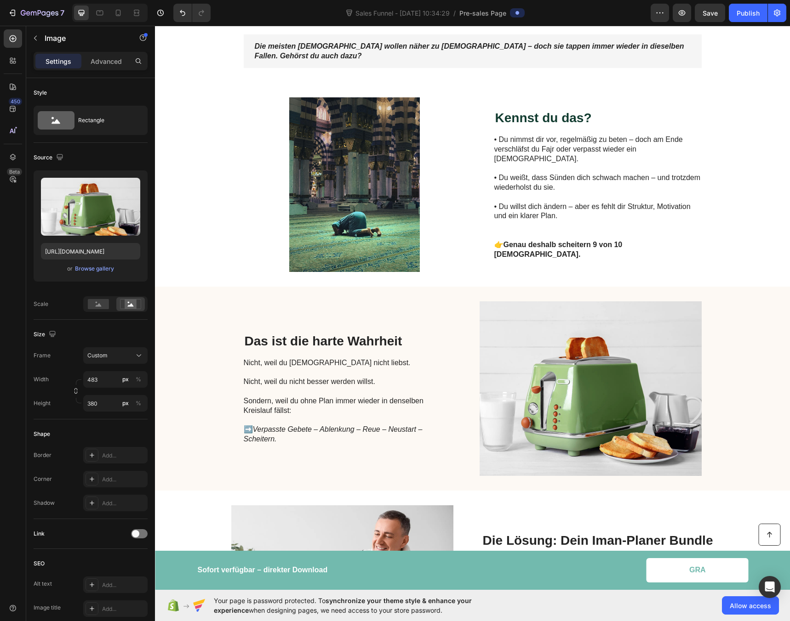
scroll to position [317, 0]
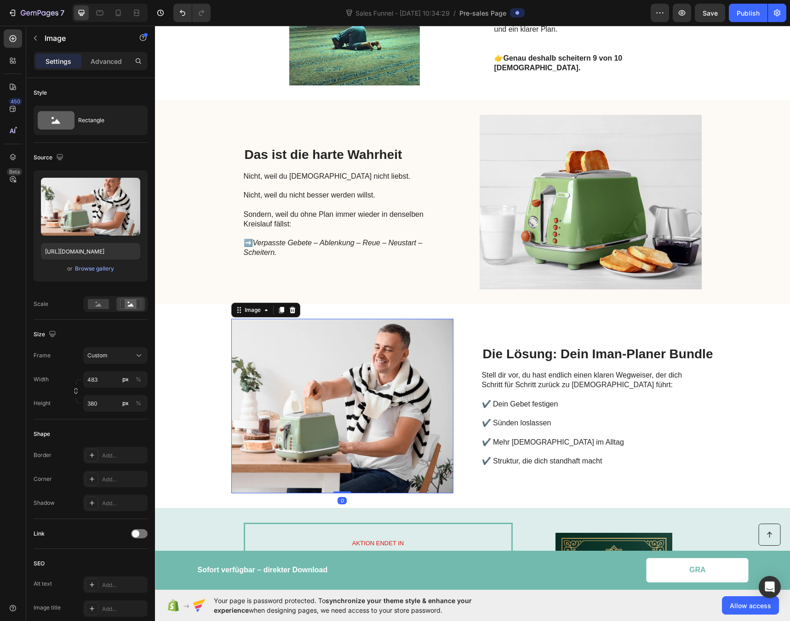
click at [296, 361] on img at bounding box center [342, 406] width 222 height 175
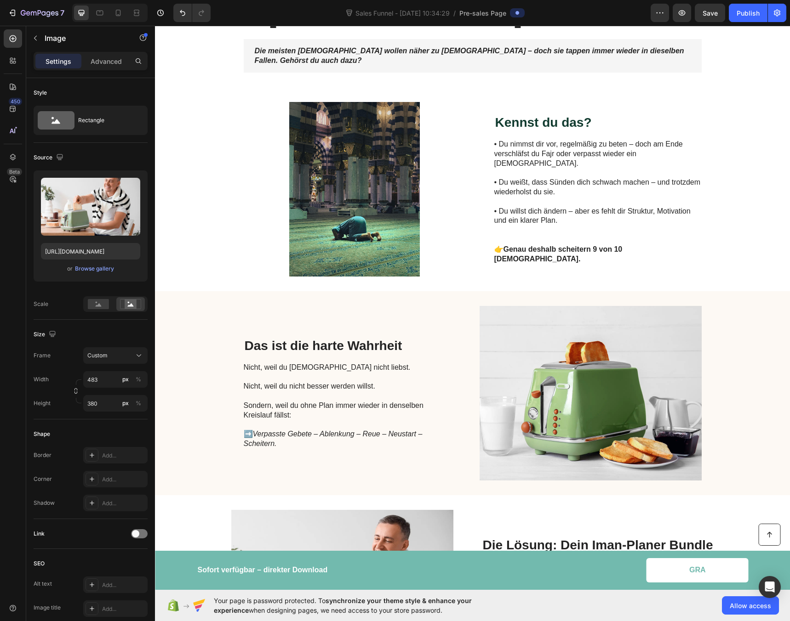
scroll to position [0, 0]
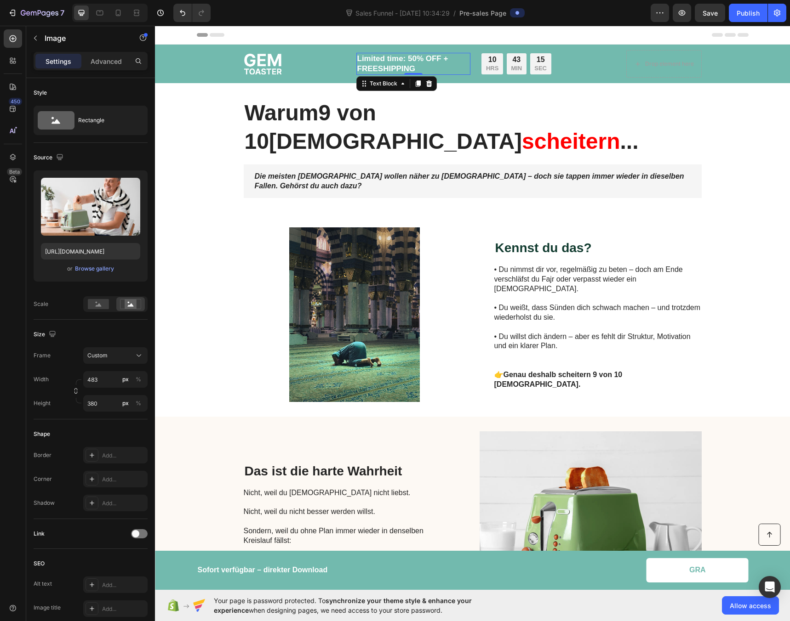
click at [377, 64] on p "Limited time: 50% OFF + FREESHIPPING" at bounding box center [413, 64] width 113 height 20
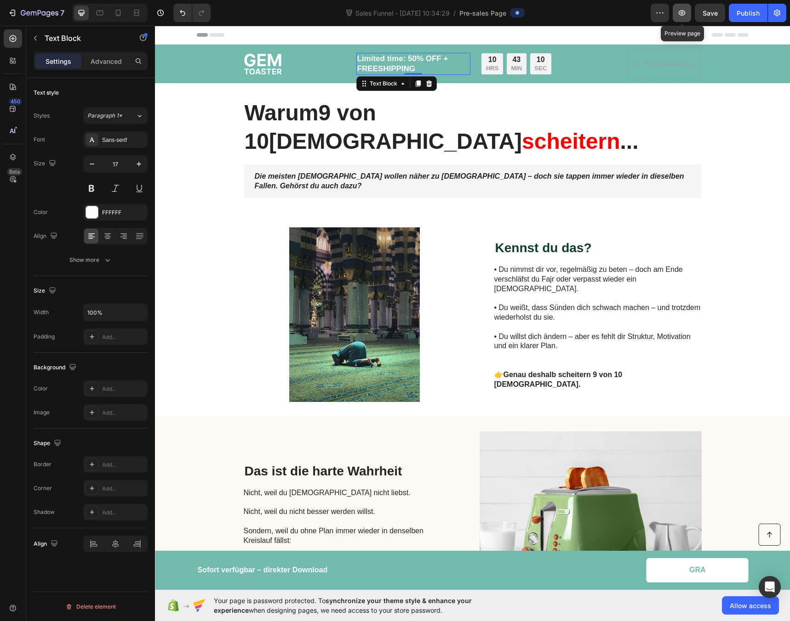
click at [683, 13] on icon "button" at bounding box center [681, 12] width 9 height 9
click at [688, 14] on button "button" at bounding box center [681, 13] width 18 height 18
click at [678, 16] on icon "button" at bounding box center [681, 12] width 9 height 9
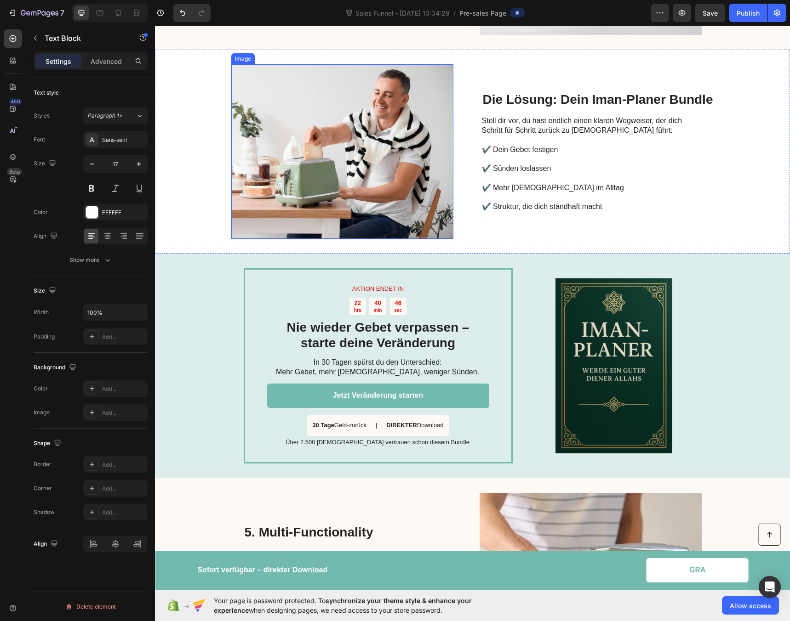
scroll to position [601, 0]
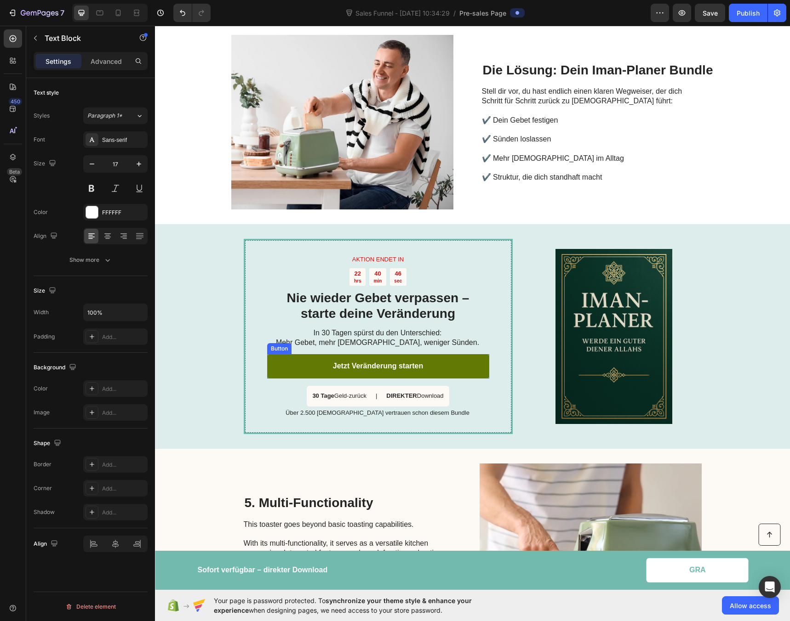
click at [407, 354] on link "Jetzt Veränderung starten" at bounding box center [378, 366] width 222 height 24
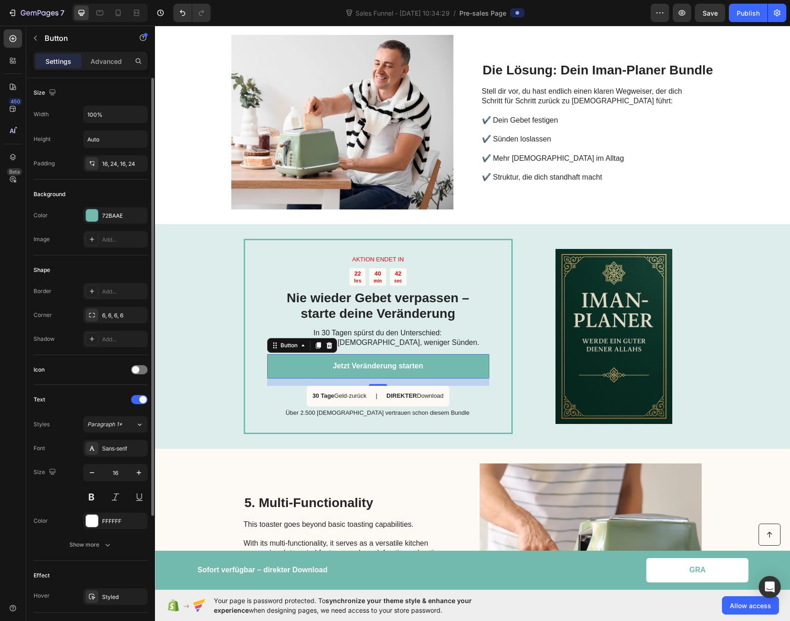
scroll to position [171, 0]
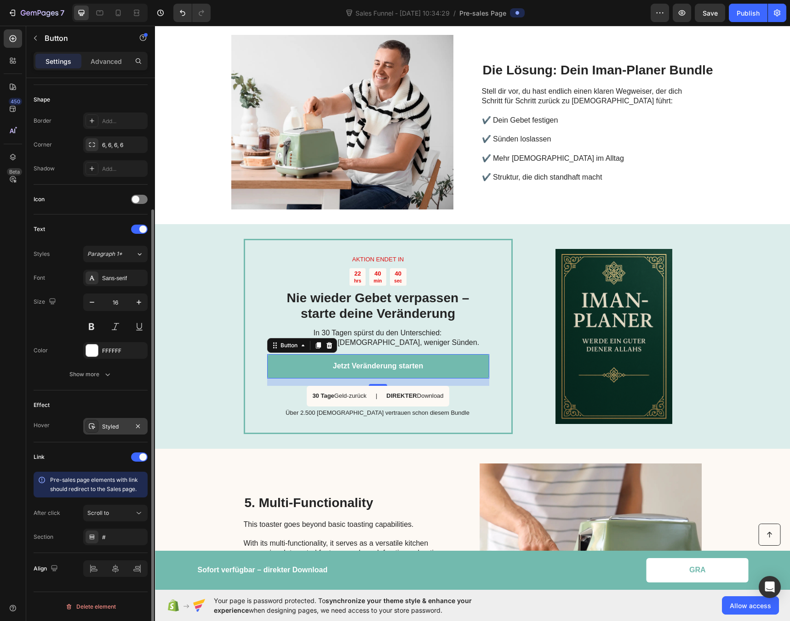
click at [111, 428] on div "Styled" at bounding box center [115, 427] width 27 height 8
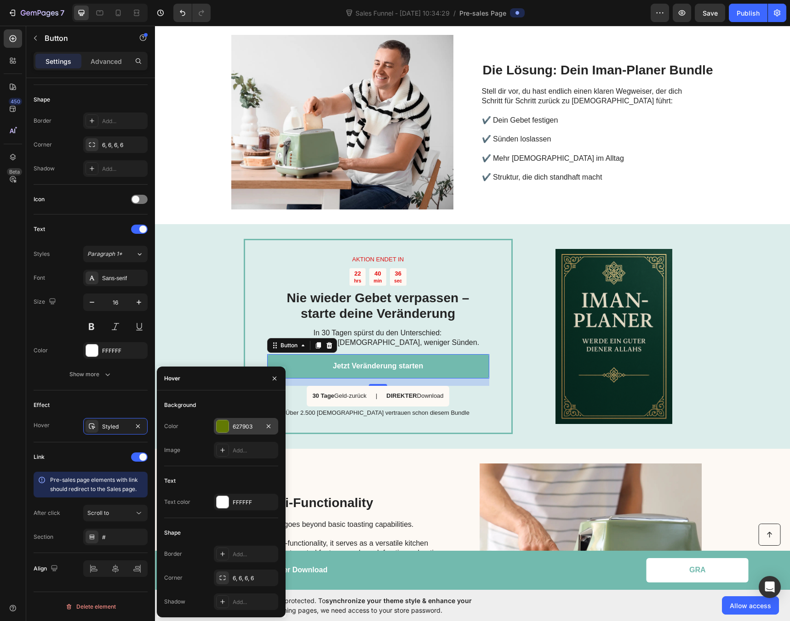
click at [232, 424] on div "627903" at bounding box center [246, 426] width 64 height 17
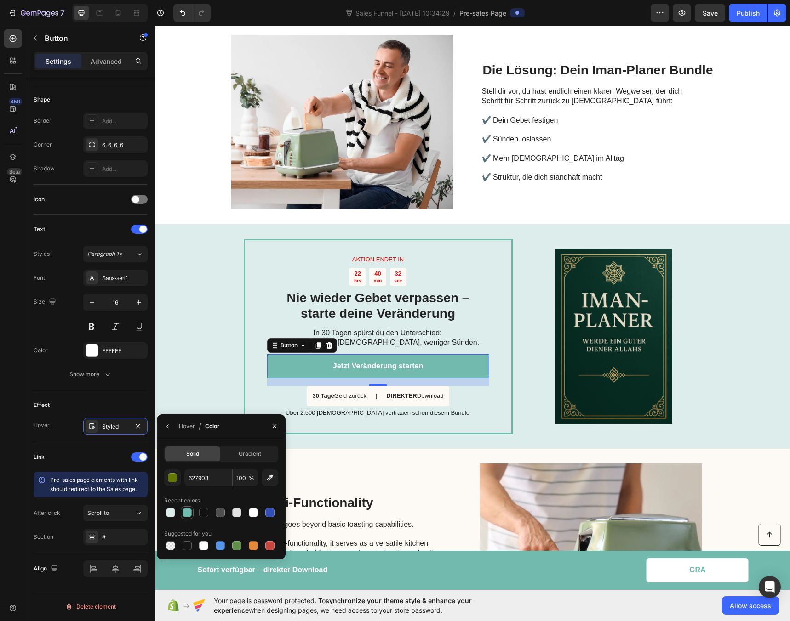
click at [185, 516] on div at bounding box center [186, 512] width 9 height 9
type input "72BAAE"
click at [139, 426] on icon "button" at bounding box center [137, 426] width 7 height 7
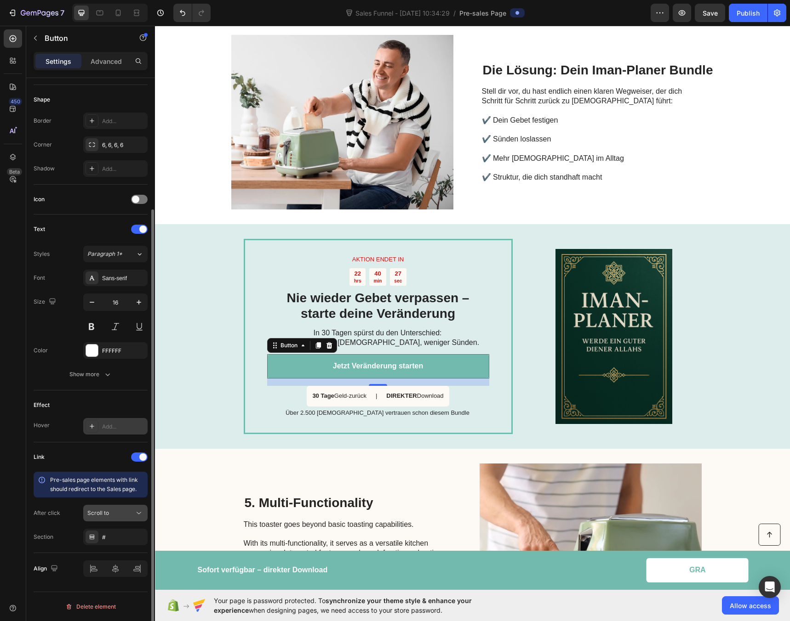
click at [117, 517] on div "Scroll to" at bounding box center [110, 513] width 47 height 8
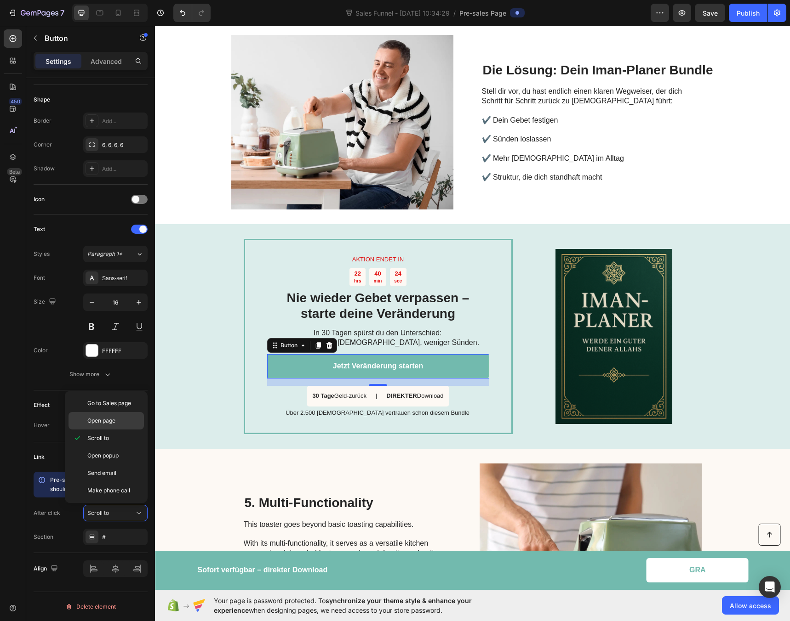
click at [111, 418] on span "Open page" at bounding box center [101, 421] width 28 height 8
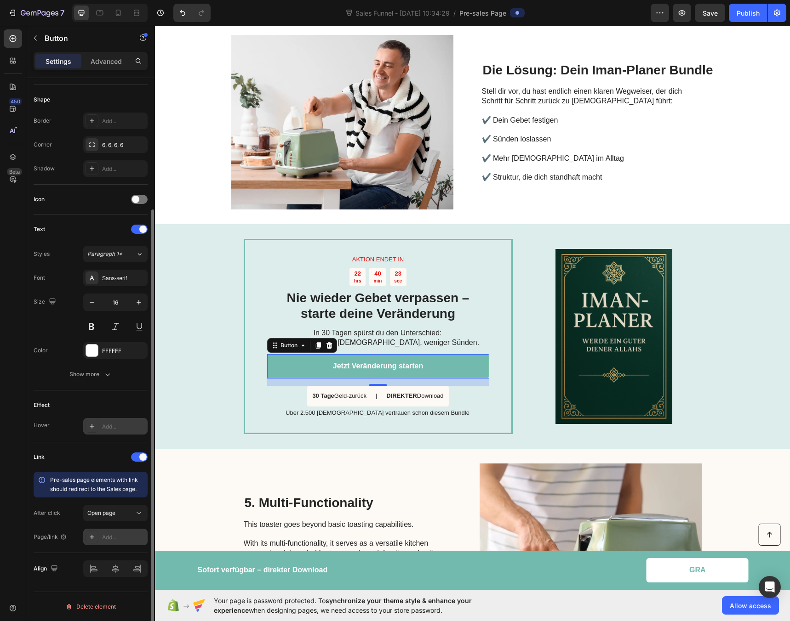
click at [109, 541] on div "Add..." at bounding box center [123, 538] width 43 height 8
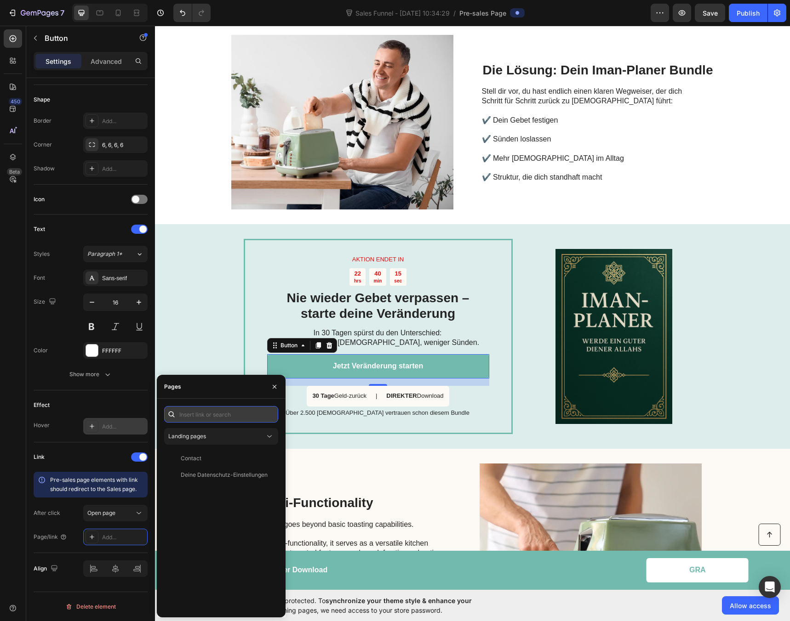
click at [213, 416] on input "text" at bounding box center [221, 414] width 114 height 17
paste input "[URL][DOMAIN_NAME]"
type input "[URL][DOMAIN_NAME]"
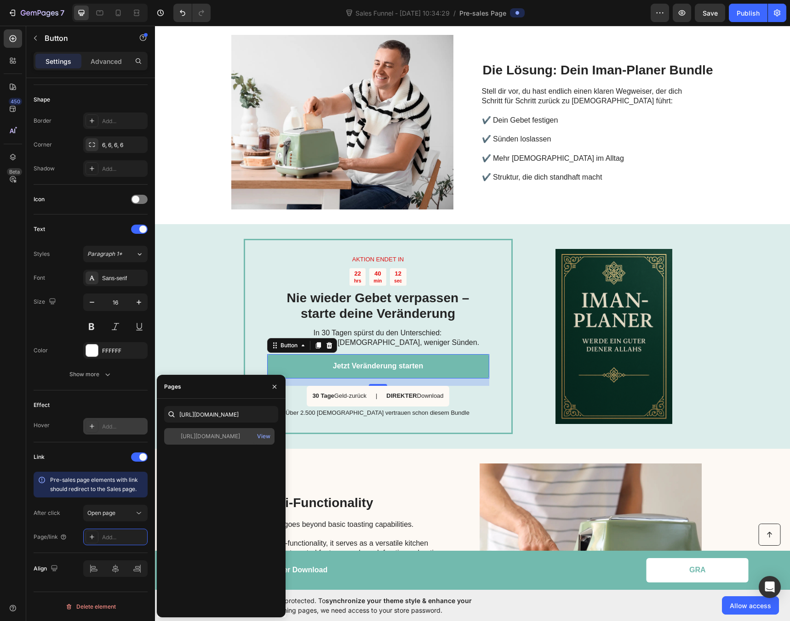
click at [221, 438] on div "[URL][DOMAIN_NAME]" at bounding box center [210, 436] width 59 height 8
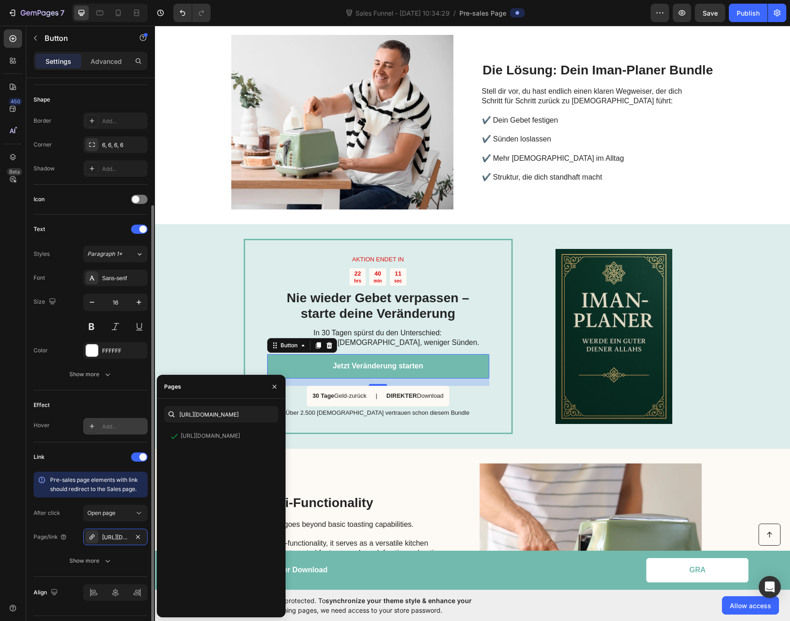
click at [52, 547] on div "After click Open page Page/link [URL][DOMAIN_NAME] Show more" at bounding box center [91, 537] width 114 height 64
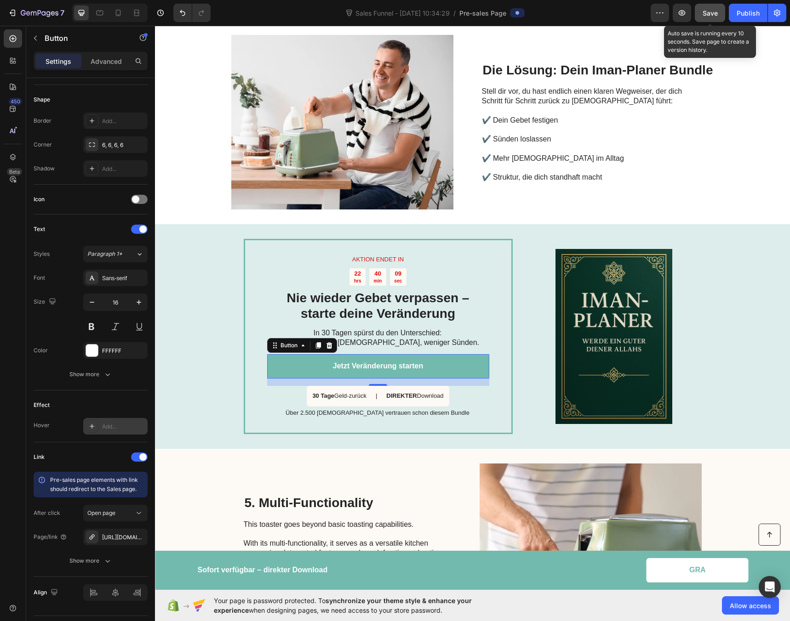
click at [708, 16] on span "Save" at bounding box center [709, 13] width 15 height 8
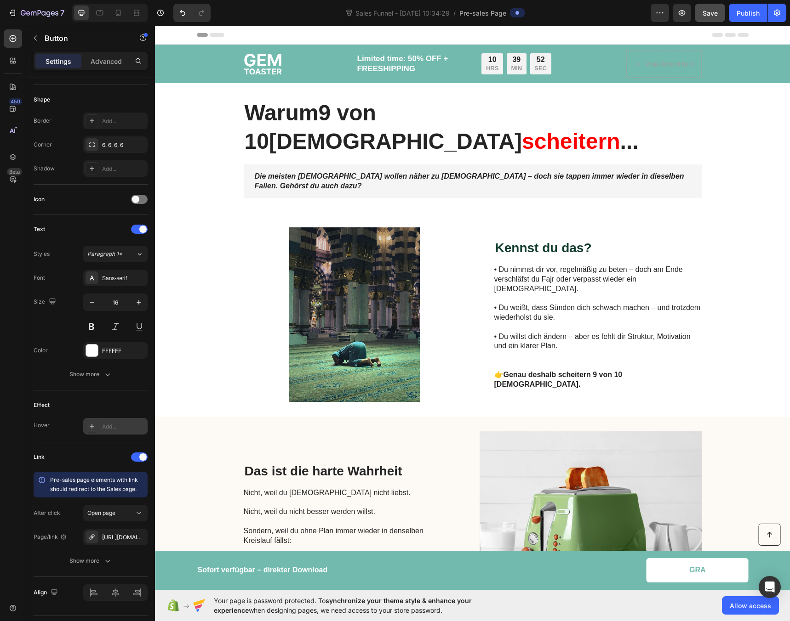
click at [261, 34] on div "Header" at bounding box center [473, 35] width 552 height 18
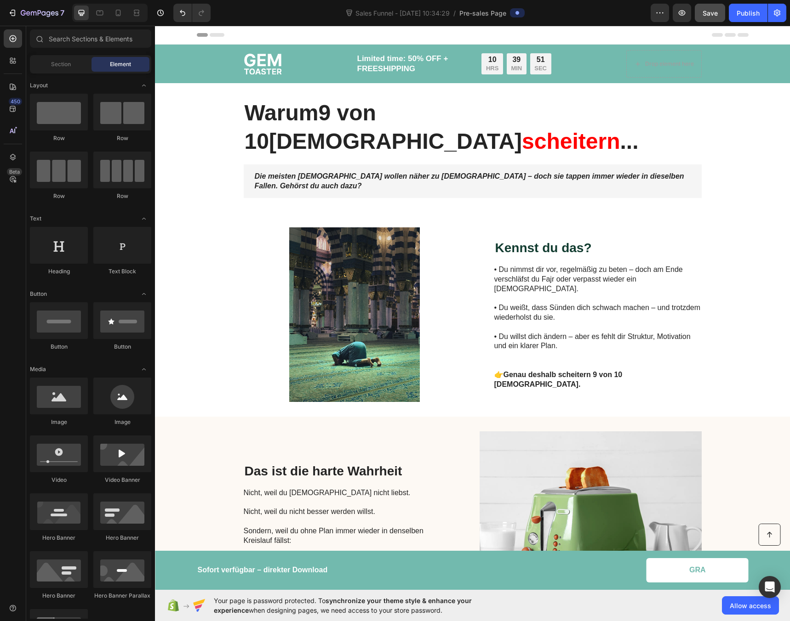
click at [166, 35] on icon at bounding box center [165, 35] width 6 height 6
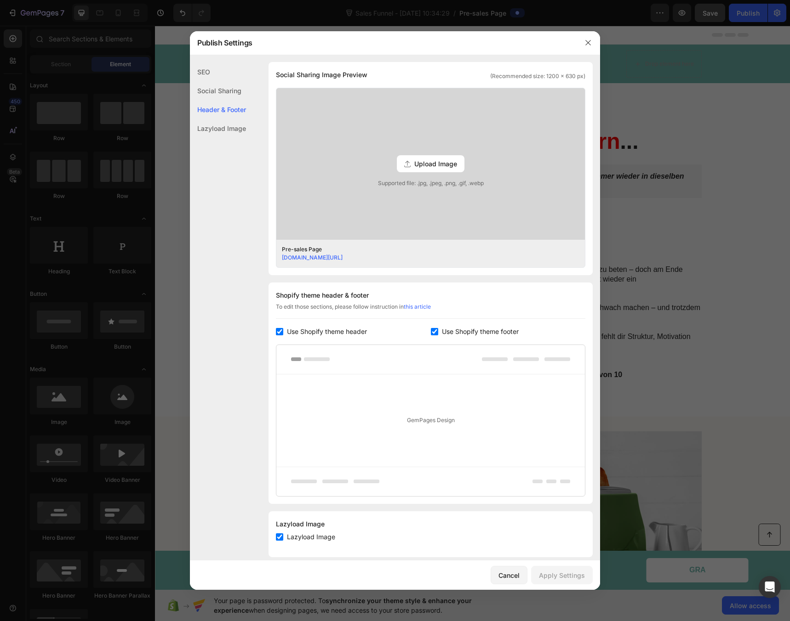
scroll to position [223, 0]
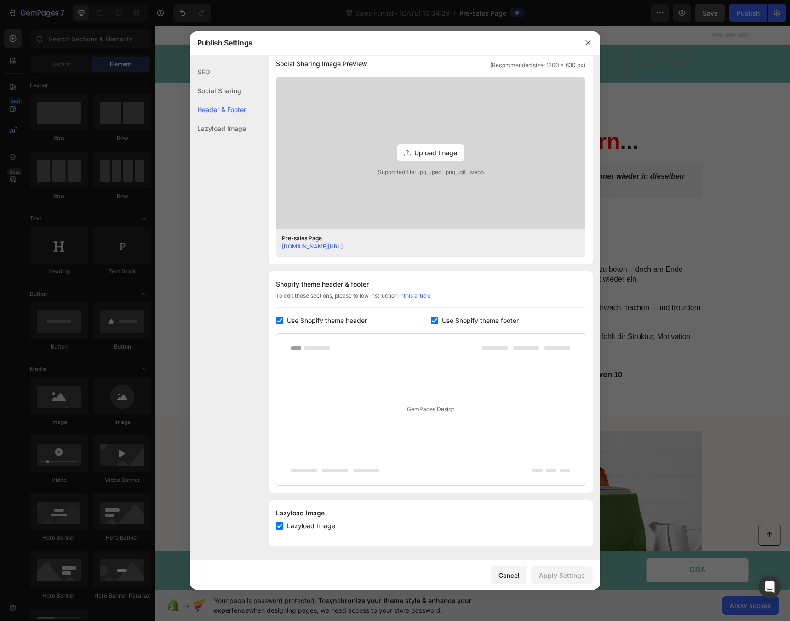
click at [296, 325] on span "Use Shopify theme header" at bounding box center [327, 320] width 80 height 11
checkbox input "false"
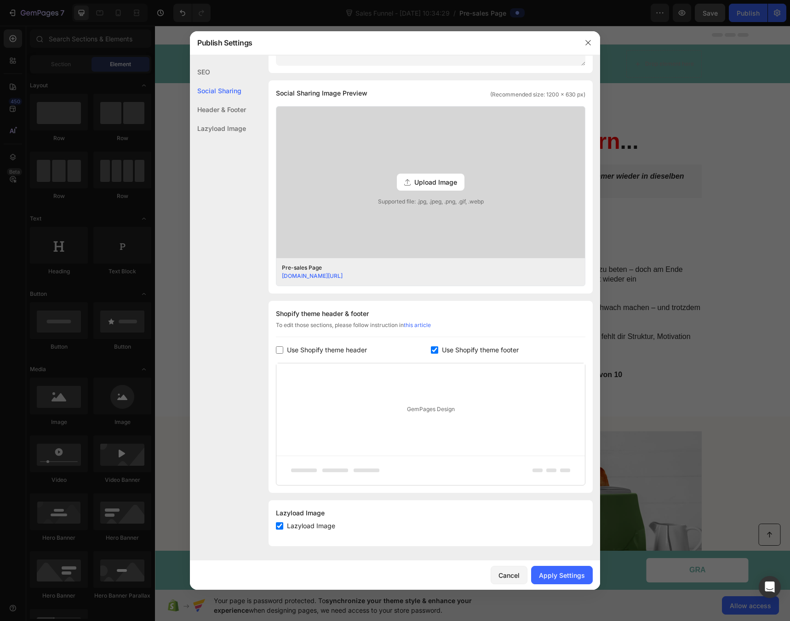
click at [442, 347] on span "Use Shopify theme footer" at bounding box center [480, 350] width 77 height 11
checkbox input "false"
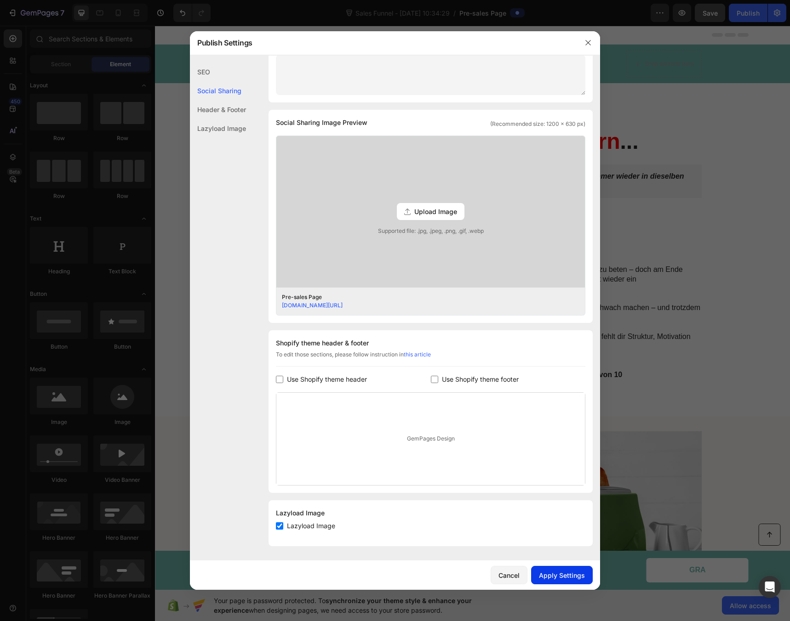
click at [551, 579] on div "Apply Settings" at bounding box center [562, 576] width 46 height 10
click at [217, 119] on div "Header & Footer" at bounding box center [218, 128] width 56 height 19
click at [594, 41] on button "button" at bounding box center [587, 42] width 15 height 15
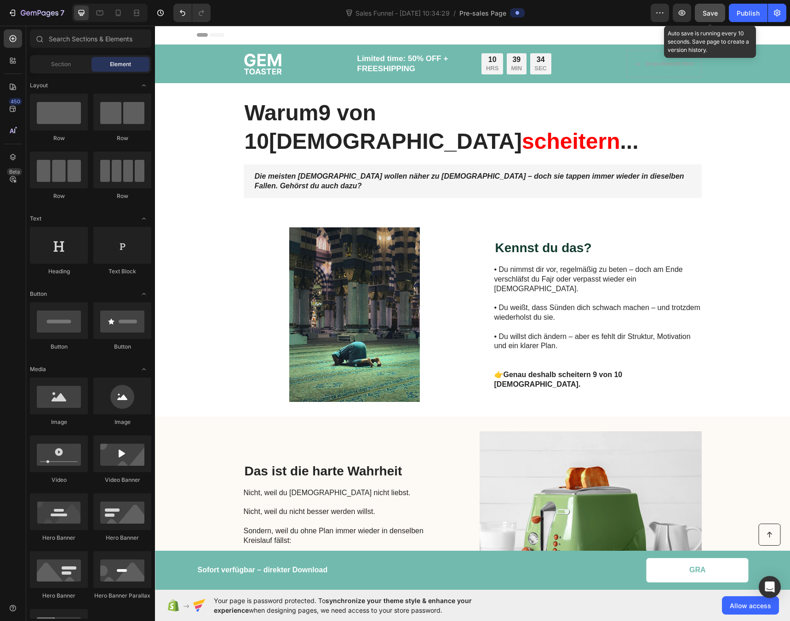
drag, startPoint x: 714, startPoint y: 13, endPoint x: 567, endPoint y: 1, distance: 147.6
click at [714, 13] on span "Save" at bounding box center [709, 13] width 15 height 8
click at [556, 129] on strong "scheitern" at bounding box center [571, 141] width 98 height 24
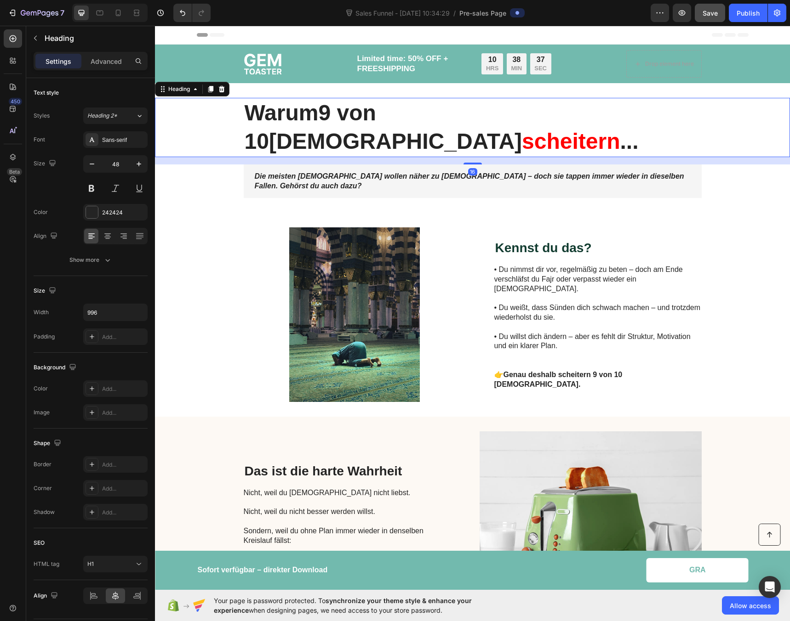
click at [645, 119] on h1 "Warum 9 von 10 [DEMOGRAPHIC_DATA] scheitern ..." at bounding box center [473, 127] width 458 height 59
click at [724, 13] on button "Save" at bounding box center [709, 13] width 30 height 18
click at [406, 172] on strong "Die meisten [DEMOGRAPHIC_DATA] wollen näher zu [DEMOGRAPHIC_DATA] – doch sie ta…" at bounding box center [469, 180] width 429 height 17
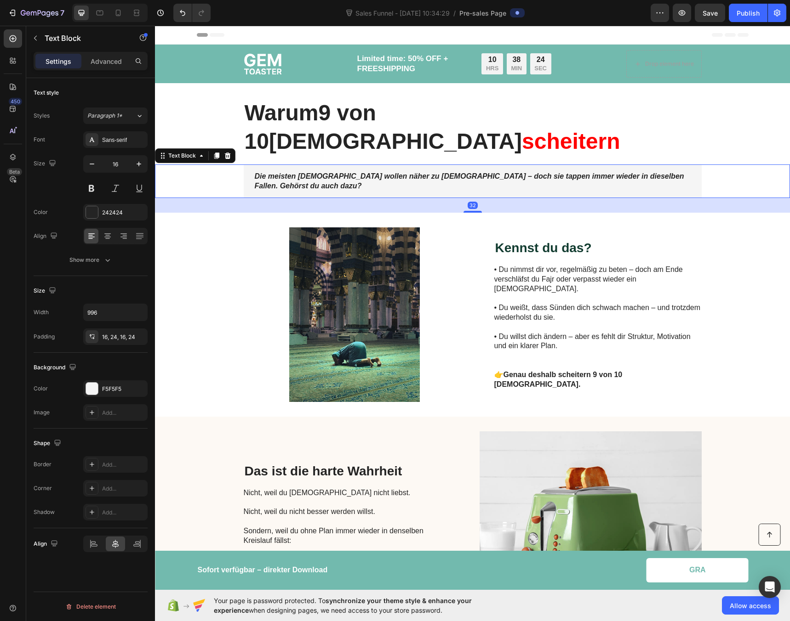
click at [403, 172] on strong "Die meisten [DEMOGRAPHIC_DATA] wollen näher zu [DEMOGRAPHIC_DATA] – doch sie ta…" at bounding box center [469, 180] width 429 height 17
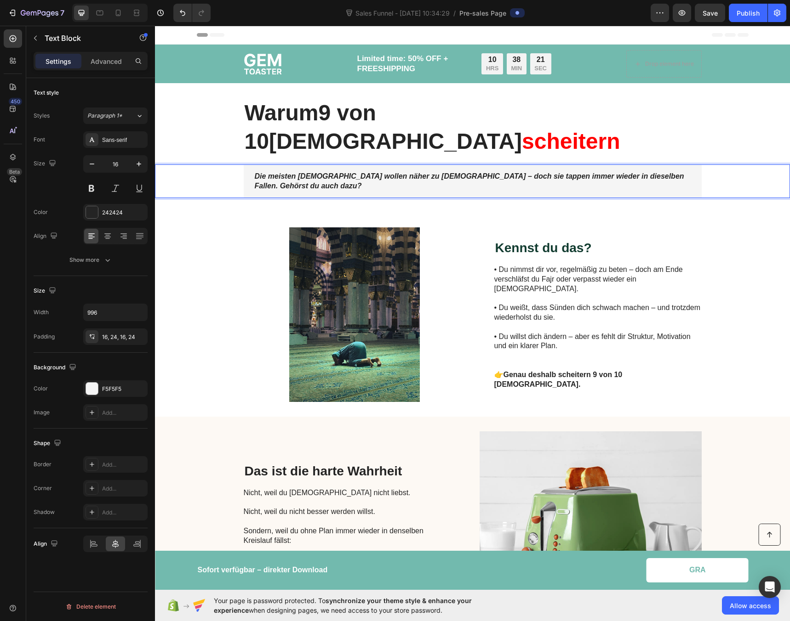
click at [408, 172] on strong "Die meisten [DEMOGRAPHIC_DATA] wollen näher zu [DEMOGRAPHIC_DATA] – doch sie ta…" at bounding box center [469, 180] width 429 height 17
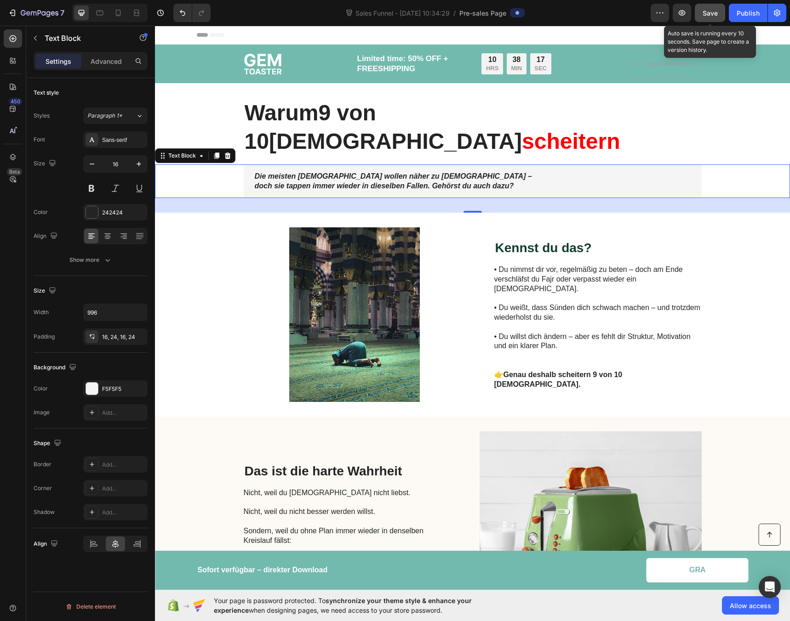
click at [708, 20] on button "Save" at bounding box center [709, 13] width 30 height 18
click at [118, 12] on icon at bounding box center [118, 12] width 9 height 9
type input "14"
type input "100%"
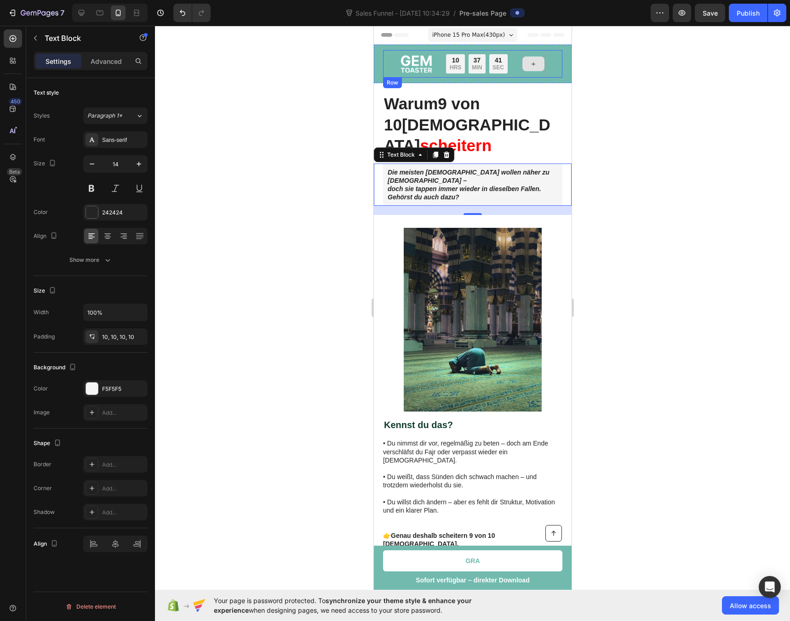
click at [532, 67] on icon at bounding box center [532, 64] width 7 height 8
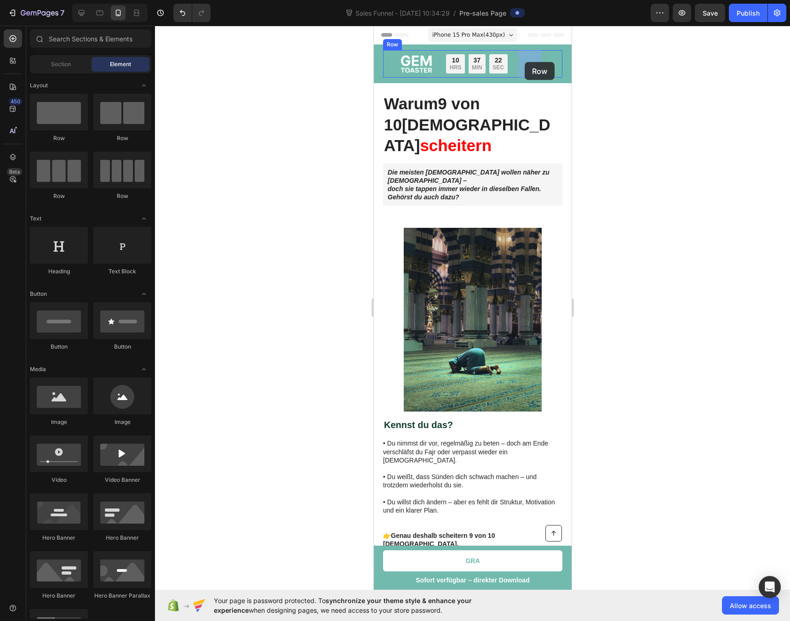
drag, startPoint x: 424, startPoint y: 140, endPoint x: 524, endPoint y: 62, distance: 126.8
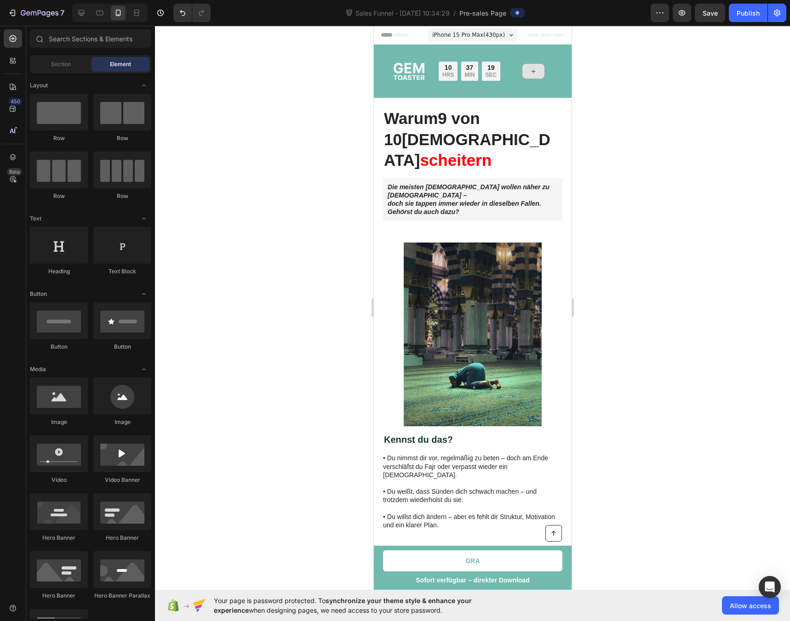
click at [531, 73] on icon at bounding box center [532, 72] width 7 height 8
click at [532, 74] on icon at bounding box center [532, 72] width 7 height 8
click at [529, 69] on icon at bounding box center [532, 72] width 7 height 8
click at [456, 72] on div "10 HRS 37 MIN 15 SEC" at bounding box center [468, 71] width 61 height 19
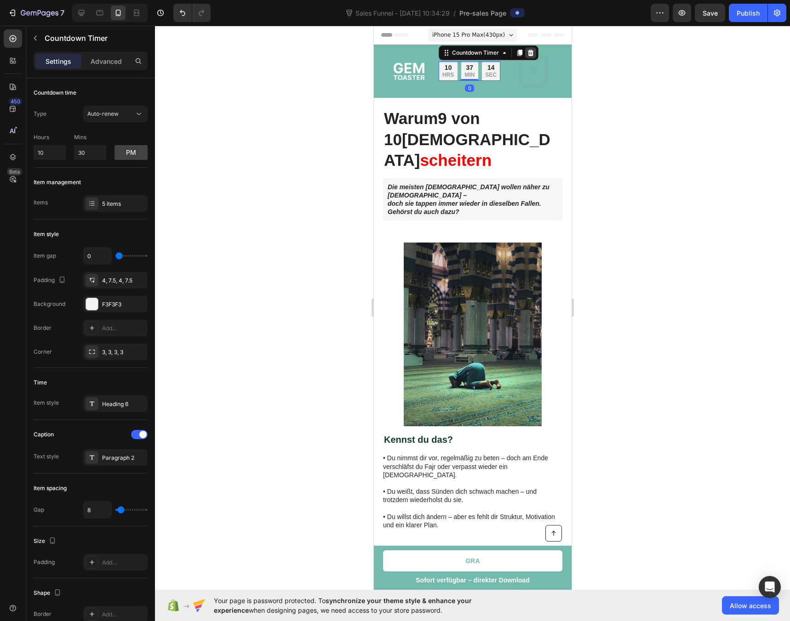
click at [526, 56] on icon at bounding box center [529, 52] width 7 height 7
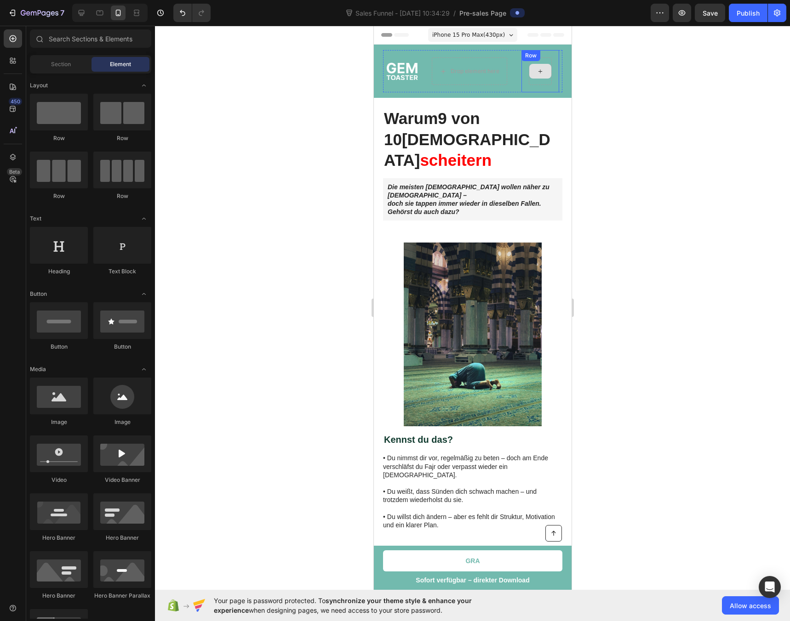
click at [532, 76] on div at bounding box center [540, 71] width 22 height 15
click at [479, 72] on div "Drop element here" at bounding box center [474, 71] width 49 height 7
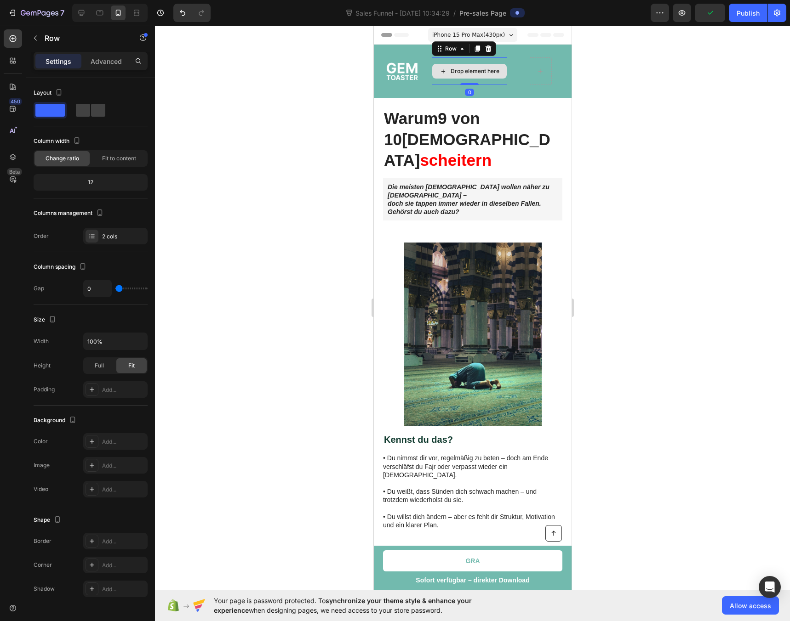
click at [439, 58] on div "Drop element here" at bounding box center [468, 71] width 75 height 28
click at [485, 51] on icon at bounding box center [488, 48] width 6 height 6
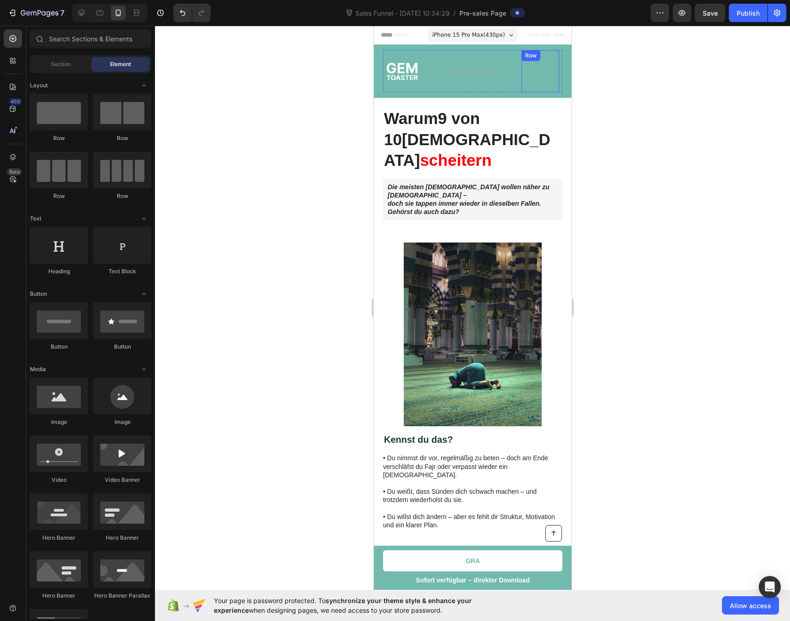
click at [522, 70] on div "Row" at bounding box center [540, 71] width 38 height 42
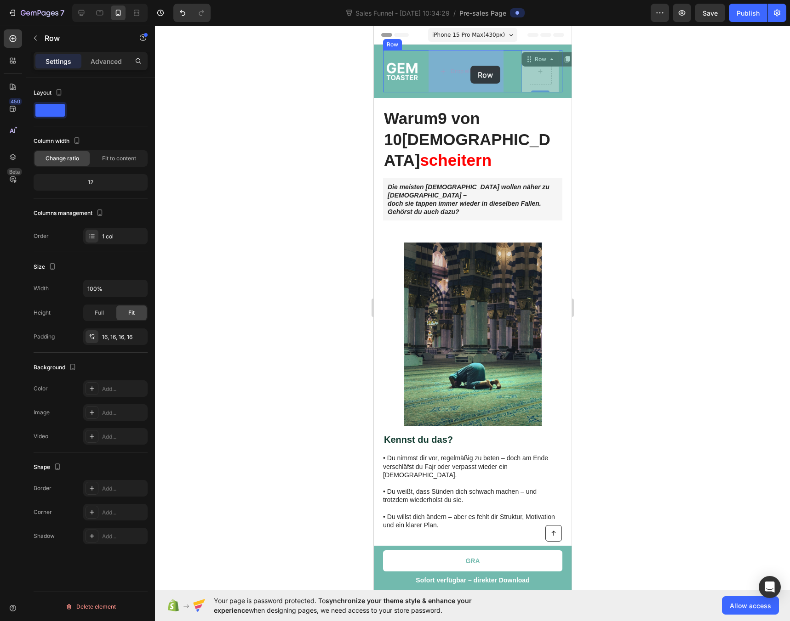
drag, startPoint x: 532, startPoint y: 62, endPoint x: 470, endPoint y: 66, distance: 62.2
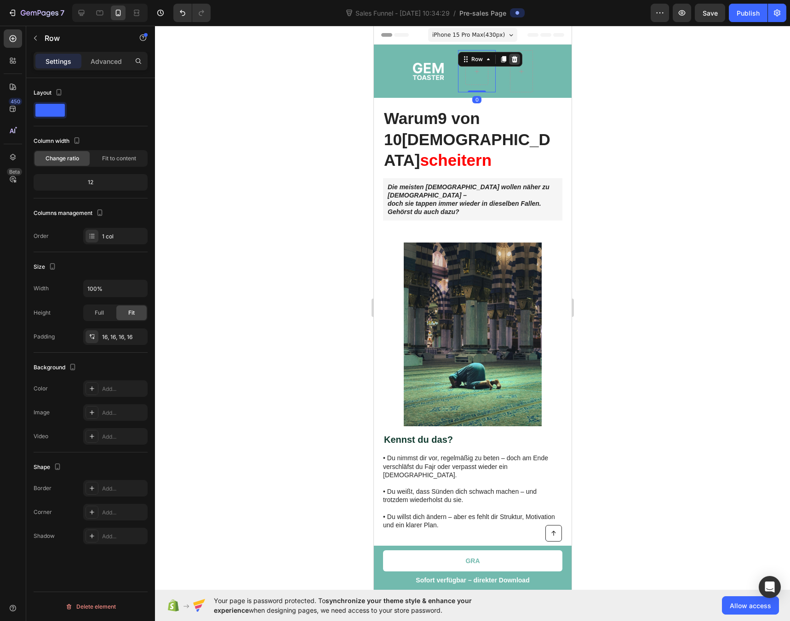
click at [511, 59] on icon at bounding box center [514, 59] width 6 height 6
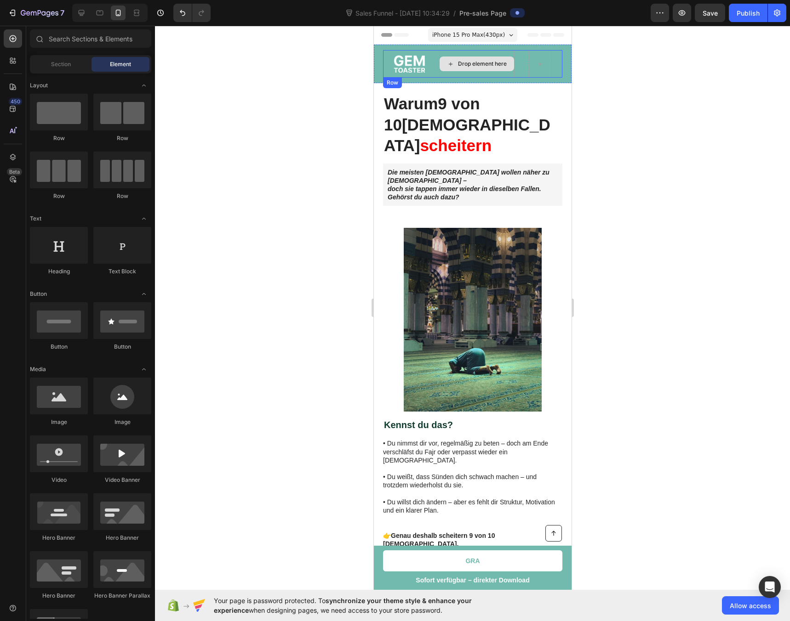
click at [495, 54] on div "Drop element here" at bounding box center [475, 64] width 75 height 28
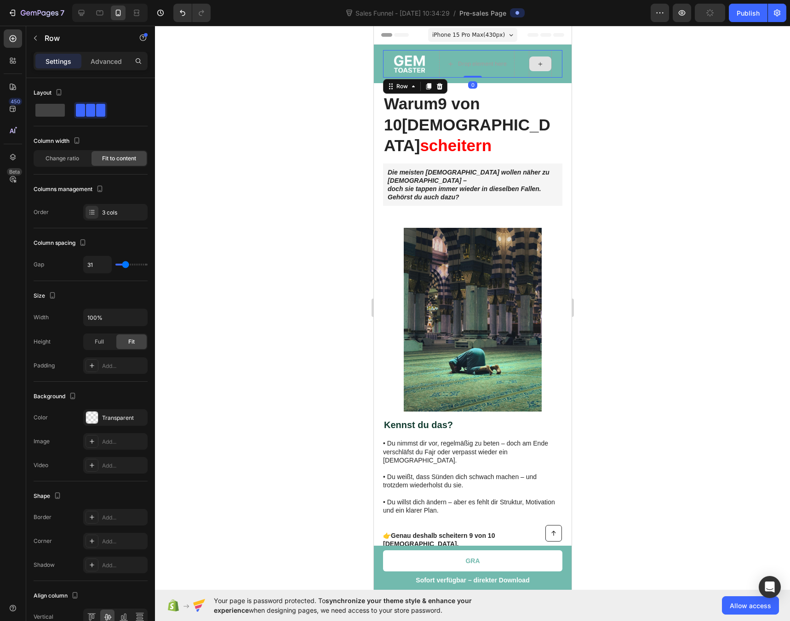
click at [540, 72] on div at bounding box center [539, 64] width 23 height 28
click at [544, 73] on div at bounding box center [539, 64] width 23 height 28
click at [493, 74] on div "Drop element here" at bounding box center [475, 64] width 75 height 28
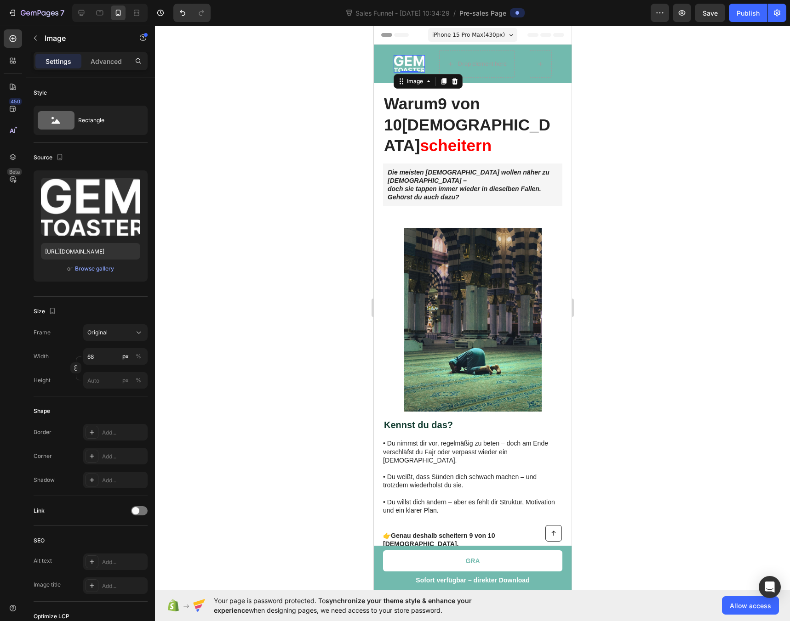
click at [402, 64] on img at bounding box center [408, 63] width 31 height 17
click at [422, 70] on div "Drop element here" at bounding box center [430, 64] width 74 height 15
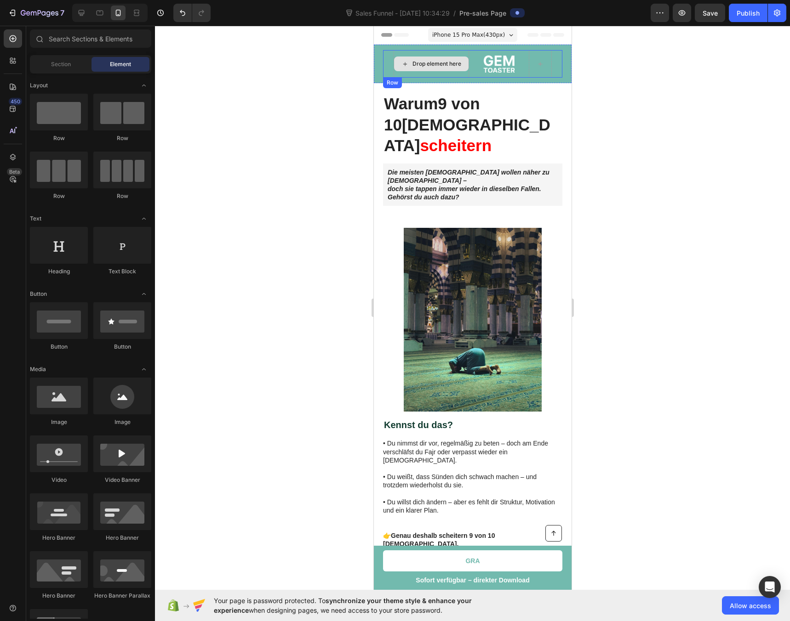
click at [418, 63] on div "Drop element here" at bounding box center [436, 63] width 49 height 7
click at [419, 63] on div "Drop element here" at bounding box center [436, 63] width 49 height 7
click at [393, 62] on div "Drop element here" at bounding box center [430, 64] width 74 height 15
click at [401, 63] on icon at bounding box center [404, 64] width 7 height 8
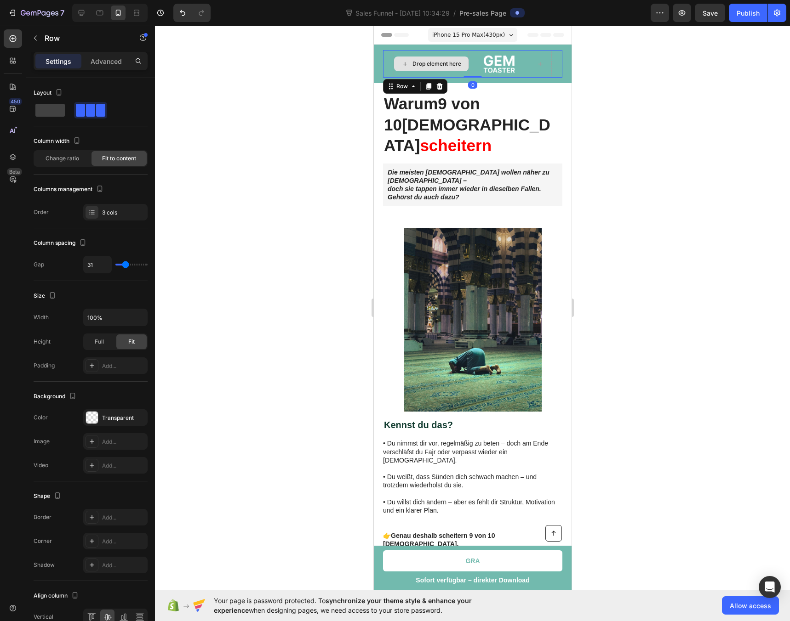
click at [394, 53] on div "Drop element here" at bounding box center [430, 64] width 75 height 28
click at [443, 86] on div at bounding box center [438, 86] width 11 height 11
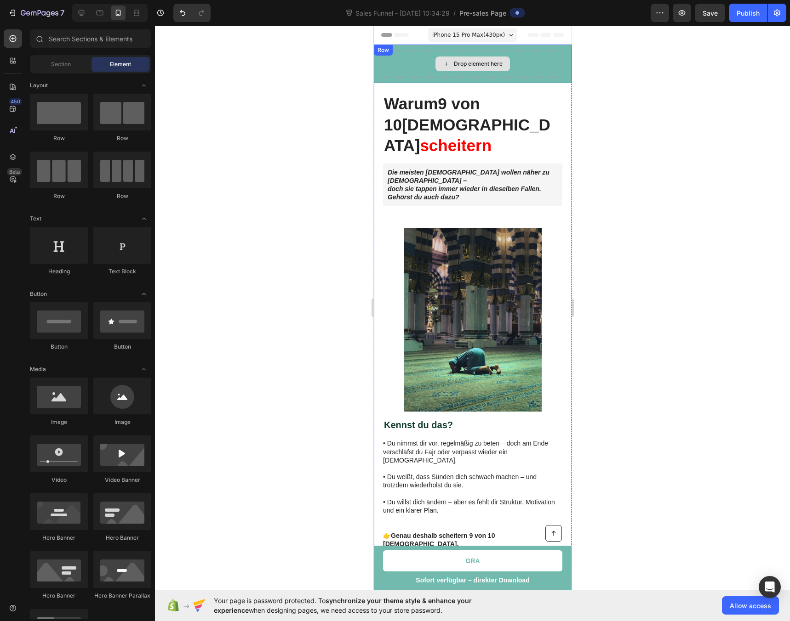
click at [447, 66] on div "Drop element here" at bounding box center [472, 64] width 74 height 15
click at [410, 64] on div "Drop element here" at bounding box center [471, 64] width 179 height 28
click at [464, 64] on div "Drop element here" at bounding box center [477, 63] width 49 height 7
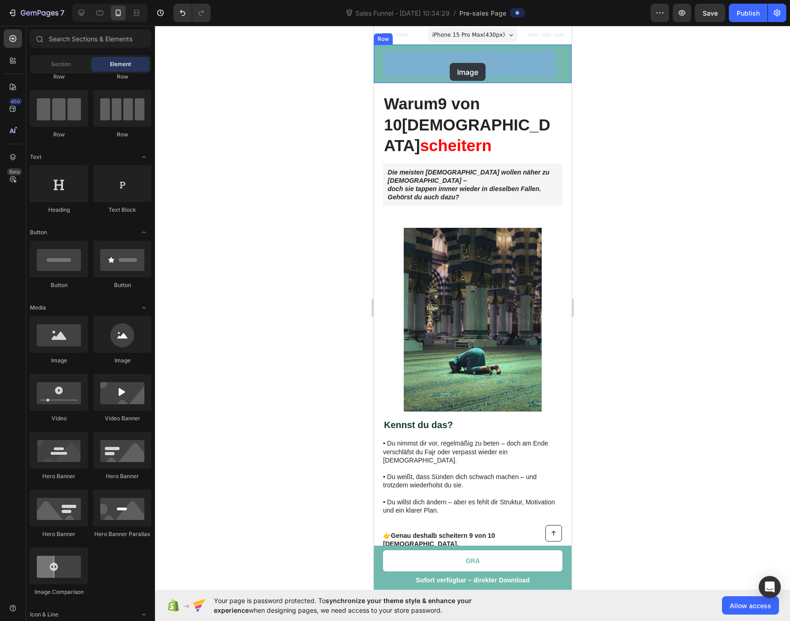
drag, startPoint x: 428, startPoint y: 362, endPoint x: 449, endPoint y: 63, distance: 299.9
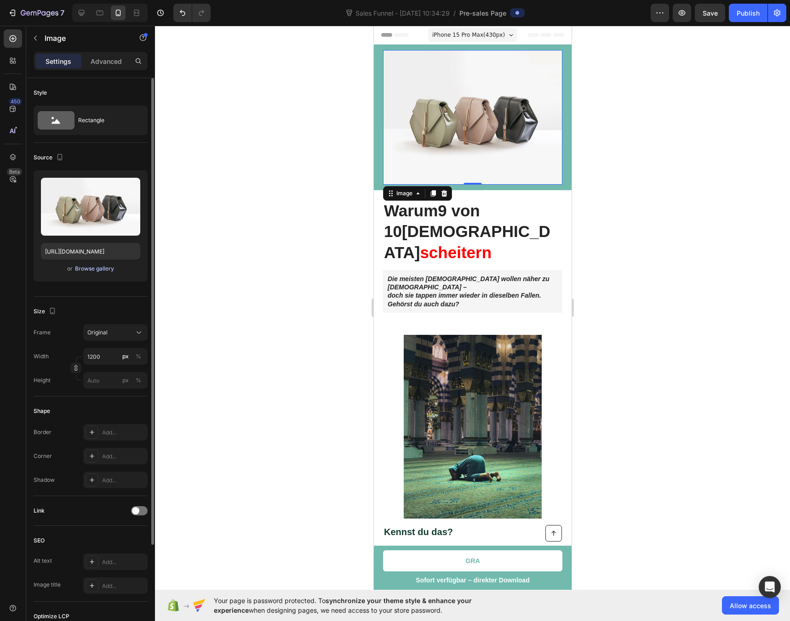
click at [95, 270] on div "Browse gallery" at bounding box center [94, 269] width 39 height 8
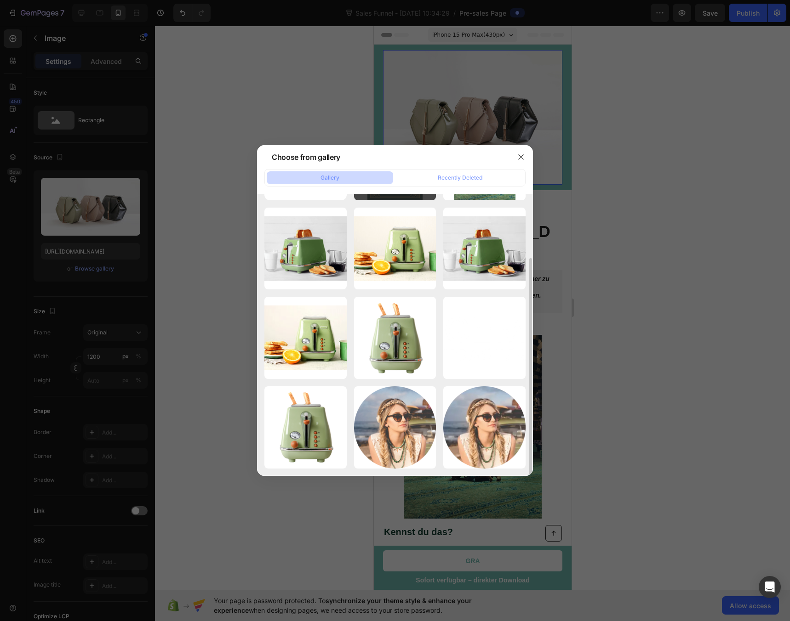
scroll to position [0, 0]
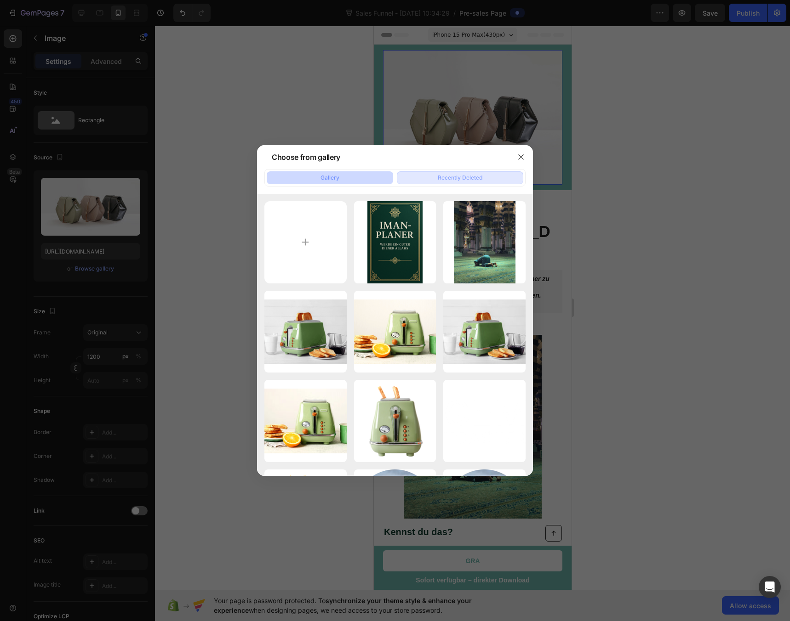
click at [432, 171] on button "Recently Deleted" at bounding box center [460, 177] width 126 height 13
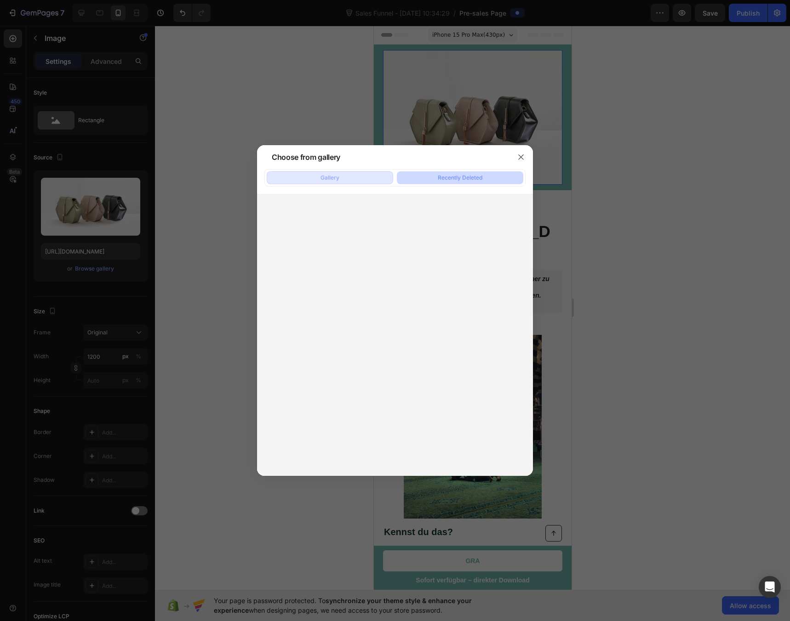
click at [336, 179] on div "Gallery" at bounding box center [329, 178] width 19 height 8
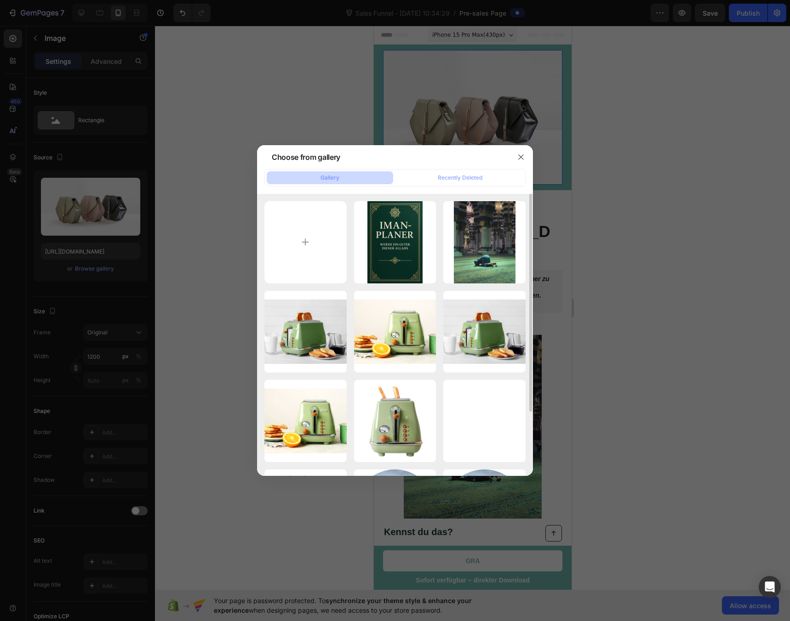
scroll to position [83, 0]
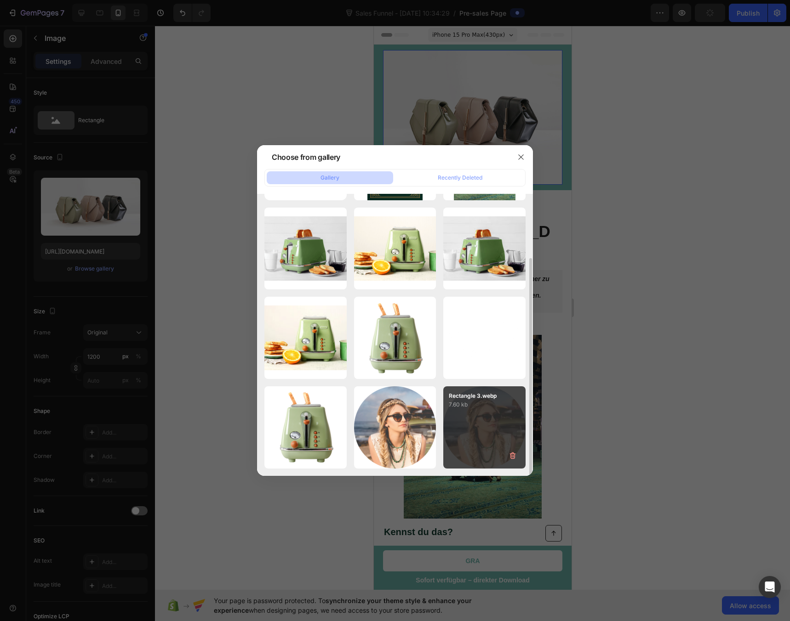
click at [476, 399] on p "Rectangle 3.webp" at bounding box center [484, 396] width 71 height 8
type input "[URL][DOMAIN_NAME]"
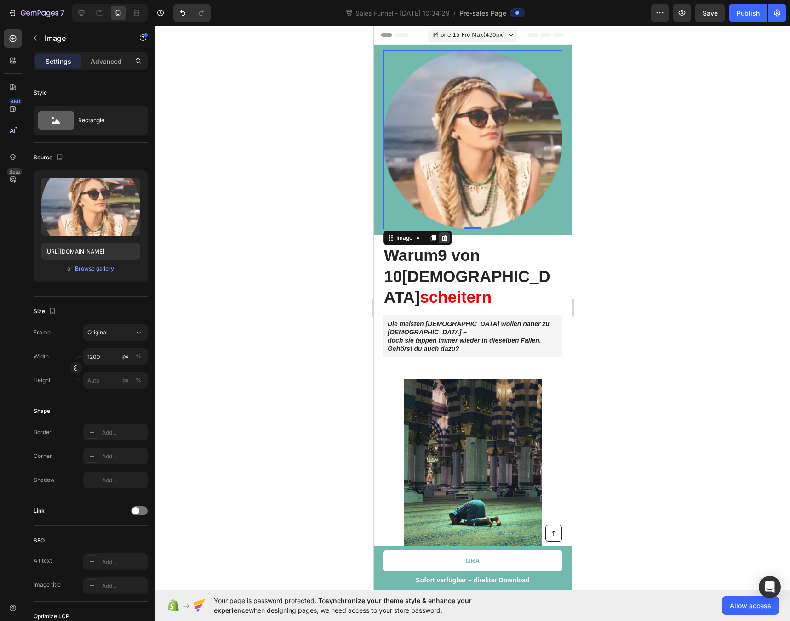
click at [445, 235] on icon at bounding box center [444, 238] width 6 height 6
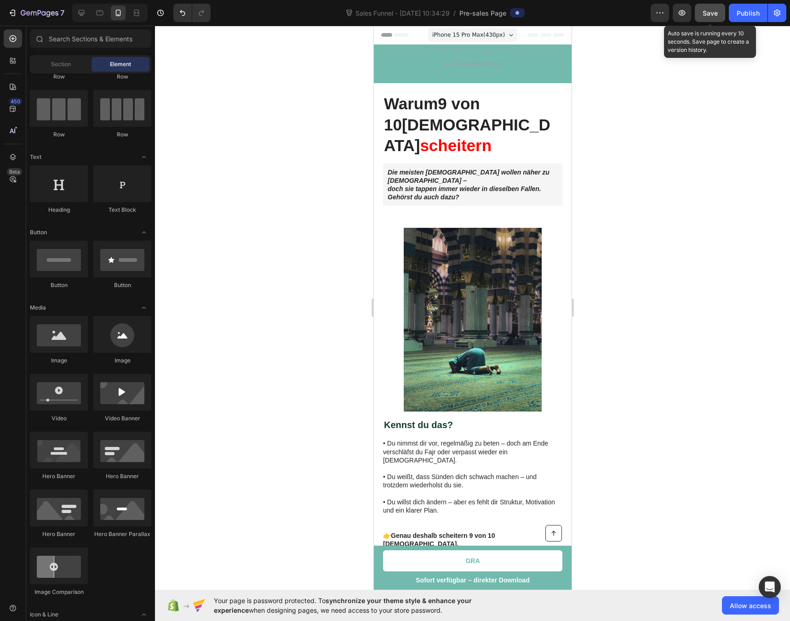
click at [695, 15] on button "Save" at bounding box center [709, 13] width 30 height 18
click at [81, 16] on icon at bounding box center [82, 13] width 6 height 6
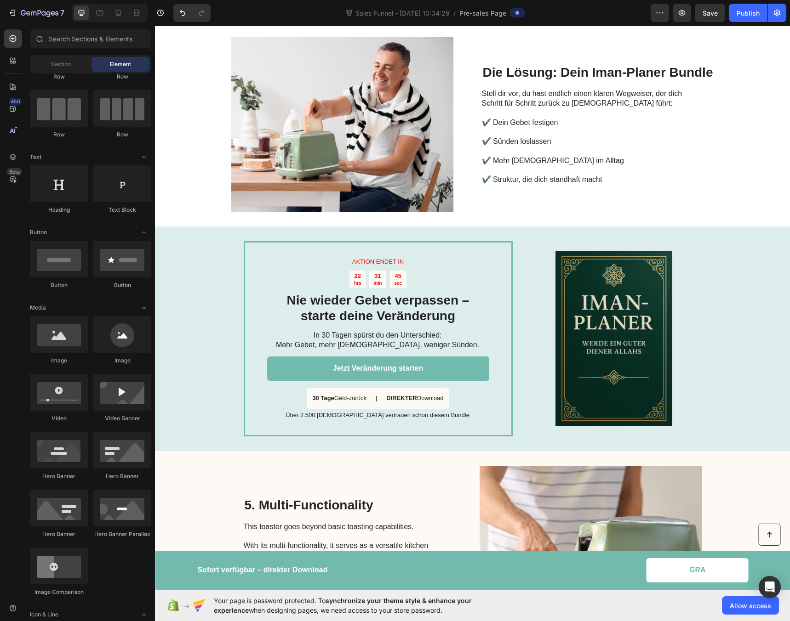
scroll to position [609, 0]
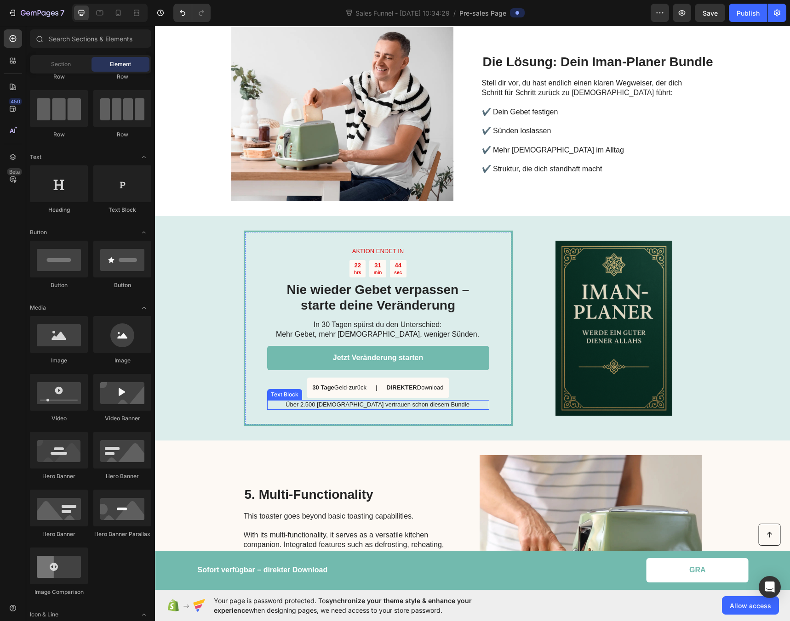
click at [341, 401] on p "Über 2.500 [DEMOGRAPHIC_DATA] vertrauen schon diesem Bundle" at bounding box center [377, 405] width 221 height 8
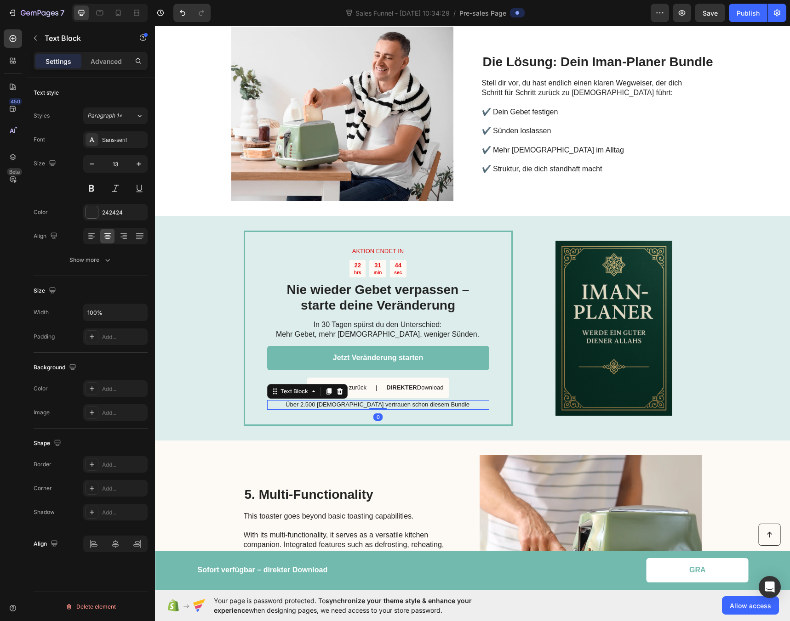
click at [331, 401] on p "Über 2.500 [DEMOGRAPHIC_DATA] vertrauen schon diesem Bundle" at bounding box center [377, 405] width 221 height 8
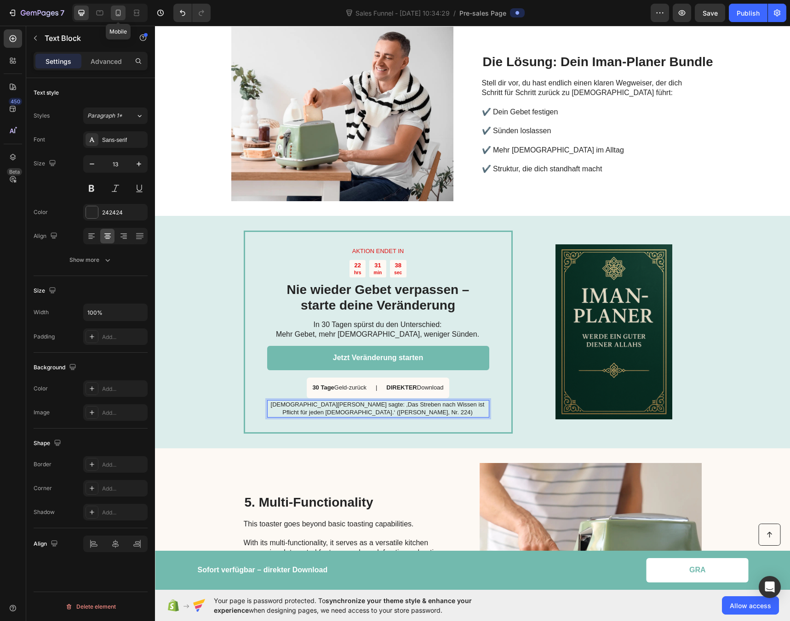
click at [119, 12] on icon at bounding box center [118, 12] width 9 height 9
type input "12"
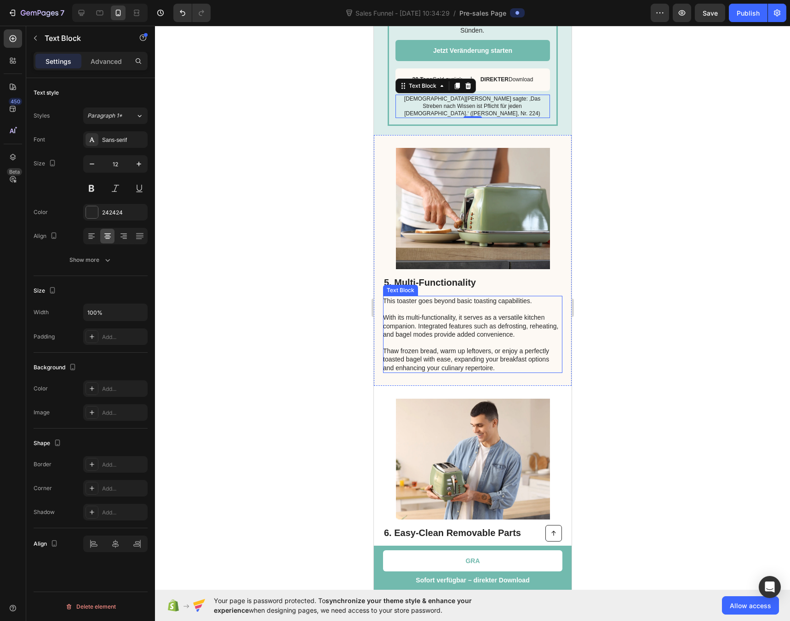
scroll to position [1298, 0]
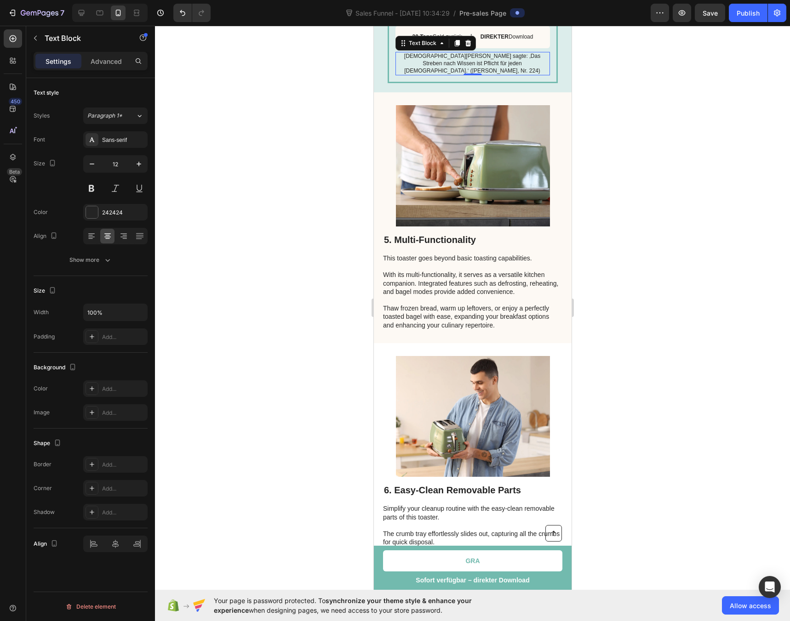
click at [316, 245] on div at bounding box center [472, 324] width 635 height 596
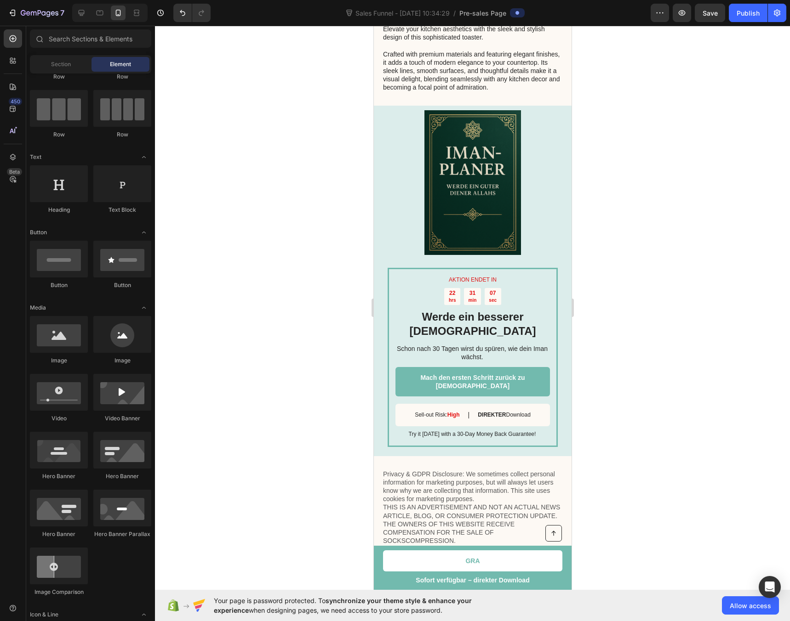
scroll to position [2031, 0]
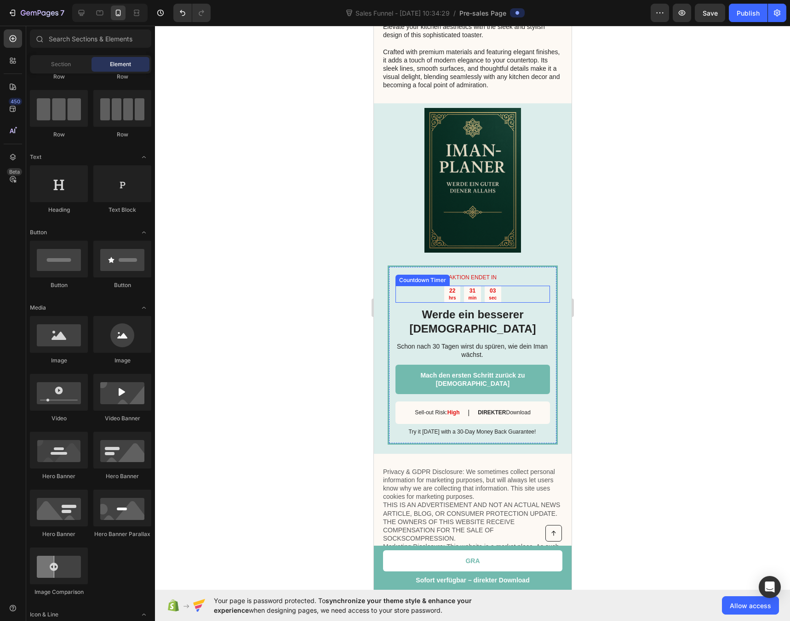
click at [449, 298] on p "hrs" at bounding box center [451, 298] width 7 height 6
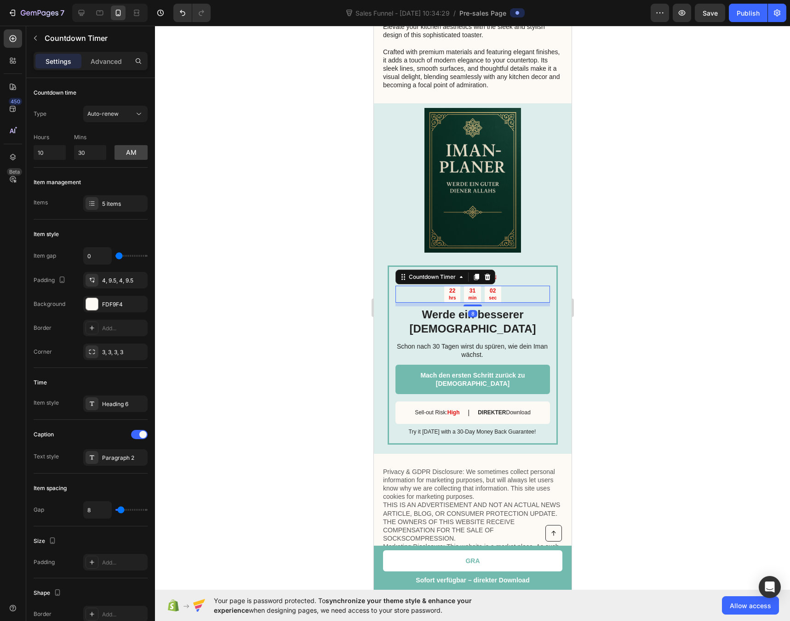
click at [448, 296] on p "hrs" at bounding box center [451, 298] width 7 height 6
click at [448, 295] on p "hrs" at bounding box center [451, 298] width 7 height 6
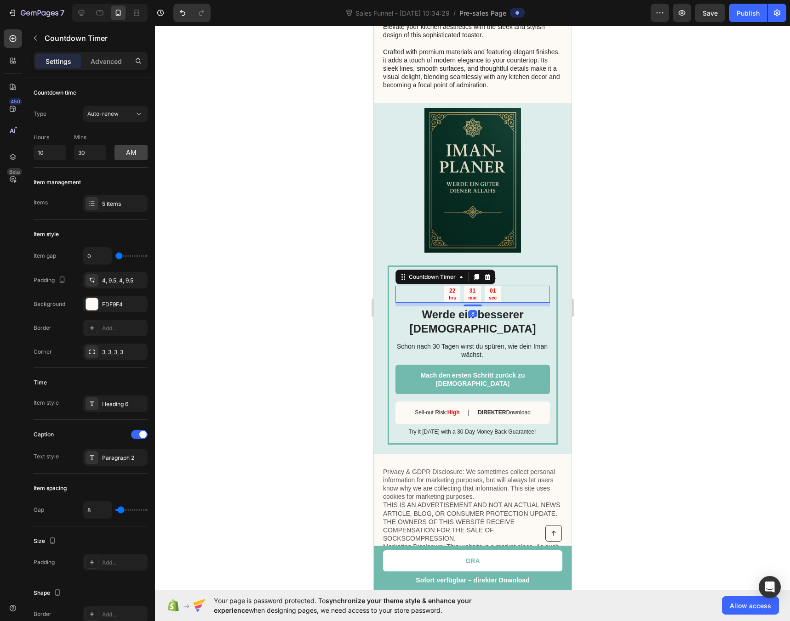
click at [448, 295] on p "hrs" at bounding box center [451, 298] width 7 height 6
click at [103, 64] on p "Advanced" at bounding box center [106, 62] width 31 height 10
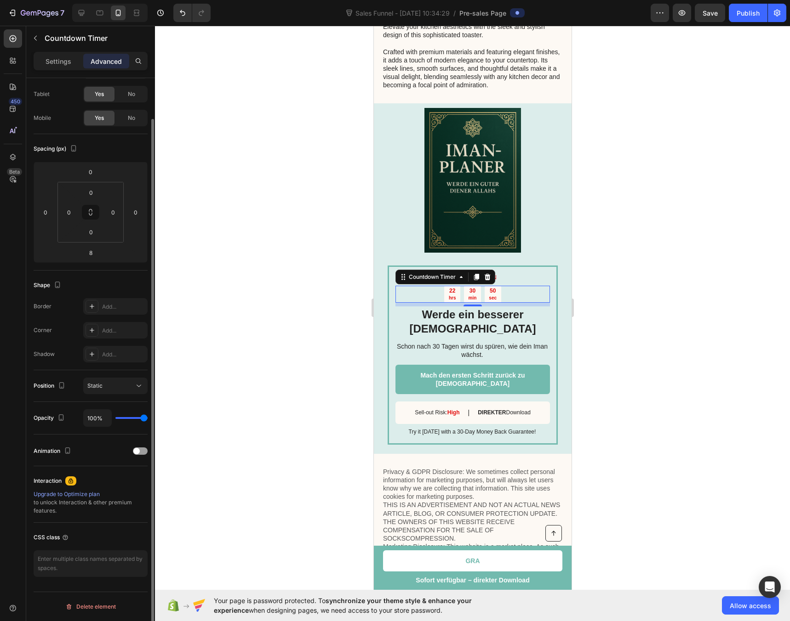
scroll to position [0, 0]
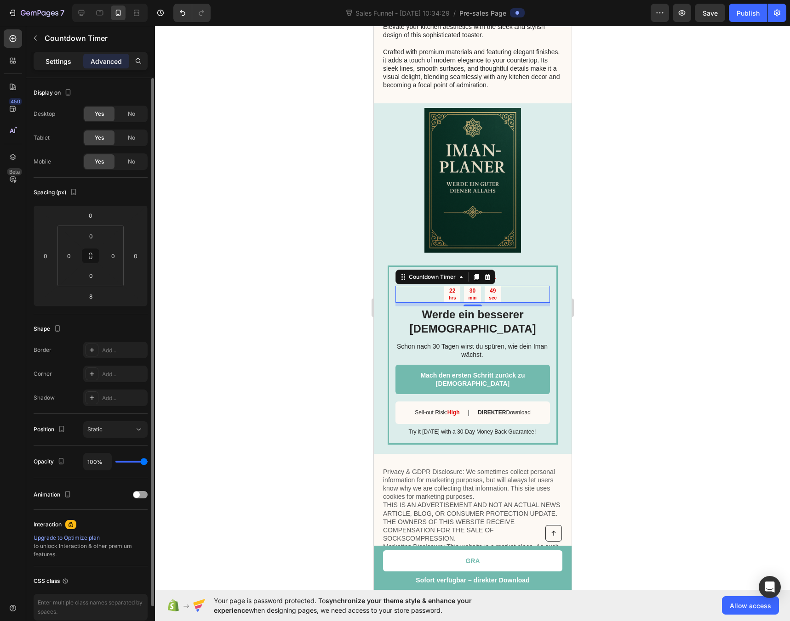
click at [72, 59] on div "Settings" at bounding box center [58, 61] width 46 height 15
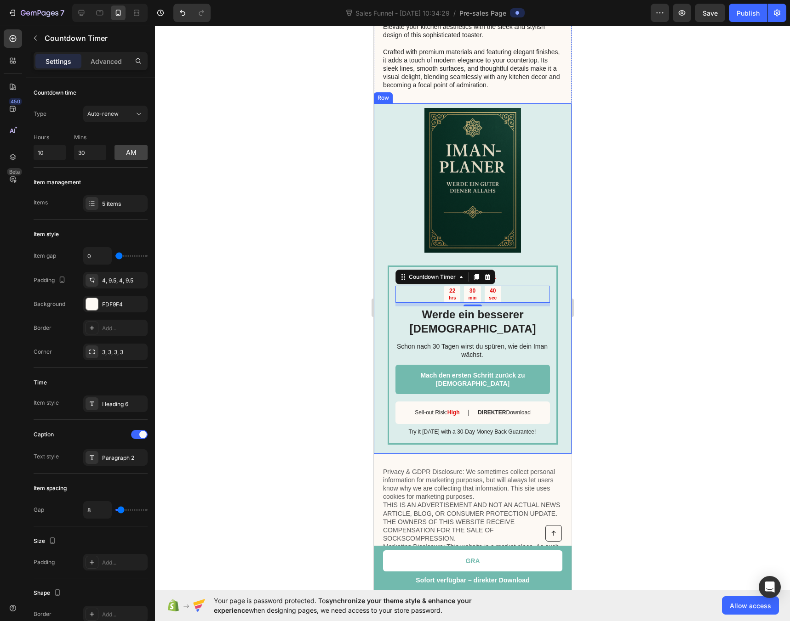
click at [295, 265] on div at bounding box center [472, 324] width 635 height 596
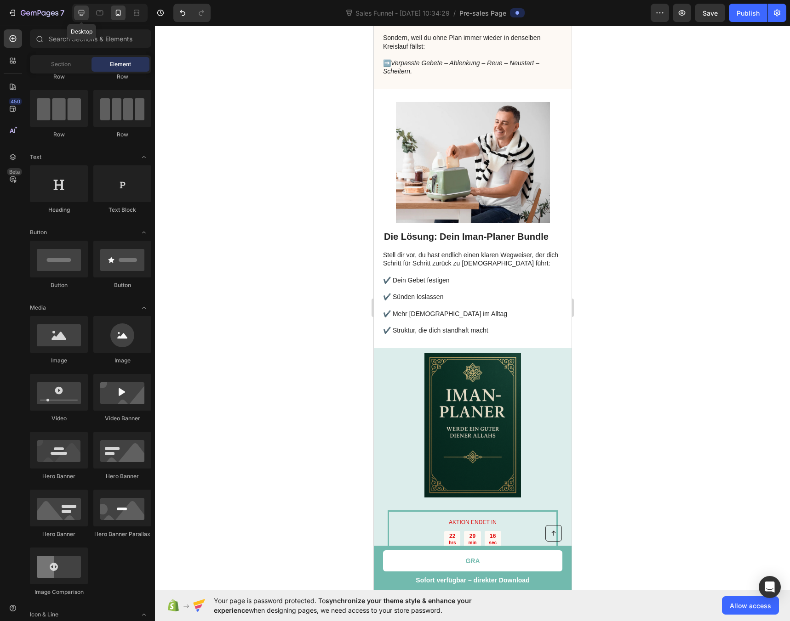
click at [81, 13] on icon at bounding box center [82, 13] width 6 height 6
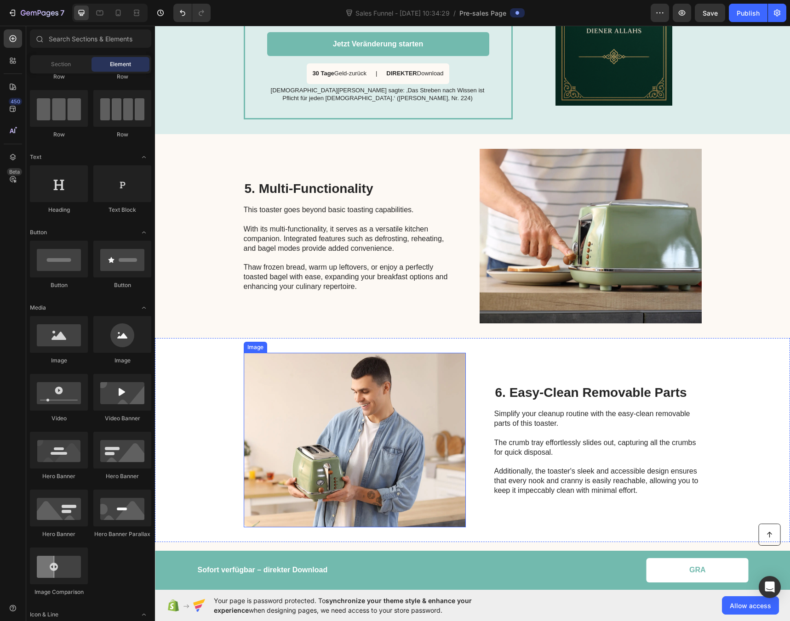
scroll to position [654, 0]
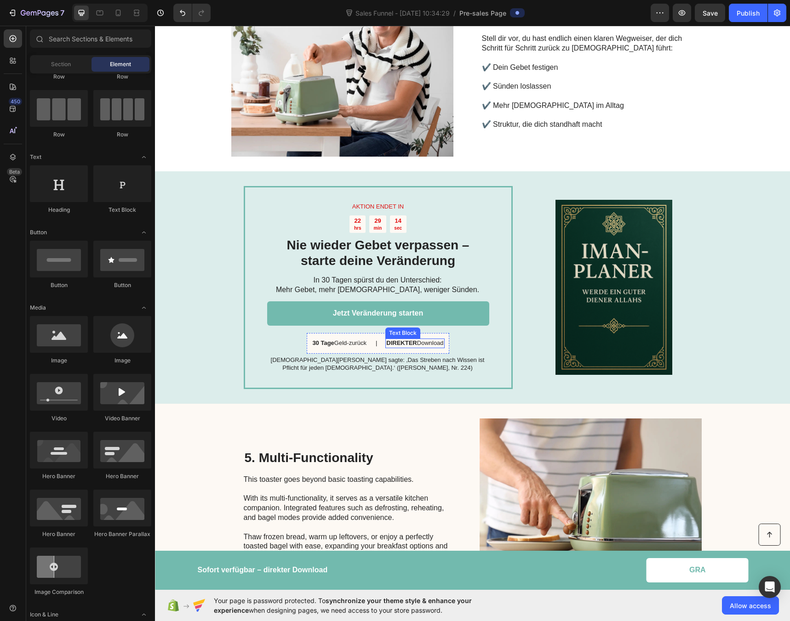
click at [387, 340] on strong "DIREKTER" at bounding box center [401, 343] width 30 height 7
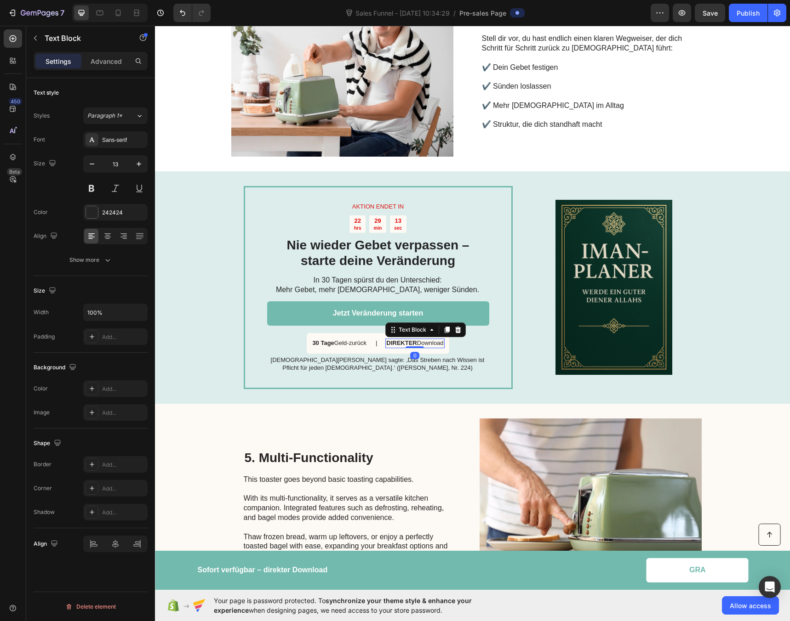
click at [388, 340] on strong "DIREKTER" at bounding box center [401, 343] width 30 height 7
click at [208, 404] on div "5. Multi-Functionality Heading This toaster goes beyond basic toasting capabili…" at bounding box center [472, 506] width 635 height 204
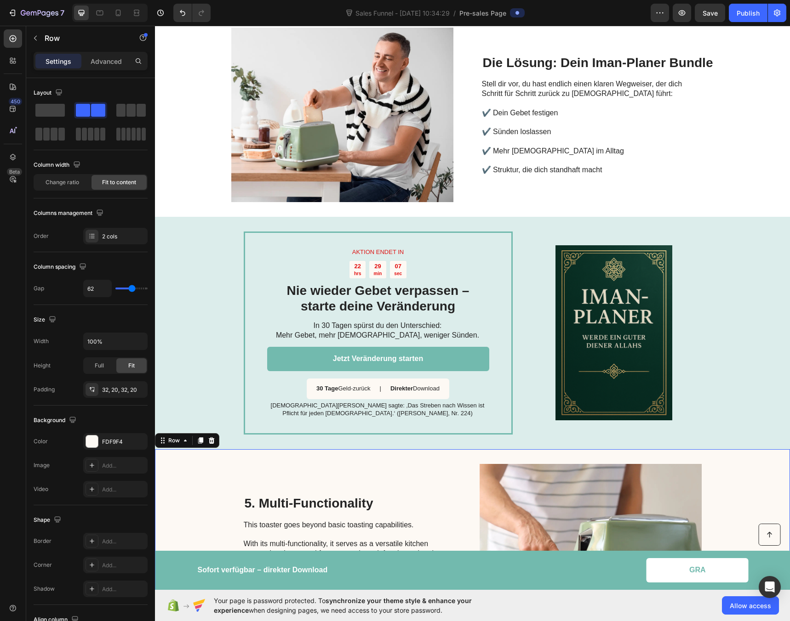
scroll to position [577, 0]
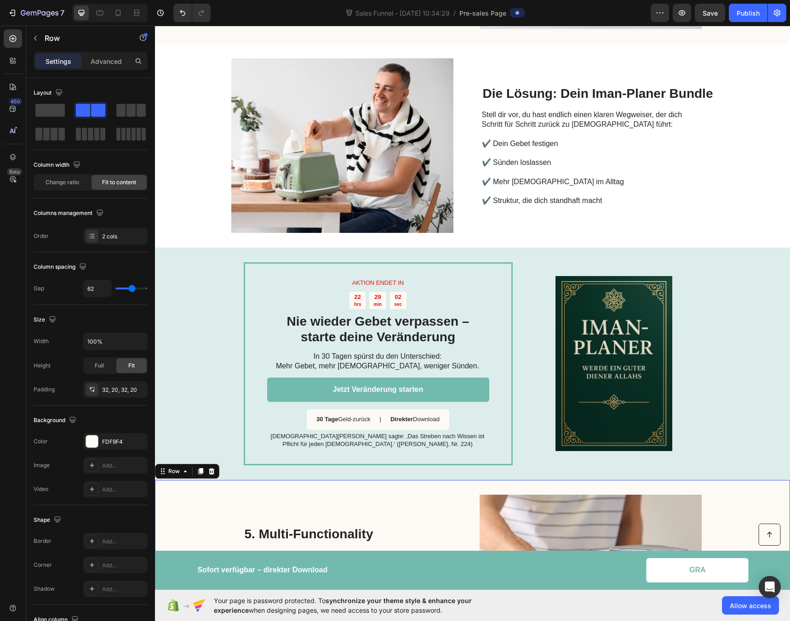
click at [309, 495] on div "5. Multi-Functionality Heading This toaster goes beyond basic toasting capabili…" at bounding box center [347, 582] width 207 height 175
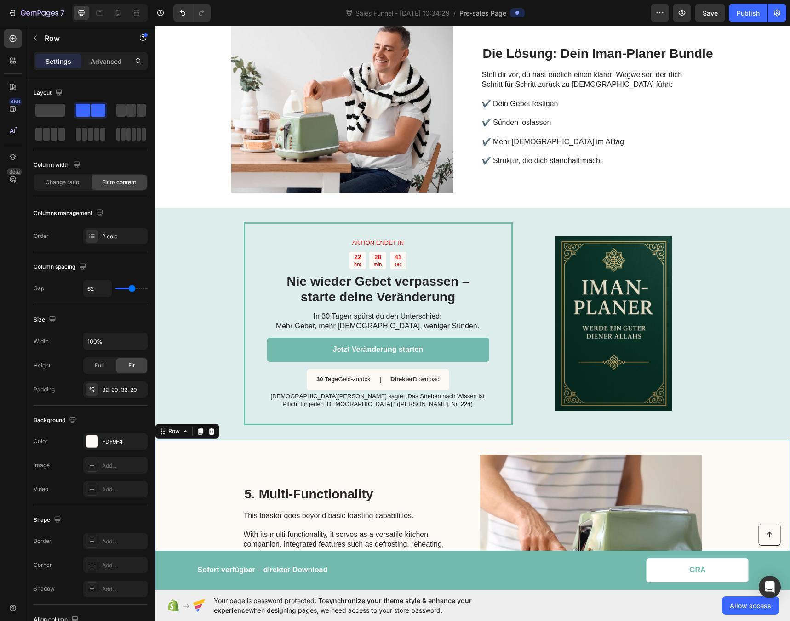
scroll to position [620, 0]
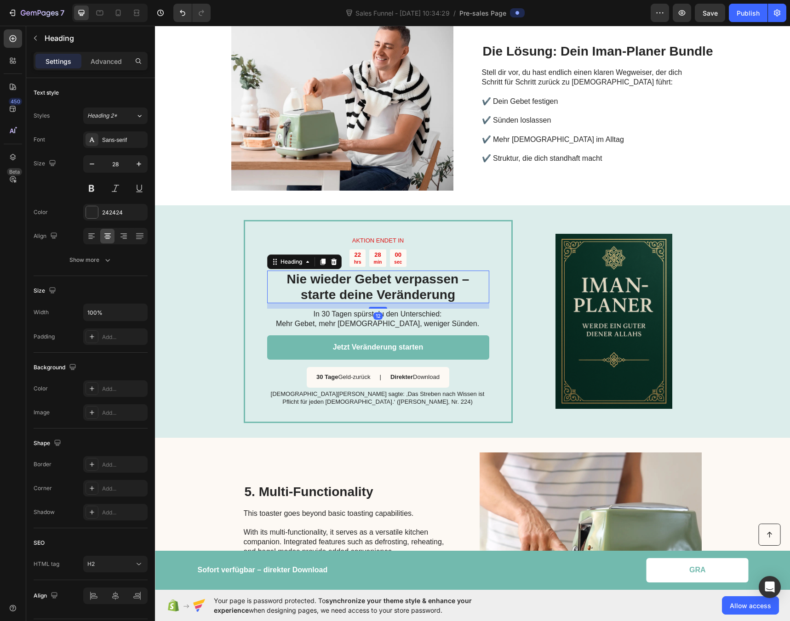
click at [386, 271] on h2 "Nie wieder Gebet verpassen – starte deine Veränderung" at bounding box center [378, 287] width 222 height 33
click at [386, 272] on p "Nie wieder Gebet verpassen – starte deine Veränderung" at bounding box center [378, 287] width 220 height 31
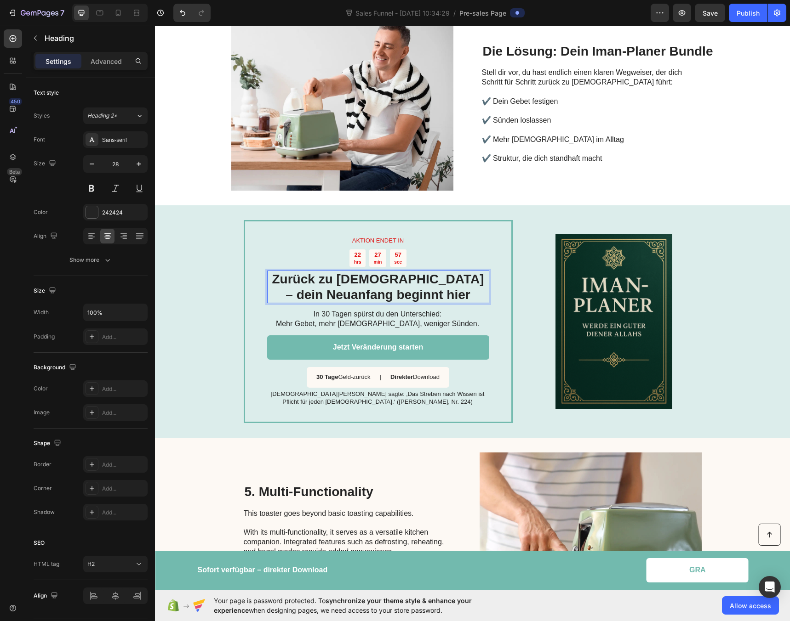
click at [369, 272] on p "Zurück zu [DEMOGRAPHIC_DATA] – dein Neuanfang beginnt hier" at bounding box center [378, 287] width 220 height 31
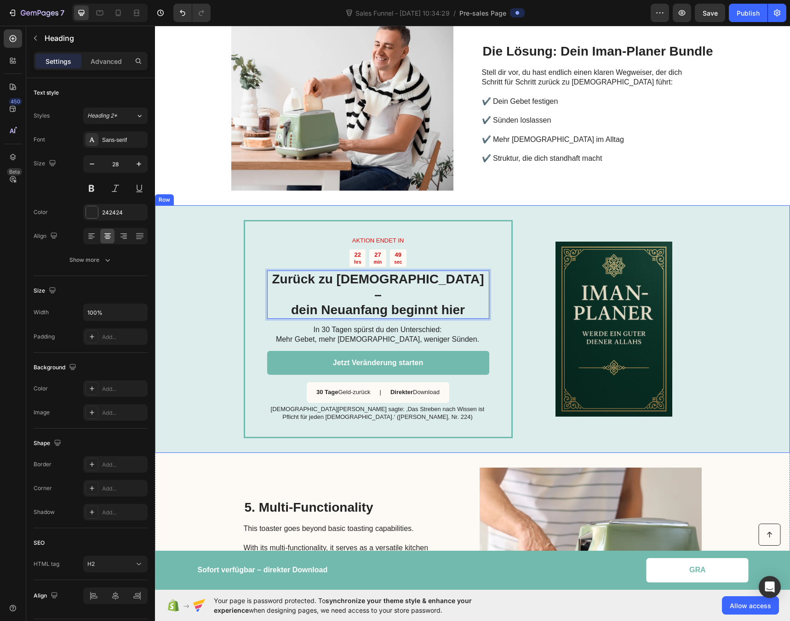
click at [206, 284] on div "AKTION ENDET IN Text Block 22 hrs 27 min 49 sec Countdown Timer Zurück zu [DEMO…" at bounding box center [472, 329] width 635 height 248
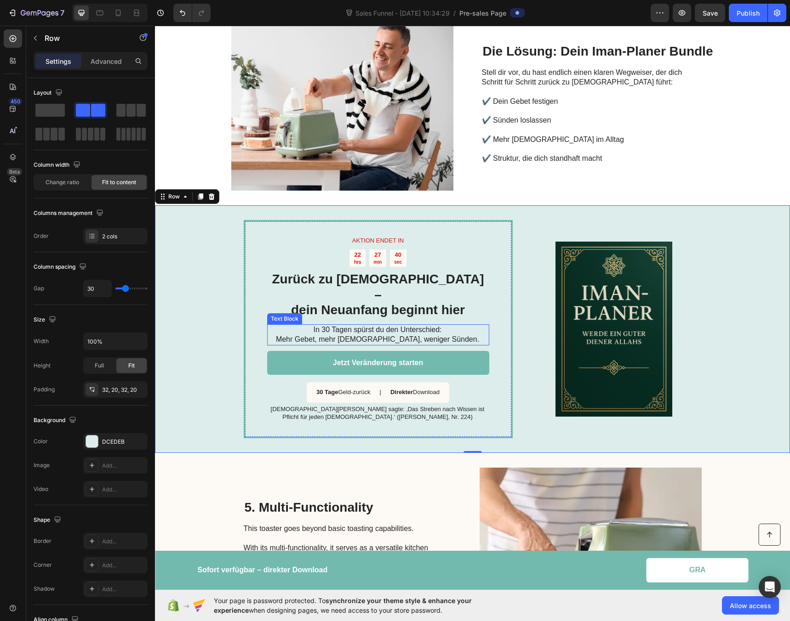
click at [357, 325] on p "In 30 Tagen spürst du den Unterschied: Mehr Gebet, mehr [DEMOGRAPHIC_DATA], wen…" at bounding box center [377, 334] width 221 height 19
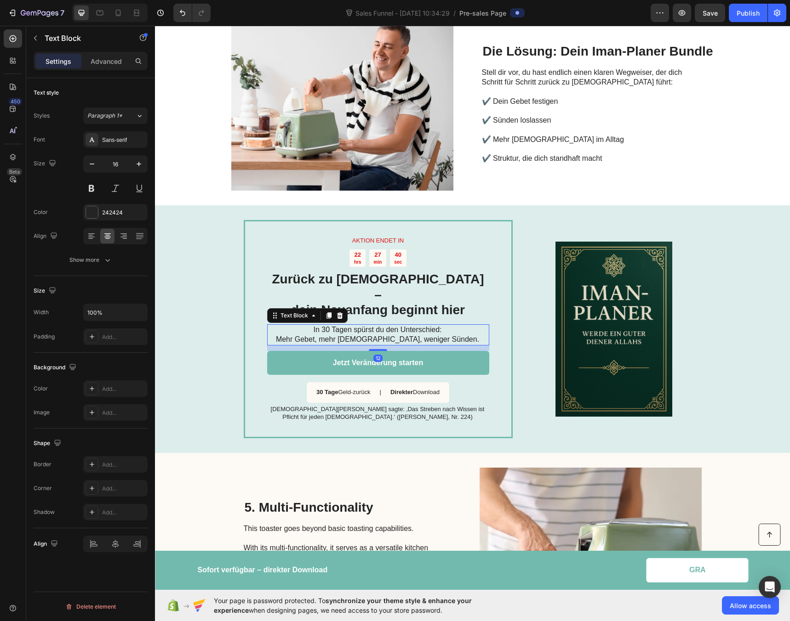
click at [357, 325] on p "In 30 Tagen spürst du den Unterschied: Mehr Gebet, mehr [DEMOGRAPHIC_DATA], wen…" at bounding box center [377, 334] width 221 height 19
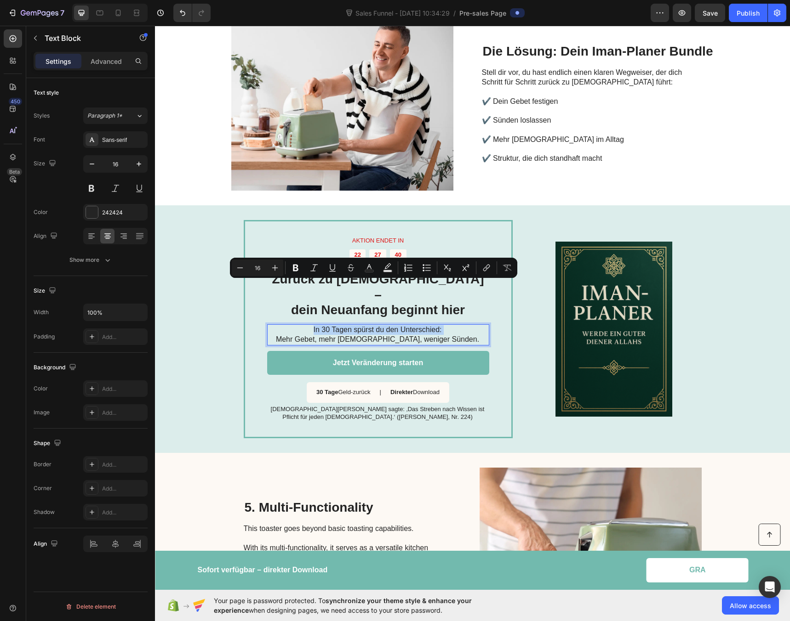
click at [357, 325] on p "In 30 Tagen spürst du den Unterschied: Mehr Gebet, mehr [DEMOGRAPHIC_DATA], wen…" at bounding box center [377, 334] width 221 height 19
click at [446, 325] on p "In 30 Tagen spürst du den Unterschied: Mehr Gebet, mehr [DEMOGRAPHIC_DATA], wen…" at bounding box center [377, 334] width 221 height 19
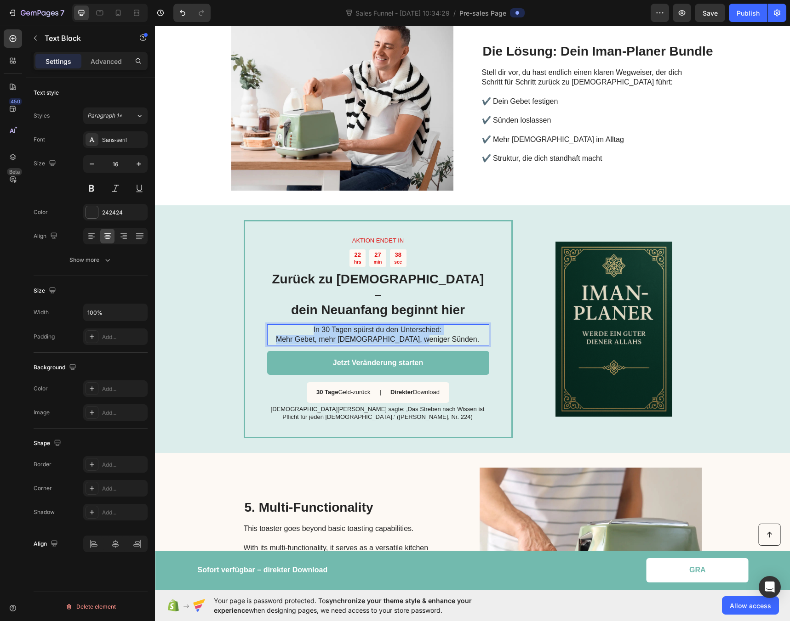
drag, startPoint x: 428, startPoint y: 294, endPoint x: 298, endPoint y: 285, distance: 129.9
click at [298, 325] on p "In 30 Tagen spürst du den Unterschied: Mehr Gebet, mehr [DEMOGRAPHIC_DATA], wen…" at bounding box center [377, 334] width 221 height 19
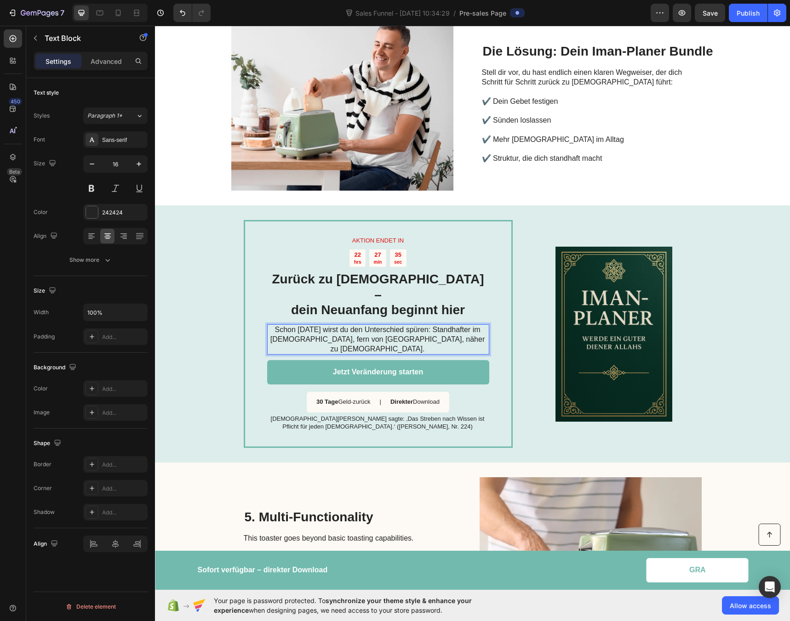
click at [446, 325] on p "Schon [DATE] wirst du den Unterschied spüren: Standhafter im [DEMOGRAPHIC_DATA]…" at bounding box center [377, 339] width 221 height 28
click at [204, 277] on div "AKTION ENDET IN Text Block 22 hrs 27 min 32 sec Countdown Timer Zurück zu [DEMO…" at bounding box center [472, 333] width 635 height 257
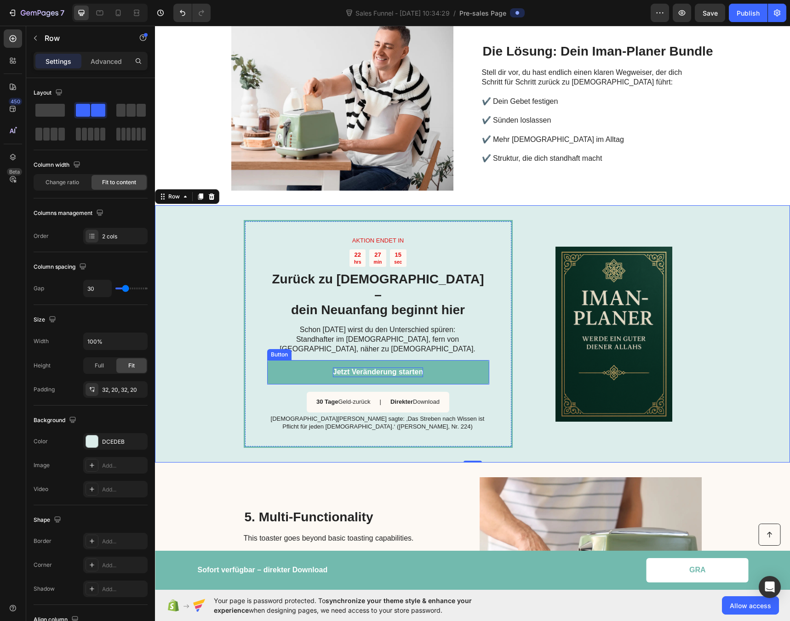
click at [339, 368] on p "Jetzt Veränderung starten" at bounding box center [378, 373] width 91 height 10
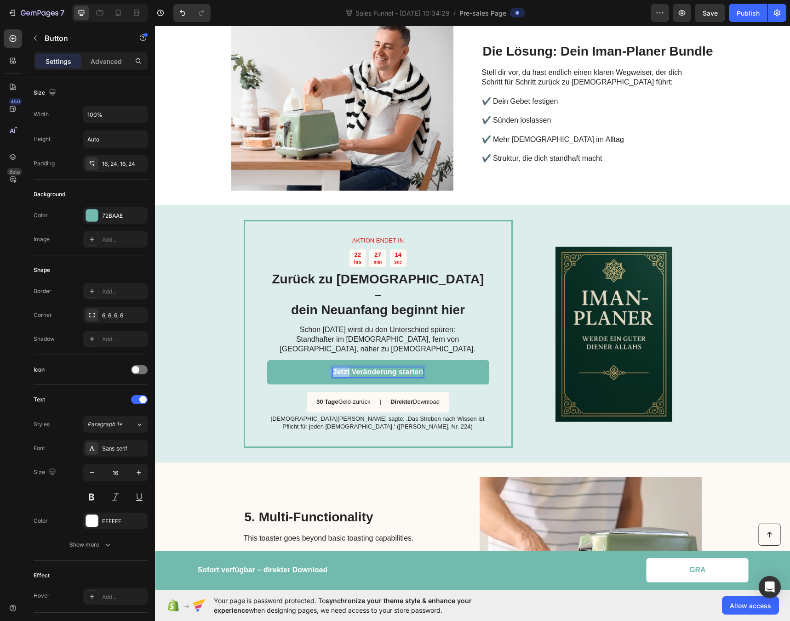
click at [339, 368] on p "Jetzt Veränderung starten" at bounding box center [378, 373] width 91 height 10
click at [227, 294] on div "AKTION ENDET IN Text Block 22 hrs 27 min 12 sec Countdown Timer Zurück zu [DEMO…" at bounding box center [472, 333] width 635 height 257
click at [283, 360] on link "Ja, ich will Veränderung" at bounding box center [378, 372] width 222 height 24
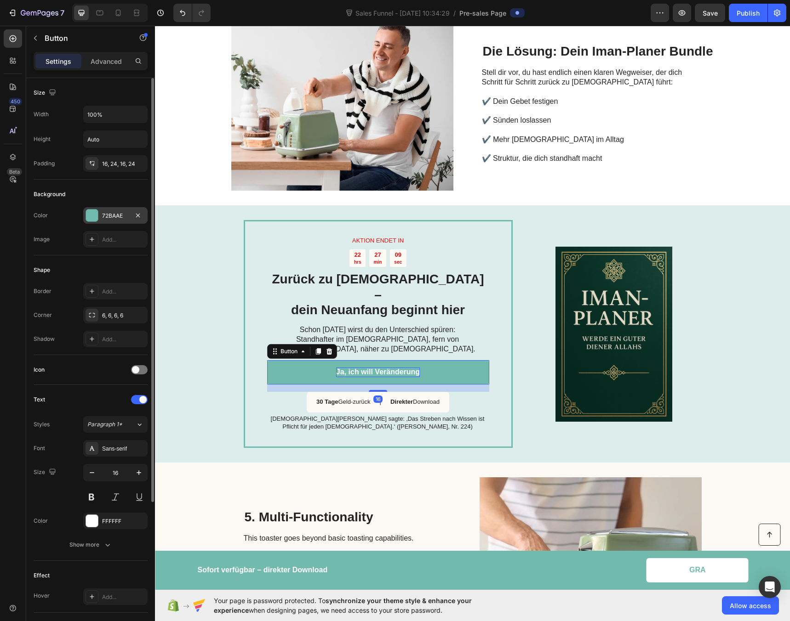
click at [91, 215] on div at bounding box center [92, 216] width 12 height 12
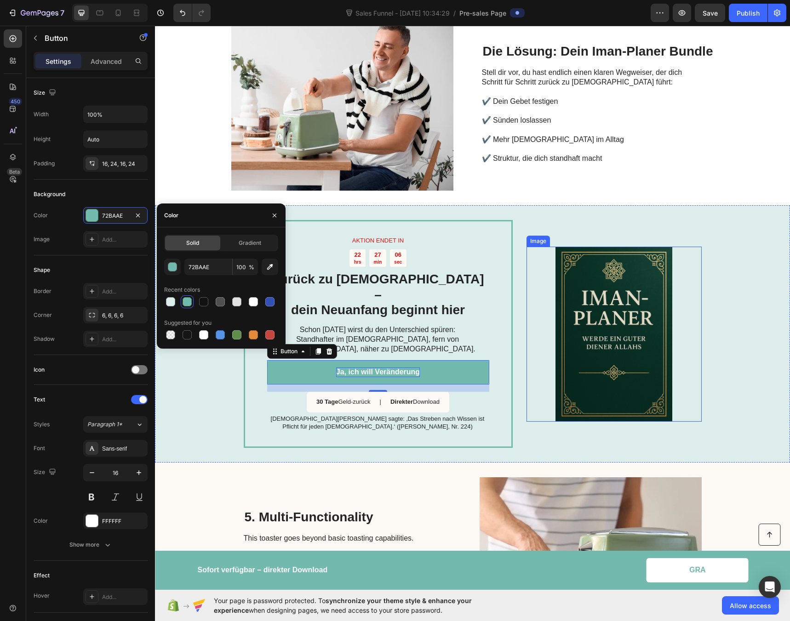
click at [526, 291] on img at bounding box center [613, 334] width 175 height 175
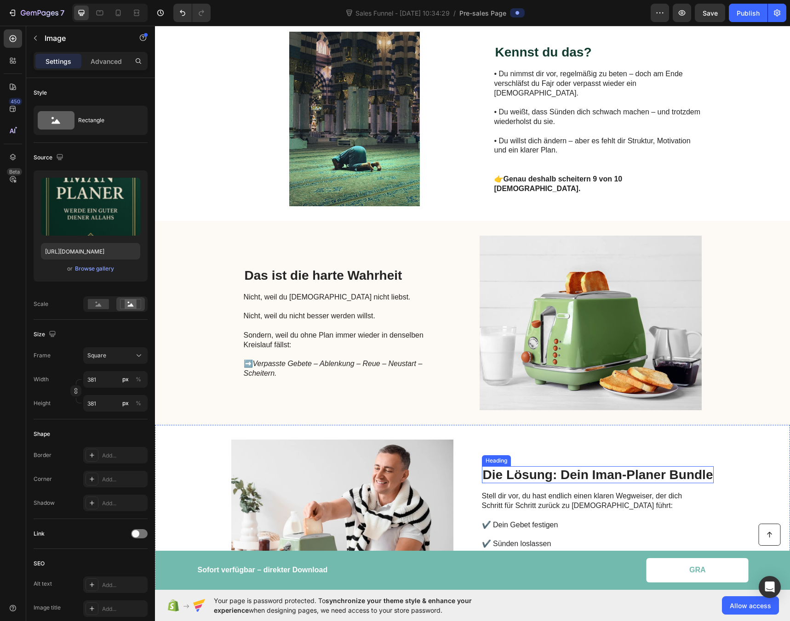
scroll to position [0, 0]
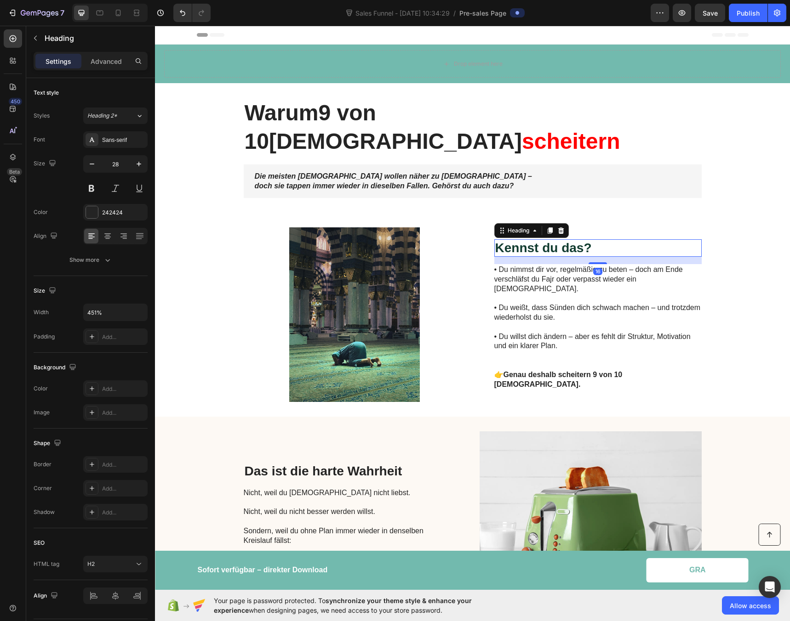
click at [504, 241] on span "Kennst du das?" at bounding box center [543, 248] width 97 height 14
click at [505, 241] on span "Kennst du das?" at bounding box center [543, 248] width 97 height 14
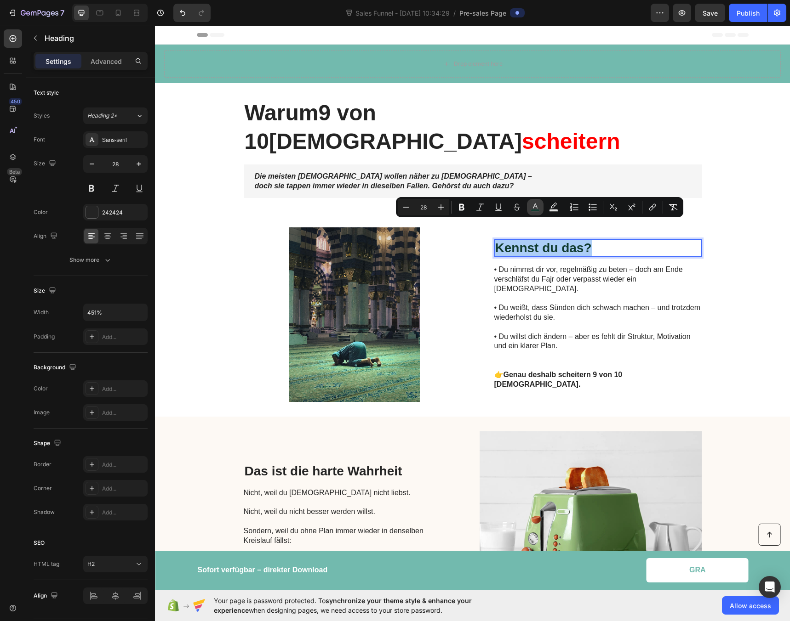
click at [531, 209] on icon "Editor contextual toolbar" at bounding box center [534, 207] width 9 height 9
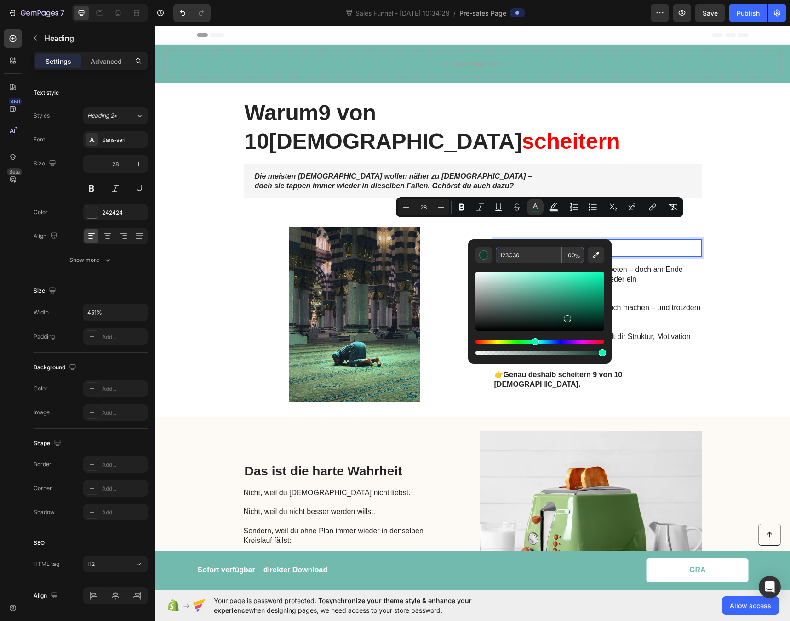
click at [509, 255] on input "123C30" at bounding box center [528, 255] width 66 height 17
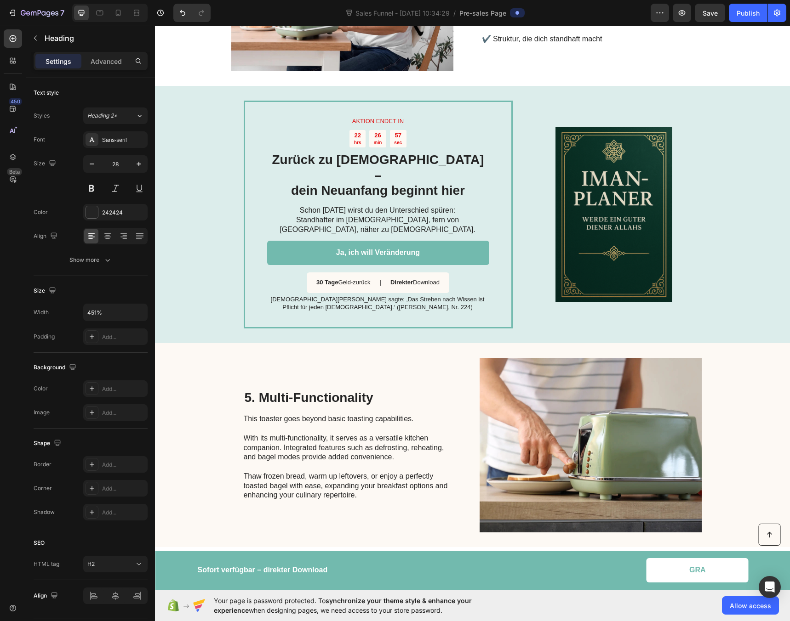
scroll to position [744, 0]
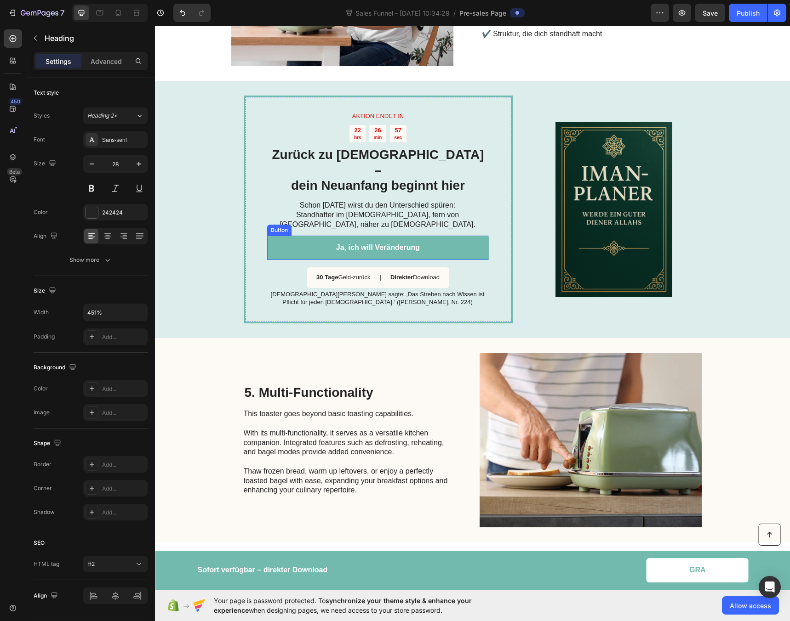
click at [289, 236] on link "Ja, ich will Veränderung" at bounding box center [378, 248] width 222 height 24
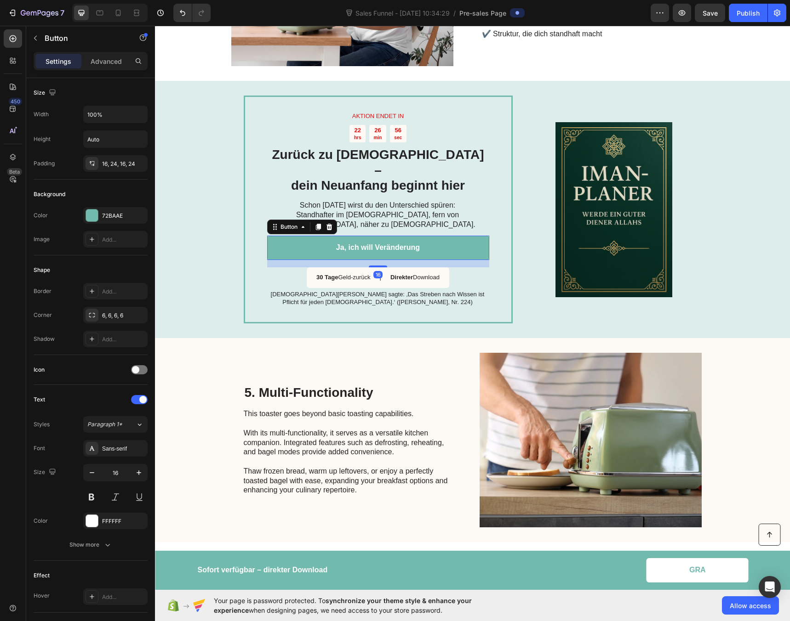
click at [284, 236] on link "Ja, ich will Veränderung" at bounding box center [378, 248] width 222 height 24
click at [117, 214] on div "72BAAE" at bounding box center [115, 216] width 27 height 8
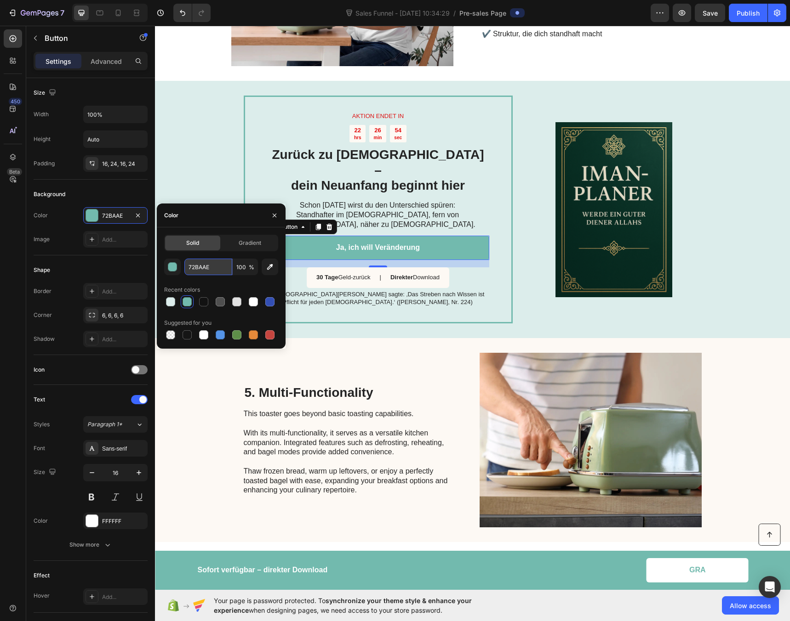
click at [200, 267] on input "72BAAE" at bounding box center [208, 267] width 48 height 17
paste input "123C30"
type input "123C30"
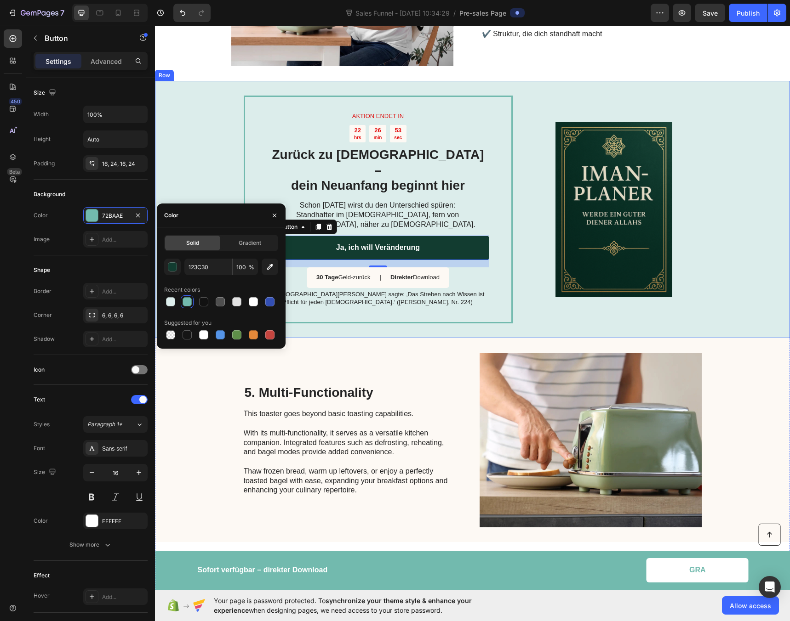
click at [202, 149] on div "AKTION ENDET IN Text Block 22 hrs 26 min 53 sec Countdown Timer Zurück zu [DEMO…" at bounding box center [472, 209] width 635 height 257
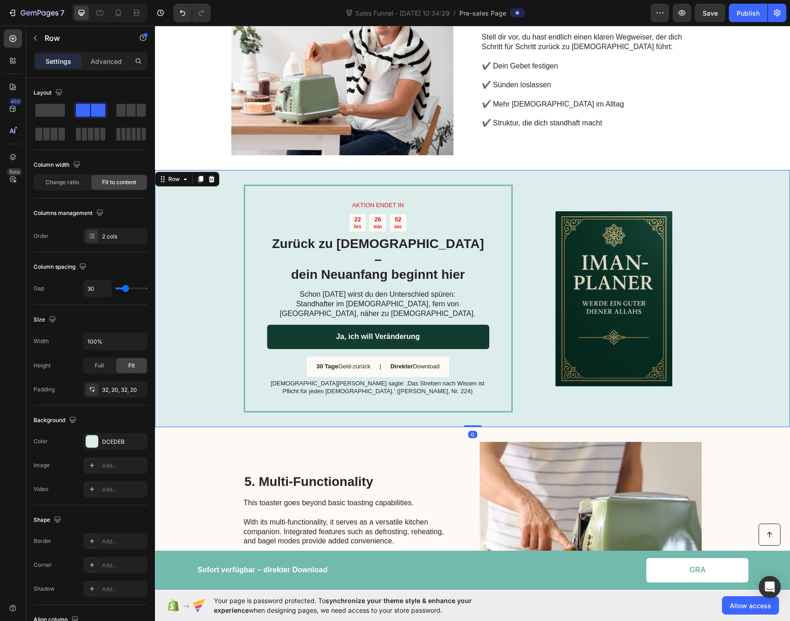
scroll to position [642, 0]
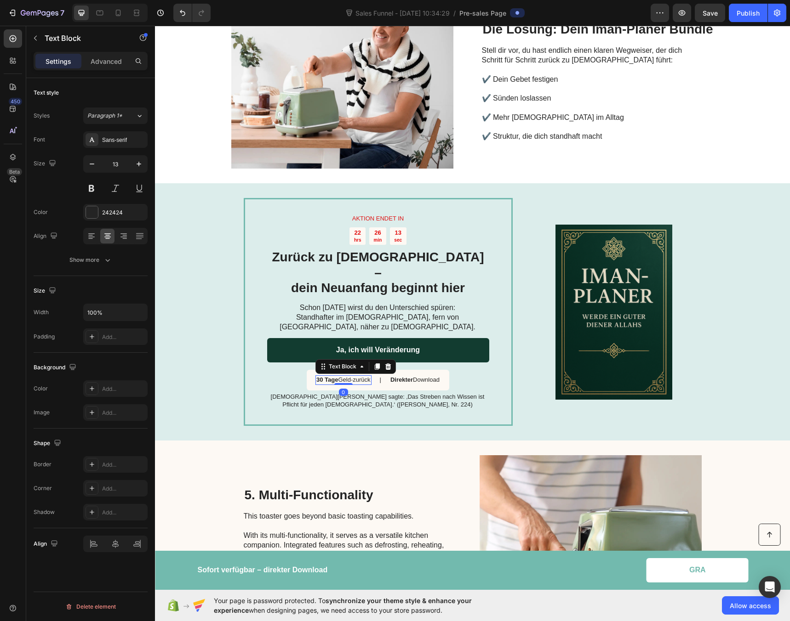
click at [327, 376] on strong "30 Tage" at bounding box center [327, 379] width 22 height 7
click at [316, 376] on strong "30 Tage" at bounding box center [327, 379] width 22 height 7
click at [187, 291] on div "AKTION ENDET IN Text Block 22 hrs 26 min 05 sec Countdown Timer Zurück zu [DEMO…" at bounding box center [472, 311] width 635 height 257
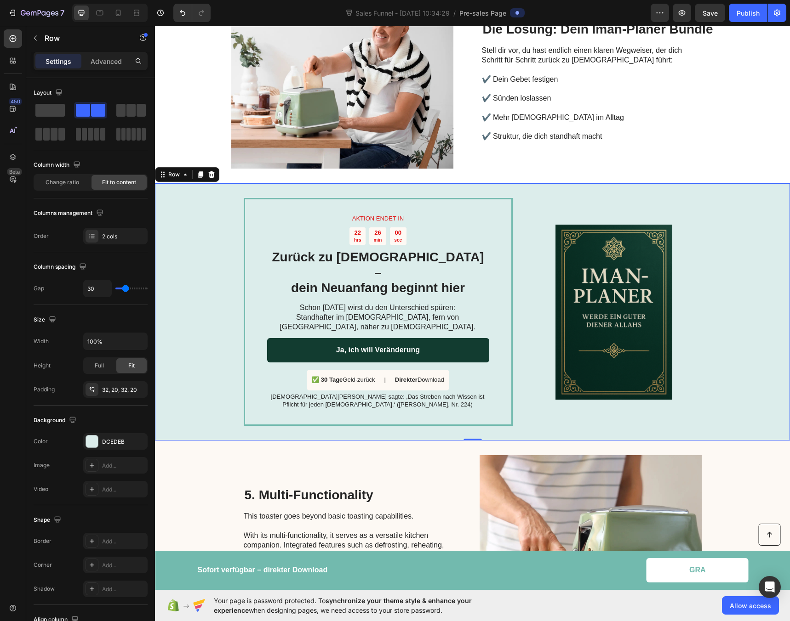
click at [395, 376] on strong "Direkter" at bounding box center [406, 379] width 23 height 7
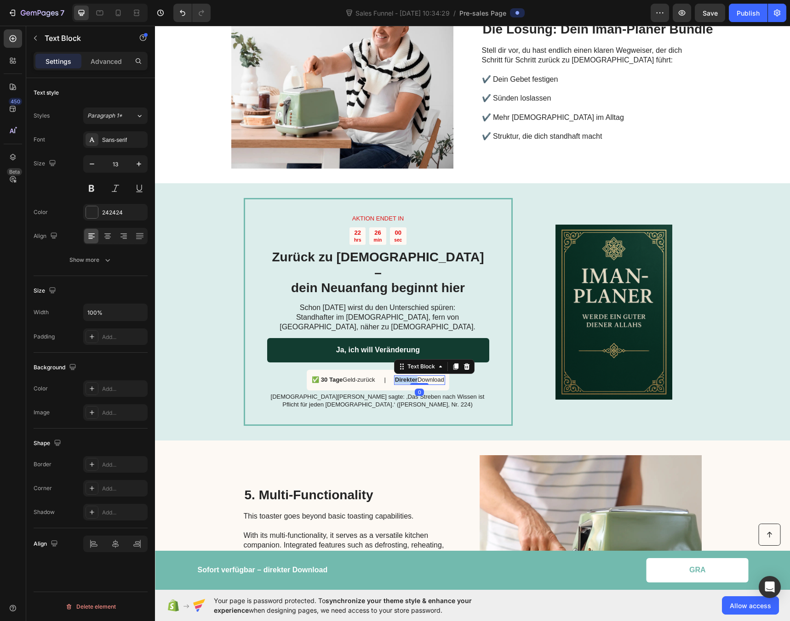
click at [395, 376] on strong "Direkter" at bounding box center [406, 379] width 23 height 7
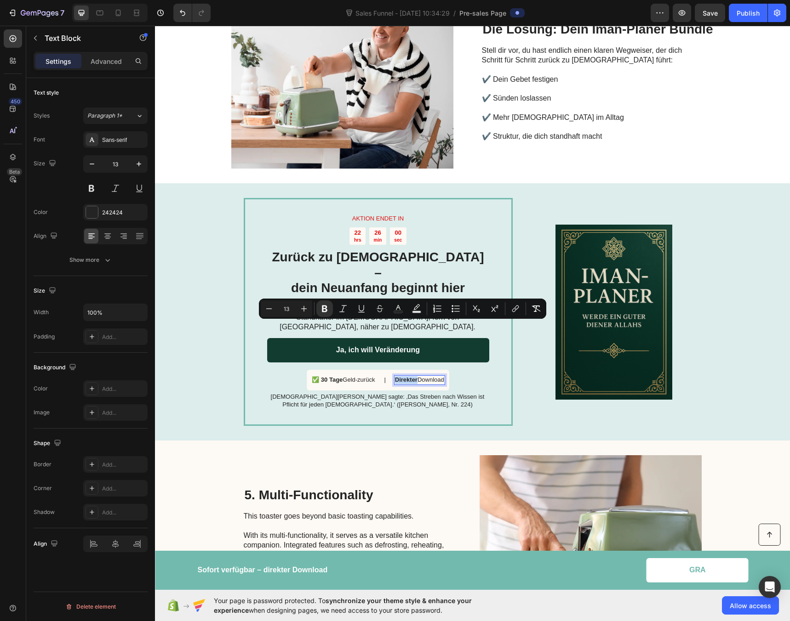
click at [395, 376] on strong "Direkter" at bounding box center [406, 379] width 23 height 7
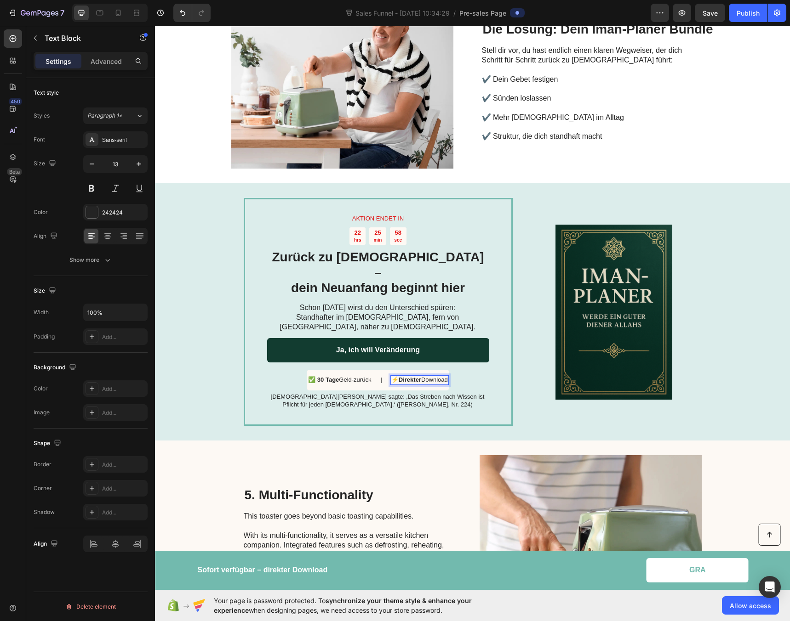
scroll to position [646, 0]
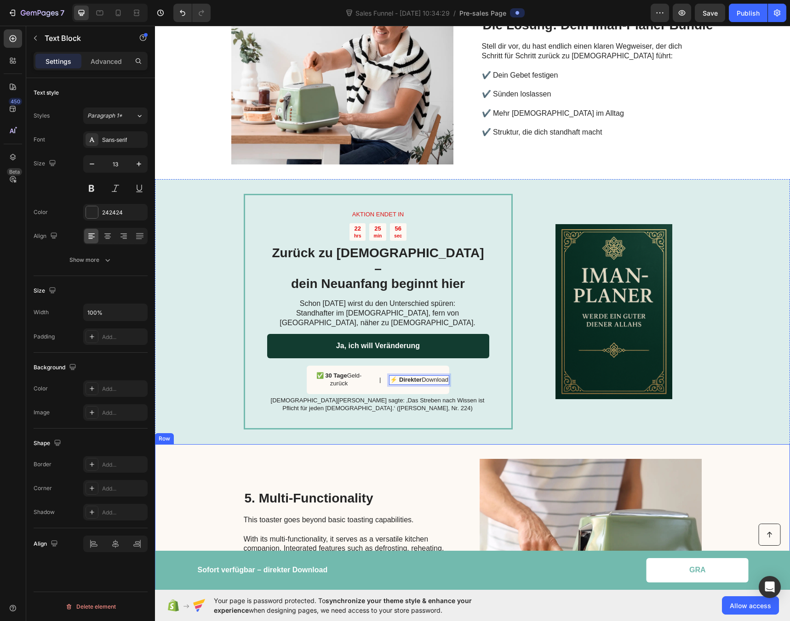
click at [362, 459] on div "5. Multi-Functionality Heading This toaster goes beyond basic toasting capabili…" at bounding box center [347, 546] width 207 height 175
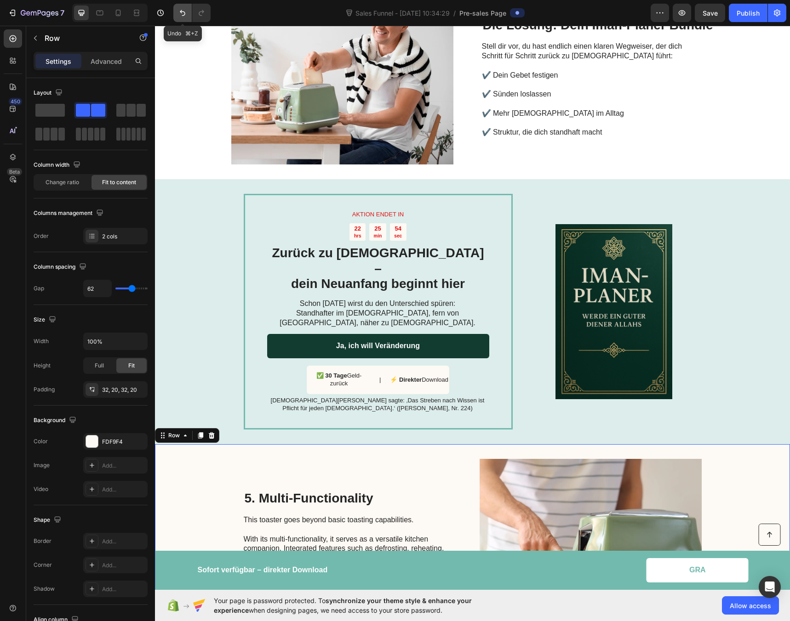
click at [182, 13] on icon "Undo/Redo" at bounding box center [182, 12] width 9 height 9
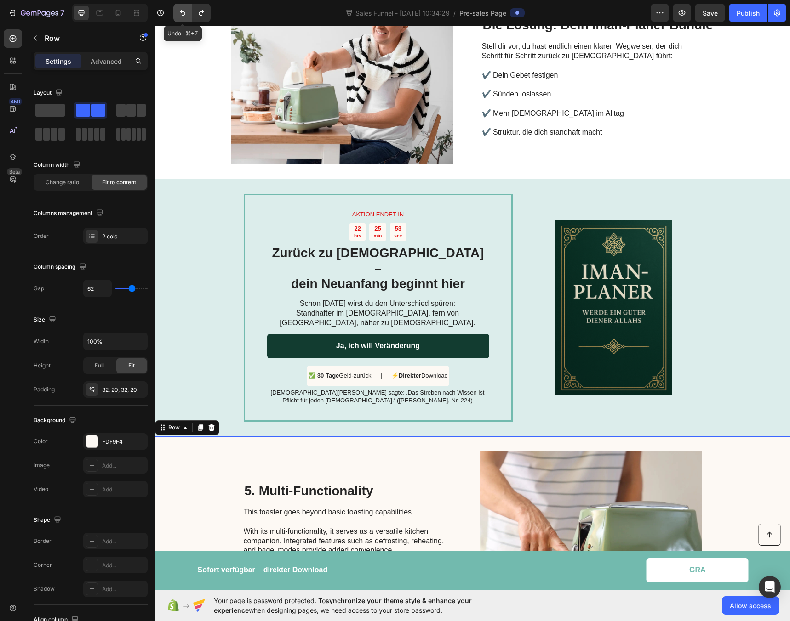
click at [182, 13] on icon "Undo/Redo" at bounding box center [182, 12] width 9 height 9
click at [357, 372] on p "✅ 30 Tage Geld-zurück" at bounding box center [343, 376] width 63 height 8
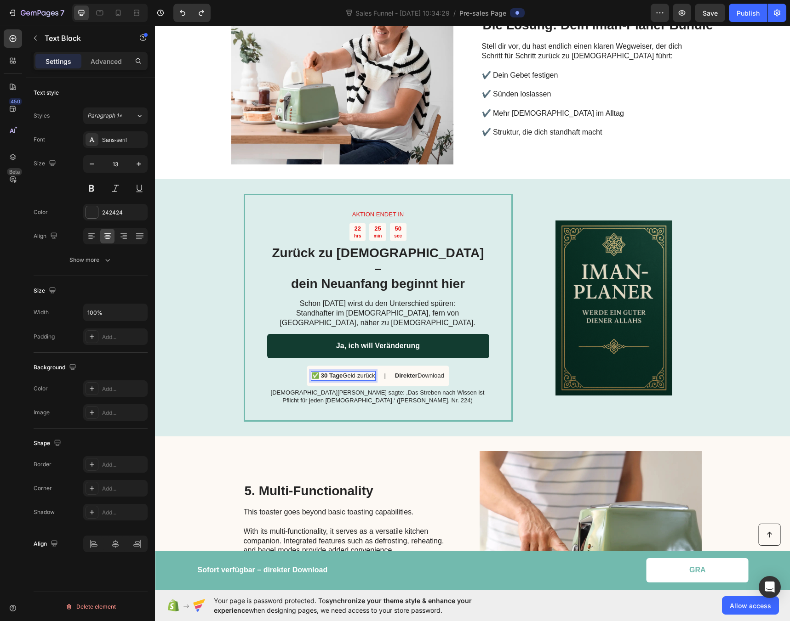
click at [359, 372] on p "✅ 30 Tage Geld-zurück" at bounding box center [343, 376] width 63 height 8
click at [392, 372] on strong "Direkter" at bounding box center [401, 375] width 23 height 7
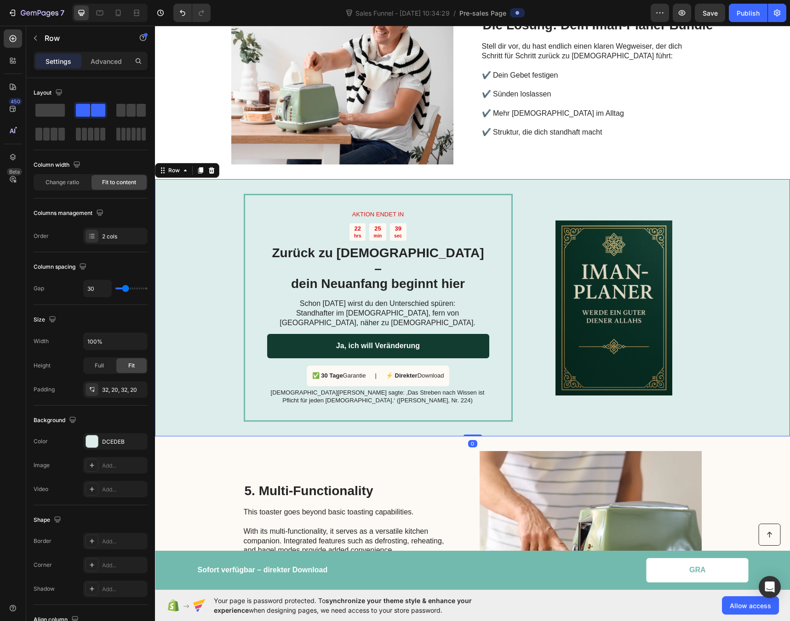
click at [204, 315] on div "AKTION ENDET IN Text Block 22 hrs 25 min 39 sec Countdown Timer Zurück zu [DEMO…" at bounding box center [472, 307] width 635 height 257
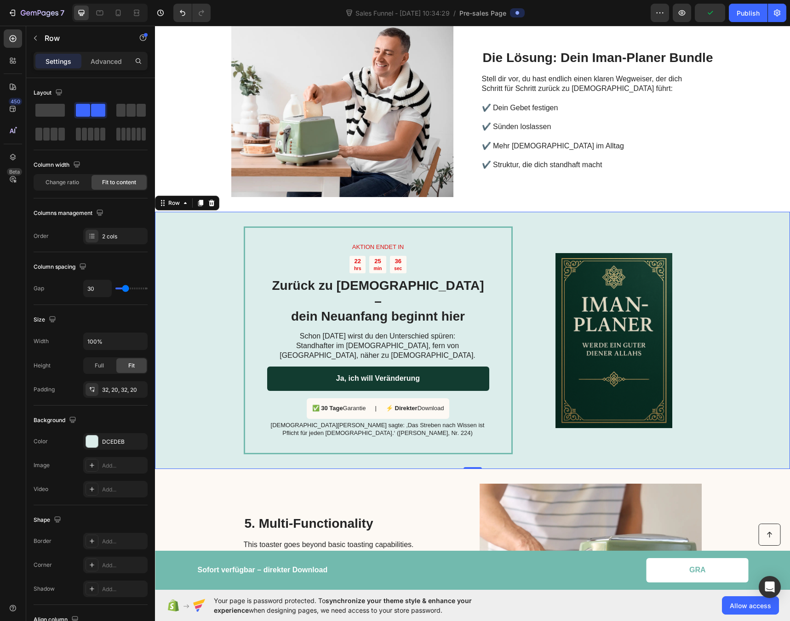
scroll to position [614, 0]
click at [356, 421] on p "[DEMOGRAPHIC_DATA][PERSON_NAME] sagte: ‚Das Streben nach Wissen ist Pflicht für…" at bounding box center [377, 429] width 221 height 16
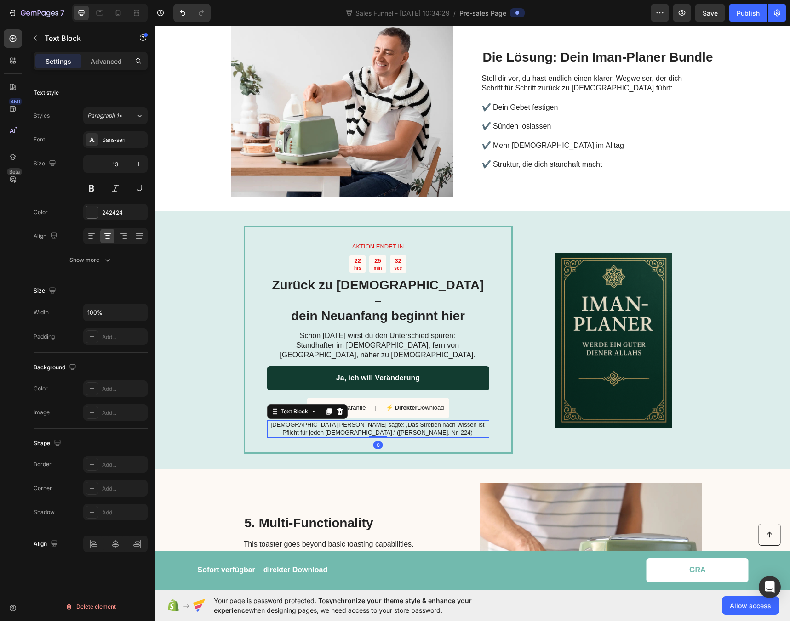
click at [356, 421] on p "[DEMOGRAPHIC_DATA][PERSON_NAME] sagte: ‚Das Streben nach Wissen ist Pflicht für…" at bounding box center [377, 429] width 221 height 16
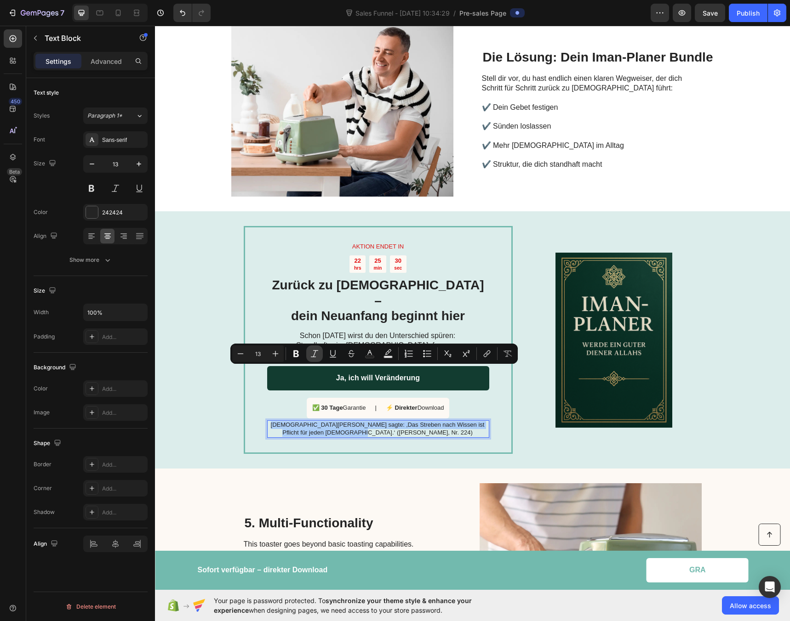
click at [316, 355] on icon "Editor contextual toolbar" at bounding box center [314, 353] width 9 height 9
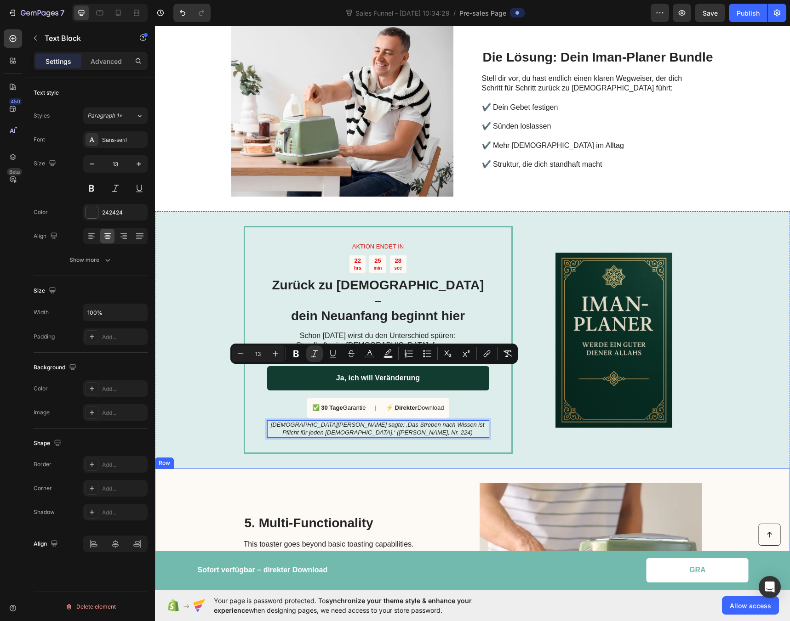
click at [268, 469] on div "5. Multi-Functionality Heading This toaster goes beyond basic toasting capabili…" at bounding box center [472, 571] width 635 height 204
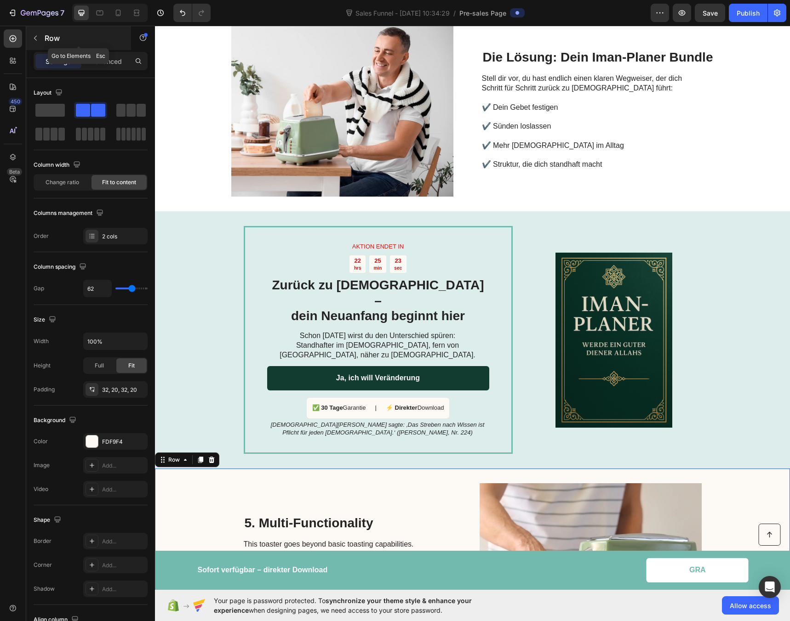
click at [36, 38] on icon "button" at bounding box center [35, 37] width 7 height 7
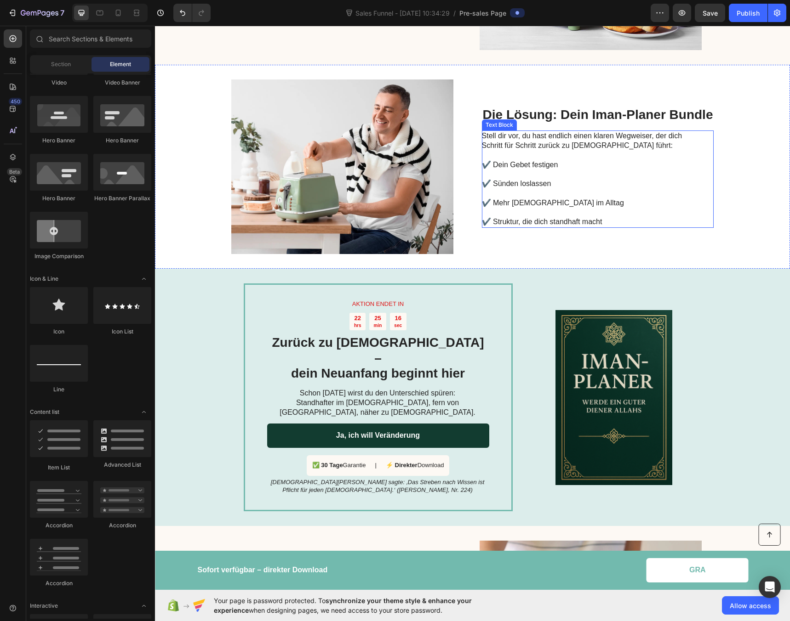
scroll to position [600, 0]
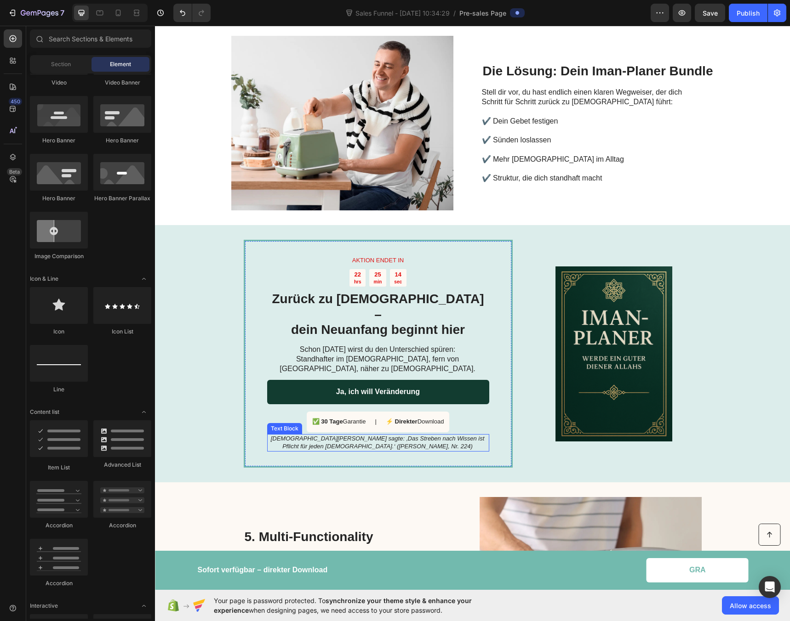
click at [423, 435] on p "[DEMOGRAPHIC_DATA][PERSON_NAME] sagte: ‚Das Streben nach Wissen ist Pflicht für…" at bounding box center [377, 443] width 221 height 16
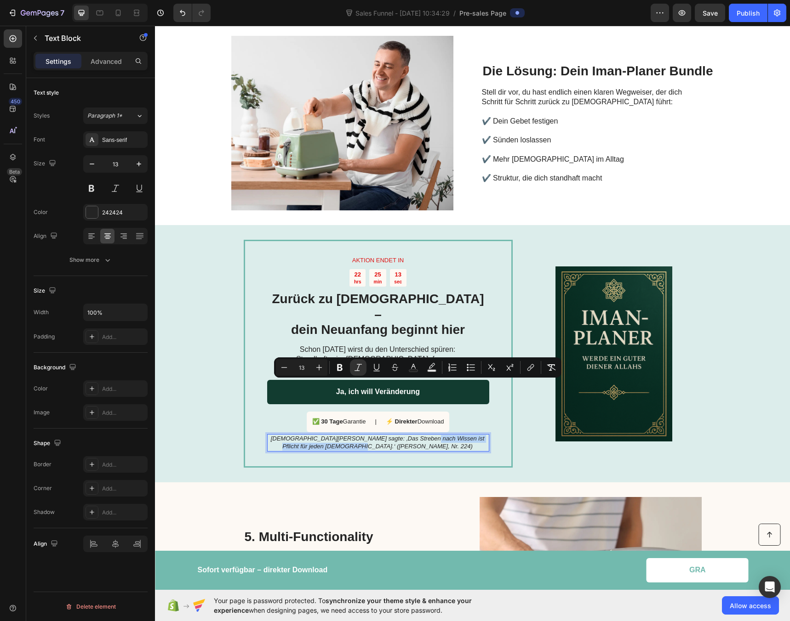
drag, startPoint x: 409, startPoint y: 389, endPoint x: 409, endPoint y: 394, distance: 5.1
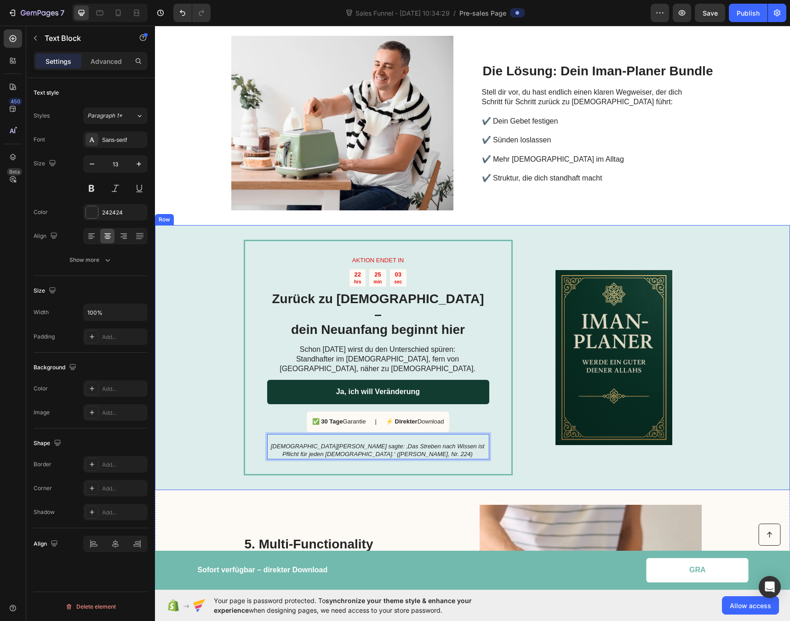
click at [199, 373] on div "AKTION ENDET IN Text Block 22 hrs 25 min 03 sec Countdown Timer Zurück zu [DEMO…" at bounding box center [472, 357] width 635 height 265
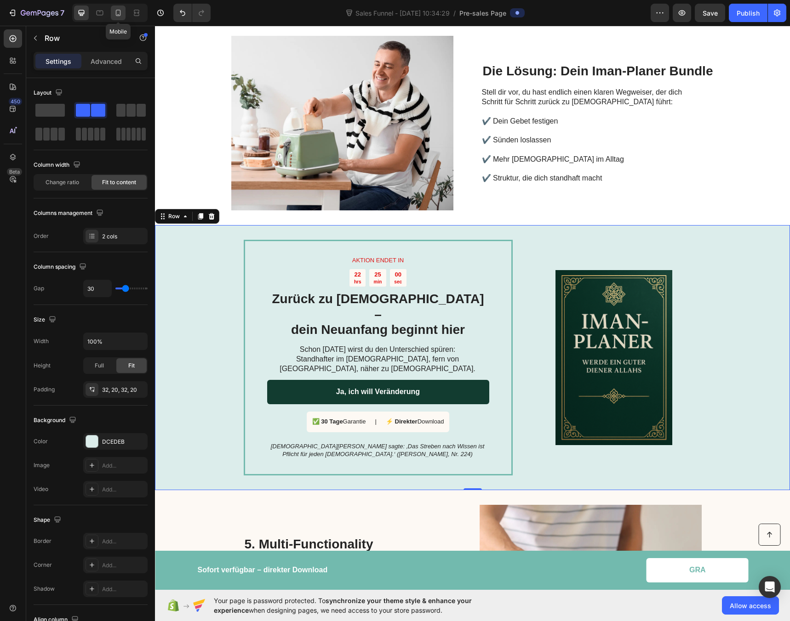
click at [115, 15] on icon at bounding box center [118, 12] width 9 height 9
type input "0"
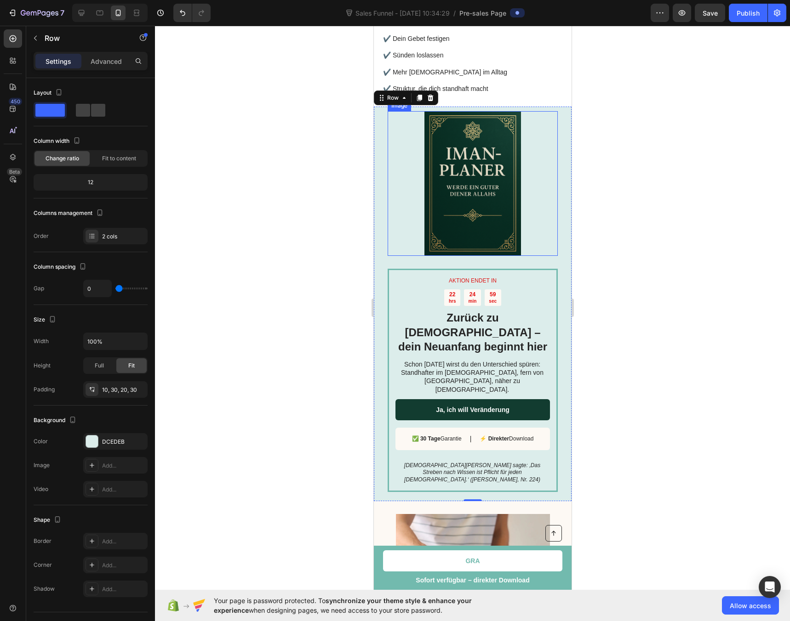
scroll to position [968, 0]
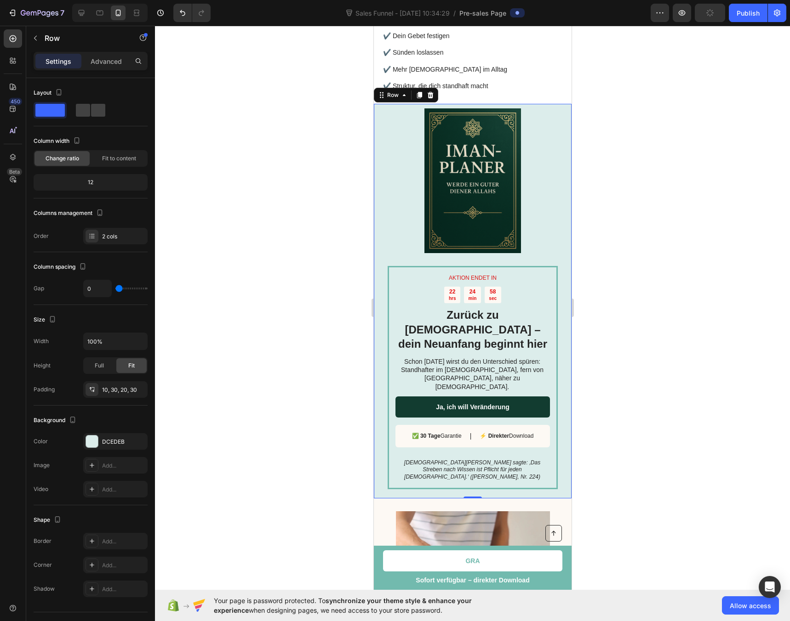
click at [291, 295] on div at bounding box center [472, 324] width 635 height 596
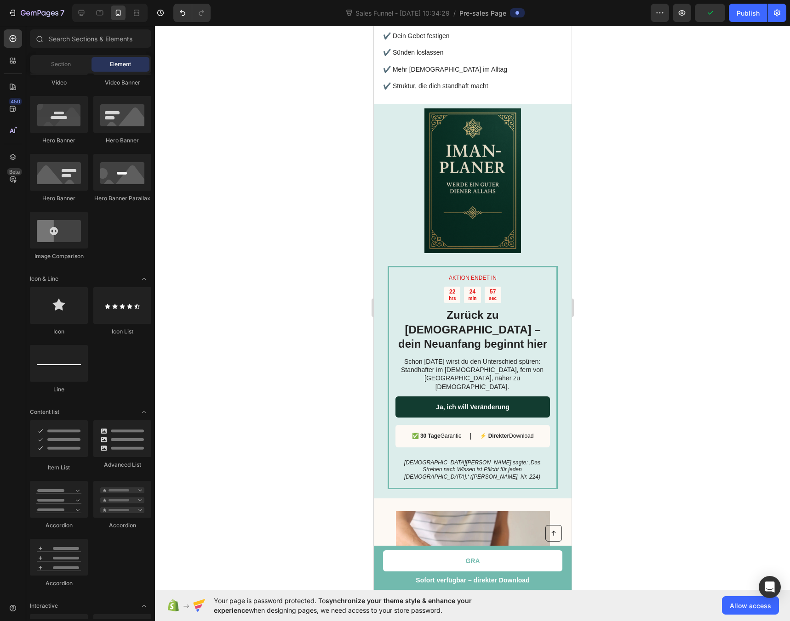
click at [273, 309] on div at bounding box center [472, 324] width 635 height 596
click at [464, 307] on h2 "Zurück zu [DEMOGRAPHIC_DATA] – dein Neuanfang beginnt hier" at bounding box center [472, 329] width 154 height 45
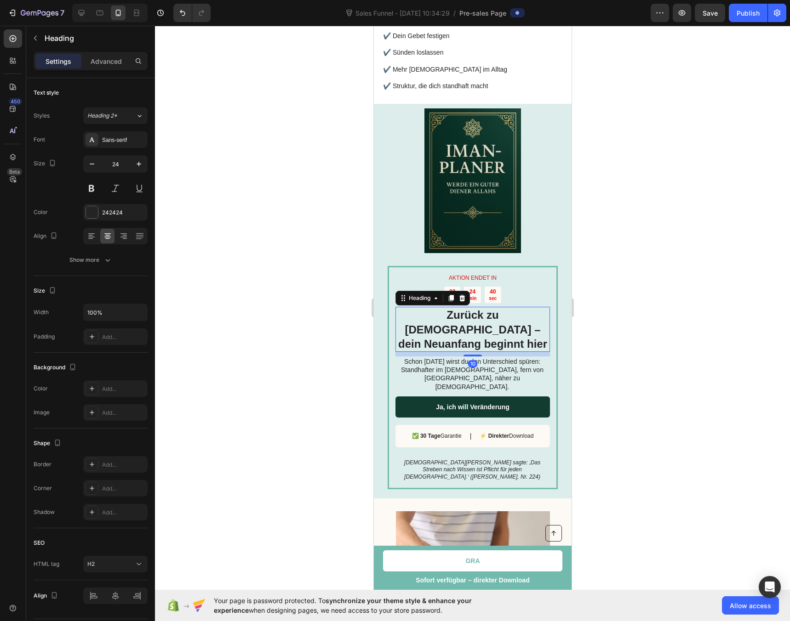
click at [467, 307] on h2 "Zurück zu [DEMOGRAPHIC_DATA] – dein Neuanfang beginnt hier" at bounding box center [472, 329] width 154 height 45
click at [467, 308] on p "Zurück zu [DEMOGRAPHIC_DATA] – dein Neuanfang beginnt hier" at bounding box center [472, 329] width 153 height 43
click at [246, 327] on div at bounding box center [472, 324] width 635 height 596
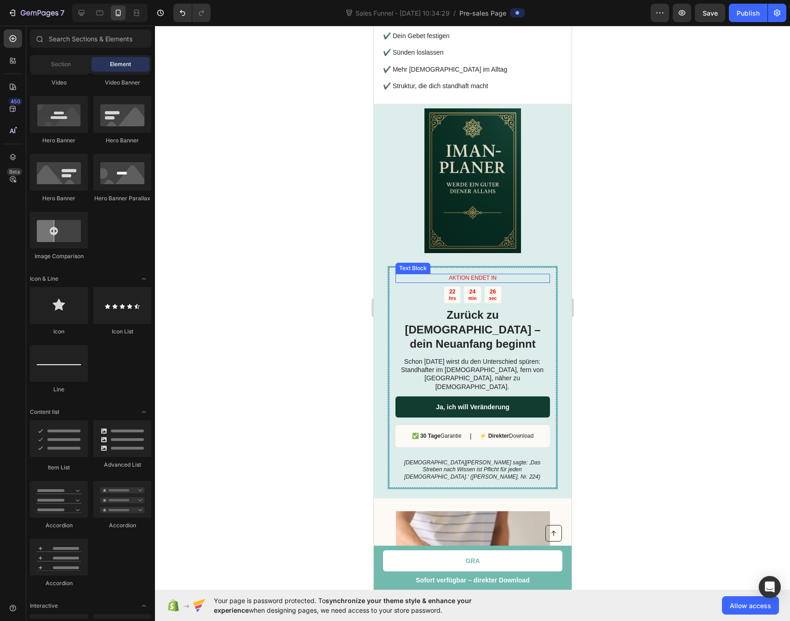
click at [458, 275] on p "AKTION ENDET IN" at bounding box center [472, 278] width 153 height 7
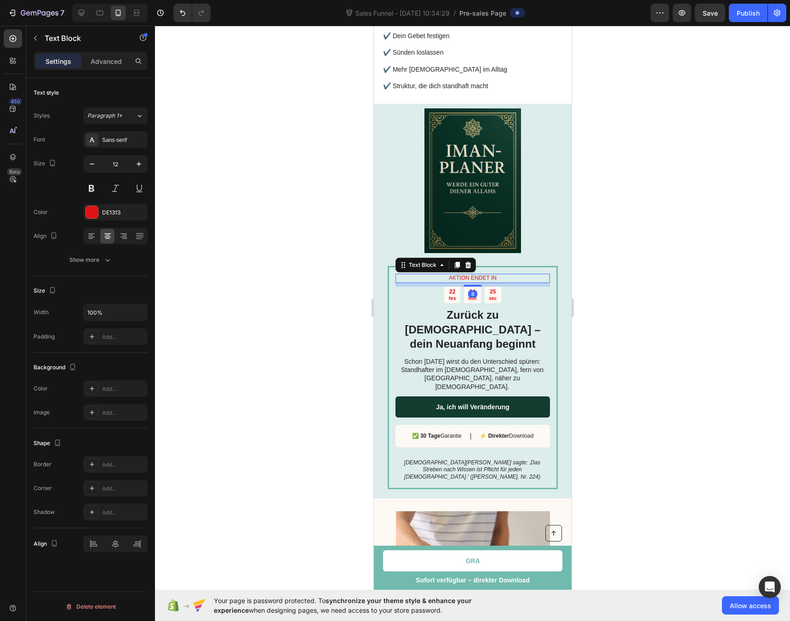
click at [458, 275] on p "AKTION ENDET IN" at bounding box center [472, 278] width 153 height 7
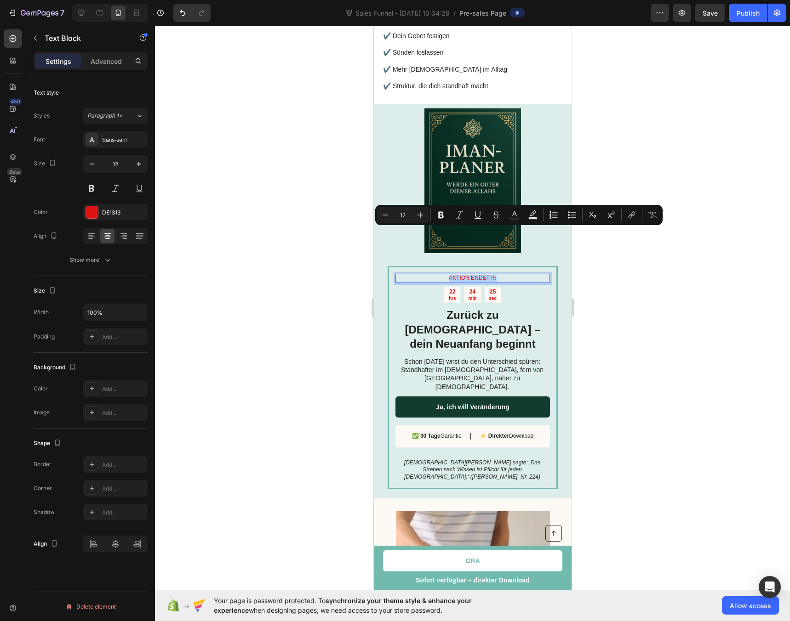
click at [458, 275] on p "AKTION ENDET IN" at bounding box center [472, 278] width 153 height 7
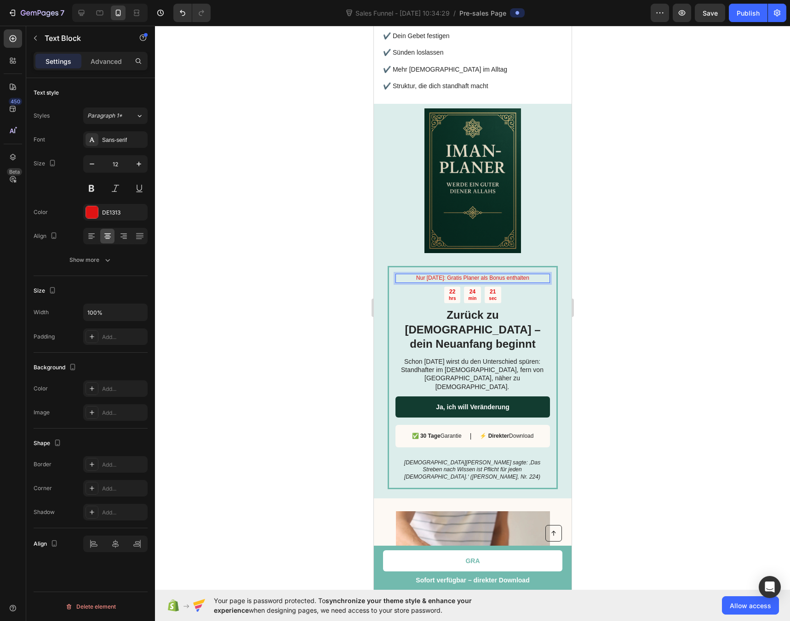
click at [433, 275] on p "Nur [DATE]: Gratis Planer als Bonus enthalten" at bounding box center [472, 278] width 153 height 7
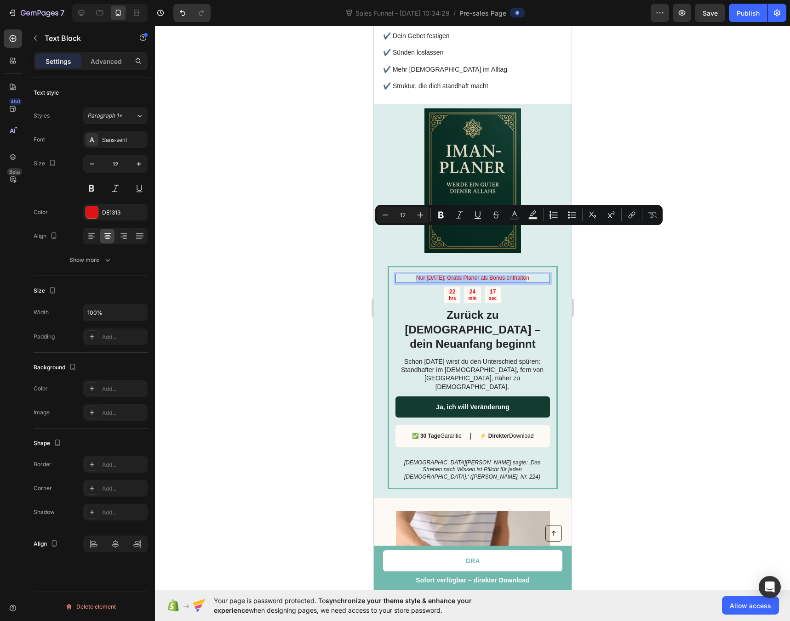
click at [668, 262] on div at bounding box center [472, 324] width 635 height 596
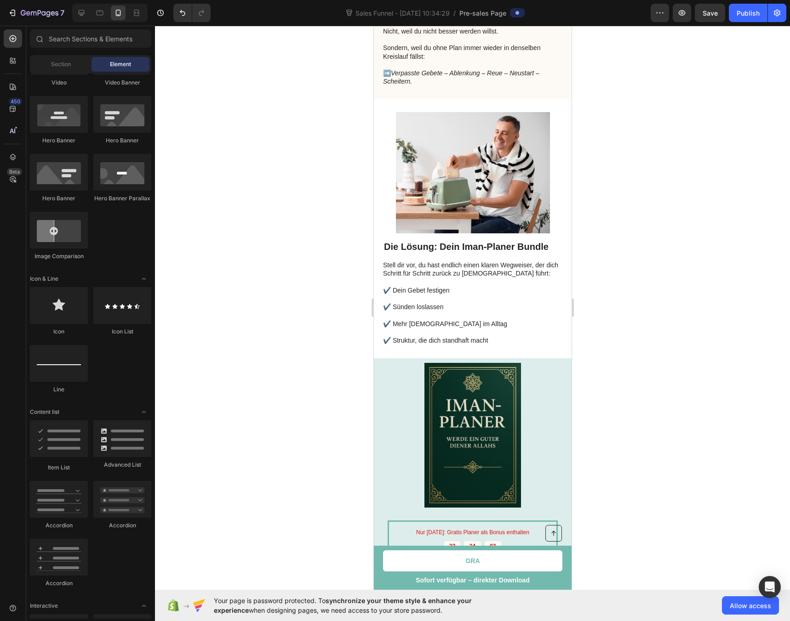
scroll to position [900, 0]
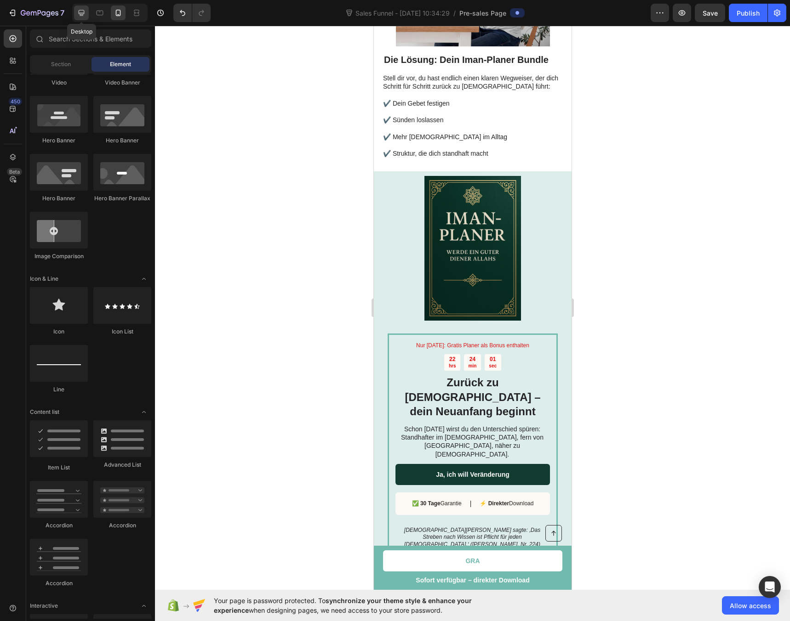
click at [83, 14] on icon at bounding box center [81, 12] width 9 height 9
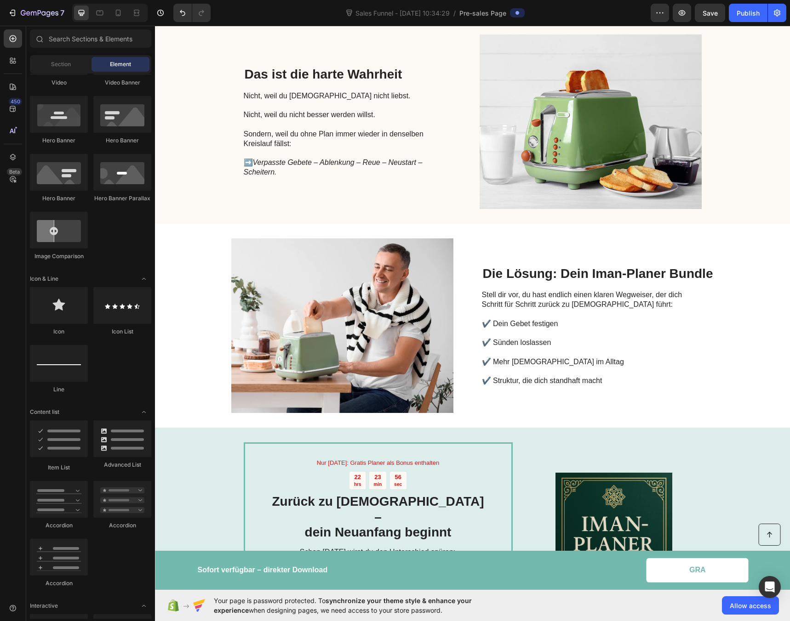
scroll to position [627, 0]
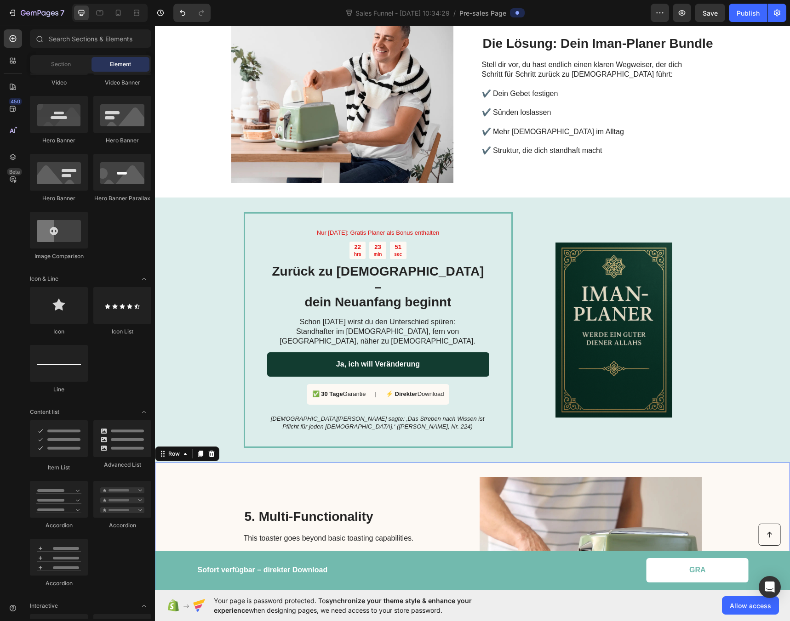
click at [439, 478] on div "5. Multi-Functionality Heading This toaster goes beyond basic toasting capabili…" at bounding box center [347, 565] width 207 height 175
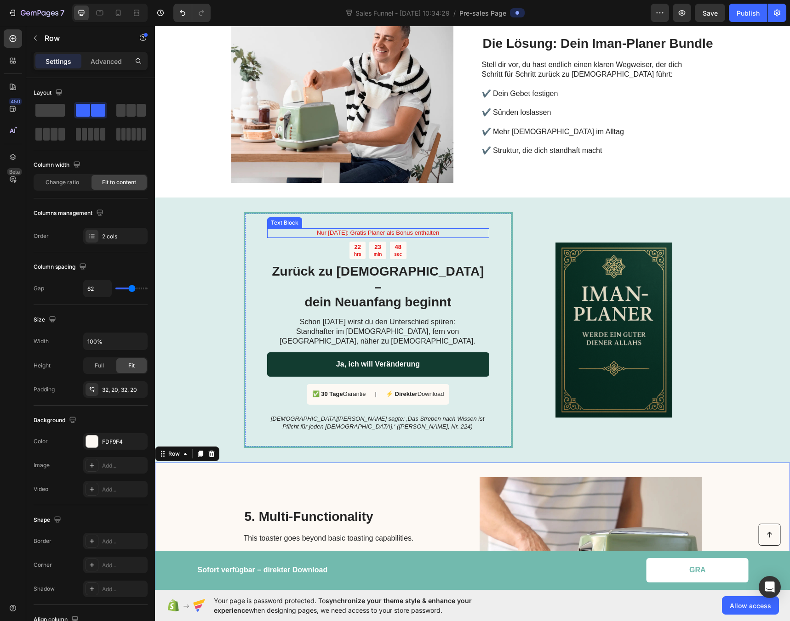
click at [371, 229] on p "Nur [DATE]: Gratis Planer als Bonus enthalten" at bounding box center [378, 233] width 220 height 8
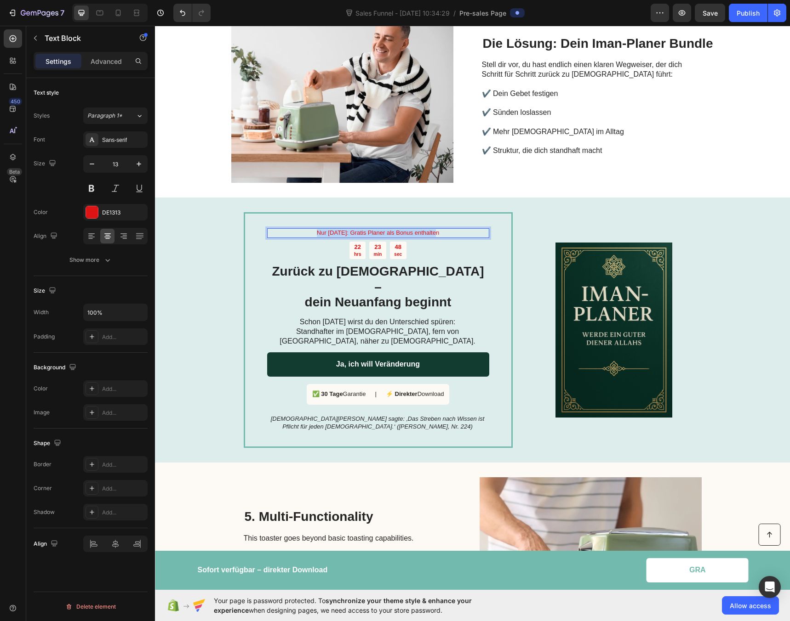
click at [371, 229] on p "Nur [DATE]: Gratis Planer als Bonus enthalten" at bounding box center [378, 233] width 220 height 8
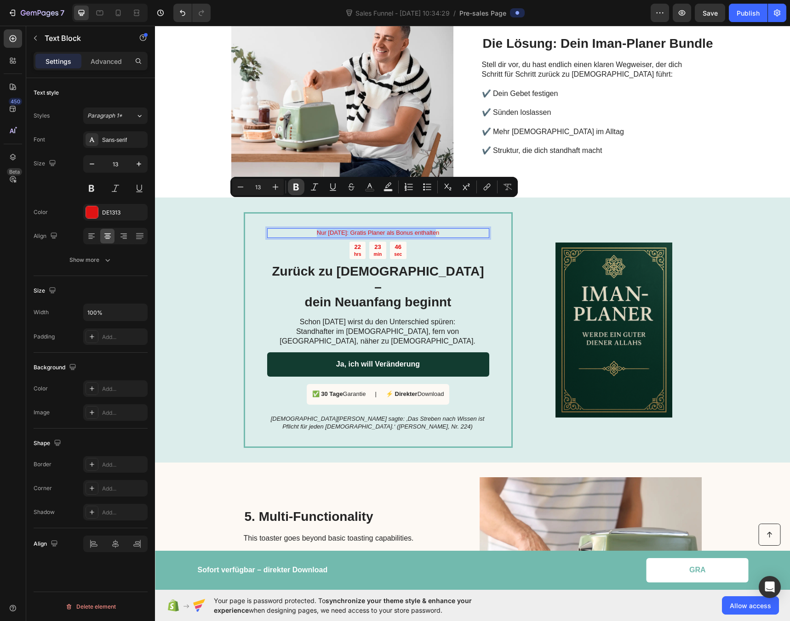
click at [300, 187] on icon "Editor contextual toolbar" at bounding box center [295, 186] width 9 height 9
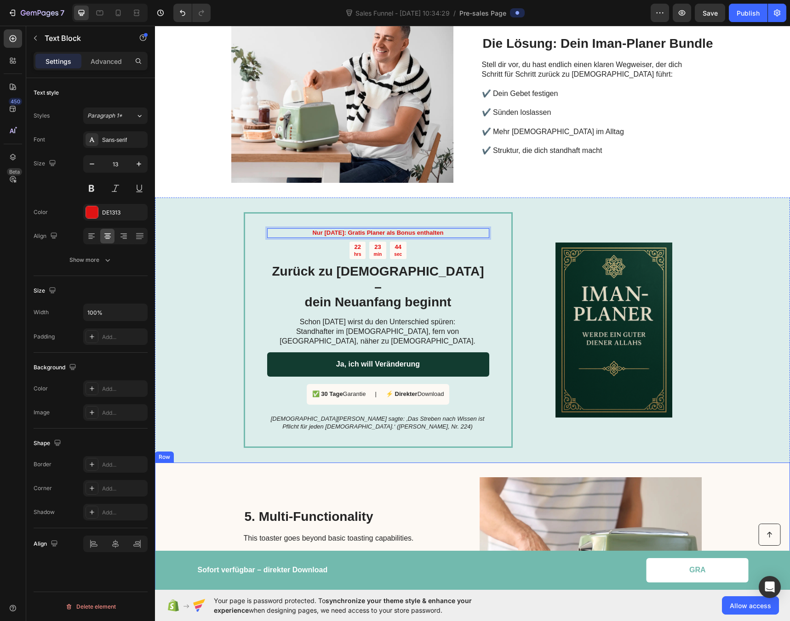
click at [407, 478] on div "5. Multi-Functionality Heading This toaster goes beyond basic toasting capabili…" at bounding box center [347, 565] width 207 height 175
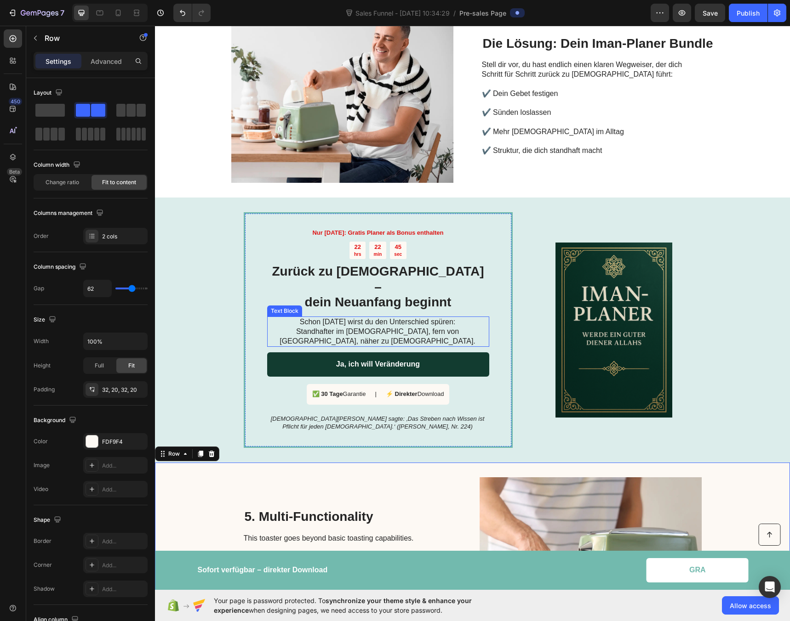
click at [368, 318] on p "Schon [DATE] wirst du den Unterschied spüren: Standhafter im [DEMOGRAPHIC_DATA]…" at bounding box center [377, 332] width 221 height 28
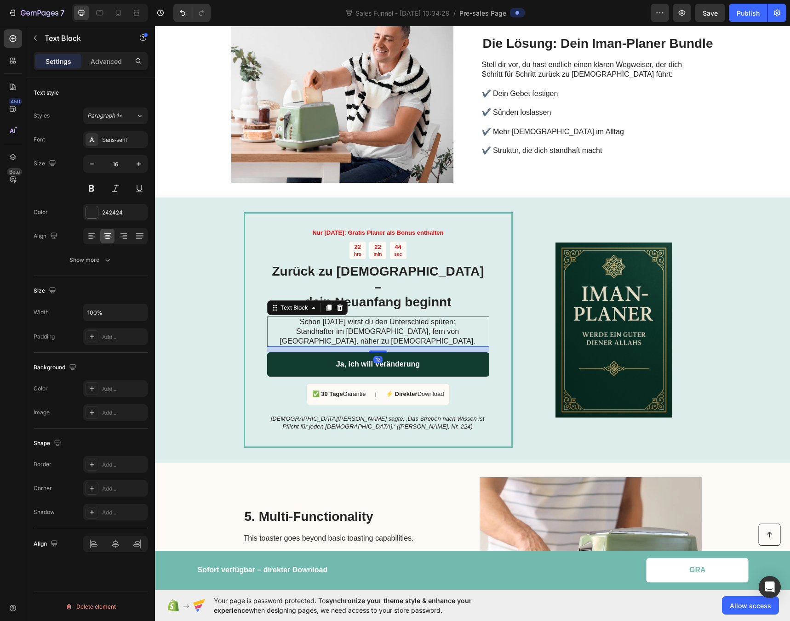
click at [368, 318] on p "Schon [DATE] wirst du den Unterschied spüren: Standhafter im [DEMOGRAPHIC_DATA]…" at bounding box center [377, 332] width 221 height 28
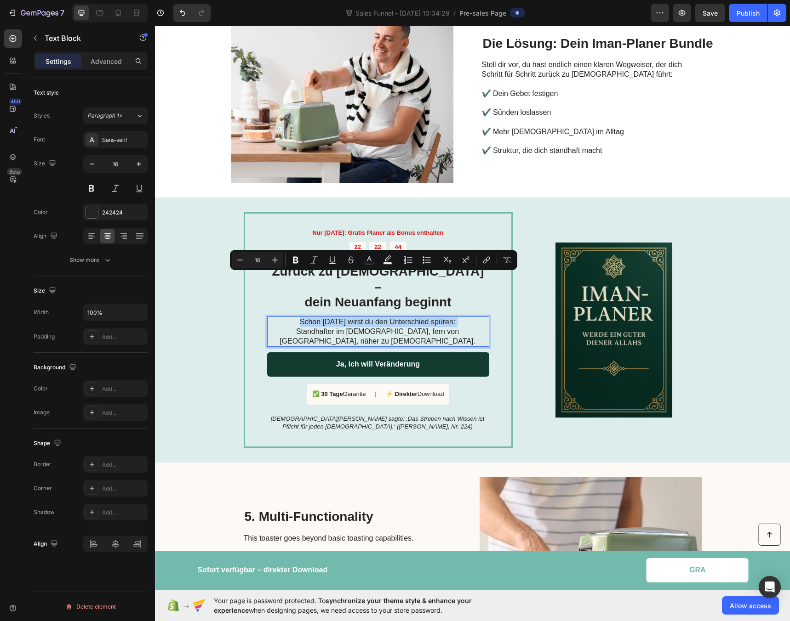
click at [368, 318] on p "Schon [DATE] wirst du den Unterschied spüren: Standhafter im [DEMOGRAPHIC_DATA]…" at bounding box center [377, 332] width 221 height 28
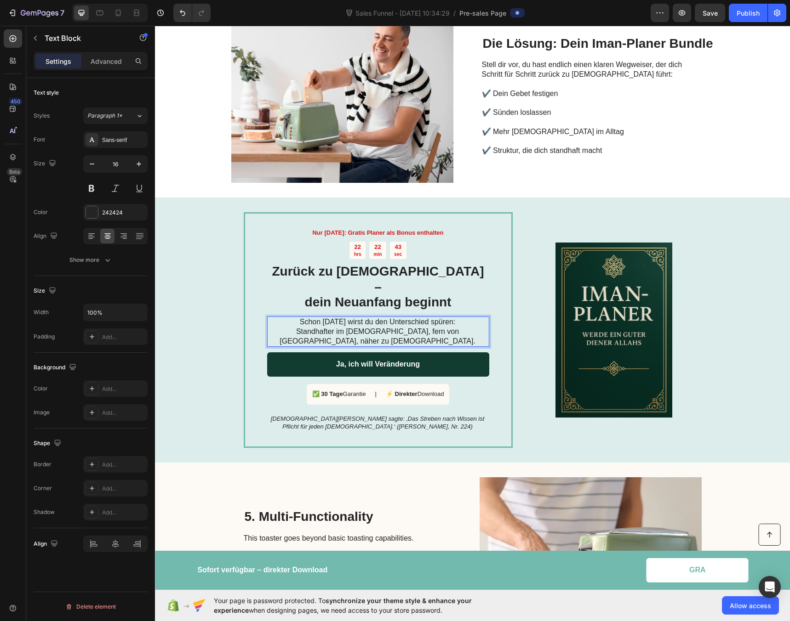
click at [467, 318] on p "Schon [DATE] wirst du den Unterschied spüren: Standhafter im [DEMOGRAPHIC_DATA]…" at bounding box center [377, 332] width 221 height 28
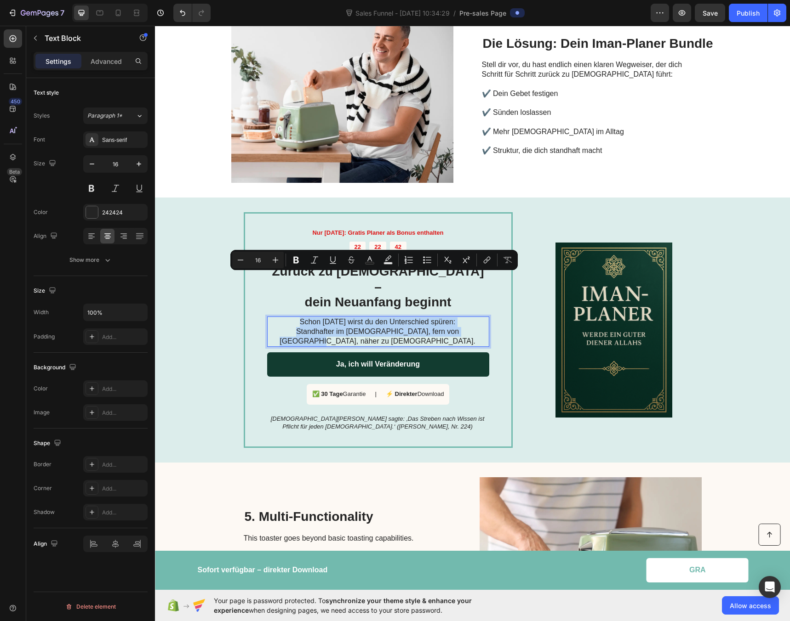
drag, startPoint x: 468, startPoint y: 288, endPoint x: 282, endPoint y: 280, distance: 186.3
click at [282, 318] on p "Schon [DATE] wirst du den Unterschied spüren: Standhafter im [DEMOGRAPHIC_DATA]…" at bounding box center [377, 332] width 221 height 28
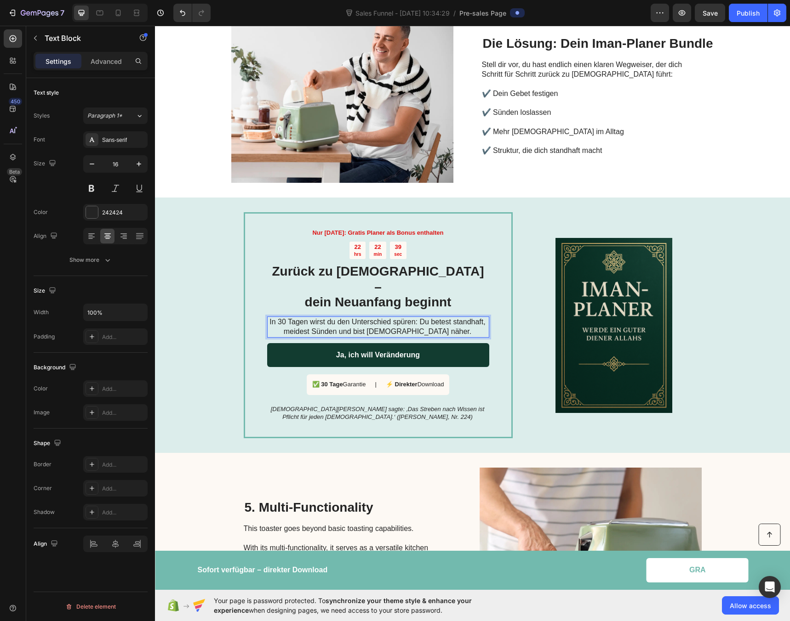
click at [415, 318] on p "In 30 Tagen wirst du den Unterschied spüren: Du betest standhaft, meidest Sünde…" at bounding box center [377, 327] width 221 height 19
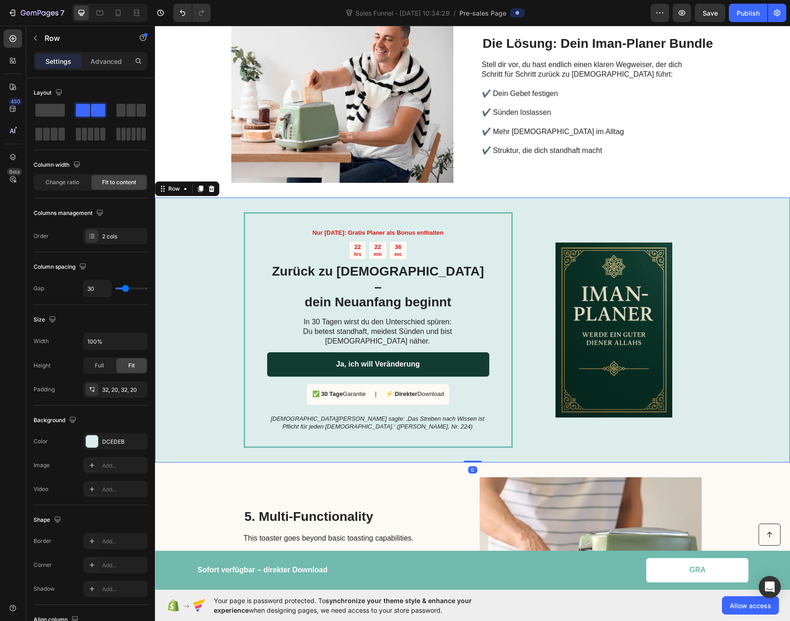
click at [205, 266] on div "Nur [DATE]: Gratis Planer als Bonus enthalten Text Block 22 hrs 22 min 36 sec C…" at bounding box center [472, 330] width 635 height 265
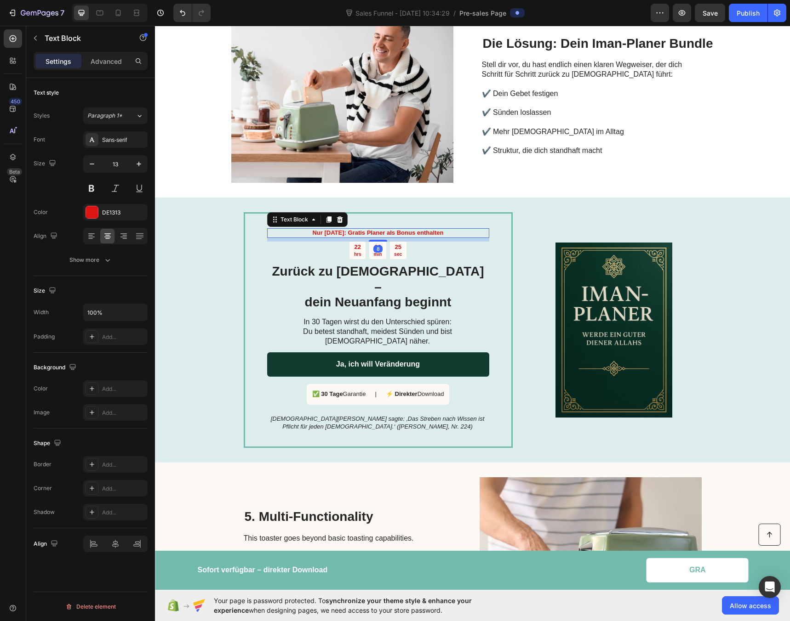
click at [332, 229] on strong "Nur [DATE]: Gratis Planer als Bonus enthalten" at bounding box center [377, 232] width 131 height 7
click at [192, 221] on div "🎁 [DATE] gratis: Planer im Wert von 50 € Text Block 8 22 hrs 22 min 22 sec Coun…" at bounding box center [472, 330] width 635 height 265
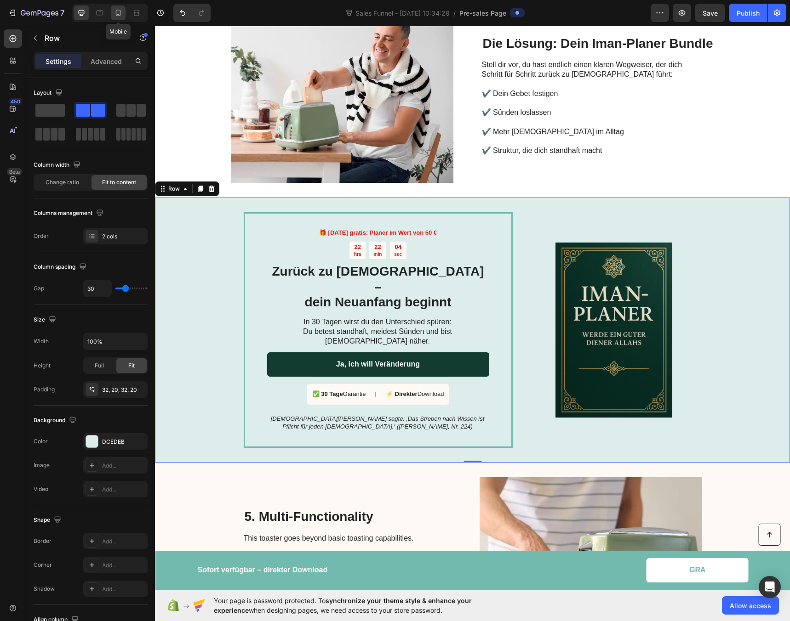
click at [117, 14] on icon at bounding box center [118, 12] width 9 height 9
type input "0"
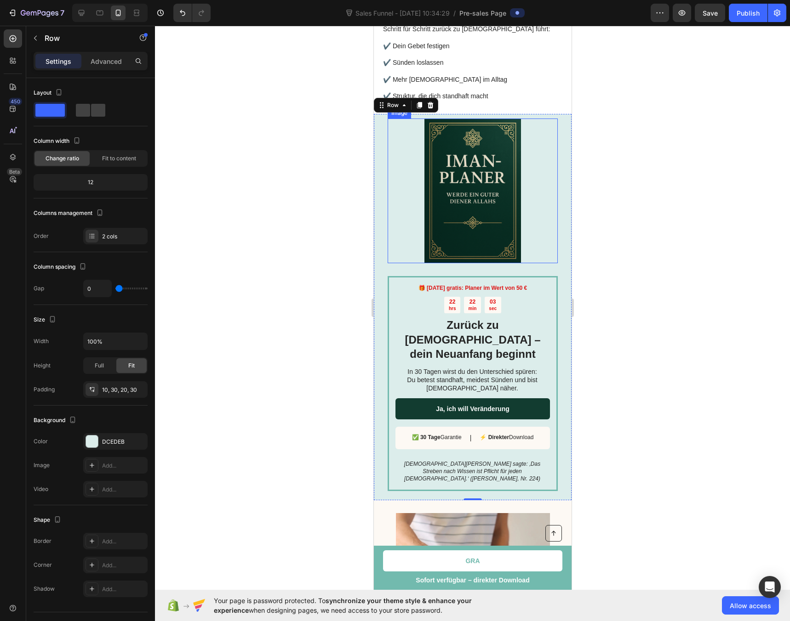
scroll to position [968, 0]
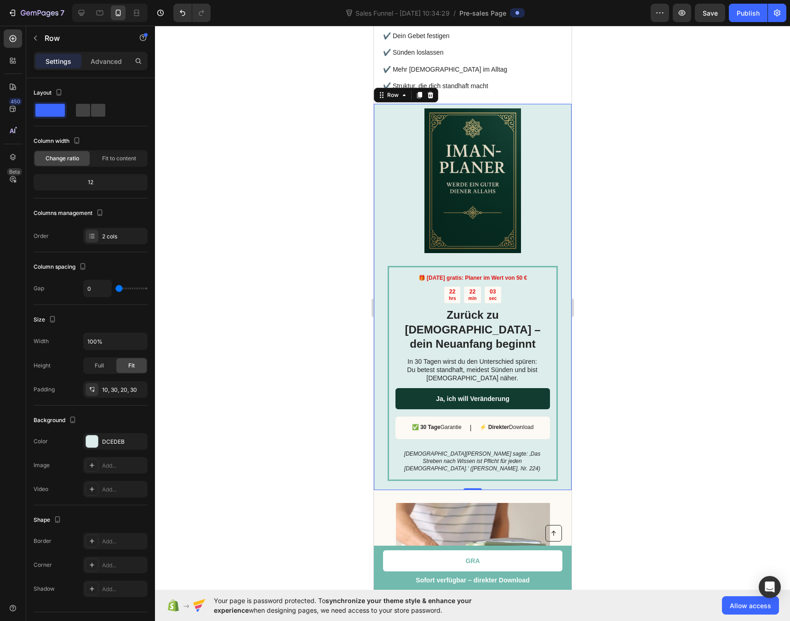
click at [290, 267] on div at bounding box center [472, 324] width 635 height 596
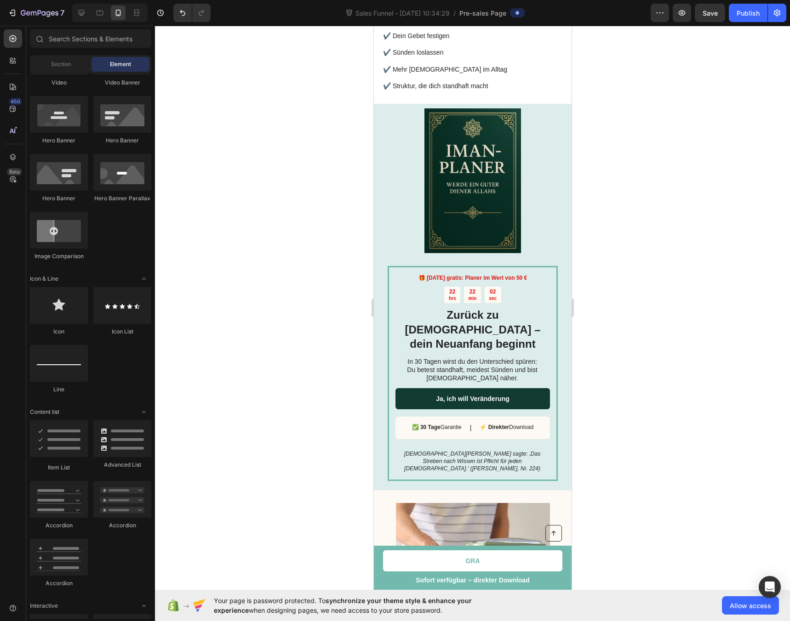
click at [290, 267] on div at bounding box center [472, 324] width 635 height 596
click at [256, 257] on div at bounding box center [472, 324] width 635 height 596
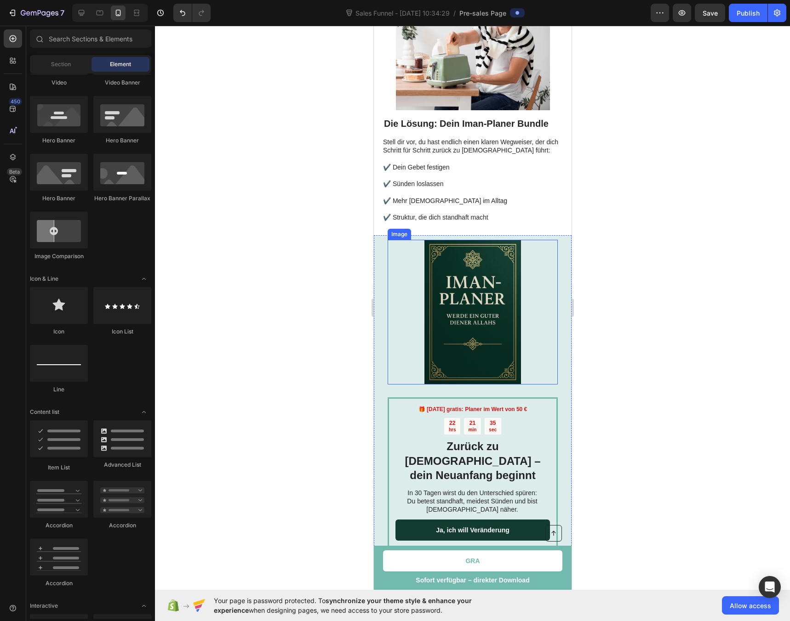
scroll to position [976, 0]
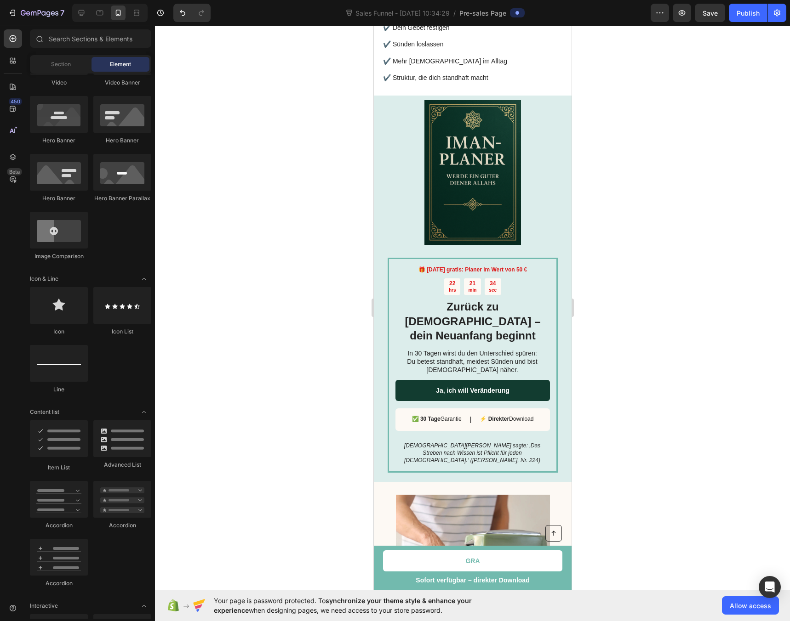
click at [279, 210] on div at bounding box center [472, 324] width 635 height 596
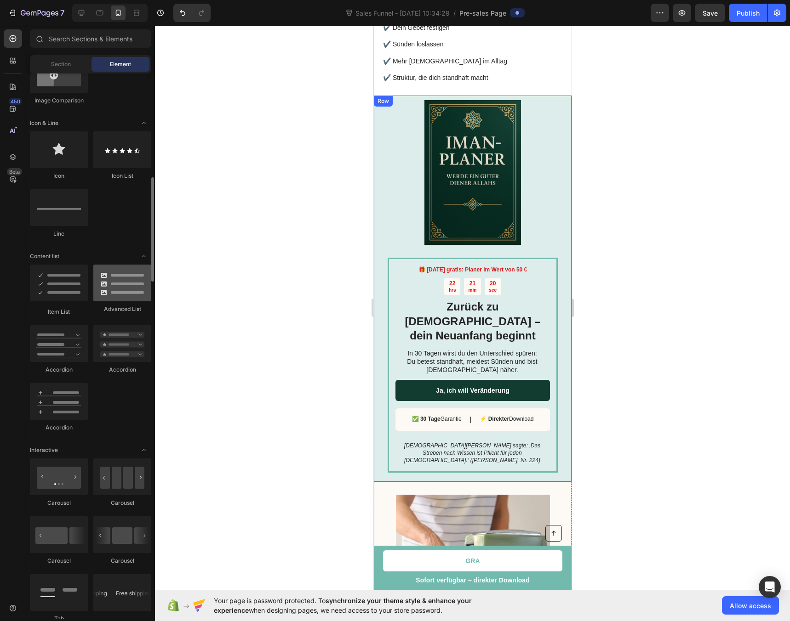
scroll to position [0, 0]
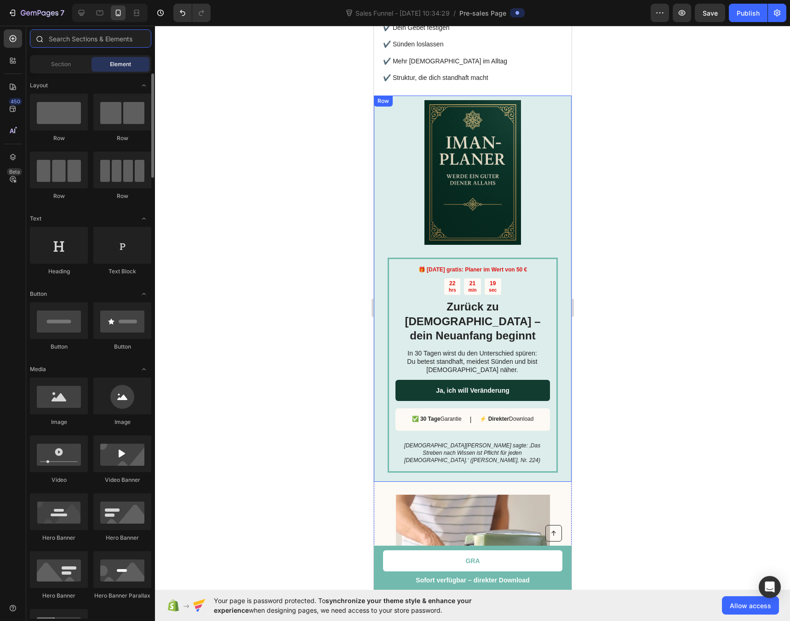
click at [70, 41] on input "text" at bounding box center [90, 38] width 121 height 18
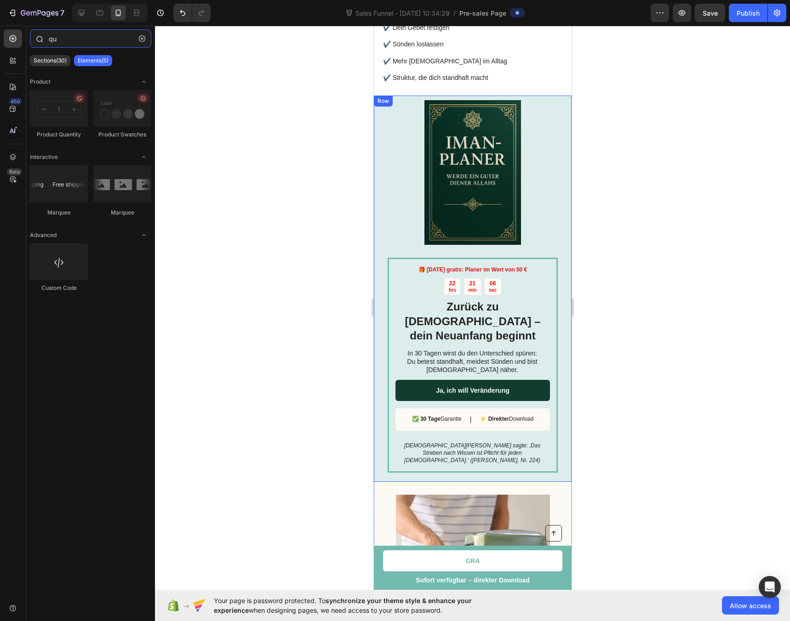
type input "q"
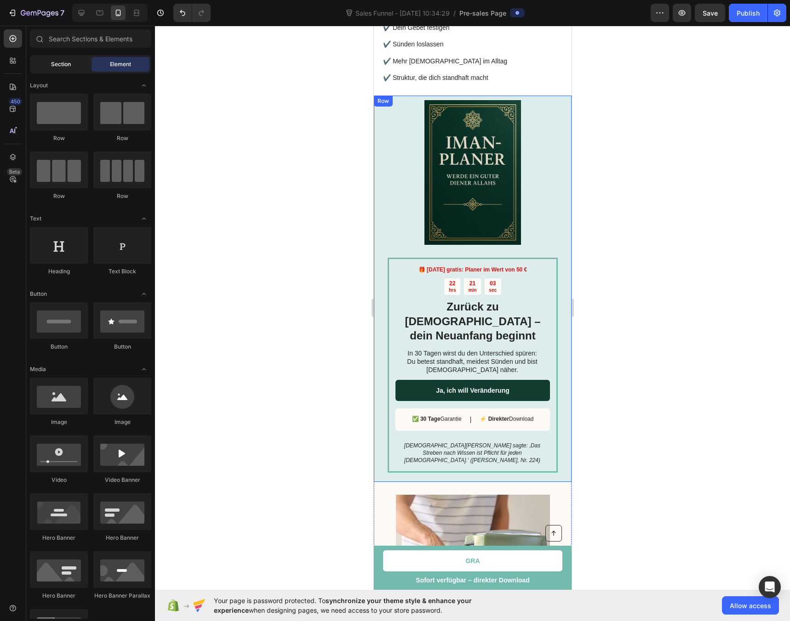
click at [64, 68] on span "Section" at bounding box center [61, 64] width 20 height 8
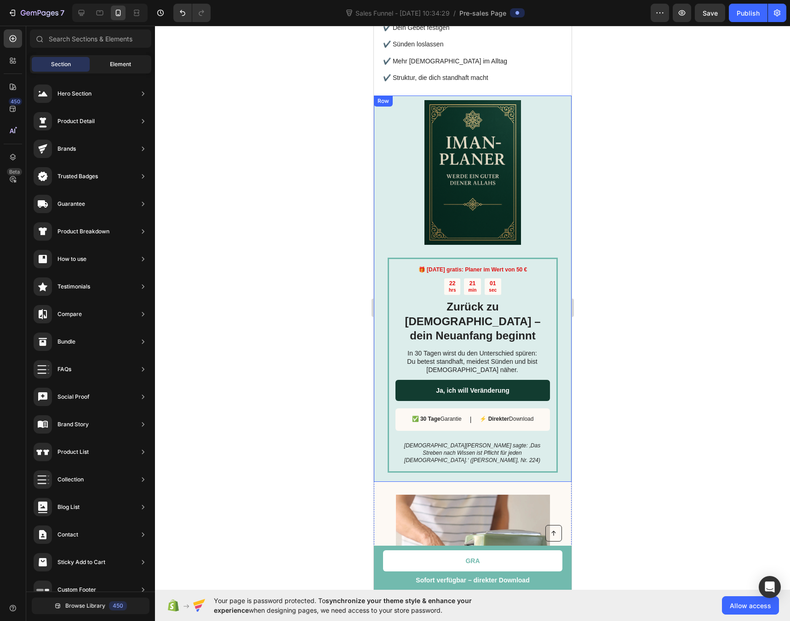
click at [111, 66] on span "Element" at bounding box center [120, 64] width 21 height 8
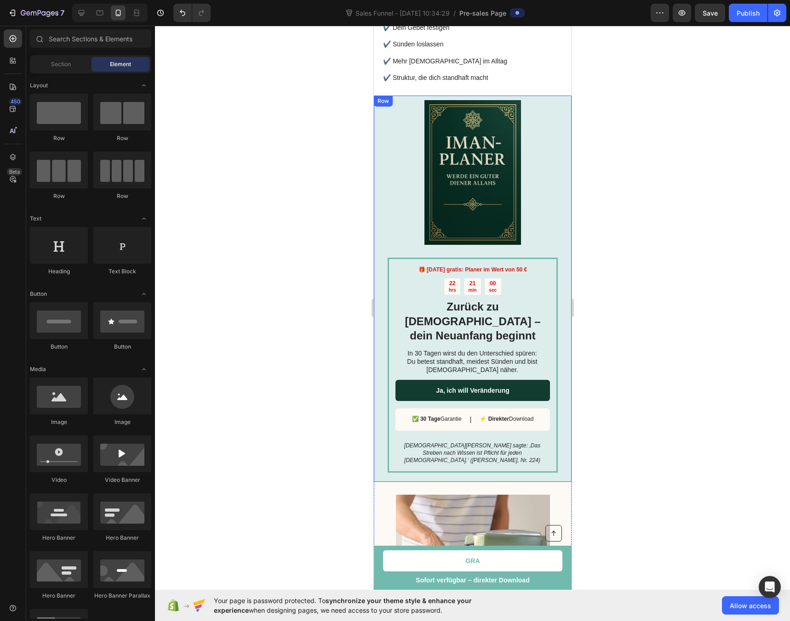
click at [256, 171] on div at bounding box center [472, 324] width 635 height 596
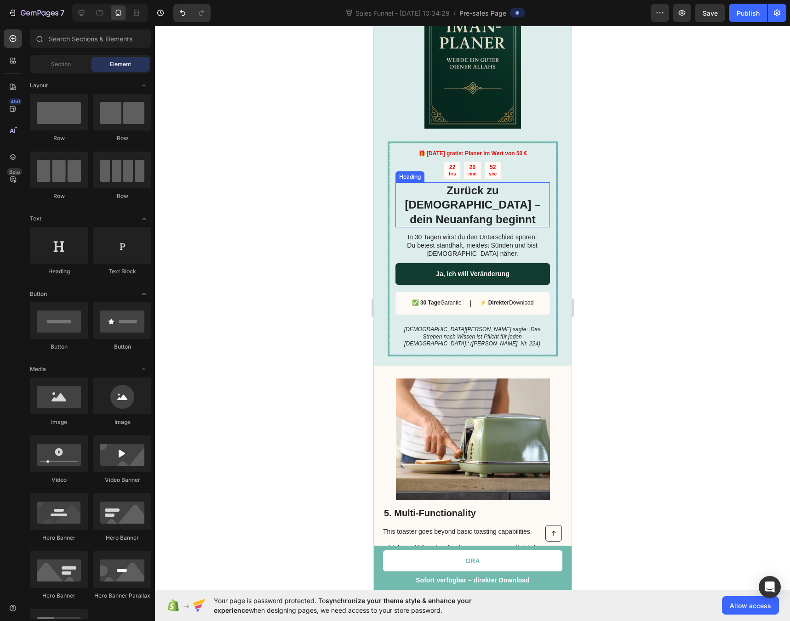
scroll to position [1054, 0]
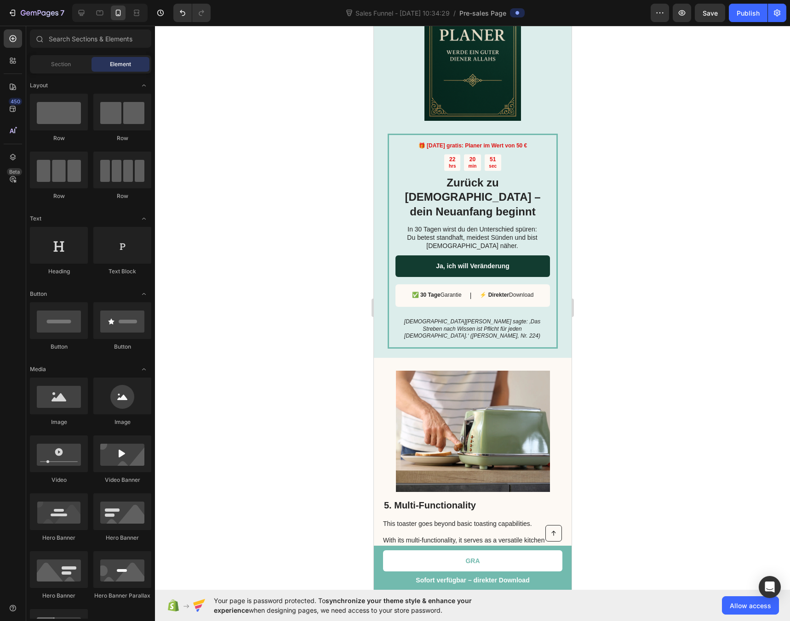
click at [285, 323] on div at bounding box center [472, 324] width 635 height 596
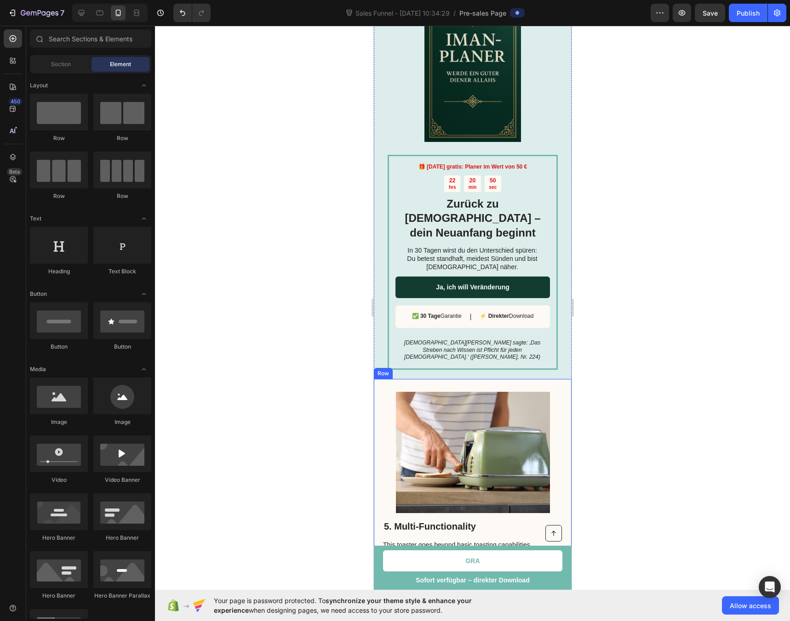
scroll to position [910, 0]
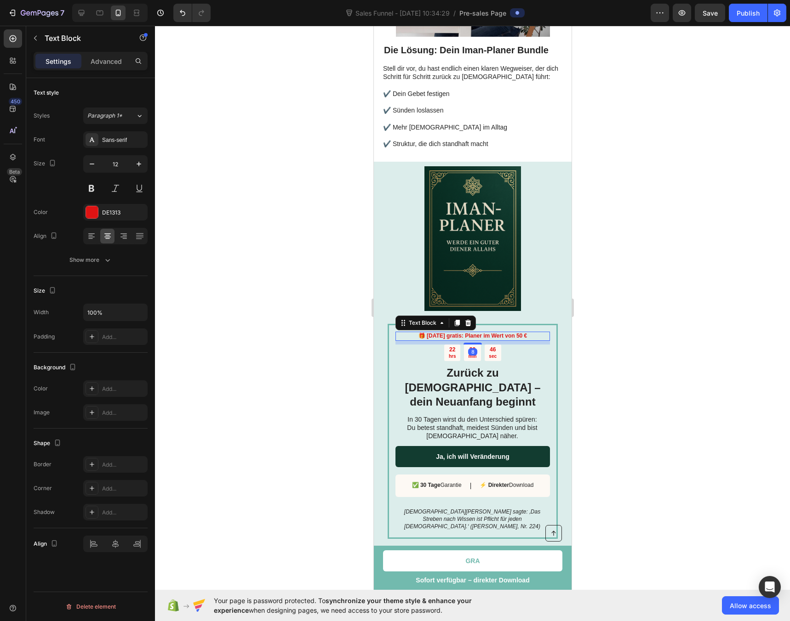
click at [489, 333] on strong "🎁 [DATE] gratis: Planer im Wert von 50 €" at bounding box center [472, 336] width 109 height 6
click at [525, 333] on p "🎁 [DATE] gratis: Planer im Wert von 50 €" at bounding box center [472, 336] width 153 height 7
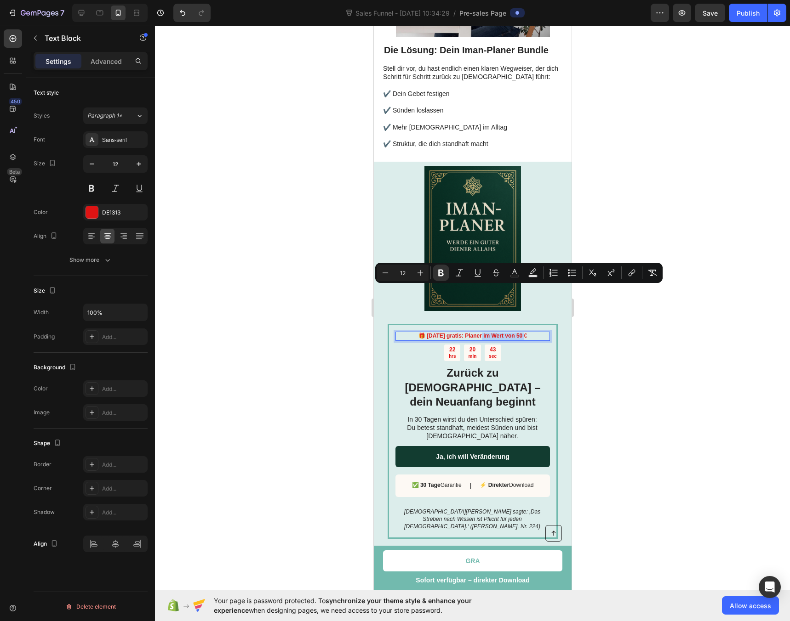
drag, startPoint x: 523, startPoint y: 291, endPoint x: 478, endPoint y: 291, distance: 45.5
click at [478, 333] on p "🎁 [DATE] gratis: Planer im Wert von 50 €" at bounding box center [472, 336] width 153 height 7
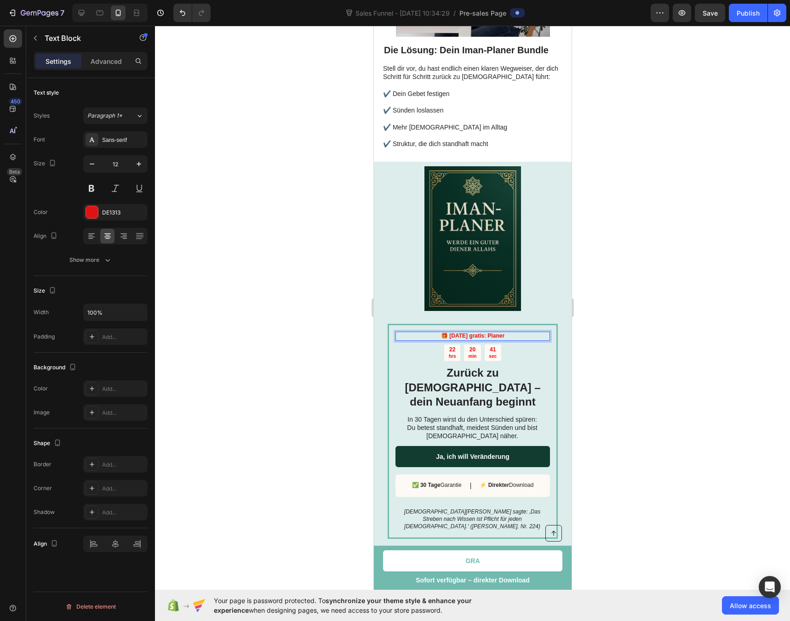
click at [262, 270] on div at bounding box center [472, 324] width 635 height 596
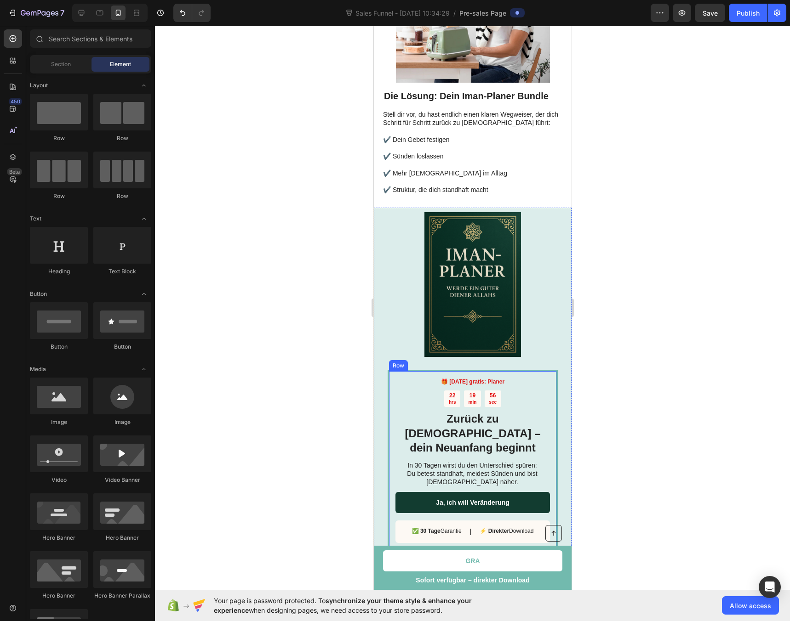
scroll to position [864, 0]
click at [667, 303] on div at bounding box center [472, 324] width 635 height 596
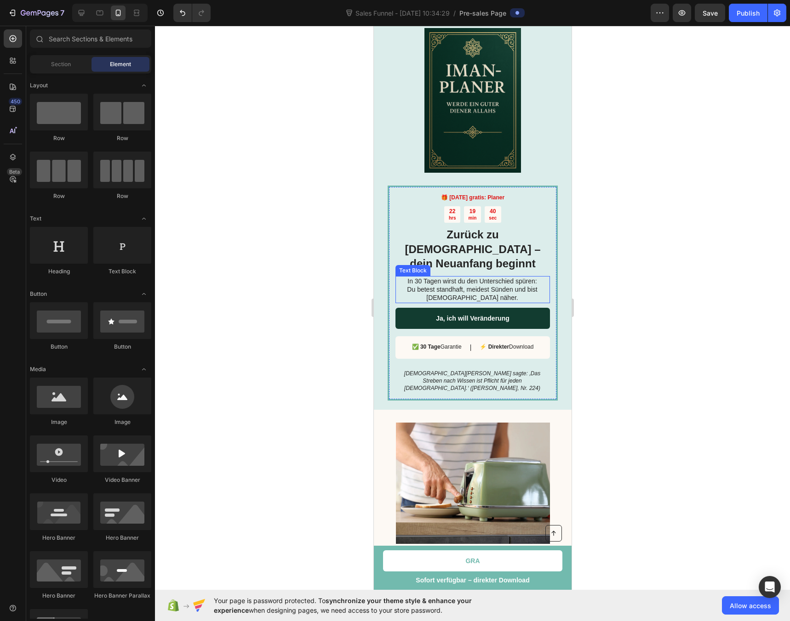
scroll to position [922, 0]
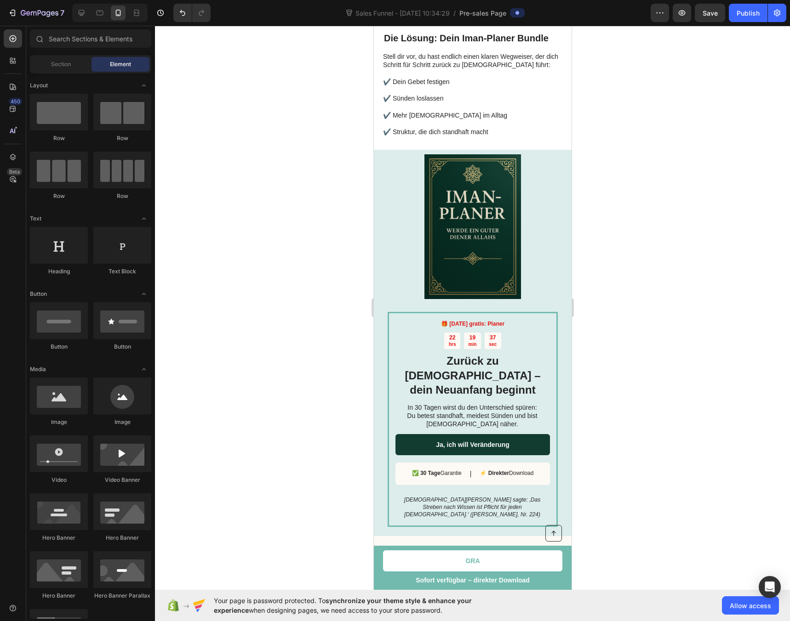
click at [643, 366] on div at bounding box center [472, 324] width 635 height 596
click at [456, 189] on img at bounding box center [472, 226] width 145 height 145
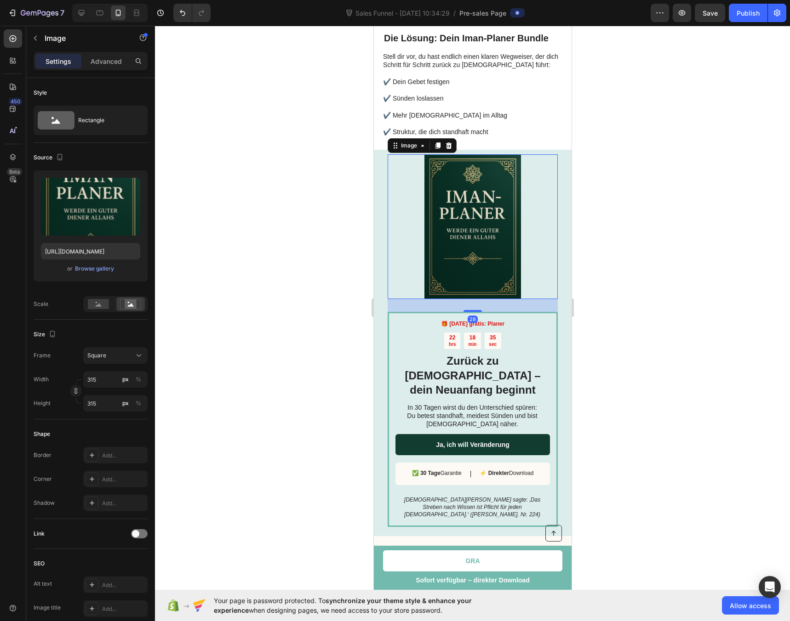
click at [461, 186] on img at bounding box center [472, 226] width 145 height 145
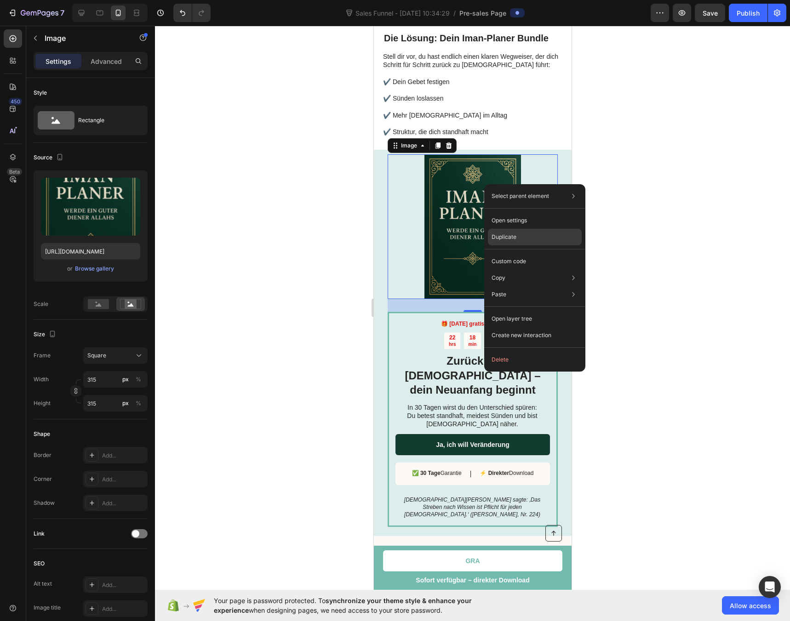
click at [510, 234] on p "Duplicate" at bounding box center [503, 237] width 25 height 8
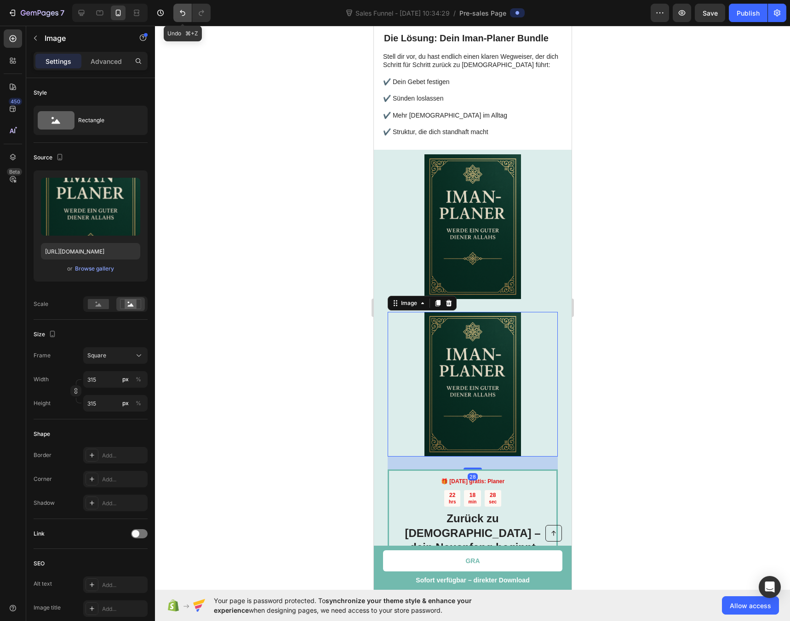
click at [178, 12] on icon "Undo/Redo" at bounding box center [182, 12] width 9 height 9
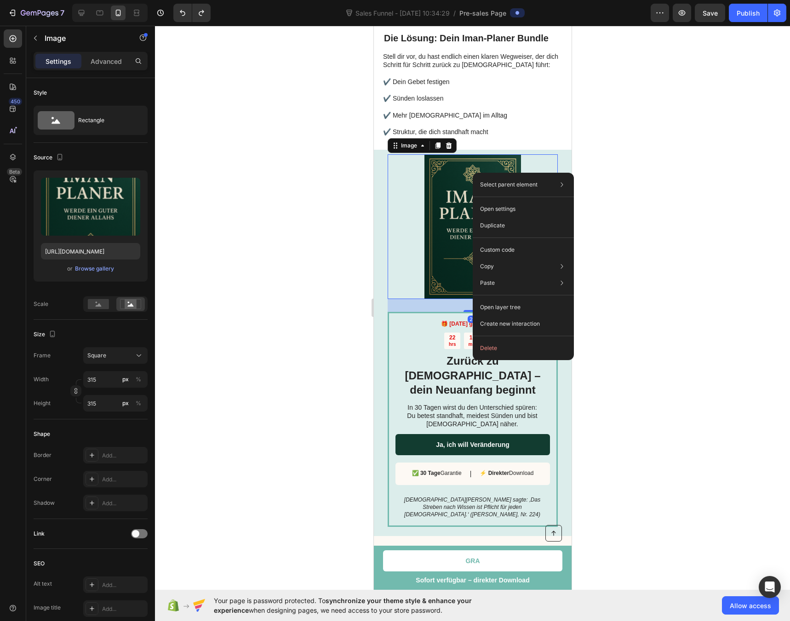
click at [455, 177] on img at bounding box center [472, 226] width 145 height 145
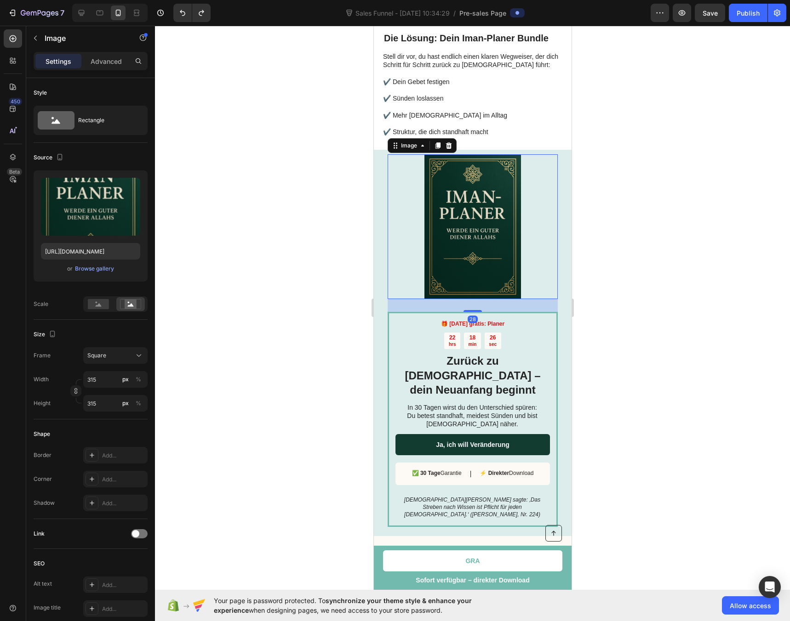
click at [455, 177] on img at bounding box center [472, 226] width 145 height 145
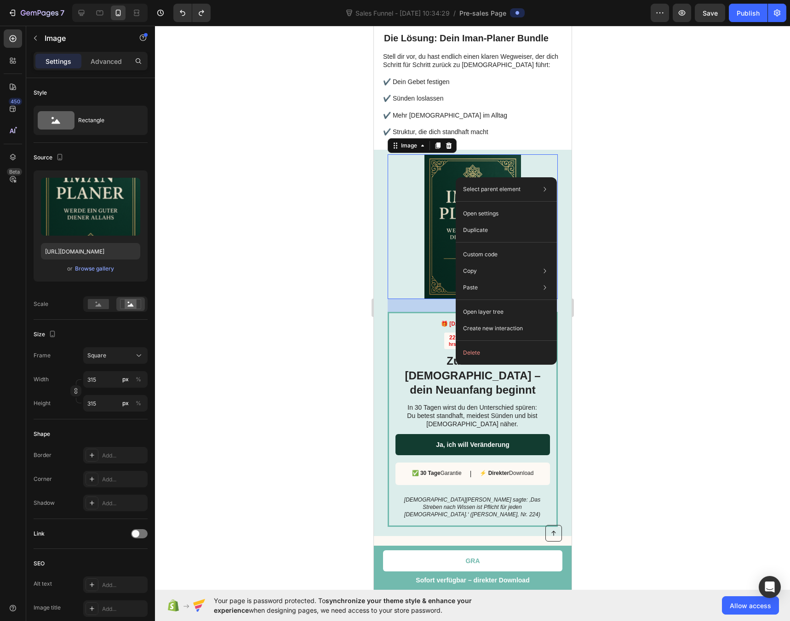
drag, startPoint x: 455, startPoint y: 177, endPoint x: 829, endPoint y: 204, distance: 374.6
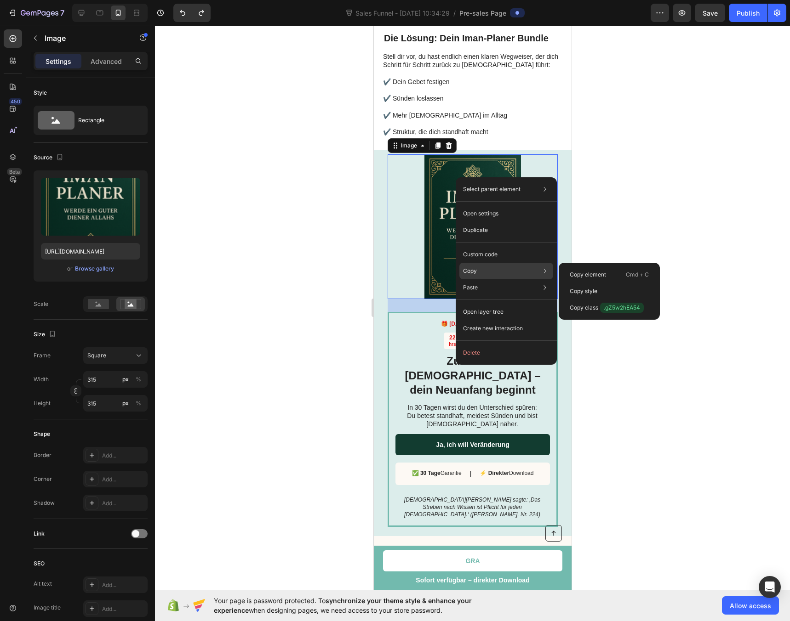
click at [472, 269] on p "Copy" at bounding box center [470, 271] width 14 height 8
click at [586, 273] on p "Copy element" at bounding box center [587, 275] width 36 height 8
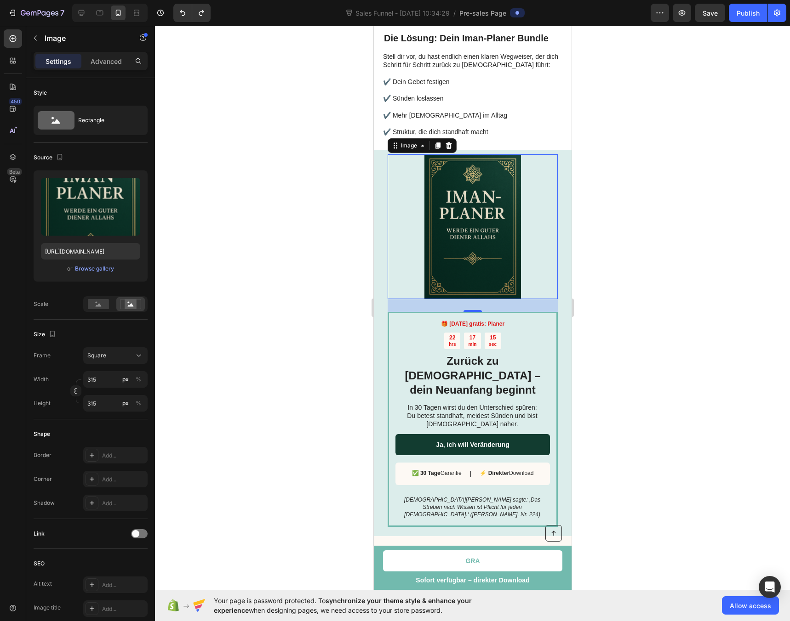
click at [692, 211] on div at bounding box center [472, 324] width 635 height 596
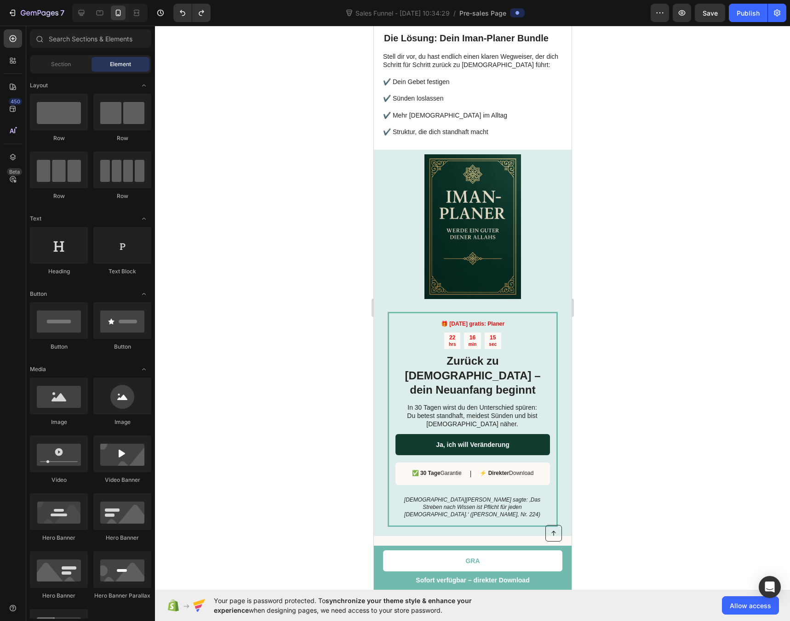
click at [677, 261] on div at bounding box center [472, 324] width 635 height 596
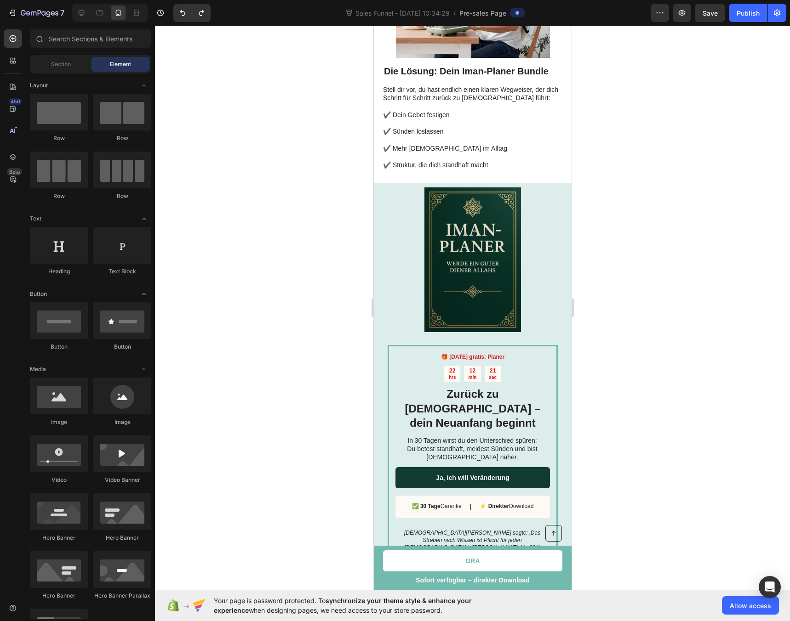
scroll to position [920, 0]
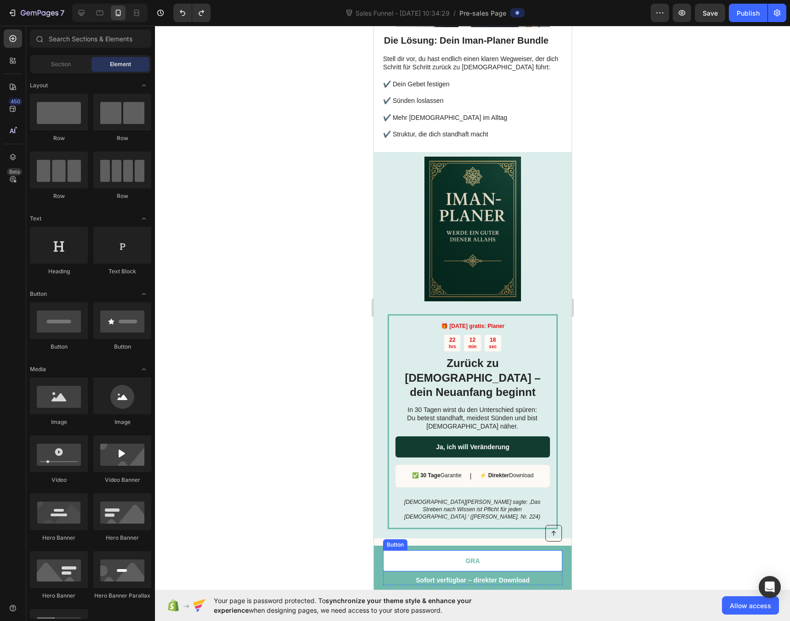
click at [284, 432] on div at bounding box center [472, 324] width 635 height 596
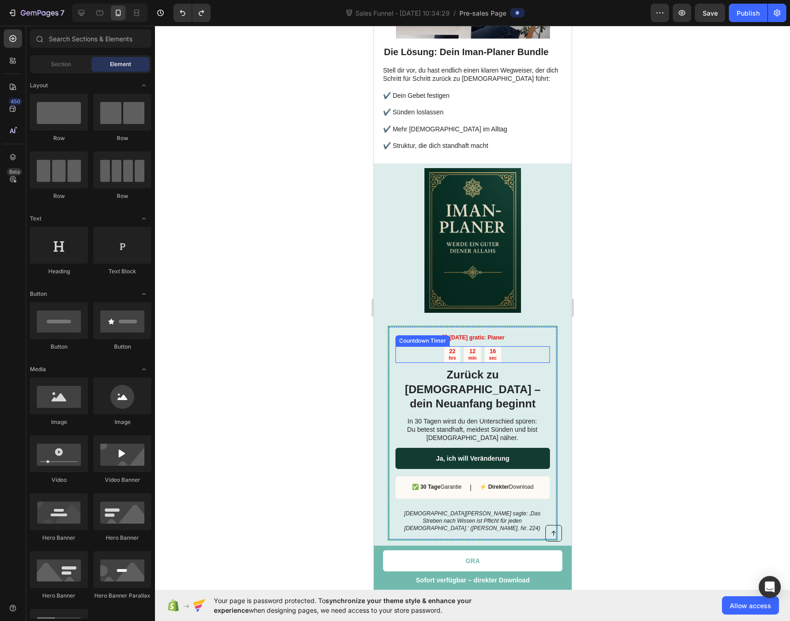
scroll to position [921, 0]
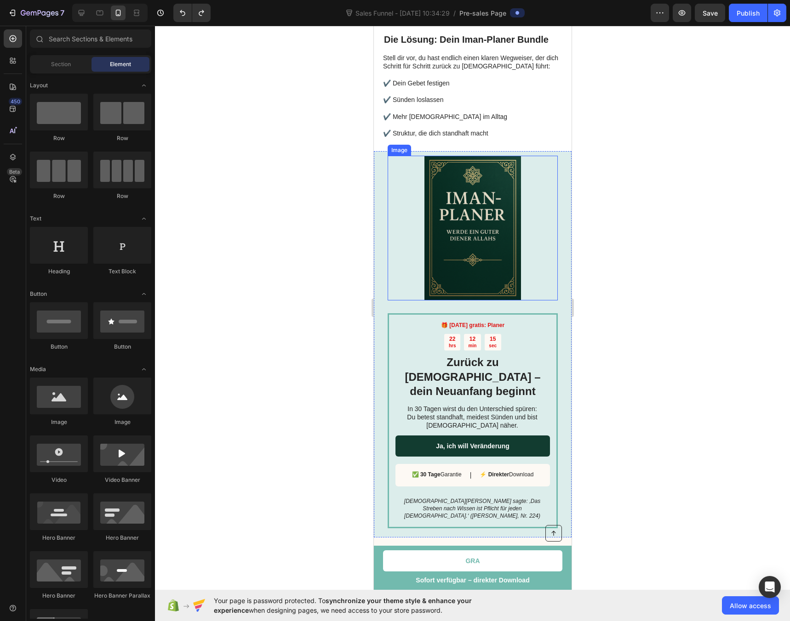
click at [463, 175] on img at bounding box center [472, 228] width 145 height 145
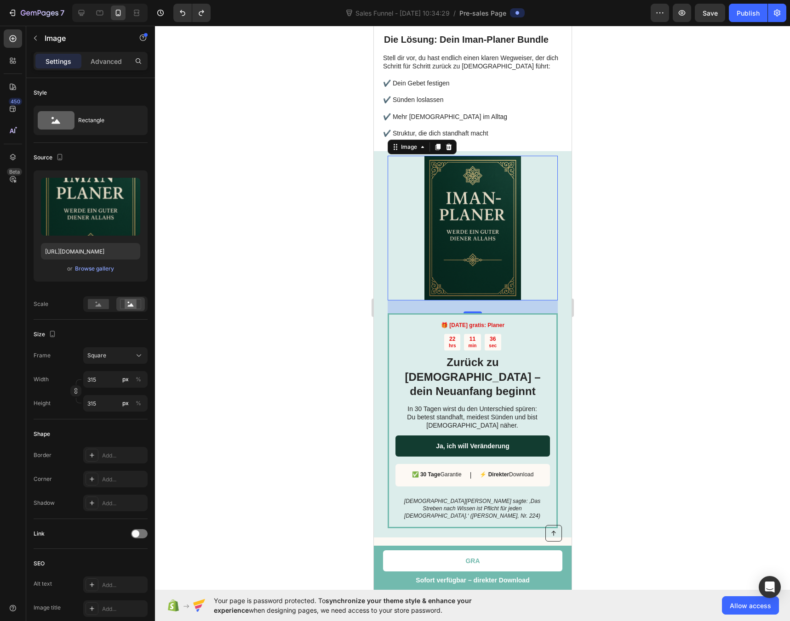
click at [660, 286] on div at bounding box center [472, 324] width 635 height 596
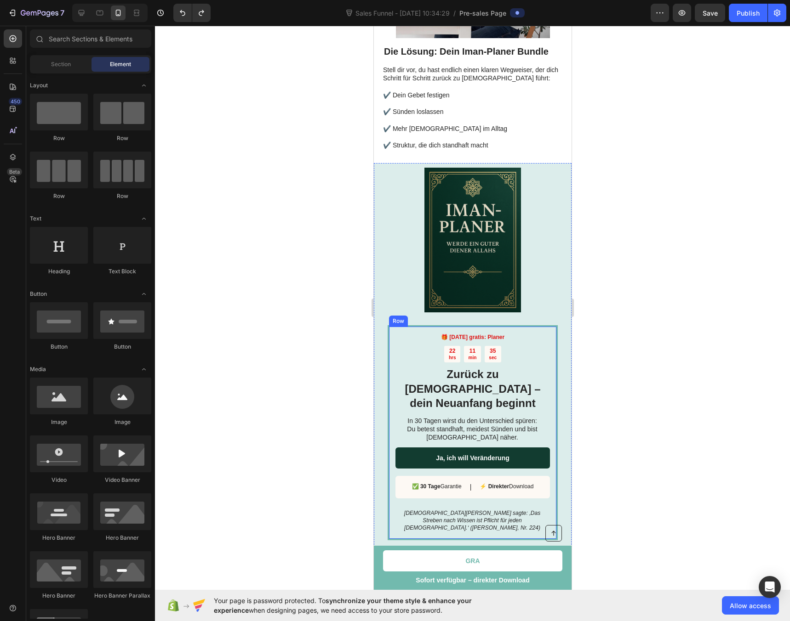
scroll to position [908, 0]
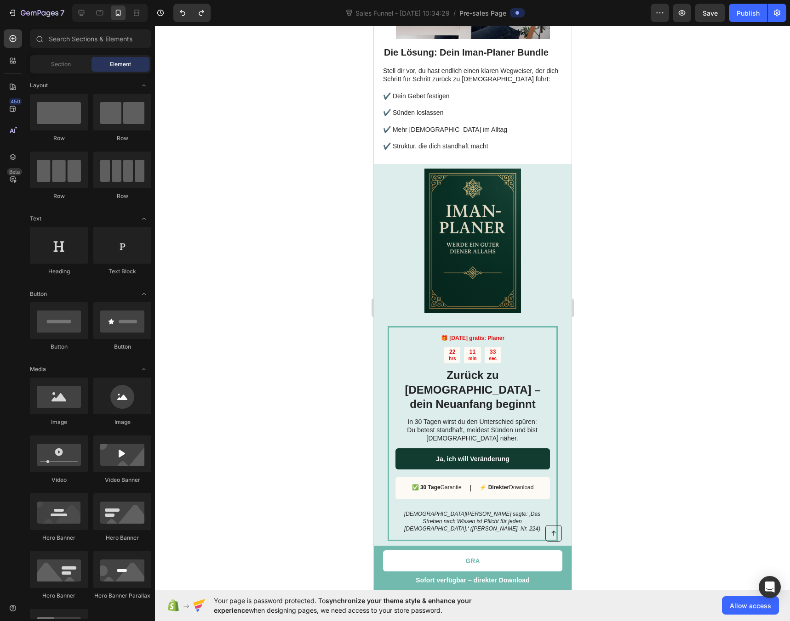
click at [331, 262] on div at bounding box center [472, 324] width 635 height 596
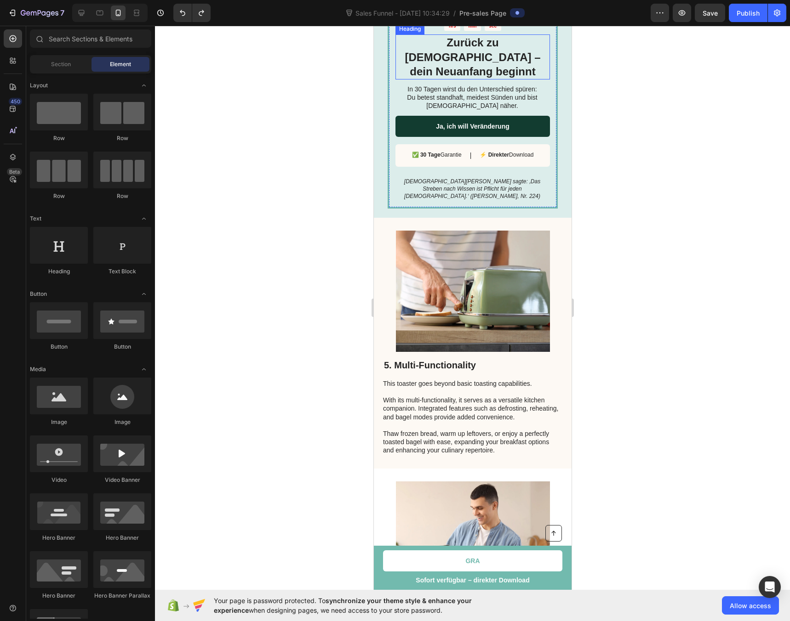
scroll to position [1252, 0]
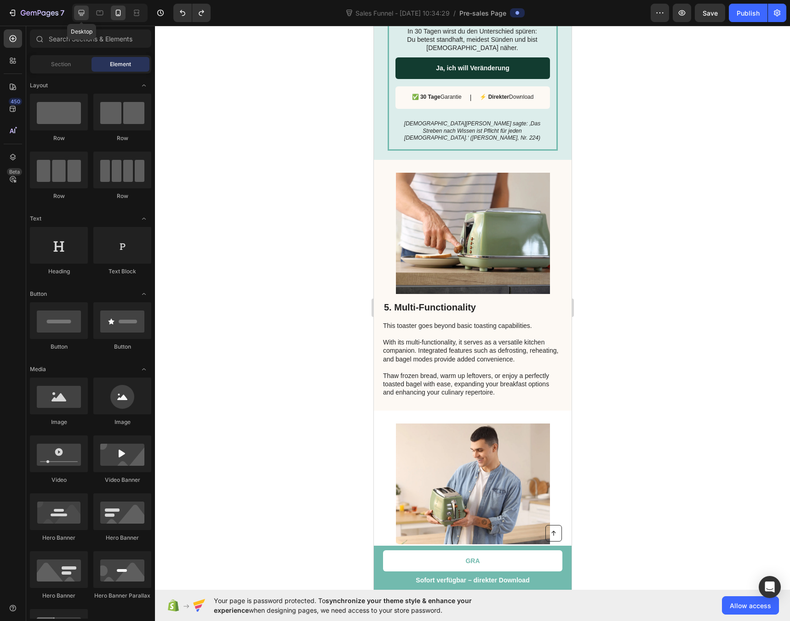
click at [80, 13] on icon at bounding box center [81, 12] width 9 height 9
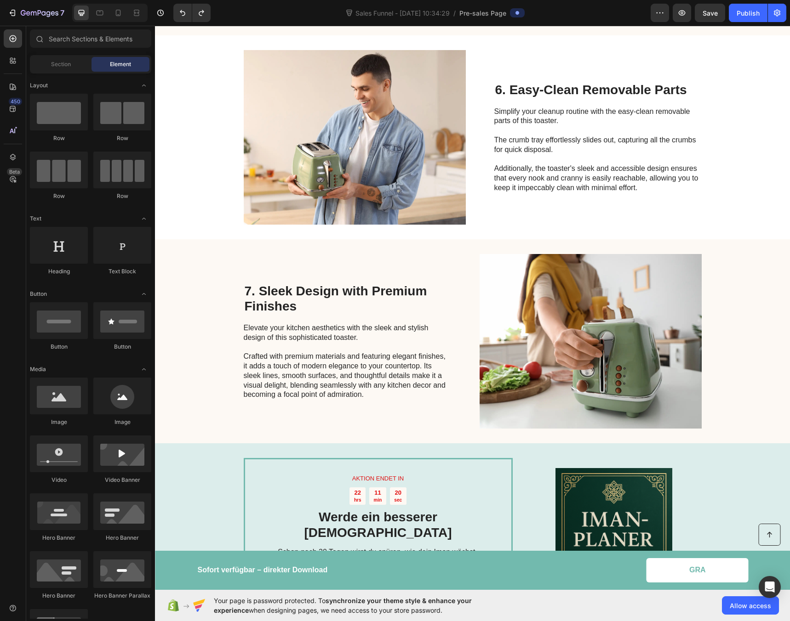
scroll to position [1530, 0]
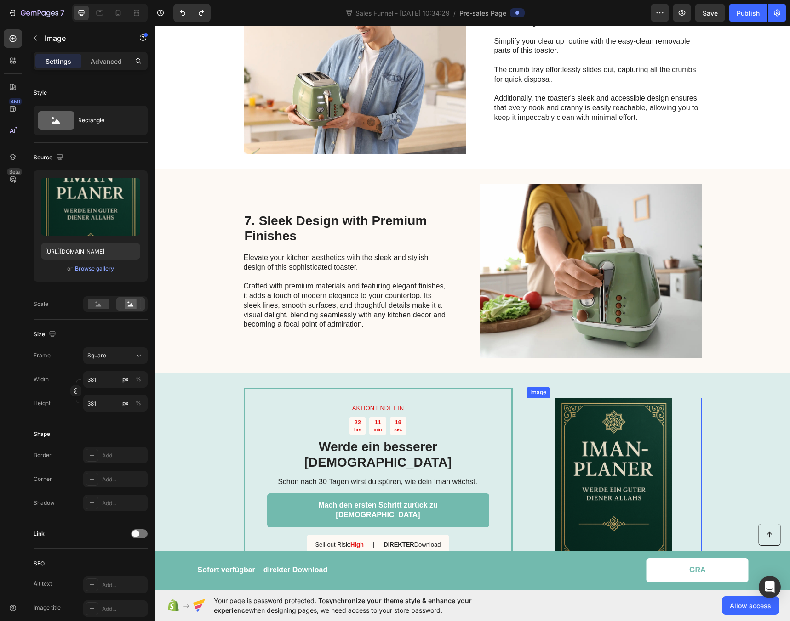
click at [601, 406] on img at bounding box center [613, 485] width 175 height 175
click at [85, 270] on div "Browse gallery" at bounding box center [94, 269] width 39 height 8
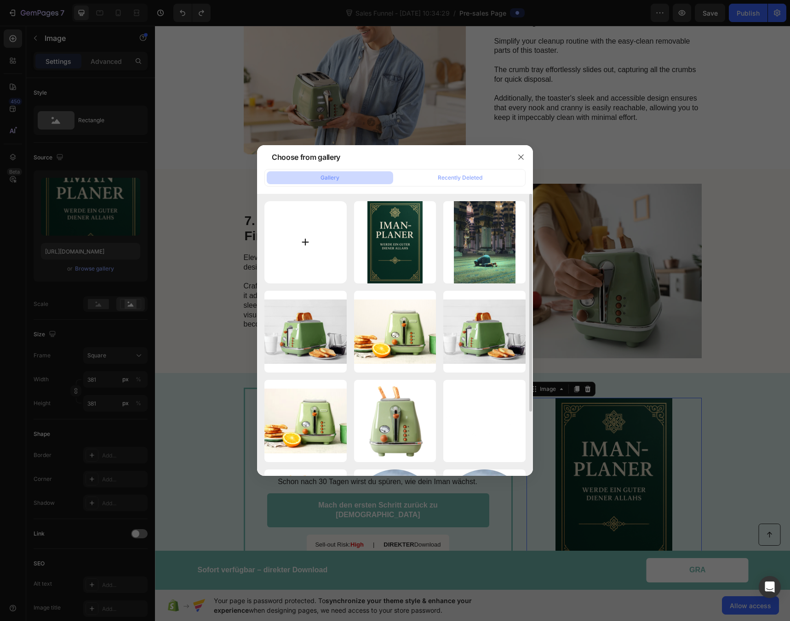
click at [321, 227] on input "file" at bounding box center [305, 242] width 82 height 82
type input "C:\fakepath\ChatGPT Image [DATE], 12_18_39.png"
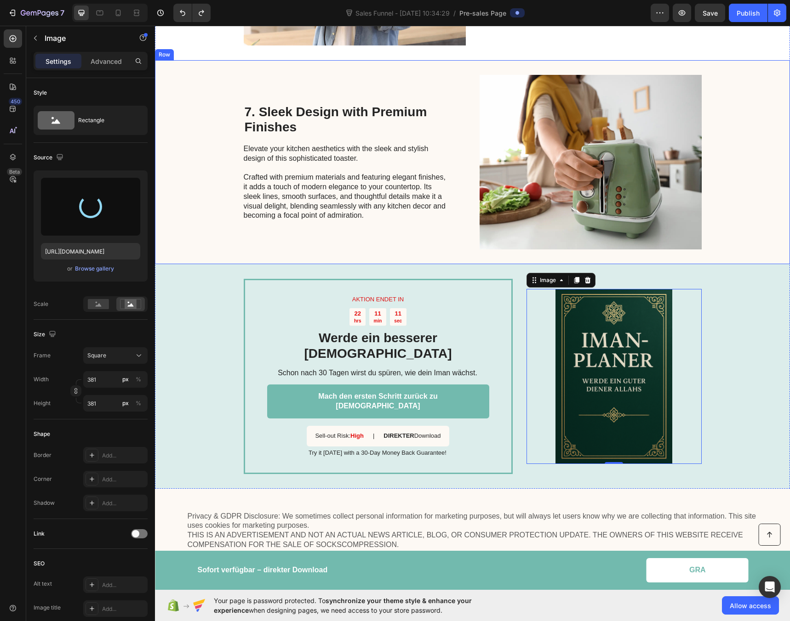
scroll to position [1640, 0]
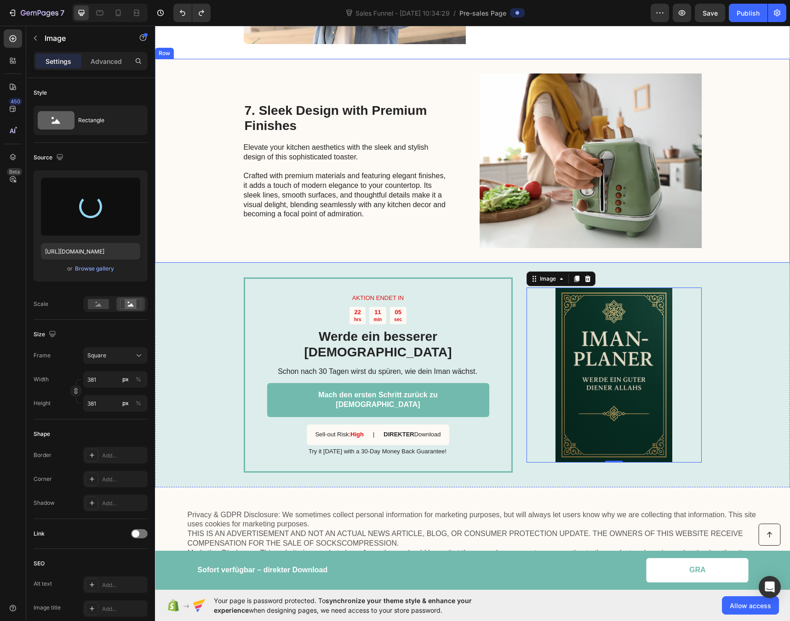
type input "[URL][DOMAIN_NAME]"
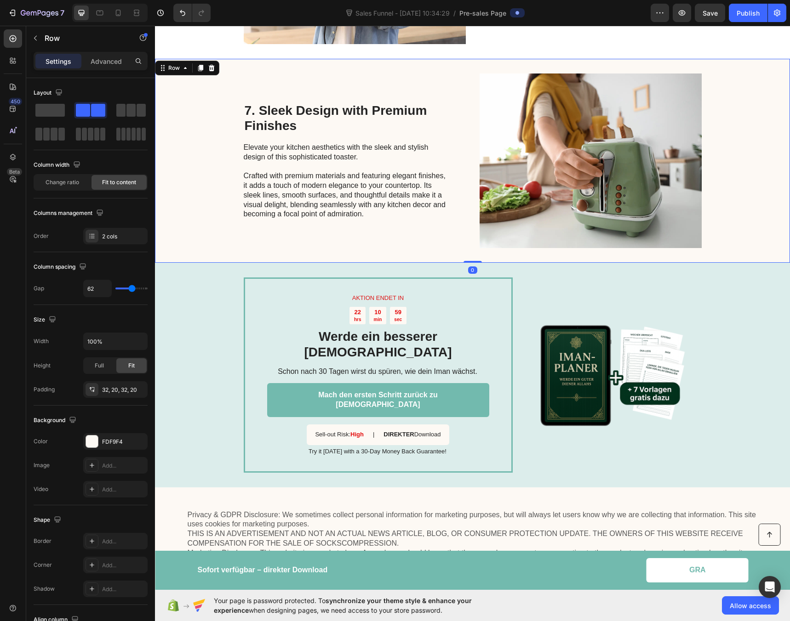
click at [760, 168] on div "7. Sleek Design with Premium Finishes Heading Elevate your kitchen aesthetics w…" at bounding box center [472, 161] width 635 height 204
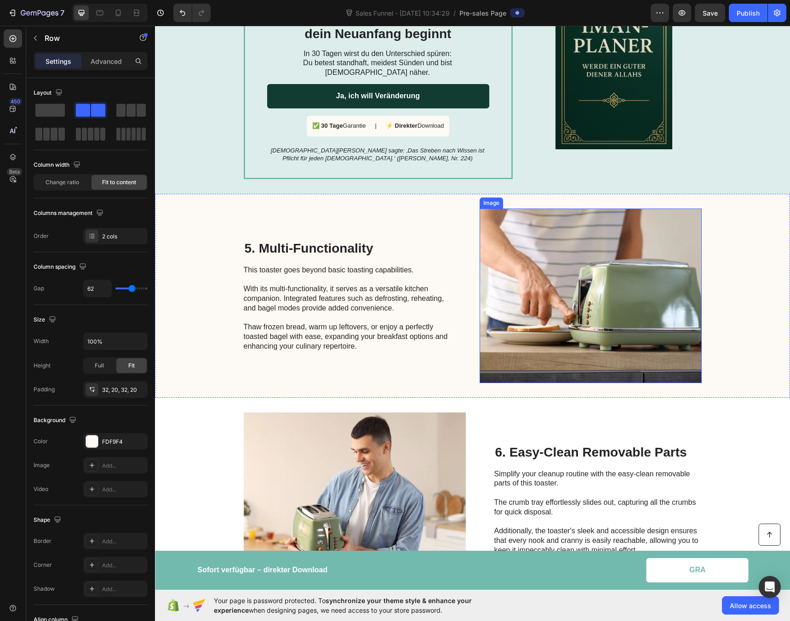
scroll to position [739, 0]
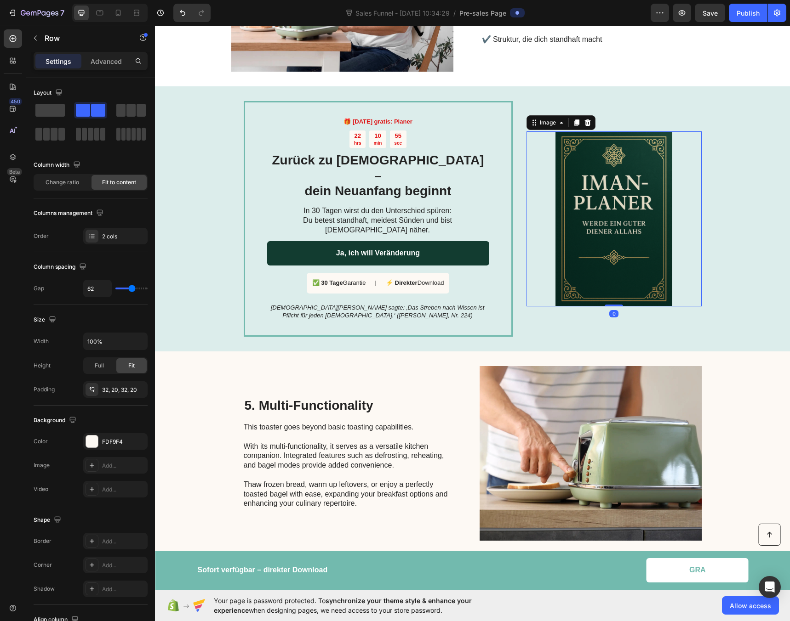
click at [620, 136] on img at bounding box center [613, 218] width 175 height 175
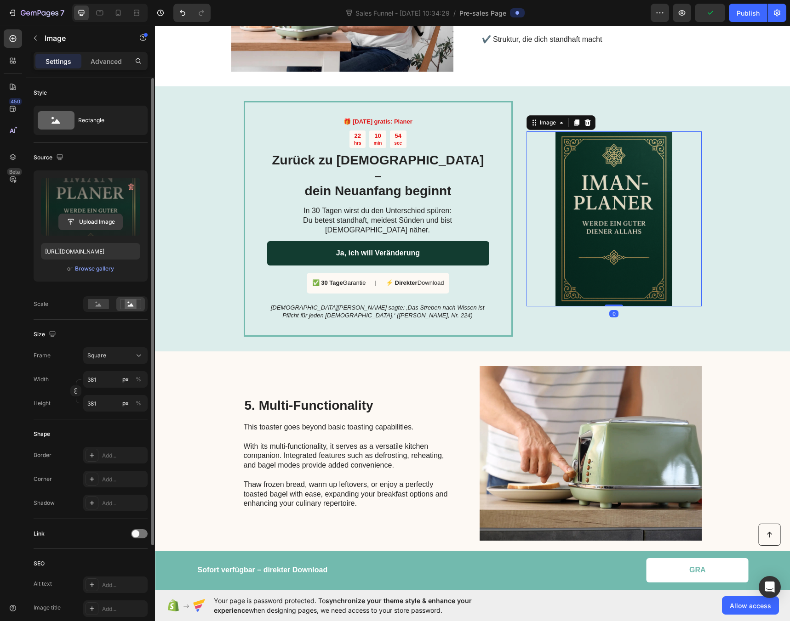
click at [95, 224] on input "file" at bounding box center [90, 222] width 63 height 16
click at [61, 195] on label at bounding box center [90, 207] width 99 height 58
click at [61, 214] on input "file" at bounding box center [90, 222] width 63 height 16
click at [85, 271] on div "Browse gallery" at bounding box center [94, 269] width 39 height 8
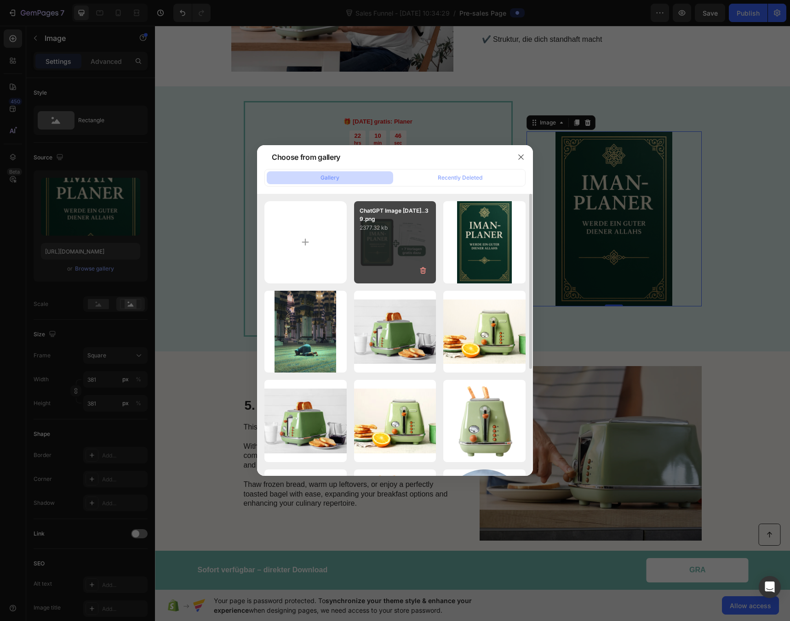
click at [398, 245] on div "ChatGPT Image [DATE]..39.png 2377.32 kb" at bounding box center [395, 242] width 82 height 82
type input "[URL][DOMAIN_NAME]"
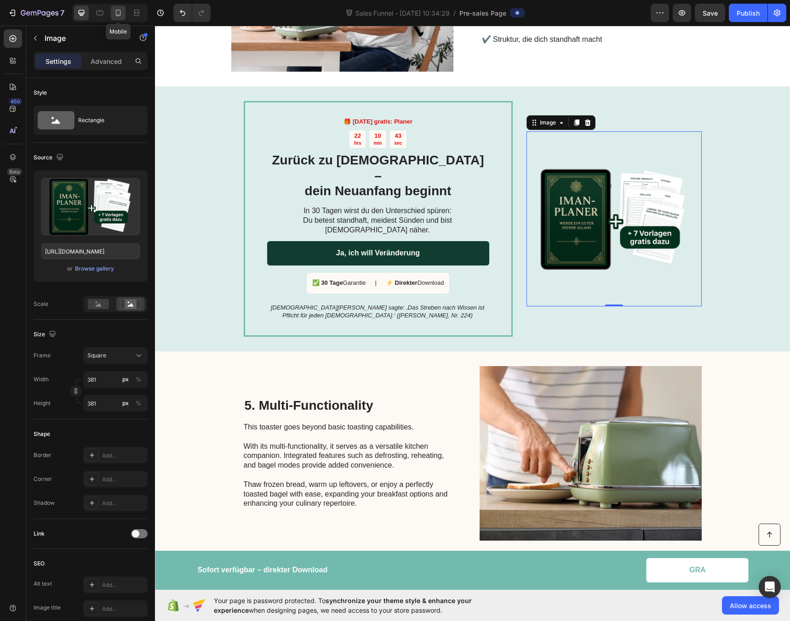
click at [119, 12] on icon at bounding box center [118, 12] width 9 height 9
type input "315"
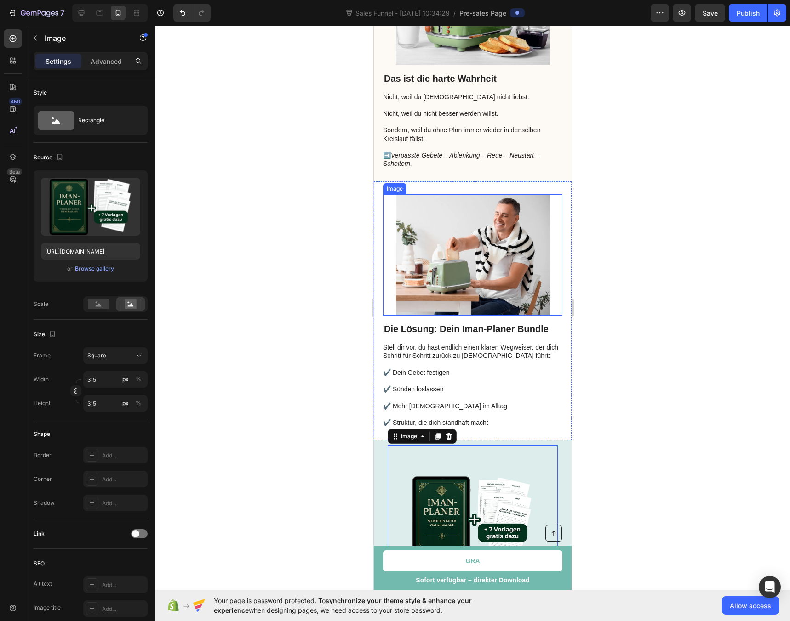
scroll to position [771, 0]
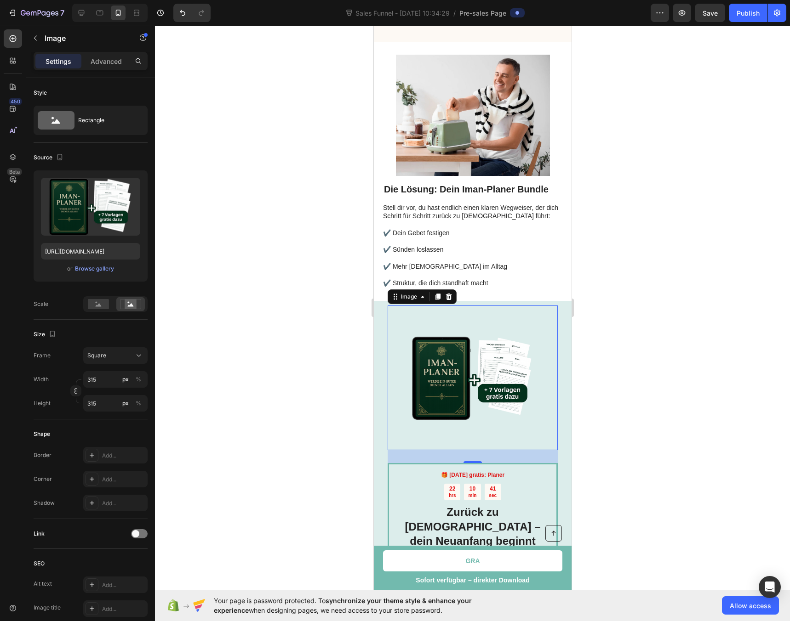
click at [659, 258] on div at bounding box center [472, 324] width 635 height 596
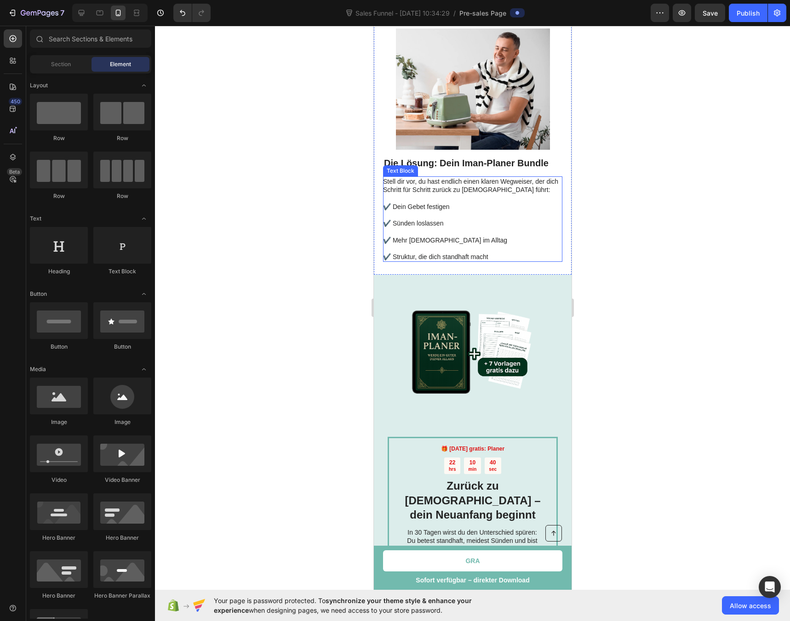
scroll to position [849, 0]
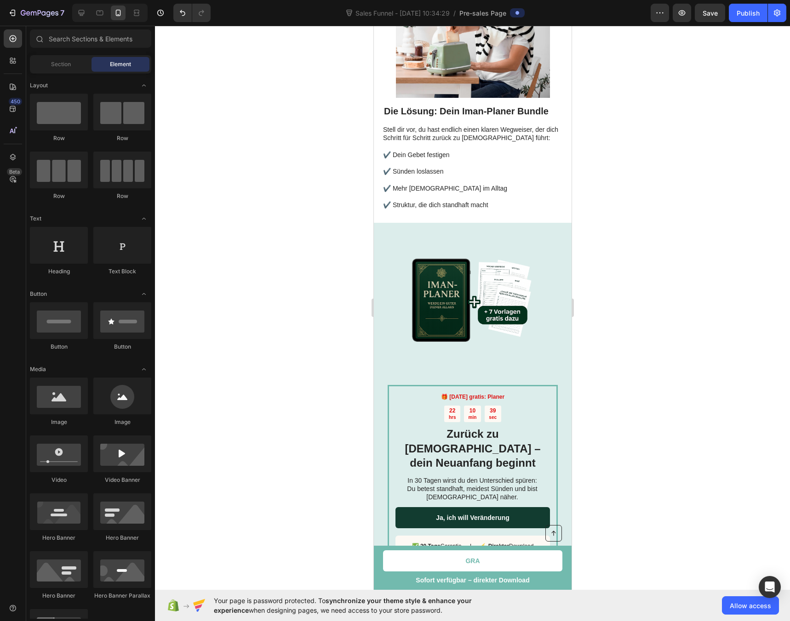
click at [259, 266] on div at bounding box center [472, 324] width 635 height 596
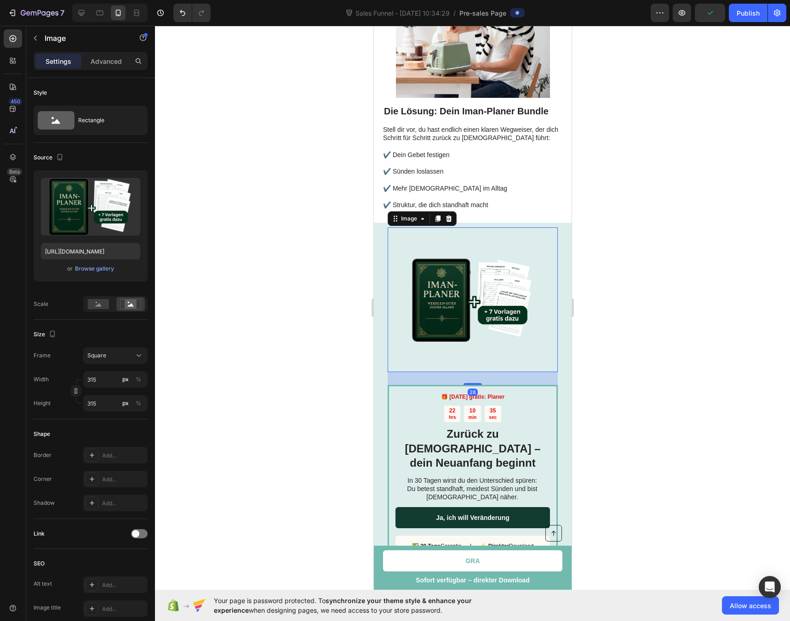
click at [411, 244] on img at bounding box center [472, 299] width 145 height 145
click at [421, 238] on img at bounding box center [472, 299] width 145 height 145
click at [241, 221] on div at bounding box center [472, 324] width 635 height 596
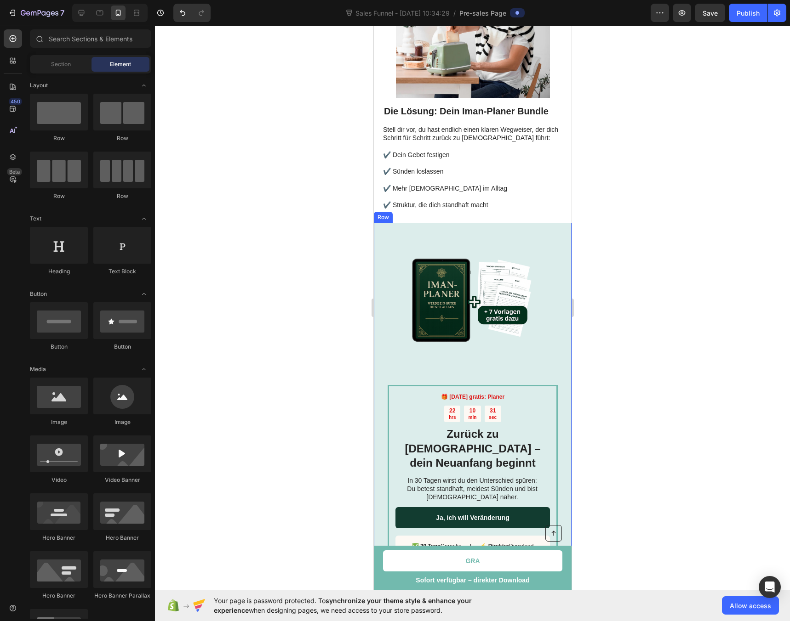
click at [430, 236] on img at bounding box center [472, 299] width 145 height 145
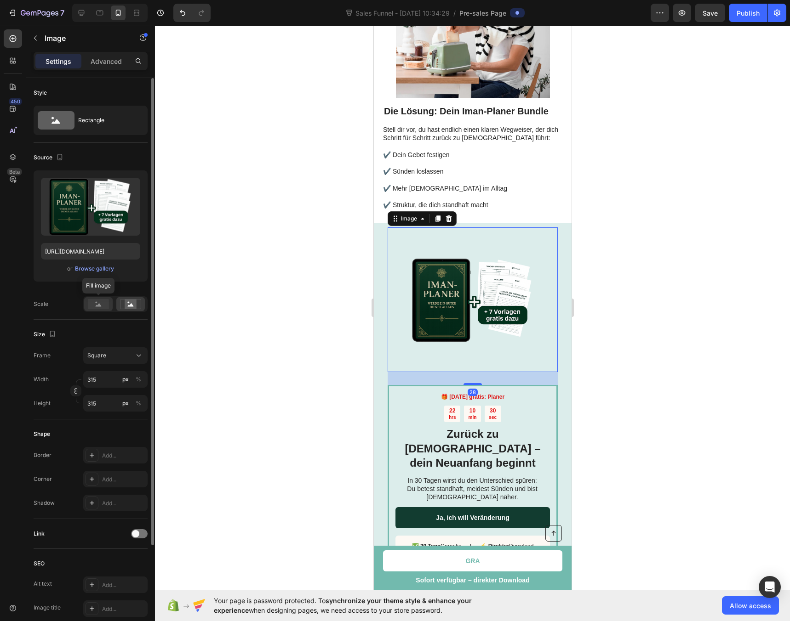
click at [90, 305] on rect at bounding box center [98, 304] width 21 height 10
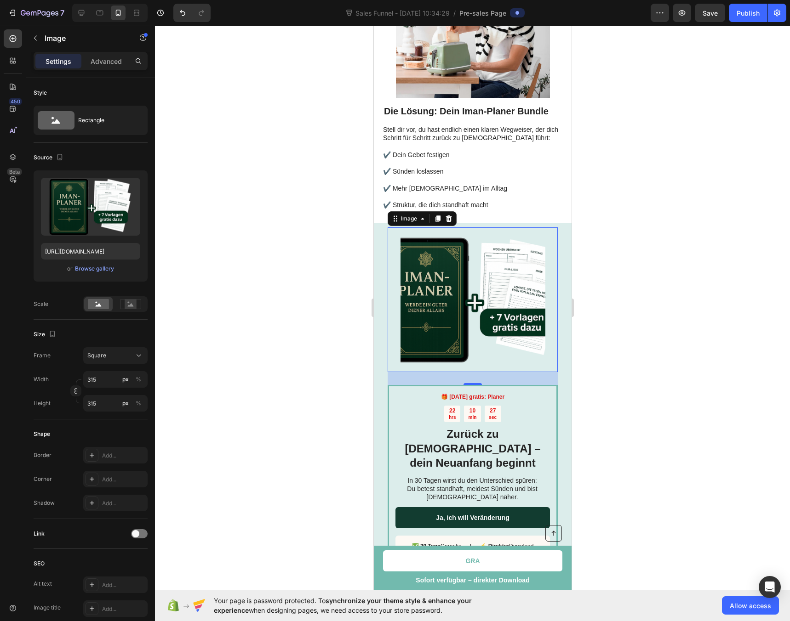
click at [436, 240] on img at bounding box center [472, 299] width 145 height 145
click at [323, 235] on div at bounding box center [472, 324] width 635 height 596
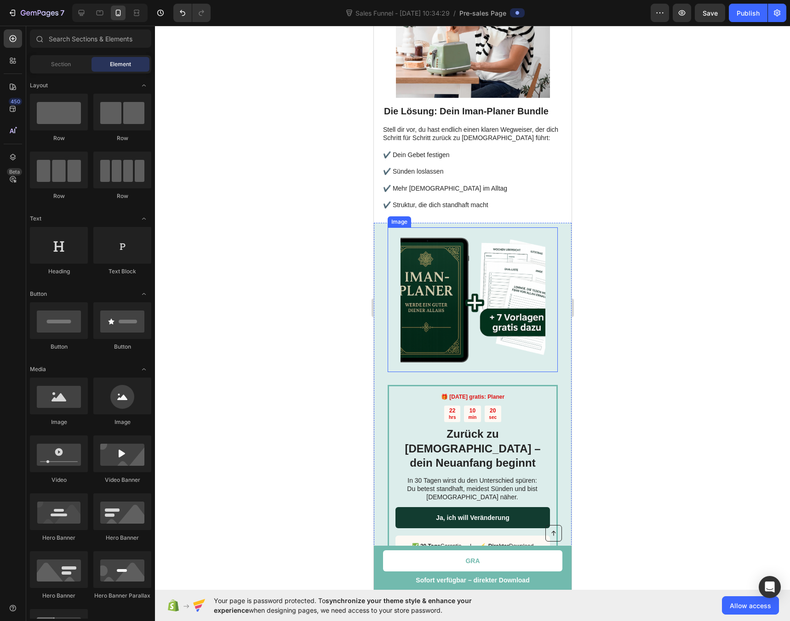
click at [459, 235] on img at bounding box center [472, 299] width 145 height 145
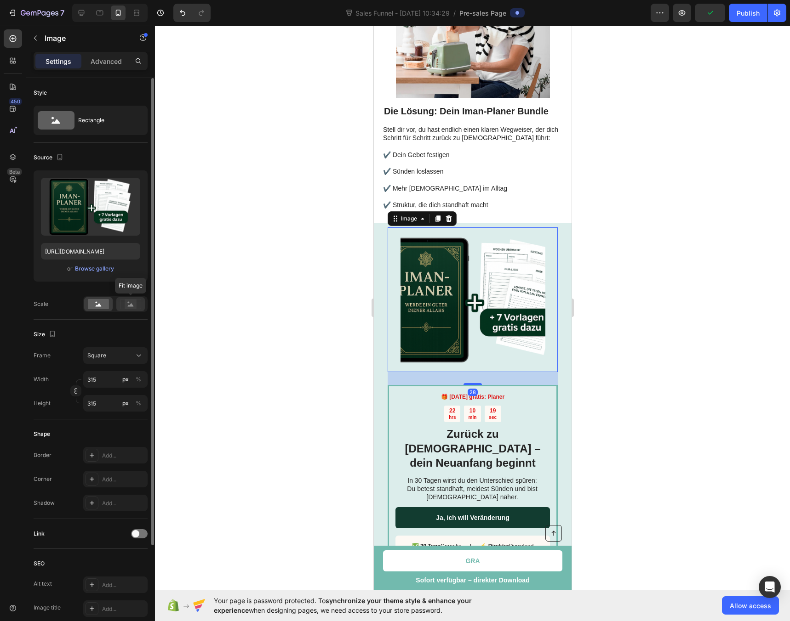
click at [131, 307] on icon at bounding box center [131, 304] width 6 height 3
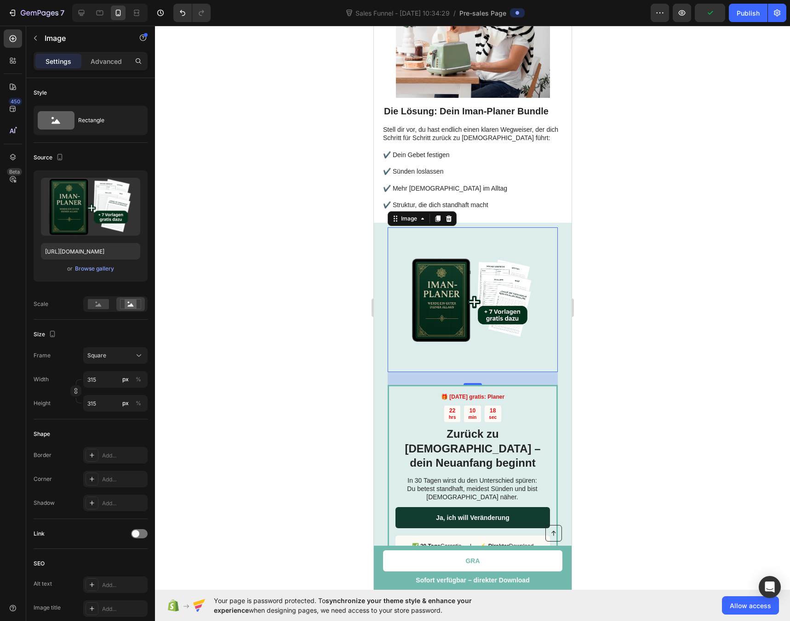
click at [361, 286] on div at bounding box center [472, 324] width 635 height 596
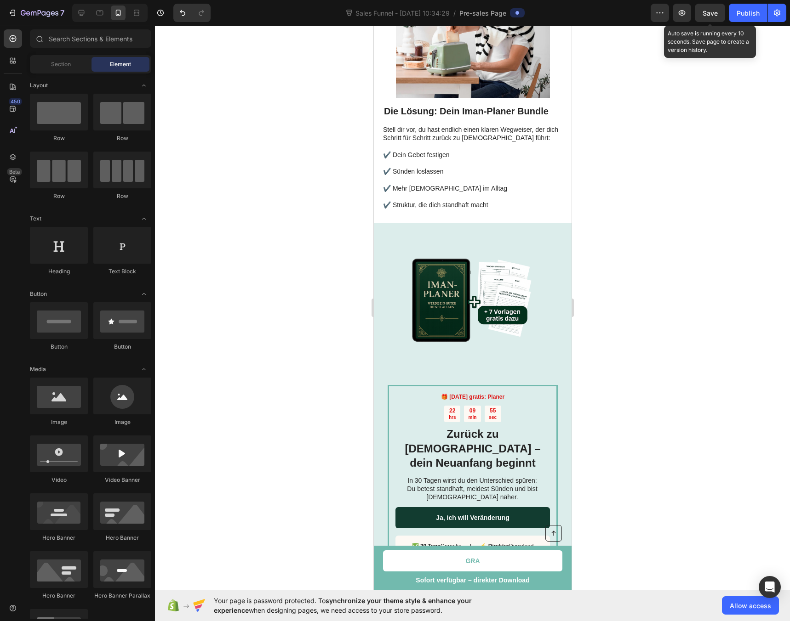
click at [712, 11] on span "Save" at bounding box center [709, 13] width 15 height 8
click at [491, 394] on strong "🎁 [DATE] gratis: Planer" at bounding box center [471, 397] width 63 height 6
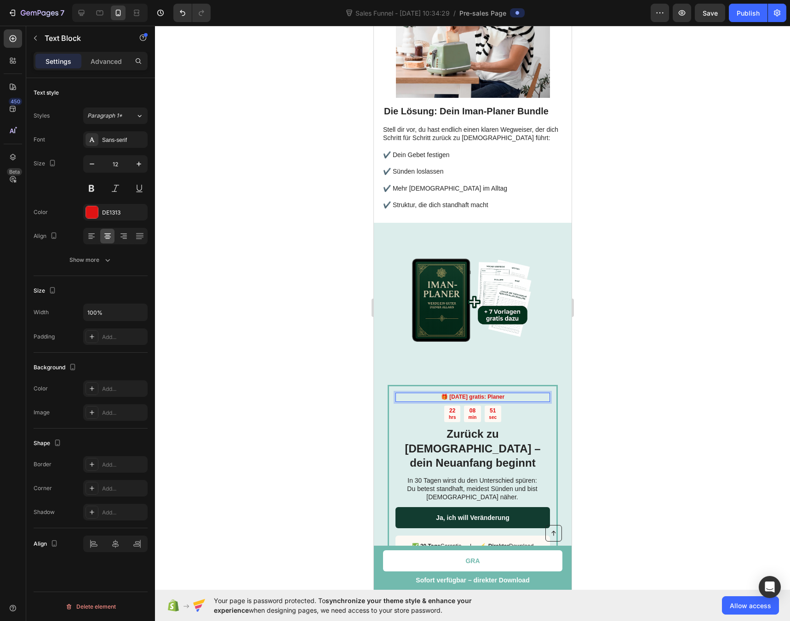
click at [494, 394] on strong "🎁 [DATE] gratis: Planer" at bounding box center [471, 397] width 63 height 6
click at [491, 394] on strong "🎁 [DATE] gratis: Planer" at bounding box center [471, 397] width 63 height 6
click at [252, 332] on div at bounding box center [472, 324] width 635 height 596
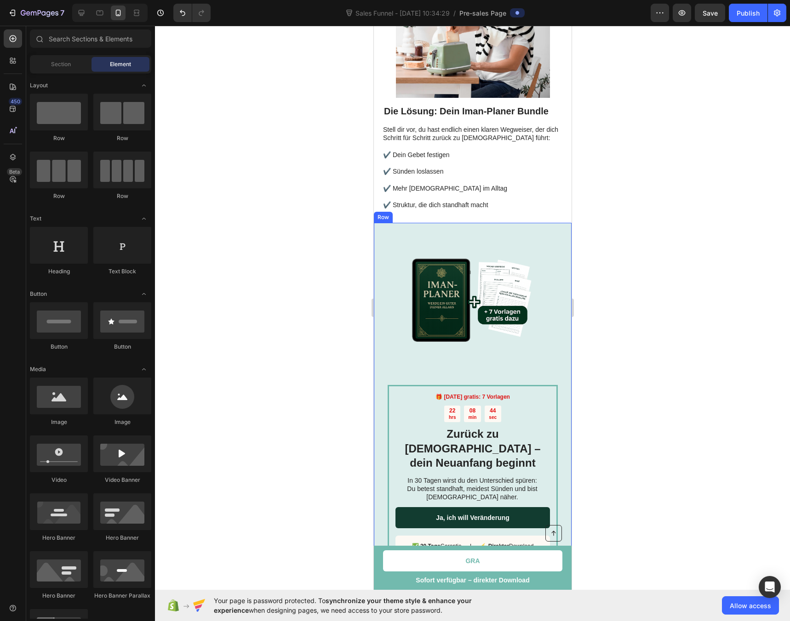
click at [269, 273] on div at bounding box center [472, 324] width 635 height 596
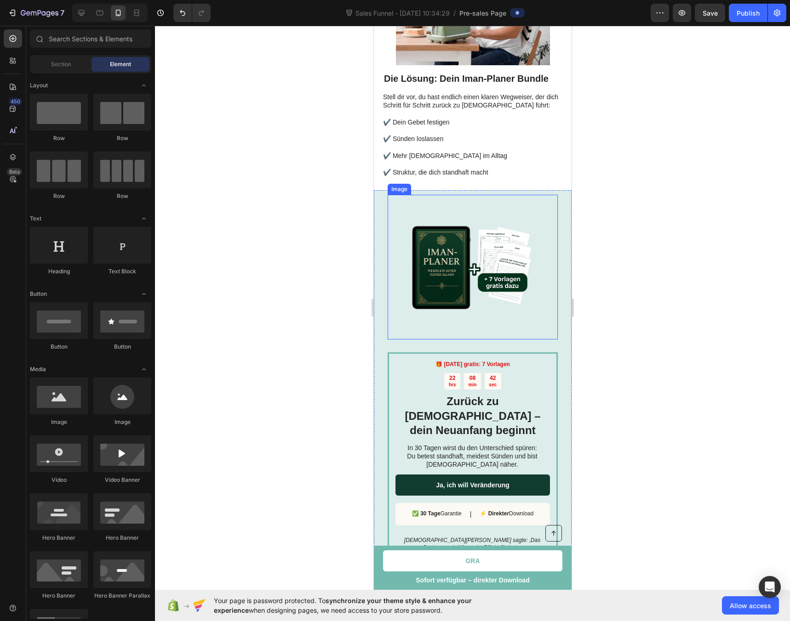
scroll to position [908, 0]
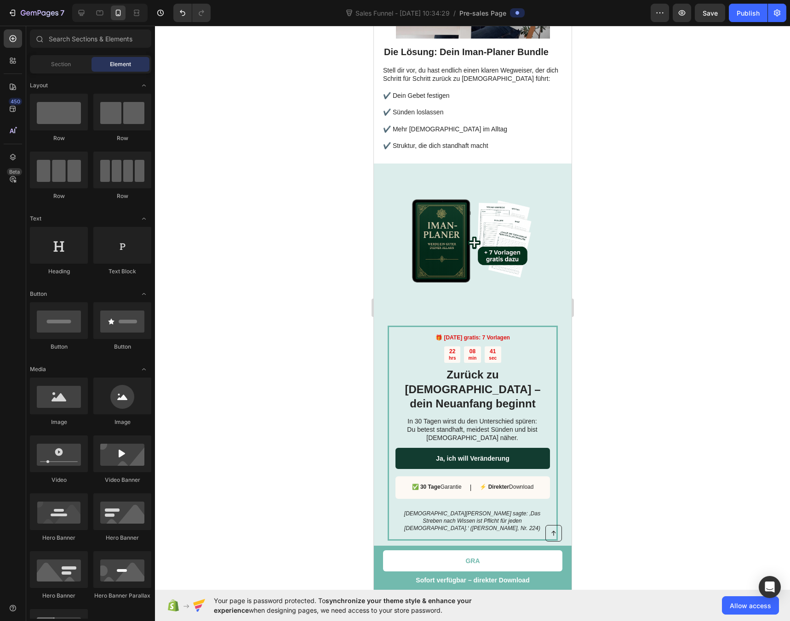
click at [200, 271] on div at bounding box center [472, 324] width 635 height 596
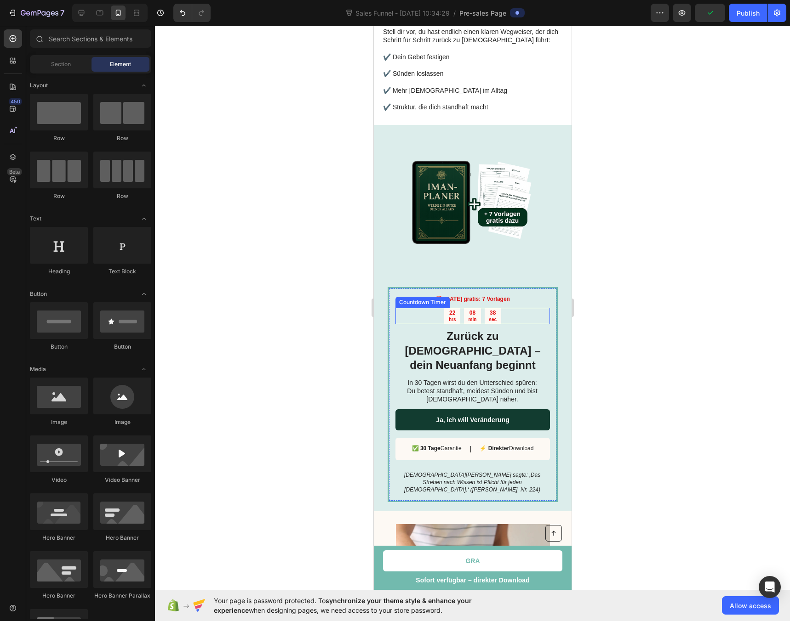
scroll to position [948, 0]
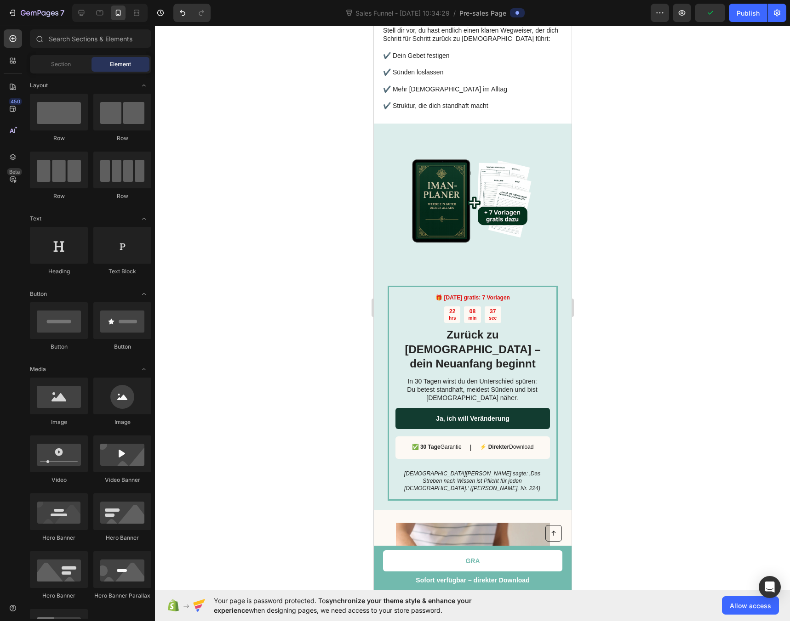
click at [226, 243] on div at bounding box center [472, 324] width 635 height 596
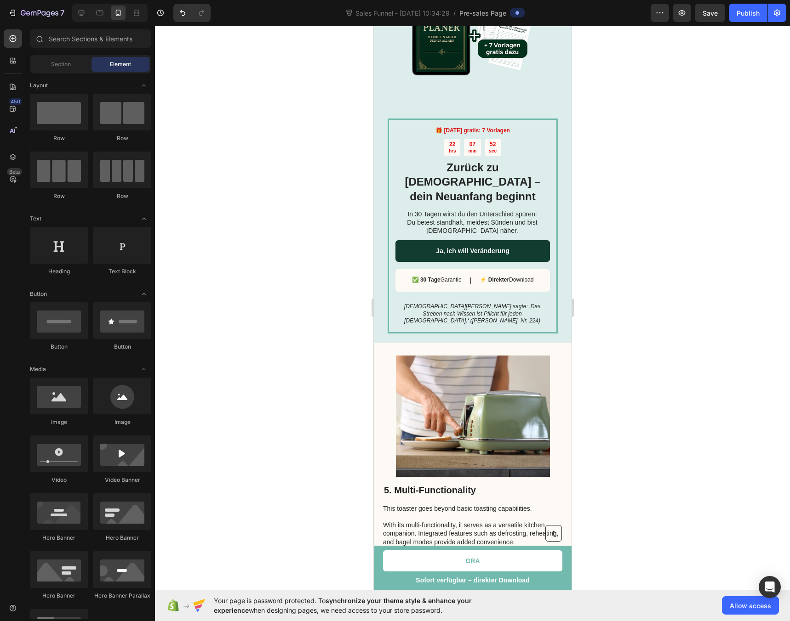
scroll to position [1016, 0]
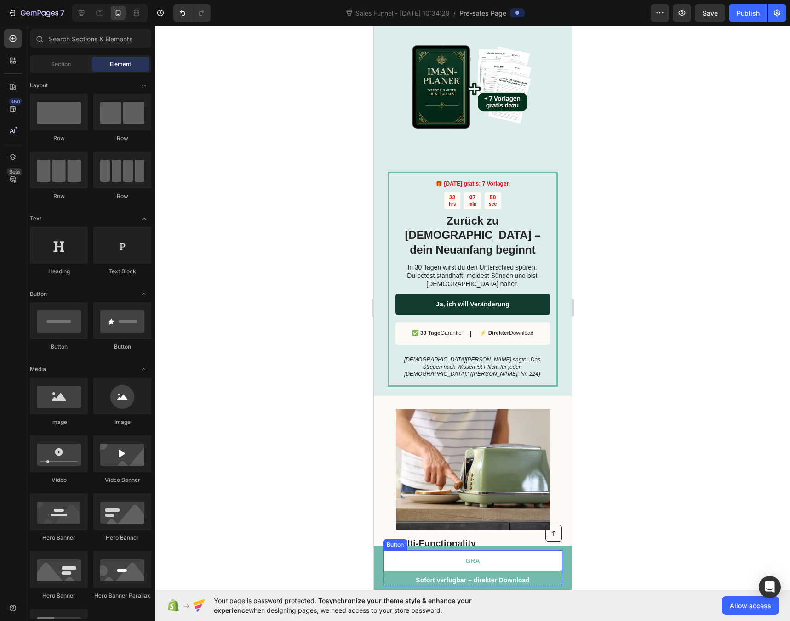
click at [463, 555] on link "GRA" at bounding box center [471, 561] width 179 height 21
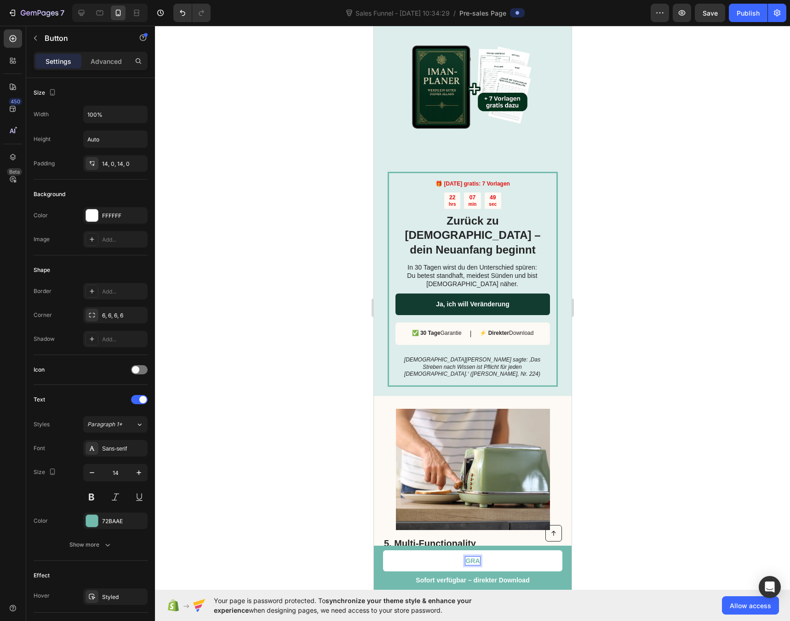
click at [469, 561] on p "GRA" at bounding box center [472, 561] width 14 height 8
click at [261, 402] on div at bounding box center [472, 324] width 635 height 596
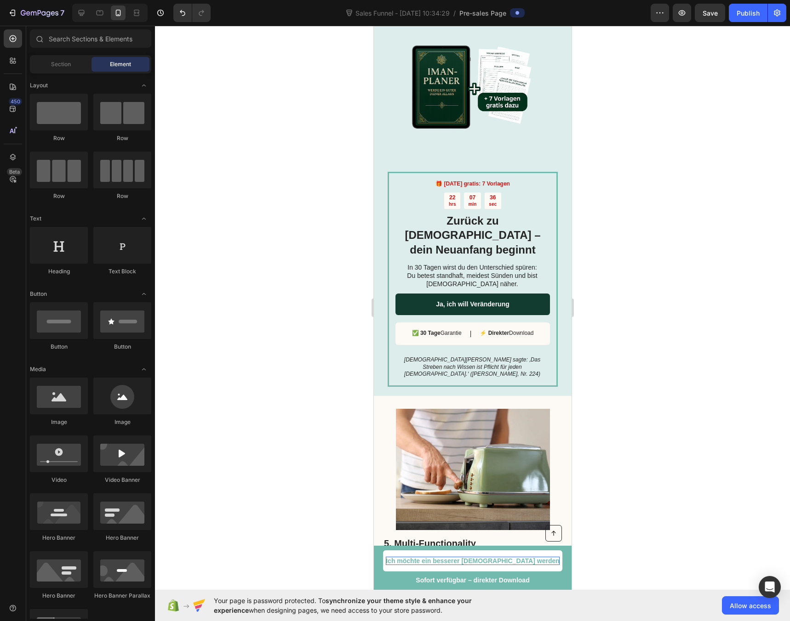
click at [290, 352] on div at bounding box center [472, 324] width 635 height 596
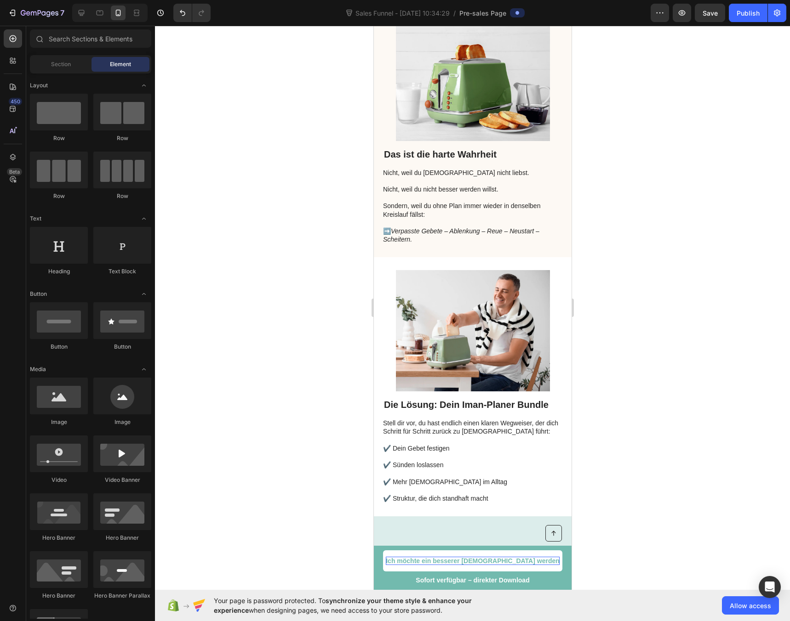
scroll to position [747, 0]
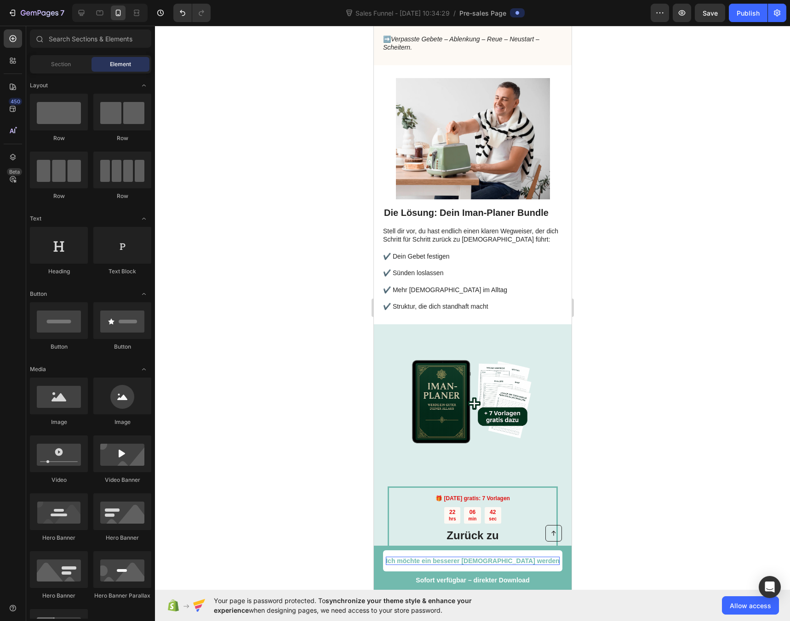
click at [279, 393] on div at bounding box center [472, 324] width 635 height 596
click at [465, 340] on img at bounding box center [472, 401] width 145 height 145
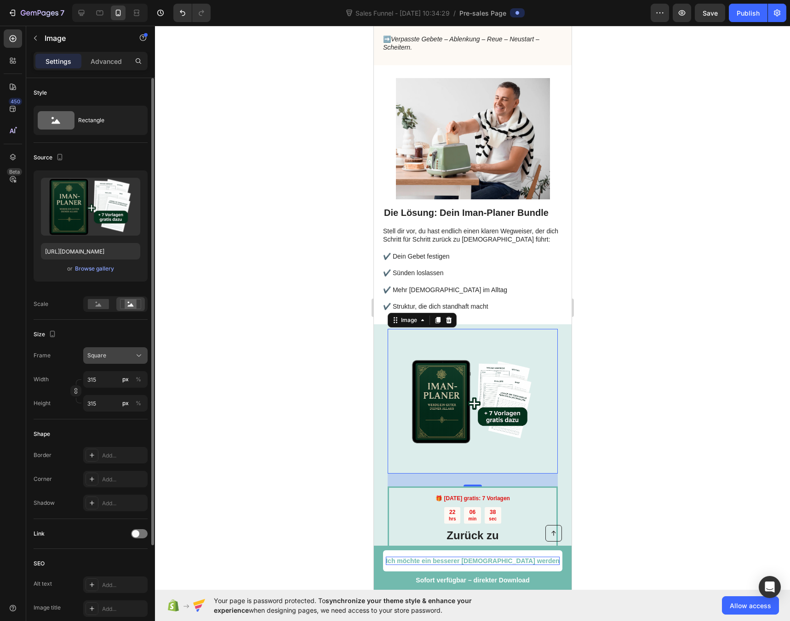
click at [91, 360] on button "Square" at bounding box center [115, 355] width 64 height 17
click at [96, 436] on div "Original" at bounding box center [107, 430] width 74 height 17
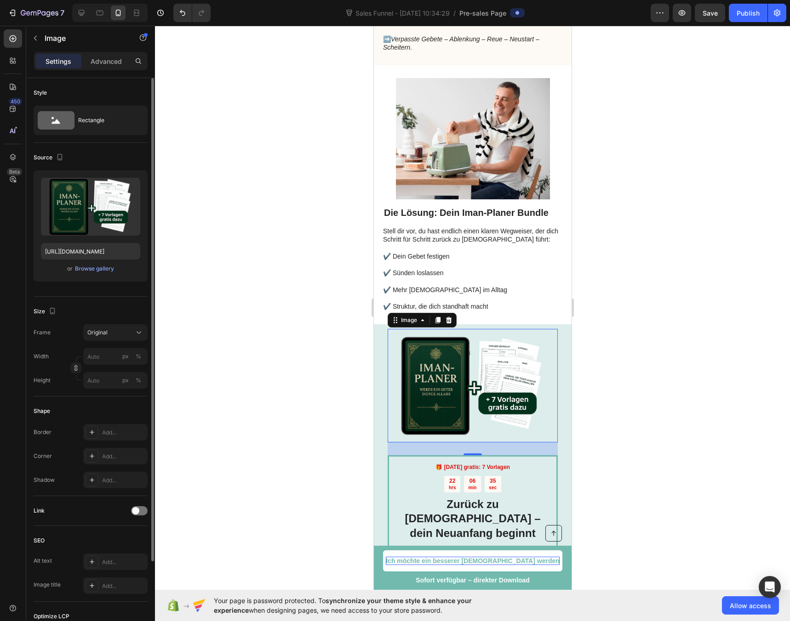
click at [256, 278] on div at bounding box center [472, 324] width 635 height 596
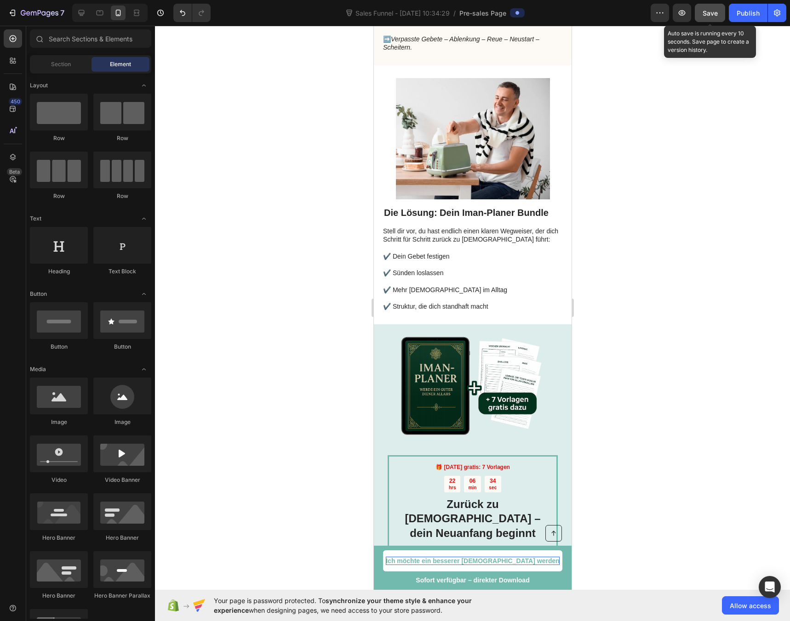
click at [704, 20] on button "Save" at bounding box center [709, 13] width 30 height 18
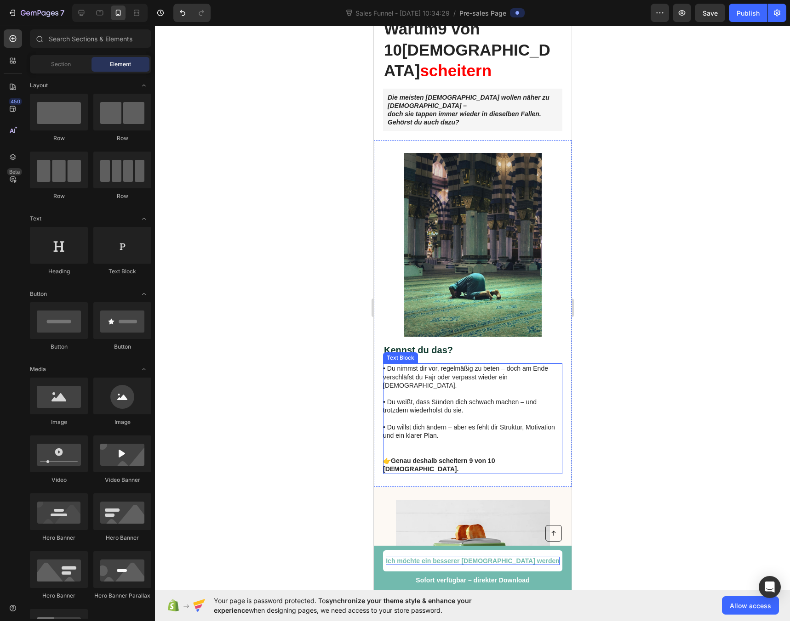
scroll to position [0, 0]
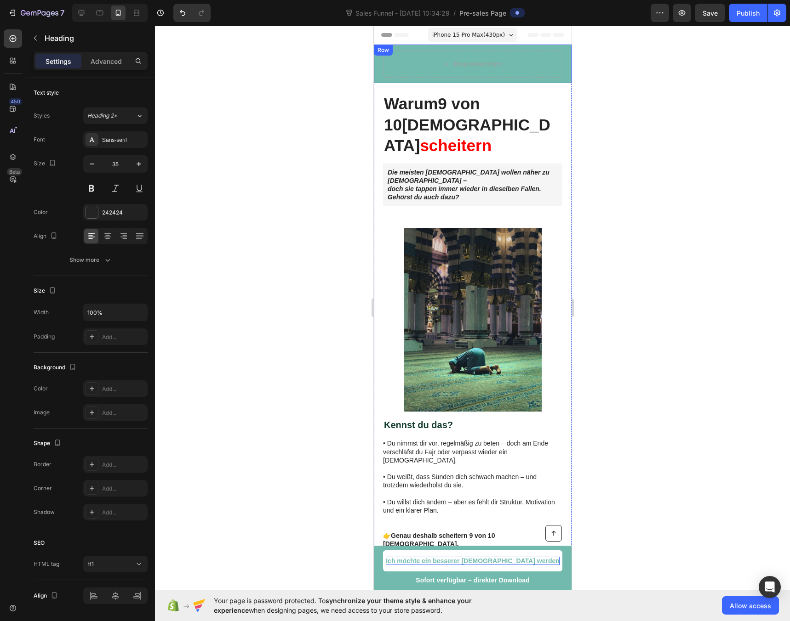
click at [449, 114] on h1 "Warum 9 von 10 [DEMOGRAPHIC_DATA] scheitern" at bounding box center [471, 124] width 179 height 65
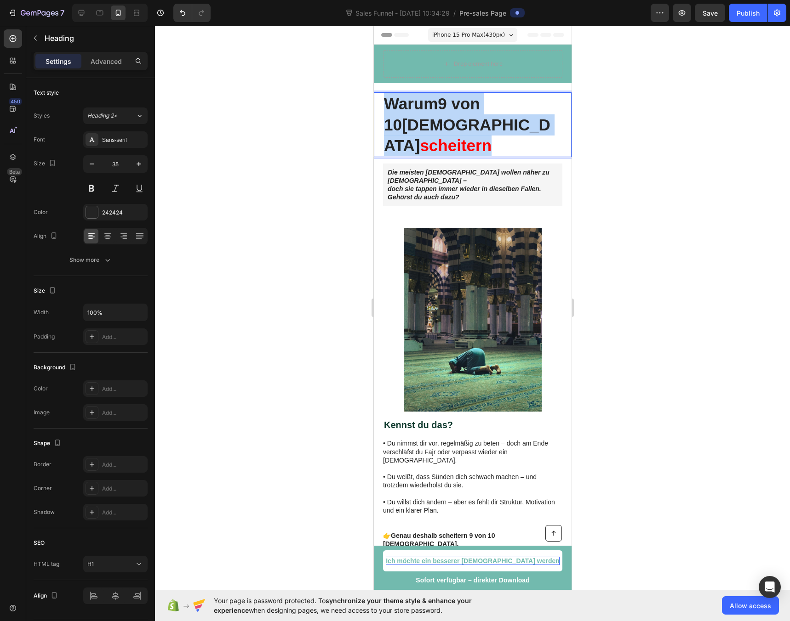
click at [449, 114] on p "Warum 9 von 10 [DEMOGRAPHIC_DATA] scheitern" at bounding box center [471, 124] width 177 height 63
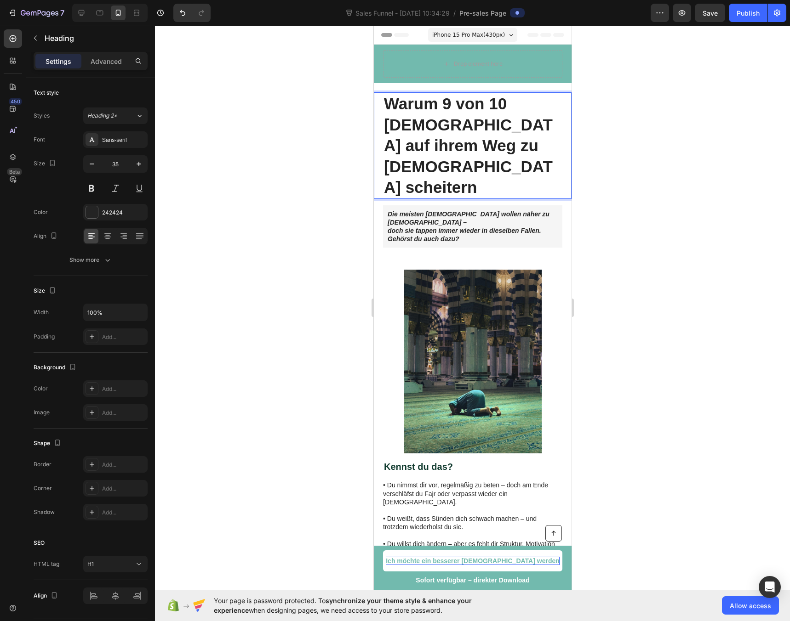
click at [419, 168] on strong "Warum 9 von 10 [DEMOGRAPHIC_DATA] auf ihrem Weg zu [DEMOGRAPHIC_DATA] scheitern" at bounding box center [467, 146] width 169 height 102
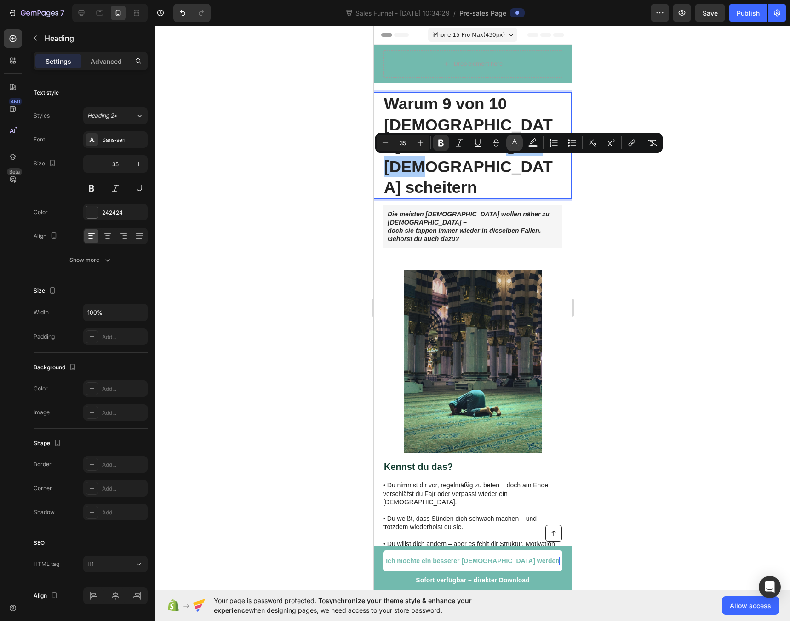
click at [513, 147] on icon "Editor contextual toolbar" at bounding box center [514, 142] width 9 height 9
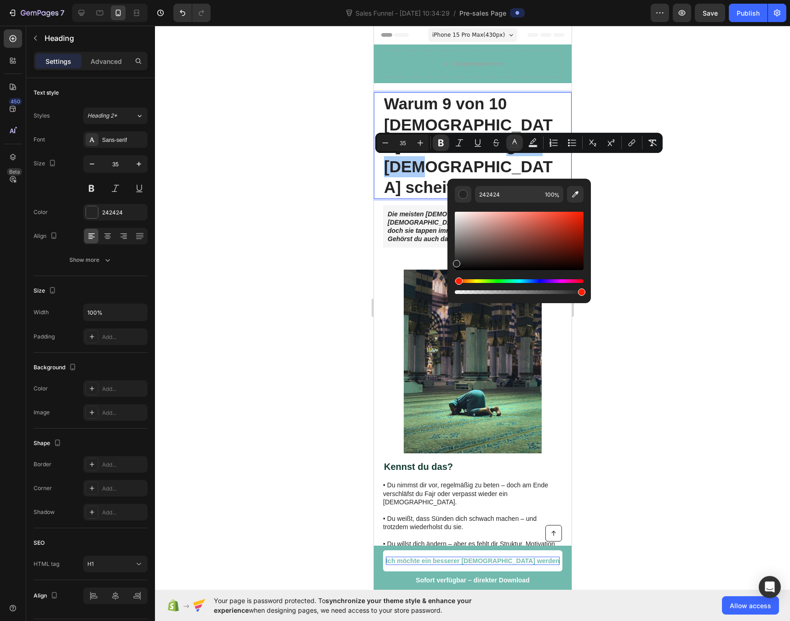
click at [457, 282] on div "Hue" at bounding box center [458, 281] width 7 height 7
drag, startPoint x: 457, startPoint y: 282, endPoint x: 677, endPoint y: 284, distance: 220.6
click at [677, 0] on body "7 Version history Sales Funnel - [DATE] 10:34:29 / Pre-sales Page Preview Save …" at bounding box center [395, 0] width 790 height 0
drag, startPoint x: 477, startPoint y: 261, endPoint x: 643, endPoint y: 160, distance: 194.2
click at [643, 0] on body "7 Version history Sales Funnel - [DATE] 10:34:29 / Pre-sales Page Preview Publi…" at bounding box center [395, 0] width 790 height 0
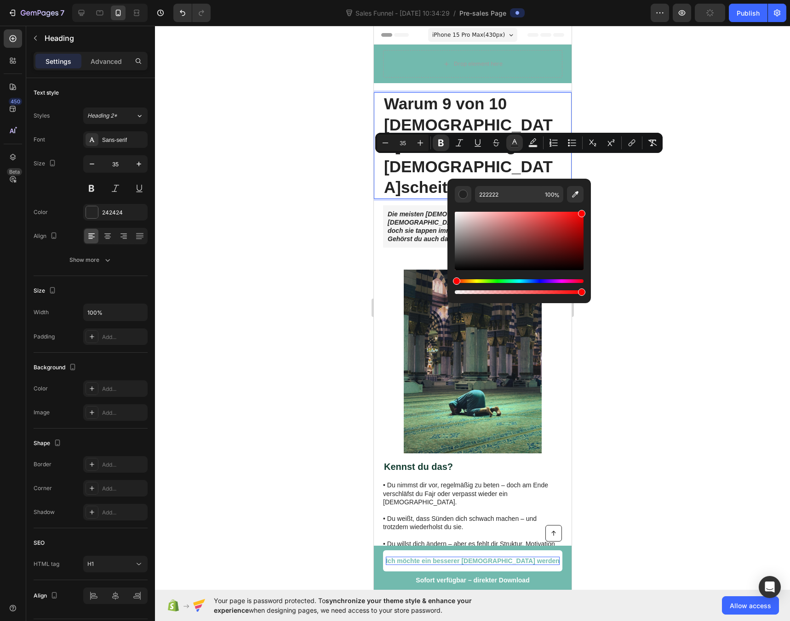
type input "FF0000"
click at [693, 189] on div at bounding box center [472, 324] width 635 height 596
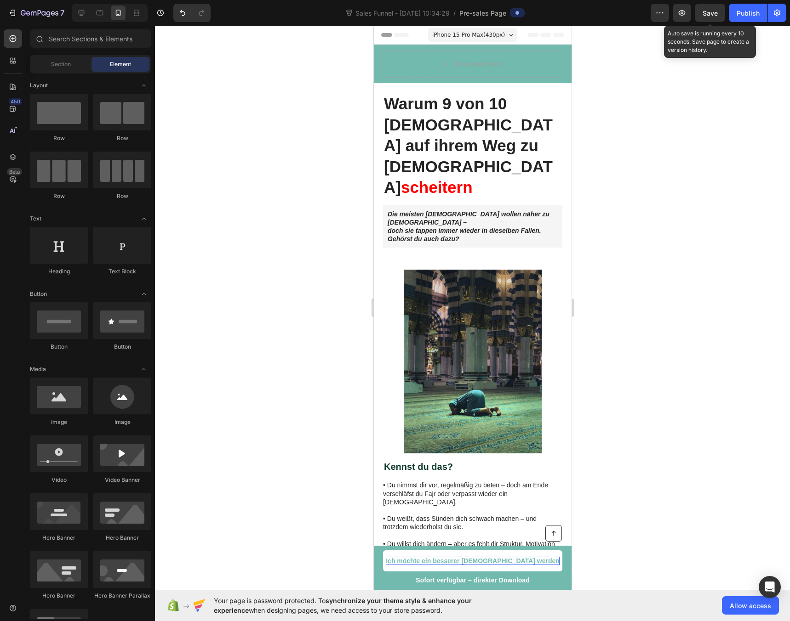
click at [711, 14] on span "Save" at bounding box center [709, 13] width 15 height 8
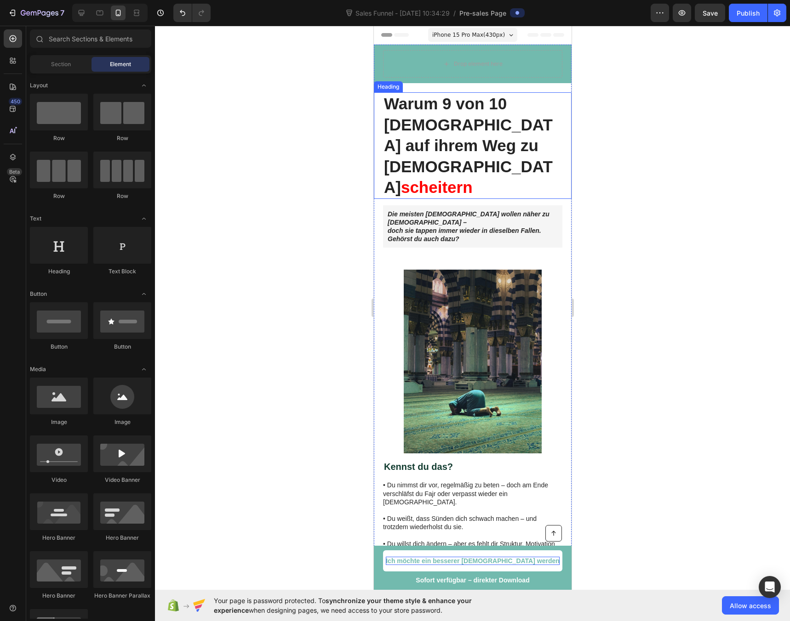
click at [451, 110] on strong "Warum 9 von 10 [DEMOGRAPHIC_DATA] auf ihrem Weg zu [DEMOGRAPHIC_DATA]" at bounding box center [467, 146] width 169 height 102
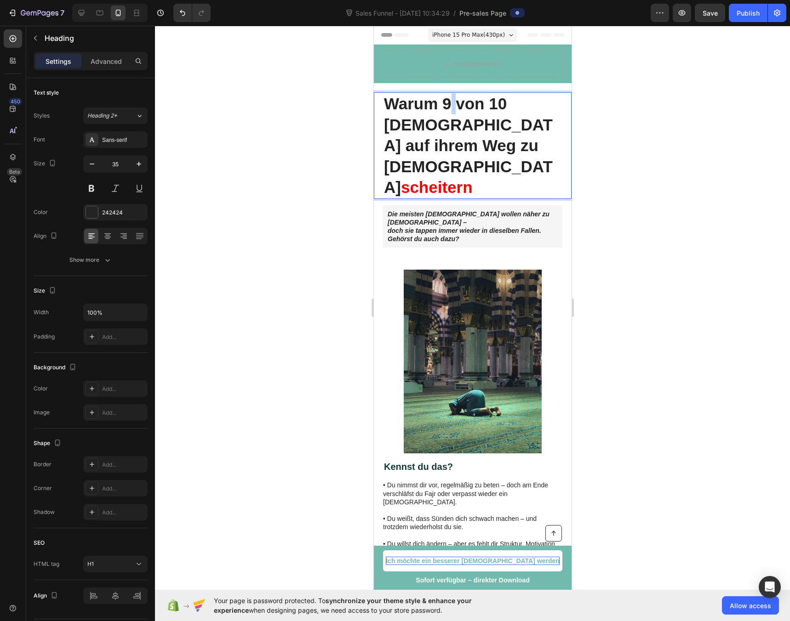
drag, startPoint x: 446, startPoint y: 104, endPoint x: 454, endPoint y: 105, distance: 7.8
click at [454, 105] on strong "Warum 9 von 10 [DEMOGRAPHIC_DATA] auf ihrem Weg zu [DEMOGRAPHIC_DATA]" at bounding box center [467, 146] width 169 height 102
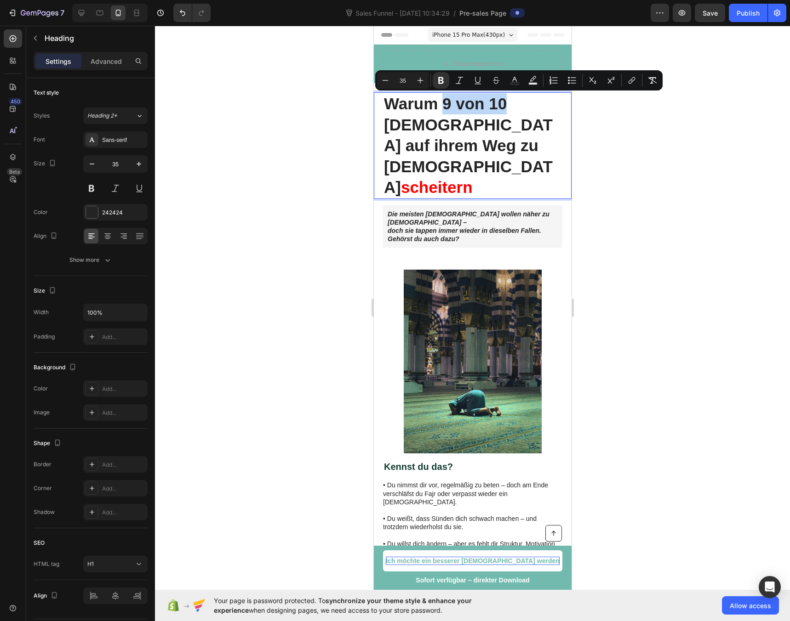
drag, startPoint x: 445, startPoint y: 105, endPoint x: 504, endPoint y: 108, distance: 58.9
click at [504, 108] on strong "Warum 9 von 10 [DEMOGRAPHIC_DATA] auf ihrem Weg zu [DEMOGRAPHIC_DATA]" at bounding box center [467, 146] width 169 height 102
click at [512, 83] on rect "Editor contextual toolbar" at bounding box center [514, 84] width 9 height 2
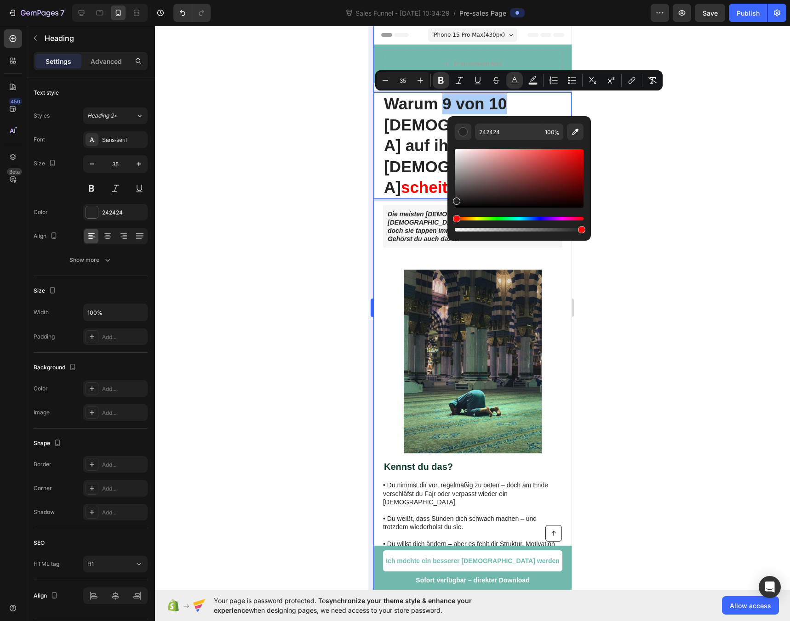
drag, startPoint x: 296, startPoint y: 135, endPoint x: 371, endPoint y: 74, distance: 97.0
click at [296, 135] on div at bounding box center [472, 324] width 635 height 596
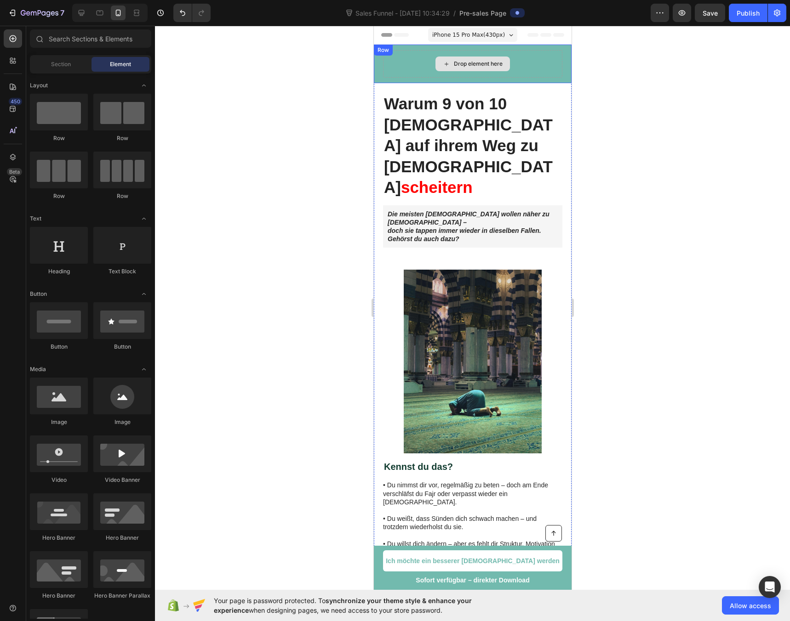
click at [399, 62] on div "Drop element here" at bounding box center [471, 64] width 179 height 28
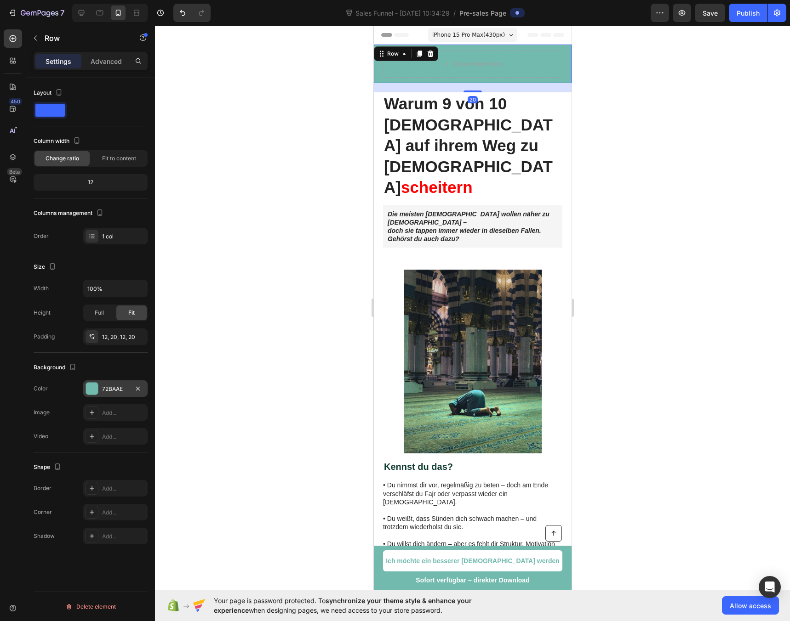
click at [107, 392] on div "72BAAE" at bounding box center [115, 389] width 27 height 8
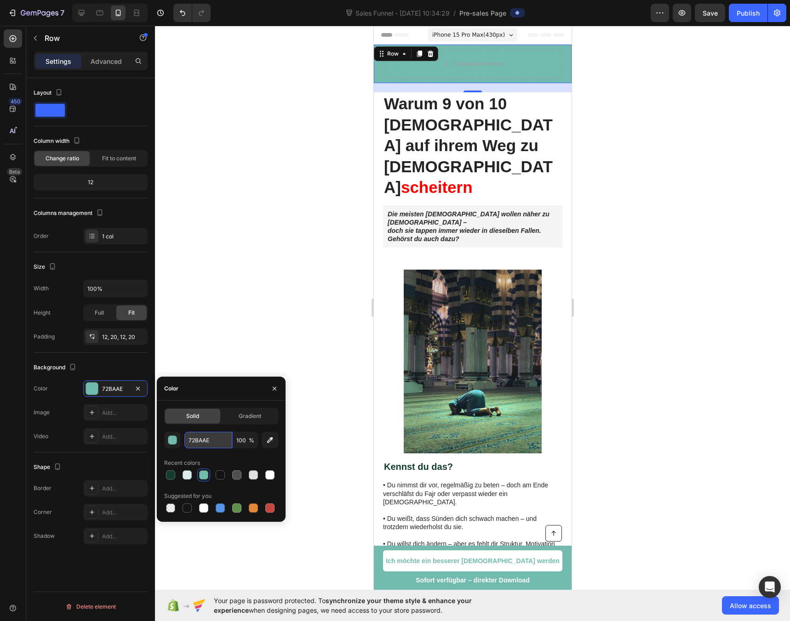
click at [199, 440] on input "72BAAE" at bounding box center [208, 440] width 48 height 17
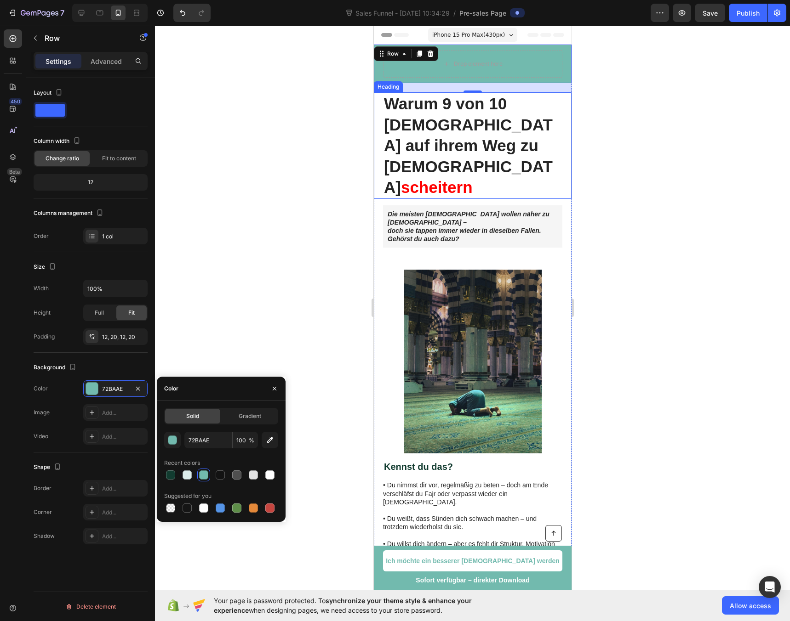
click at [459, 106] on strong "Warum 9 von 10 [DEMOGRAPHIC_DATA] auf ihrem Weg zu [DEMOGRAPHIC_DATA]" at bounding box center [467, 146] width 169 height 102
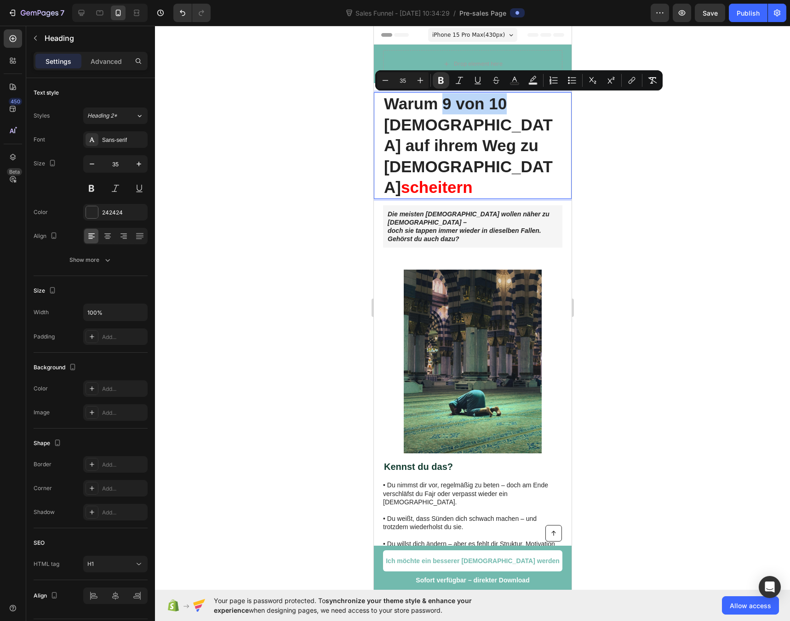
drag, startPoint x: 444, startPoint y: 104, endPoint x: 502, endPoint y: 108, distance: 58.5
click at [502, 108] on strong "Warum 9 von 10 [DEMOGRAPHIC_DATA] auf ihrem Weg zu [DEMOGRAPHIC_DATA]" at bounding box center [467, 146] width 169 height 102
click at [519, 82] on button "Text Color" at bounding box center [514, 80] width 17 height 17
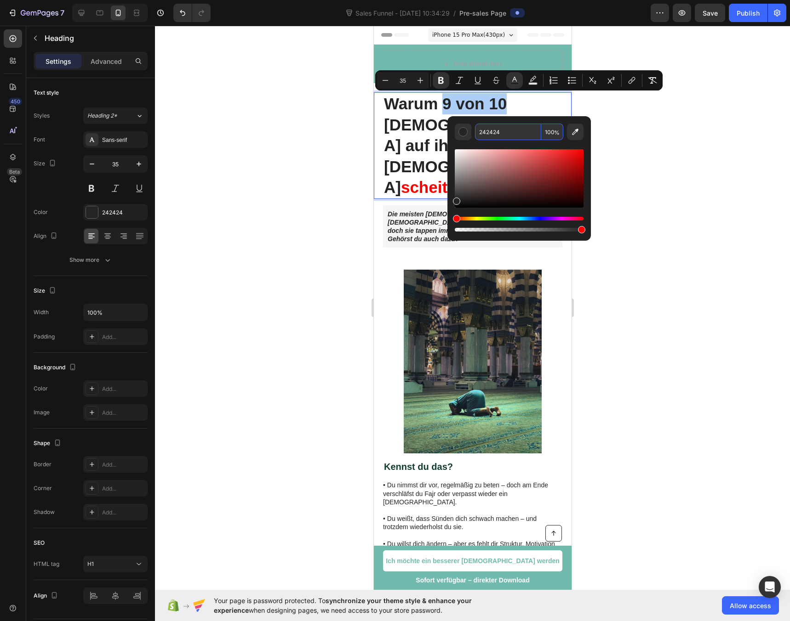
click at [492, 126] on input "242424" at bounding box center [508, 132] width 66 height 17
paste input "72BAAE"
type input "72BAAE"
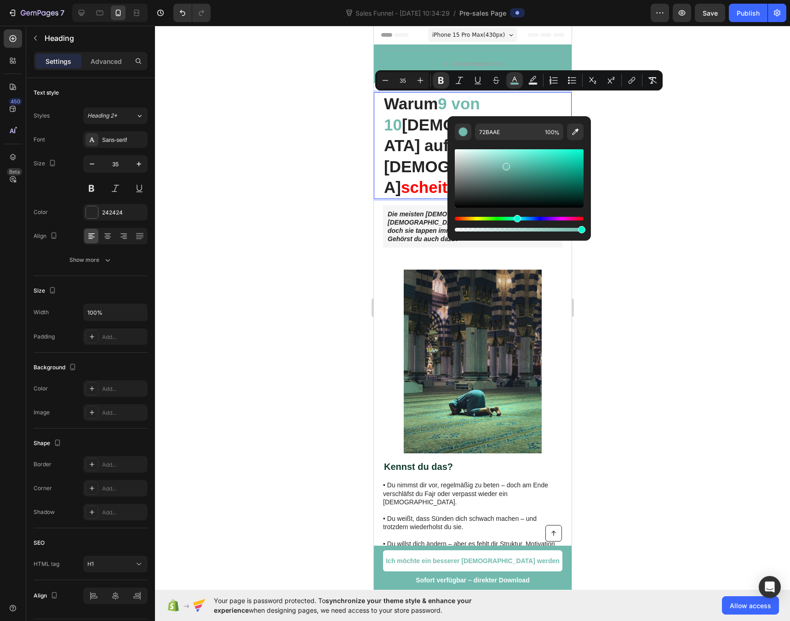
click at [253, 125] on div at bounding box center [472, 324] width 635 height 596
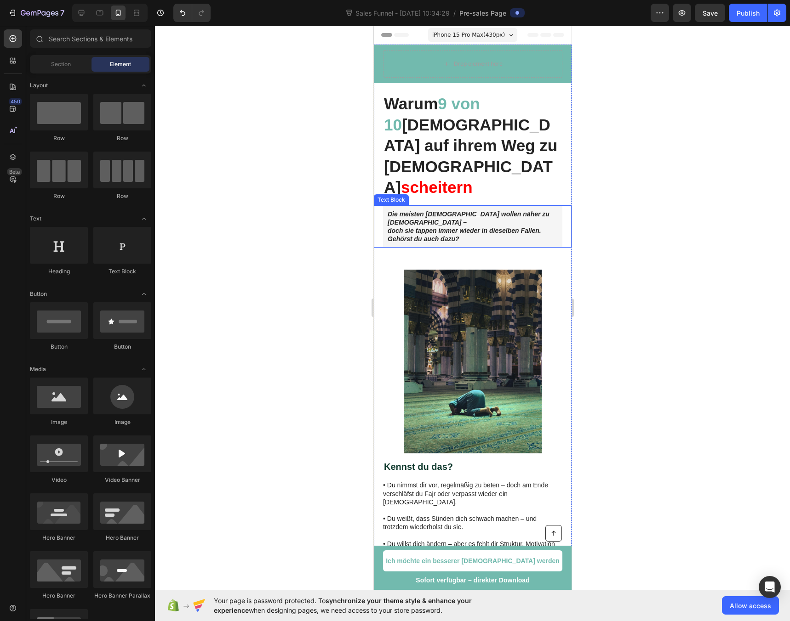
click at [410, 227] on strong "doch sie tappen immer wieder in dieselben Fallen. Gehörst du auch dazu?" at bounding box center [464, 235] width 154 height 16
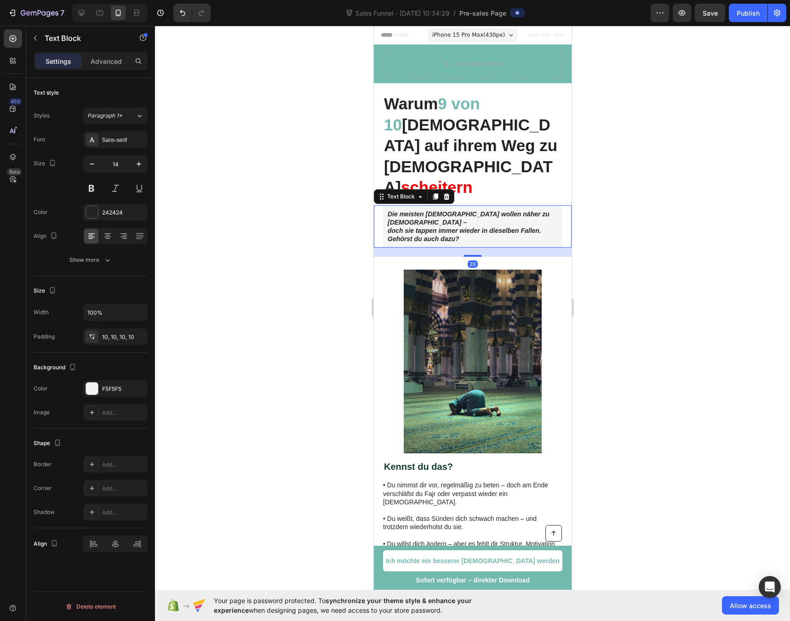
click at [410, 227] on strong "doch sie tappen immer wieder in dieselben Fallen. Gehörst du auch dazu?" at bounding box center [464, 235] width 154 height 16
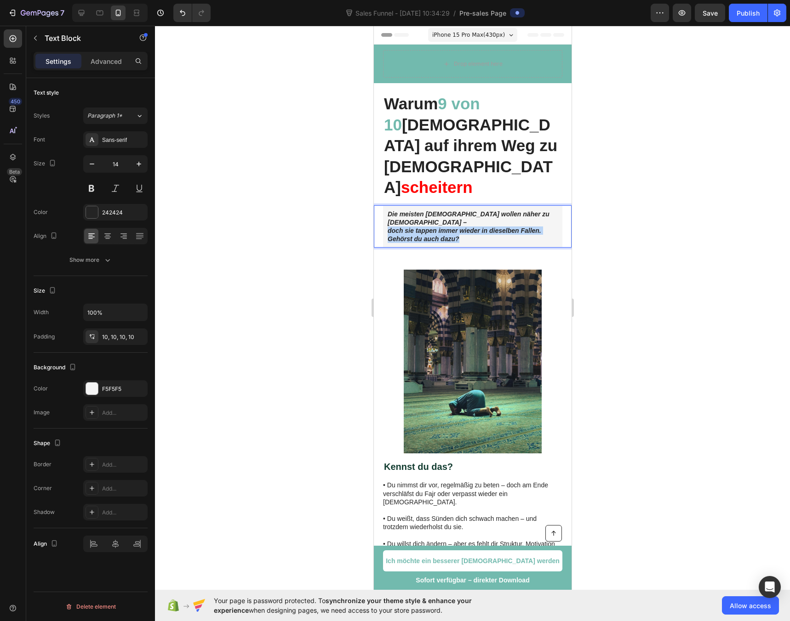
click at [410, 227] on strong "doch sie tappen immer wieder in dieselben Fallen. Gehörst du auch dazu?" at bounding box center [464, 235] width 154 height 16
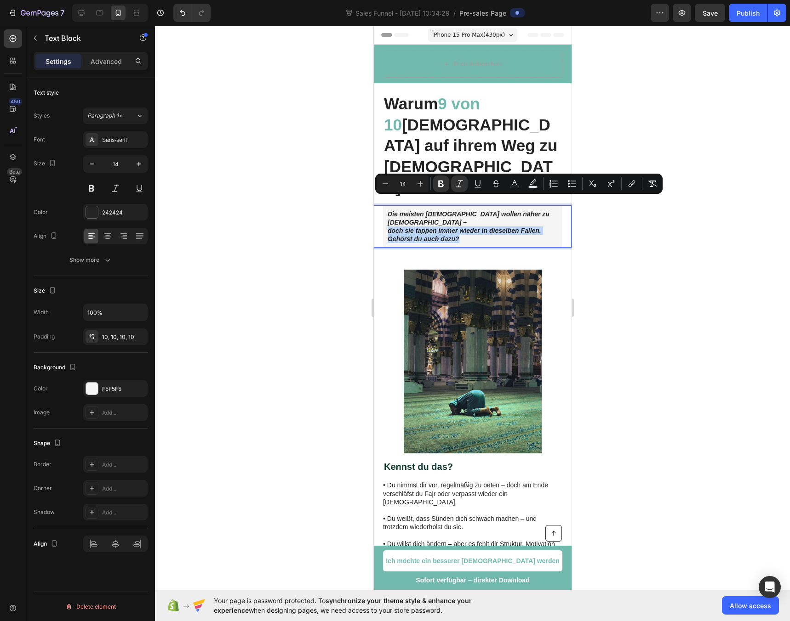
click at [410, 227] on strong "doch sie tappen immer wieder in dieselben Fallen. Gehörst du auch dazu?" at bounding box center [464, 235] width 154 height 16
click at [457, 227] on strong "doch sie tappen immer wieder in dieselben Fallen. Gehörst du auch dazu?" at bounding box center [464, 235] width 154 height 16
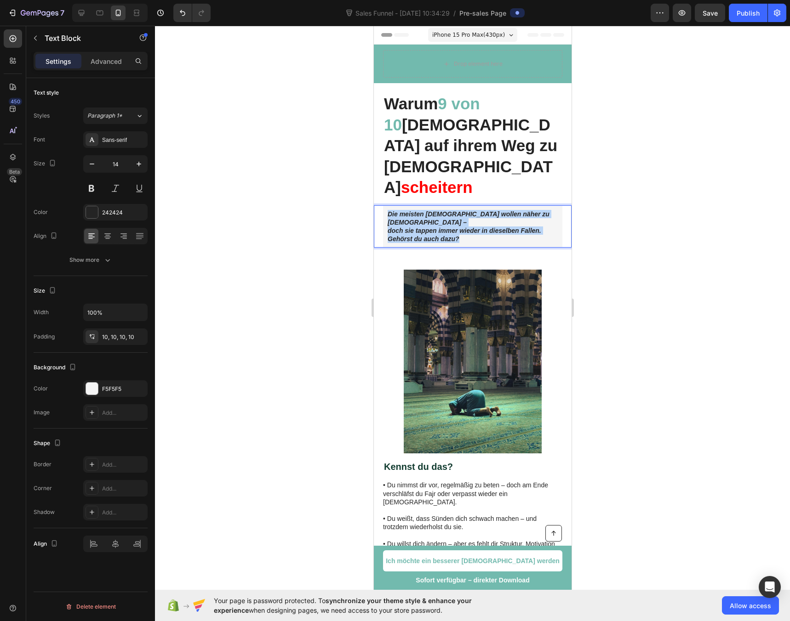
drag, startPoint x: 471, startPoint y: 210, endPoint x: 369, endPoint y: 193, distance: 103.4
click at [488, 210] on strong "Fast jeder Muslim kämpft damit: Er will näher zu Allah – doch er stolpert immer…" at bounding box center [472, 226] width 170 height 33
click at [480, 219] on strong "Er will näher zu Allah – doch er stolpert immer wieder über dieselben Fallen. D…" at bounding box center [470, 231] width 167 height 24
click at [254, 212] on div at bounding box center [472, 324] width 635 height 596
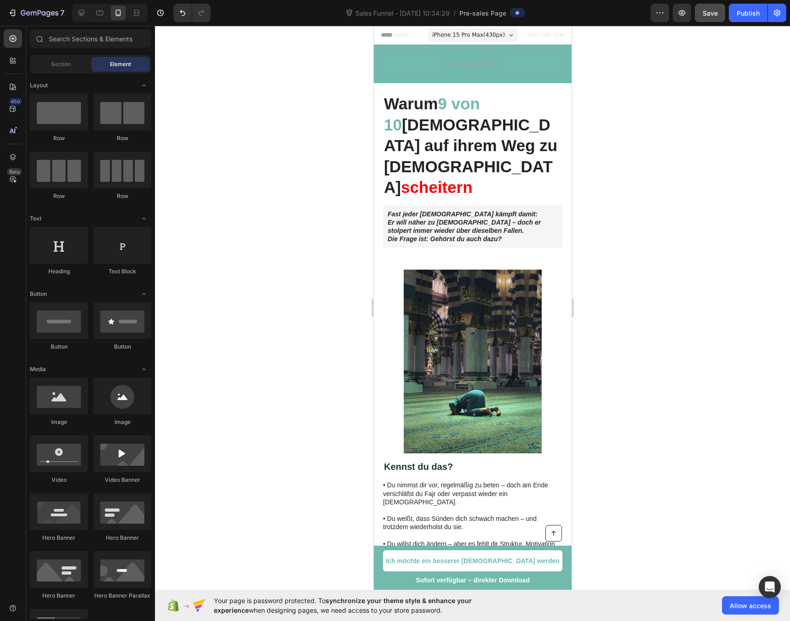
click at [706, 15] on span "Save" at bounding box center [709, 13] width 15 height 8
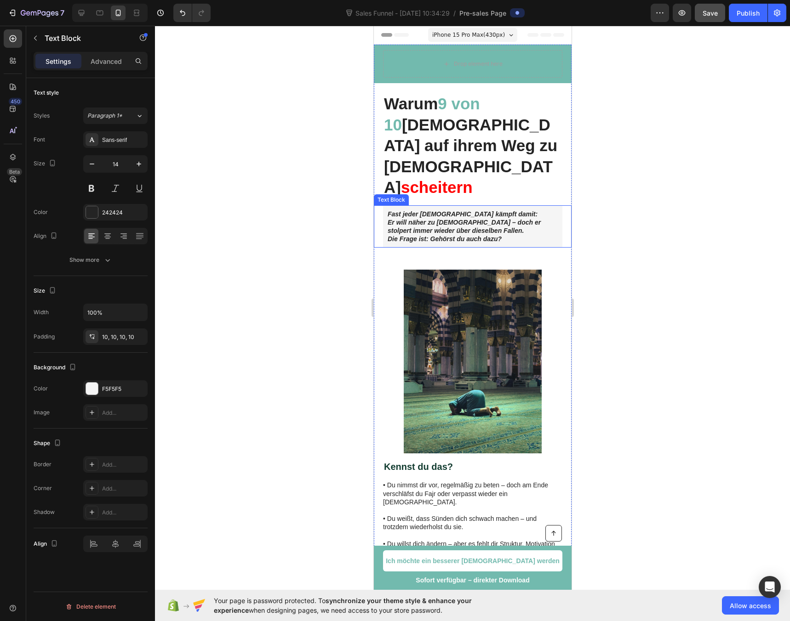
click at [413, 235] on strong "Die Frage ist: Gehörst du auch dazu?" at bounding box center [444, 238] width 114 height 7
click at [437, 193] on icon at bounding box center [434, 196] width 5 height 6
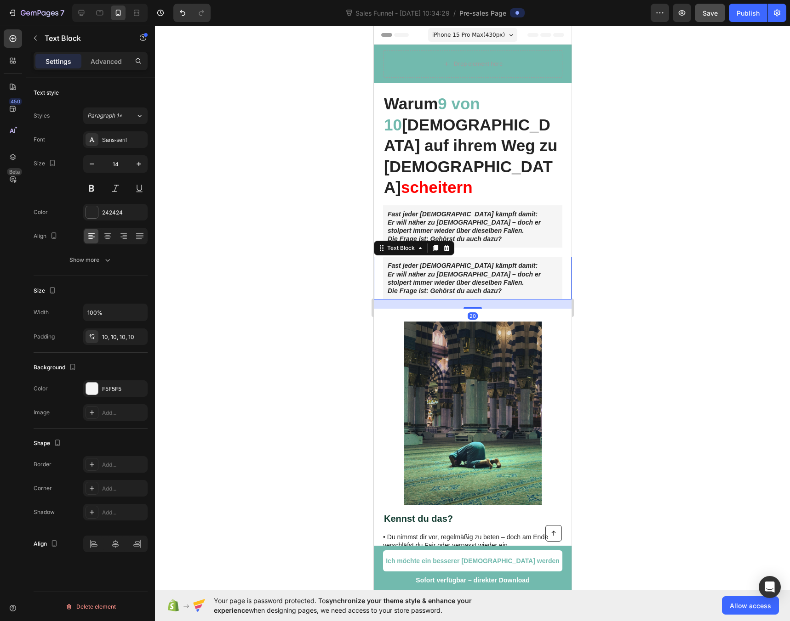
click at [419, 271] on strong "Er will näher zu Allah – doch er stolpert immer wieder über dieselben Fallen." at bounding box center [463, 279] width 153 height 16
click at [392, 262] on strong "Fast jeder Muslim kämpft damit:" at bounding box center [462, 265] width 150 height 7
click at [330, 236] on div at bounding box center [472, 324] width 635 height 596
click at [398, 262] on strong "Fast jeder Muslim kämpft damit:" at bounding box center [462, 265] width 150 height 7
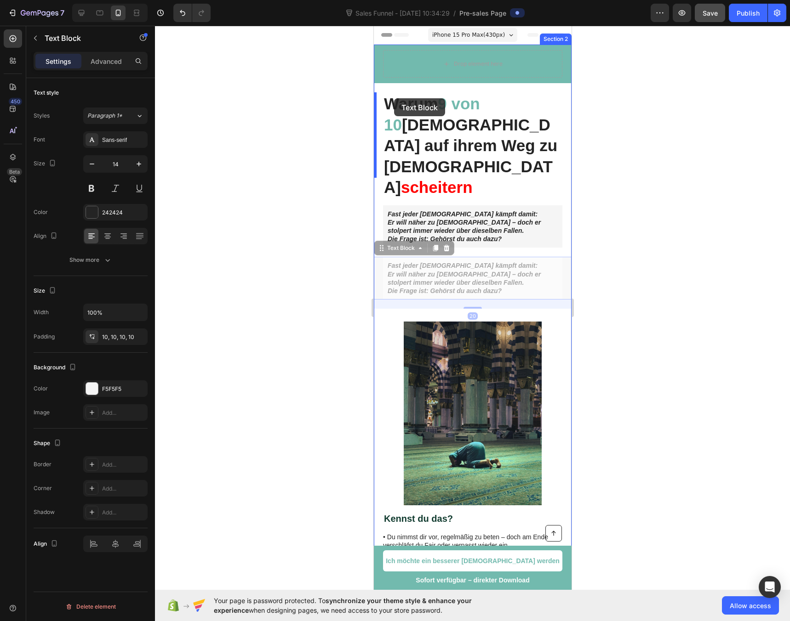
drag, startPoint x: 381, startPoint y: 230, endPoint x: 393, endPoint y: 98, distance: 132.0
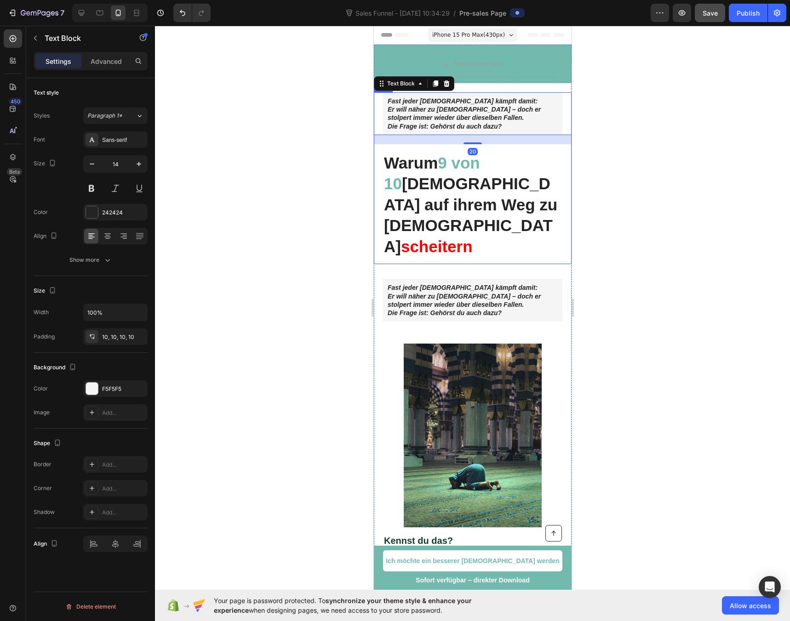
click at [265, 141] on div at bounding box center [472, 324] width 635 height 596
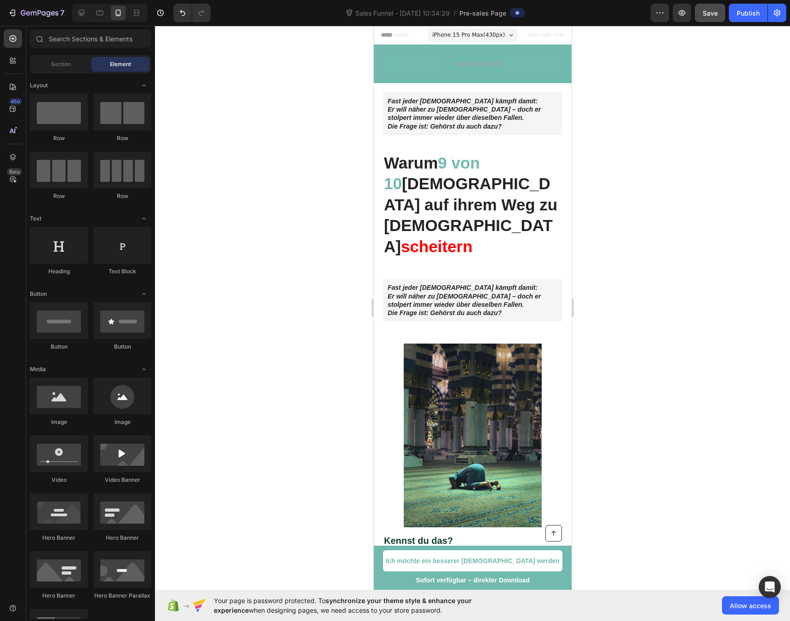
click at [424, 109] on strong "Er will näher zu Allah – doch er stolpert immer wieder über dieselben Fallen." at bounding box center [463, 114] width 153 height 16
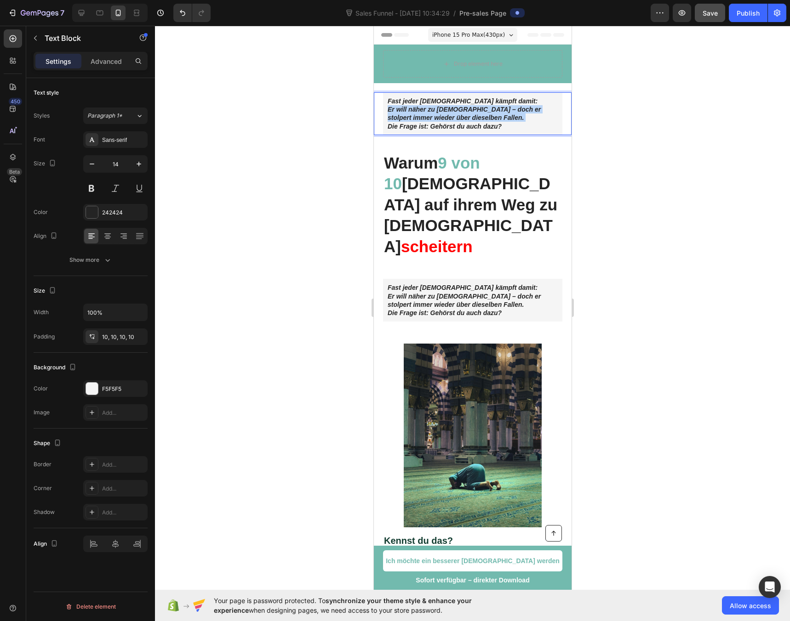
click at [424, 109] on strong "Er will näher zu Allah – doch er stolpert immer wieder über dieselben Fallen." at bounding box center [463, 114] width 153 height 16
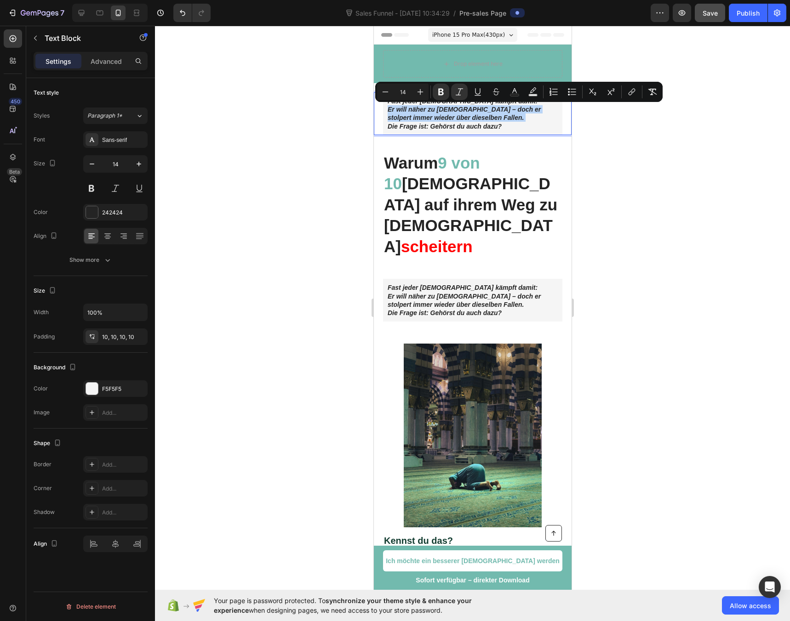
click at [424, 109] on strong "Er will näher zu Allah – doch er stolpert immer wieder über dieselben Fallen." at bounding box center [463, 114] width 153 height 16
click at [480, 118] on p "Fast jeder Muslim kämpft damit: Er will näher zu Allah – doch er stolpert immer…" at bounding box center [472, 114] width 170 height 34
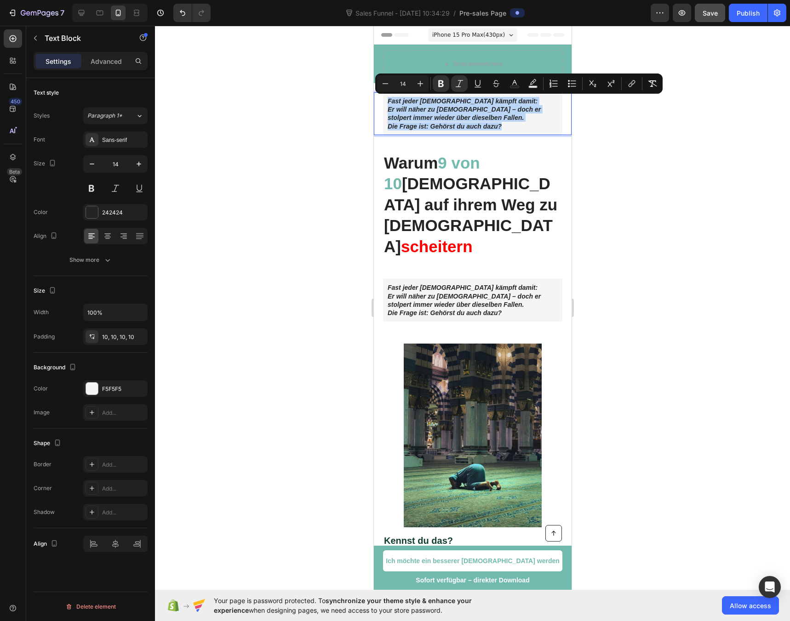
drag, startPoint x: 507, startPoint y: 128, endPoint x: 347, endPoint y: 101, distance: 162.1
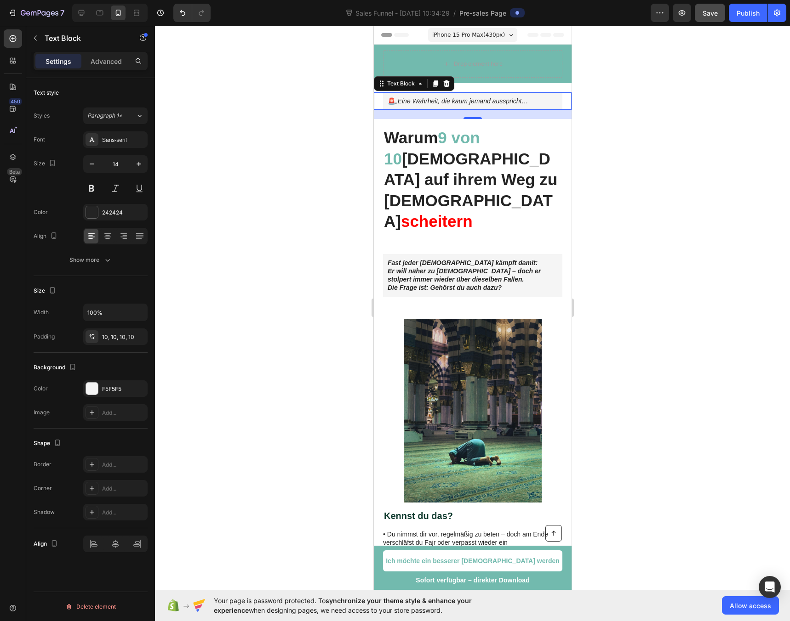
click at [324, 106] on div at bounding box center [472, 324] width 635 height 596
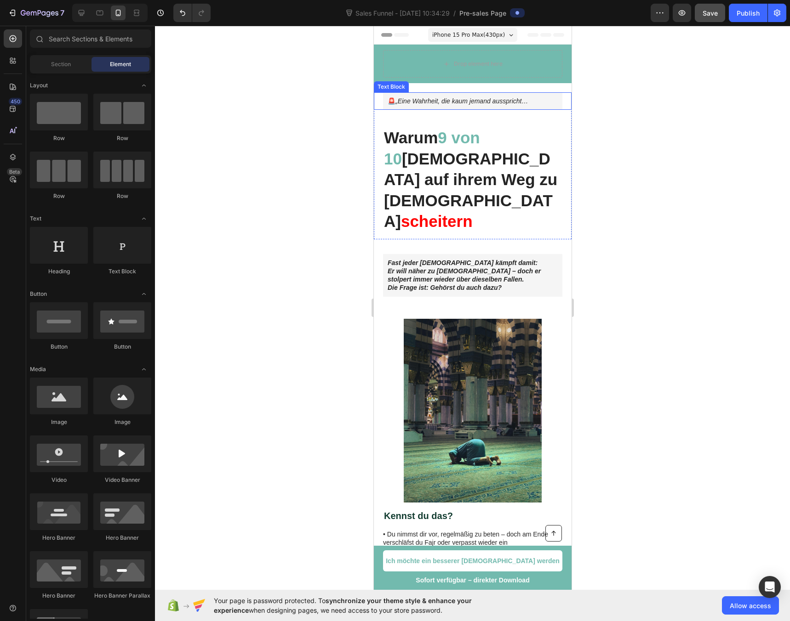
click at [396, 100] on p "🚨 „Eine Wahrheit, die kaum jemand ausspricht…" at bounding box center [472, 101] width 170 height 8
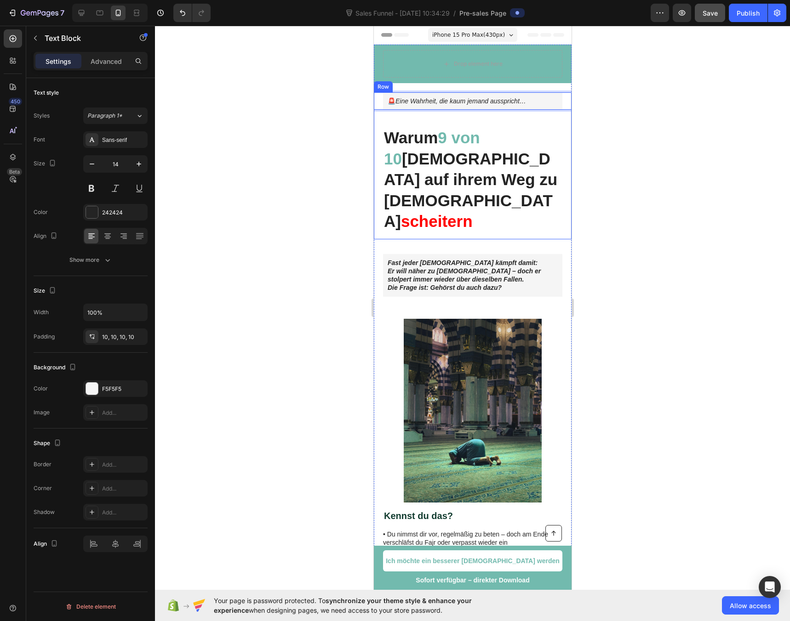
click at [259, 143] on div at bounding box center [472, 324] width 635 height 596
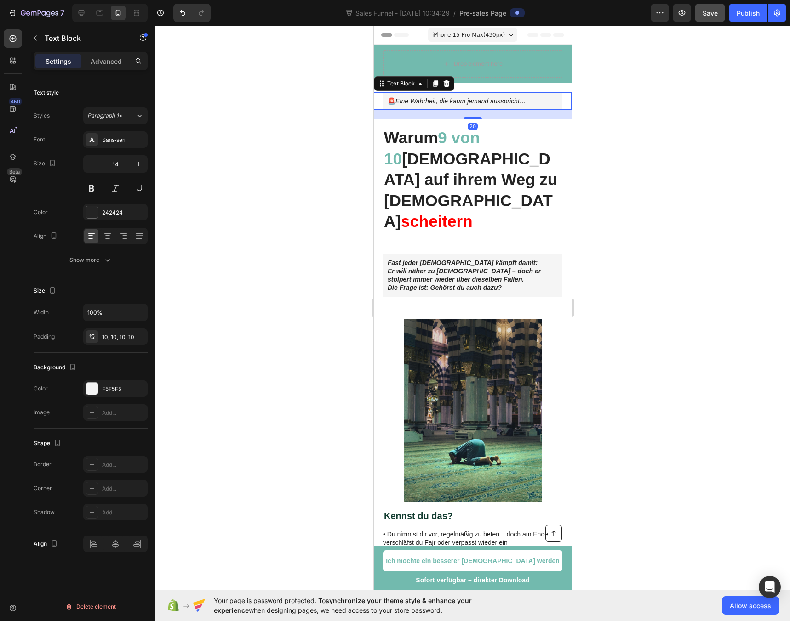
click at [410, 103] on icon "Eine Wahrheit, die kaum jemand ausspricht…" at bounding box center [460, 100] width 131 height 7
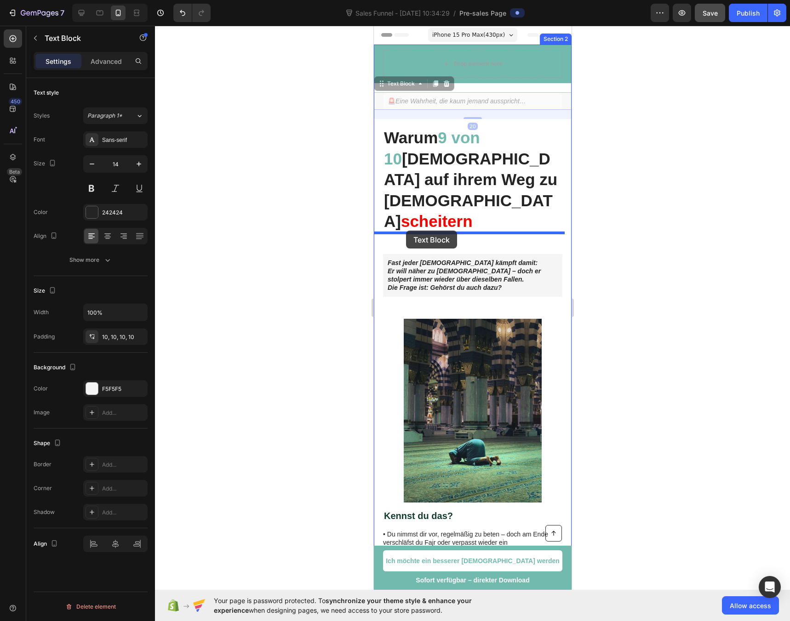
drag, startPoint x: 383, startPoint y: 83, endPoint x: 405, endPoint y: 231, distance: 149.2
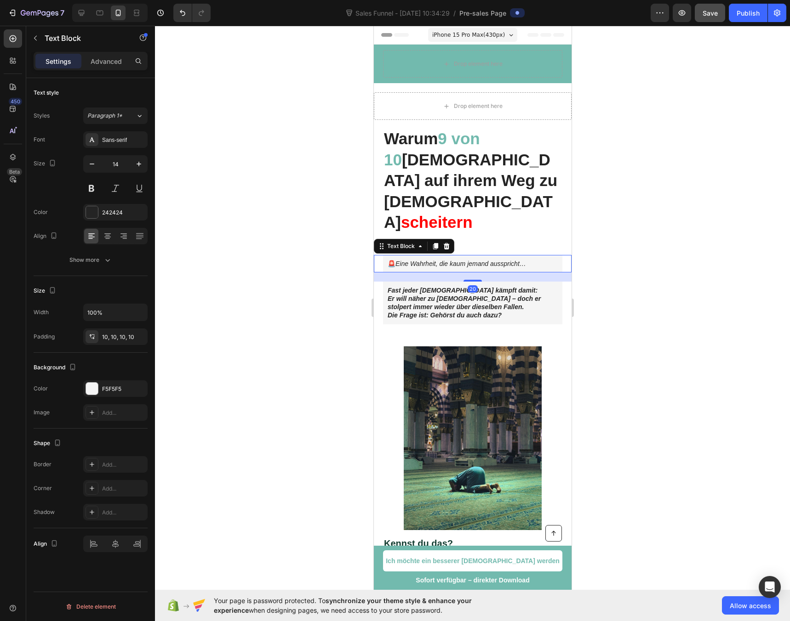
click at [248, 228] on div at bounding box center [472, 324] width 635 height 596
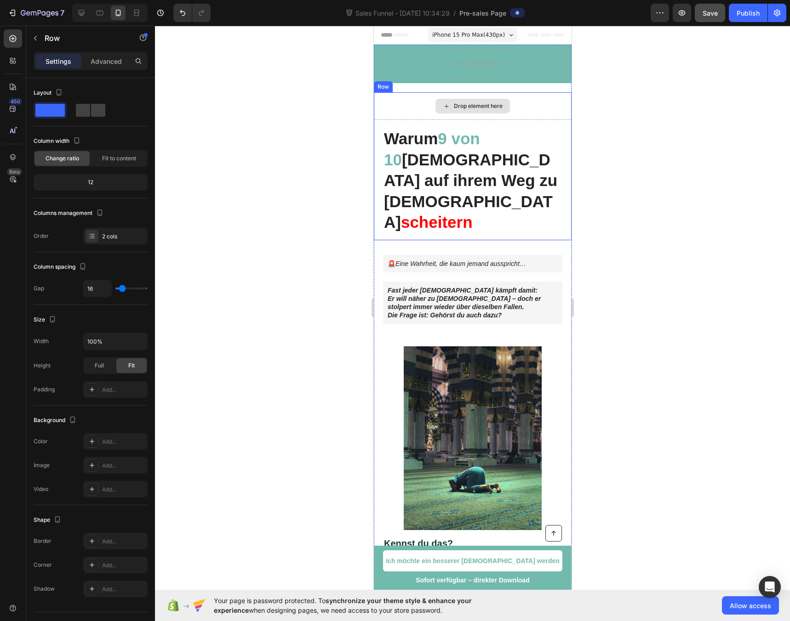
click at [393, 108] on div "Drop element here" at bounding box center [472, 106] width 198 height 28
click at [387, 107] on div "Drop element here" at bounding box center [472, 106] width 198 height 28
click at [399, 100] on div "Drop element here" at bounding box center [472, 106] width 198 height 28
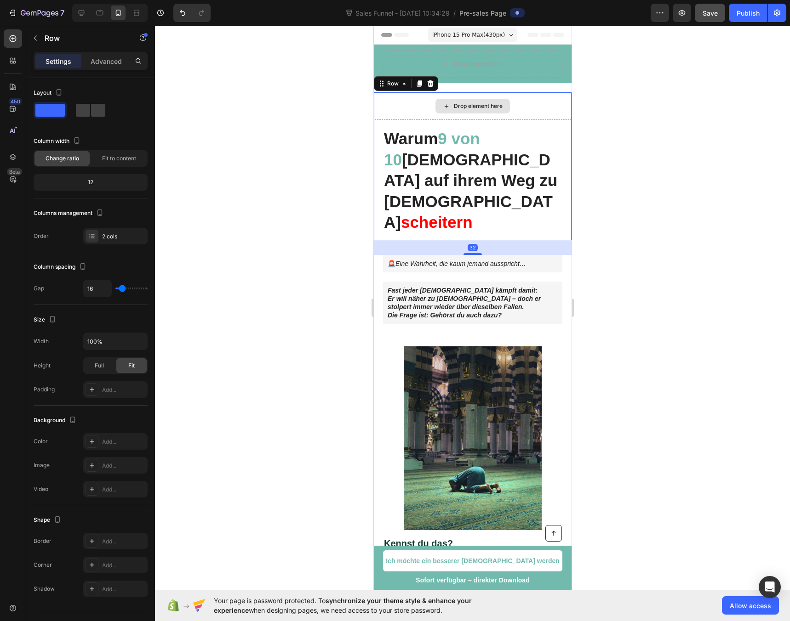
click at [399, 100] on div "Drop element here" at bounding box center [472, 106] width 198 height 28
click at [431, 84] on icon at bounding box center [430, 83] width 6 height 6
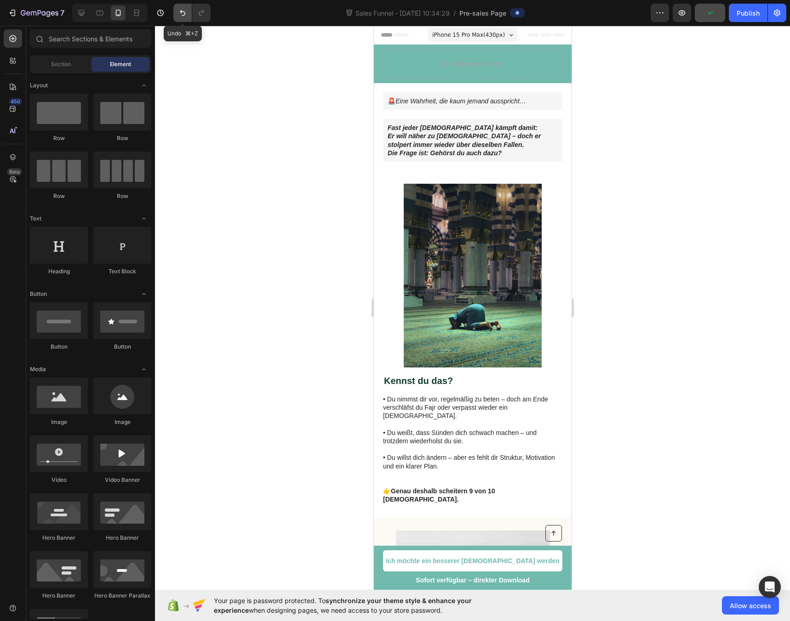
click at [185, 11] on icon "Undo/Redo" at bounding box center [182, 12] width 9 height 9
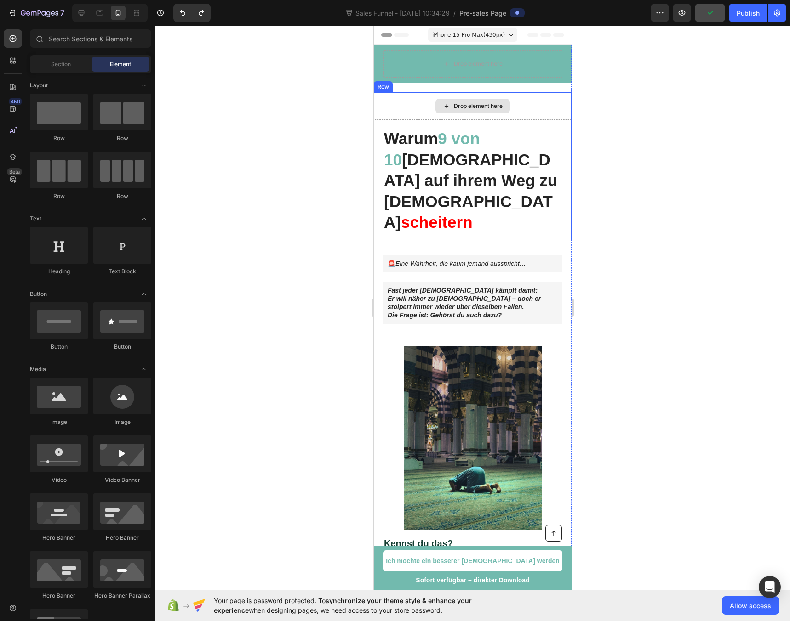
click at [412, 105] on div "Drop element here" at bounding box center [472, 106] width 198 height 28
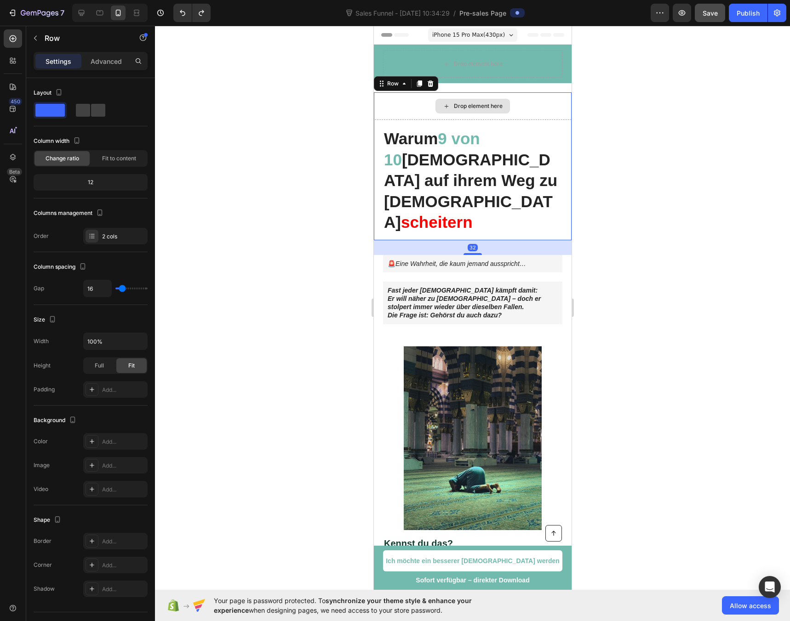
click at [412, 105] on div "Drop element here" at bounding box center [472, 106] width 198 height 28
drag, startPoint x: 412, startPoint y: 105, endPoint x: 478, endPoint y: 108, distance: 65.8
click at [412, 105] on div "Drop element here" at bounding box center [472, 106] width 198 height 28
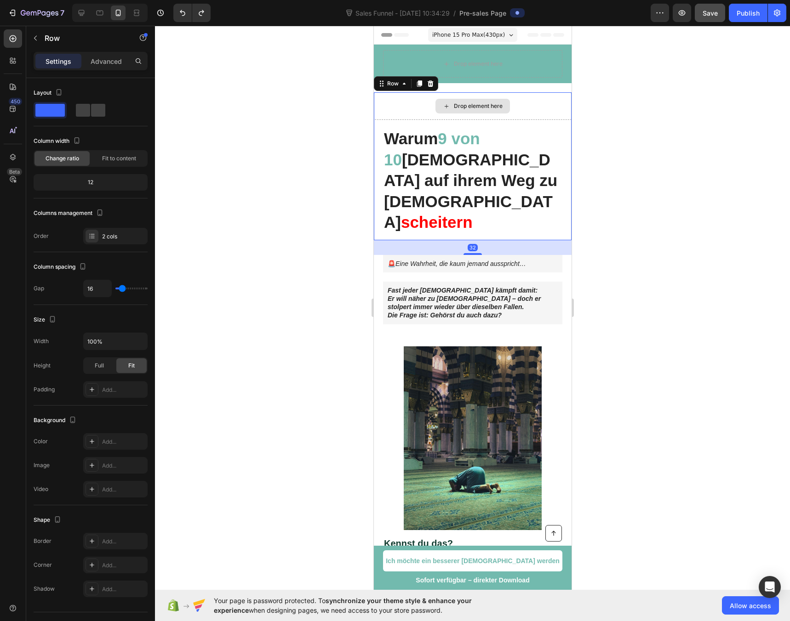
click at [493, 108] on div "Drop element here" at bounding box center [477, 105] width 49 height 7
click at [529, 108] on div "Drop element here" at bounding box center [472, 106] width 198 height 28
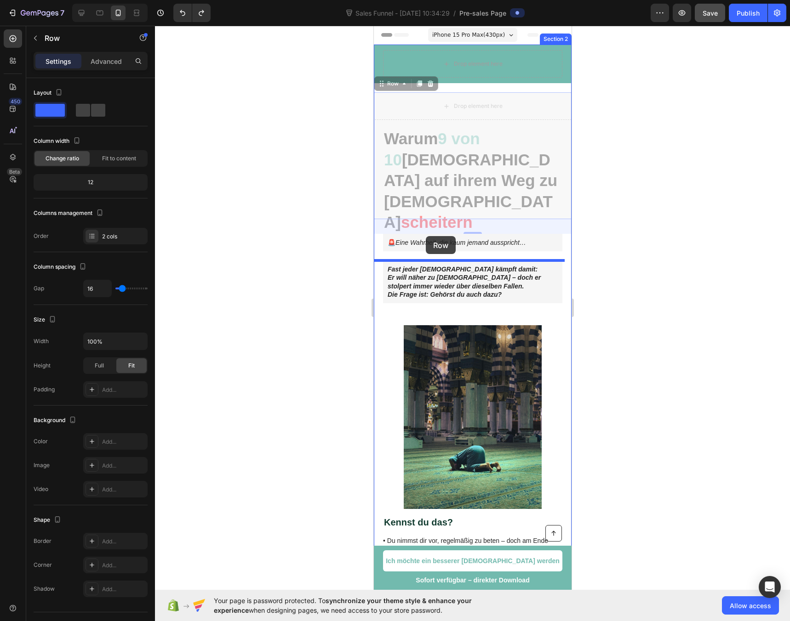
drag, startPoint x: 409, startPoint y: 105, endPoint x: 425, endPoint y: 236, distance: 132.0
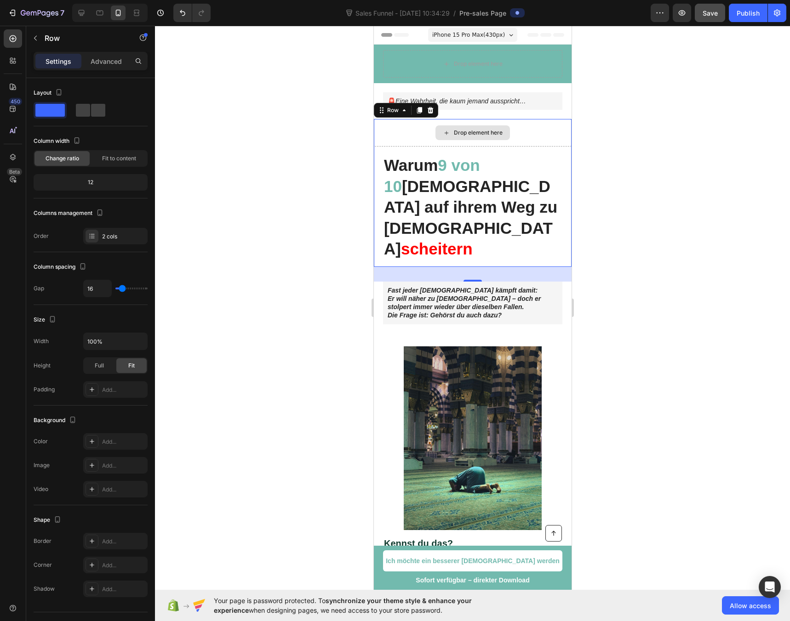
click at [414, 130] on div "Drop element here" at bounding box center [472, 133] width 198 height 28
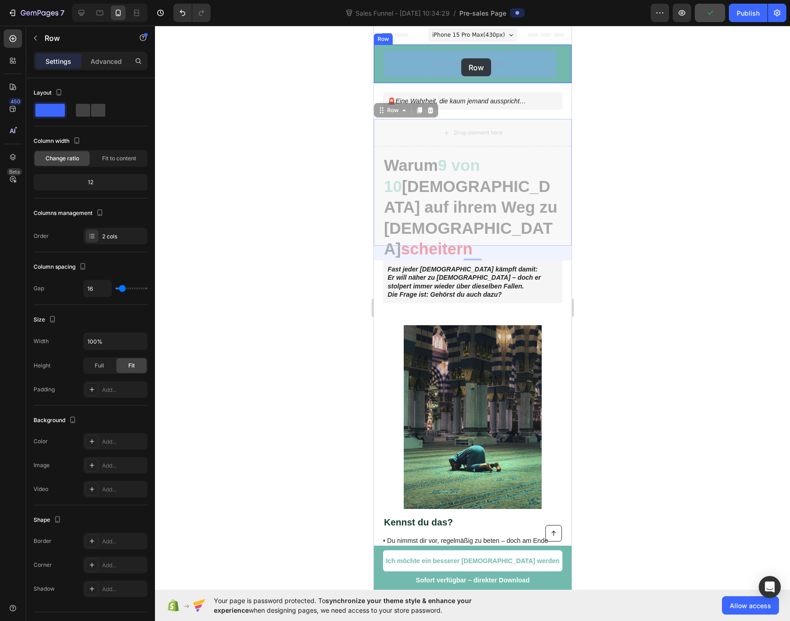
drag, startPoint x: 416, startPoint y: 136, endPoint x: 461, endPoint y: 58, distance: 90.0
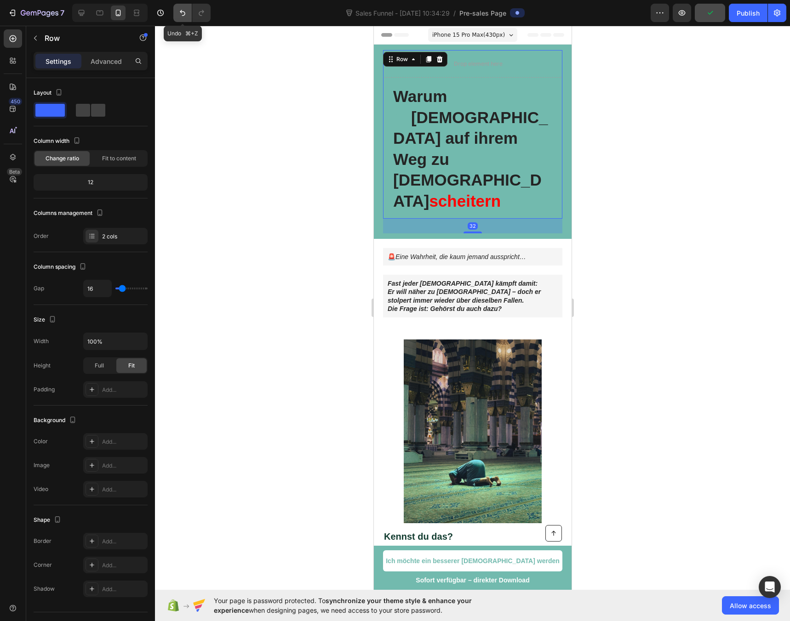
click at [178, 14] on icon "Undo/Redo" at bounding box center [182, 12] width 9 height 9
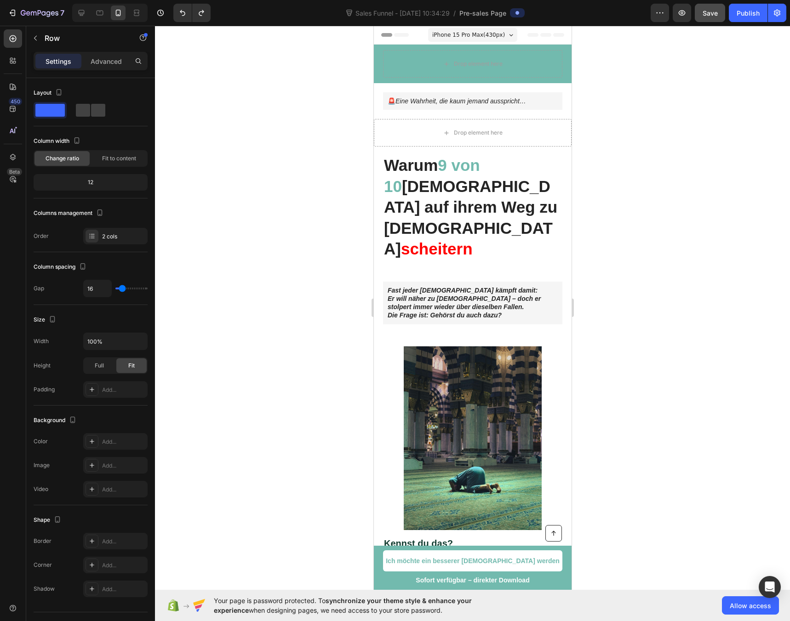
click at [297, 133] on div at bounding box center [472, 324] width 635 height 596
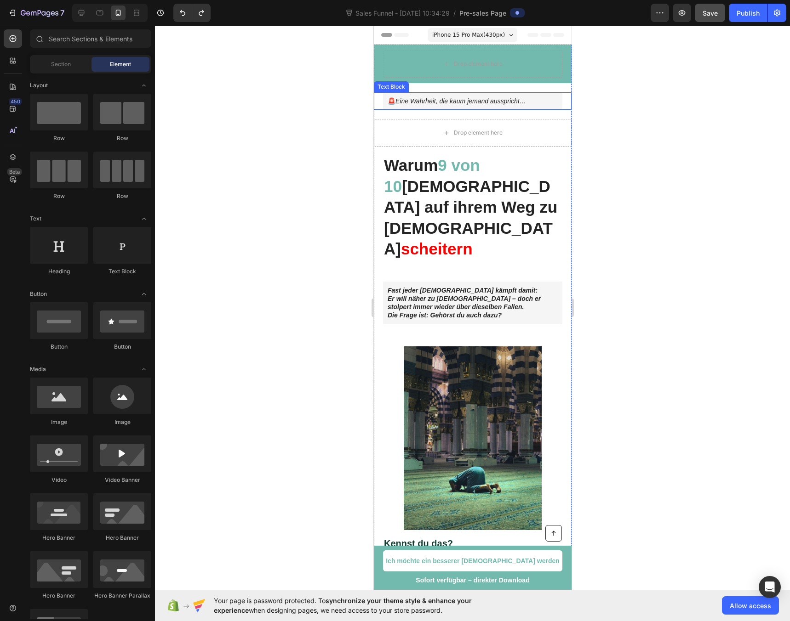
click at [392, 103] on p "🚨 Eine Wahrheit, die kaum jemand ausspricht…" at bounding box center [472, 101] width 170 height 8
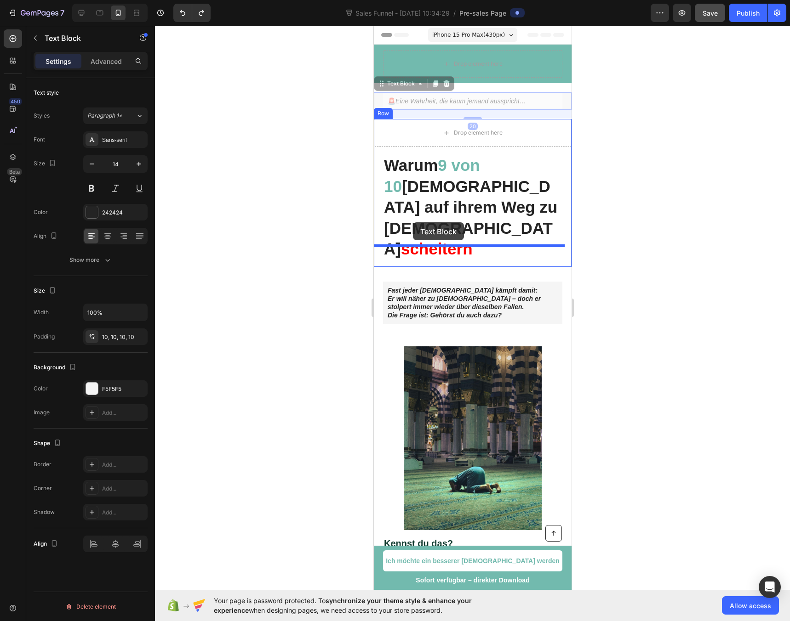
drag, startPoint x: 386, startPoint y: 84, endPoint x: 412, endPoint y: 222, distance: 140.9
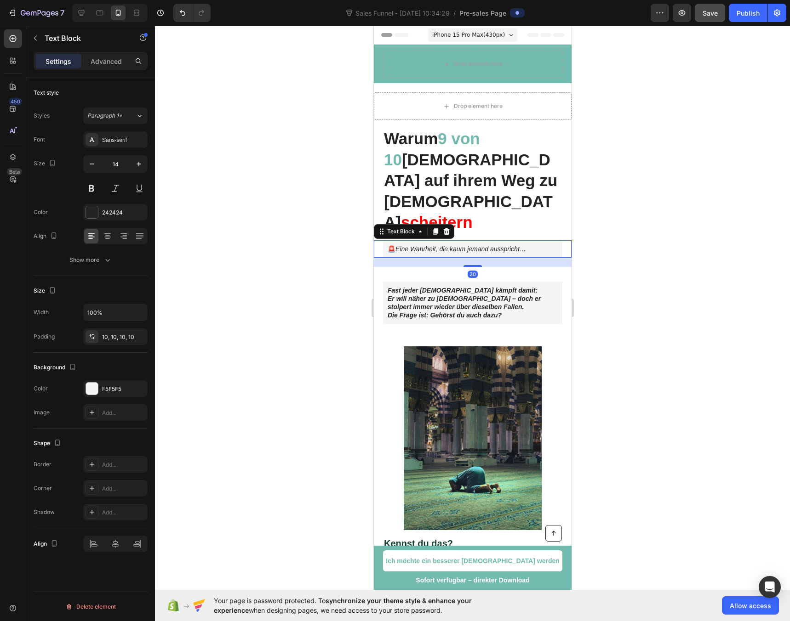
click at [256, 207] on div at bounding box center [472, 324] width 635 height 596
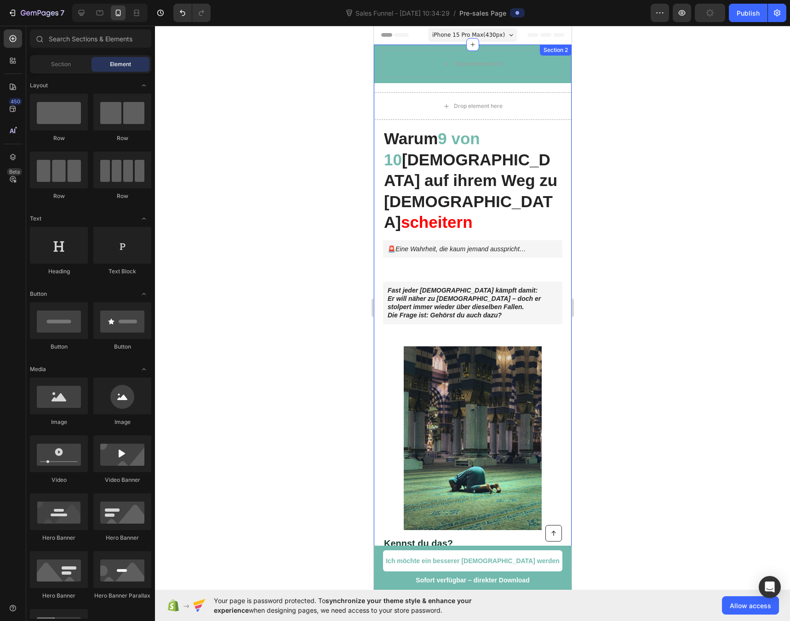
click at [419, 250] on div "Drop element here Row Drop element here Warum 9 von 10 Muslime auf ihrem Weg zu…" at bounding box center [472, 617] width 198 height 1145
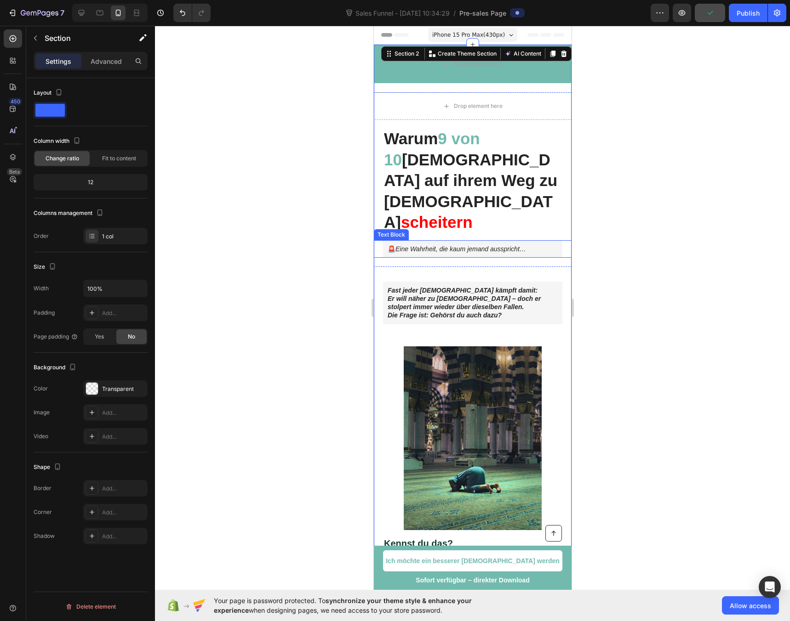
click at [399, 245] on icon "Eine Wahrheit, die kaum jemand ausspricht…" at bounding box center [460, 248] width 131 height 7
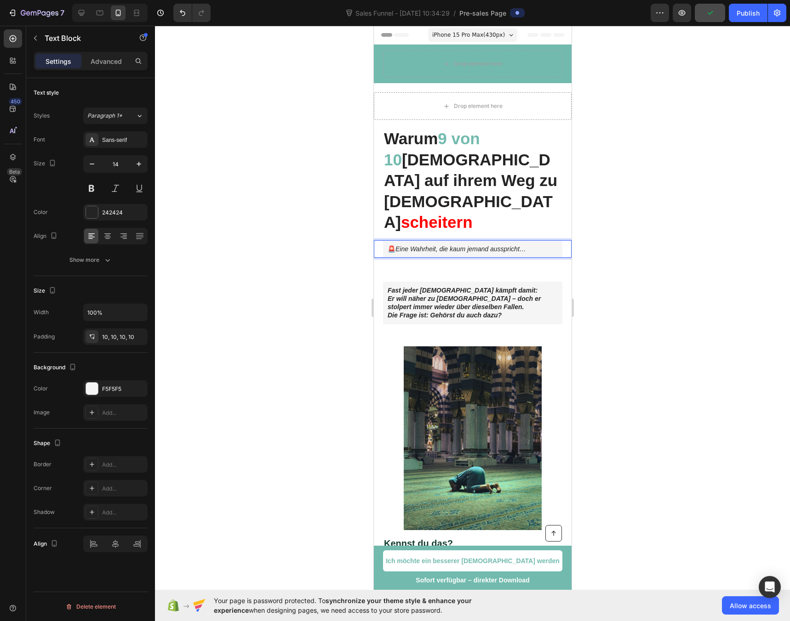
click at [398, 245] on icon "Eine Wahrheit, die kaum jemand ausspricht…" at bounding box center [460, 248] width 131 height 7
click at [319, 224] on div at bounding box center [472, 324] width 635 height 596
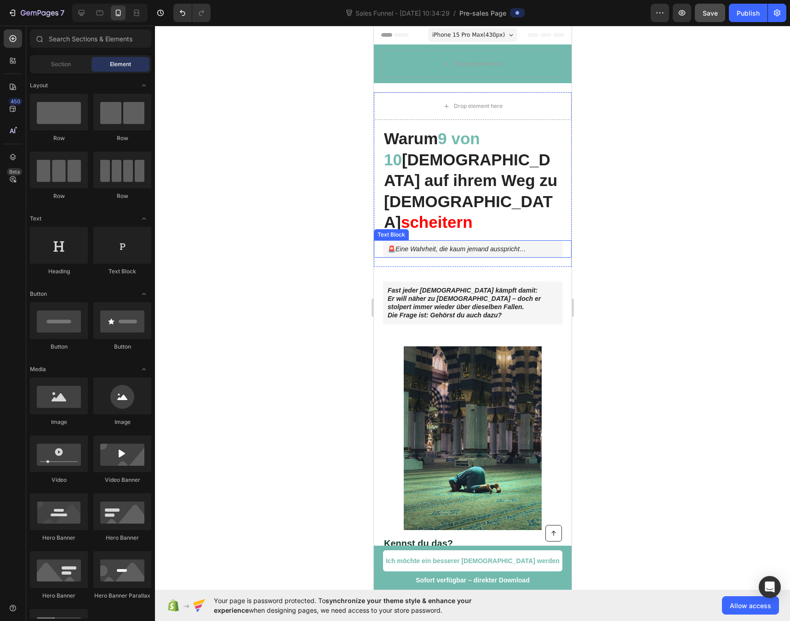
click at [406, 245] on icon "Eine Wahrheit, die kaum jemand ausspricht…" at bounding box center [460, 248] width 131 height 7
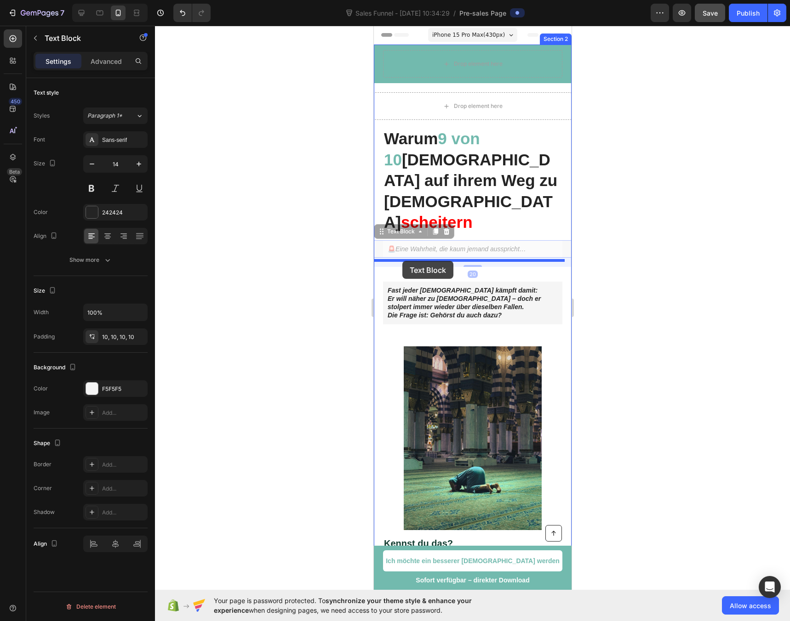
drag, startPoint x: 388, startPoint y: 212, endPoint x: 402, endPoint y: 261, distance: 50.2
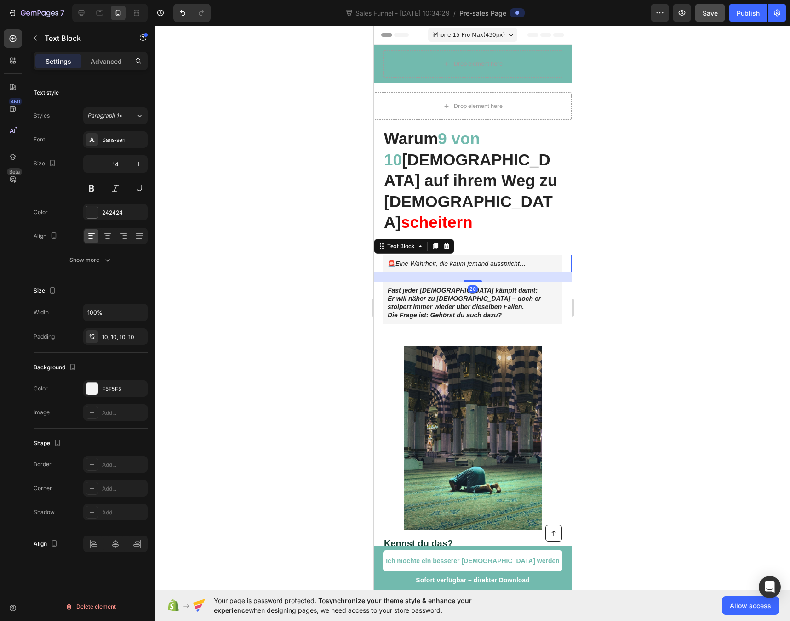
click at [247, 219] on div at bounding box center [472, 324] width 635 height 596
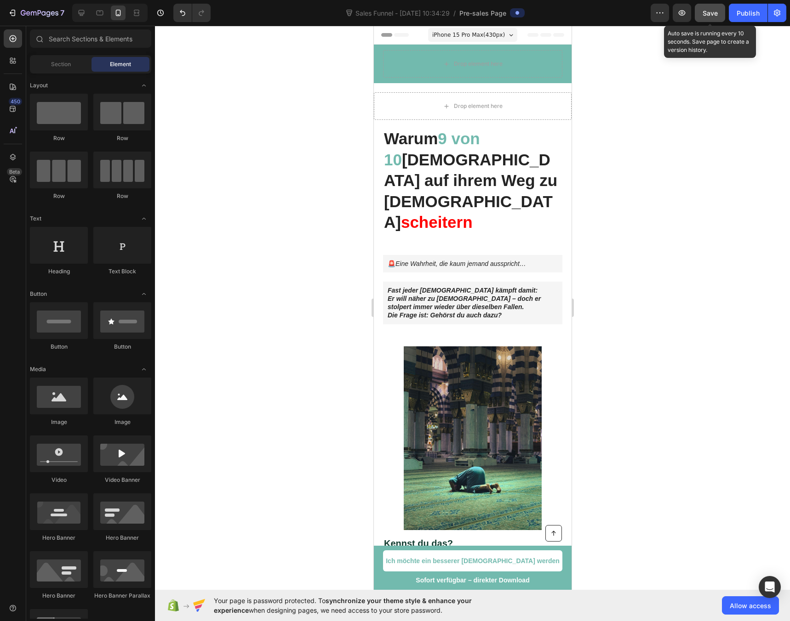
click at [706, 14] on span "Save" at bounding box center [709, 13] width 15 height 8
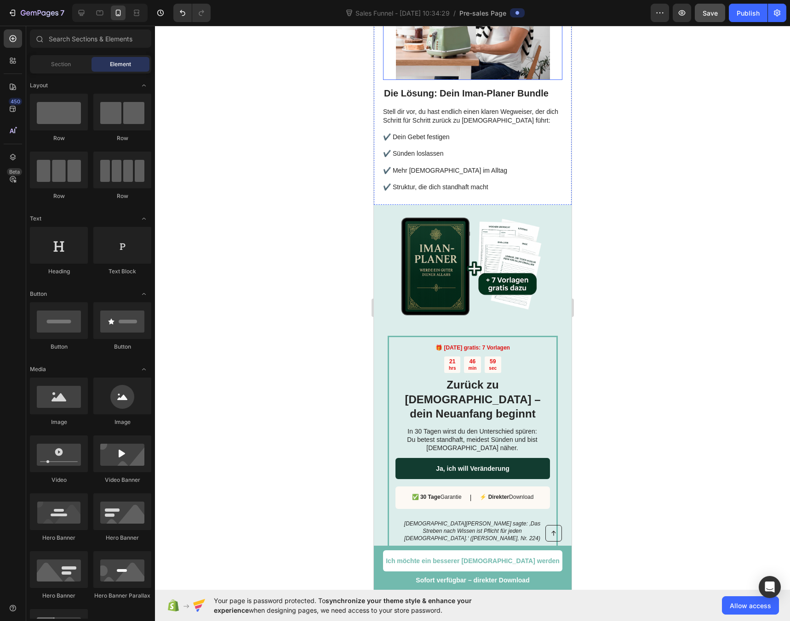
scroll to position [1007, 0]
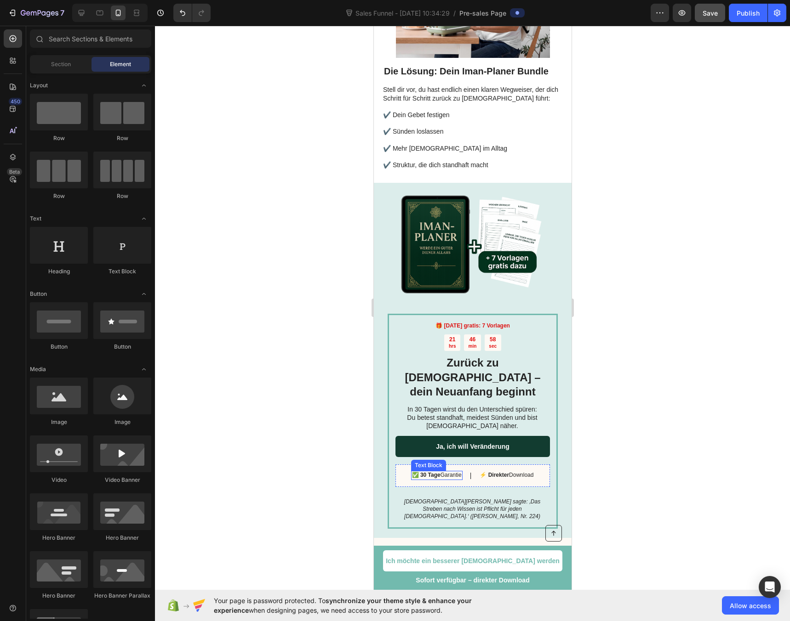
click at [411, 472] on strong "✅ 30 Tage" at bounding box center [425, 475] width 28 height 6
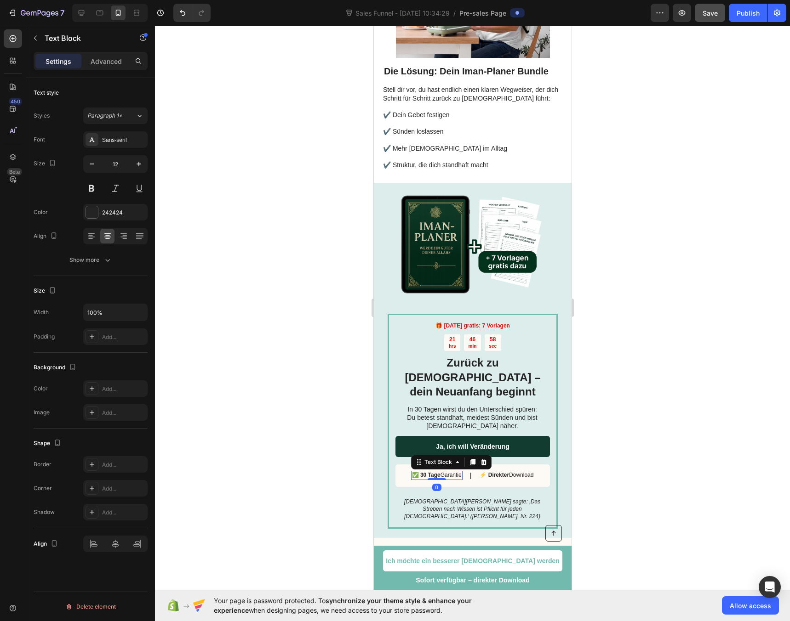
click at [412, 472] on strong "✅ 30 Tage" at bounding box center [425, 475] width 28 height 6
click at [627, 358] on div at bounding box center [472, 324] width 635 height 596
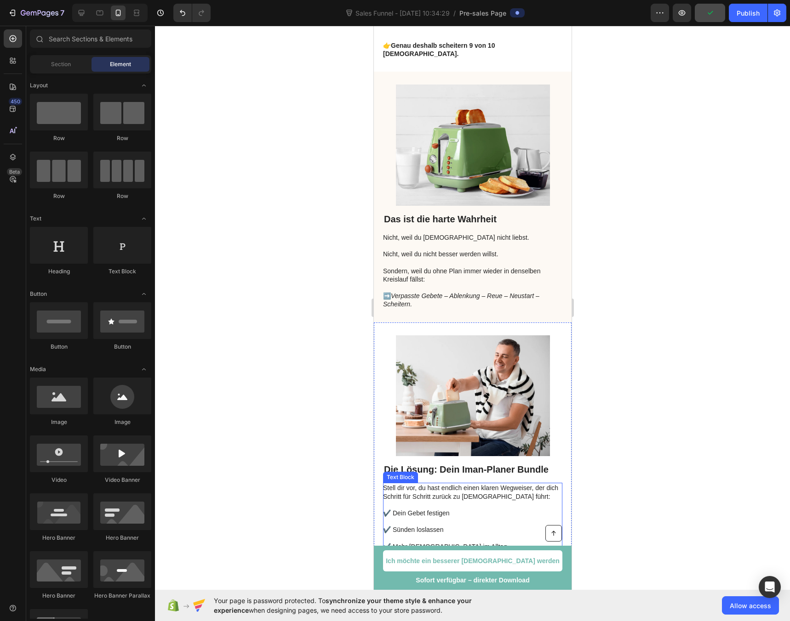
scroll to position [0, 0]
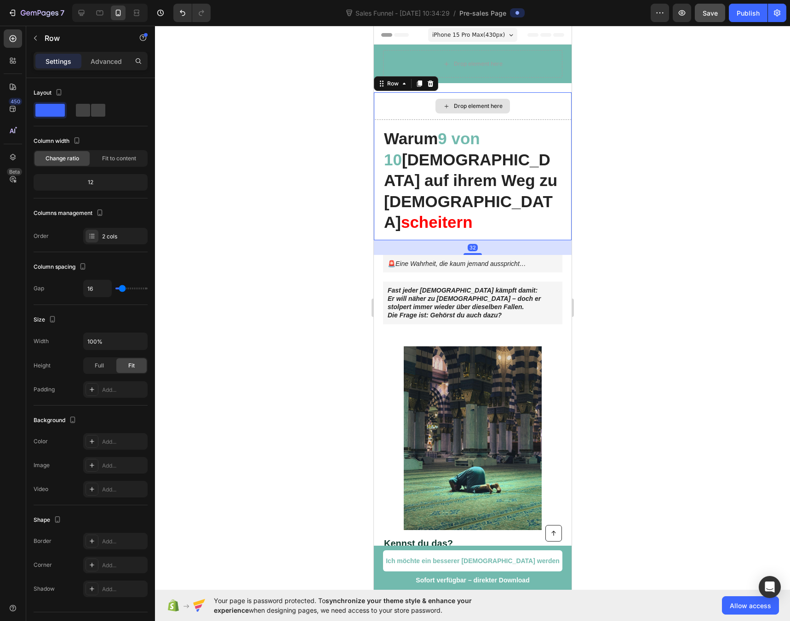
click at [377, 107] on div "Drop element here" at bounding box center [472, 106] width 198 height 28
click at [429, 240] on div "32" at bounding box center [472, 247] width 198 height 15
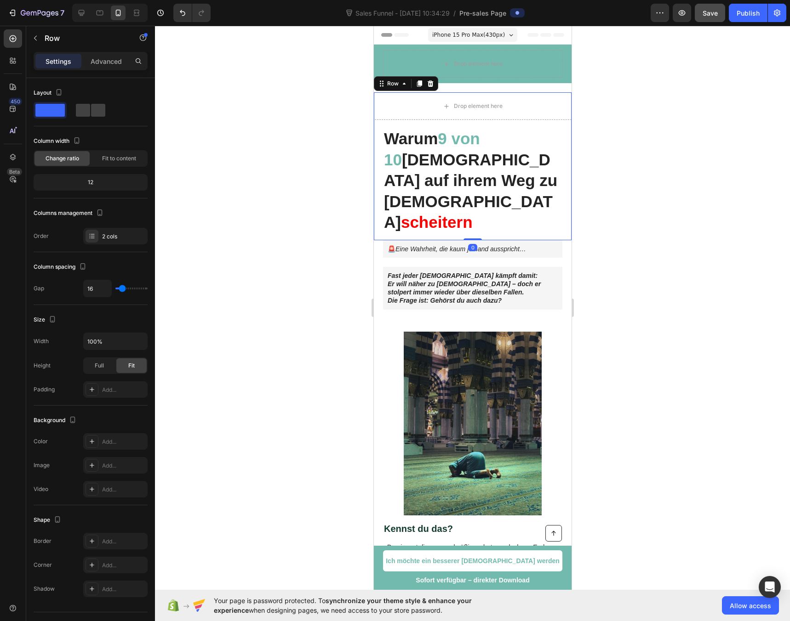
drag, startPoint x: 466, startPoint y: 233, endPoint x: 446, endPoint y: 181, distance: 55.9
click at [446, 181] on div "Drop element here Warum 9 von 10 Muslime auf ihrem Weg zu Allah scheitern Headi…" at bounding box center [472, 166] width 198 height 148
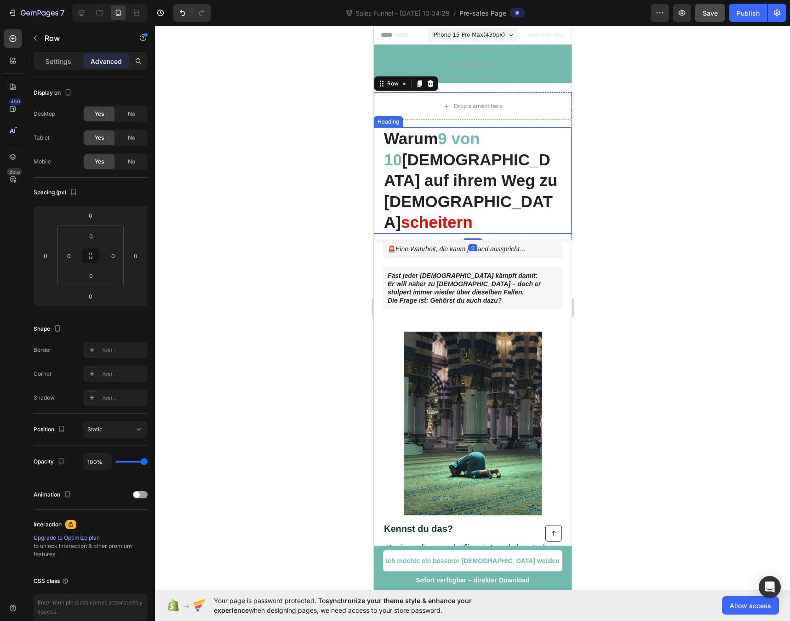
click at [293, 166] on div at bounding box center [472, 324] width 635 height 596
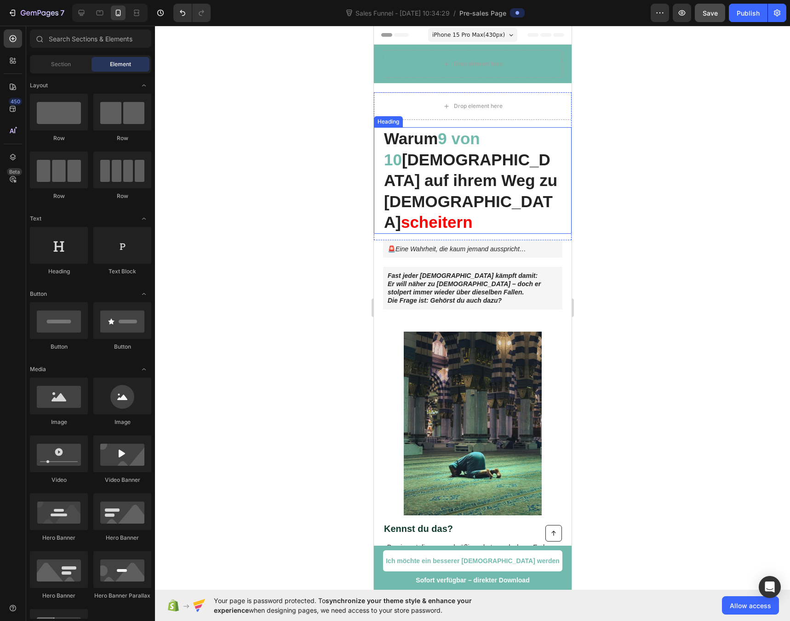
click at [293, 166] on div at bounding box center [472, 324] width 635 height 596
click at [290, 235] on div at bounding box center [472, 324] width 635 height 596
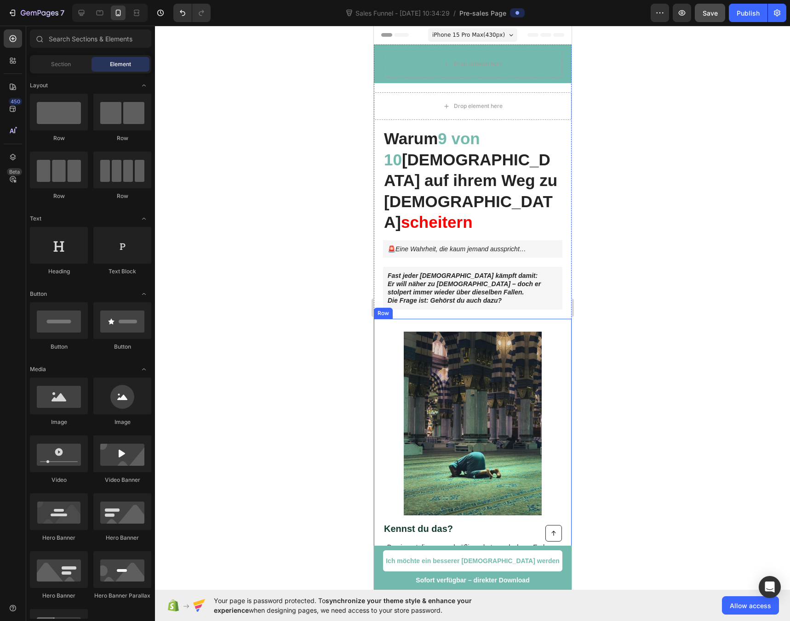
click at [416, 319] on div "Image Kennst du das? Heading • Du nimmst dir vor, regelmäßig zu beten – doch am…" at bounding box center [472, 492] width 198 height 347
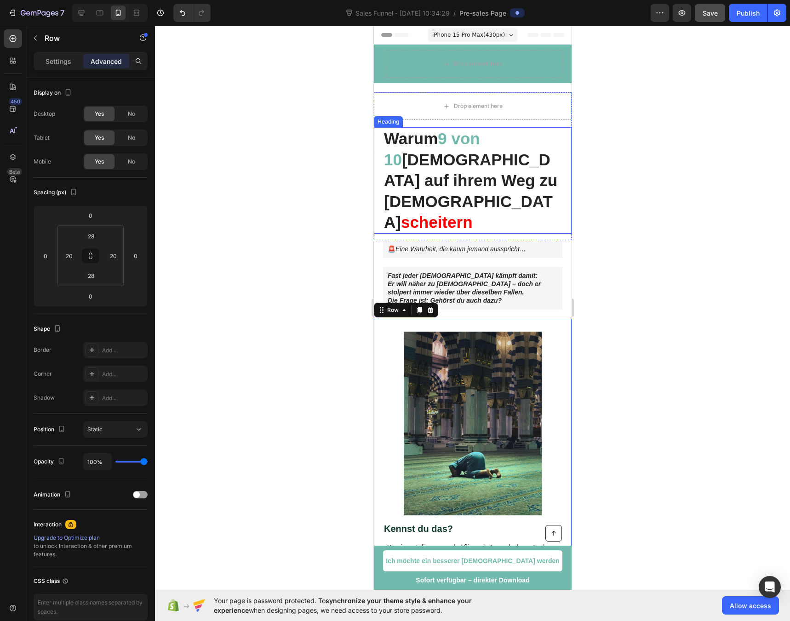
click at [441, 217] on div "Warum 9 von 10 Muslime auf ihrem Weg zu Allah scheitern Heading" at bounding box center [472, 183] width 198 height 113
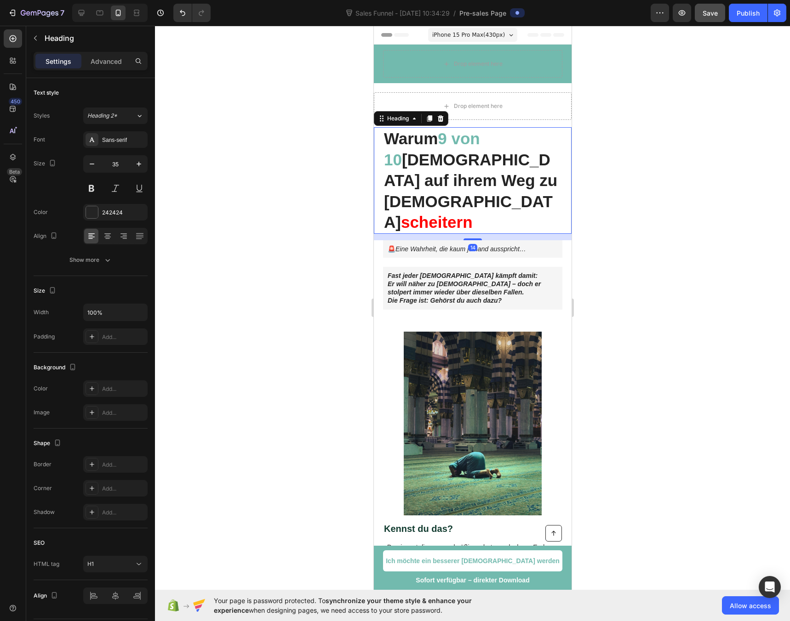
click at [443, 213] on strong "scheitern" at bounding box center [436, 222] width 72 height 18
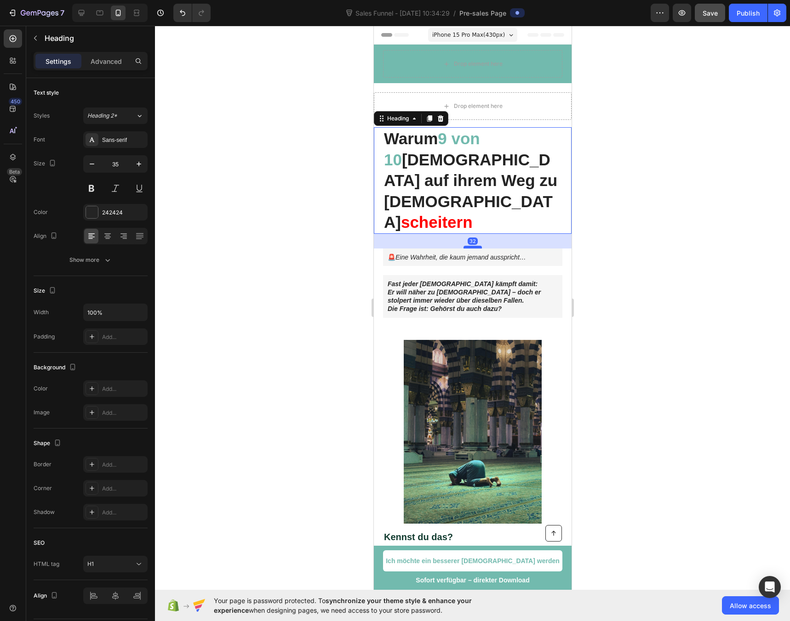
drag, startPoint x: 470, startPoint y: 218, endPoint x: 472, endPoint y: 227, distance: 8.6
click at [472, 246] on div at bounding box center [472, 247] width 18 height 3
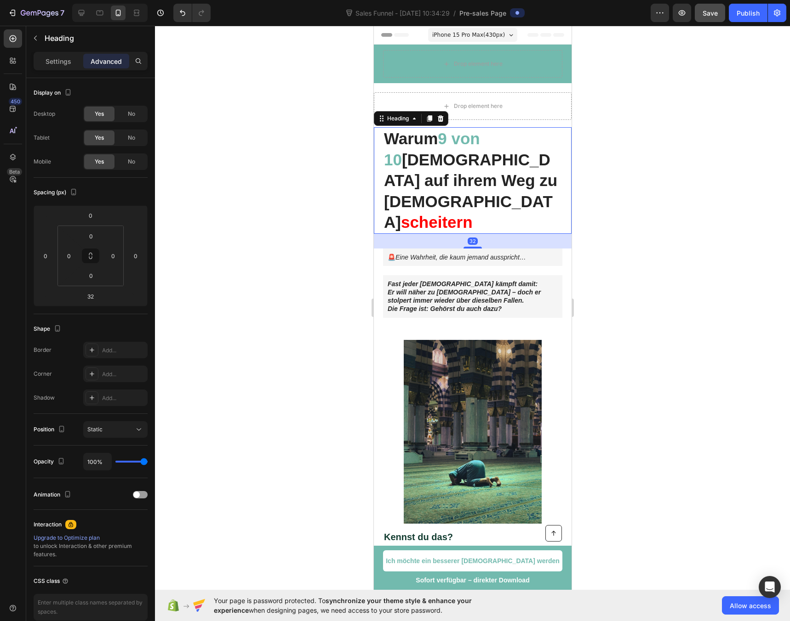
click at [310, 216] on div at bounding box center [472, 324] width 635 height 596
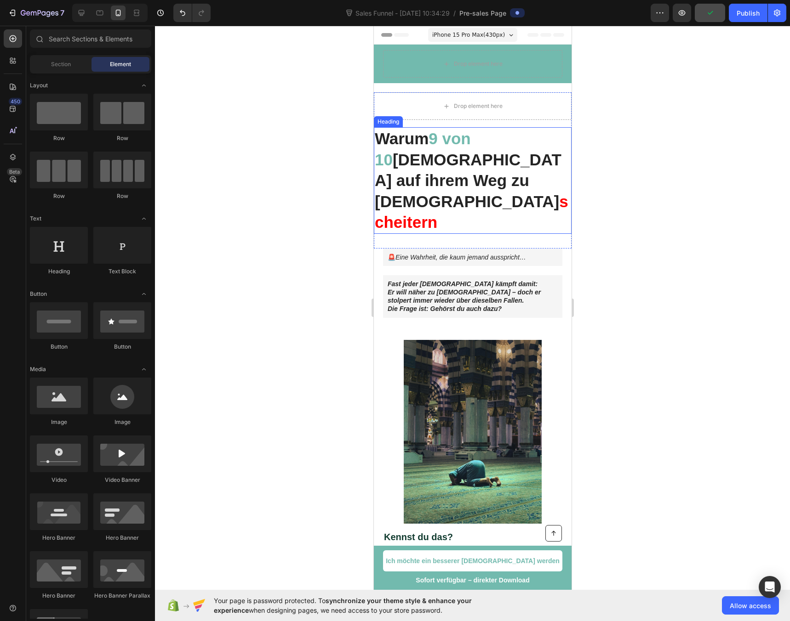
click at [516, 154] on strong "Muslime auf ihrem Weg zu Allah" at bounding box center [467, 181] width 187 height 60
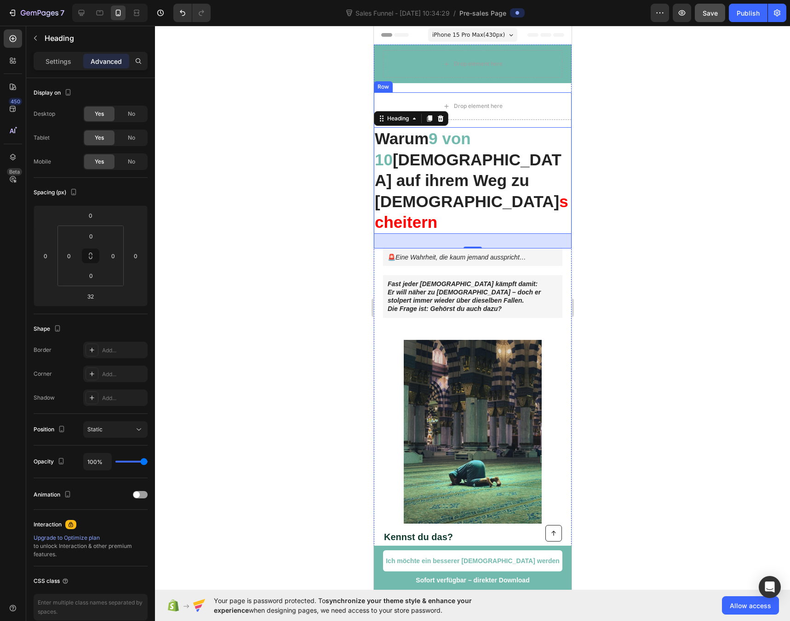
click at [493, 120] on div "Drop element here Warum 9 von 10 Muslime auf ihrem Weg zu Allah scheitern Headi…" at bounding box center [472, 170] width 198 height 156
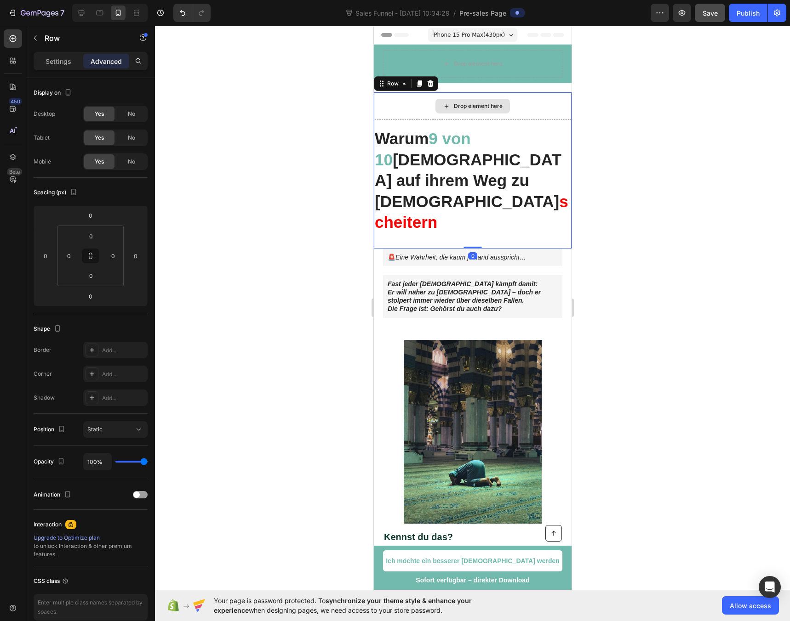
click at [402, 106] on div "Drop element here" at bounding box center [472, 106] width 198 height 28
click at [442, 106] on icon at bounding box center [445, 106] width 7 height 8
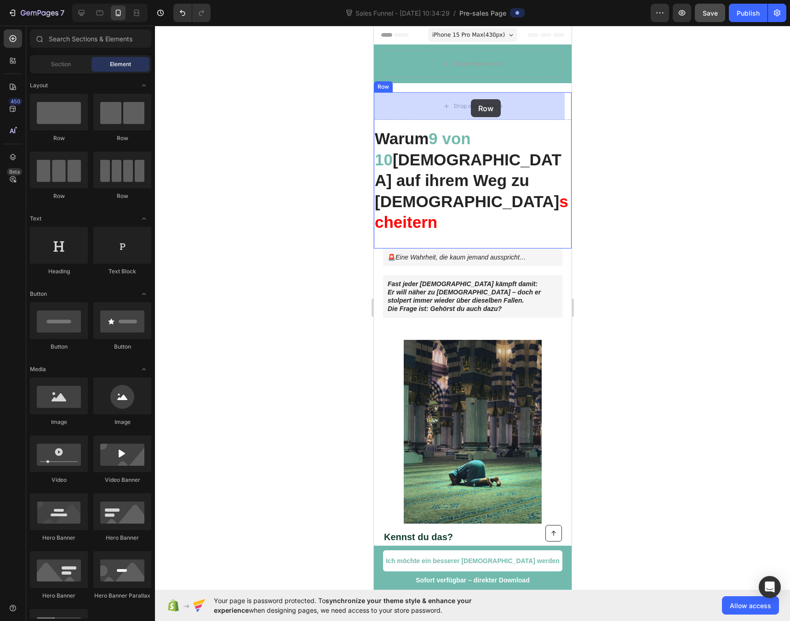
drag, startPoint x: 432, startPoint y: 142, endPoint x: 470, endPoint y: 99, distance: 56.6
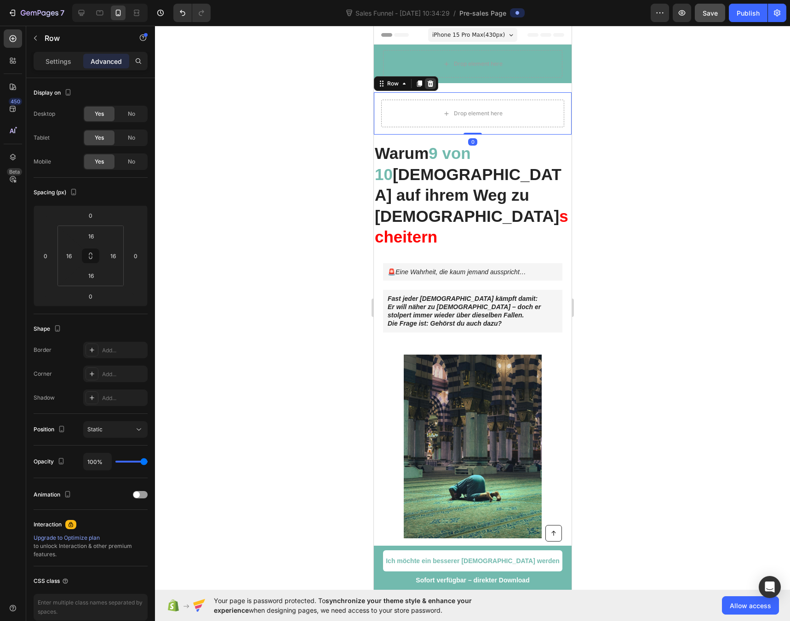
click at [432, 82] on icon at bounding box center [429, 83] width 7 height 7
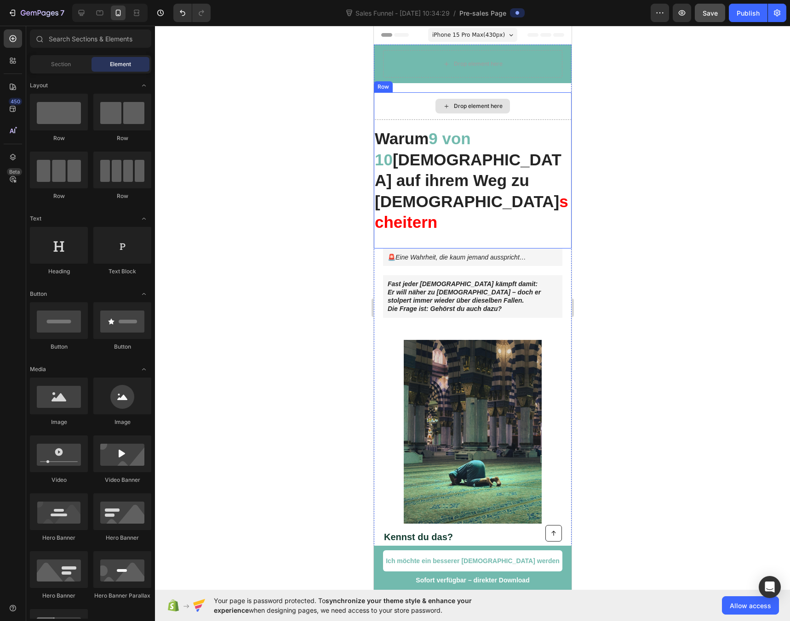
click at [431, 98] on div "Drop element here" at bounding box center [472, 106] width 198 height 28
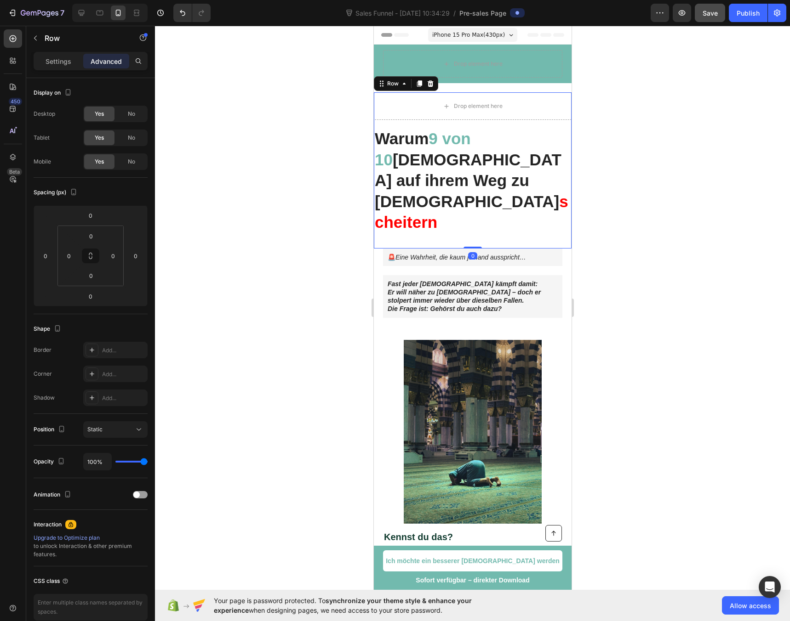
click at [407, 120] on div "Drop element here Warum 9 von 10 Muslime auf ihrem Weg zu Allah scheitern Headi…" at bounding box center [472, 170] width 198 height 156
click at [407, 119] on div "Drop element here" at bounding box center [472, 106] width 198 height 28
click at [406, 135] on strong "Warum" at bounding box center [401, 139] width 54 height 18
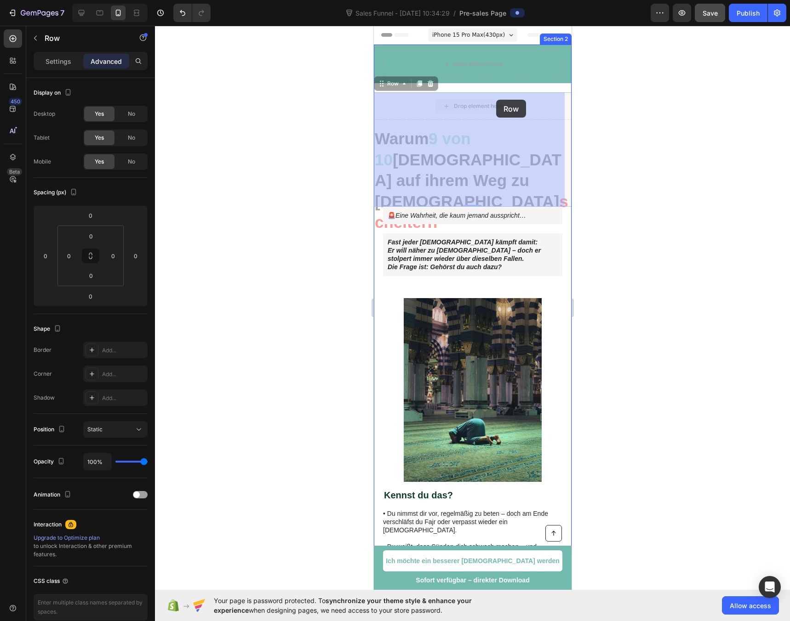
drag, startPoint x: 471, startPoint y: 117, endPoint x: 495, endPoint y: 100, distance: 29.7
drag, startPoint x: 416, startPoint y: 101, endPoint x: 433, endPoint y: 131, distance: 34.8
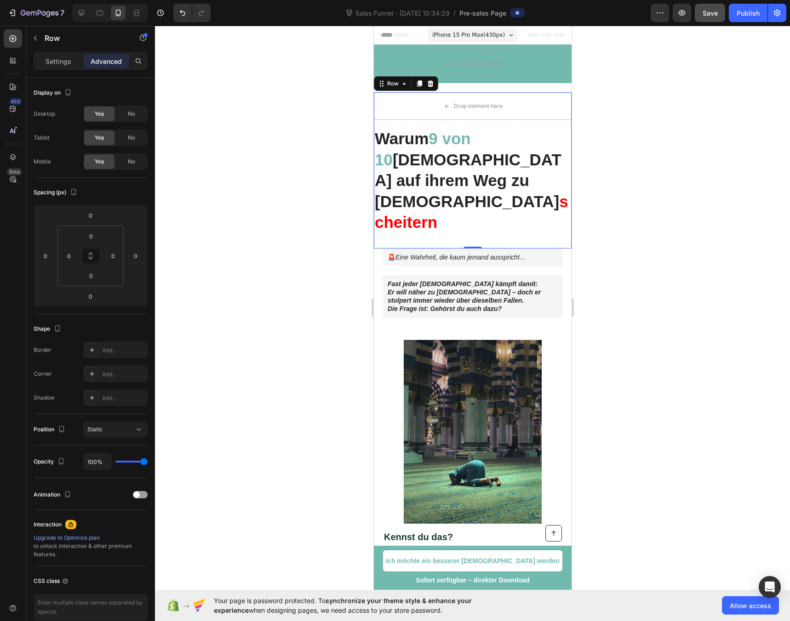
click at [261, 113] on div at bounding box center [472, 324] width 635 height 596
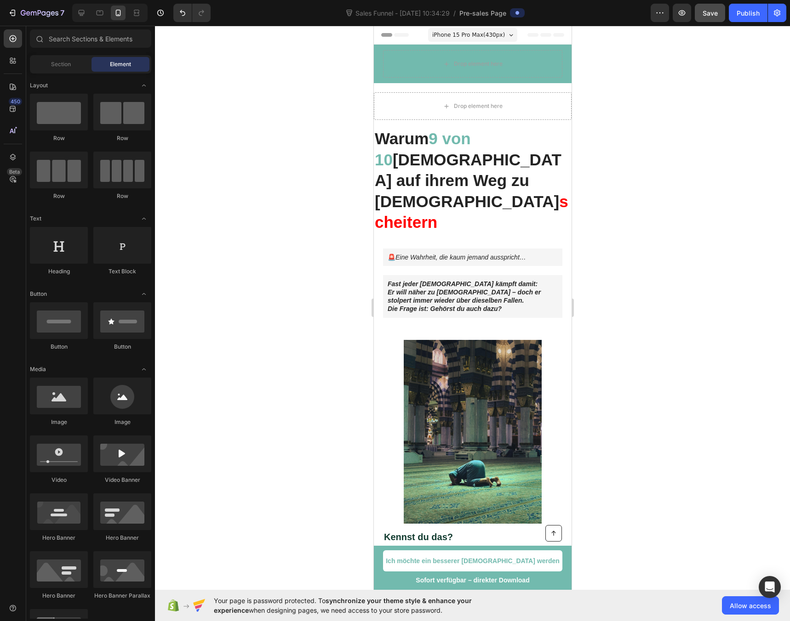
click at [280, 125] on div at bounding box center [472, 324] width 635 height 596
click at [709, 11] on span "Save" at bounding box center [709, 13] width 15 height 8
click at [418, 165] on strong "Muslime auf ihrem Weg zu Allah" at bounding box center [467, 181] width 187 height 60
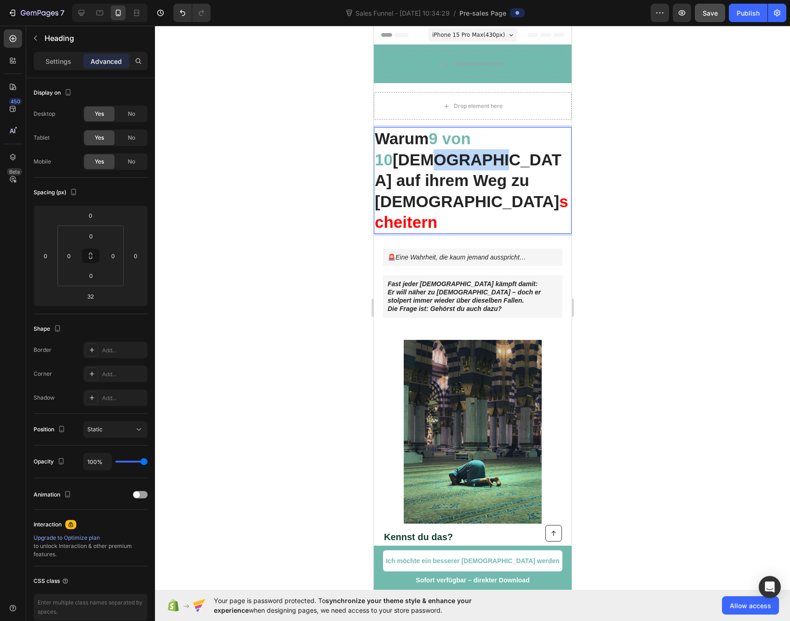
drag, startPoint x: 404, startPoint y: 152, endPoint x: 461, endPoint y: 154, distance: 57.0
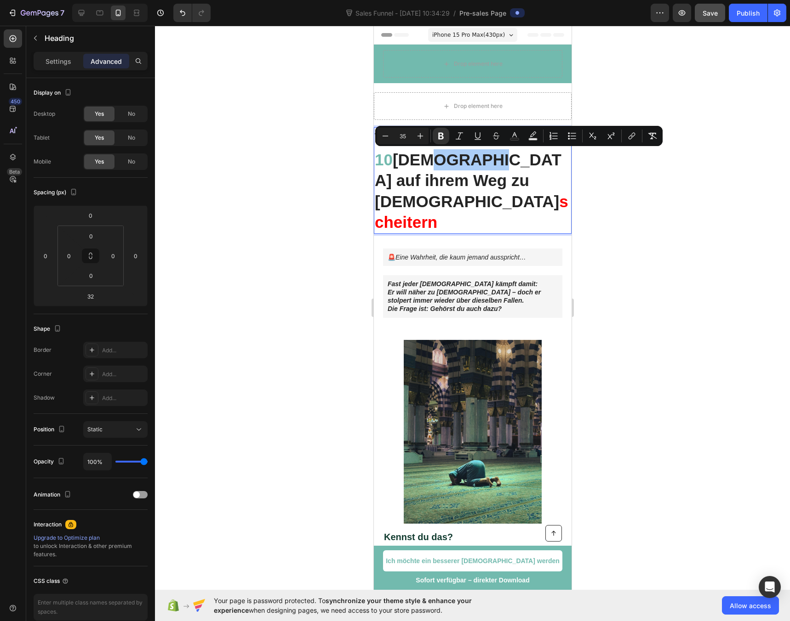
click at [721, 181] on div at bounding box center [472, 324] width 635 height 596
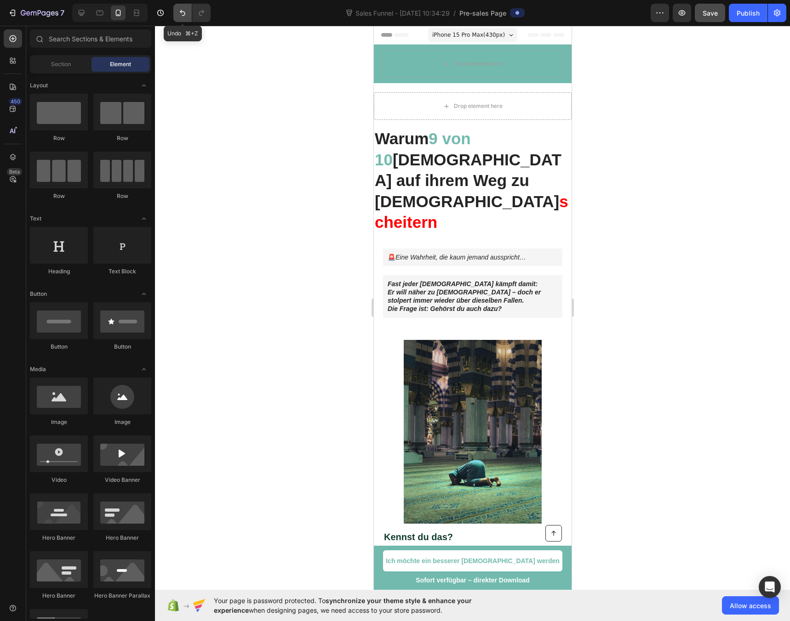
click at [181, 10] on icon "Undo/Redo" at bounding box center [182, 12] width 9 height 9
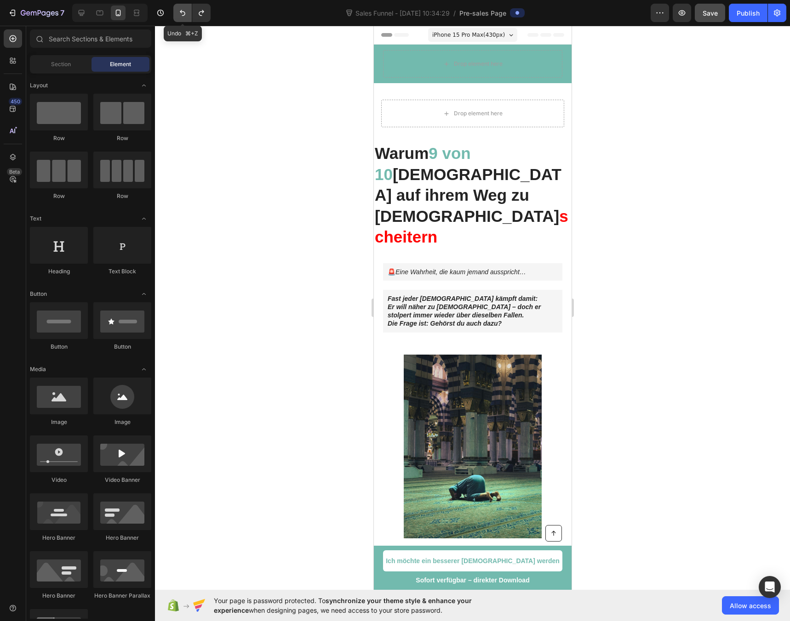
click at [181, 10] on icon "Undo/Redo" at bounding box center [182, 12] width 9 height 9
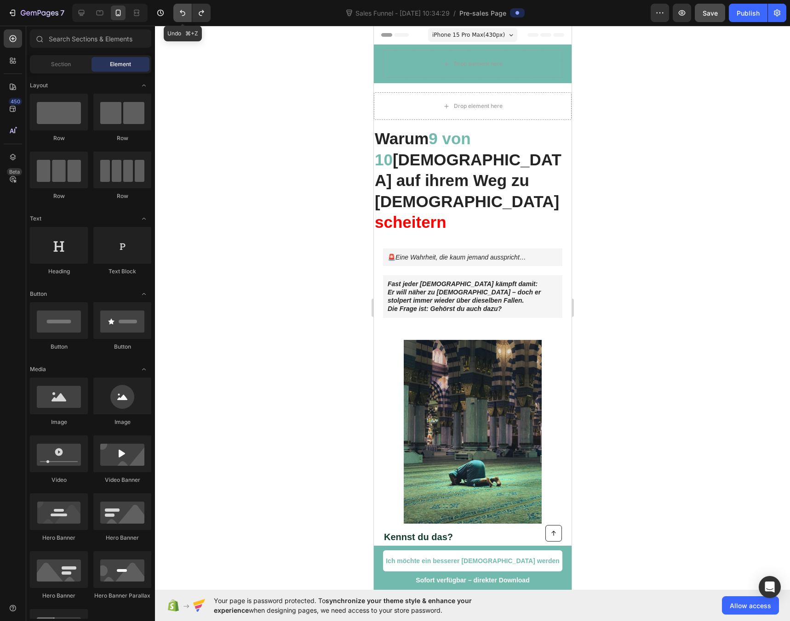
click at [181, 10] on icon "Undo/Redo" at bounding box center [182, 12] width 9 height 9
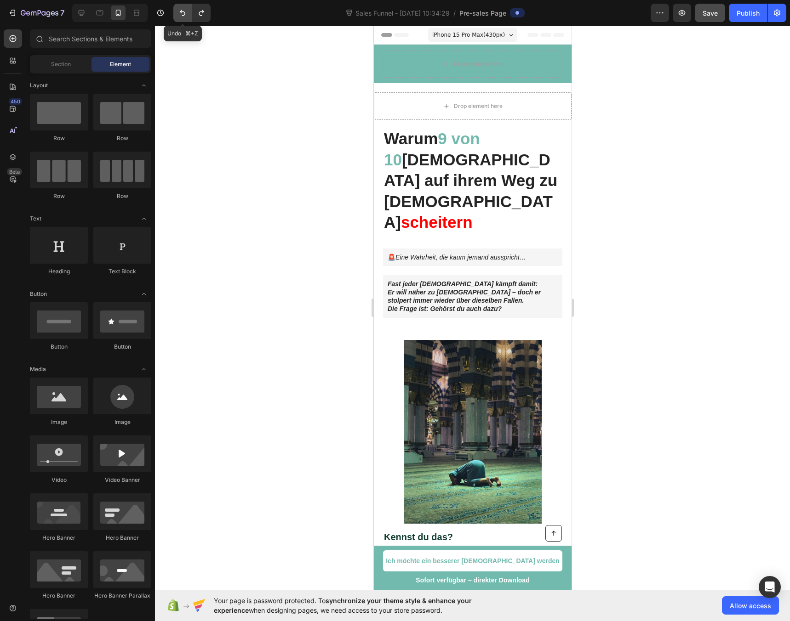
click at [181, 10] on icon "Undo/Redo" at bounding box center [182, 12] width 9 height 9
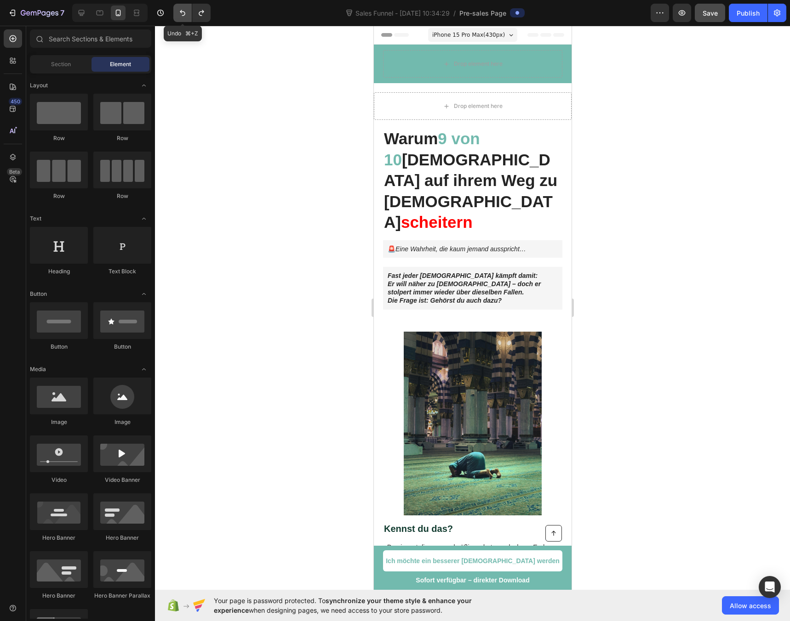
click at [181, 10] on icon "Undo/Redo" at bounding box center [182, 12] width 9 height 9
click at [183, 15] on icon "Undo/Redo" at bounding box center [183, 13] width 6 height 6
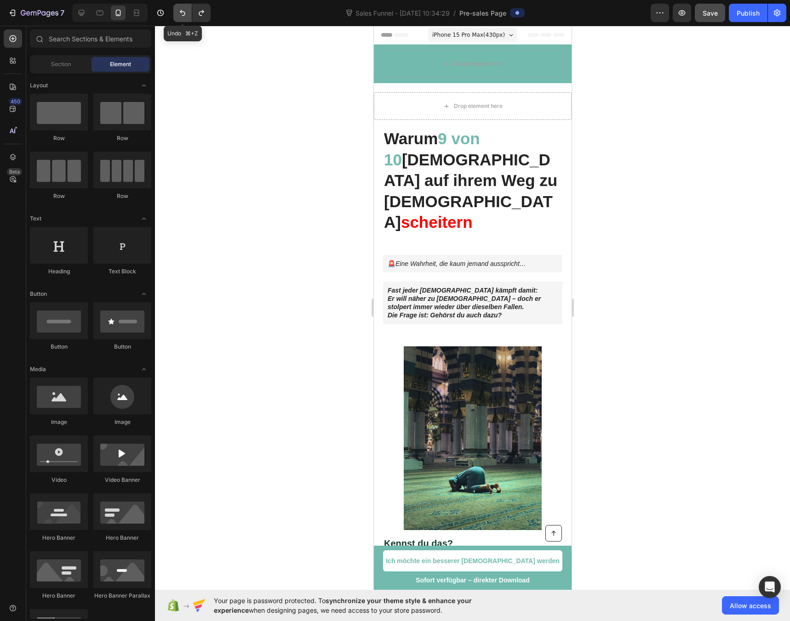
click at [183, 15] on icon "Undo/Redo" at bounding box center [183, 13] width 6 height 6
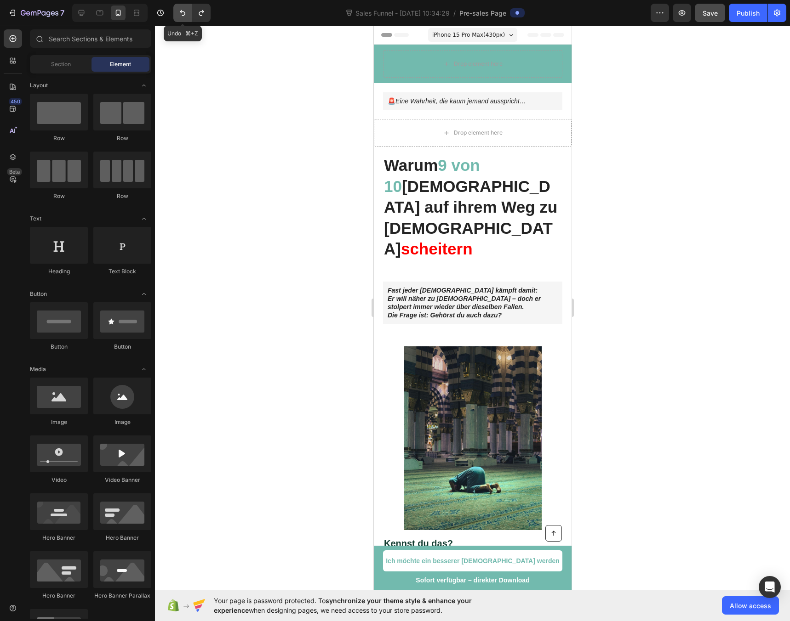
click at [183, 15] on icon "Undo/Redo" at bounding box center [183, 13] width 6 height 6
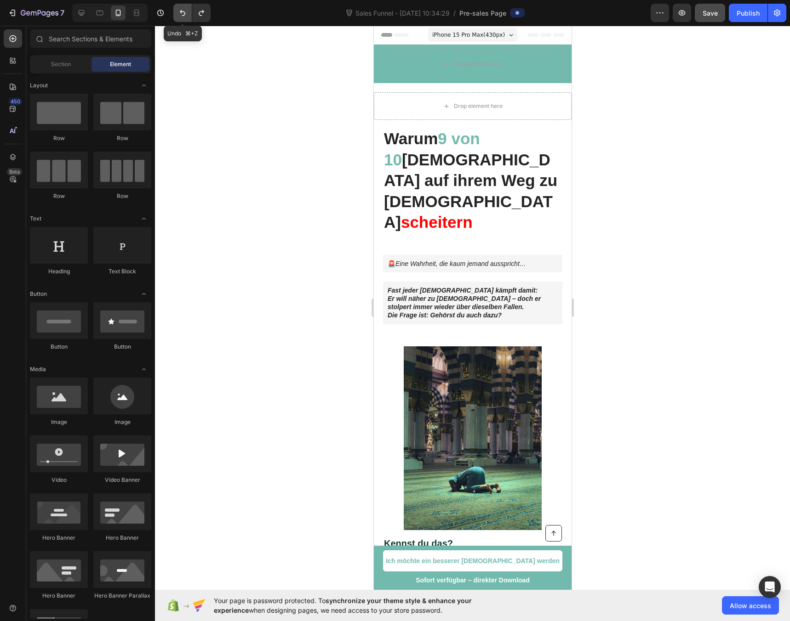
click at [183, 15] on icon "Undo/Redo" at bounding box center [183, 13] width 6 height 6
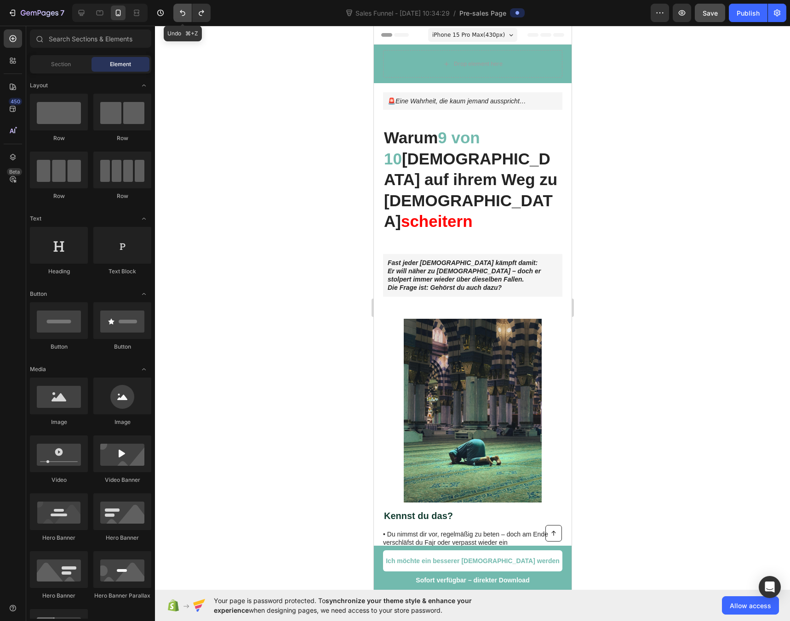
click at [183, 15] on icon "Undo/Redo" at bounding box center [183, 13] width 6 height 6
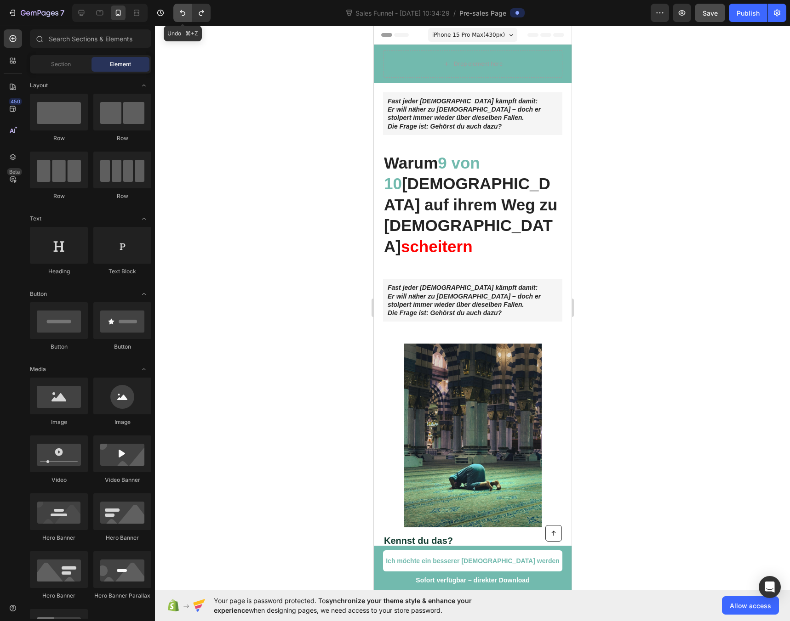
click at [183, 15] on icon "Undo/Redo" at bounding box center [183, 13] width 6 height 6
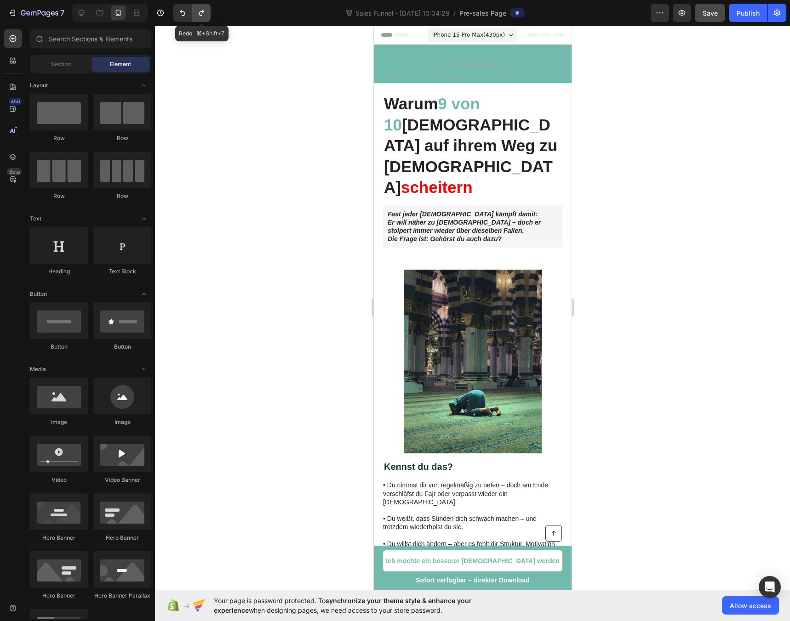
click at [201, 17] on icon "Undo/Redo" at bounding box center [201, 12] width 9 height 9
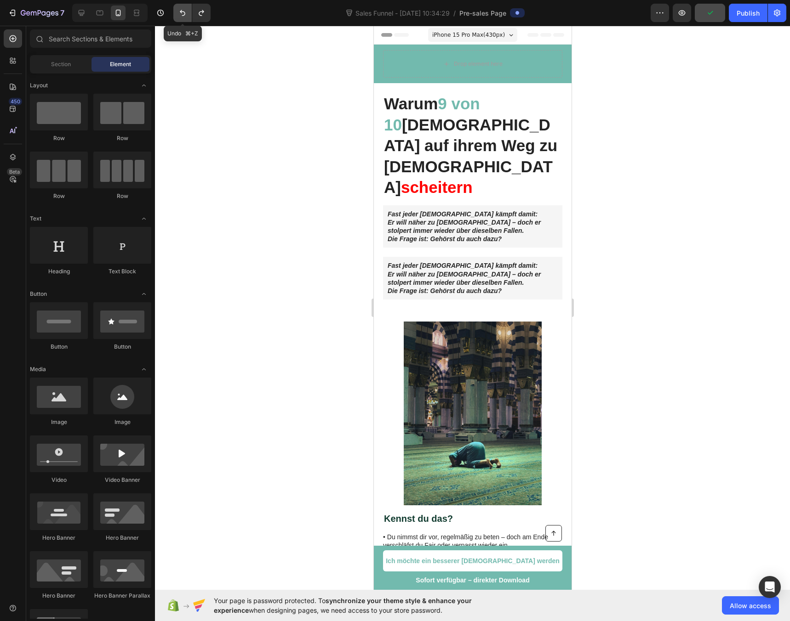
click at [185, 21] on button "Undo/Redo" at bounding box center [182, 13] width 18 height 18
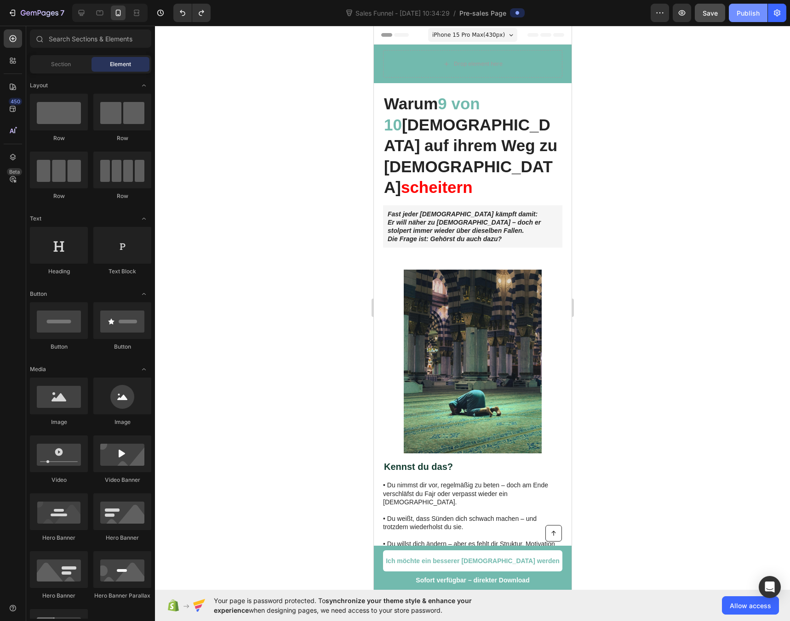
click at [749, 16] on div "Publish" at bounding box center [747, 13] width 23 height 10
click at [418, 460] on h2 "Kennst du das?" at bounding box center [471, 467] width 179 height 14
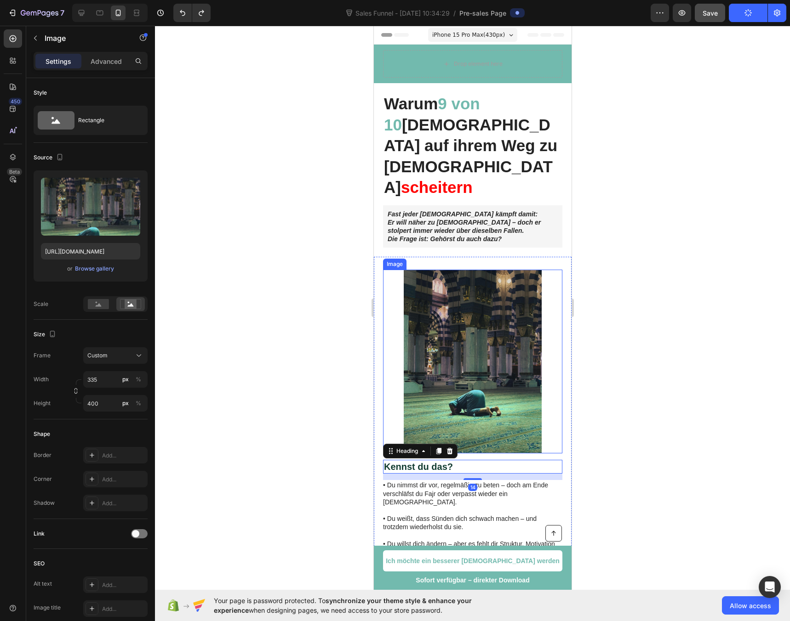
click at [468, 426] on img at bounding box center [472, 362] width 154 height 184
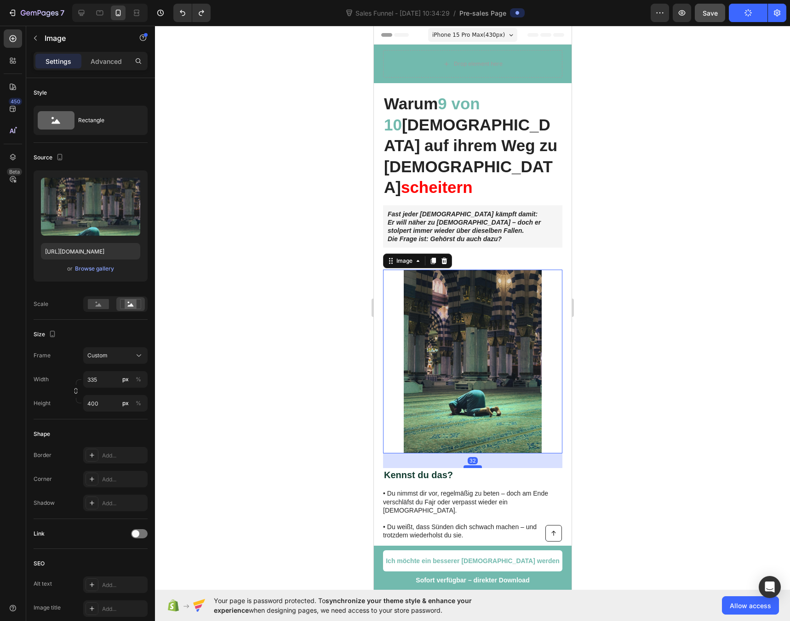
drag, startPoint x: 469, startPoint y: 437, endPoint x: 471, endPoint y: 445, distance: 8.4
click at [471, 466] on div at bounding box center [472, 467] width 18 height 3
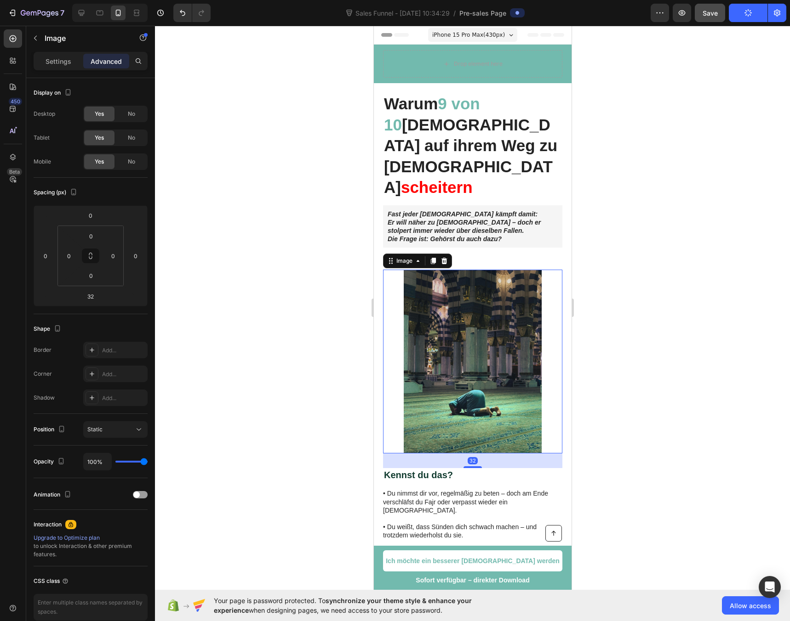
click at [283, 418] on div at bounding box center [472, 324] width 635 height 596
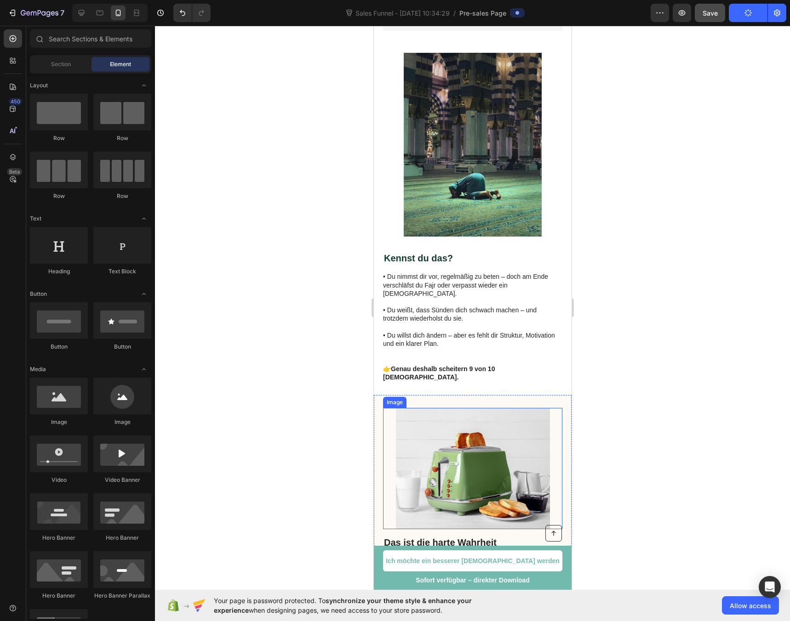
scroll to position [236, 0]
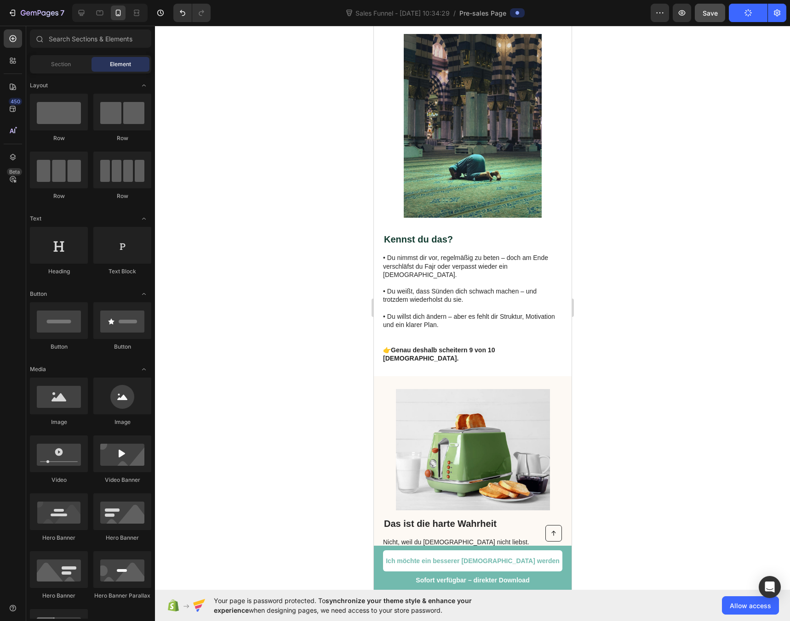
click at [256, 338] on div at bounding box center [472, 324] width 635 height 596
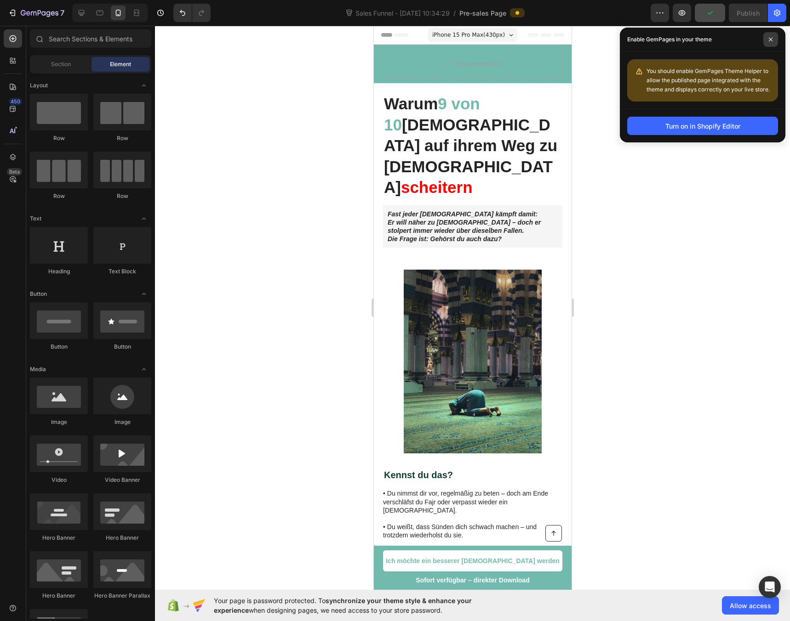
click at [770, 40] on icon at bounding box center [770, 40] width 4 height 4
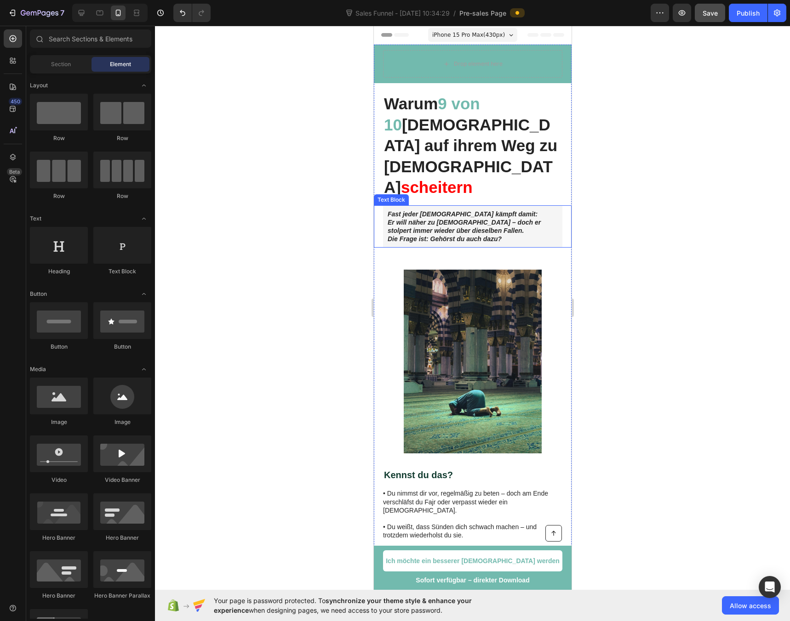
click at [426, 210] on strong "Fast jeder Muslim kämpft damit:" at bounding box center [462, 213] width 150 height 7
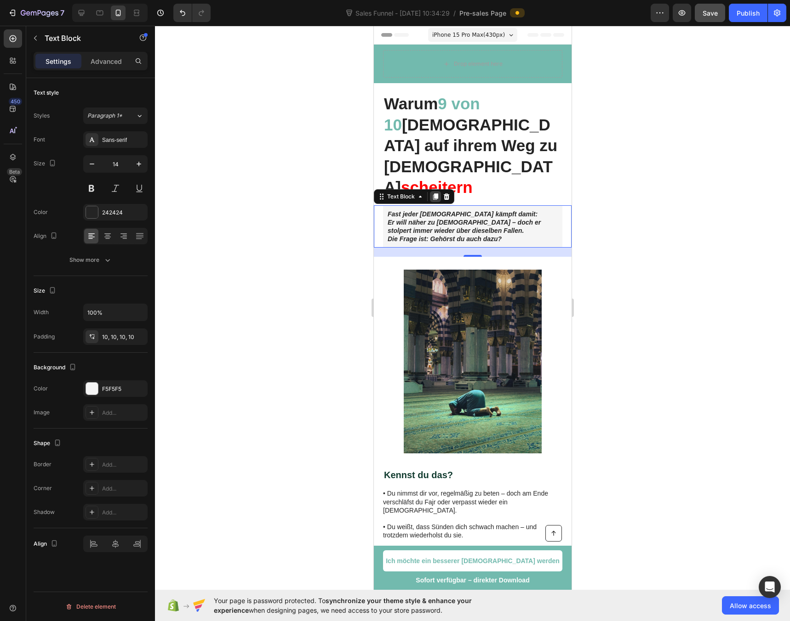
click at [437, 193] on icon at bounding box center [434, 196] width 5 height 6
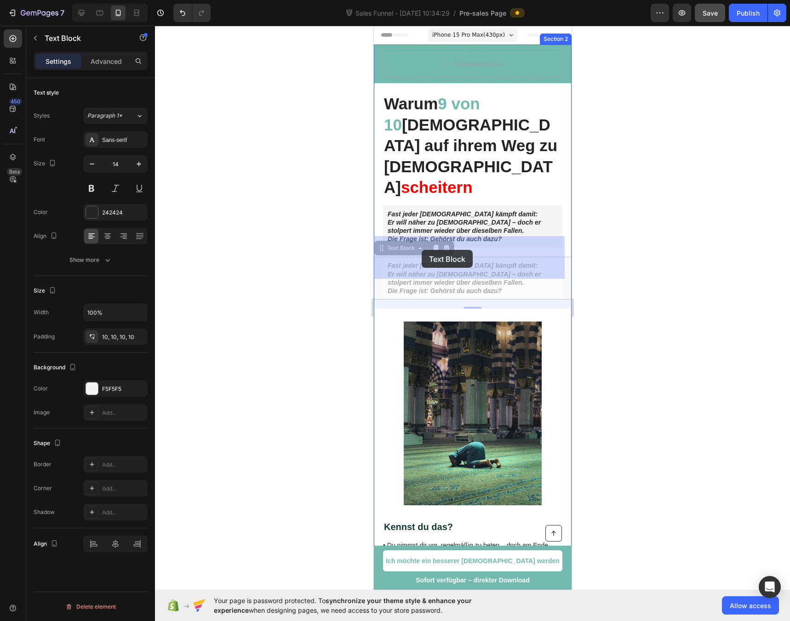
drag, startPoint x: 380, startPoint y: 230, endPoint x: 421, endPoint y: 250, distance: 45.8
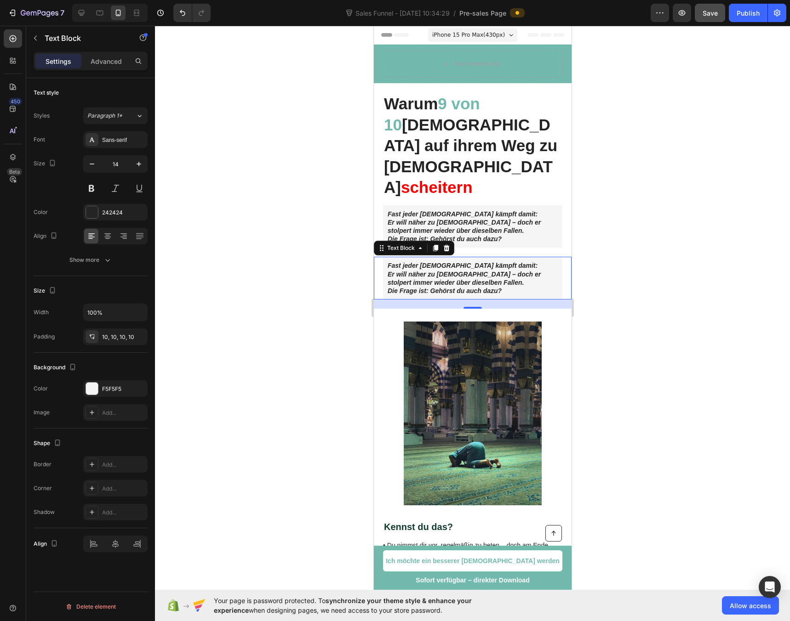
click at [288, 233] on div at bounding box center [472, 324] width 635 height 596
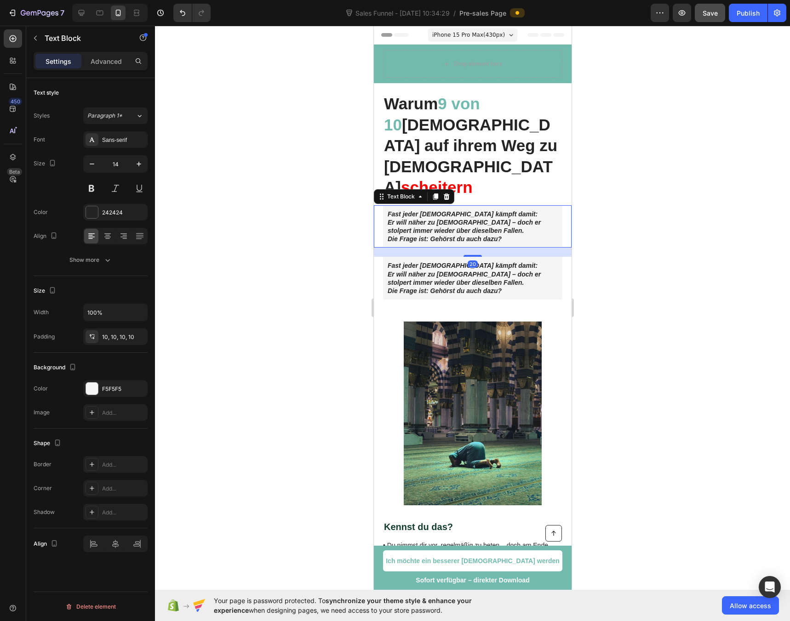
click at [427, 219] on strong "Er will näher zu Allah – doch er stolpert immer wieder über dieselben Fallen." at bounding box center [463, 227] width 153 height 16
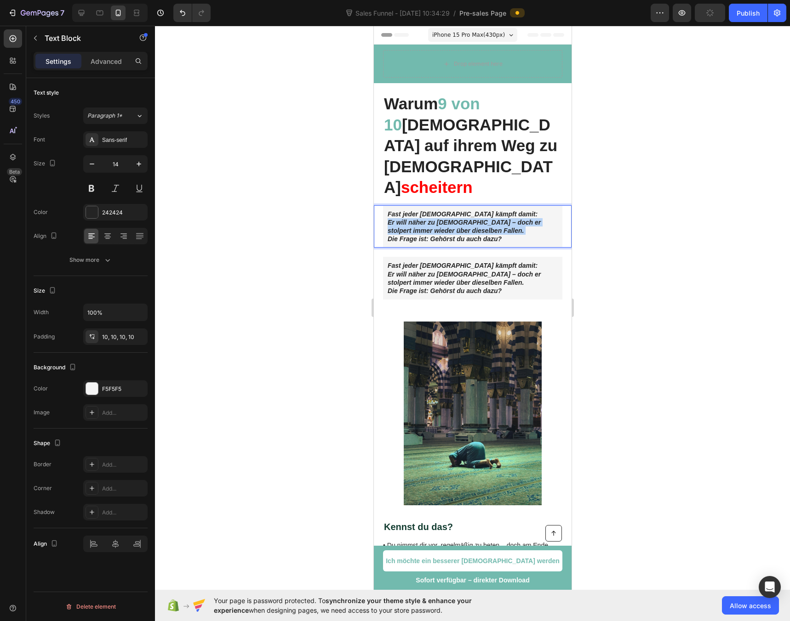
click at [427, 219] on strong "Er will näher zu Allah – doch er stolpert immer wieder über dieselben Fallen." at bounding box center [463, 227] width 153 height 16
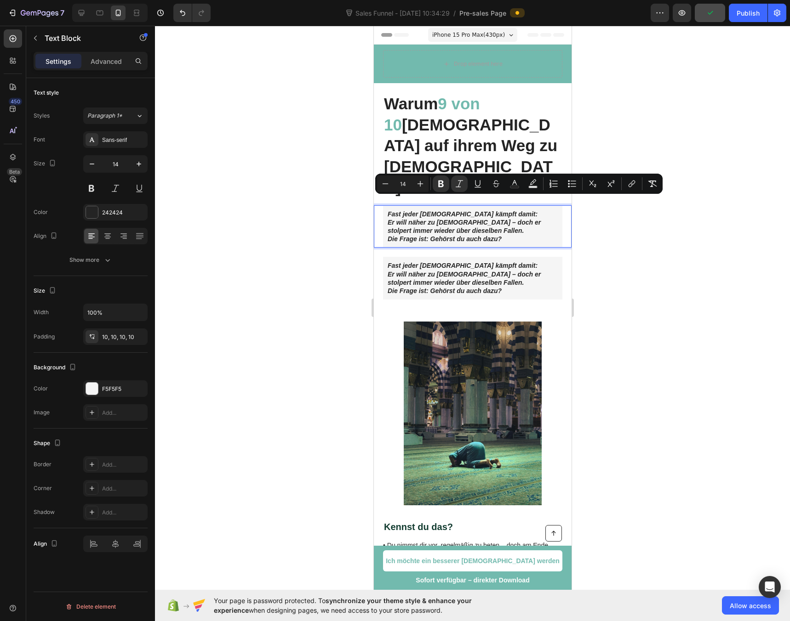
click at [516, 216] on p "Fast jeder Muslim kämpft damit: Er will näher zu Allah – doch er stolpert immer…" at bounding box center [472, 227] width 170 height 34
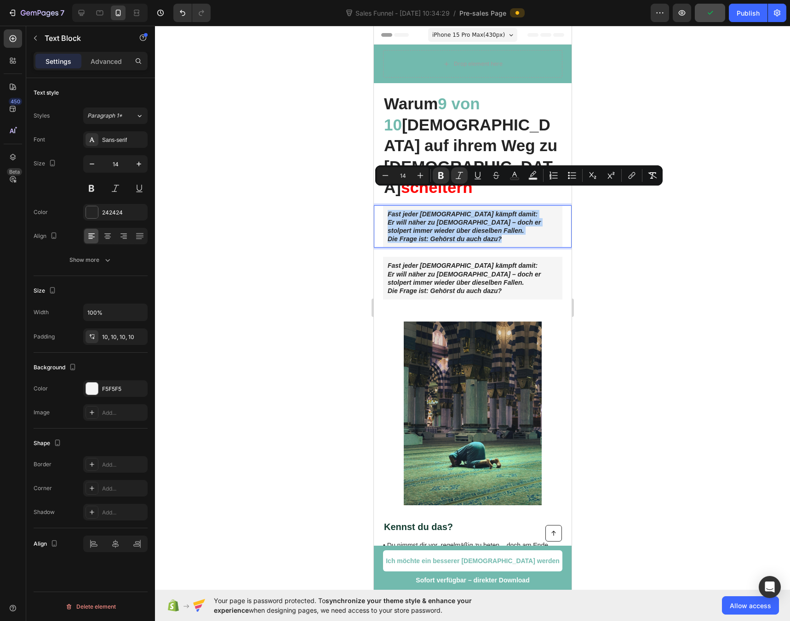
drag, startPoint x: 442, startPoint y: 215, endPoint x: 384, endPoint y: 194, distance: 61.1
click at [382, 205] on div "Fast jeder Muslim kämpft damit: Er will näher zu Allah – doch er stolpert immer…" at bounding box center [471, 226] width 179 height 43
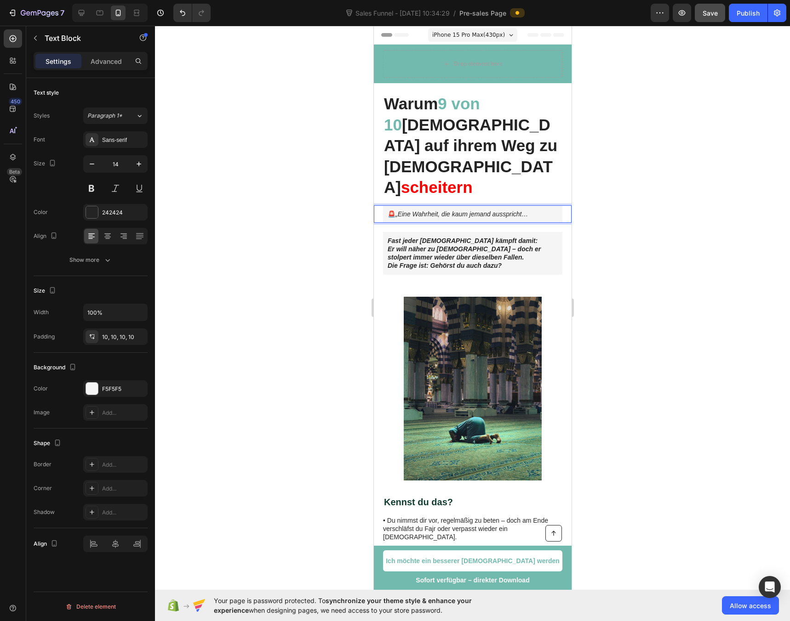
click at [401, 210] on icon "„Eine Wahrheit, die kaum jemand ausspricht…" at bounding box center [461, 213] width 132 height 7
click at [318, 202] on div at bounding box center [472, 324] width 635 height 596
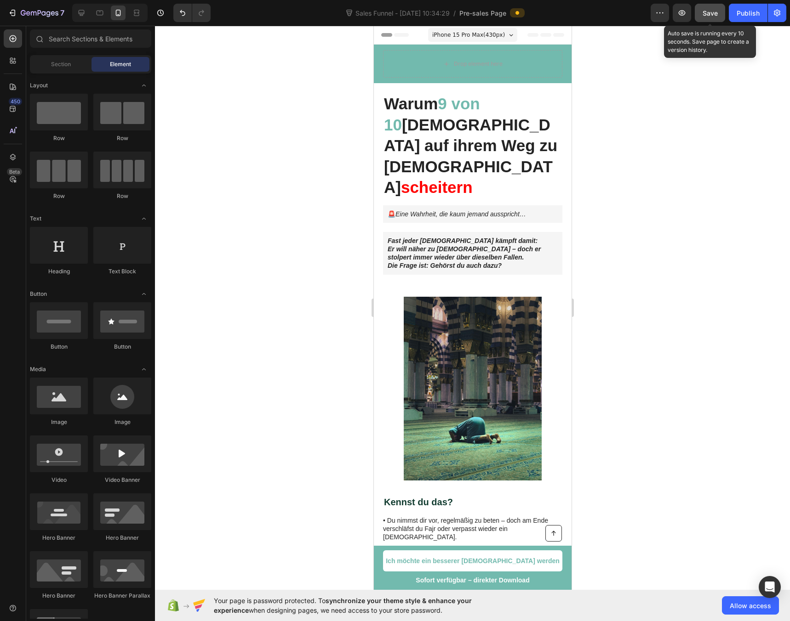
click at [705, 19] on button "Save" at bounding box center [709, 13] width 30 height 18
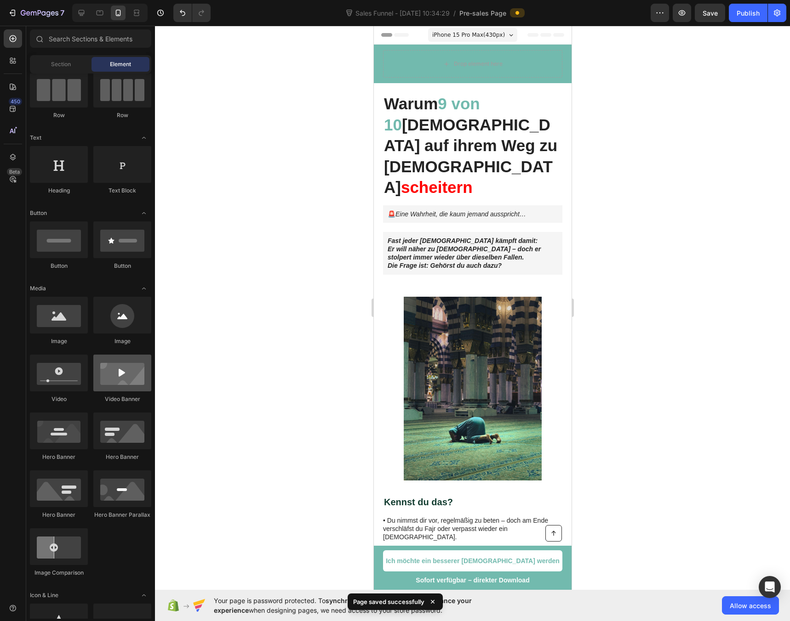
scroll to position [167, 0]
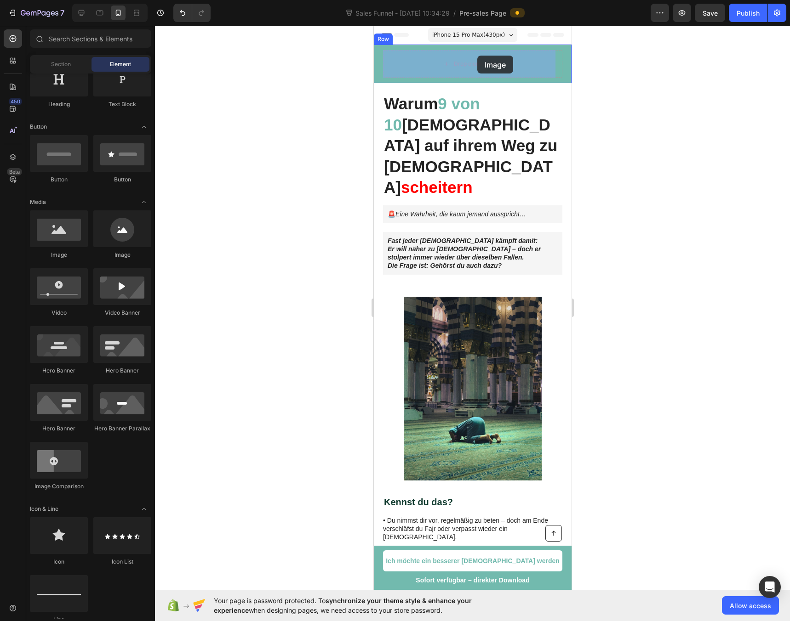
drag, startPoint x: 434, startPoint y: 262, endPoint x: 477, endPoint y: 56, distance: 211.2
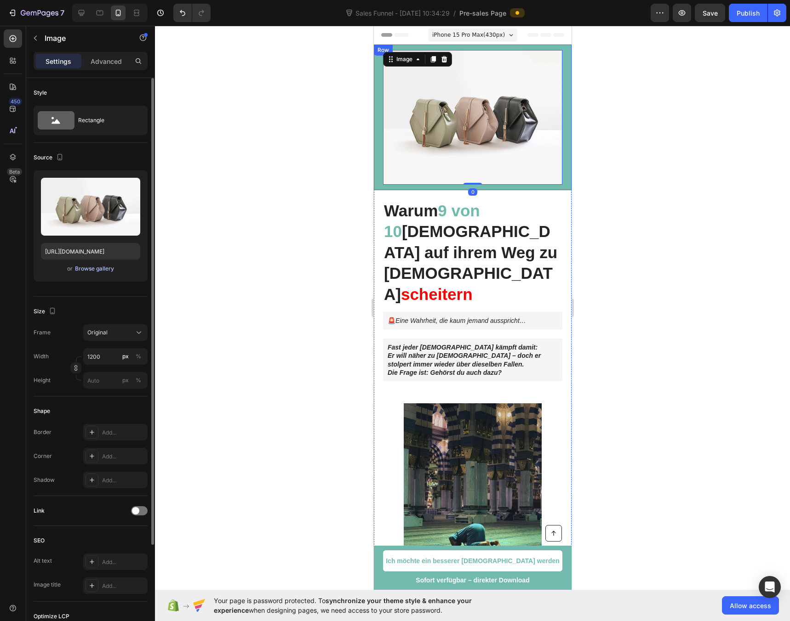
click at [93, 272] on div "Browse gallery" at bounding box center [94, 269] width 39 height 8
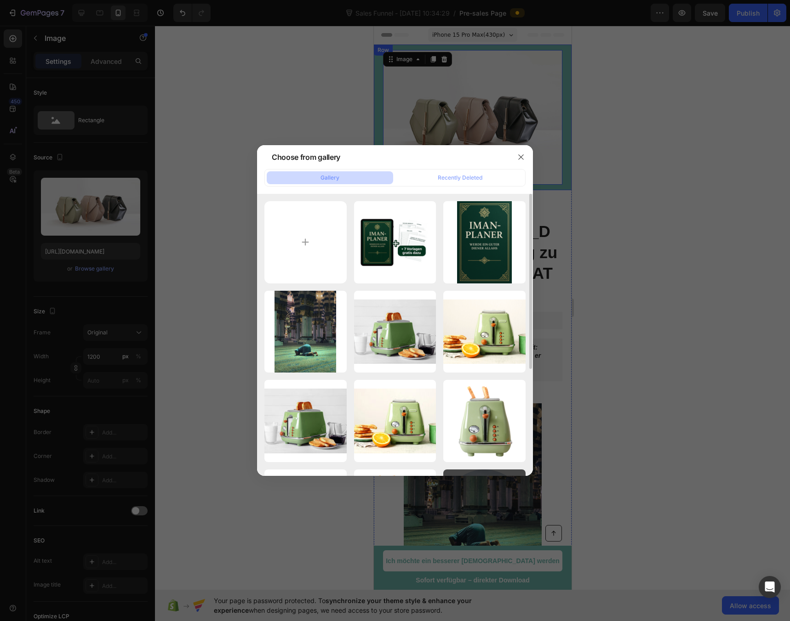
scroll to position [172, 0]
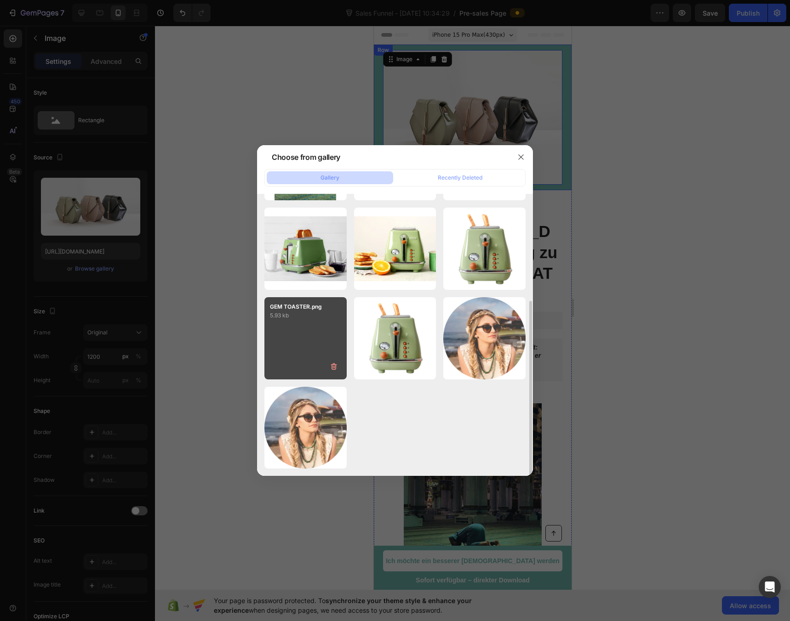
click at [300, 341] on div "GEM TOASTER.png 5.93 kb" at bounding box center [305, 338] width 82 height 82
type input "[URL][DOMAIN_NAME]"
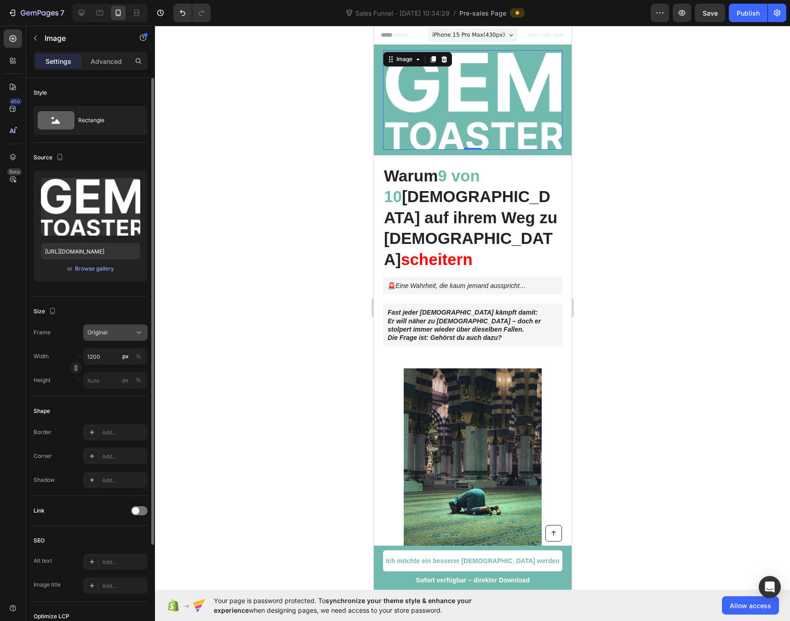
click at [92, 330] on span "Original" at bounding box center [97, 333] width 20 height 8
click at [99, 421] on span "Custom" at bounding box center [97, 424] width 20 height 8
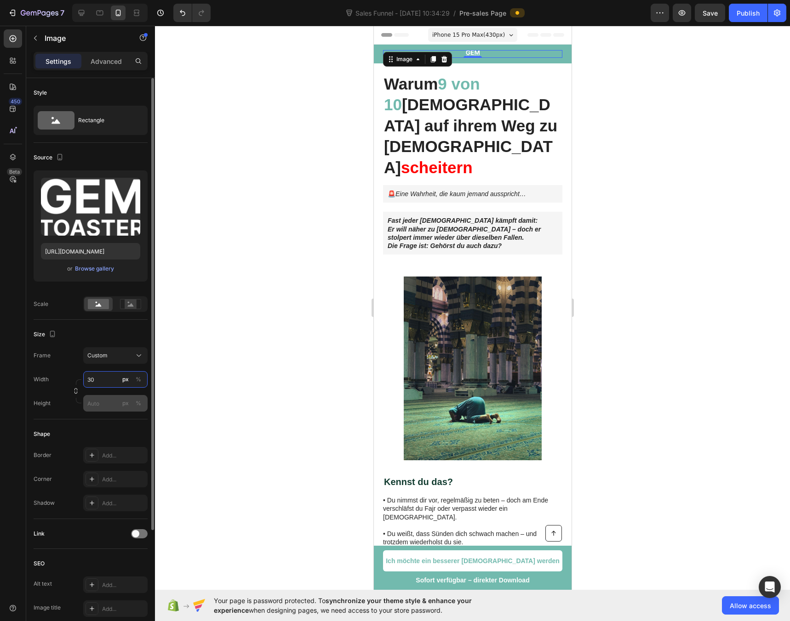
type input "3"
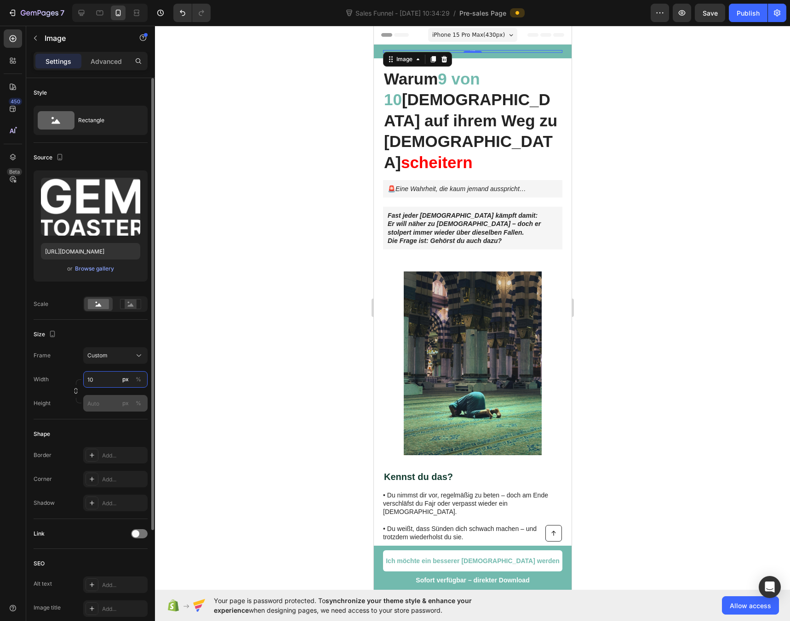
type input "100"
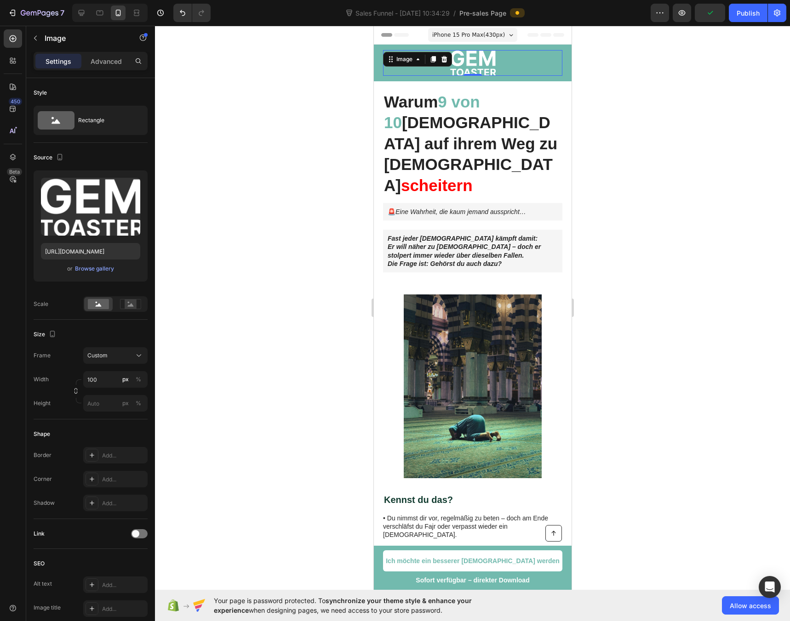
click at [256, 231] on div at bounding box center [472, 324] width 635 height 596
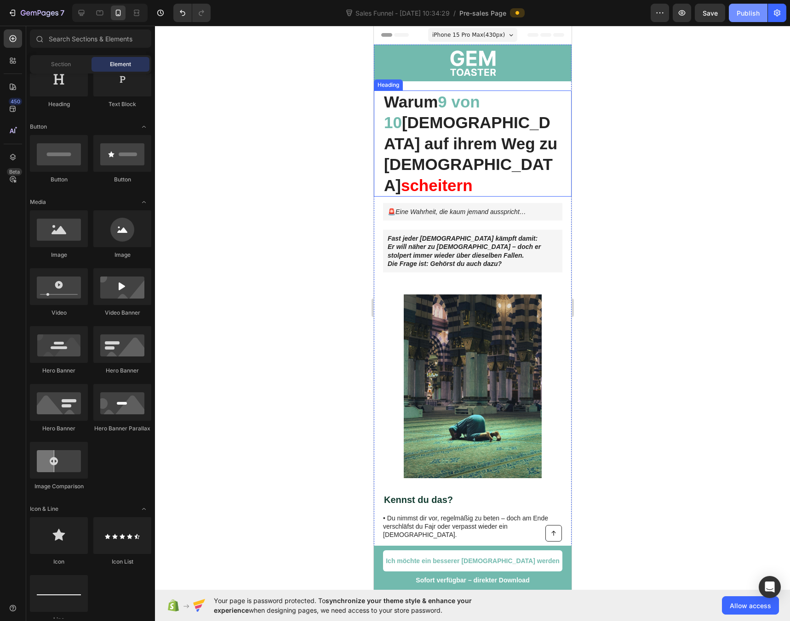
click at [751, 12] on div "Publish" at bounding box center [747, 13] width 23 height 10
click at [770, 12] on button "button" at bounding box center [777, 13] width 18 height 18
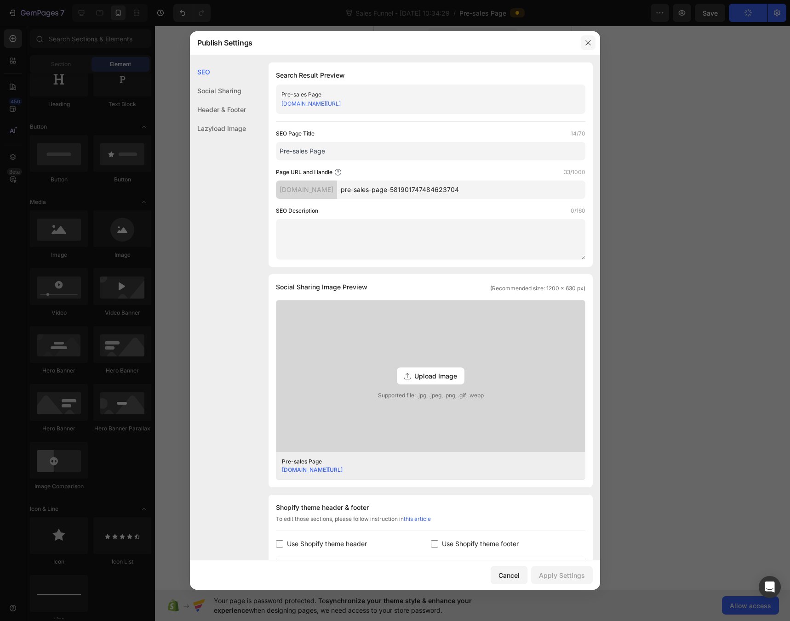
click at [590, 46] on icon "button" at bounding box center [587, 42] width 7 height 7
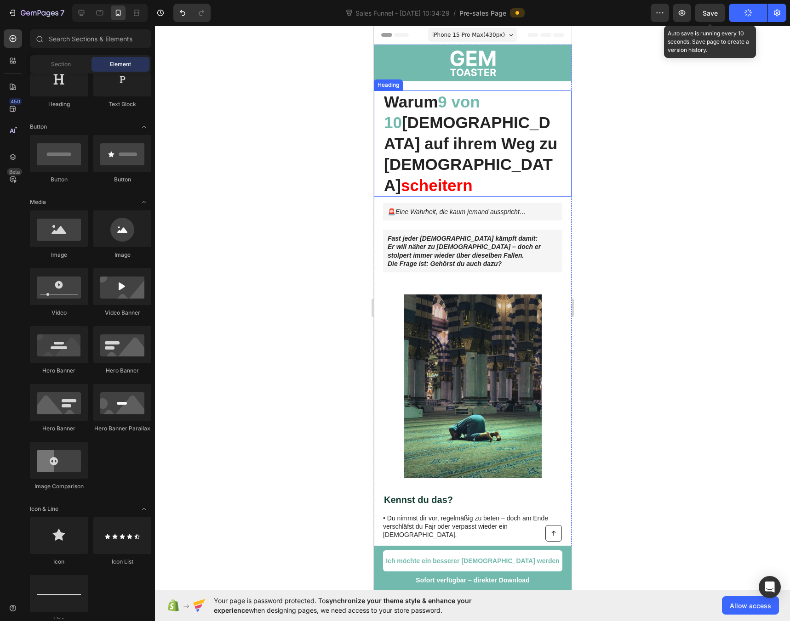
click at [705, 16] on span "Save" at bounding box center [709, 13] width 15 height 8
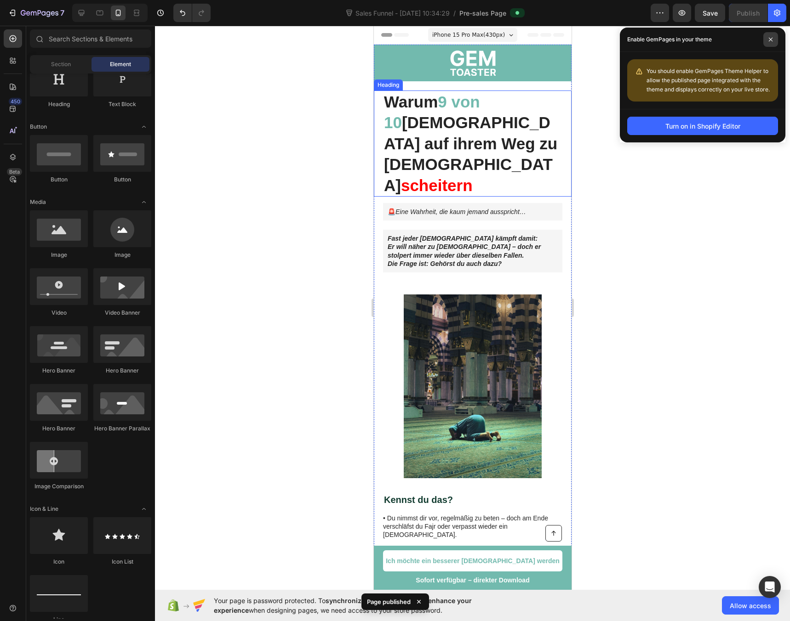
click at [771, 39] on icon at bounding box center [770, 39] width 5 height 5
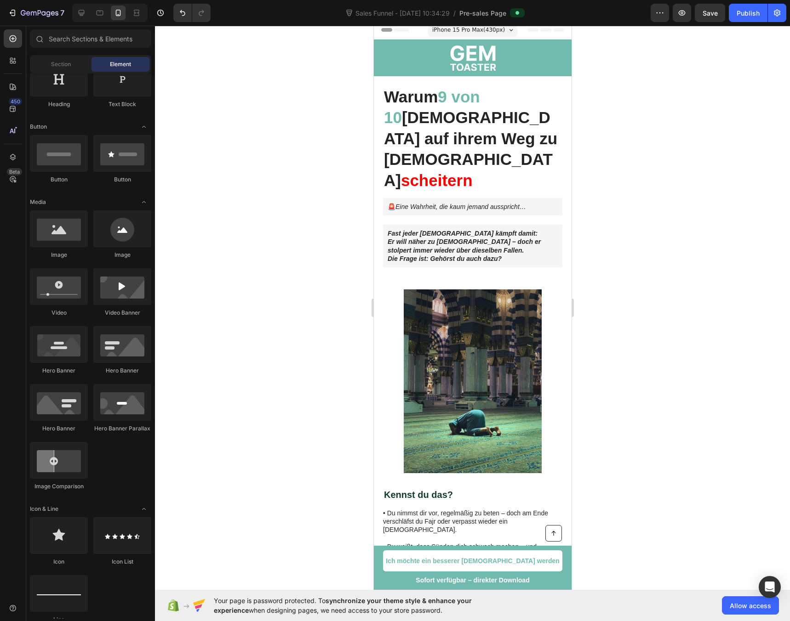
scroll to position [0, 0]
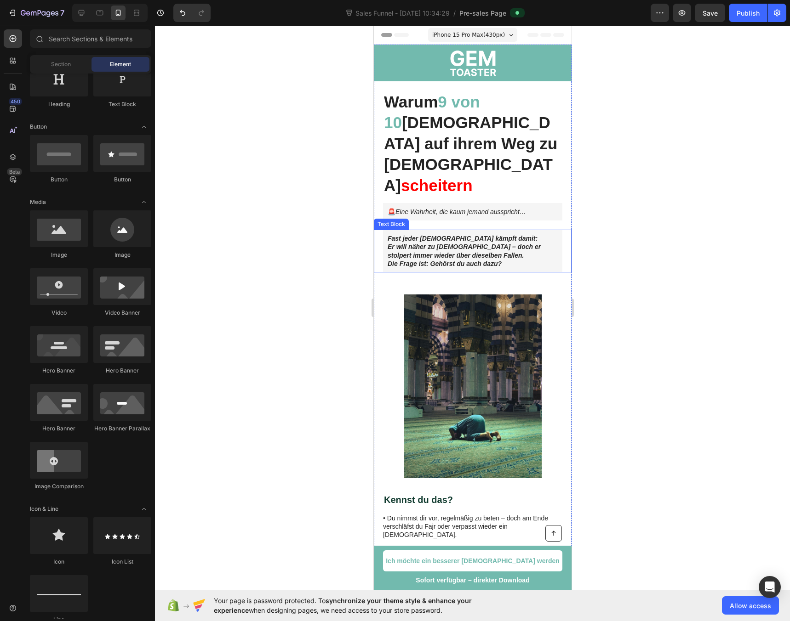
drag, startPoint x: 510, startPoint y: 219, endPoint x: 495, endPoint y: 220, distance: 14.3
click at [509, 234] on p "Fast jeder Muslim kämpft damit: Er will näher zu Allah – doch er stolpert immer…" at bounding box center [472, 251] width 170 height 34
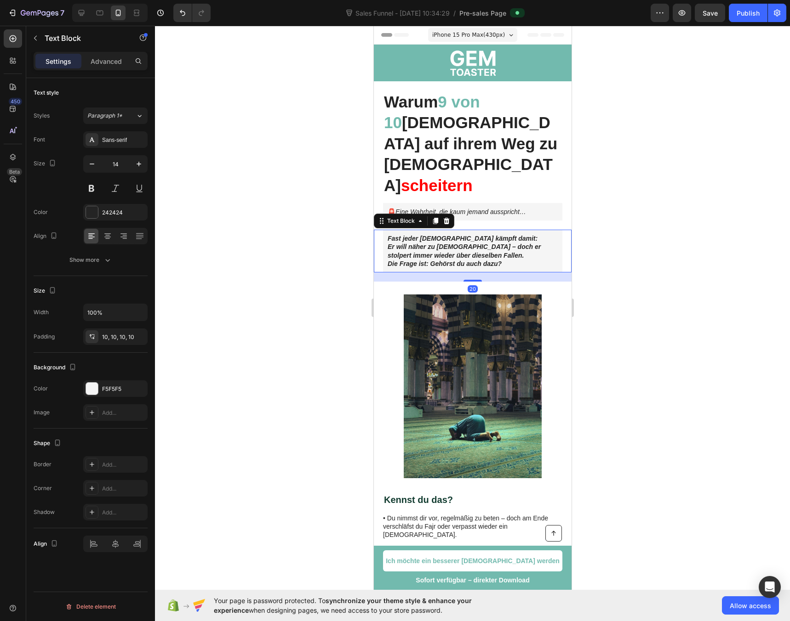
click at [493, 234] on p "Fast jeder Muslim kämpft damit: Er will näher zu Allah – doch er stolpert immer…" at bounding box center [472, 251] width 170 height 34
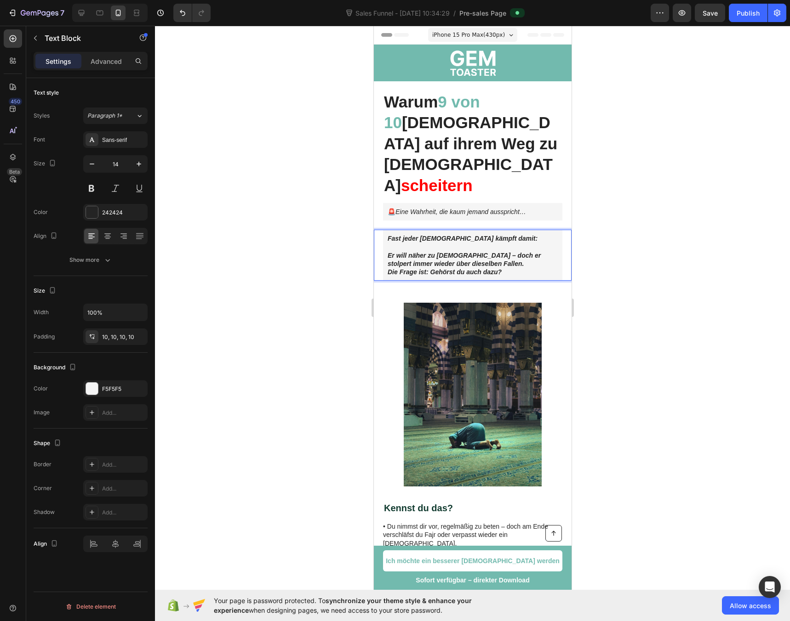
click at [491, 245] on p "⁠⁠⁠⁠⁠⁠⁠ Er will näher zu Allah – doch er stolpert immer wieder über dieselben F…" at bounding box center [472, 260] width 170 height 34
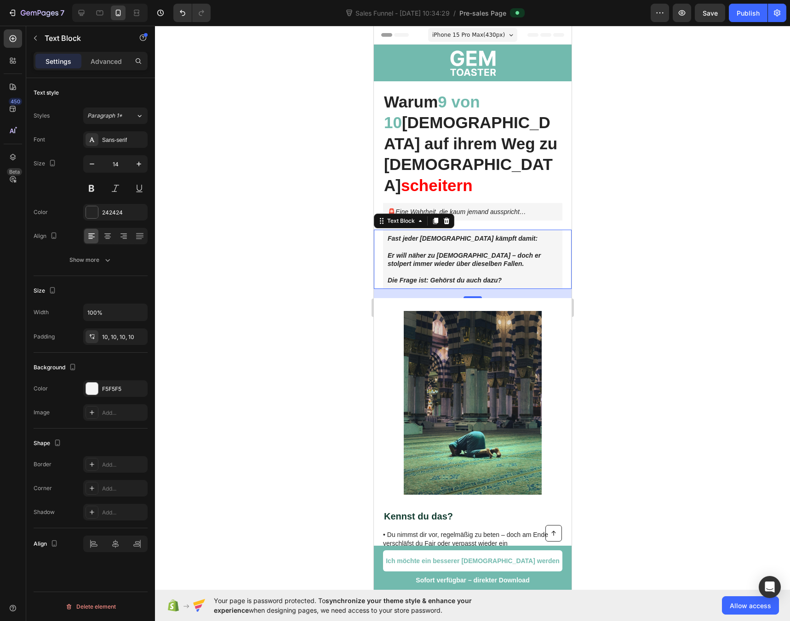
click at [268, 235] on div at bounding box center [472, 324] width 635 height 596
click at [404, 268] on p "⁠⁠⁠⁠⁠⁠⁠ Die Frage ist: Gehörst du auch dazu?" at bounding box center [472, 276] width 170 height 17
click at [407, 277] on strong "Die Frage ist: Gehörst du auch dazu?" at bounding box center [444, 280] width 114 height 7
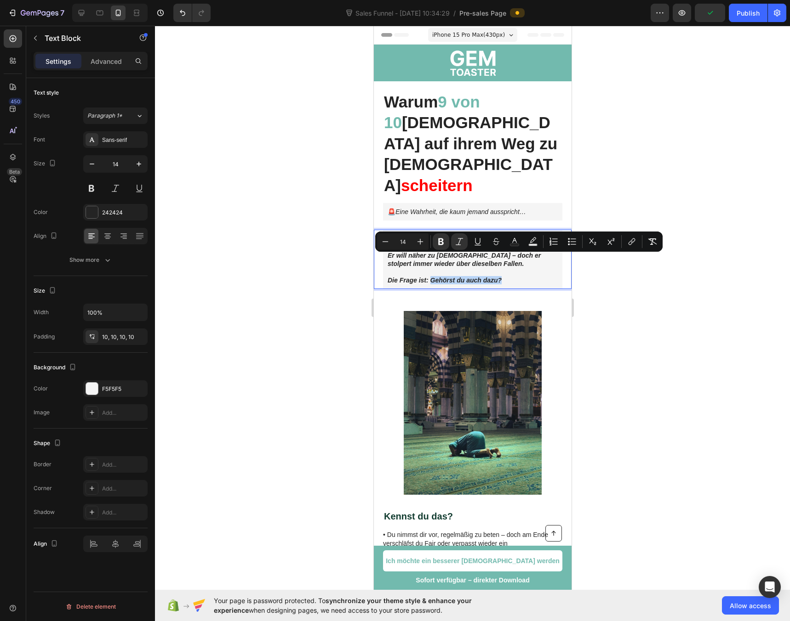
drag, startPoint x: 431, startPoint y: 260, endPoint x: 504, endPoint y: 264, distance: 73.2
click at [504, 264] on div "Fast jeder Muslim kämpft damit: Er will näher zu Allah – doch er stolpert immer…" at bounding box center [471, 259] width 179 height 59
click at [475, 242] on icon "Editor contextual toolbar" at bounding box center [477, 241] width 5 height 6
click at [652, 228] on div at bounding box center [472, 324] width 635 height 596
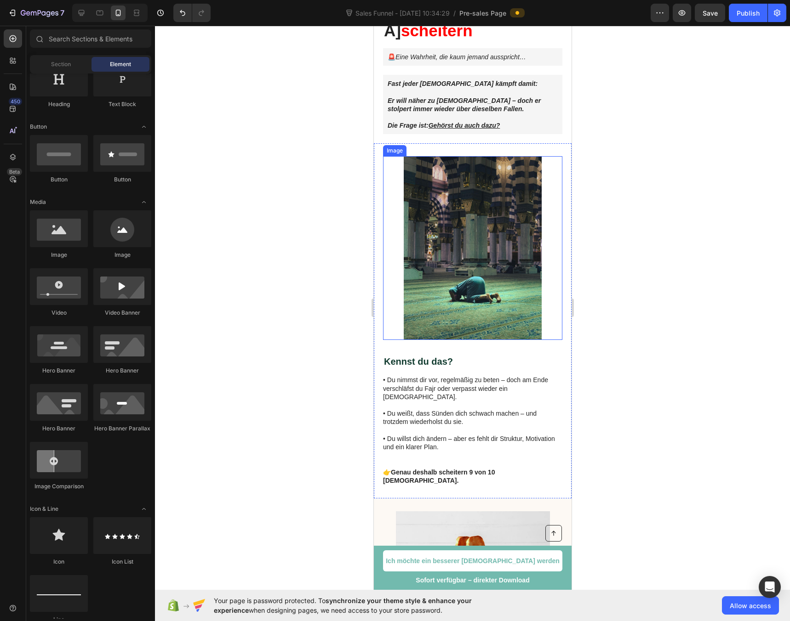
scroll to position [166, 0]
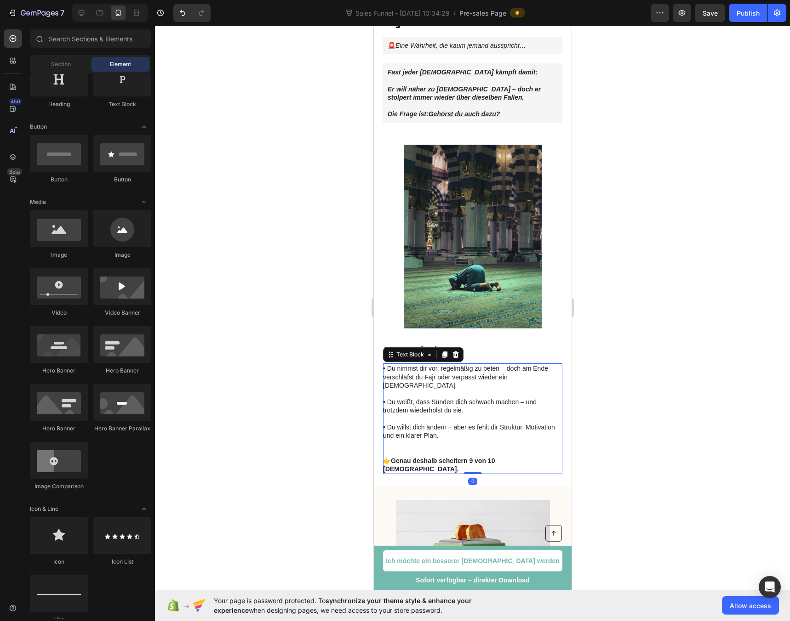
click at [410, 457] on strong "Genau deshalb scheitern 9 von 10 [DEMOGRAPHIC_DATA]." at bounding box center [438, 465] width 112 height 16
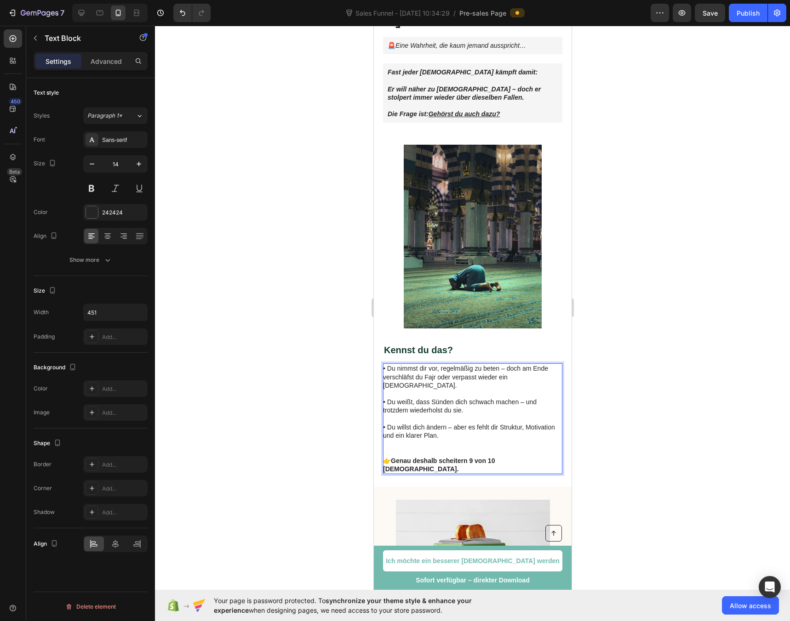
click at [407, 457] on strong "Genau deshalb scheitern 9 von 10 [DEMOGRAPHIC_DATA]." at bounding box center [438, 465] width 112 height 16
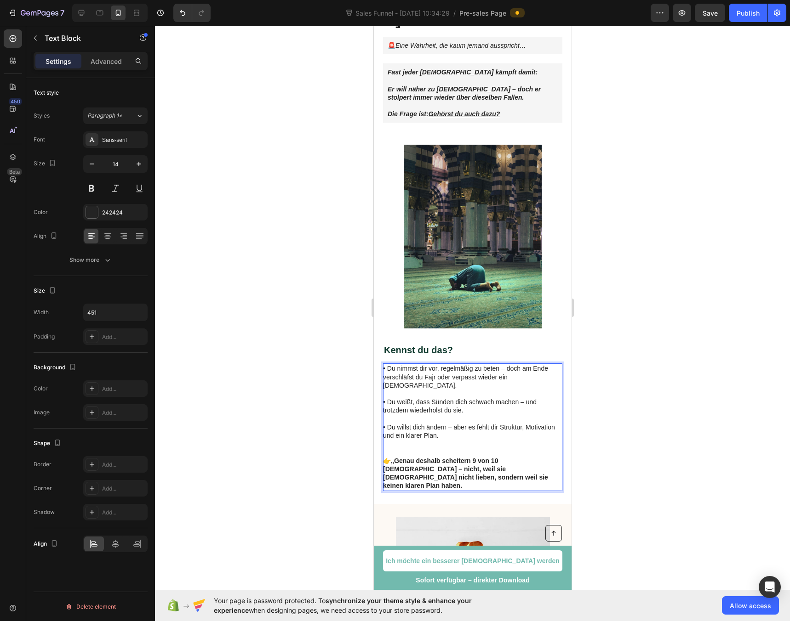
click at [398, 457] on strong "„Genau deshalb scheitern 9 von 10 Muslime – nicht, weil sie Allah nicht lieben,…" at bounding box center [464, 473] width 165 height 33
click at [530, 457] on strong "Genau deshalb scheitern 9 von 10 Muslime – nicht, weil sie Allah nicht lieben, …" at bounding box center [464, 473] width 165 height 33
click at [231, 406] on div at bounding box center [472, 324] width 635 height 596
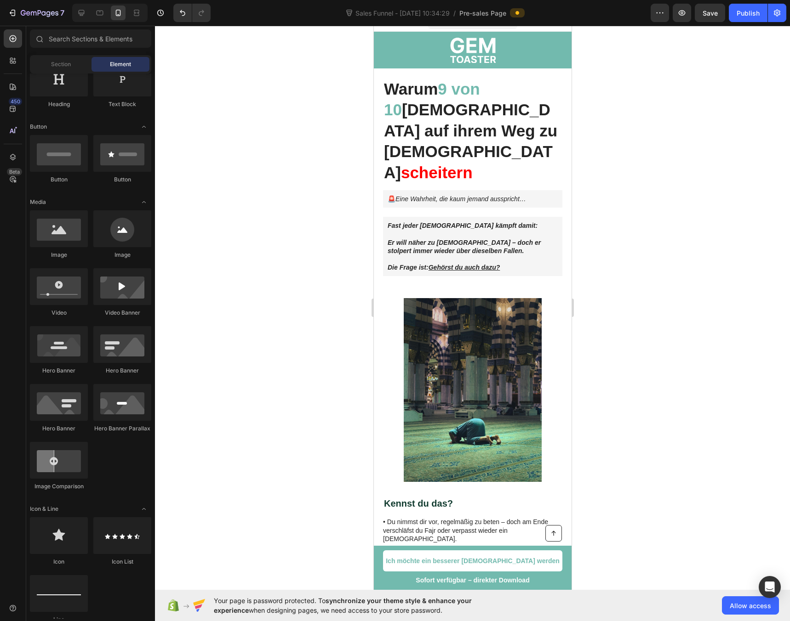
scroll to position [0, 0]
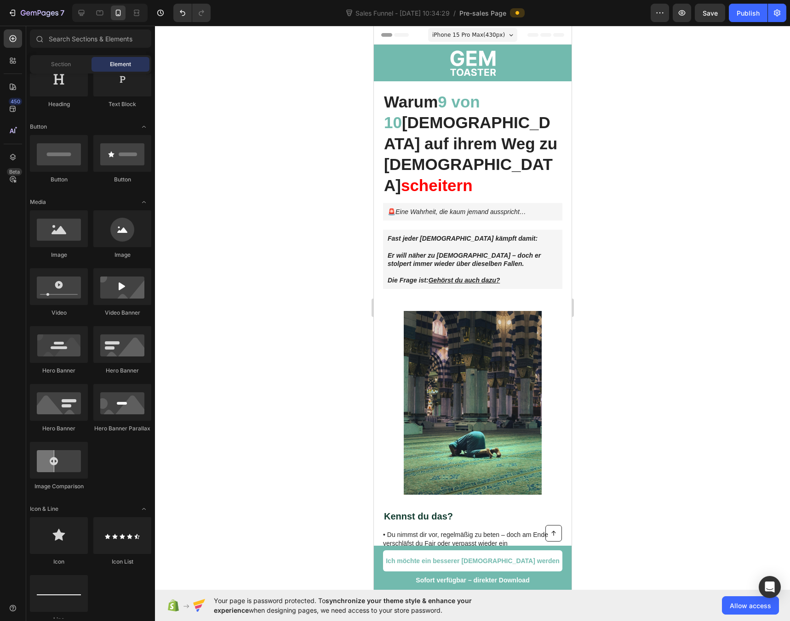
click at [704, 16] on span "Save" at bounding box center [709, 13] width 15 height 8
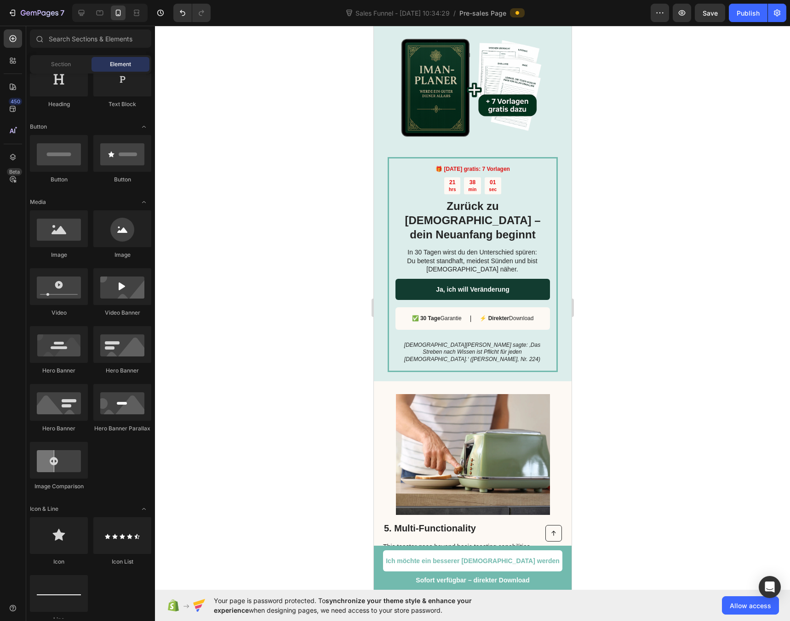
scroll to position [1240, 0]
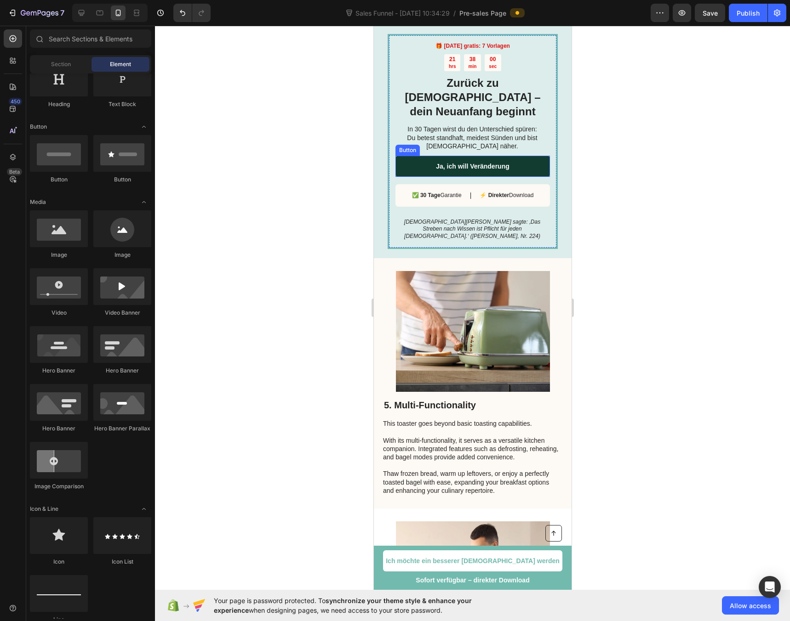
click at [417, 156] on link "Ja, ich will Veränderung" at bounding box center [472, 166] width 154 height 21
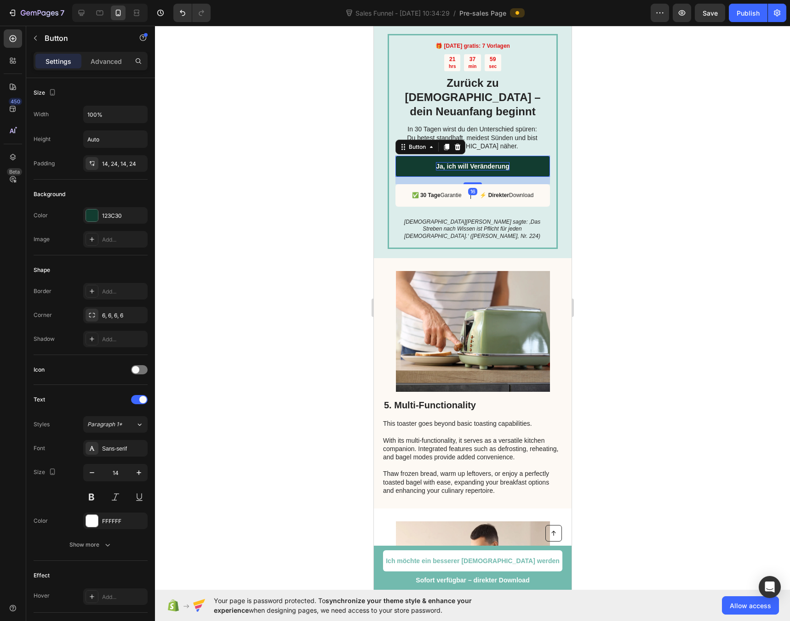
click at [431, 156] on link "Ja, ich will Veränderung" at bounding box center [472, 166] width 154 height 21
click at [435, 162] on p "Ja, ich will Veränderung" at bounding box center [472, 166] width 74 height 8
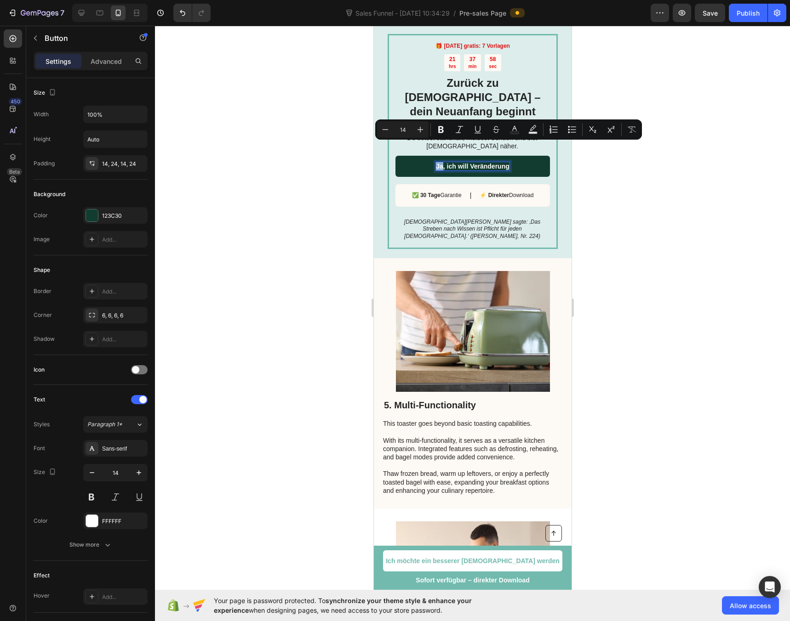
click at [435, 162] on p "Ja, ich will Veränderung" at bounding box center [472, 166] width 74 height 8
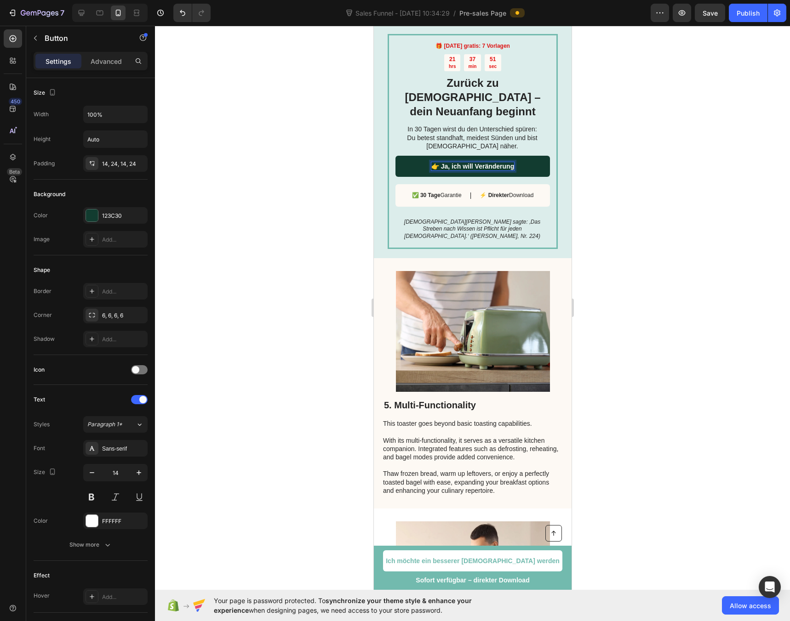
click at [674, 210] on div at bounding box center [472, 324] width 635 height 596
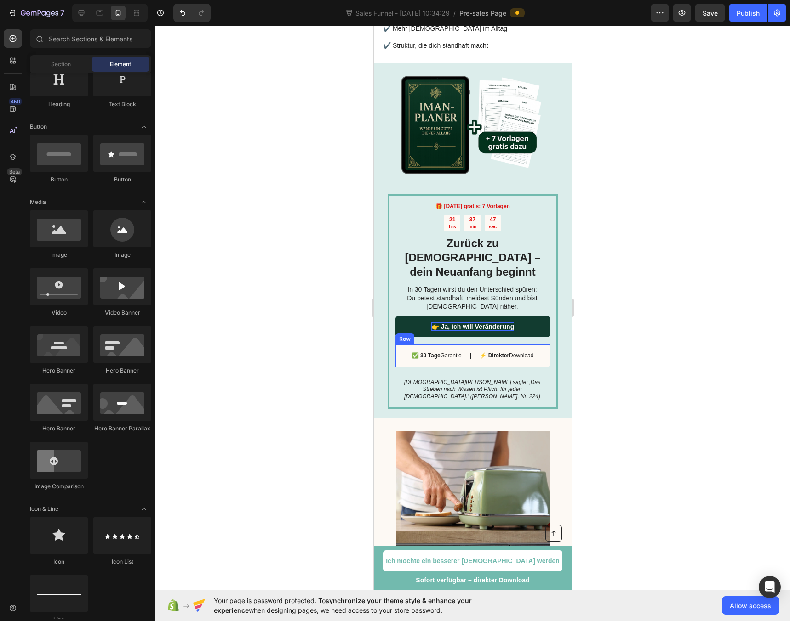
scroll to position [1102, 0]
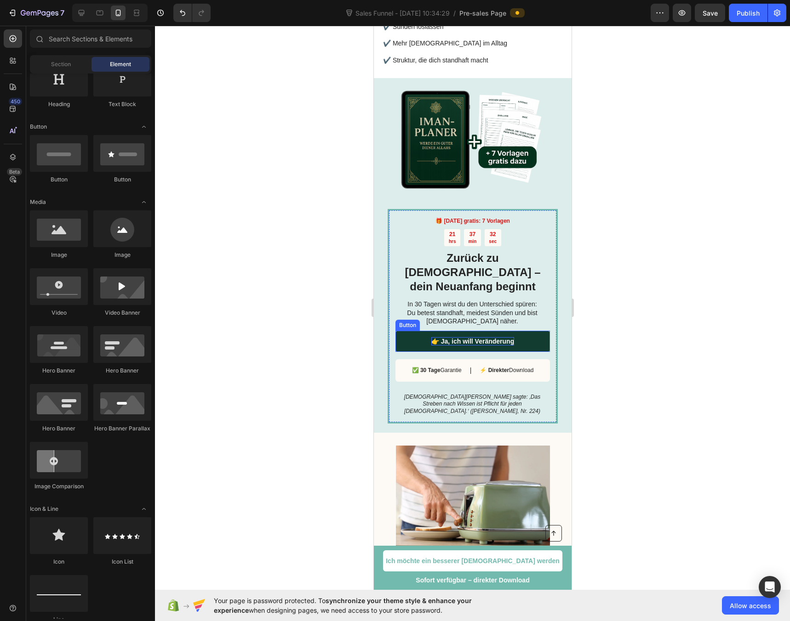
click at [435, 337] on p "👉 Ja, ich will Veränderung" at bounding box center [472, 341] width 83 height 8
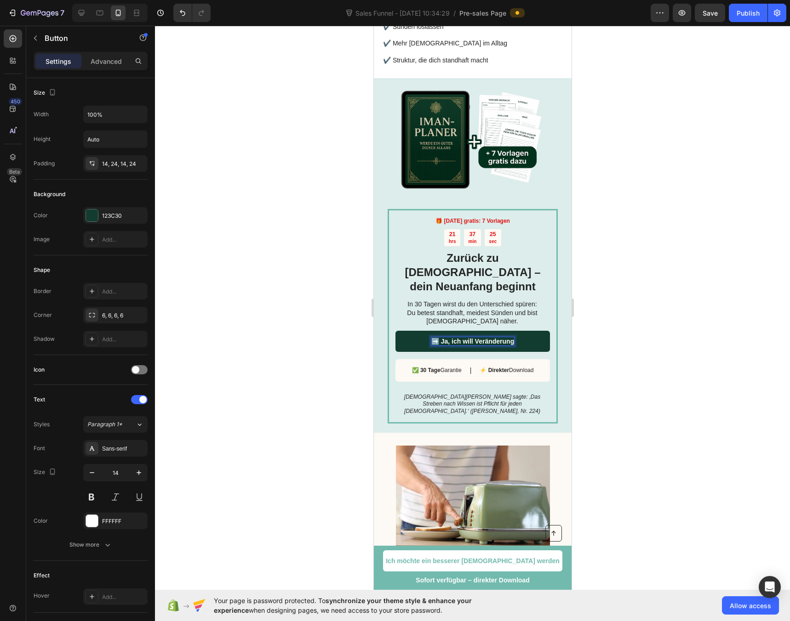
click at [689, 268] on div at bounding box center [472, 324] width 635 height 596
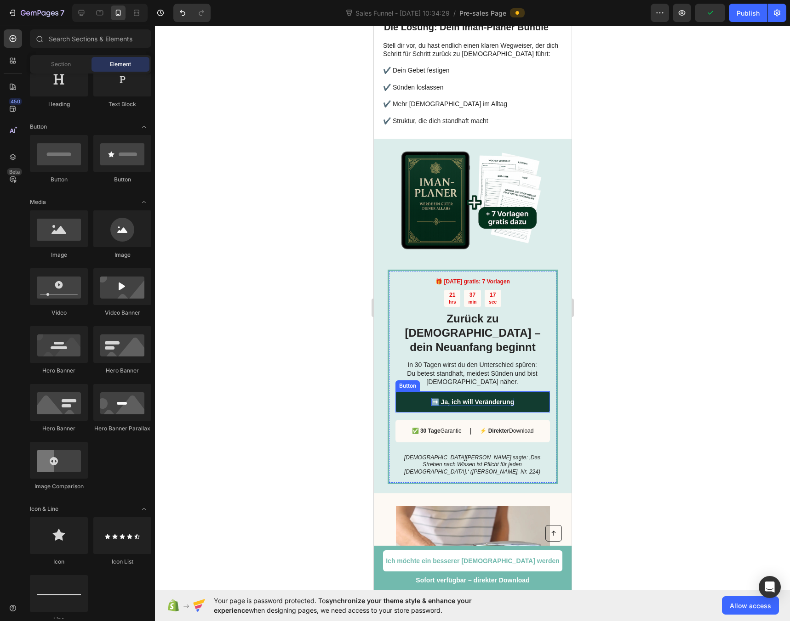
scroll to position [1019, 0]
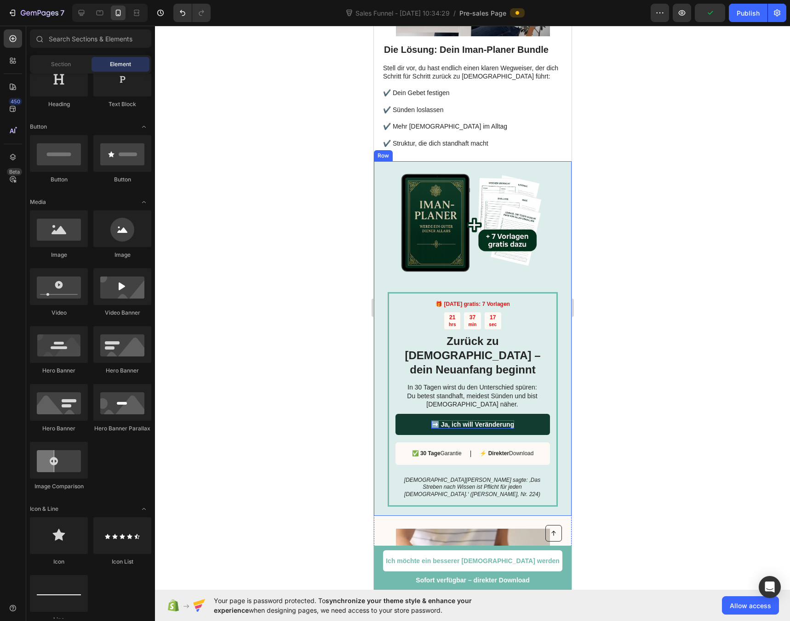
click at [688, 264] on div at bounding box center [472, 324] width 635 height 596
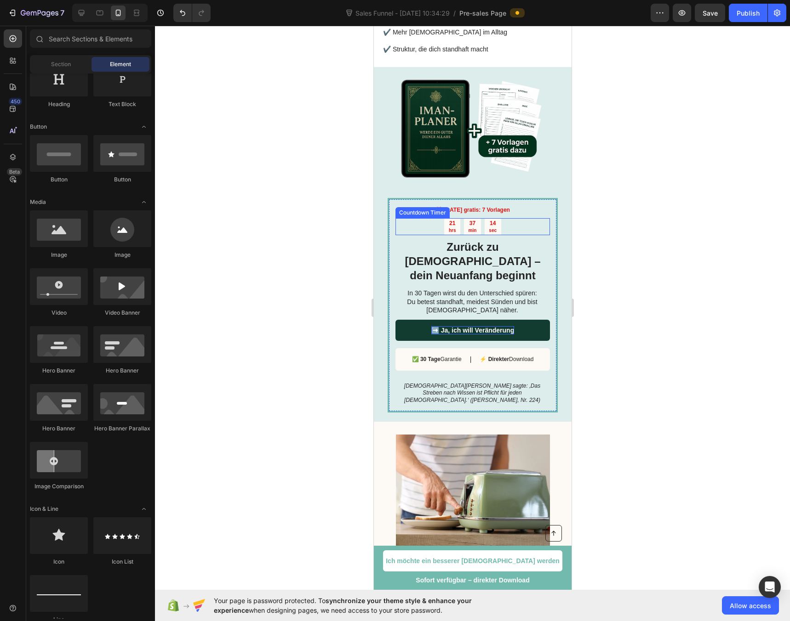
scroll to position [1118, 0]
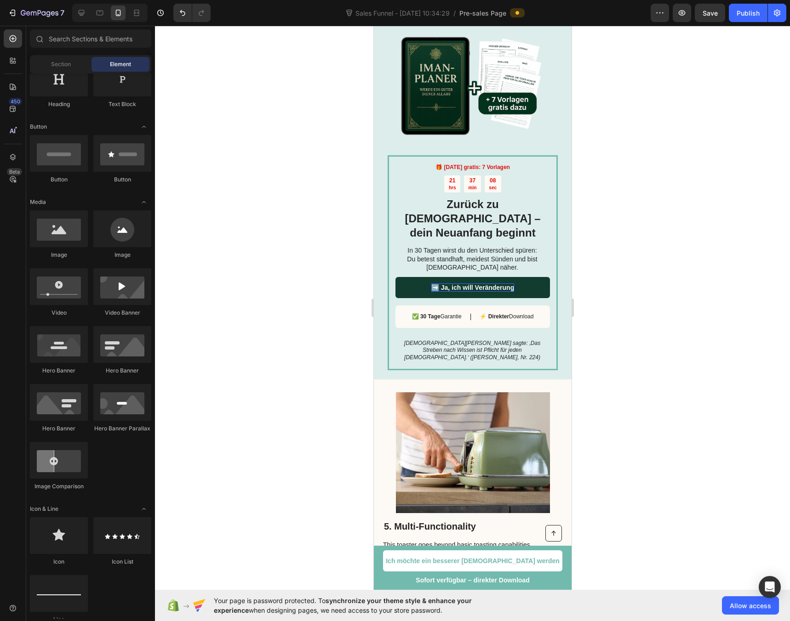
click at [603, 217] on div at bounding box center [472, 324] width 635 height 596
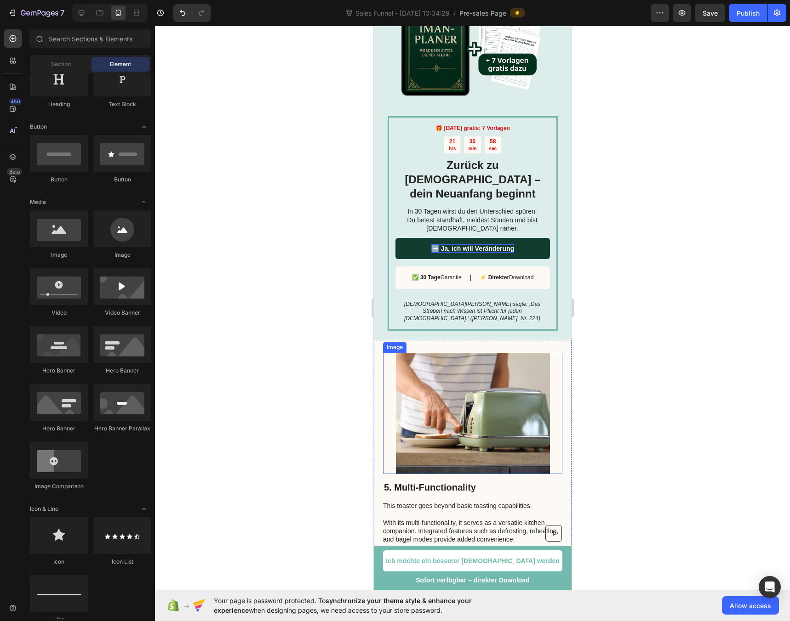
scroll to position [1068, 0]
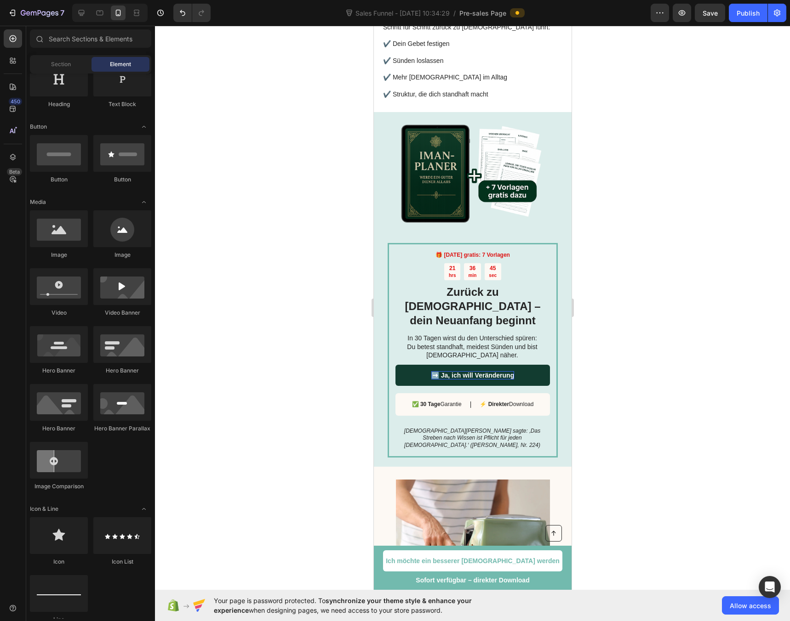
click at [643, 246] on div at bounding box center [472, 324] width 635 height 596
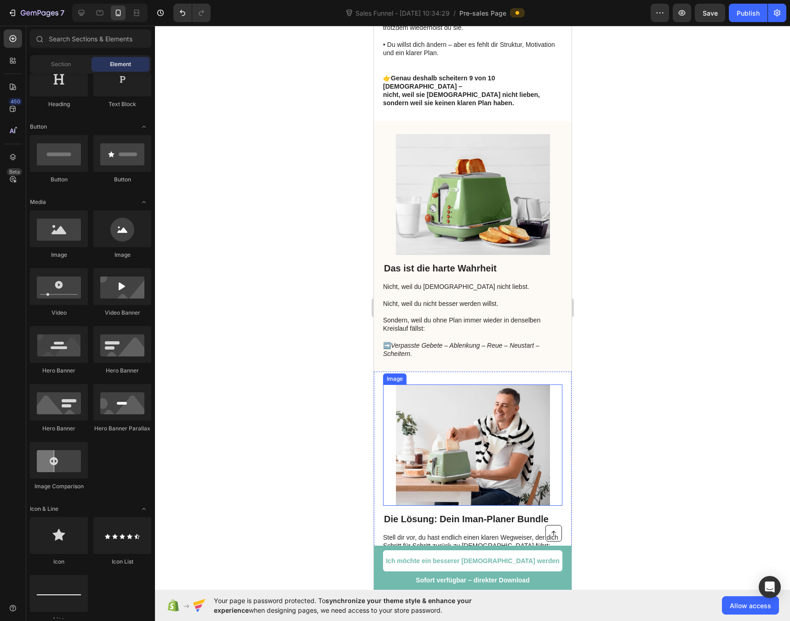
scroll to position [0, 0]
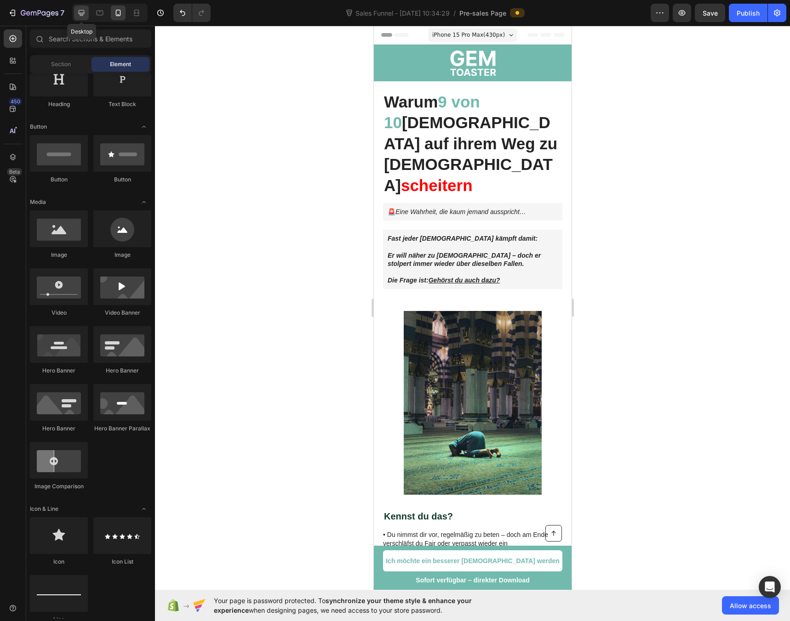
click at [85, 13] on icon at bounding box center [81, 12] width 9 height 9
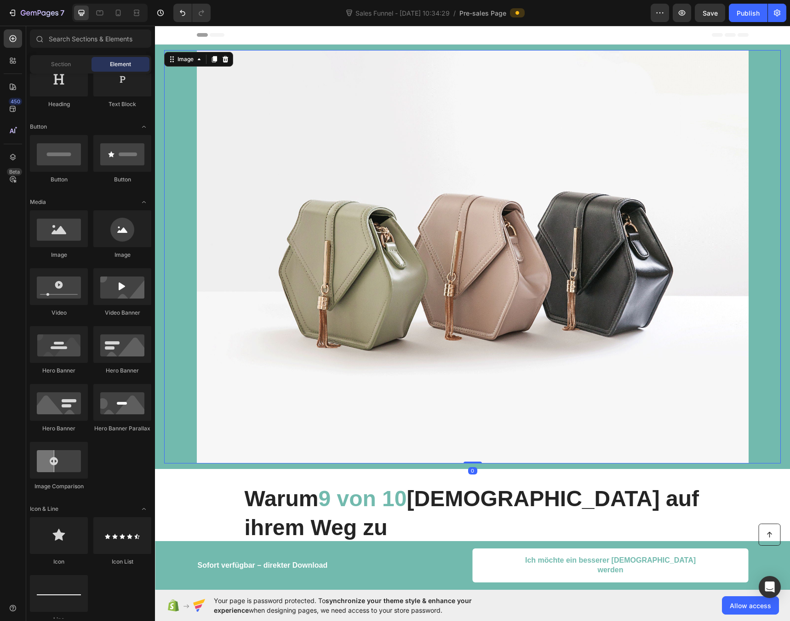
click at [376, 276] on img at bounding box center [473, 257] width 552 height 414
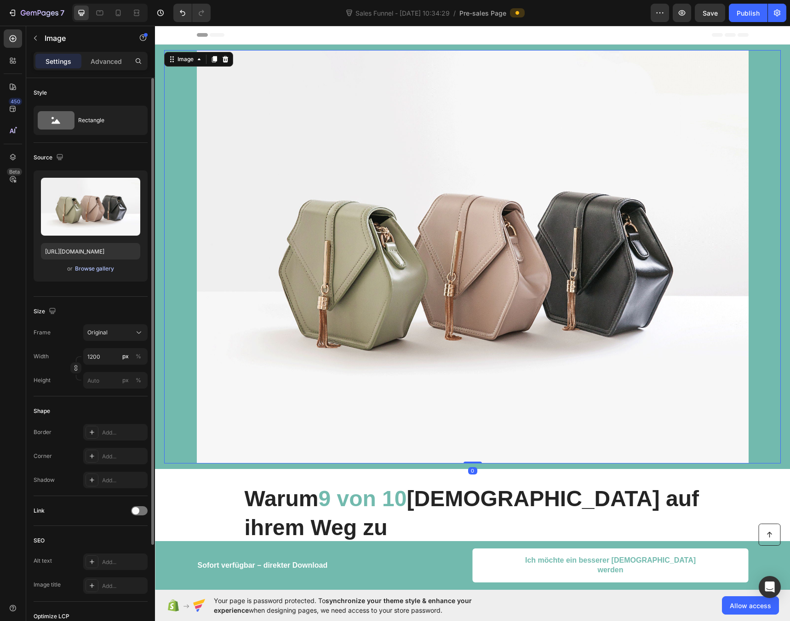
click at [89, 268] on div "Browse gallery" at bounding box center [94, 269] width 39 height 8
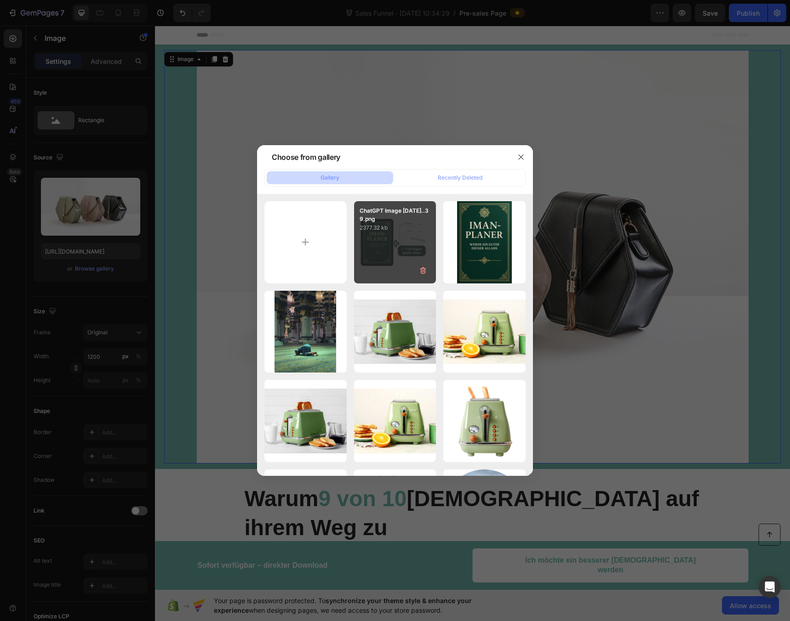
scroll to position [172, 0]
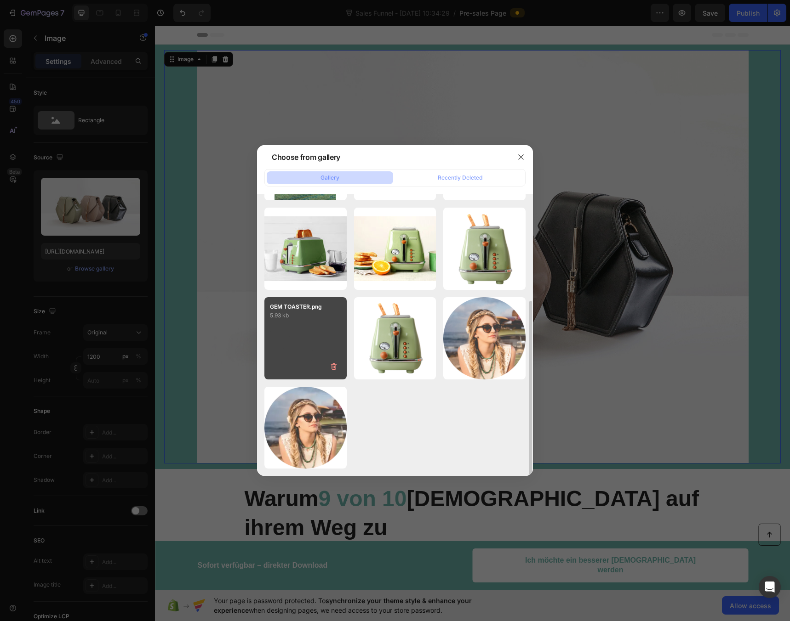
click at [324, 336] on div "GEM TOASTER.png 5.93 kb" at bounding box center [305, 338] width 82 height 82
type input "[URL][DOMAIN_NAME]"
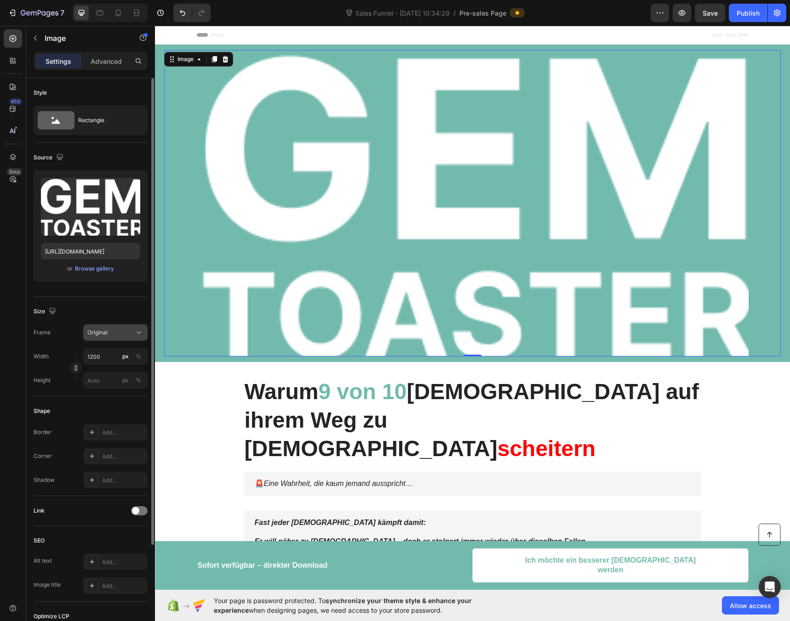
click at [99, 338] on button "Original" at bounding box center [115, 332] width 64 height 17
click at [124, 419] on div "Custom" at bounding box center [107, 423] width 74 height 17
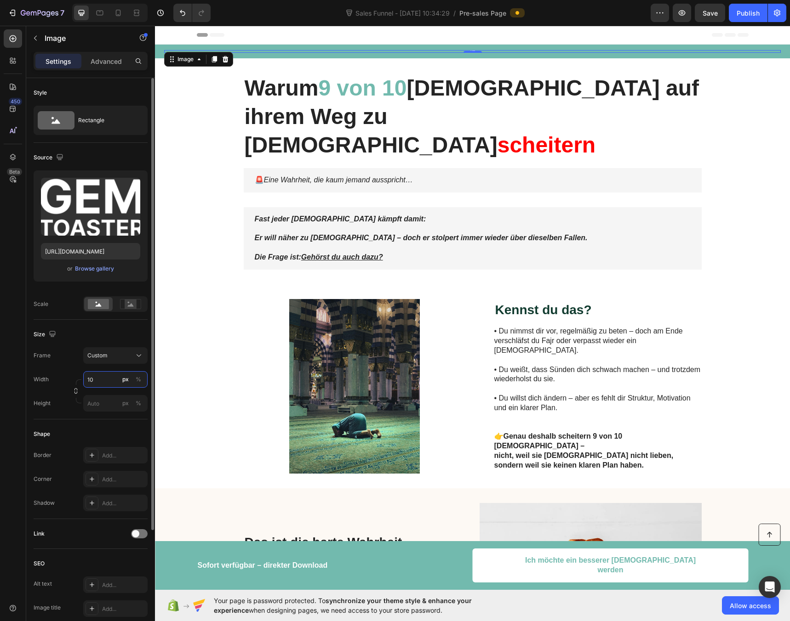
type input "100"
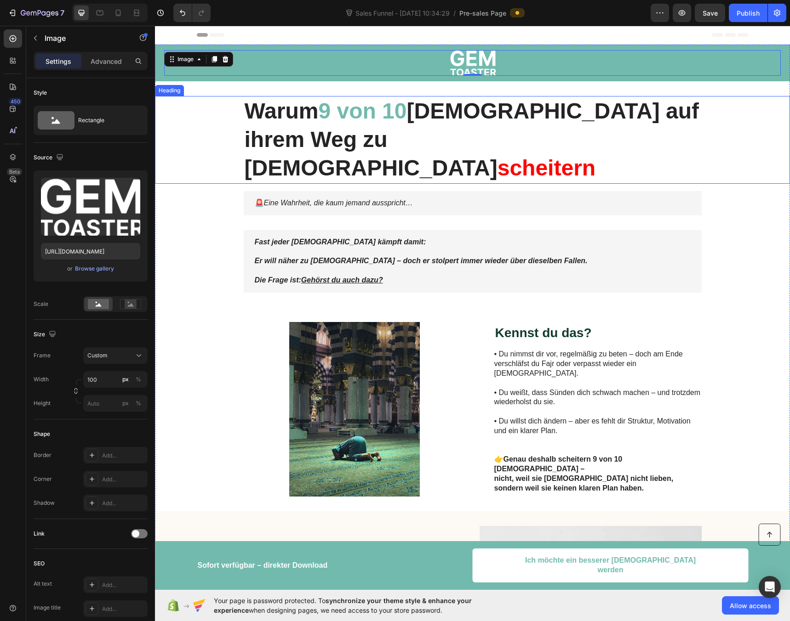
click at [174, 115] on div "Warum 9 von 10 Muslime auf ihrem Weg zu Allah scheitern" at bounding box center [472, 140] width 616 height 88
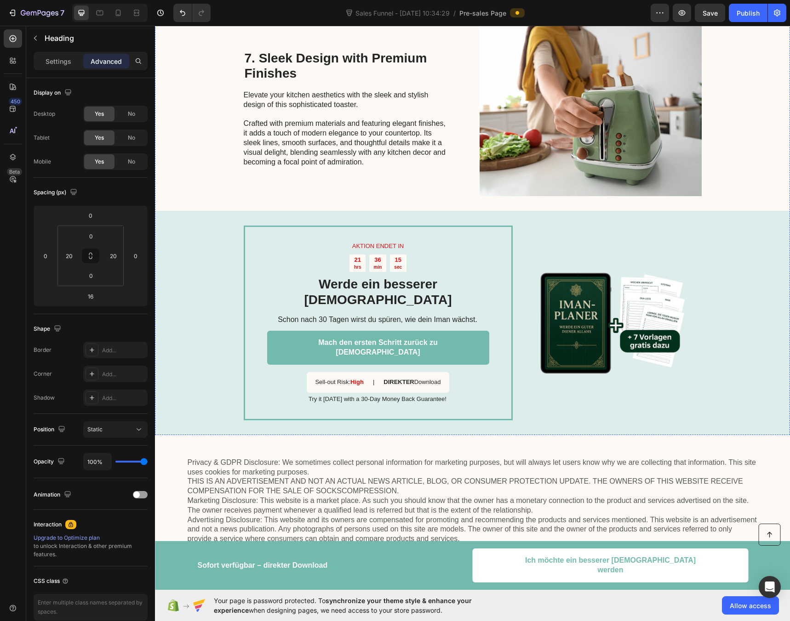
scroll to position [1613, 0]
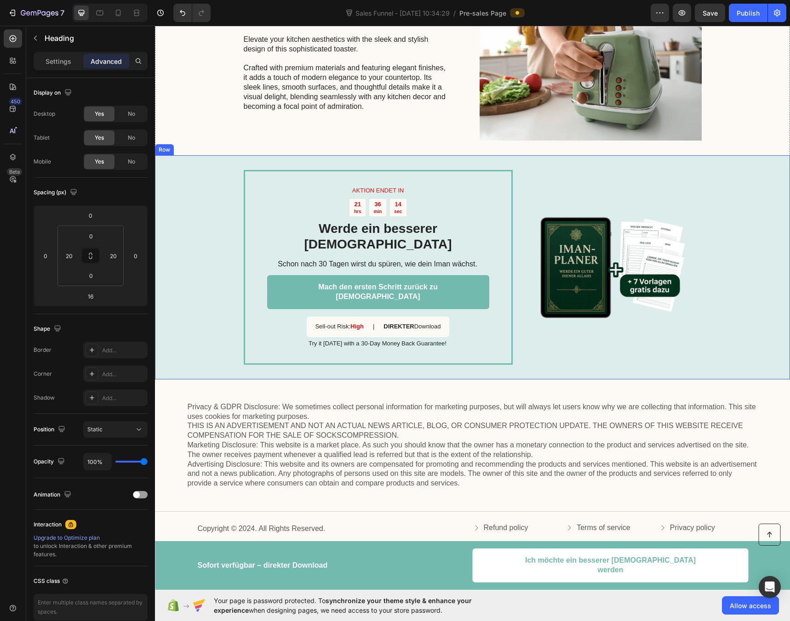
click at [208, 233] on div "AKTION ENDET IN Text Block 21 hrs 36 min 14 sec Countdown Timer Werde ein besse…" at bounding box center [472, 267] width 635 height 224
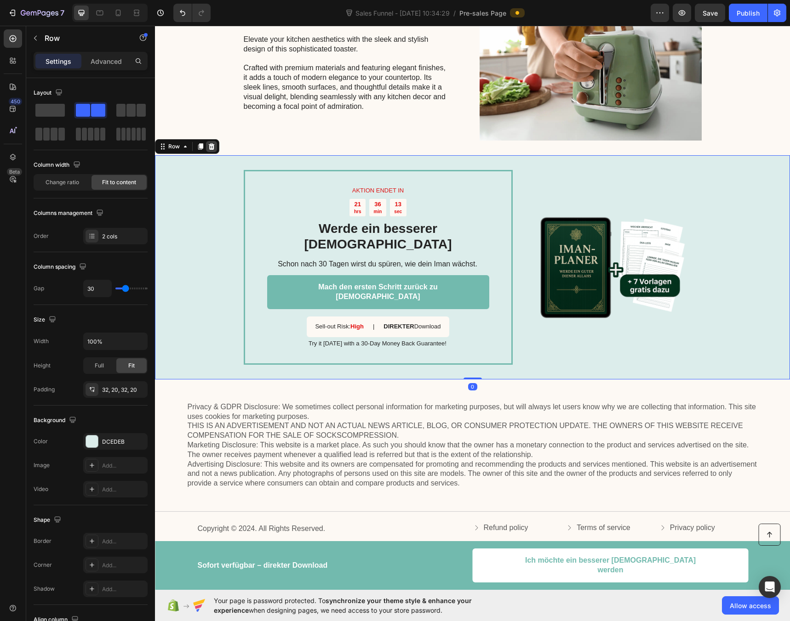
click at [213, 143] on icon at bounding box center [212, 146] width 6 height 6
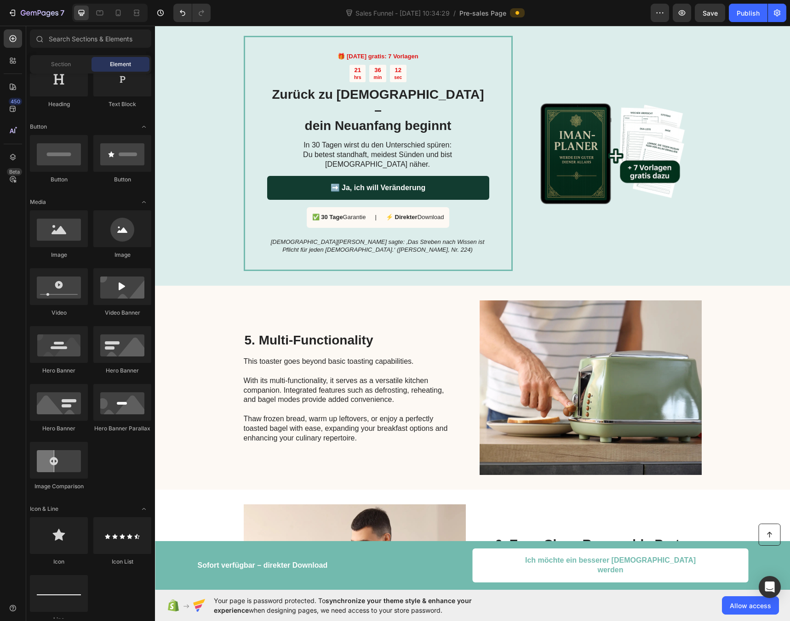
scroll to position [597, 0]
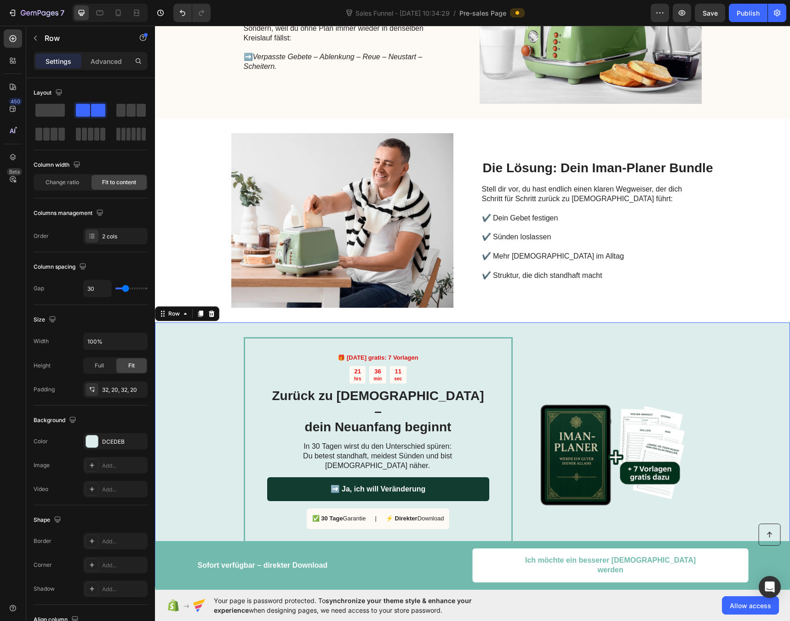
click at [181, 323] on div "🎁 Heute gratis: 7 Vorlagen Text Block 21 hrs 36 min 11 sec Countdown Timer Zurü…" at bounding box center [472, 455] width 635 height 265
click at [198, 311] on icon at bounding box center [200, 314] width 5 height 6
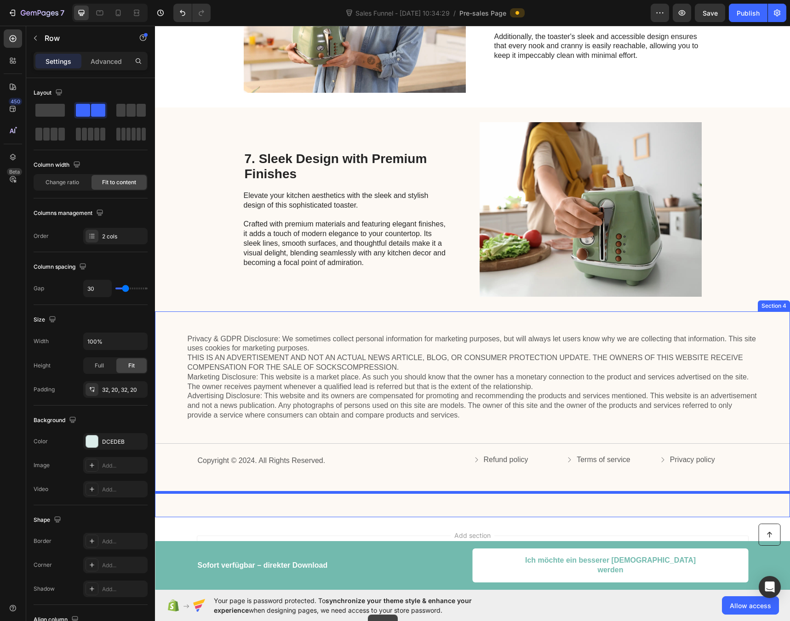
scroll to position [1709, 0]
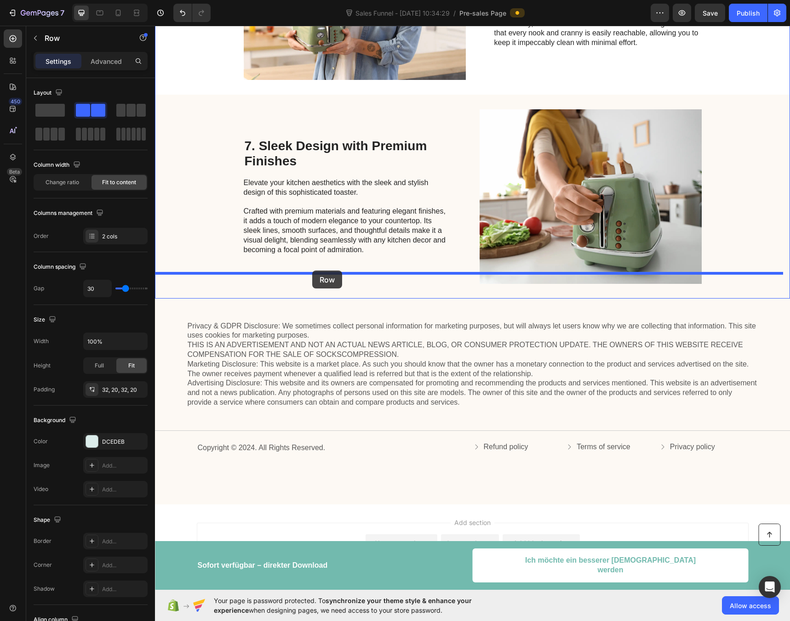
drag, startPoint x: 192, startPoint y: 131, endPoint x: 312, endPoint y: 271, distance: 184.4
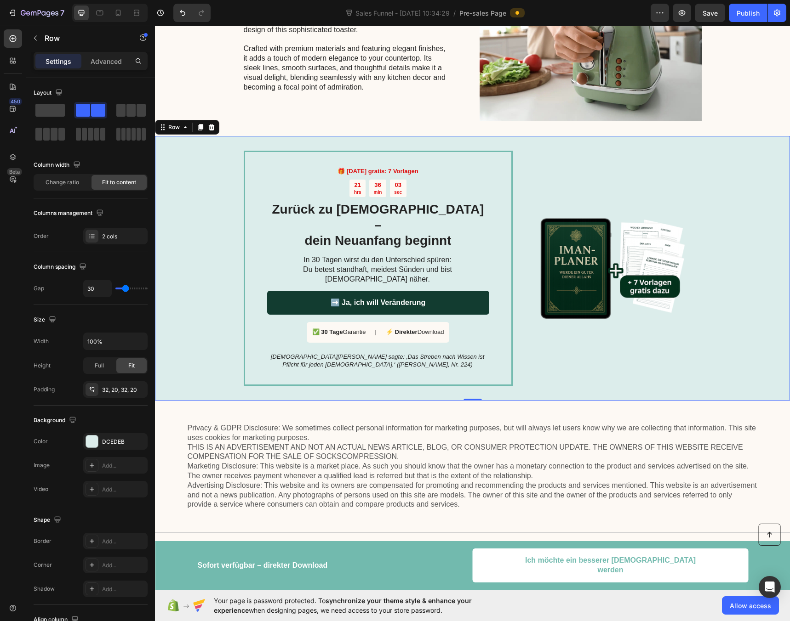
scroll to position [1636, 0]
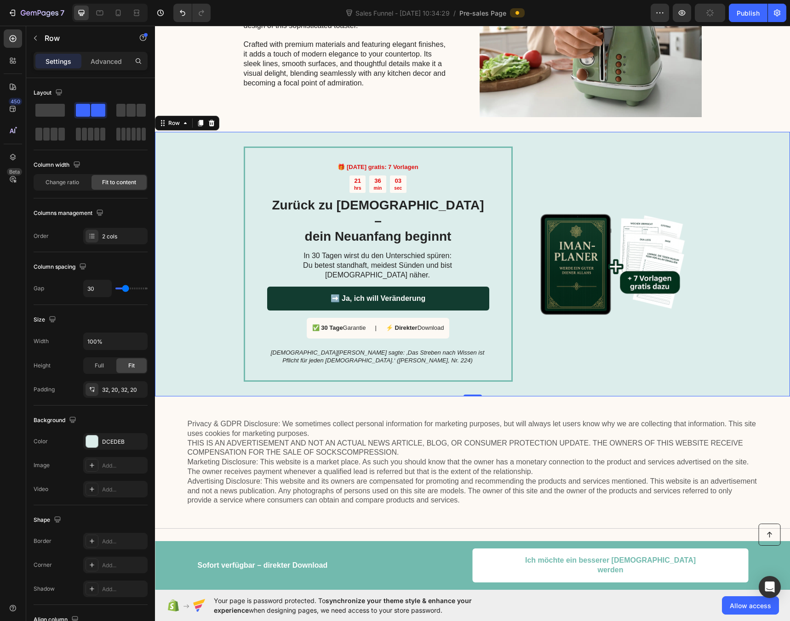
click at [193, 239] on div "🎁 Heute gratis: 7 Vorlagen Text Block 21 hrs 36 min 03 sec Countdown Timer Zurü…" at bounding box center [472, 264] width 635 height 265
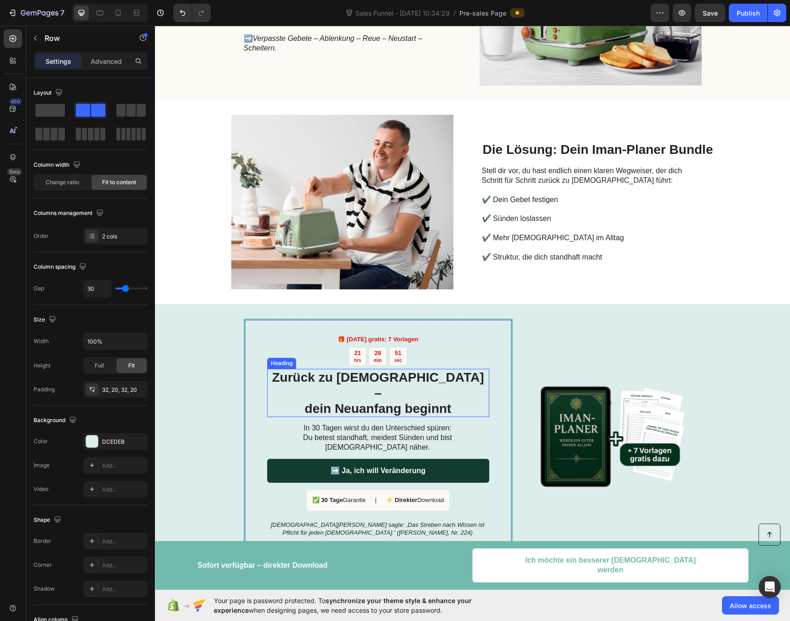
scroll to position [936, 0]
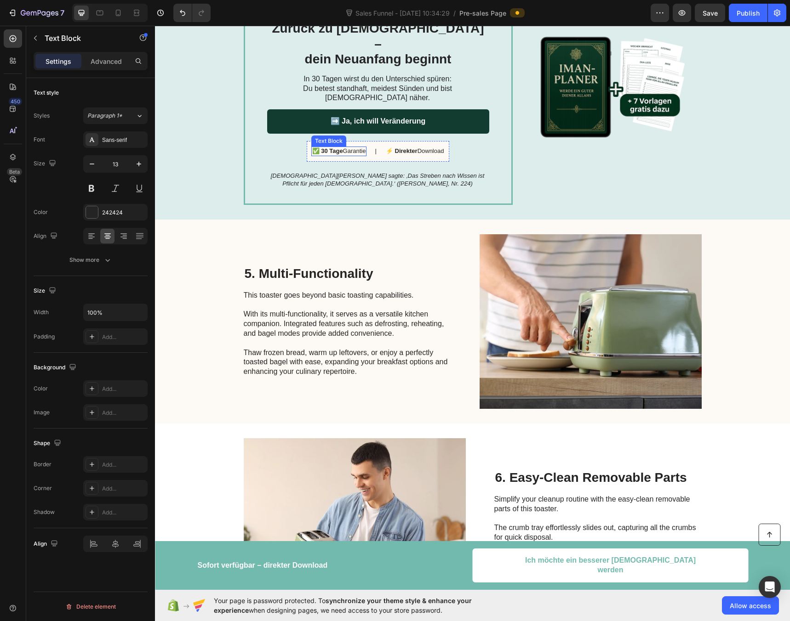
click at [312, 148] on strong "✅ 30 Tage" at bounding box center [327, 151] width 31 height 7
click at [708, 14] on span "Save" at bounding box center [709, 13] width 15 height 8
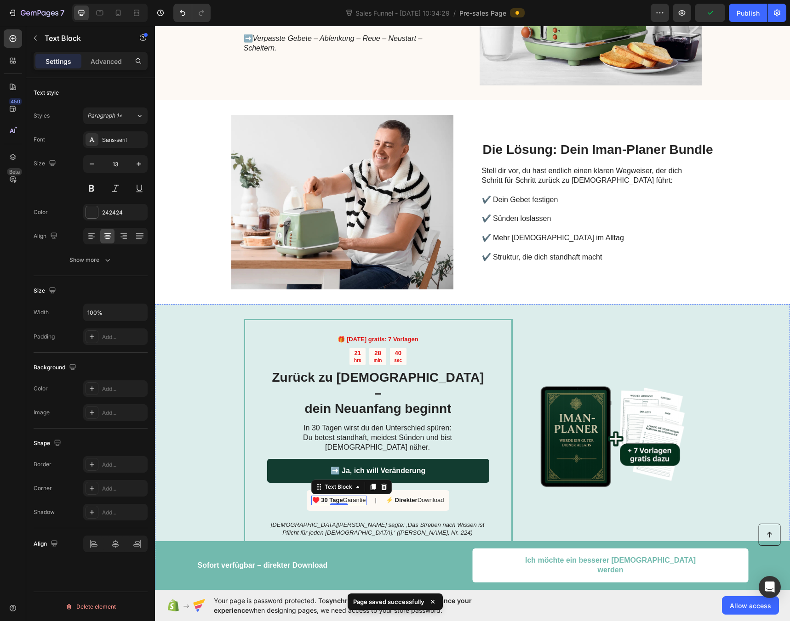
scroll to position [609, 0]
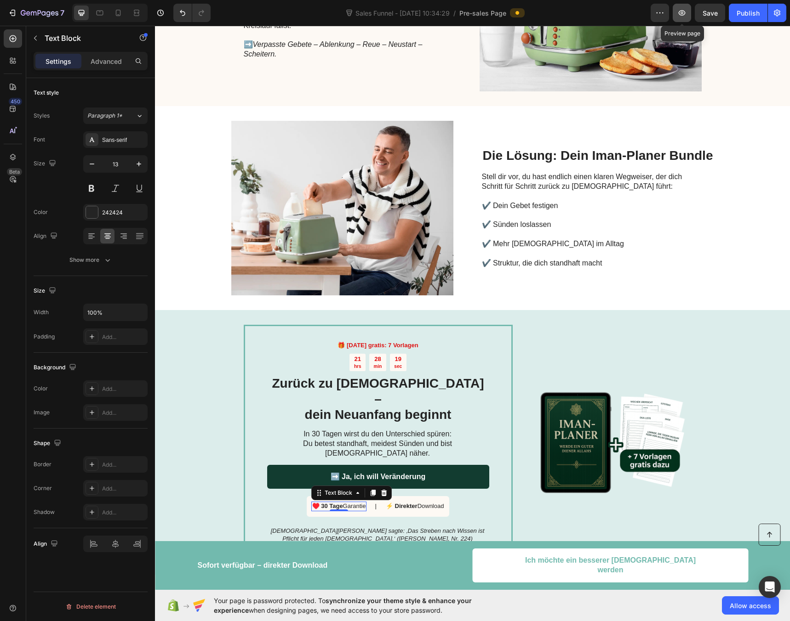
click at [683, 11] on icon "button" at bounding box center [681, 12] width 9 height 9
click at [338, 472] on p "➡️ Ja, ich will Veränderung" at bounding box center [377, 477] width 95 height 10
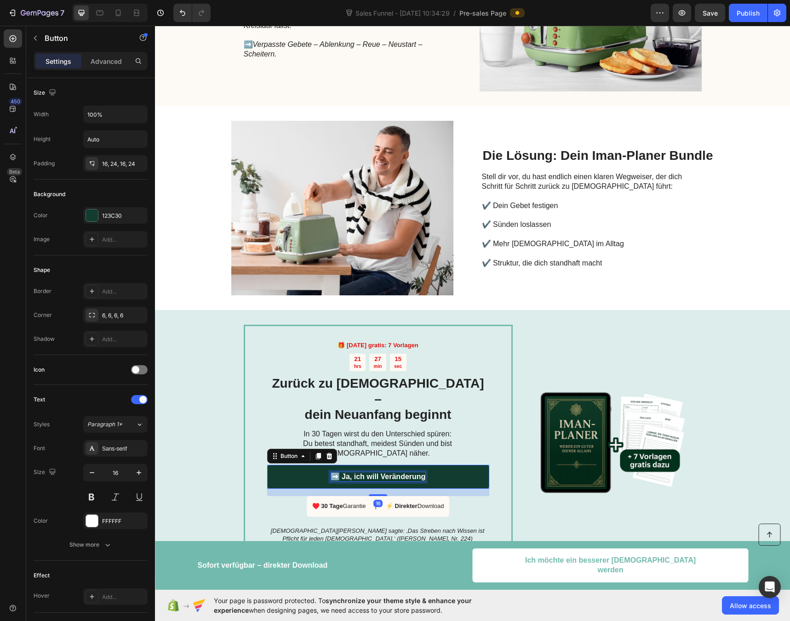
click at [337, 472] on p "➡️ Ja, ich will Veränderung" at bounding box center [377, 477] width 95 height 10
click at [718, 15] on button "Save" at bounding box center [709, 13] width 30 height 18
click at [354, 364] on p "hrs" at bounding box center [357, 367] width 7 height 6
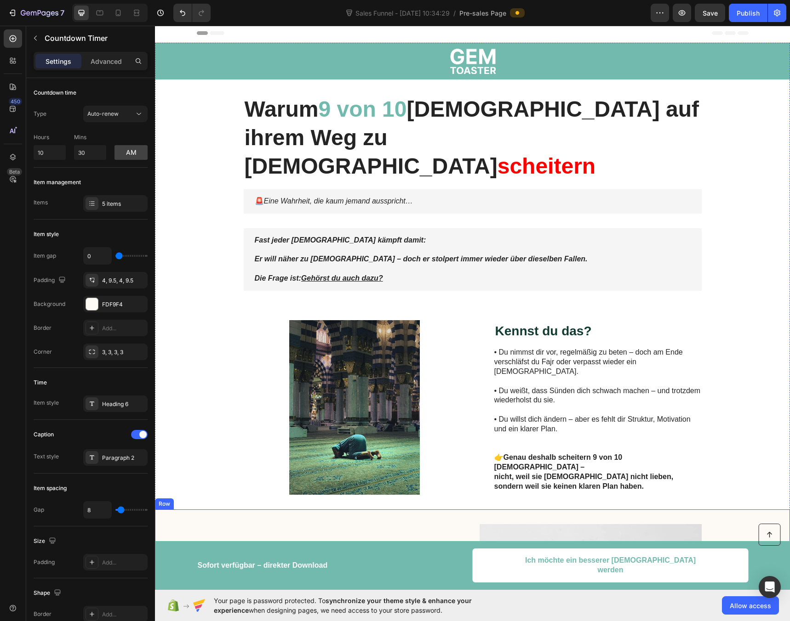
scroll to position [0, 0]
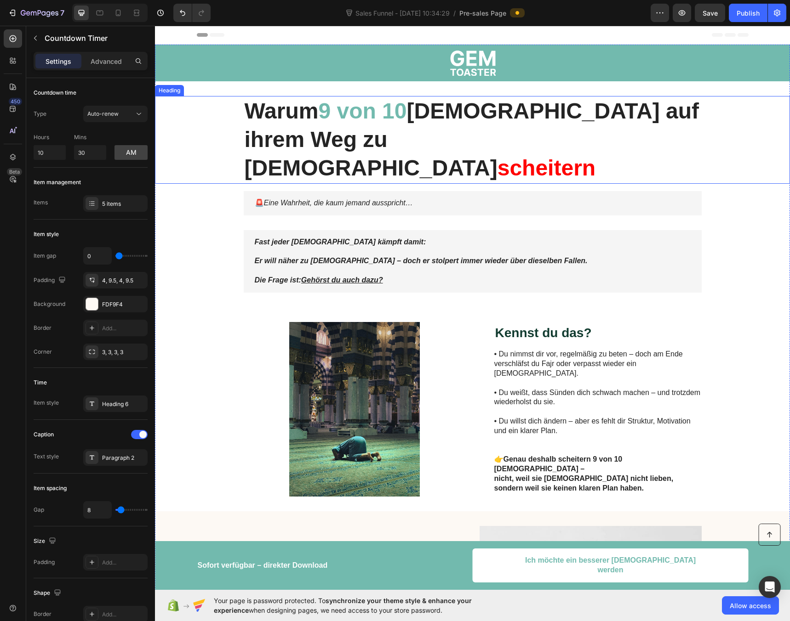
click at [407, 145] on h1 "Warum 9 von 10 Muslime auf ihrem Weg zu Allah scheitern" at bounding box center [473, 140] width 458 height 88
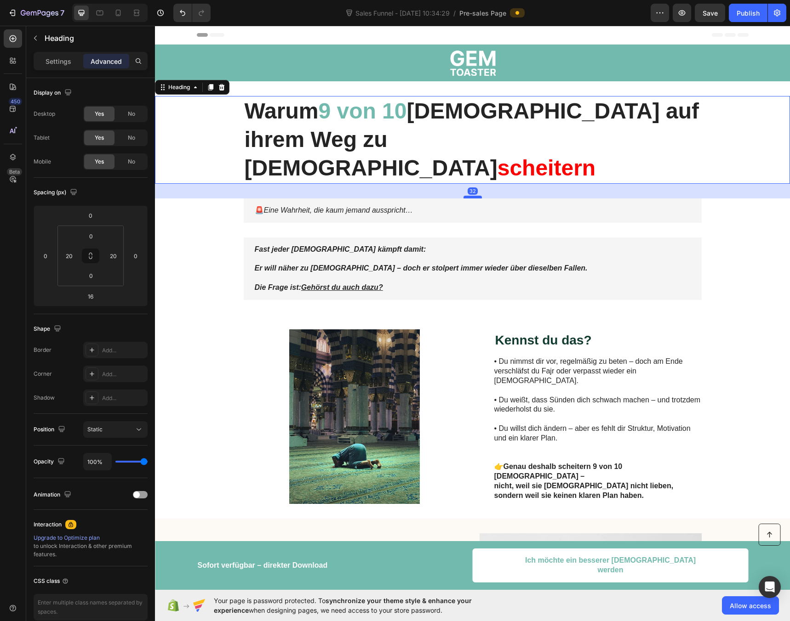
drag, startPoint x: 469, startPoint y: 159, endPoint x: 469, endPoint y: 167, distance: 7.4
click at [469, 196] on div at bounding box center [472, 197] width 18 height 3
type input "32"
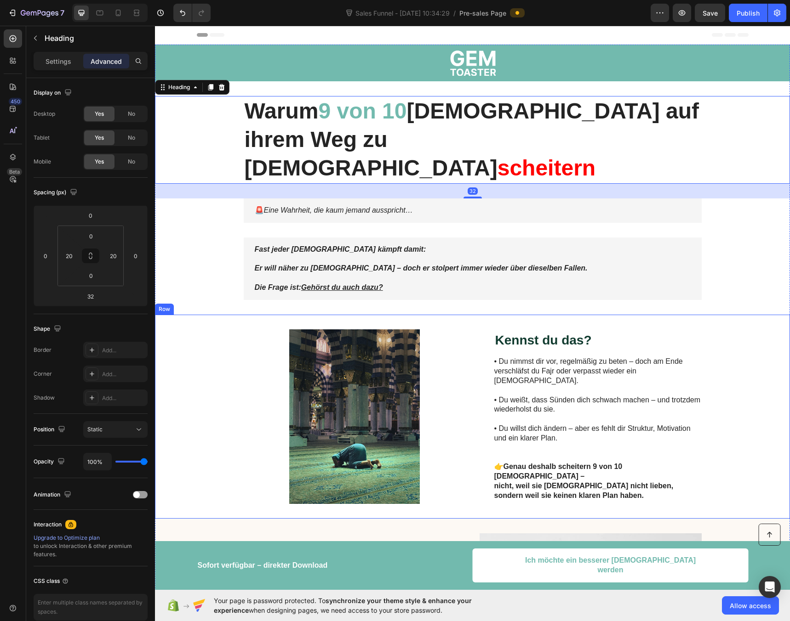
click at [190, 354] on div "Image Kennst du das? Heading • Du nimmst dir vor, regelmäßig zu beten – doch am…" at bounding box center [472, 417] width 635 height 204
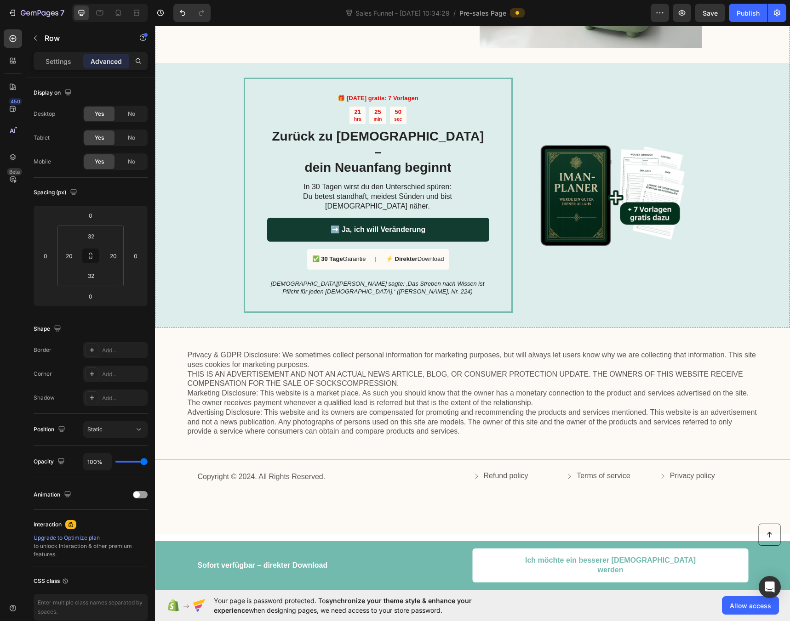
scroll to position [1717, 0]
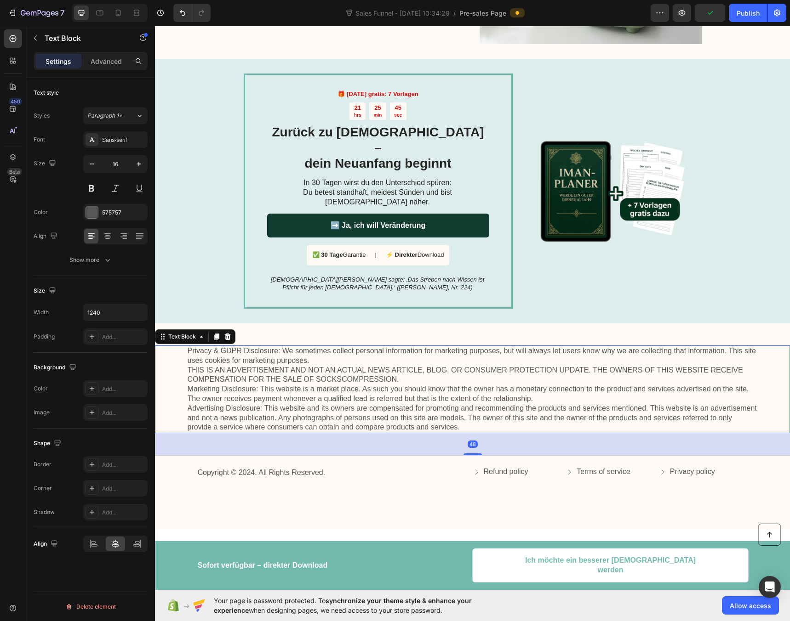
click at [205, 347] on p "Privacy & GDPR Disclosure: We sometimes collect personal information for market…" at bounding box center [473, 390] width 570 height 86
click at [225, 334] on icon at bounding box center [228, 337] width 6 height 6
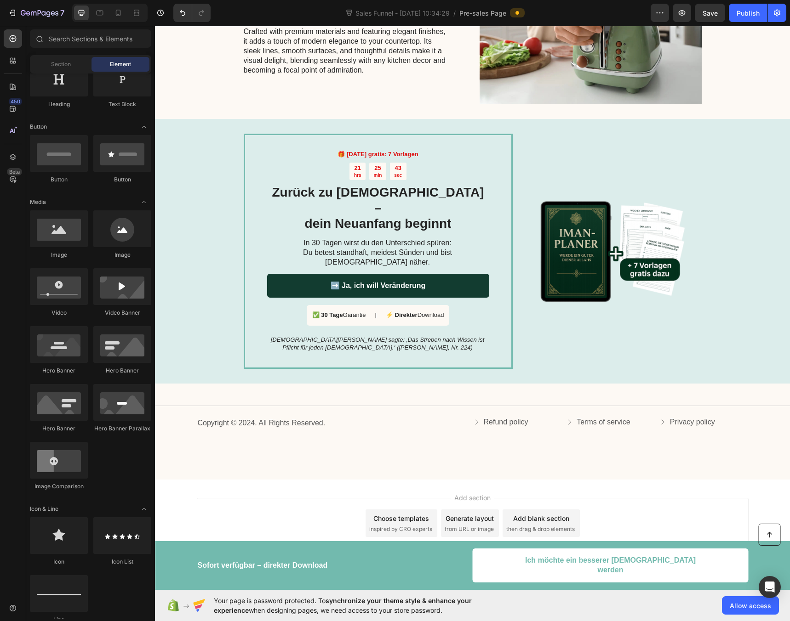
scroll to position [1607, 0]
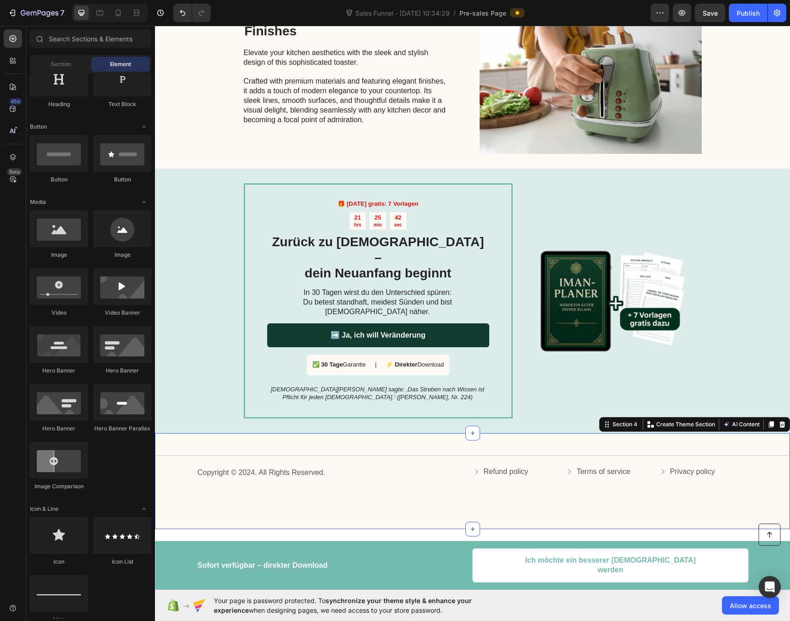
click at [255, 433] on div "Title Line Copyright © 2024. All Rights Reserved. Text Block Refund policy Butt…" at bounding box center [472, 481] width 635 height 96
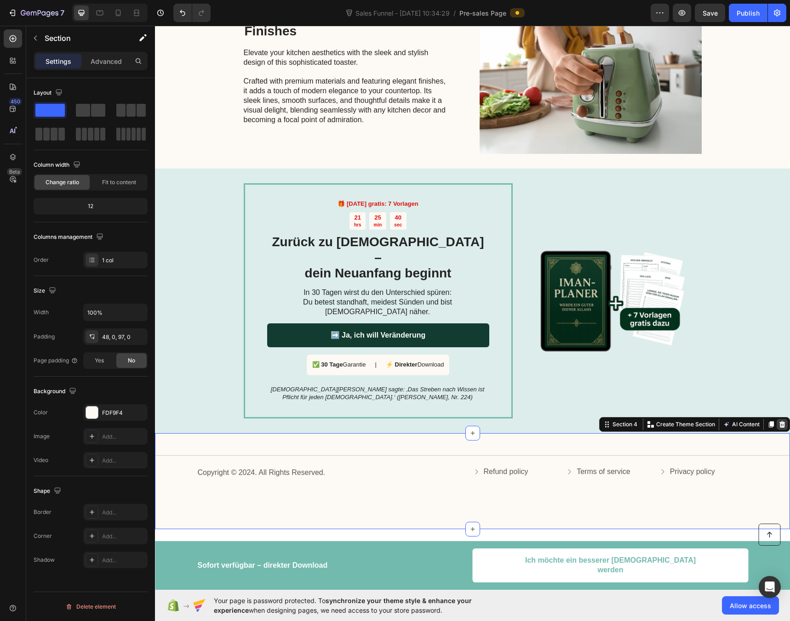
click at [779, 421] on icon at bounding box center [782, 424] width 6 height 6
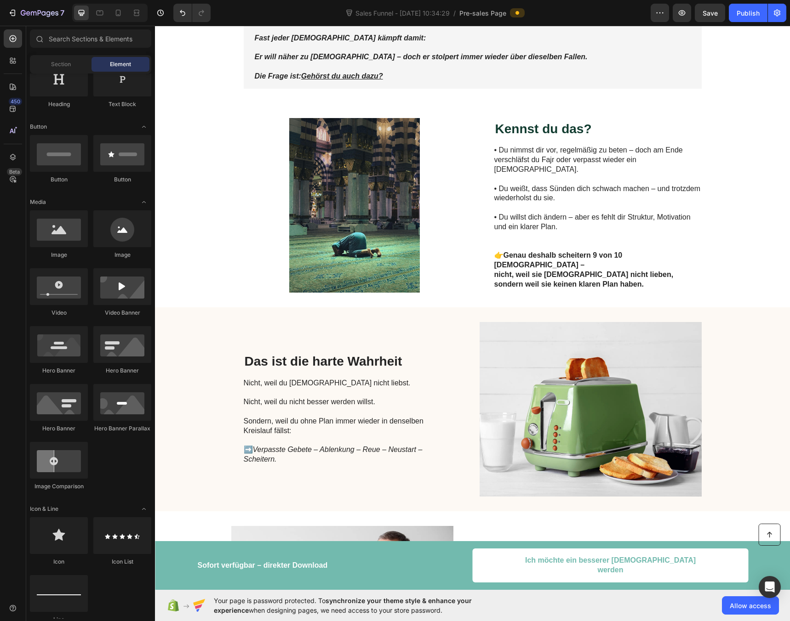
scroll to position [0, 0]
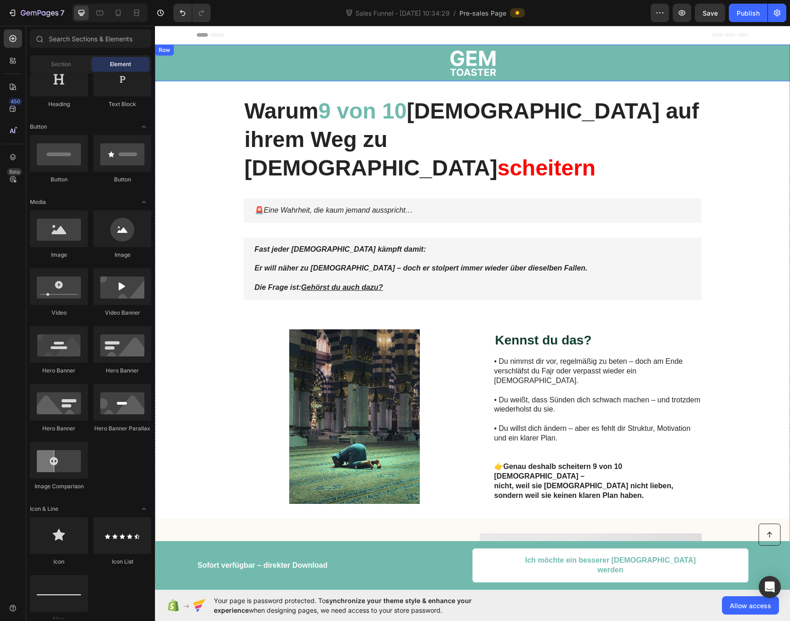
click at [159, 60] on div "Image Row" at bounding box center [472, 63] width 635 height 37
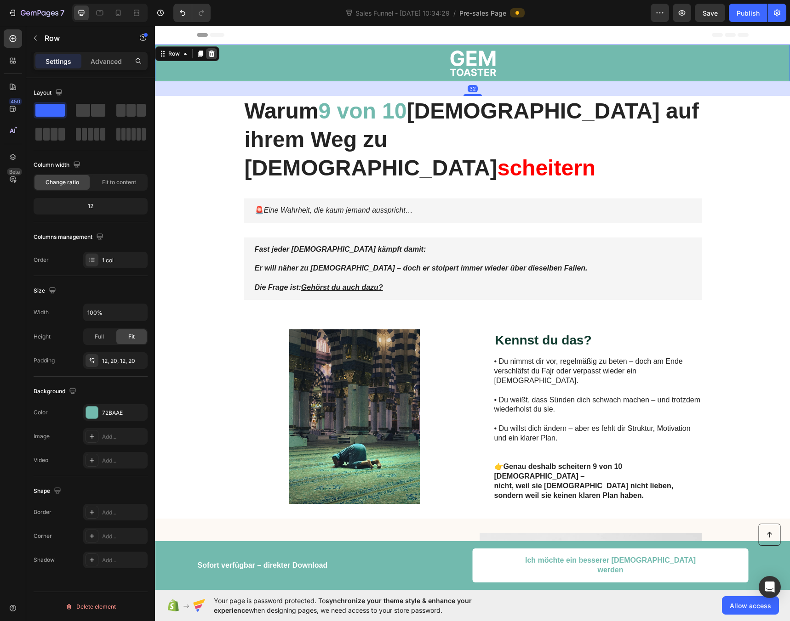
click at [210, 55] on icon at bounding box center [212, 54] width 6 height 6
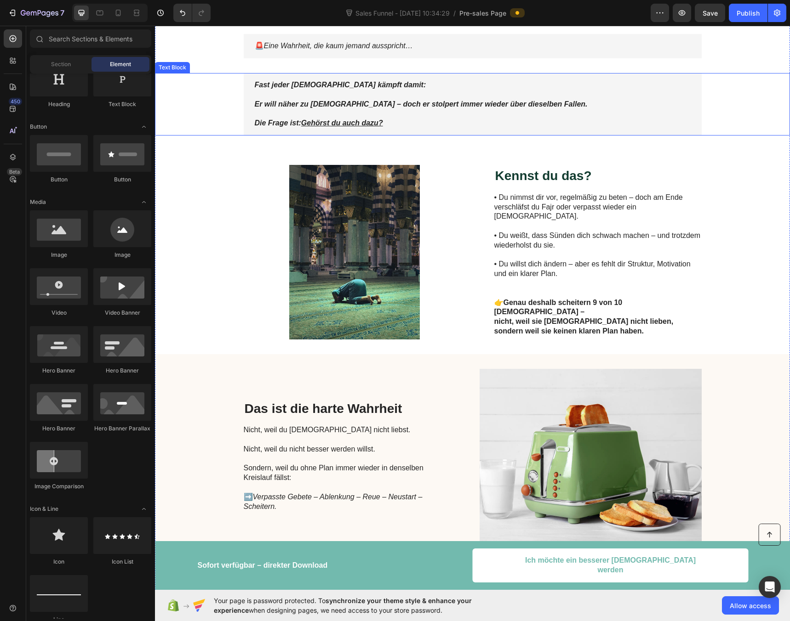
scroll to position [236, 0]
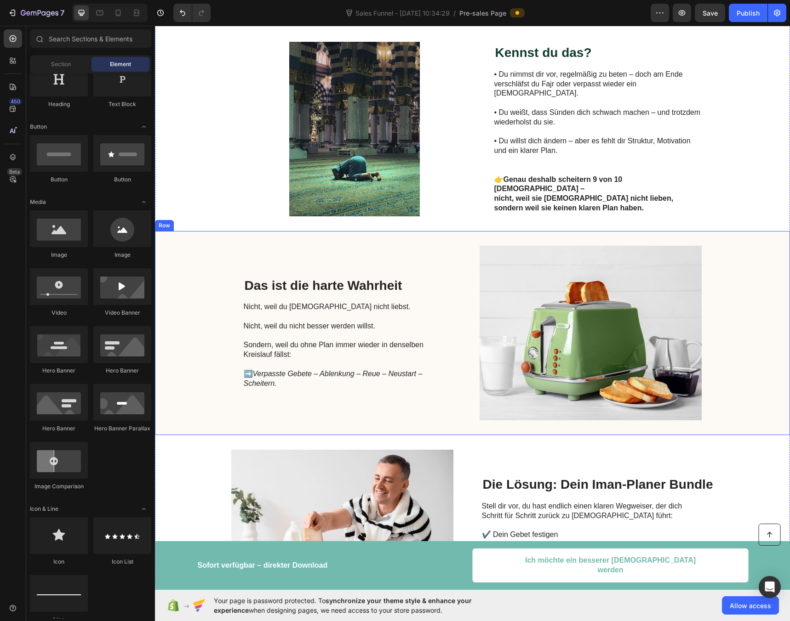
click at [193, 231] on div "Das ist die harte Wahrheit Heading Nicht, weil du [DEMOGRAPHIC_DATA] nicht lieb…" at bounding box center [472, 333] width 635 height 204
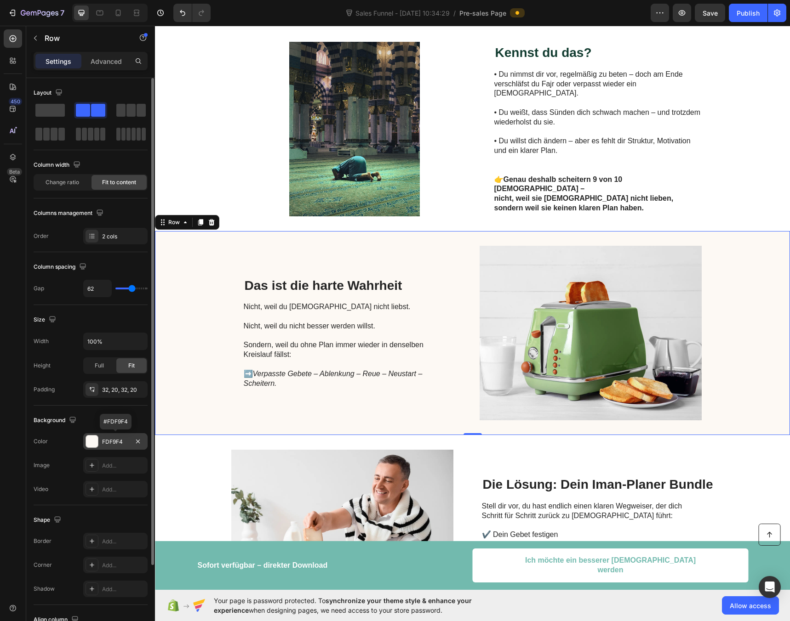
click at [111, 445] on div "FDF9F4" at bounding box center [115, 442] width 27 height 8
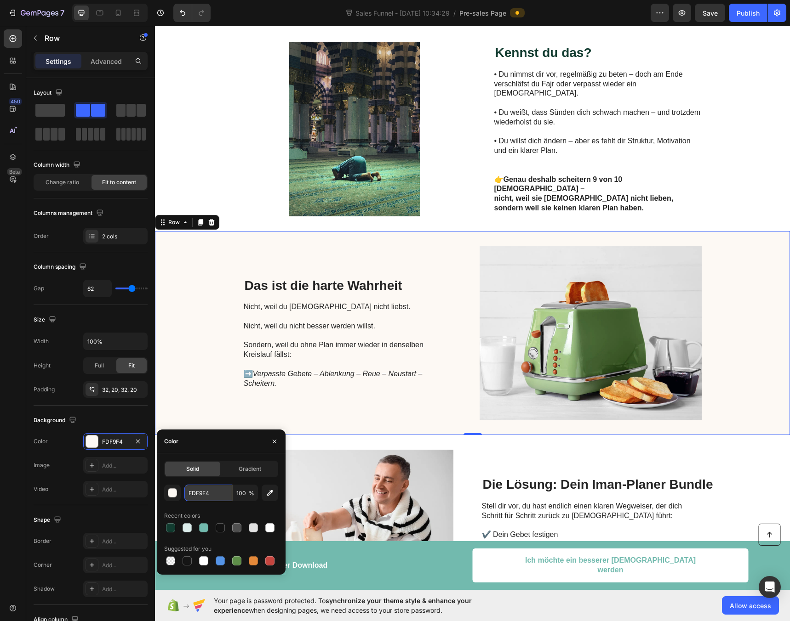
click at [200, 493] on input "FDF9F4" at bounding box center [208, 493] width 48 height 17
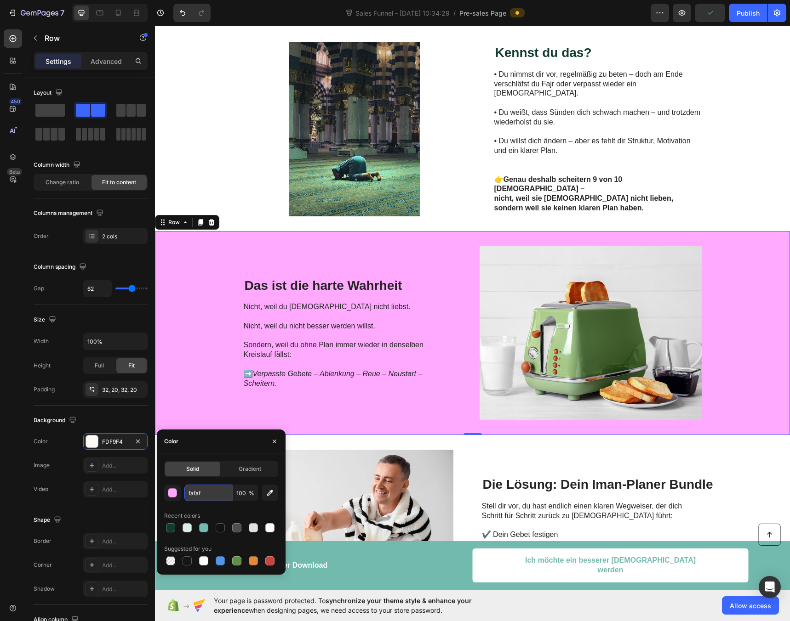
type input "fafafa"
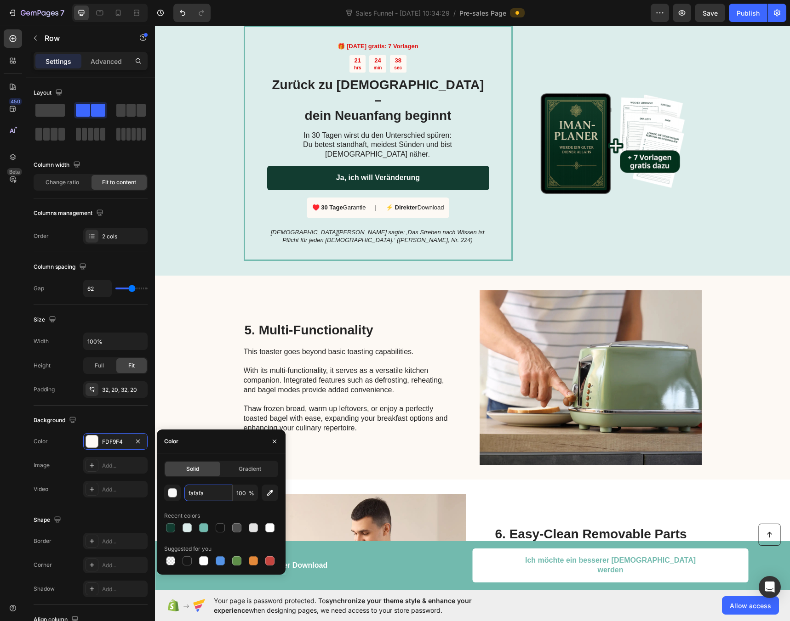
scroll to position [865, 0]
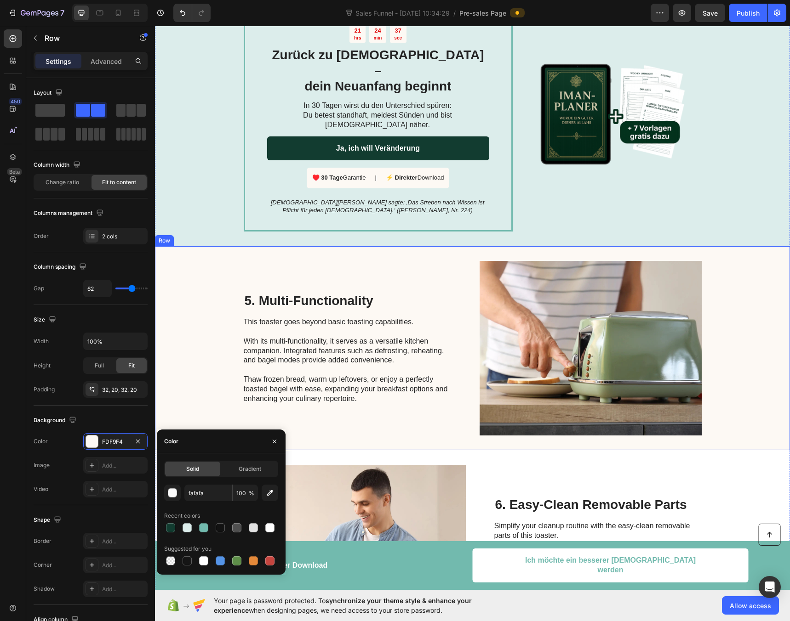
click at [451, 288] on div "5. Multi-Functionality Heading This toaster goes beyond basic toasting capabili…" at bounding box center [472, 348] width 635 height 204
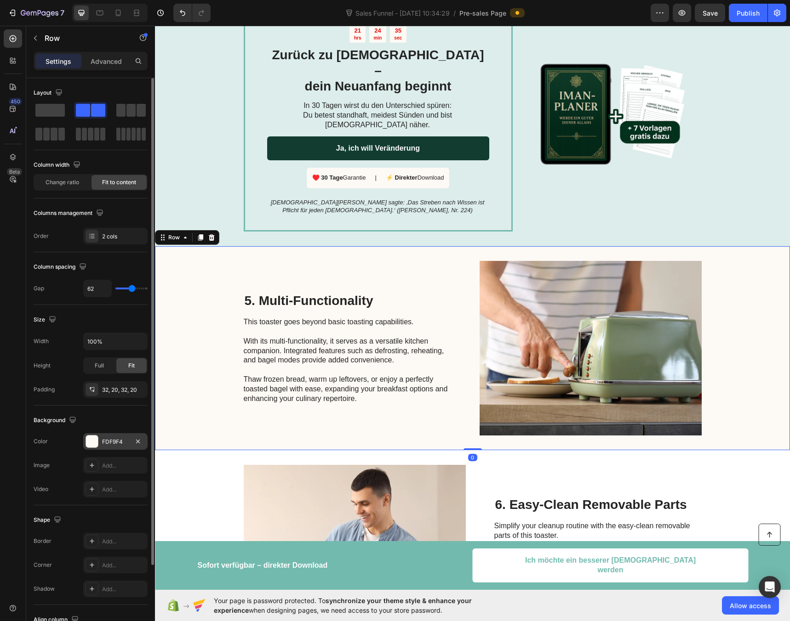
click at [113, 446] on div "FDF9F4" at bounding box center [115, 441] width 64 height 17
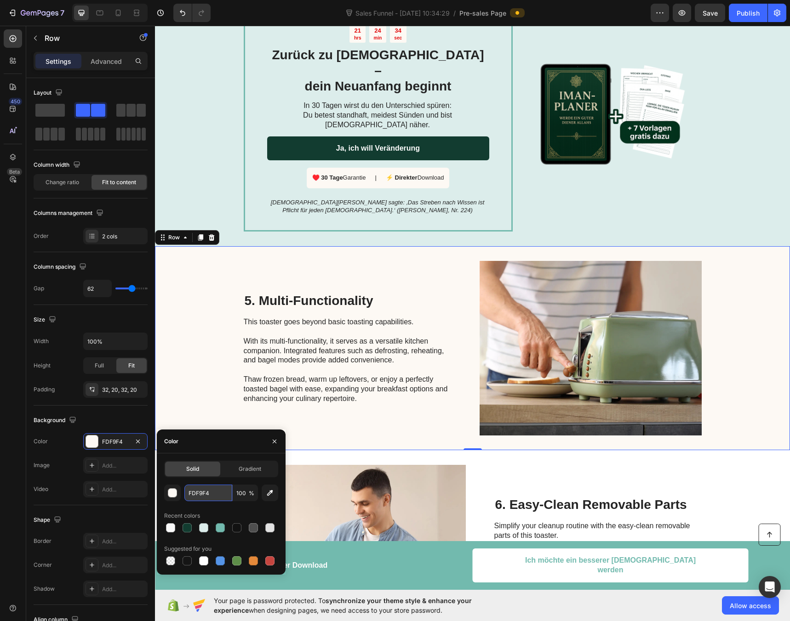
click at [198, 493] on input "FDF9F4" at bounding box center [208, 493] width 48 height 17
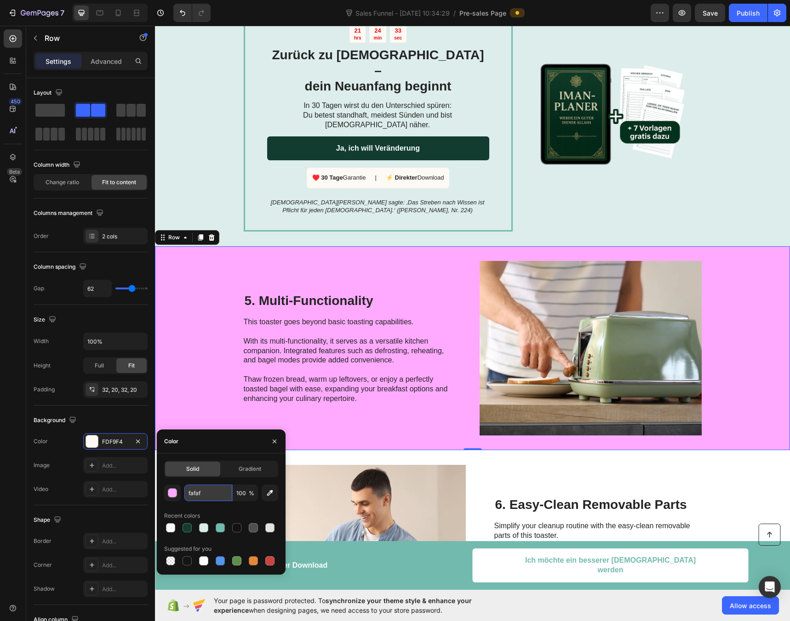
type input "fafafa"
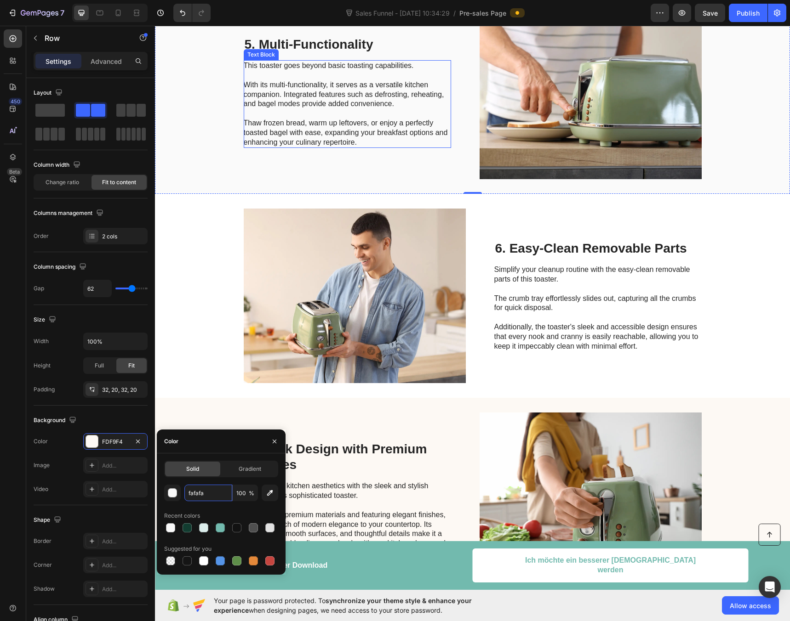
scroll to position [1129, 0]
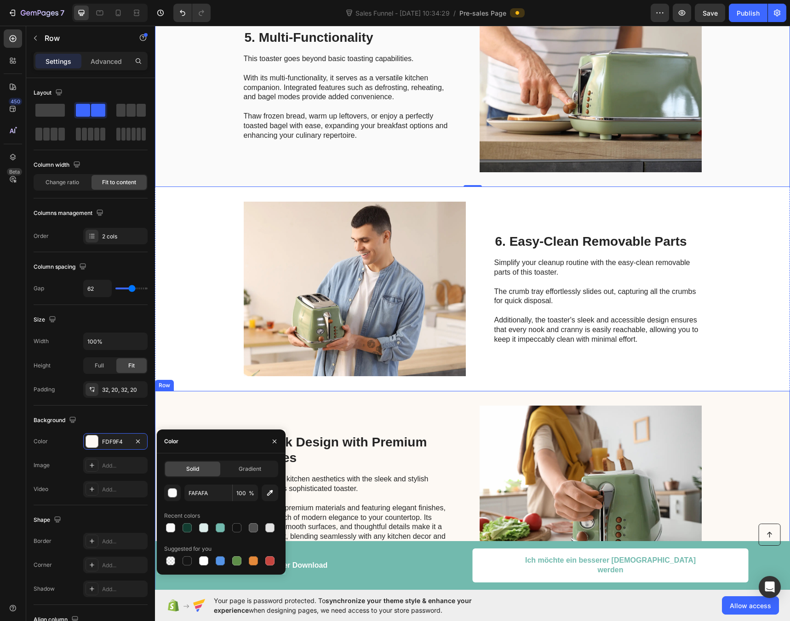
click at [437, 406] on div "7. Sleek Design with Premium Finishes Heading Elevate your kitchen aesthetics w…" at bounding box center [347, 493] width 207 height 175
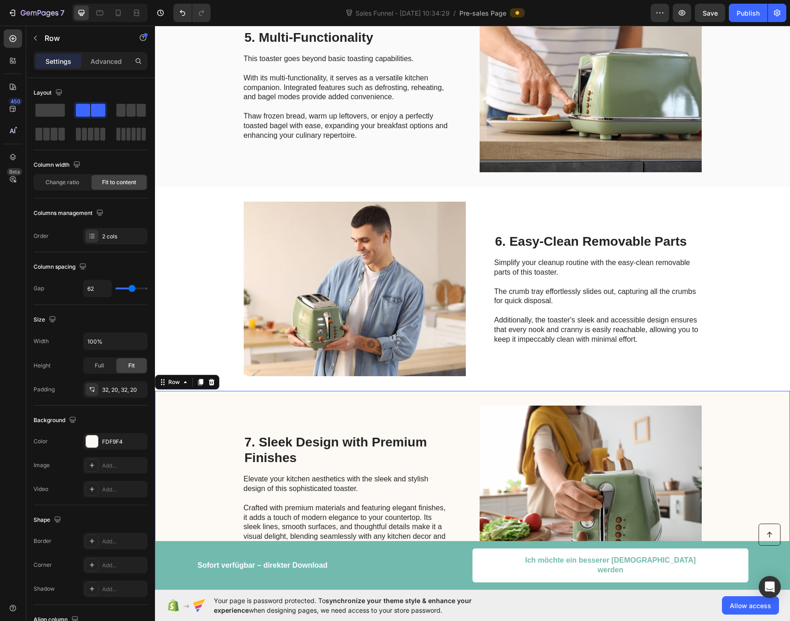
click at [175, 393] on div "7. Sleek Design with Premium Finishes Heading Elevate your kitchen aesthetics w…" at bounding box center [472, 493] width 635 height 204
click at [112, 444] on div "FDF9F4" at bounding box center [115, 442] width 27 height 8
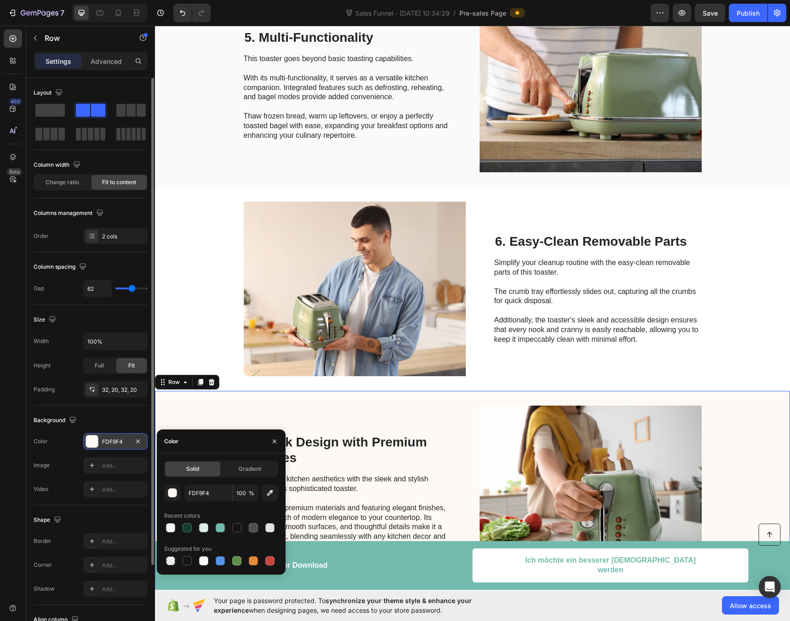
click at [112, 444] on div "FDF9F4" at bounding box center [115, 442] width 27 height 8
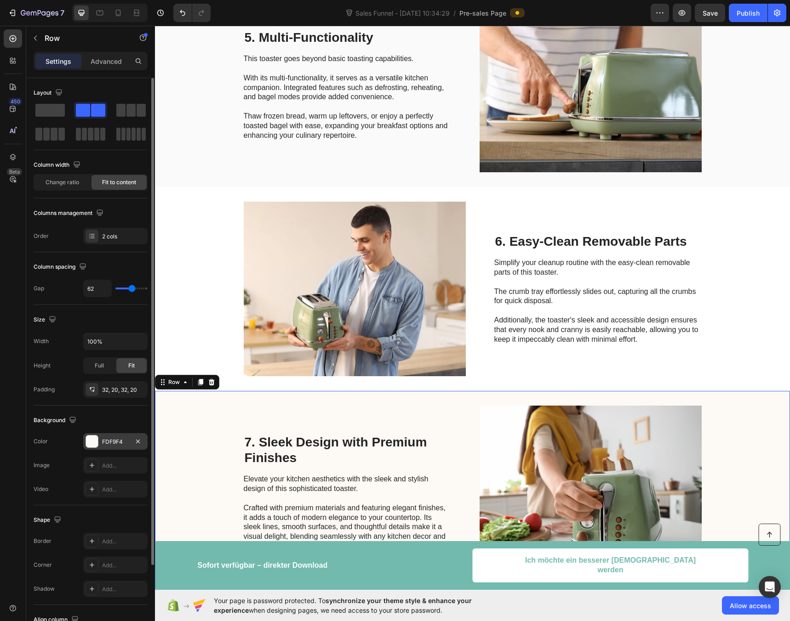
click at [119, 445] on div "FDF9F4" at bounding box center [115, 442] width 27 height 8
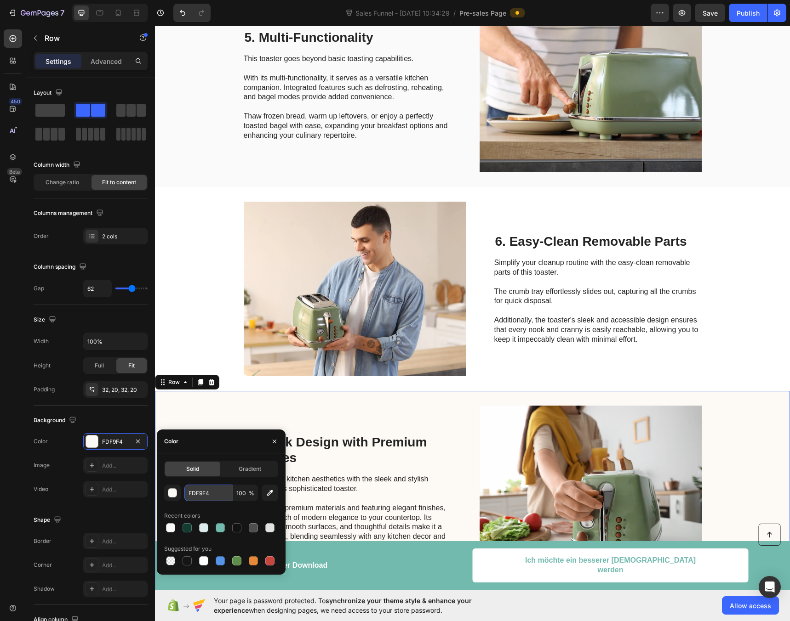
click at [201, 492] on input "FDF9F4" at bounding box center [208, 493] width 48 height 17
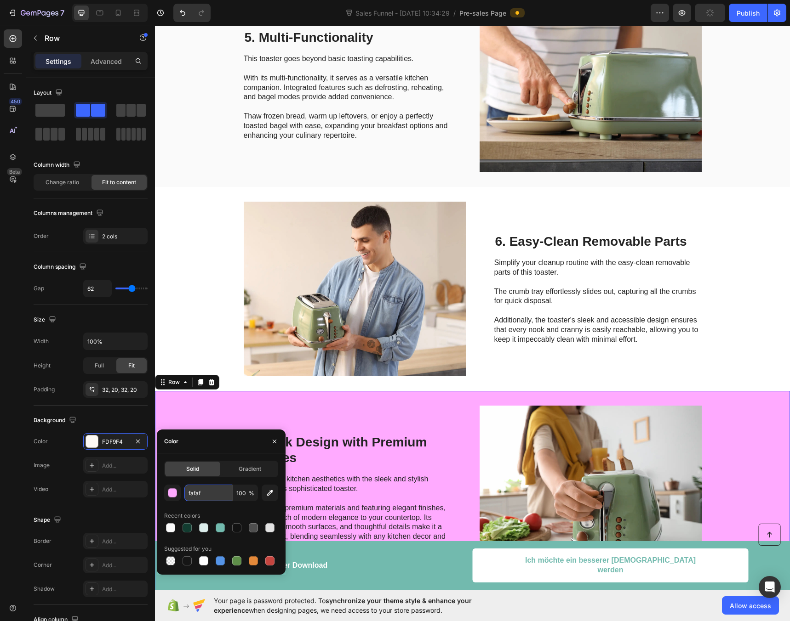
type input "fafafa"
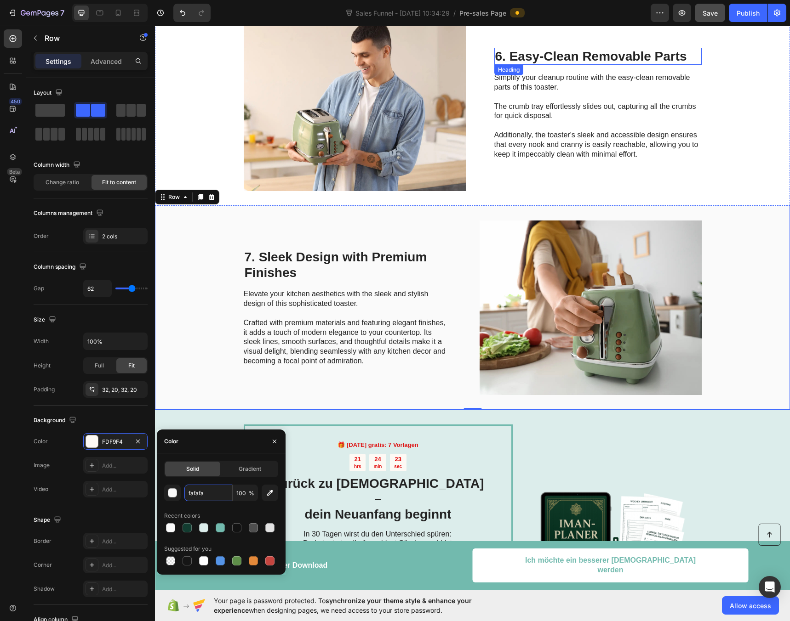
scroll to position [1301, 0]
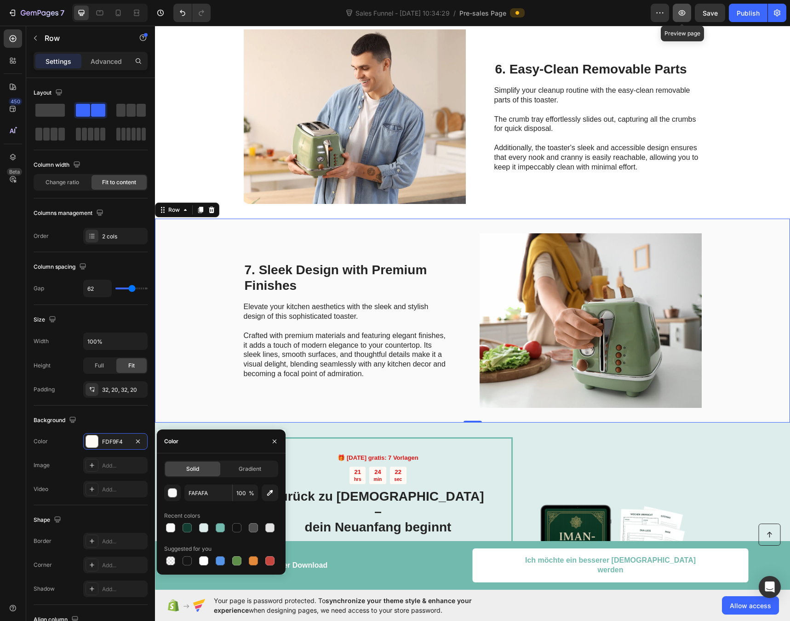
click at [683, 17] on button "button" at bounding box center [681, 13] width 18 height 18
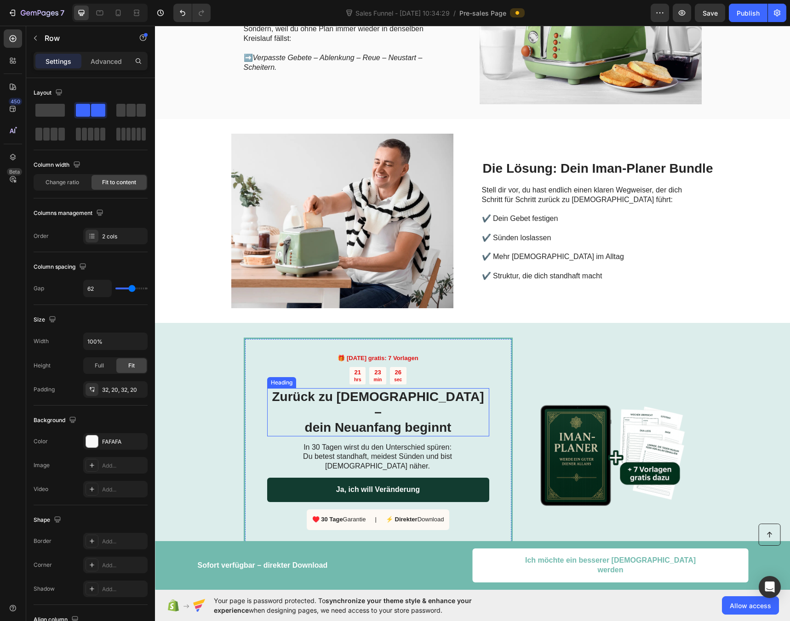
scroll to position [0, 0]
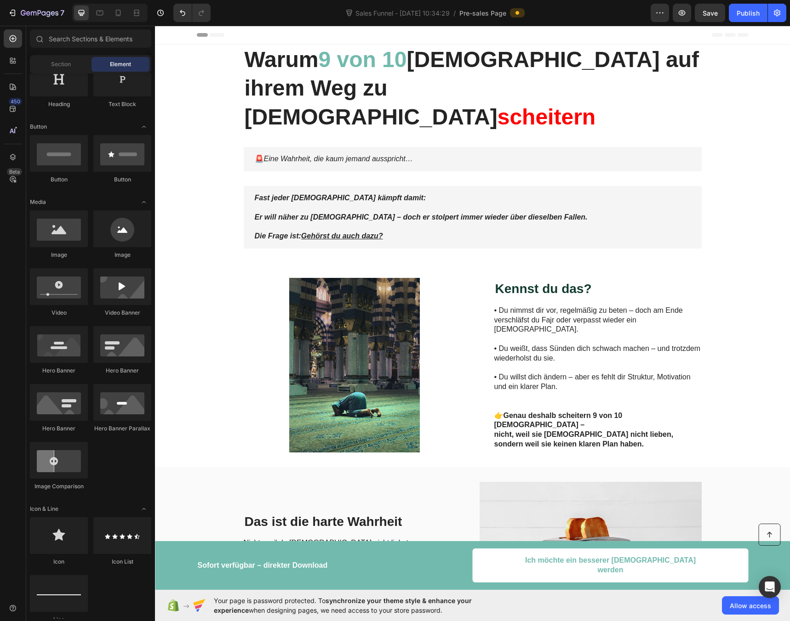
click at [222, 34] on div "Header" at bounding box center [473, 35] width 552 height 18
click at [160, 34] on div "Header" at bounding box center [177, 34] width 34 height 11
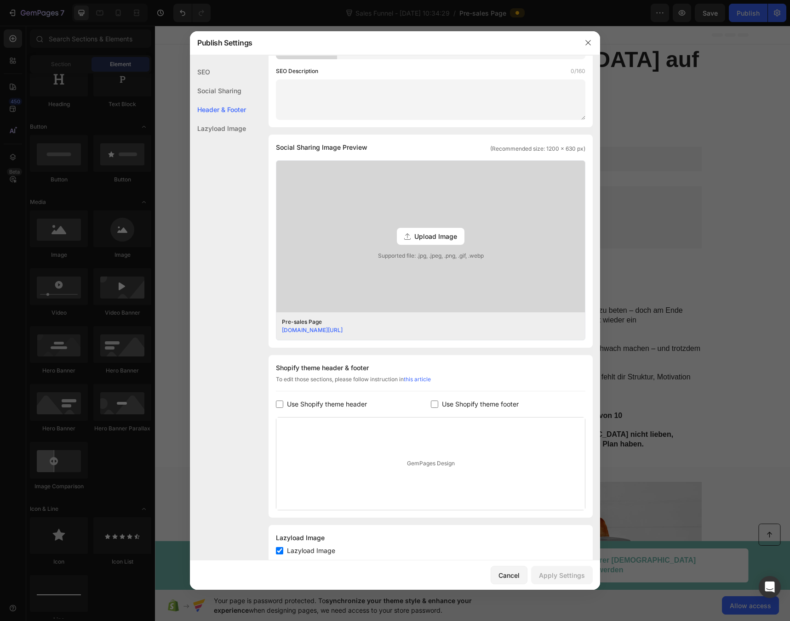
scroll to position [165, 0]
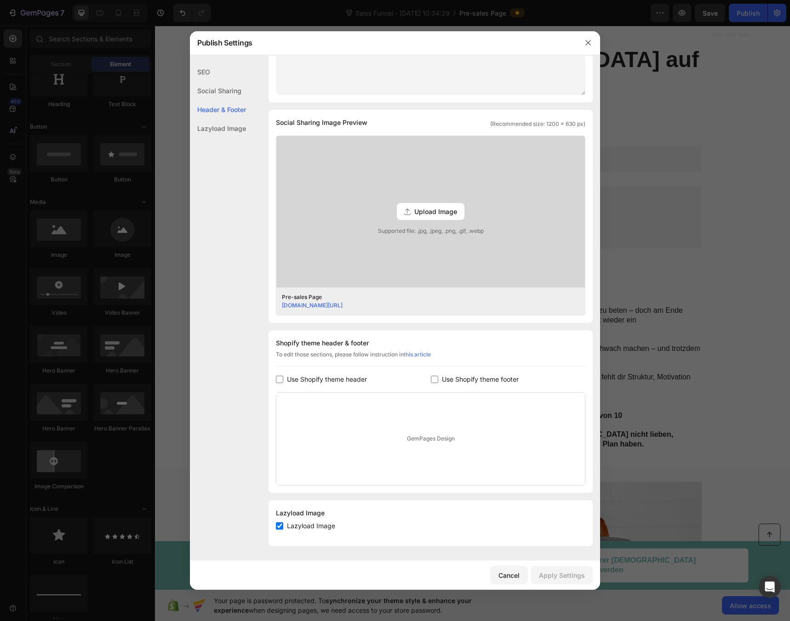
click at [305, 381] on span "Use Shopify theme header" at bounding box center [327, 379] width 80 height 11
checkbox input "true"
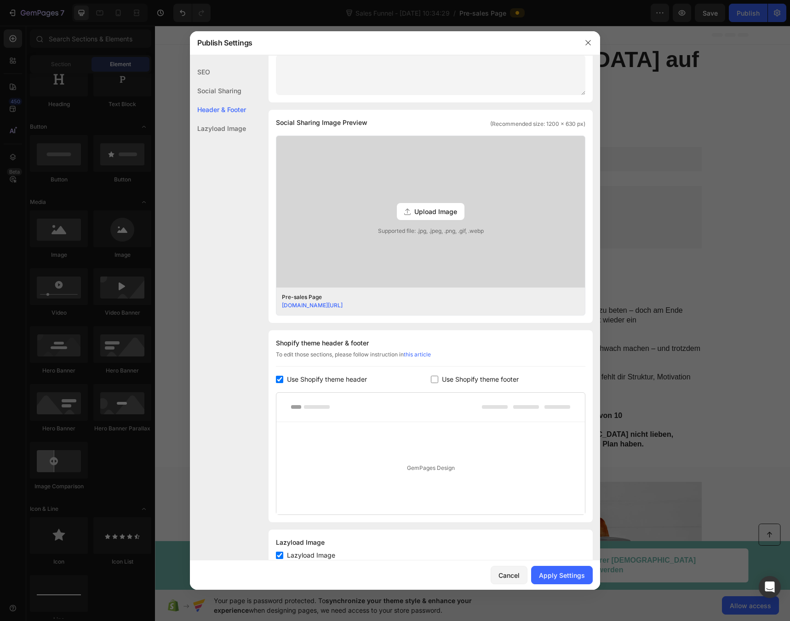
click at [469, 380] on span "Use Shopify theme footer" at bounding box center [480, 379] width 77 height 11
checkbox input "true"
click at [561, 577] on div "Apply Settings" at bounding box center [562, 576] width 46 height 10
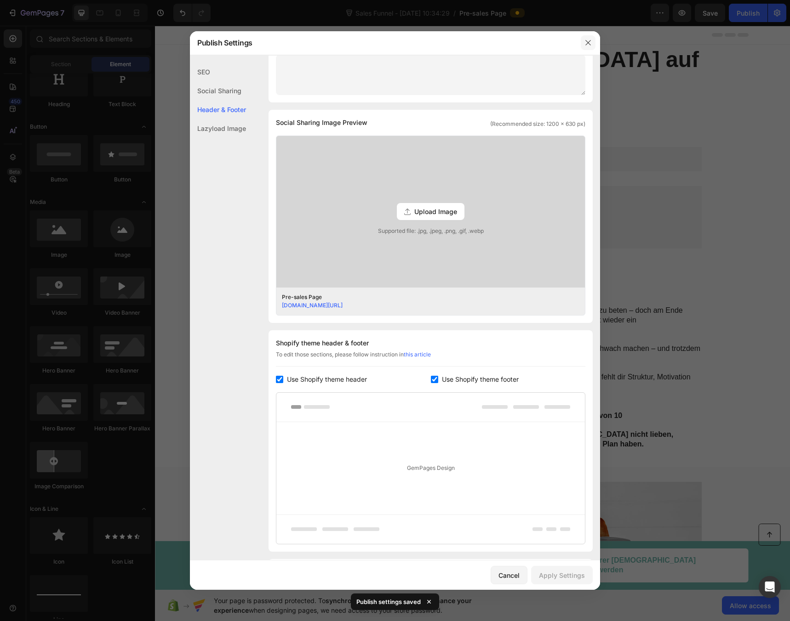
drag, startPoint x: 590, startPoint y: 41, endPoint x: 490, endPoint y: 9, distance: 104.7
click at [590, 41] on icon "button" at bounding box center [587, 42] width 7 height 7
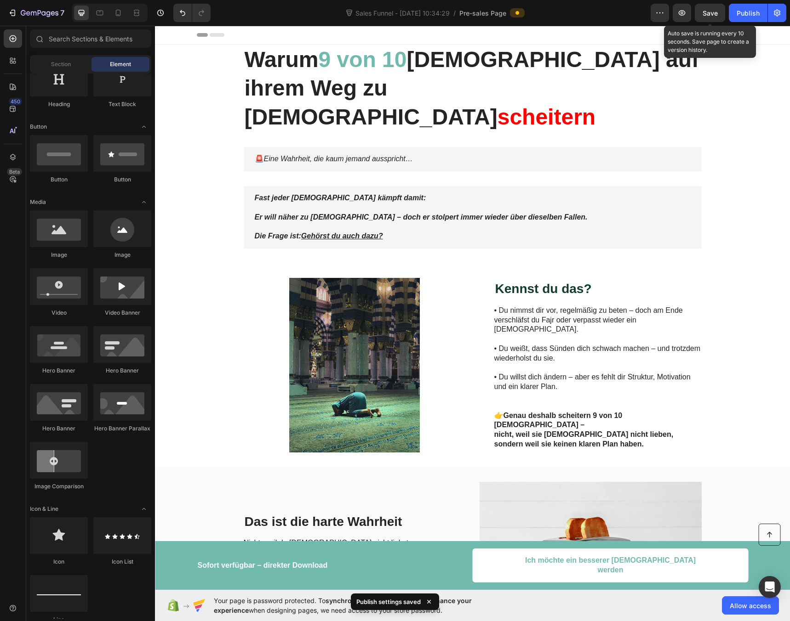
click at [703, 14] on span "Save" at bounding box center [709, 13] width 15 height 8
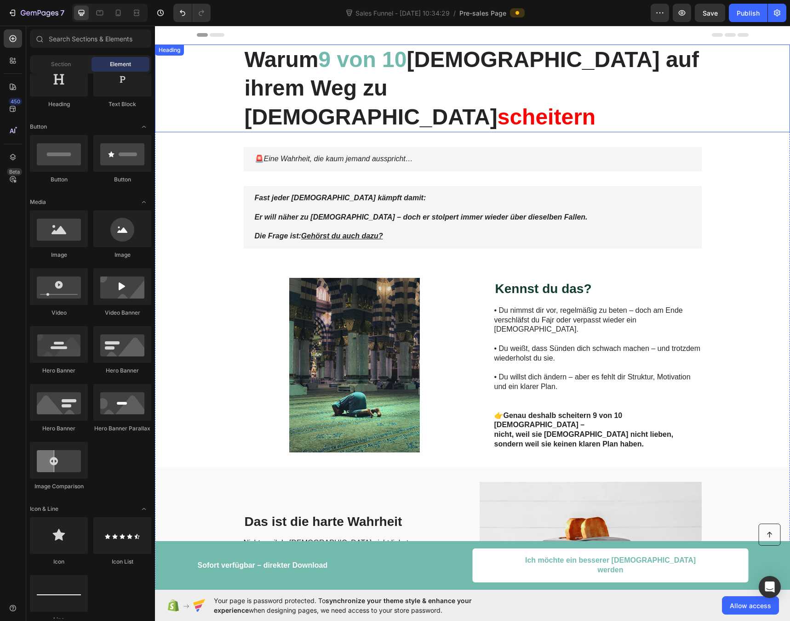
click at [360, 52] on strong "9 von 10" at bounding box center [362, 59] width 88 height 24
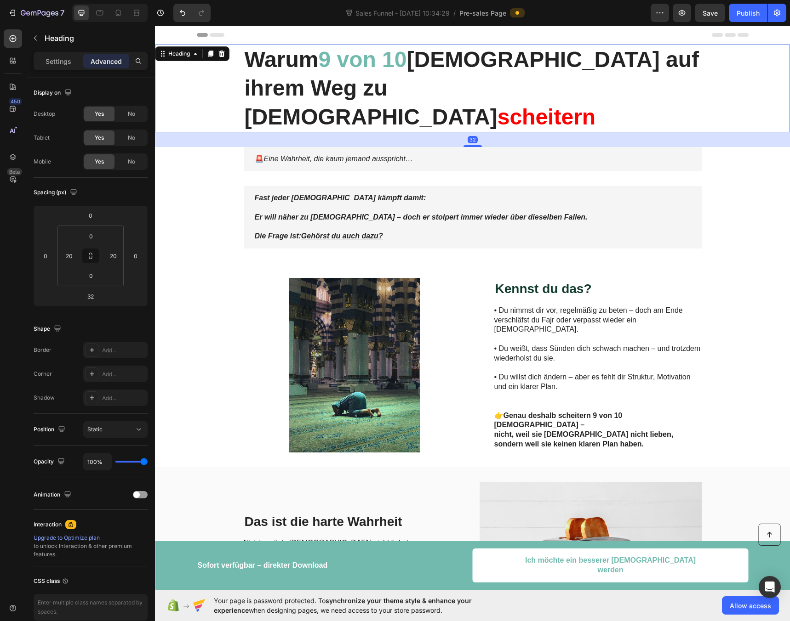
click at [373, 36] on div "Header" at bounding box center [473, 35] width 552 height 18
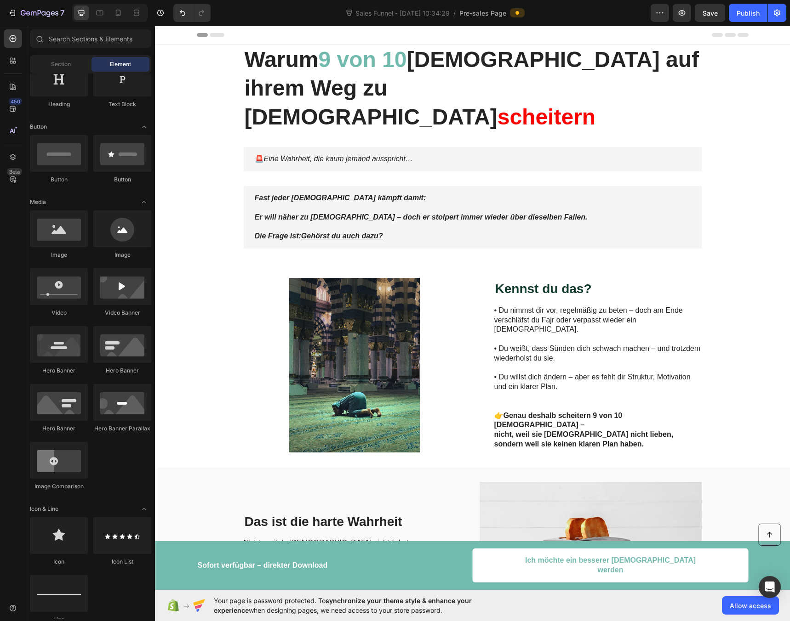
click at [369, 37] on div "Header" at bounding box center [473, 35] width 552 height 18
click at [271, 60] on strong "Warum" at bounding box center [282, 59] width 74 height 24
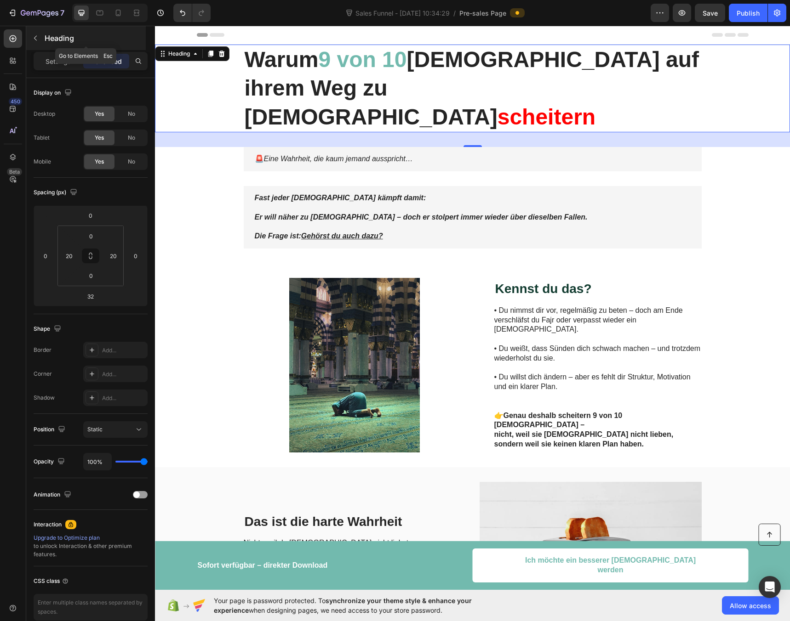
click at [34, 35] on icon "button" at bounding box center [35, 37] width 7 height 7
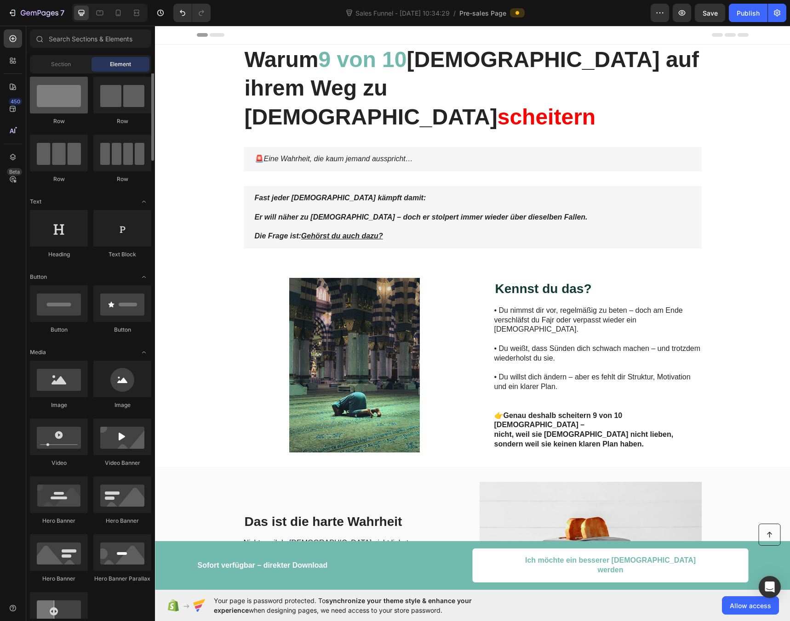
scroll to position [0, 0]
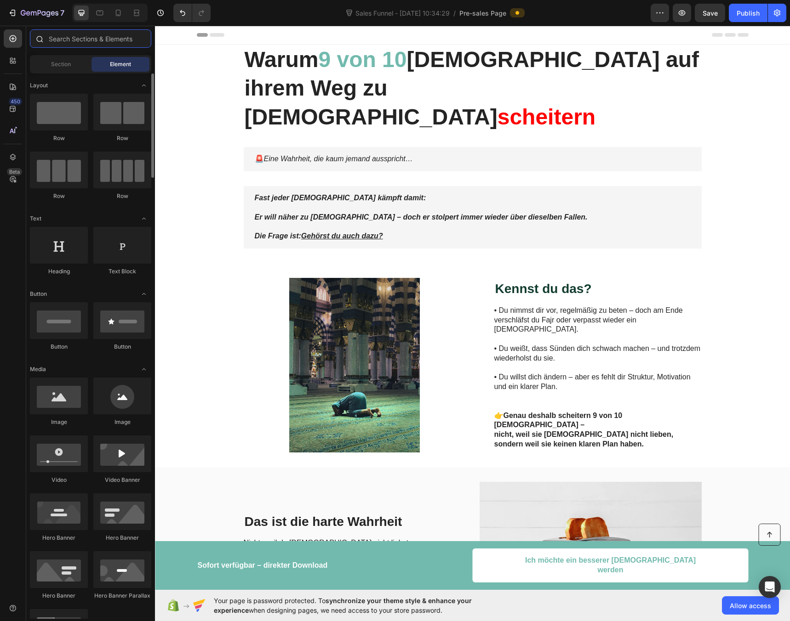
click at [72, 37] on input "text" at bounding box center [90, 38] width 121 height 18
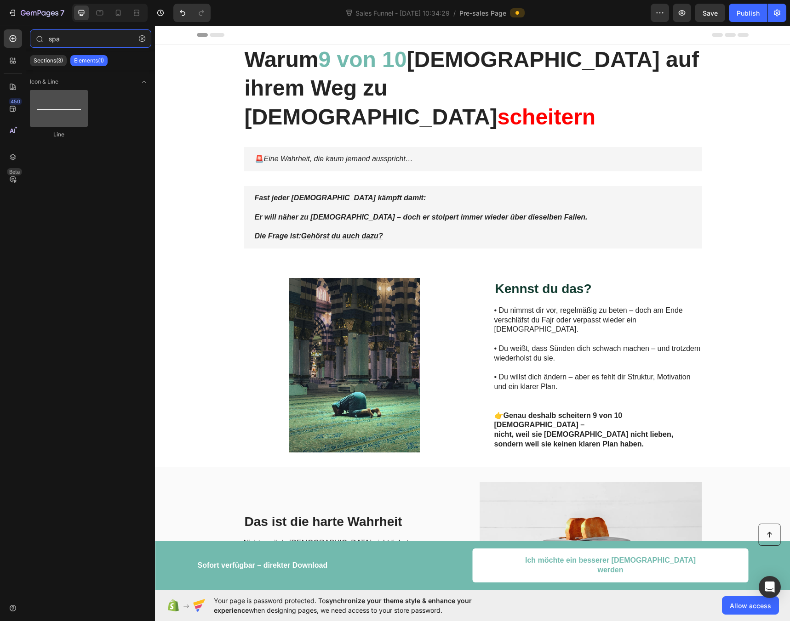
type input "spa"
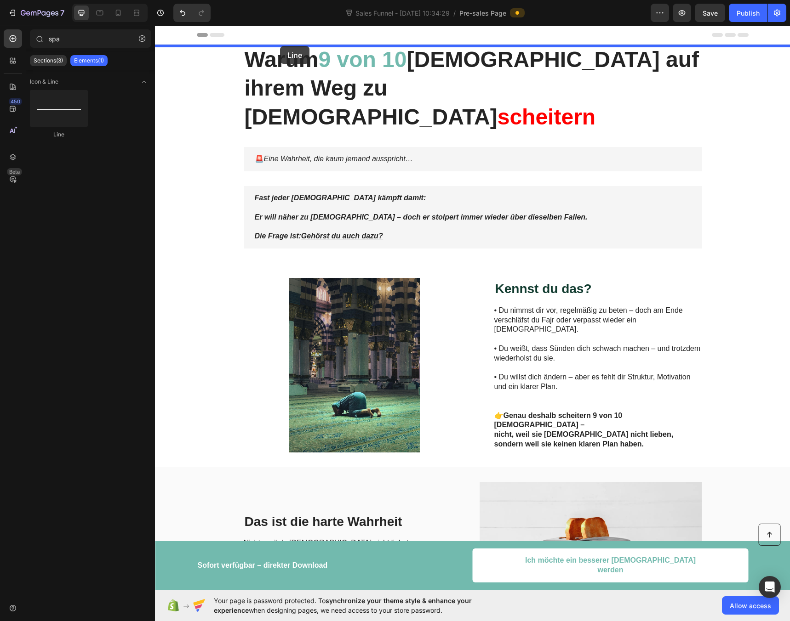
drag, startPoint x: 205, startPoint y: 138, endPoint x: 280, endPoint y: 46, distance: 119.2
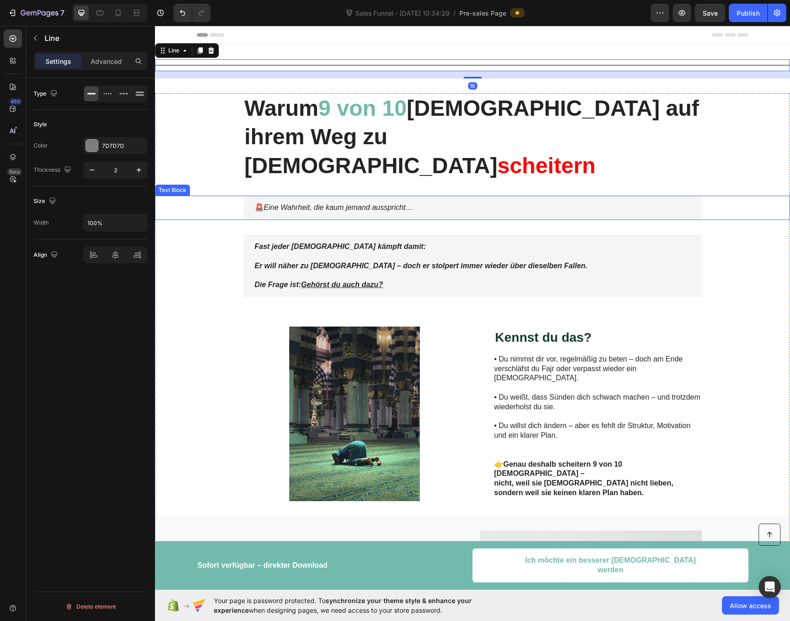
click at [207, 196] on div "🚨 Eine Wahrheit, die kaum jemand ausspricht…" at bounding box center [472, 208] width 616 height 24
click at [182, 63] on div "Title Line 16" at bounding box center [472, 65] width 635 height 12
click at [91, 150] on div at bounding box center [92, 146] width 12 height 12
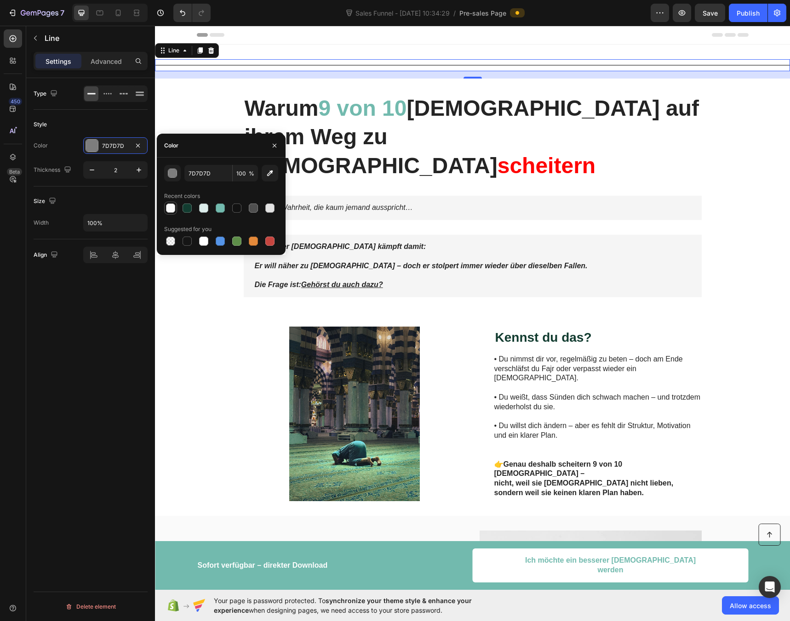
click at [169, 208] on div at bounding box center [170, 208] width 9 height 9
click at [200, 245] on div at bounding box center [203, 241] width 9 height 9
type input "FFFFFF"
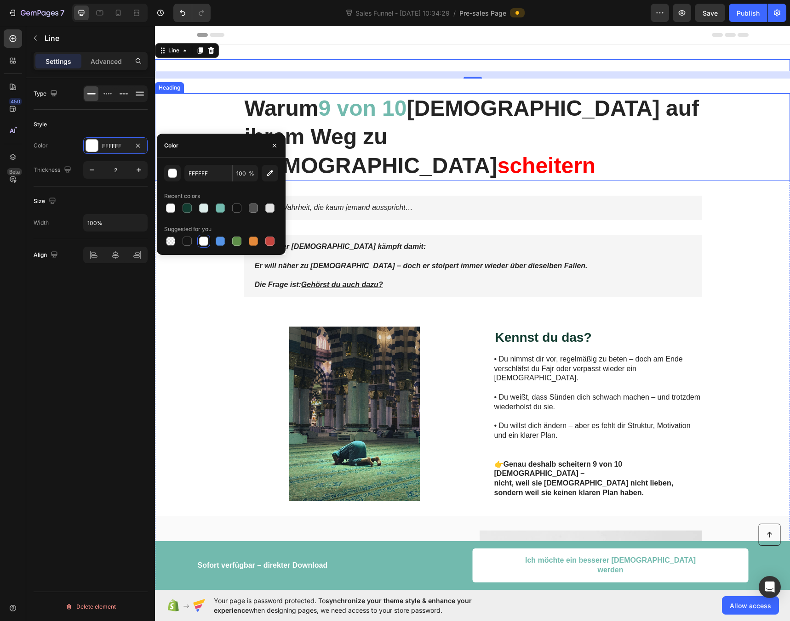
click at [196, 102] on div "Warum 9 von 10 Muslime auf ihrem Weg zu Allah scheitern" at bounding box center [472, 137] width 616 height 88
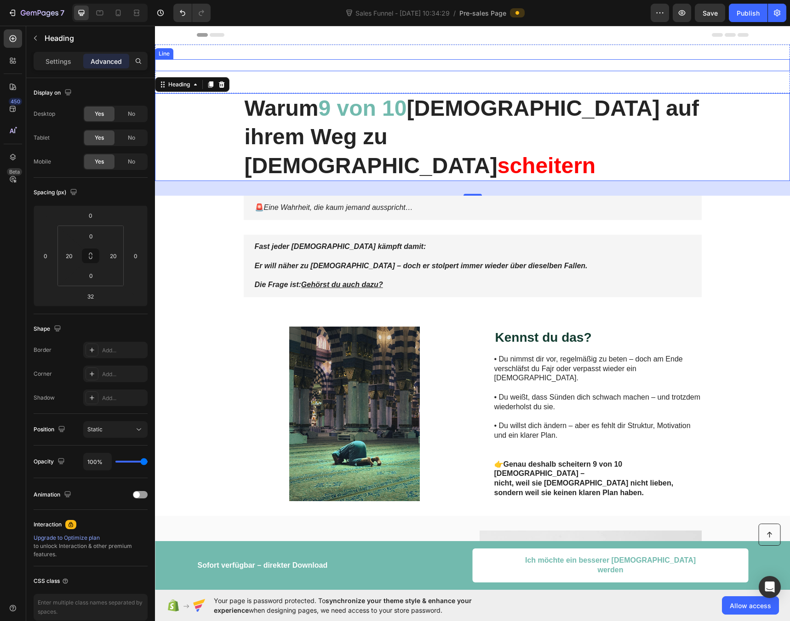
click at [327, 70] on div "Title Line" at bounding box center [472, 65] width 635 height 12
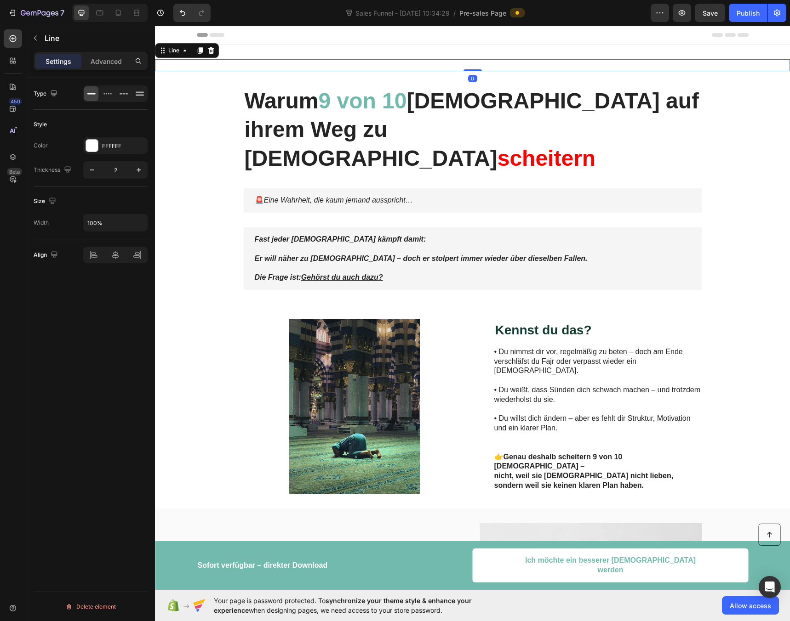
drag, startPoint x: 468, startPoint y: 78, endPoint x: 473, endPoint y: 49, distance: 29.3
click at [473, 50] on div "Title Line 0 Section 2" at bounding box center [472, 65] width 635 height 41
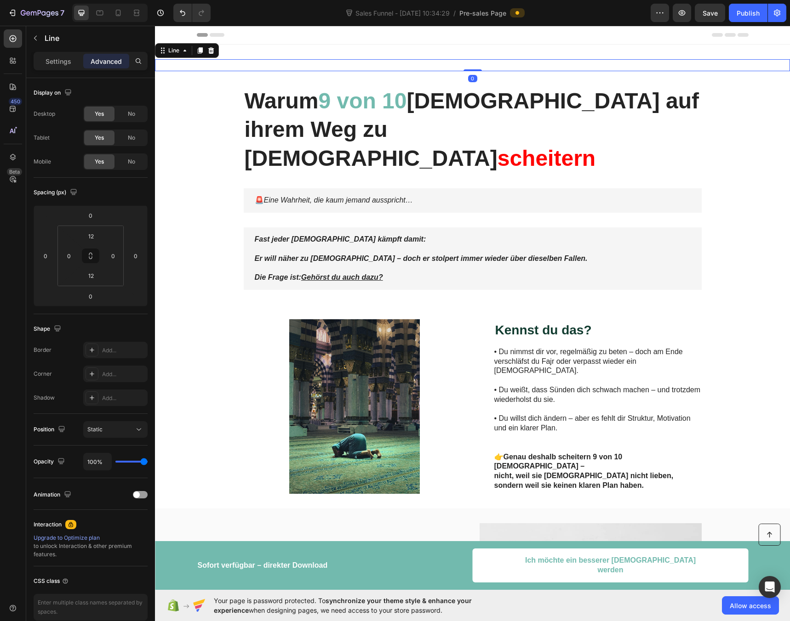
click at [468, 59] on div "Title Line 0" at bounding box center [472, 65] width 635 height 12
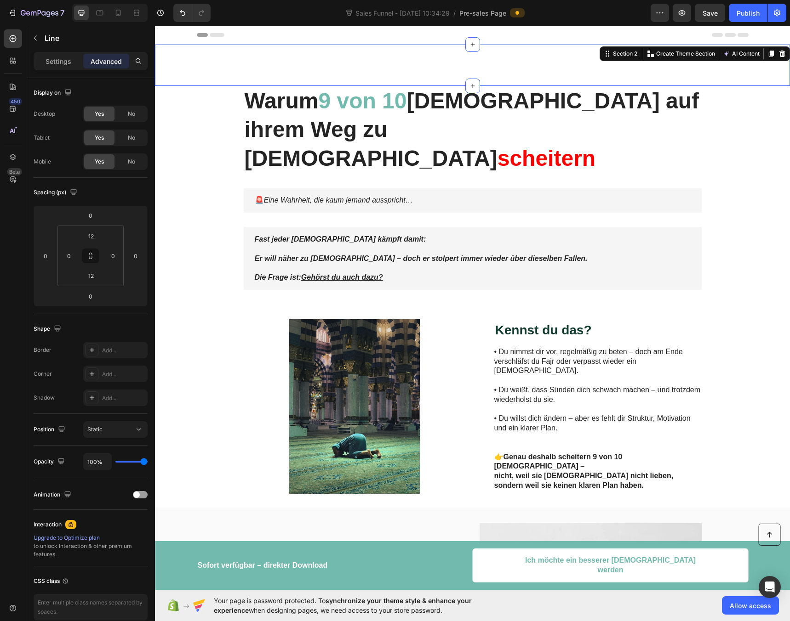
click at [482, 53] on div "Title Line Section 2 You can create reusable sections Create Theme Section AI C…" at bounding box center [472, 65] width 635 height 41
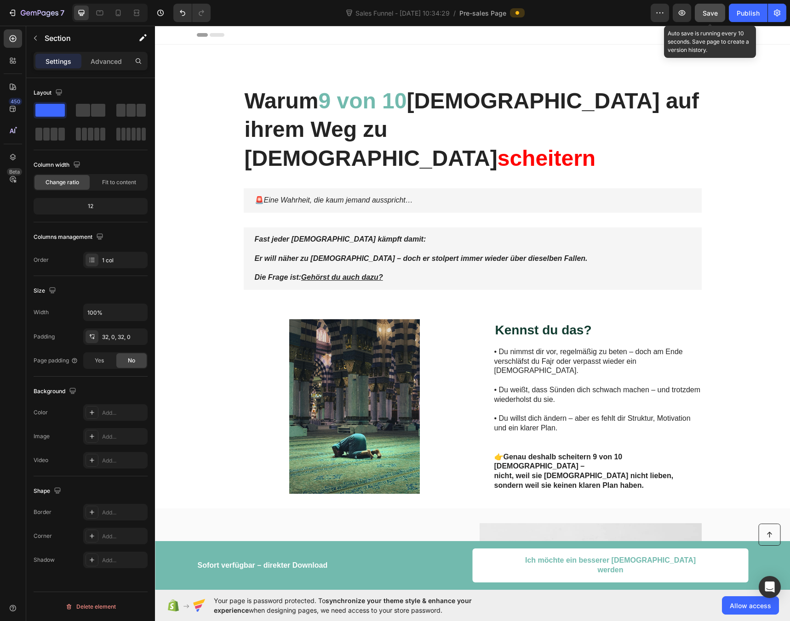
click at [716, 13] on span "Save" at bounding box center [709, 13] width 15 height 8
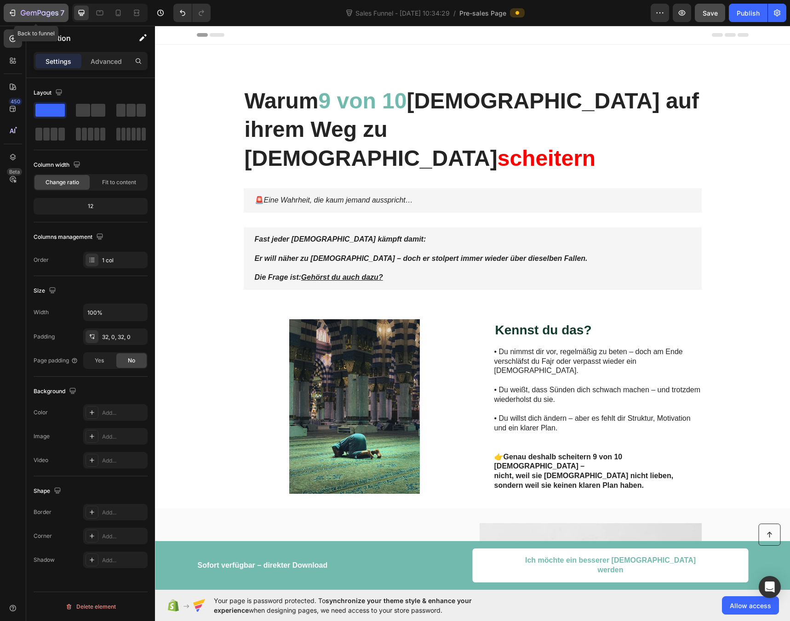
click at [13, 10] on icon "button" at bounding box center [13, 13] width 4 height 6
